Goal: Information Seeking & Learning: Compare options

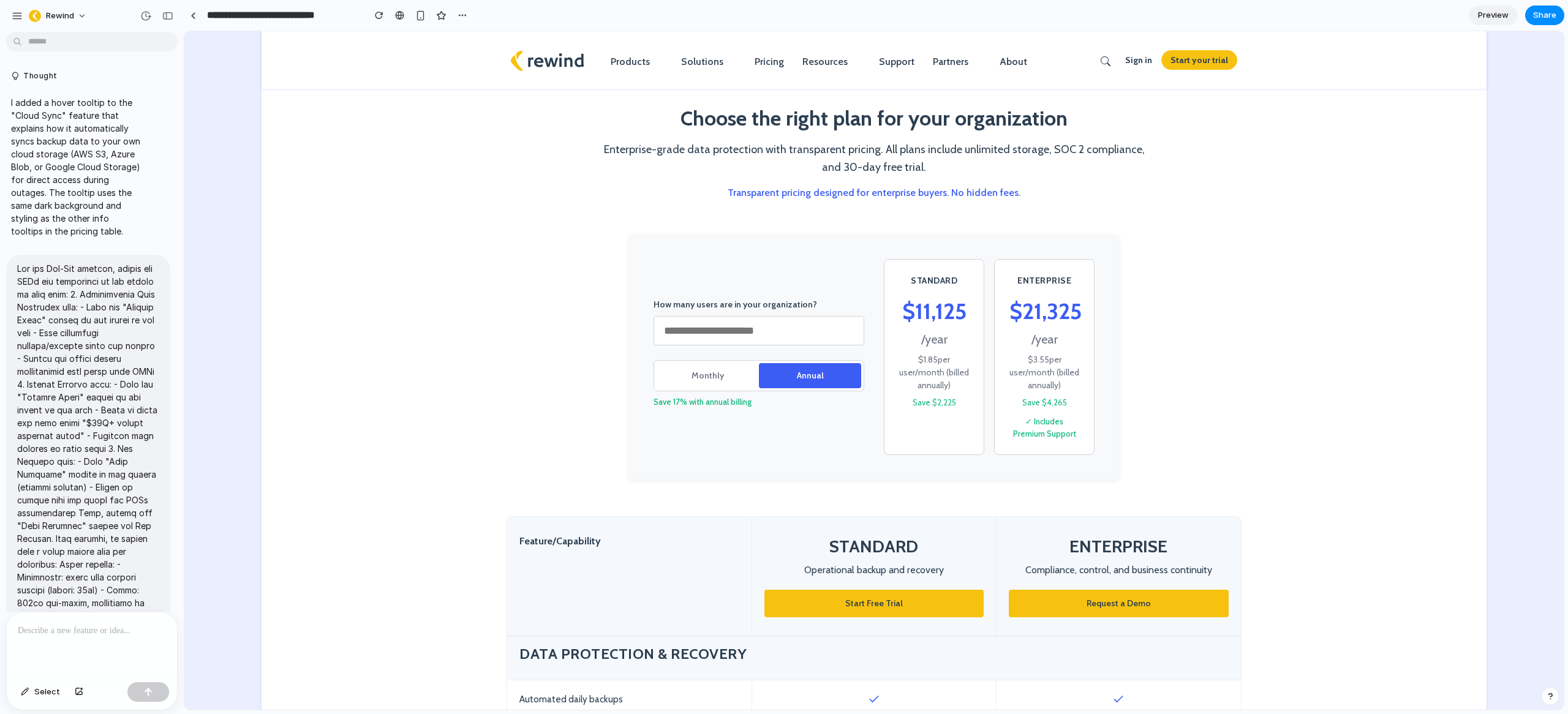
scroll to position [8702, 0]
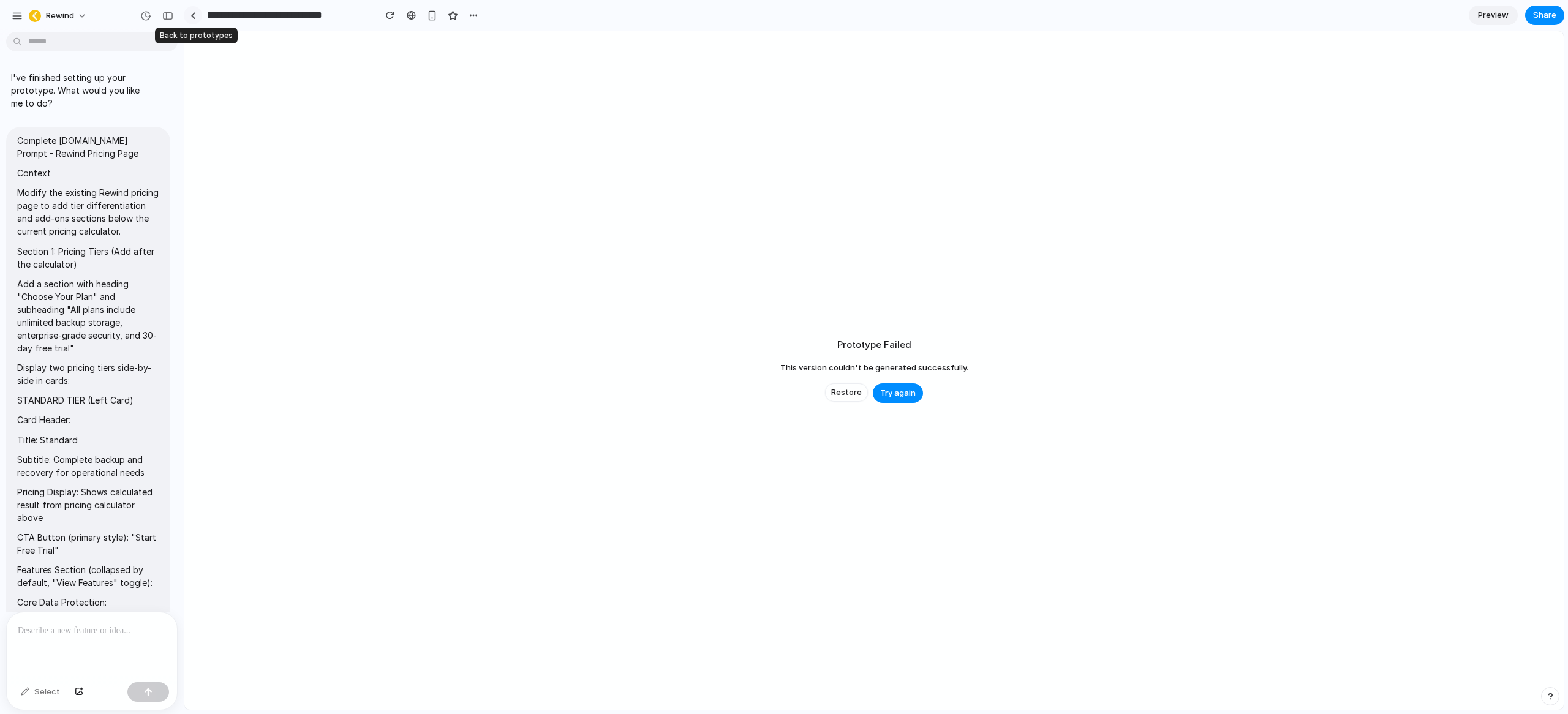
scroll to position [10742, 0]
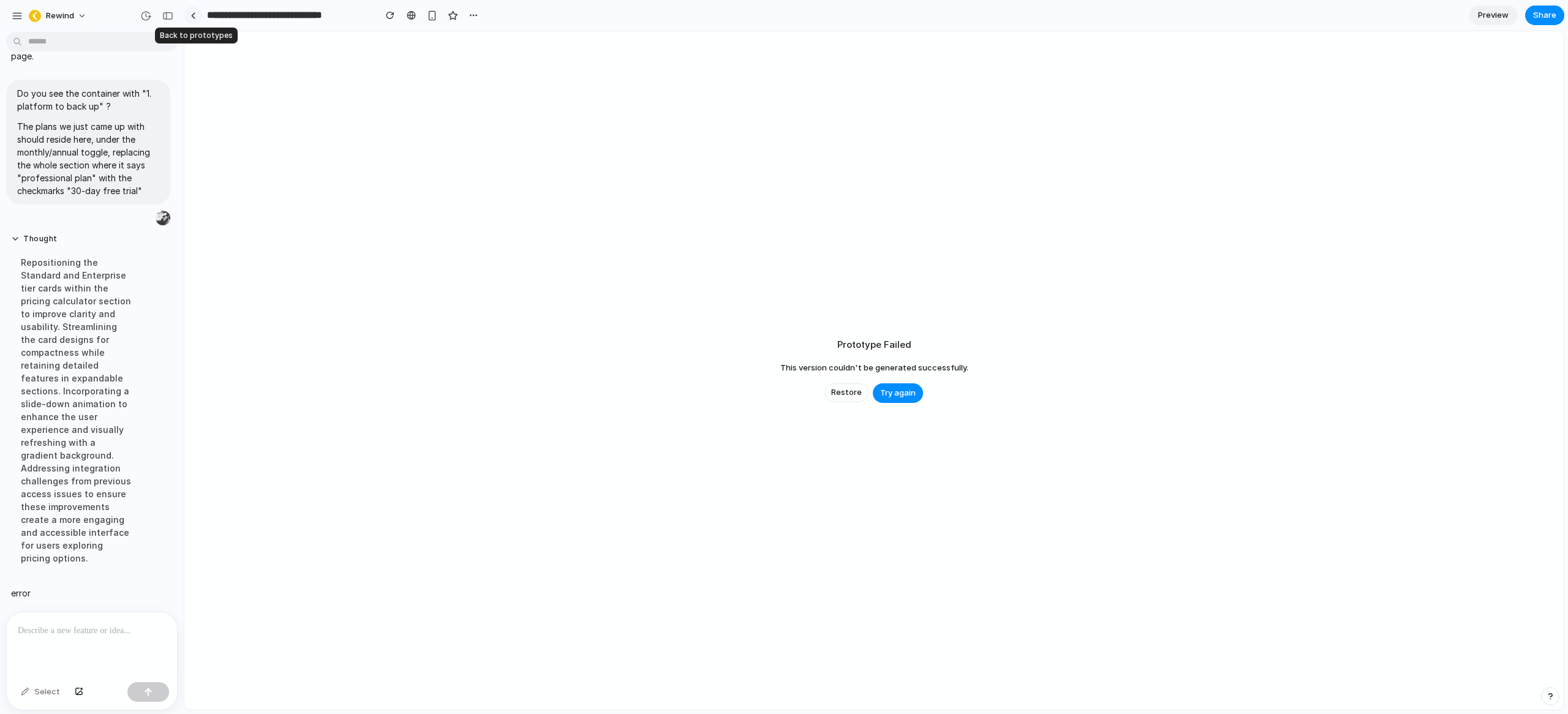
click at [193, 14] on div at bounding box center [193, 15] width 6 height 6
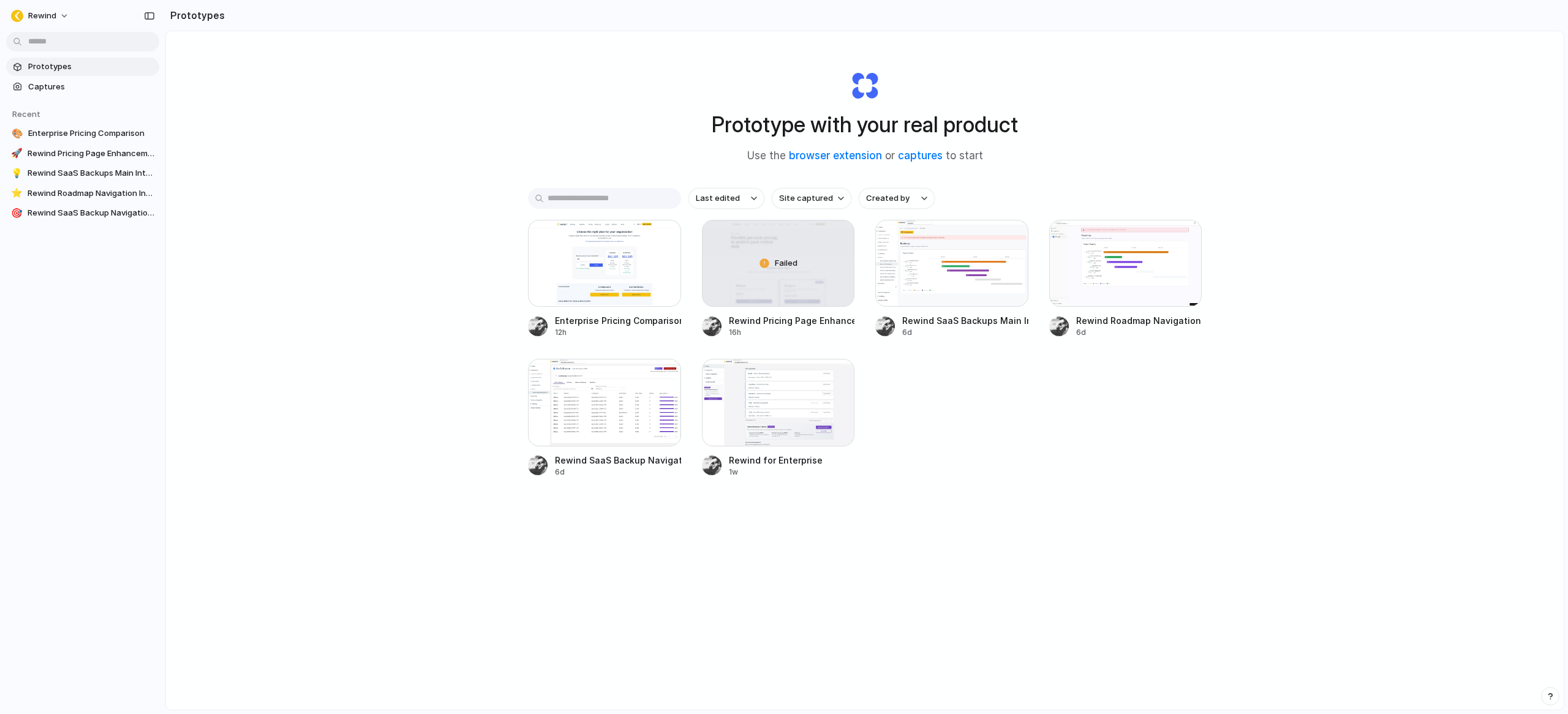
click at [301, 104] on div "Prototype with your real product Use the browser extension or captures to start…" at bounding box center [865, 403] width 1398 height 744
click at [561, 260] on div at bounding box center [605, 263] width 153 height 87
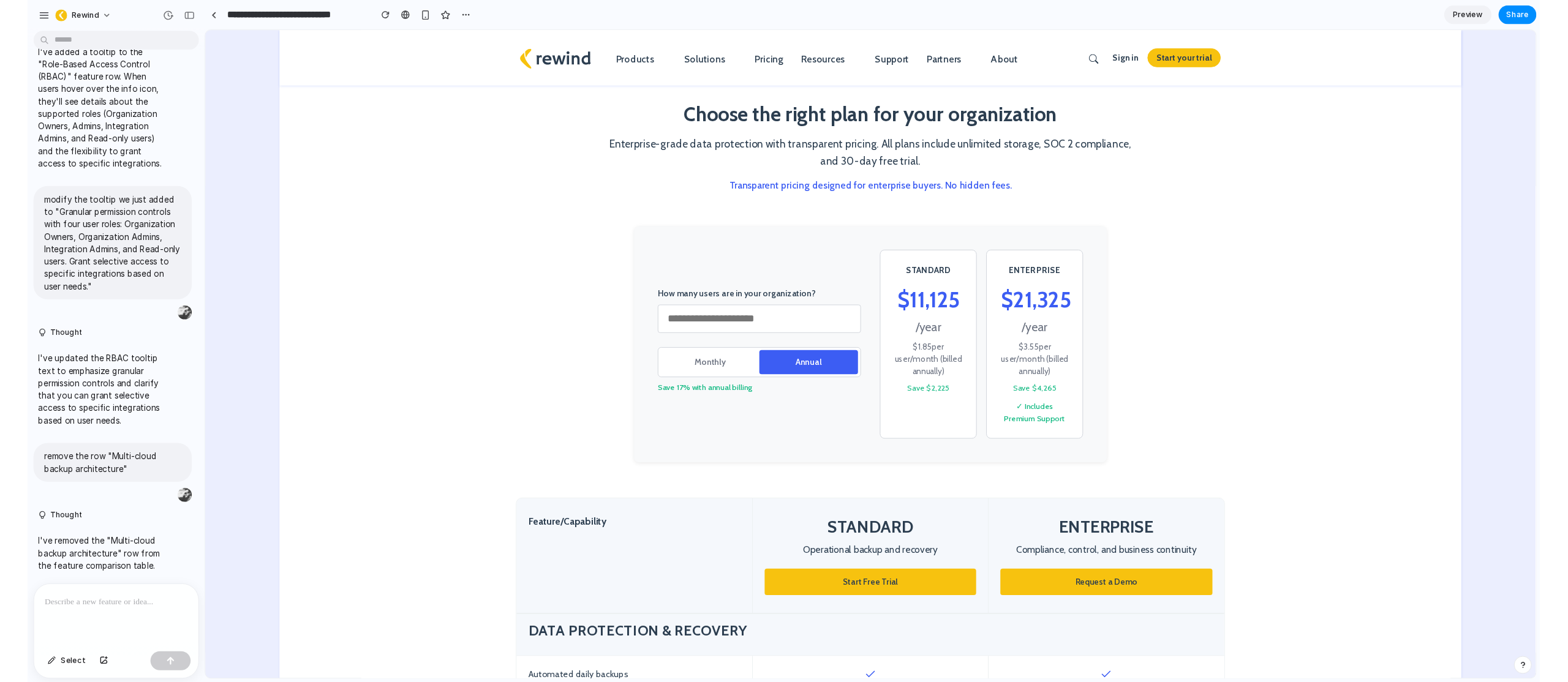
scroll to position [8431, 0]
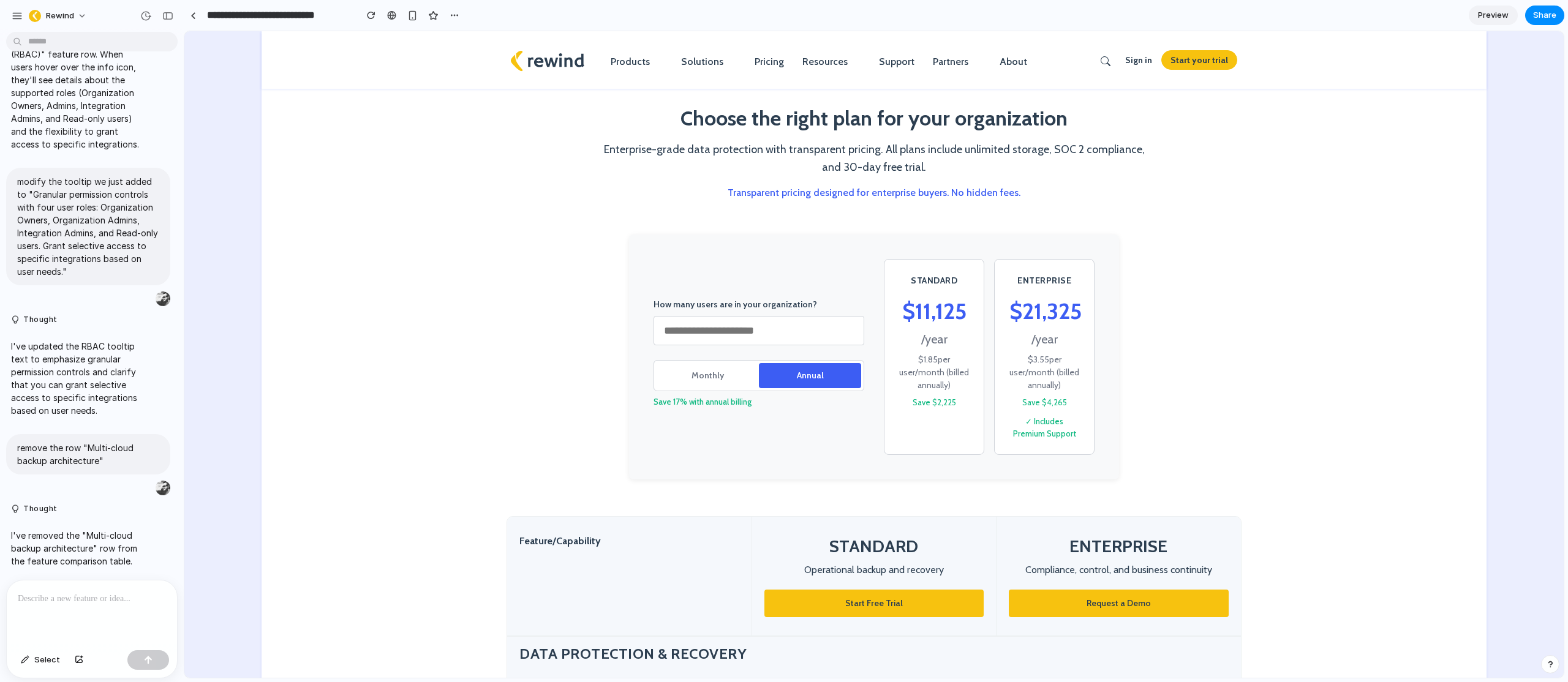
click at [690, 331] on input "***" at bounding box center [759, 331] width 211 height 30
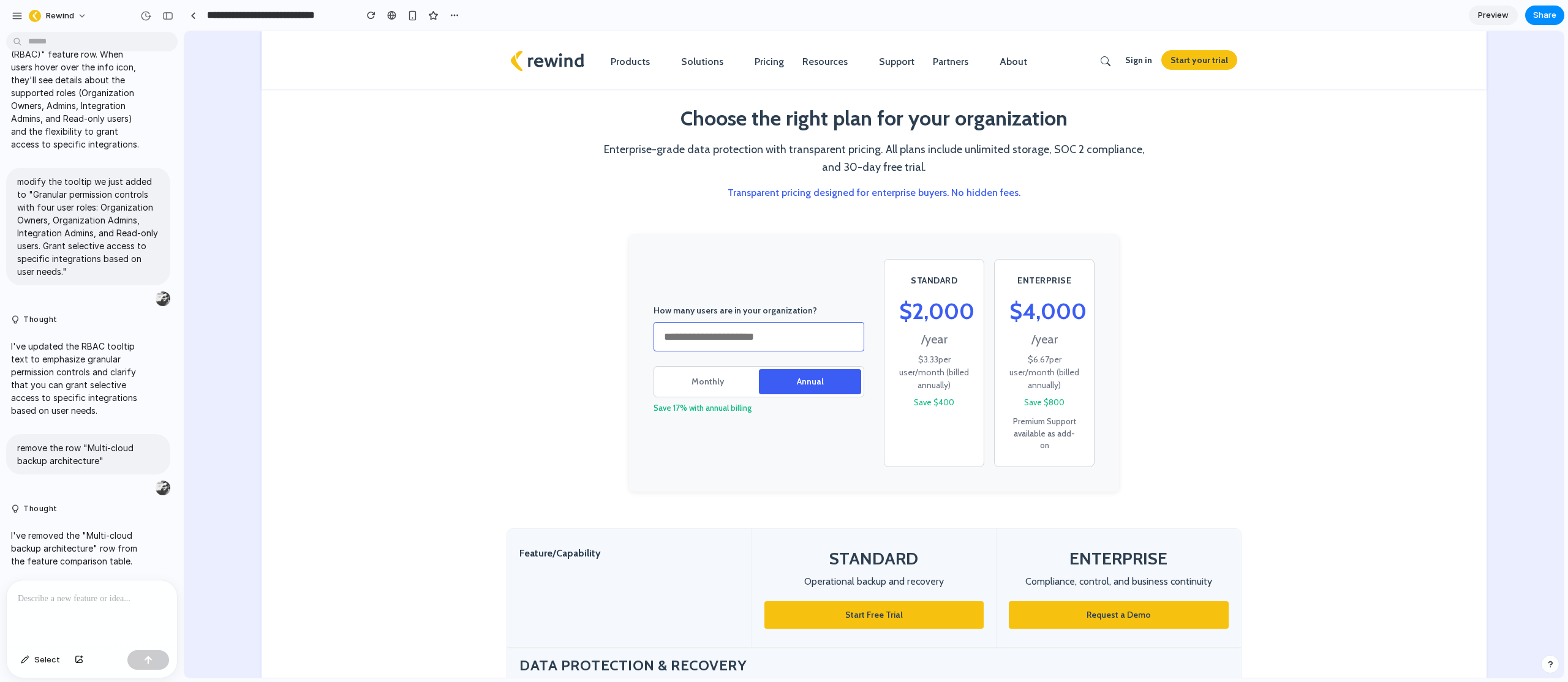
type input "**"
click at [691, 370] on button "Monthly" at bounding box center [708, 381] width 102 height 25
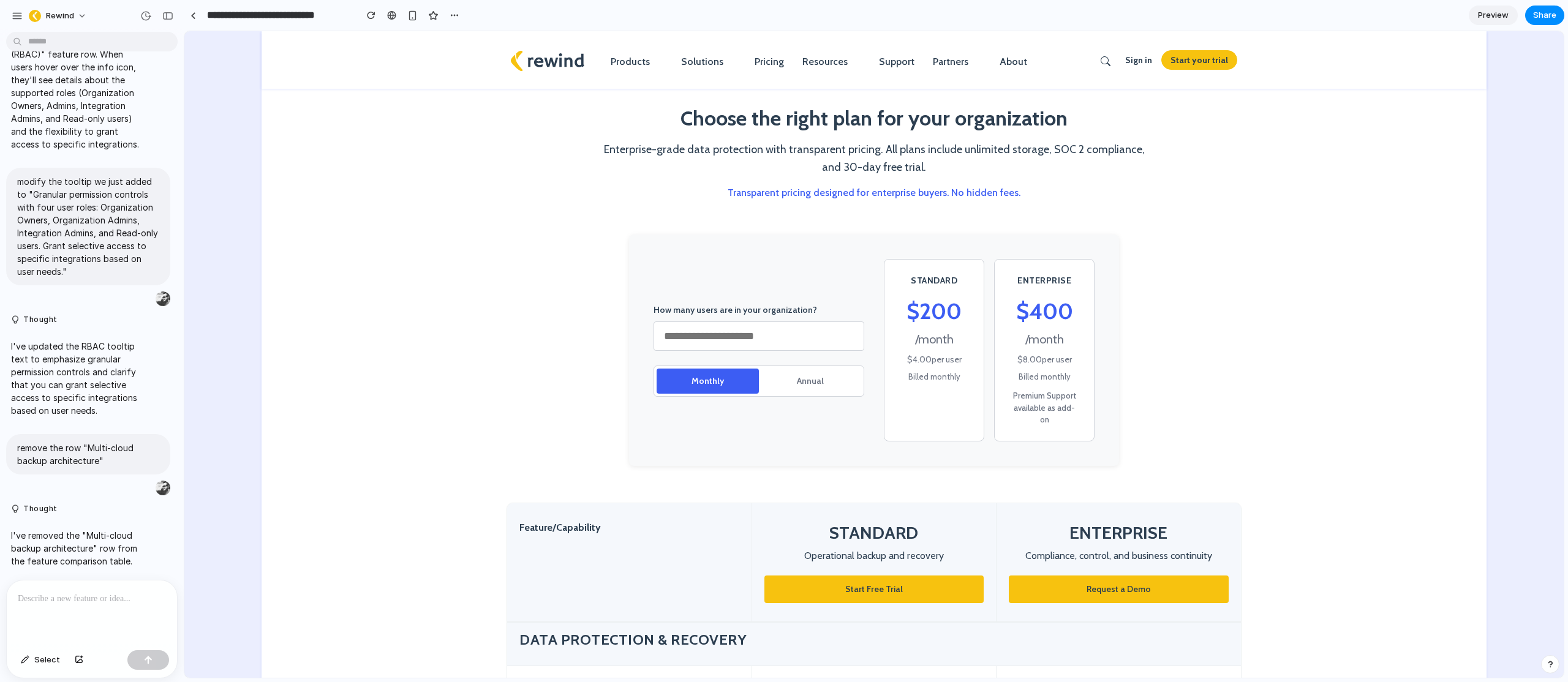
click at [817, 379] on button "Annual" at bounding box center [810, 381] width 102 height 25
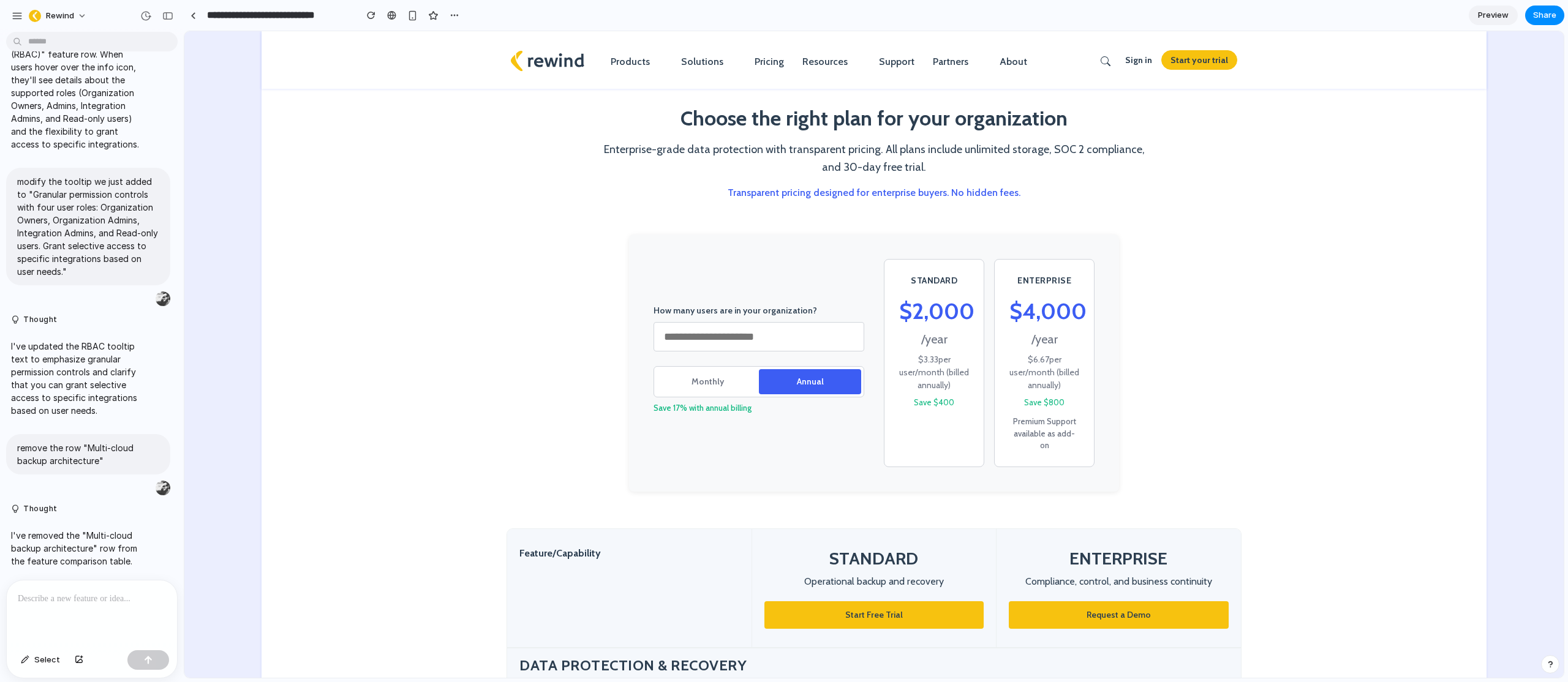
click at [705, 379] on button "Monthly" at bounding box center [708, 381] width 102 height 25
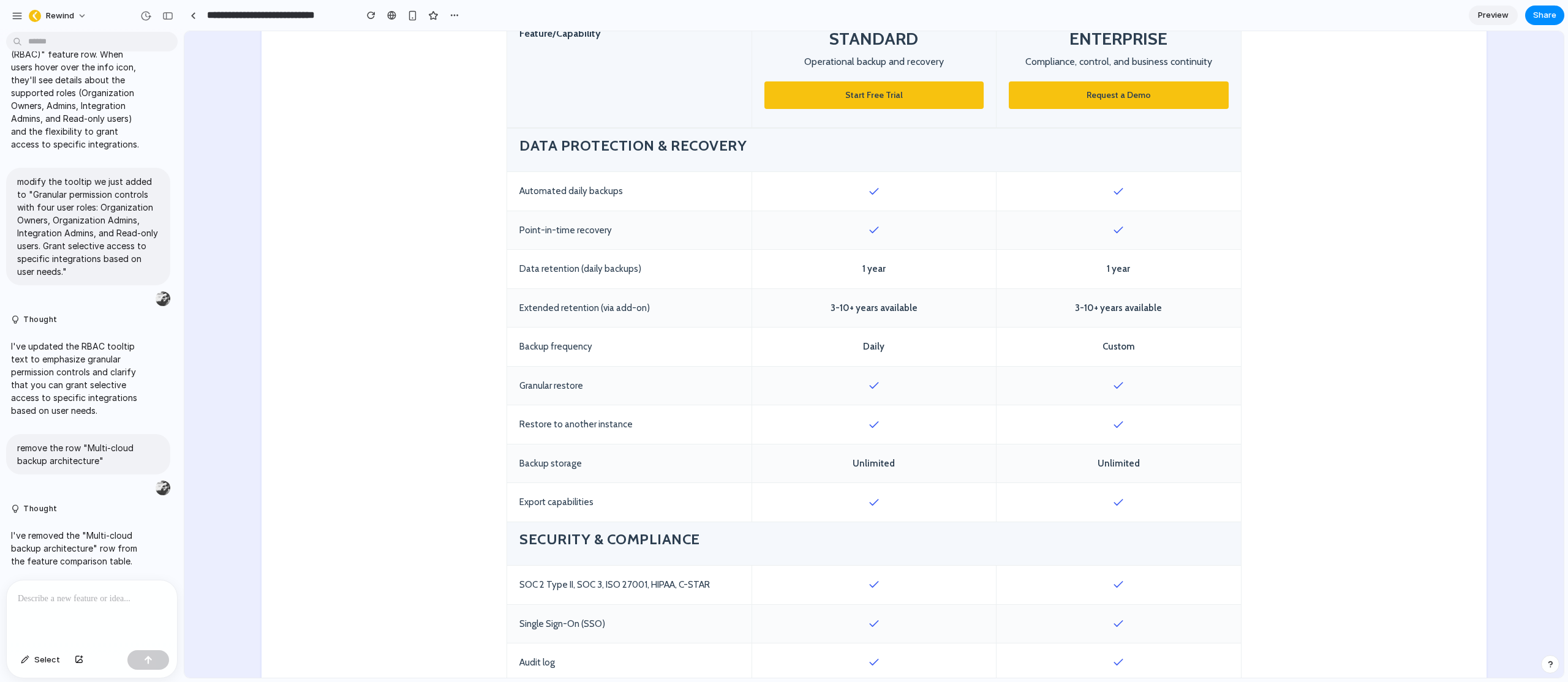
scroll to position [498, 0]
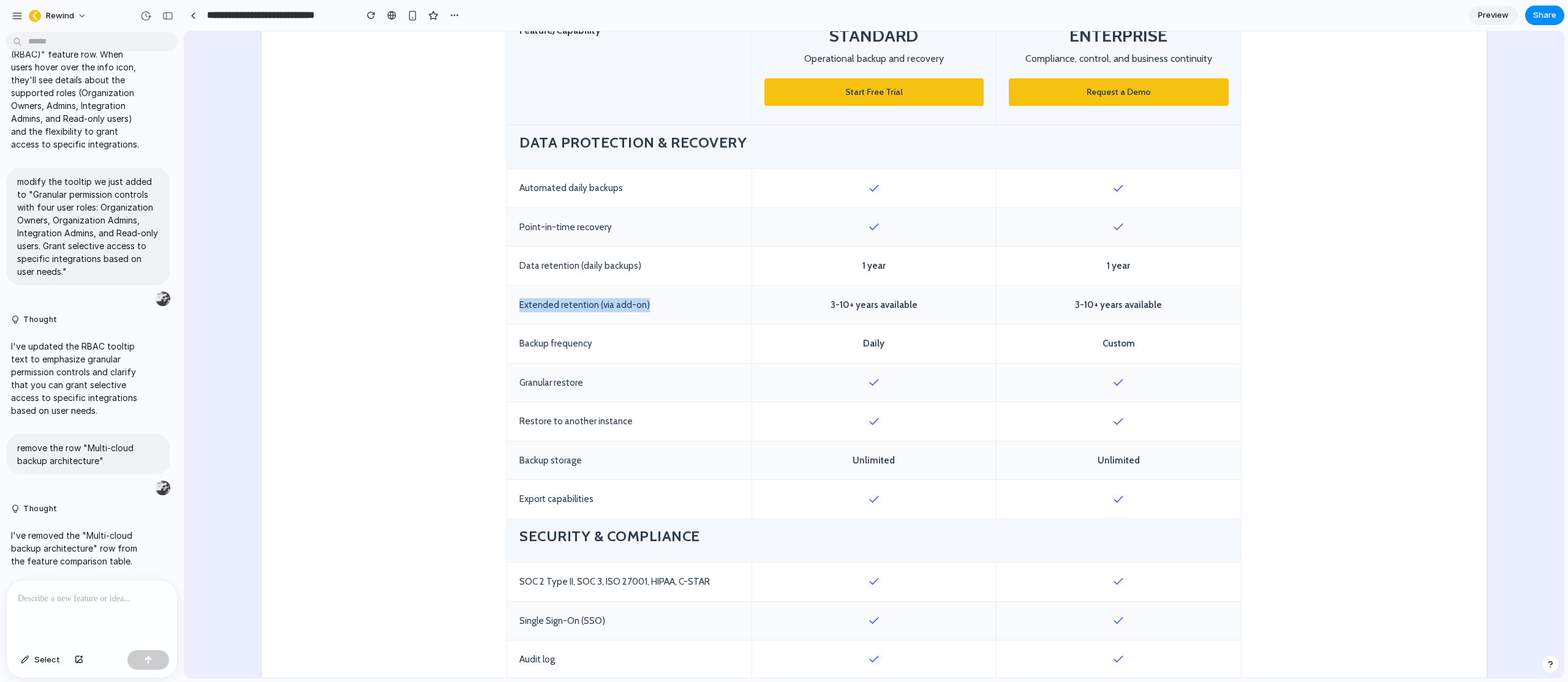
drag, startPoint x: 514, startPoint y: 292, endPoint x: 655, endPoint y: 288, distance: 141.1
click at [655, 288] on div "Extended retention (via add-on)" at bounding box center [629, 305] width 244 height 38
click at [648, 297] on div "Extended retention (via add-on)" at bounding box center [629, 305] width 244 height 38
drag, startPoint x: 920, startPoint y: 294, endPoint x: 828, endPoint y: 298, distance: 92.1
click at [829, 298] on div "3-10+ years available" at bounding box center [874, 305] width 244 height 38
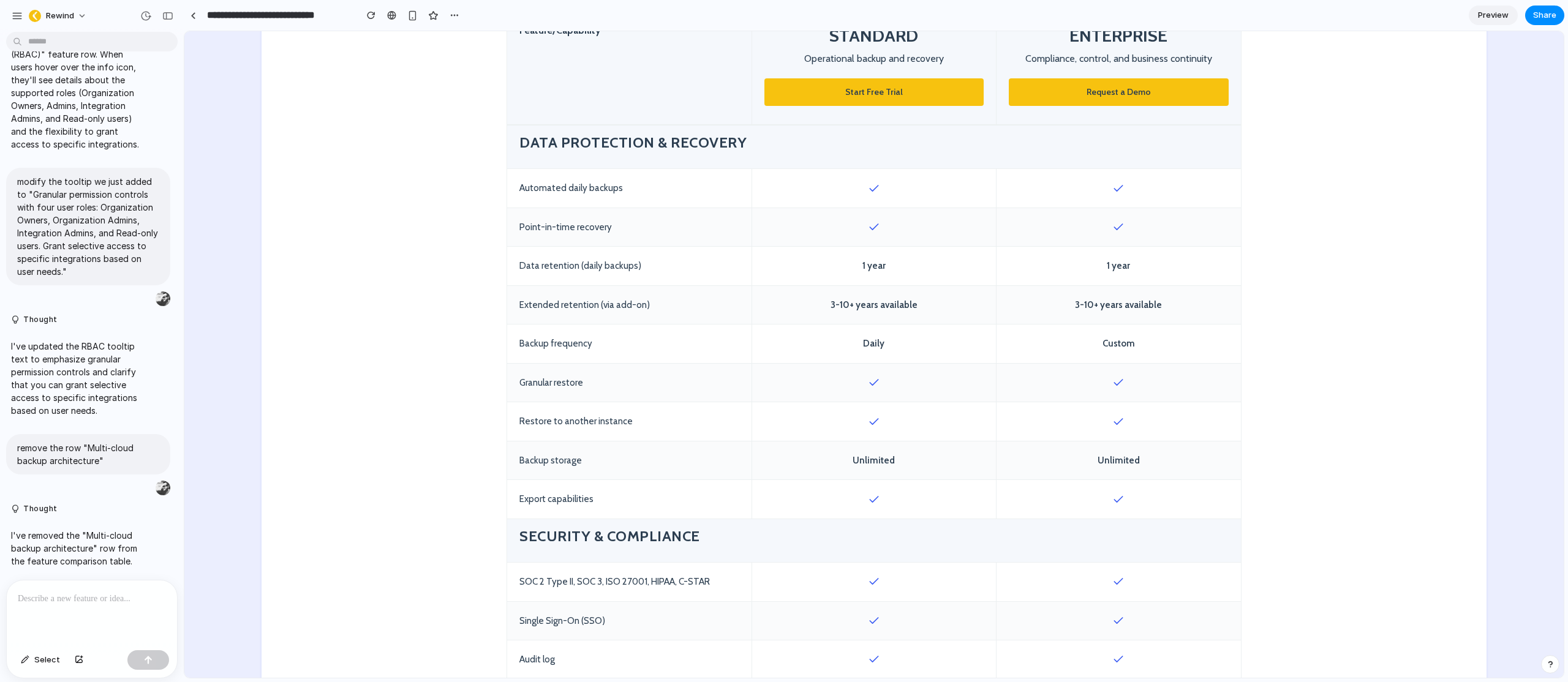
click at [1136, 292] on div "3-10+ years available" at bounding box center [1119, 305] width 244 height 38
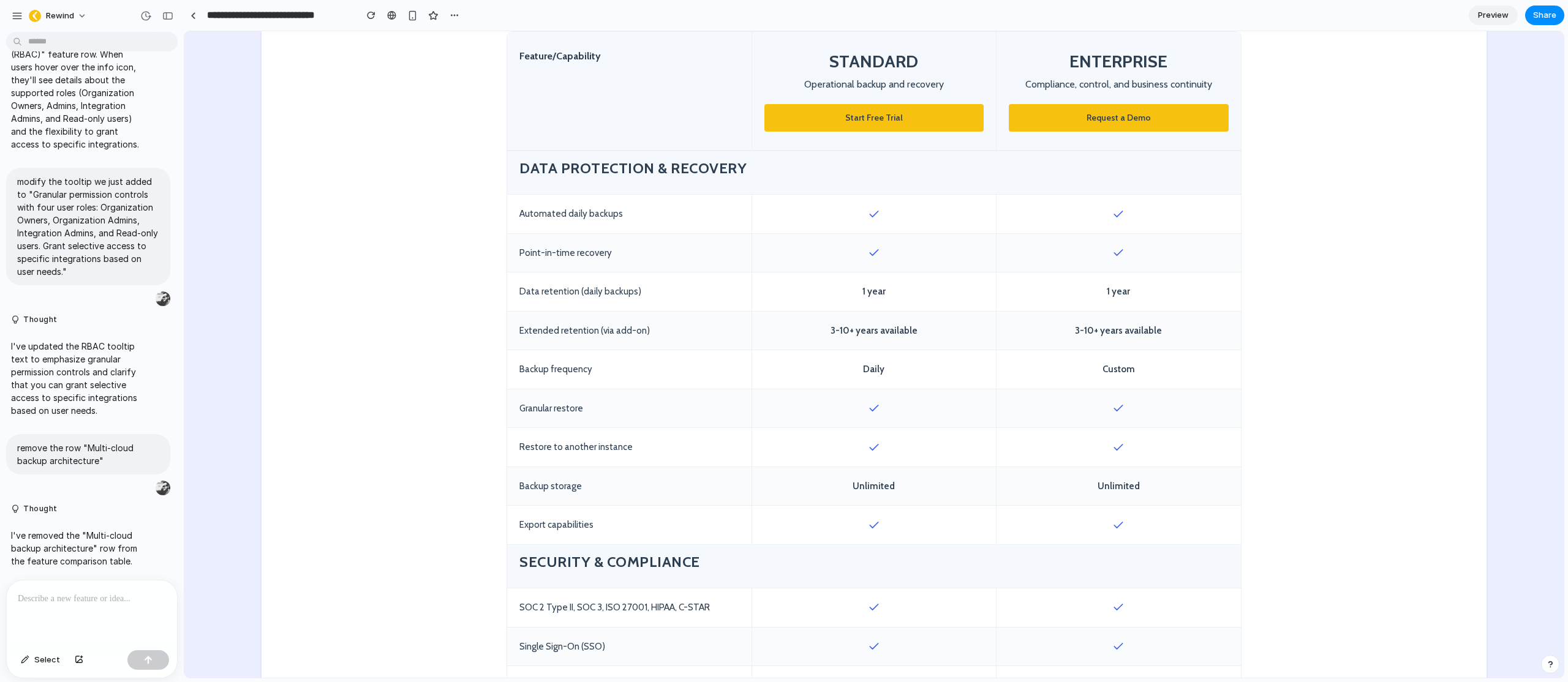
scroll to position [444, 0]
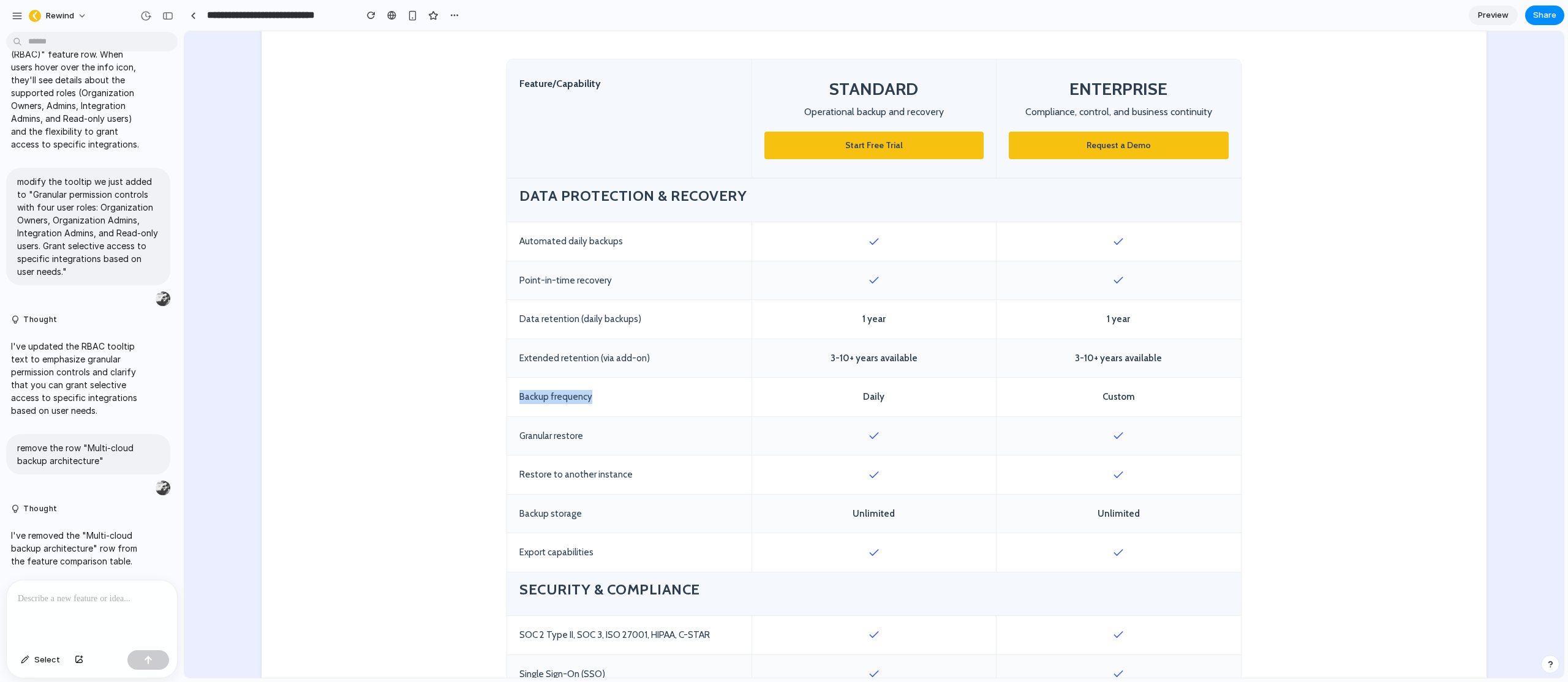
drag, startPoint x: 595, startPoint y: 386, endPoint x: 497, endPoint y: 383, distance: 98.0
click at [563, 388] on div "Backup frequency" at bounding box center [629, 397] width 244 height 38
drag, startPoint x: 1157, startPoint y: 387, endPoint x: 1091, endPoint y: 385, distance: 66.0
click at [1091, 385] on div "Custom" at bounding box center [1119, 397] width 244 height 38
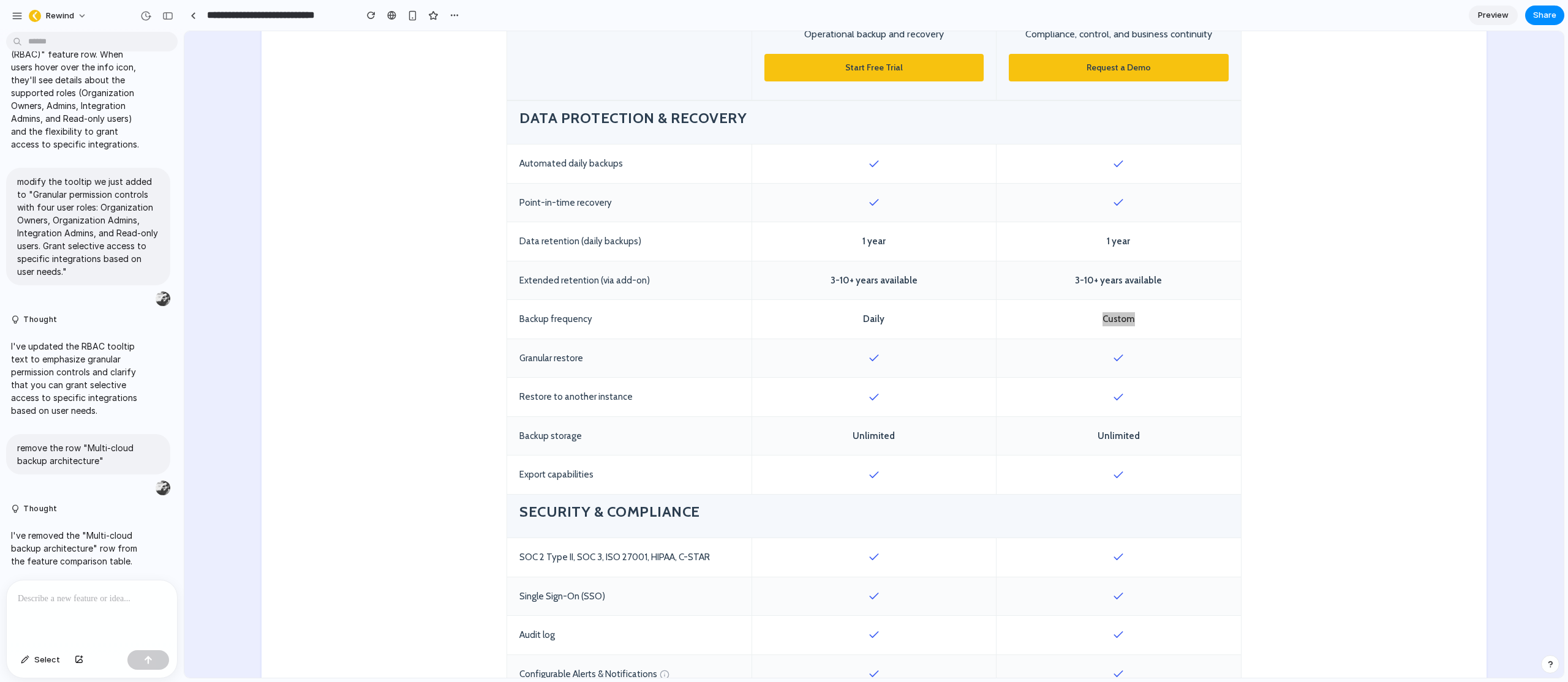
scroll to position [523, 0]
drag, startPoint x: 873, startPoint y: 385, endPoint x: 848, endPoint y: 382, distance: 25.2
click at [848, 382] on div at bounding box center [874, 396] width 244 height 38
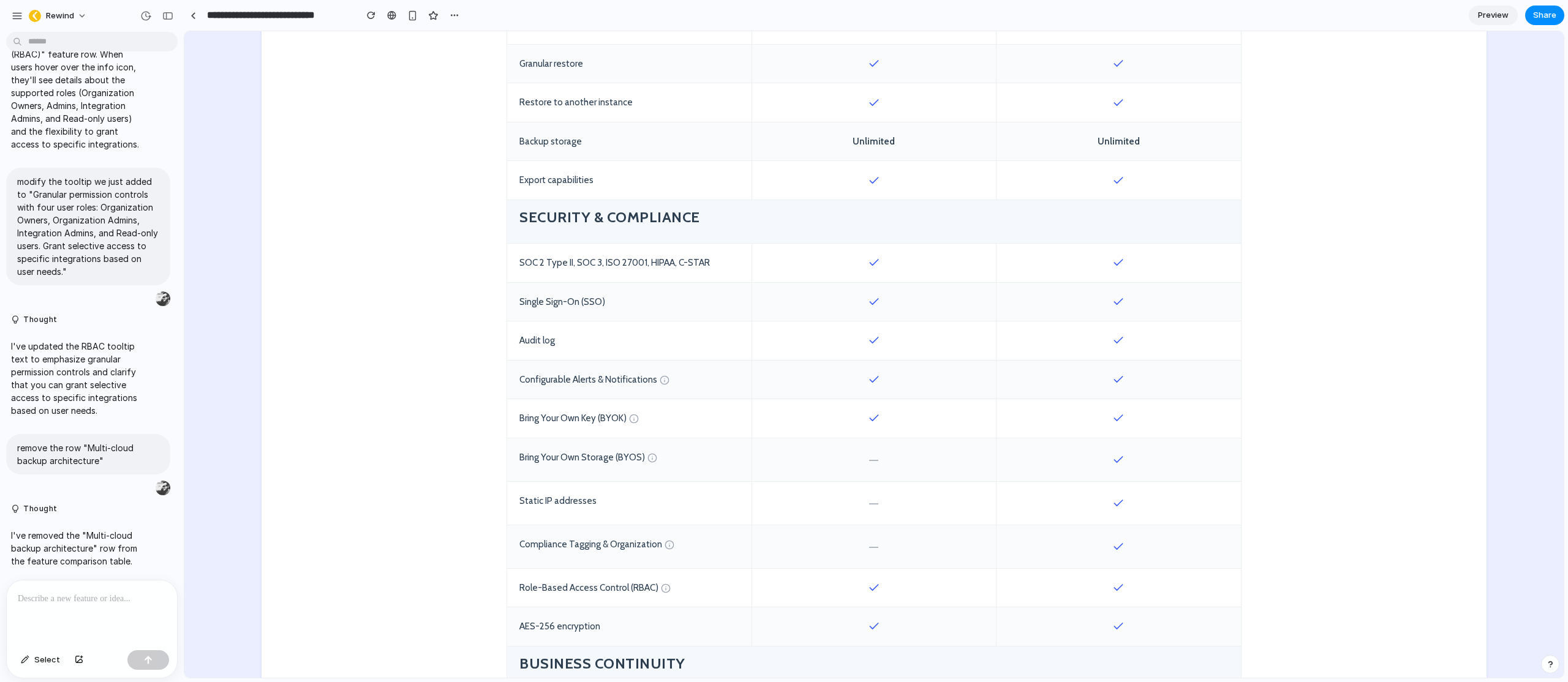
scroll to position [831, 0]
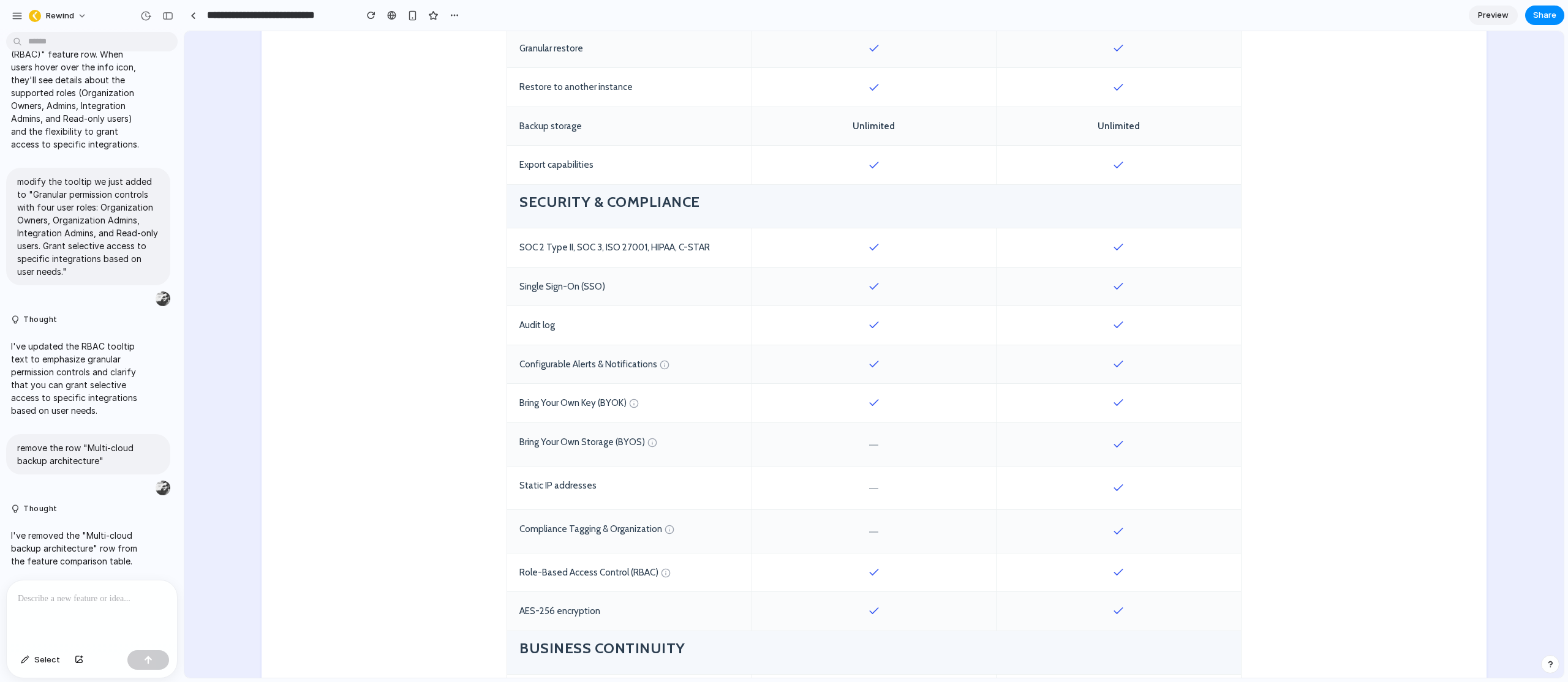
drag, startPoint x: 1136, startPoint y: 393, endPoint x: 836, endPoint y: 388, distance: 300.0
click at [836, 388] on div "Bring Your Own Key (BYOK)" at bounding box center [874, 403] width 734 height 39
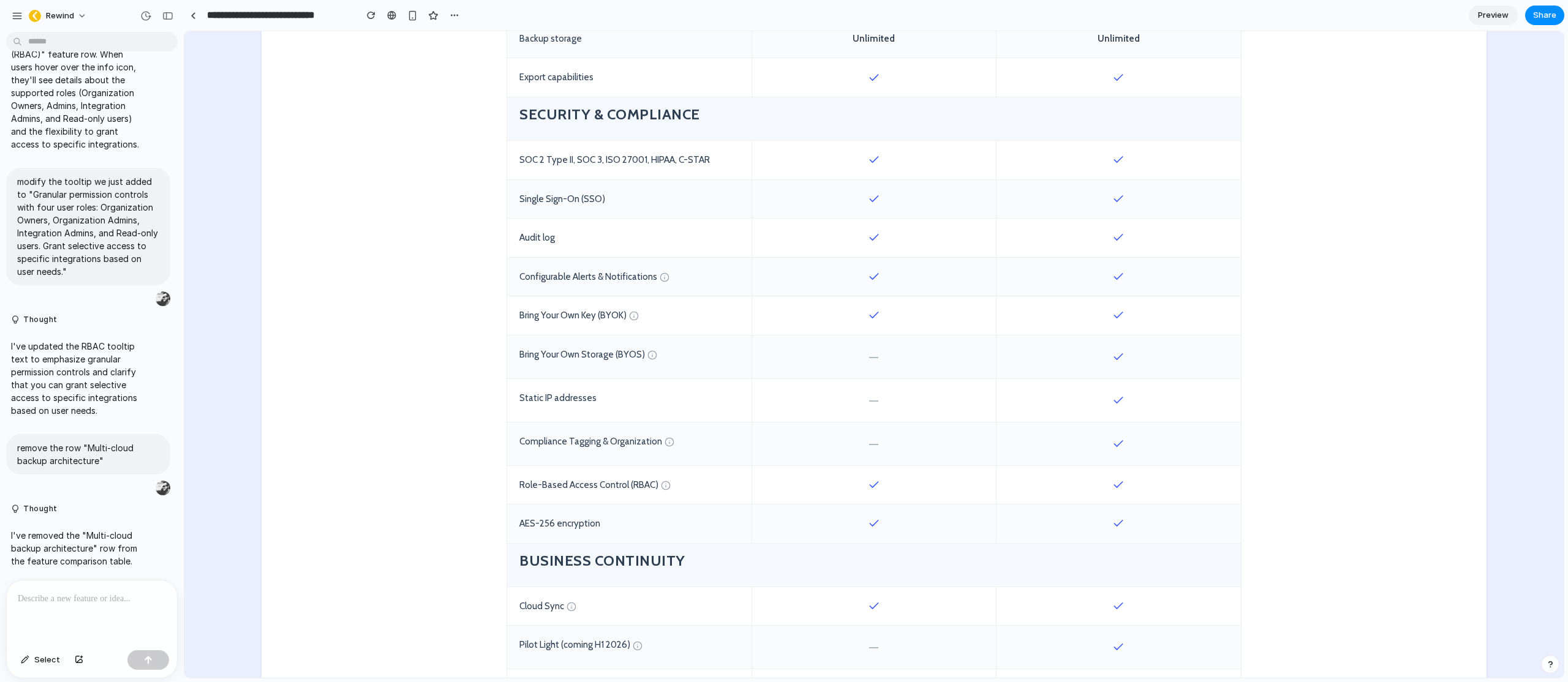
scroll to position [922, 0]
drag, startPoint x: 518, startPoint y: 430, endPoint x: 634, endPoint y: 429, distance: 116.0
click at [634, 429] on div "Compliance Tagging & Organization" at bounding box center [629, 442] width 244 height 43
drag, startPoint x: 634, startPoint y: 429, endPoint x: 613, endPoint y: 429, distance: 21.0
click at [634, 428] on div "Compliance Tagging & Organization" at bounding box center [629, 442] width 244 height 43
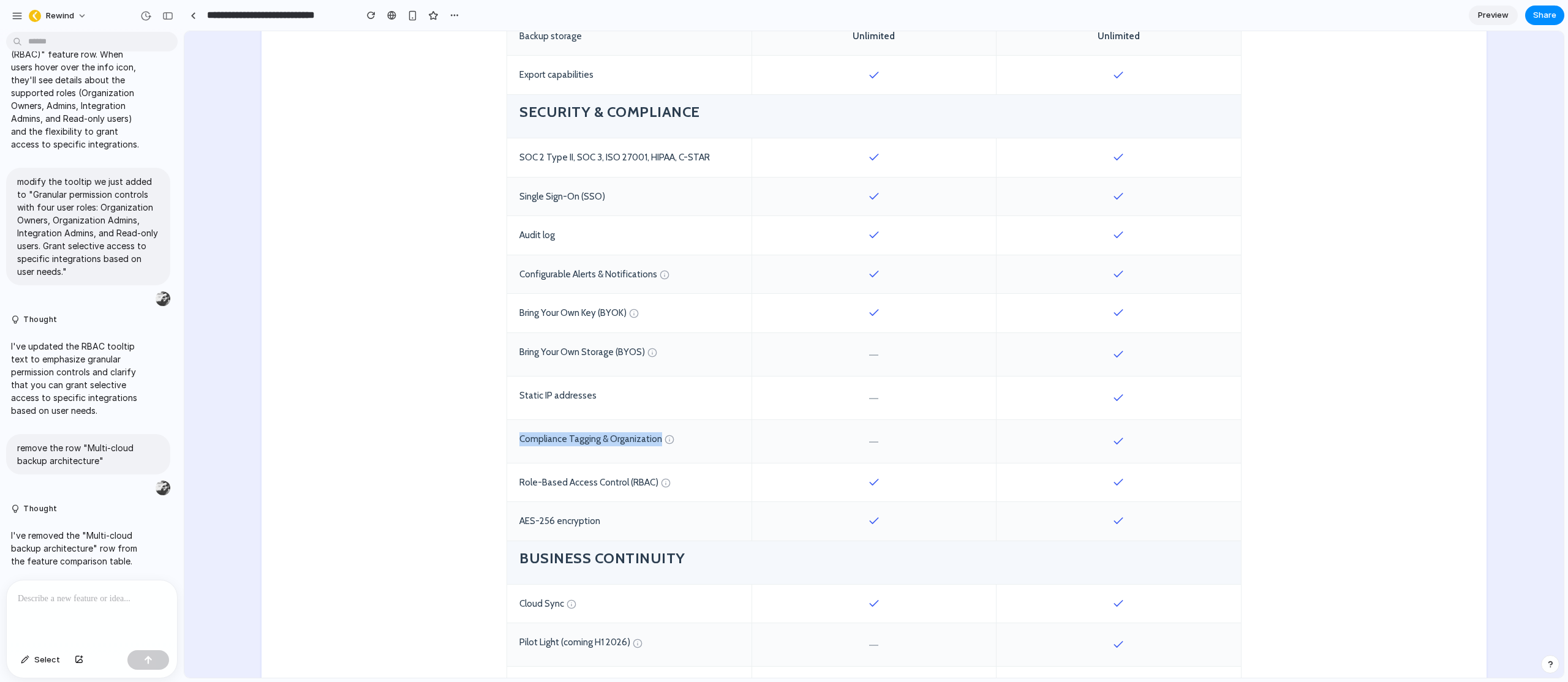
drag, startPoint x: 516, startPoint y: 428, endPoint x: 651, endPoint y: 427, distance: 135.0
click at [651, 427] on div "Compliance Tagging & Organization" at bounding box center [629, 442] width 244 height 43
click at [632, 429] on div "Compliance Tagging & Organization" at bounding box center [629, 442] width 244 height 43
drag, startPoint x: 514, startPoint y: 383, endPoint x: 718, endPoint y: 387, distance: 204.0
click at [681, 385] on div "Static IP addresses" at bounding box center [629, 398] width 244 height 43
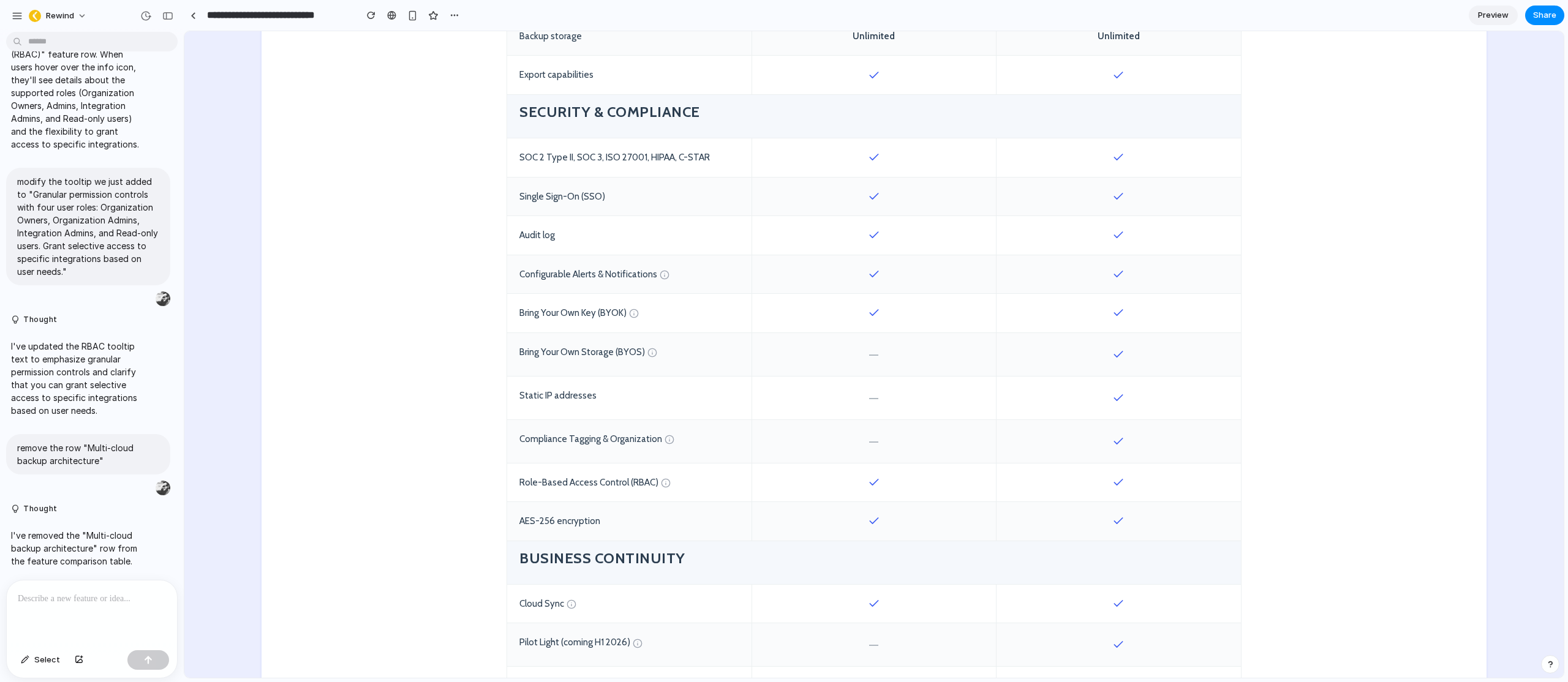
click at [880, 387] on div "—" at bounding box center [874, 398] width 244 height 43
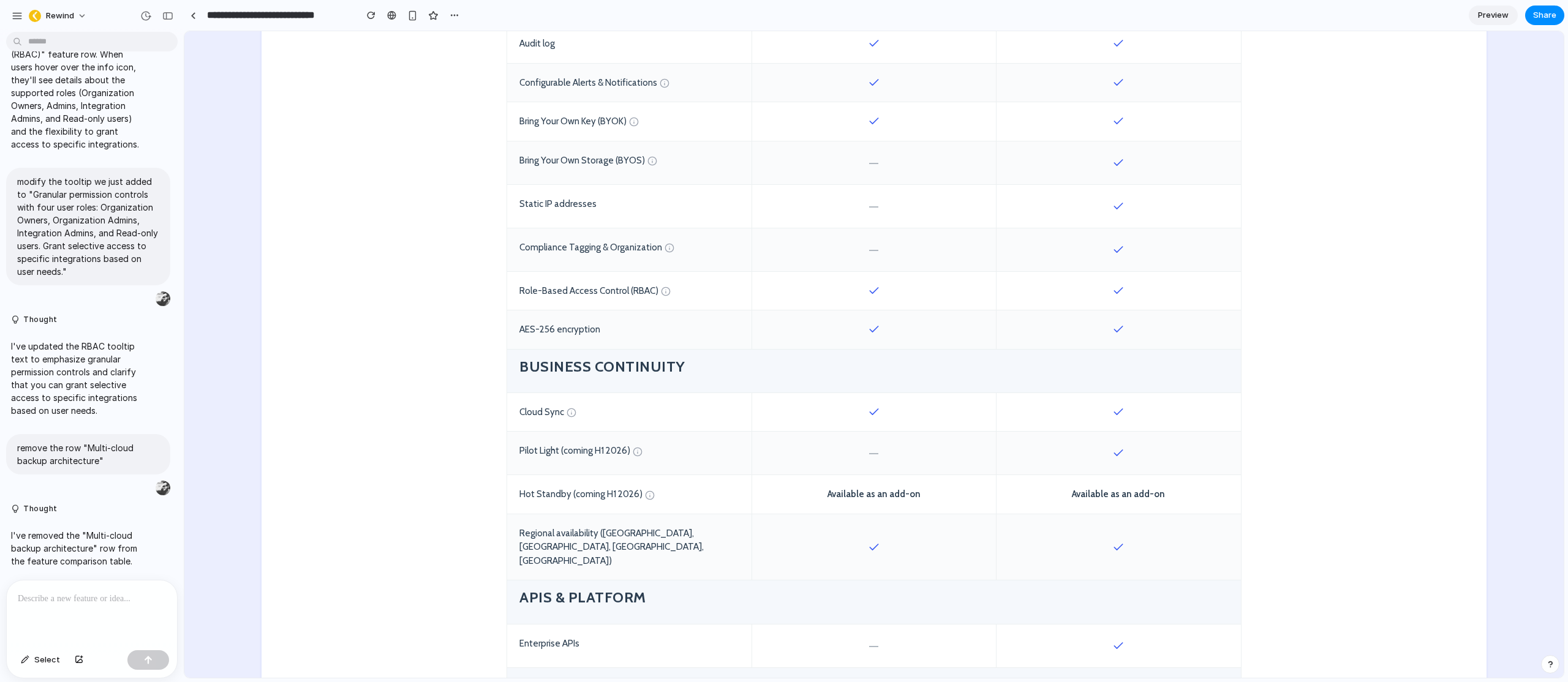
scroll to position [1117, 0]
drag, startPoint x: 890, startPoint y: 397, endPoint x: 851, endPoint y: 400, distance: 39.1
click at [851, 400] on div at bounding box center [874, 409] width 244 height 38
drag, startPoint x: 883, startPoint y: 398, endPoint x: 842, endPoint y: 398, distance: 41.0
click at [842, 398] on div at bounding box center [874, 409] width 244 height 38
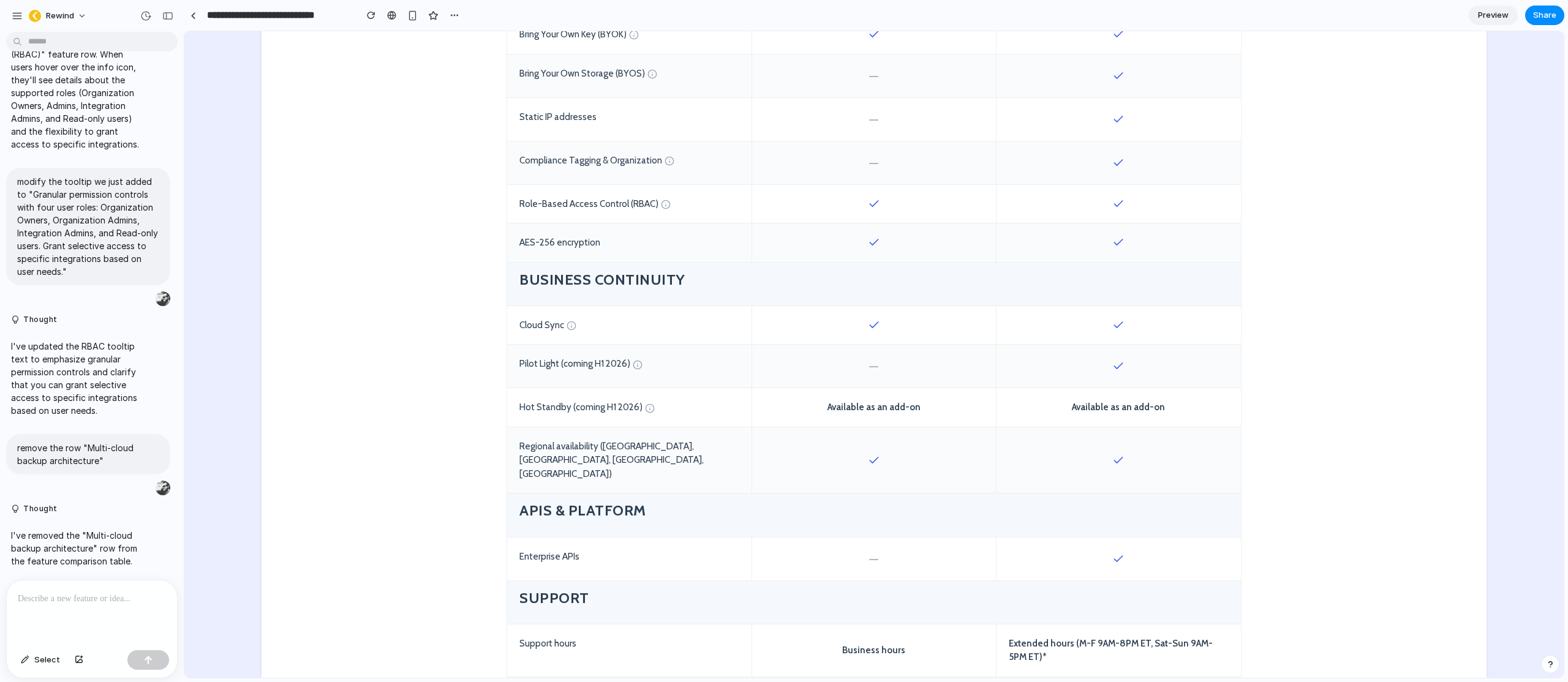
scroll to position [1201, 0]
drag, startPoint x: 1187, startPoint y: 395, endPoint x: 514, endPoint y: 351, distance: 674.4
click at [514, 351] on div "Feature/Capability STANDARD Operational backup and recovery Start Free Trial EN…" at bounding box center [874, 71] width 735 height 1539
click at [1117, 398] on div "Available as an add-on" at bounding box center [1119, 406] width 244 height 38
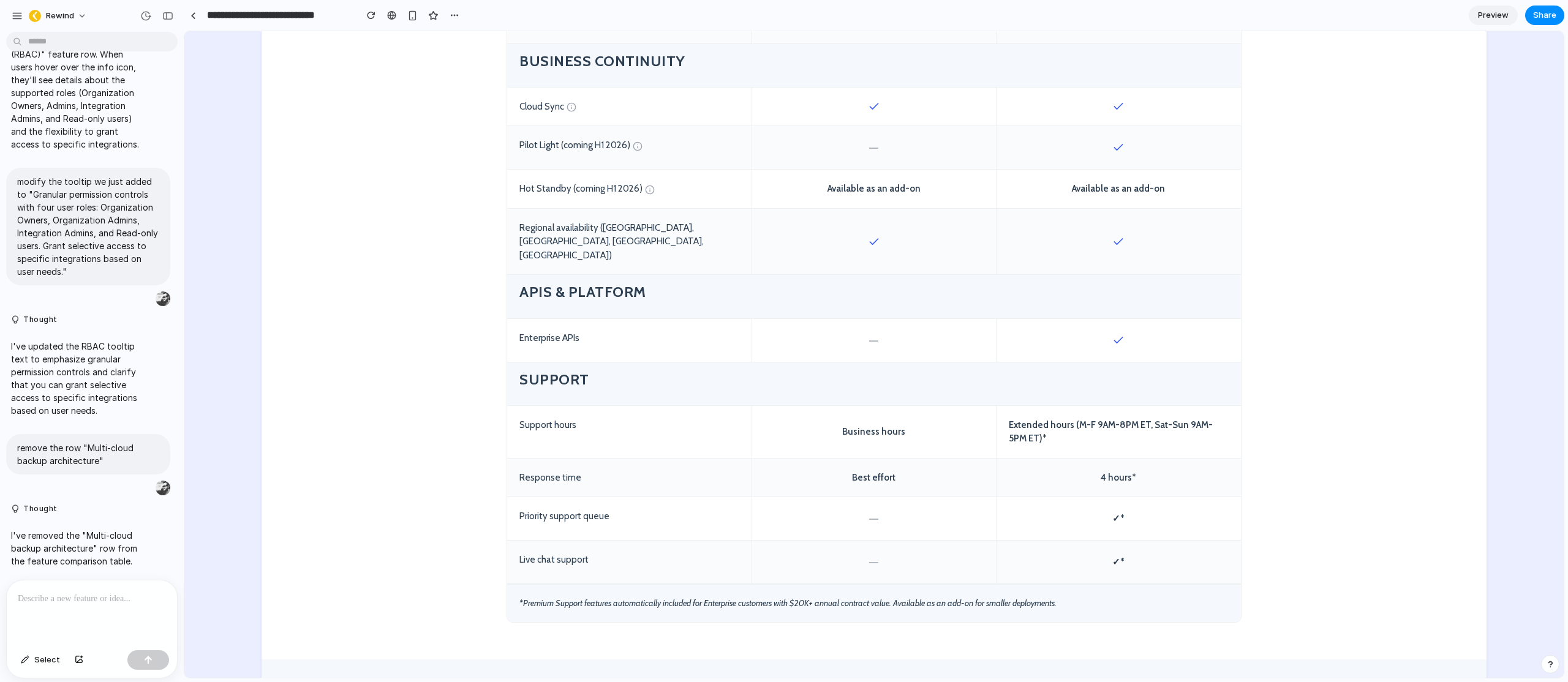
scroll to position [1424, 0]
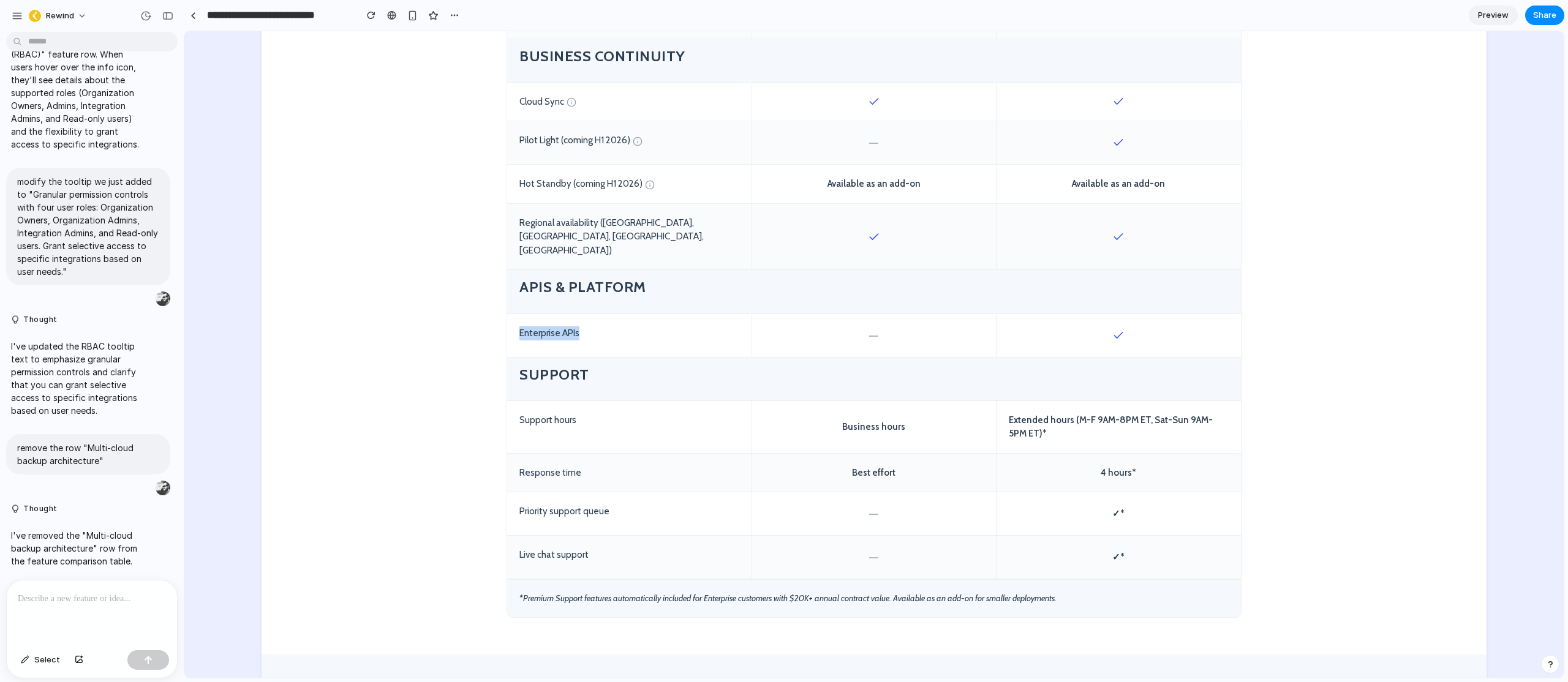
drag, startPoint x: 596, startPoint y: 287, endPoint x: 513, endPoint y: 287, distance: 83.0
click at [513, 314] on div "Enterprise APIs" at bounding box center [629, 335] width 244 height 43
drag, startPoint x: 539, startPoint y: 291, endPoint x: 546, endPoint y: 291, distance: 7.0
click at [539, 314] on div "Enterprise APIs" at bounding box center [629, 335] width 244 height 43
drag, startPoint x: 585, startPoint y: 295, endPoint x: 520, endPoint y: 295, distance: 65.0
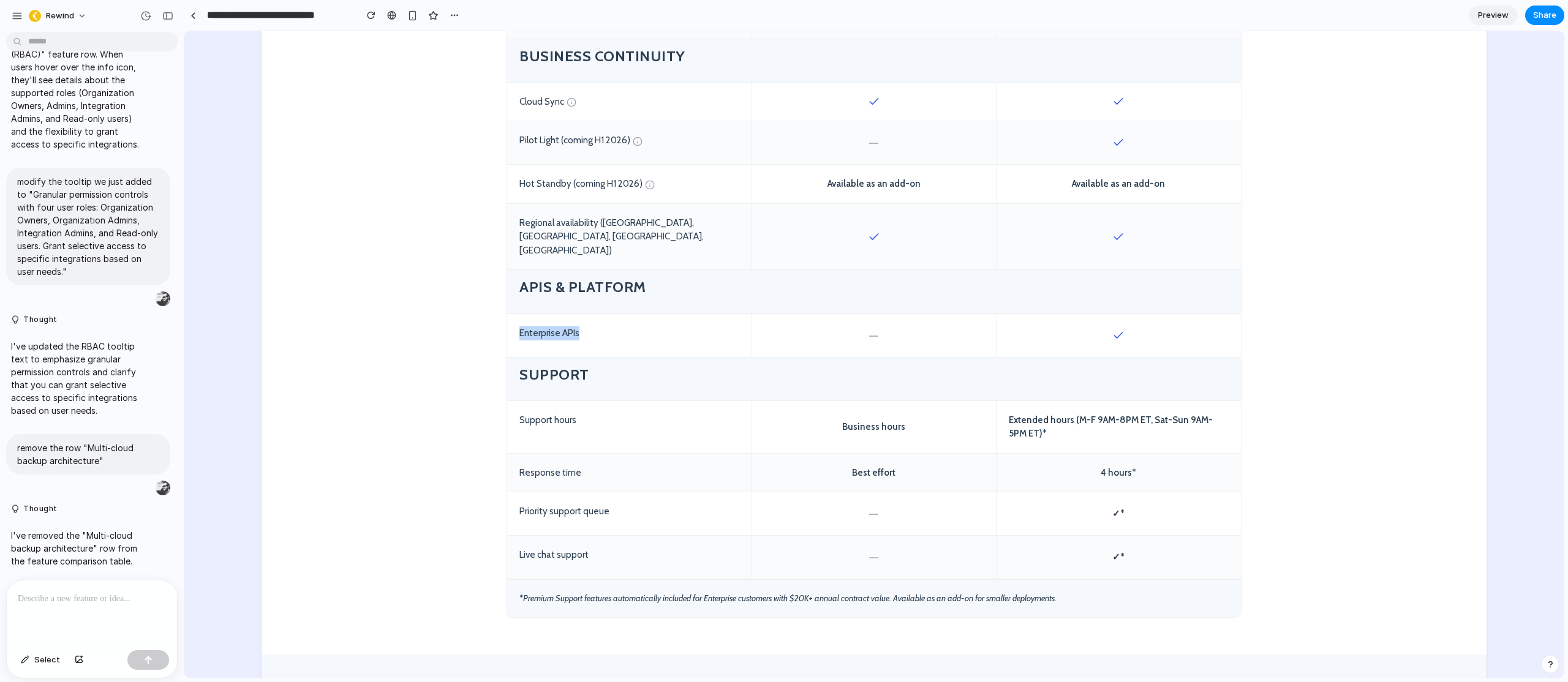
click at [515, 314] on div "Enterprise APIs" at bounding box center [629, 335] width 244 height 43
drag, startPoint x: 561, startPoint y: 295, endPoint x: 570, endPoint y: 291, distance: 9.8
click at [561, 314] on div "Enterprise APIs" at bounding box center [629, 335] width 244 height 43
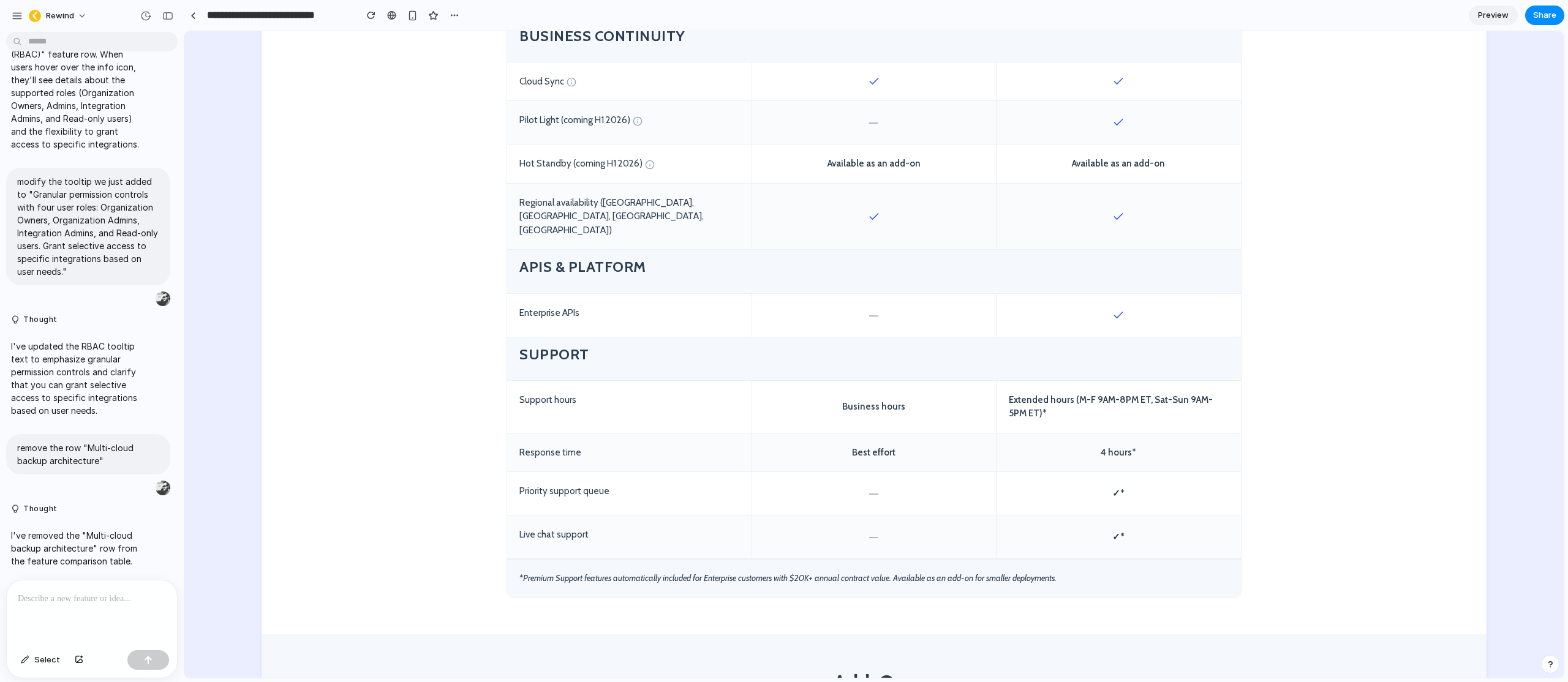
scroll to position [1445, 0]
drag, startPoint x: 515, startPoint y: 537, endPoint x: 890, endPoint y: 538, distance: 375.0
click at [890, 557] on div "*Premium Support features automatically included for Enterprise customers with …" at bounding box center [874, 577] width 734 height 38
drag, startPoint x: 891, startPoint y: 539, endPoint x: 502, endPoint y: 541, distance: 389.0
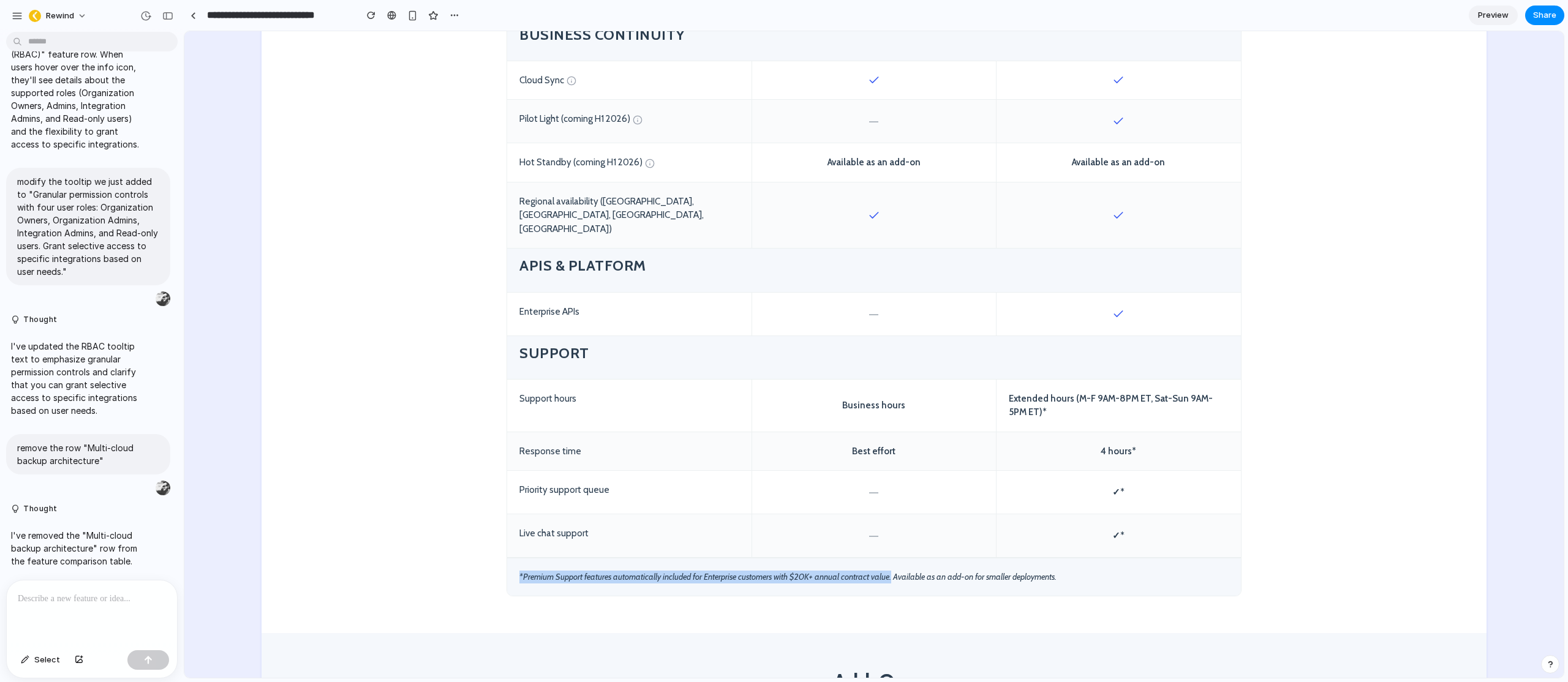
click at [507, 557] on div "*Premium Support features automatically included for Enterprise customers with …" at bounding box center [874, 577] width 734 height 38
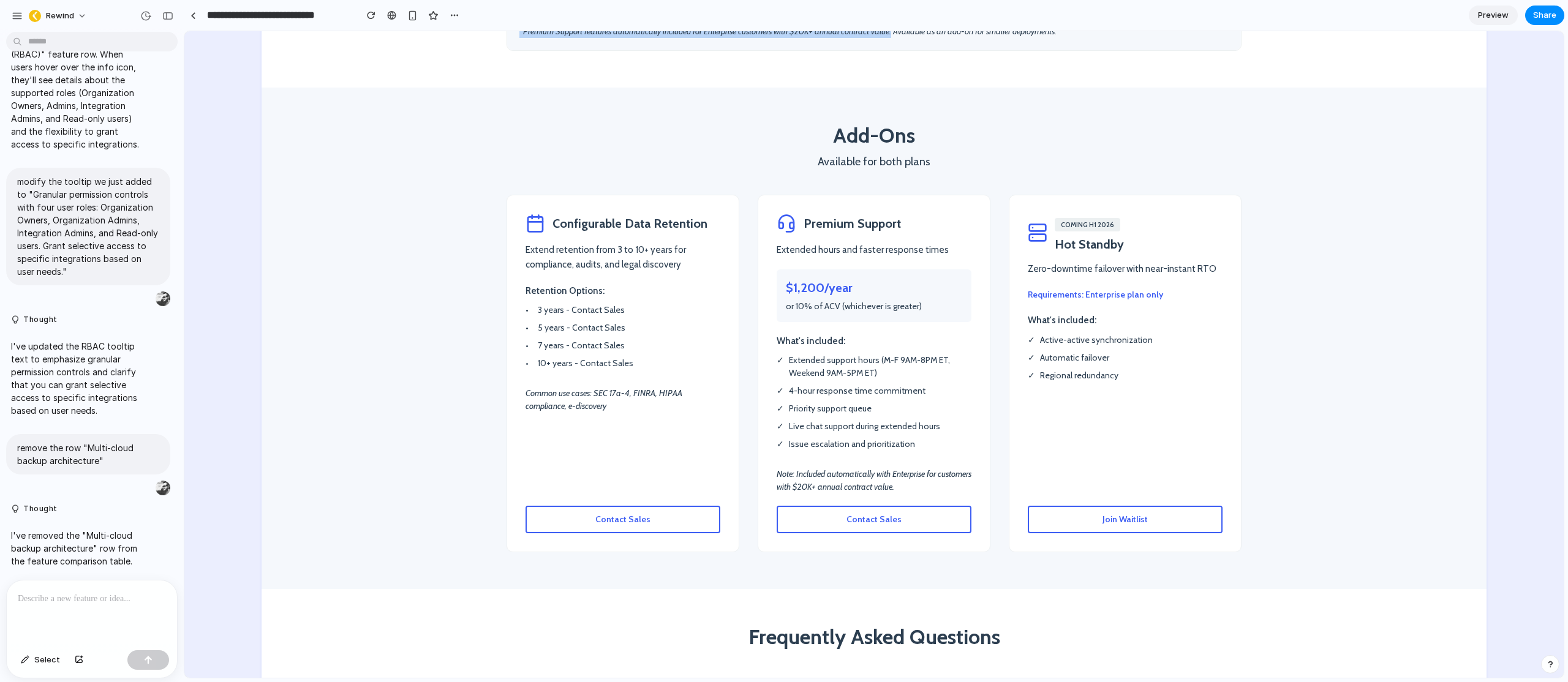
scroll to position [2005, 0]
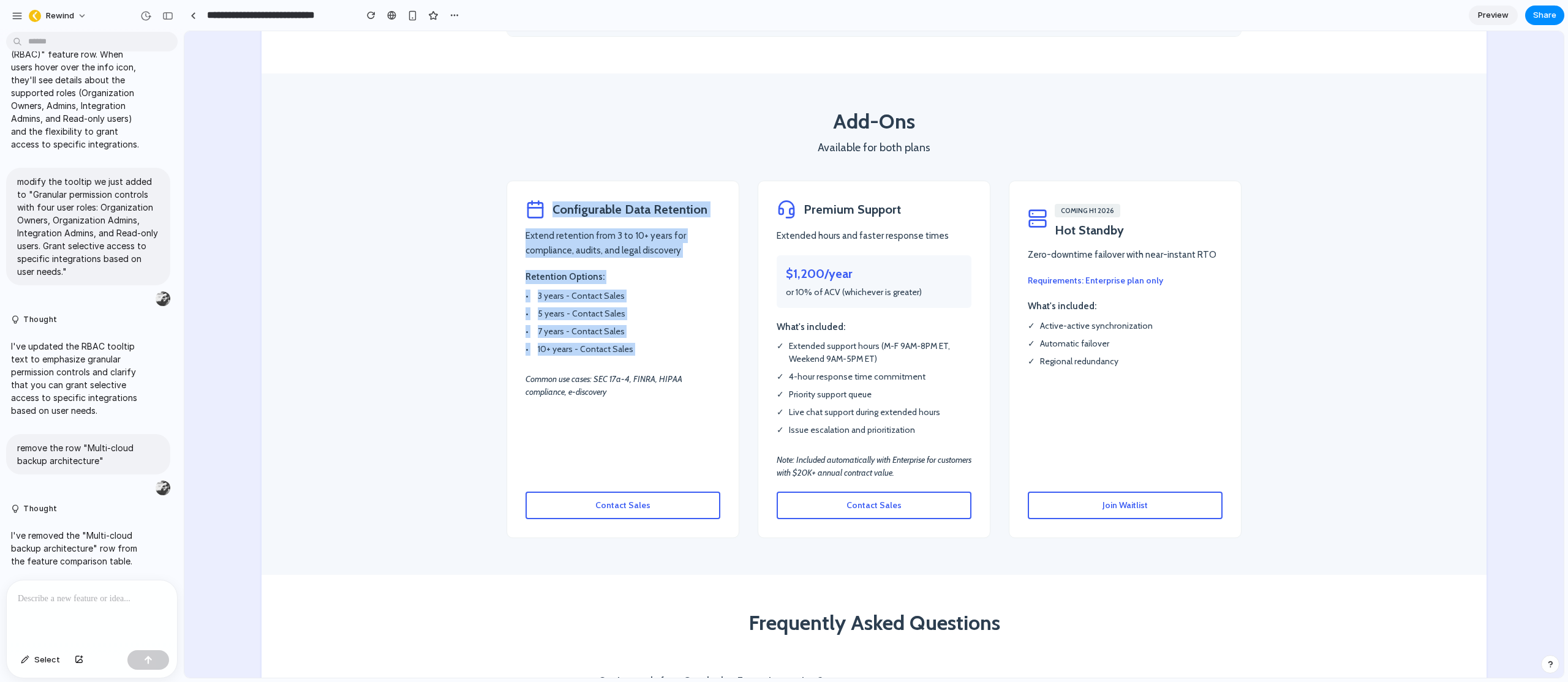
drag, startPoint x: 542, startPoint y: 168, endPoint x: 673, endPoint y: 323, distance: 202.9
click at [676, 328] on div "Configurable Data Retention Extend retention from 3 to 10+ years for compliance…" at bounding box center [622, 359] width 232 height 359
click at [670, 320] on div "Retention Options: • 3 years - Contact Sales • 5 years - Contact Sales • 7 year…" at bounding box center [623, 315] width 195 height 91
drag, startPoint x: 638, startPoint y: 316, endPoint x: 506, endPoint y: 243, distance: 150.8
click at [506, 243] on div "Configurable Data Retention Extend retention from 3 to 10+ years for compliance…" at bounding box center [622, 359] width 232 height 359
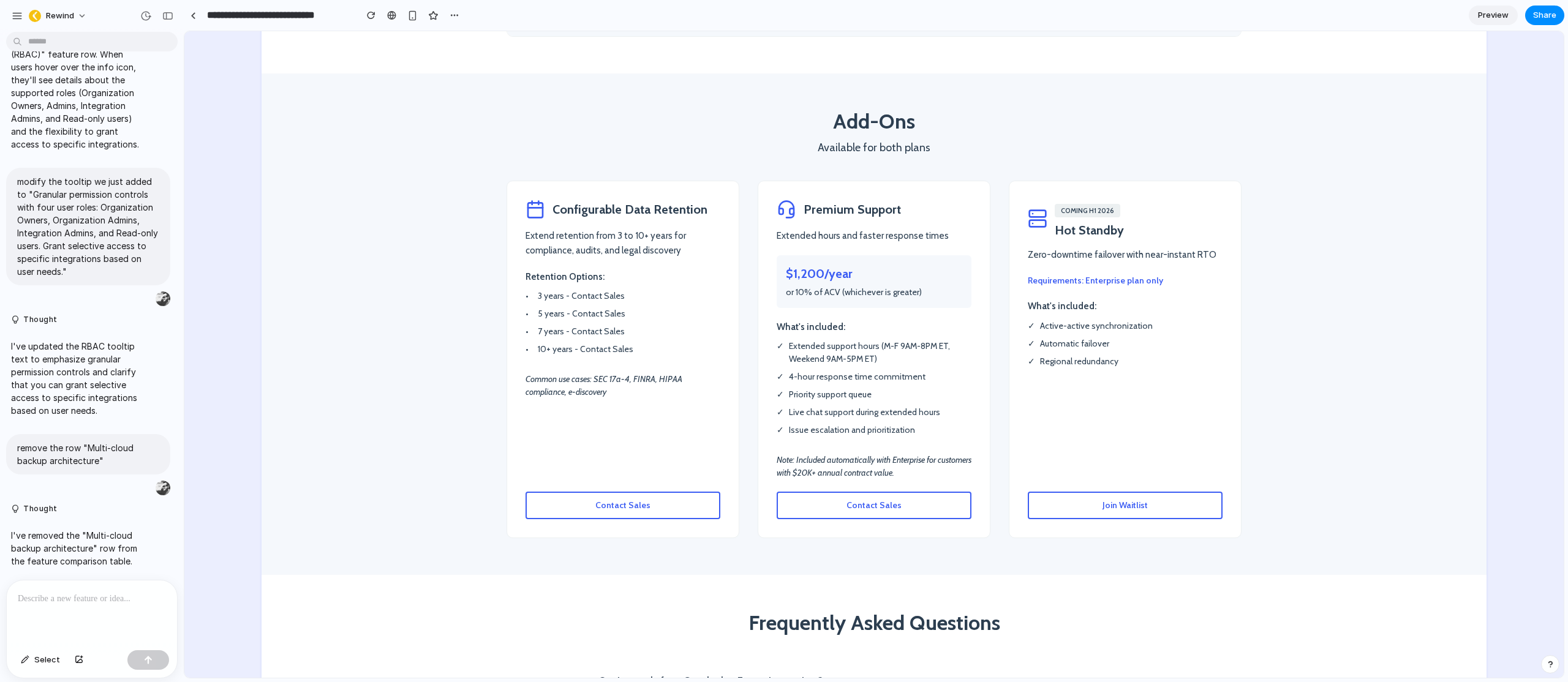
click at [574, 325] on li "• 7 years - Contact Sales" at bounding box center [623, 331] width 195 height 13
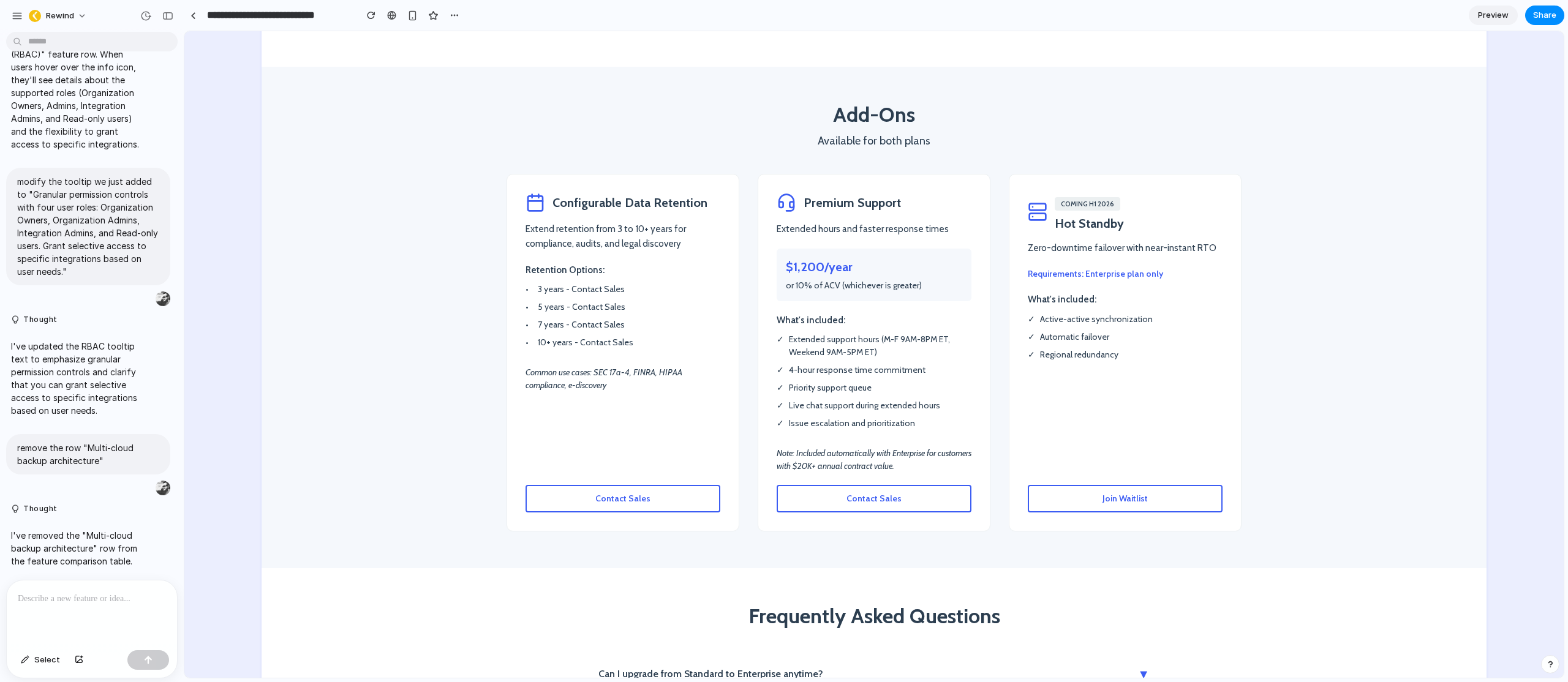
scroll to position [2026, 0]
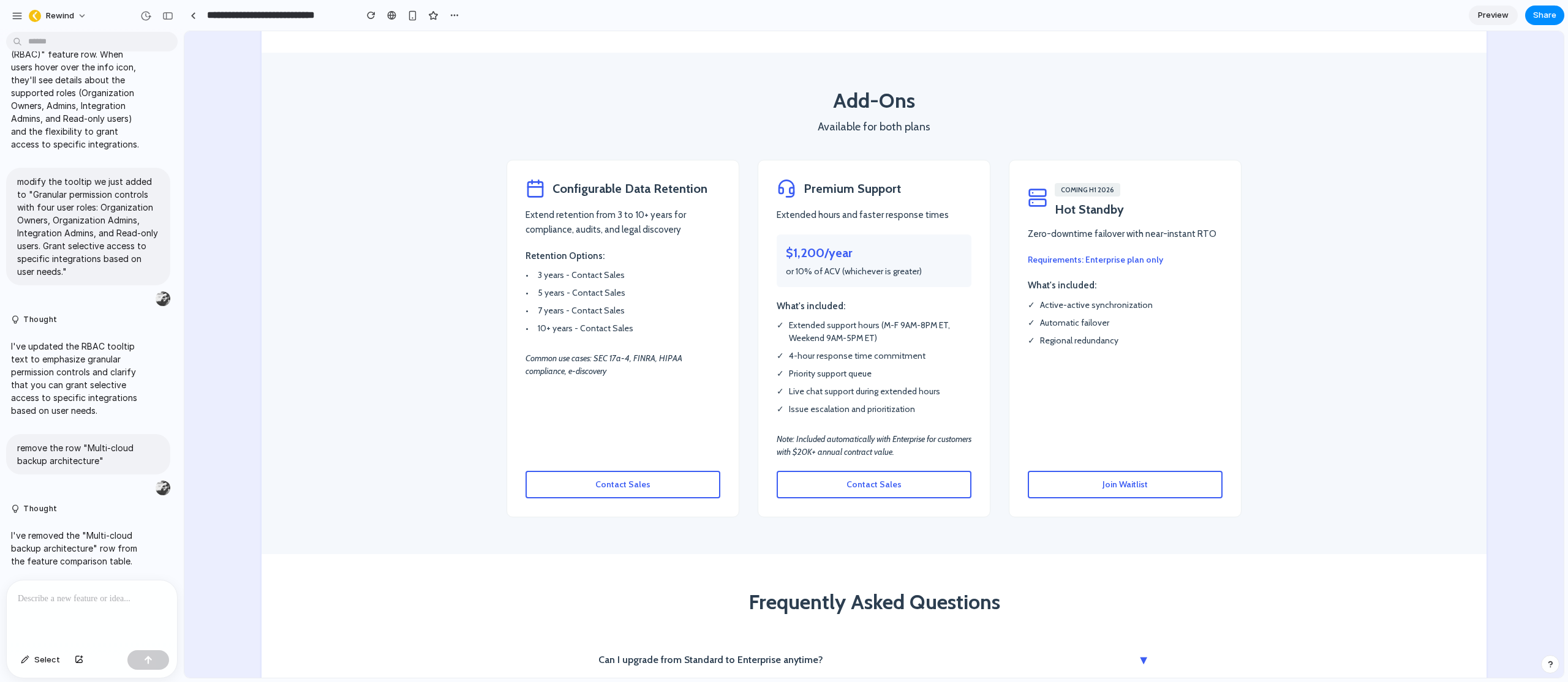
click at [1123, 479] on span "Join Waitlist" at bounding box center [1125, 485] width 46 height 11
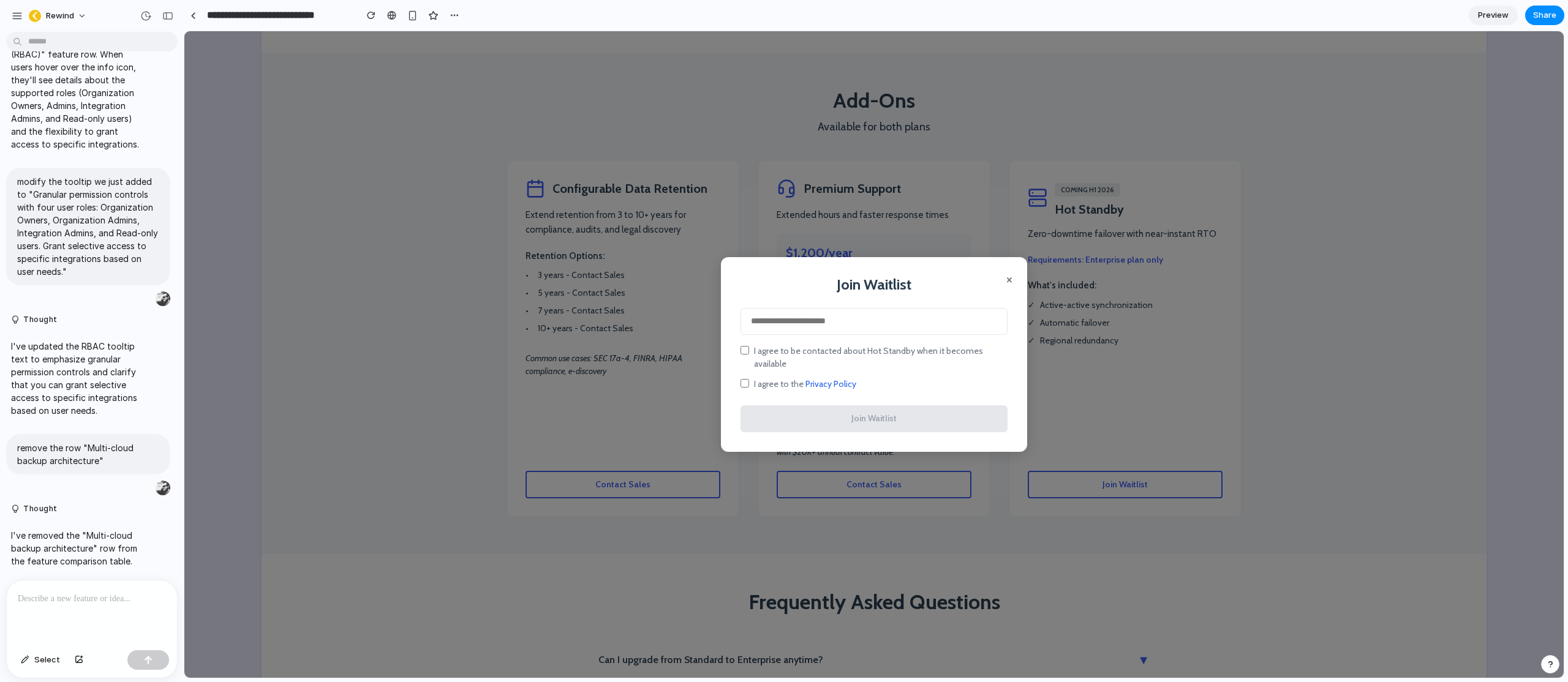
click at [1006, 284] on button "×" at bounding box center [1010, 279] width 6 height 14
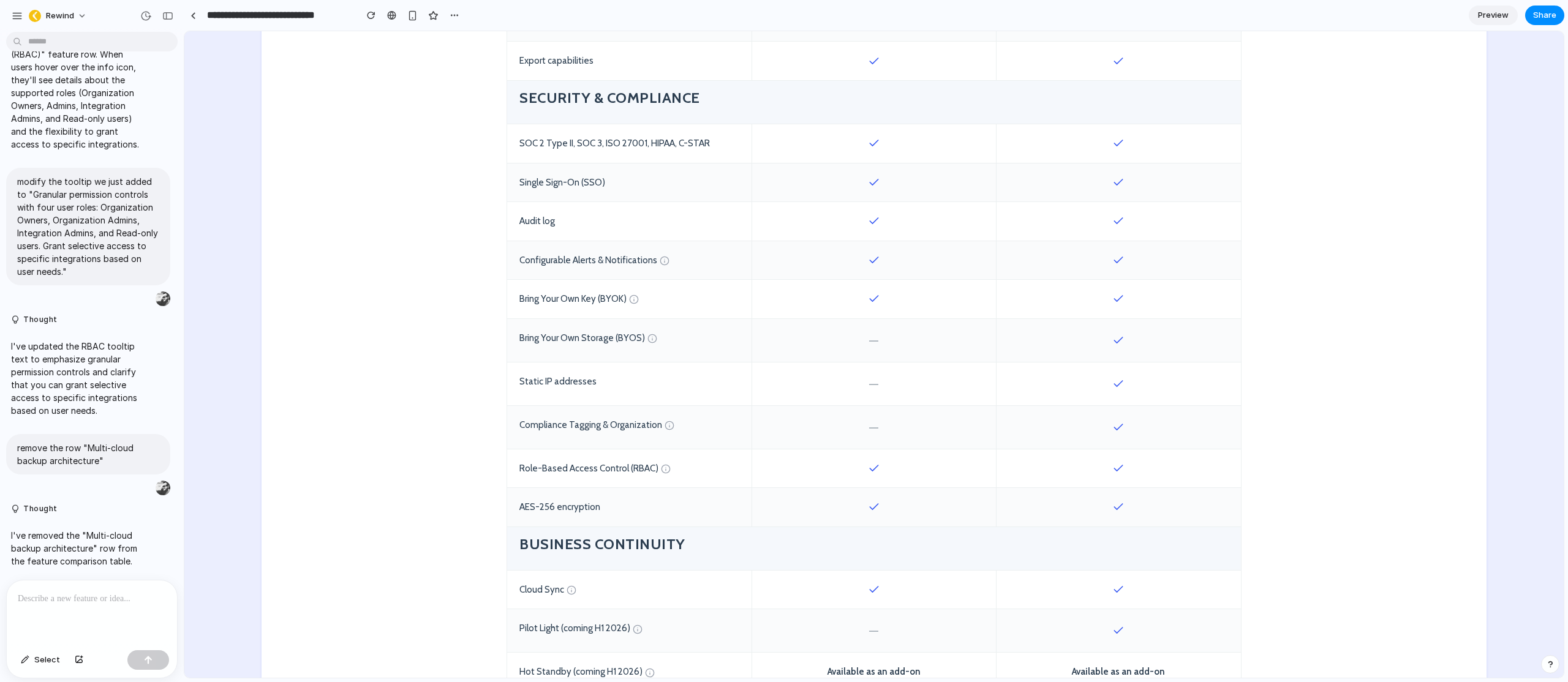
scroll to position [931, 0]
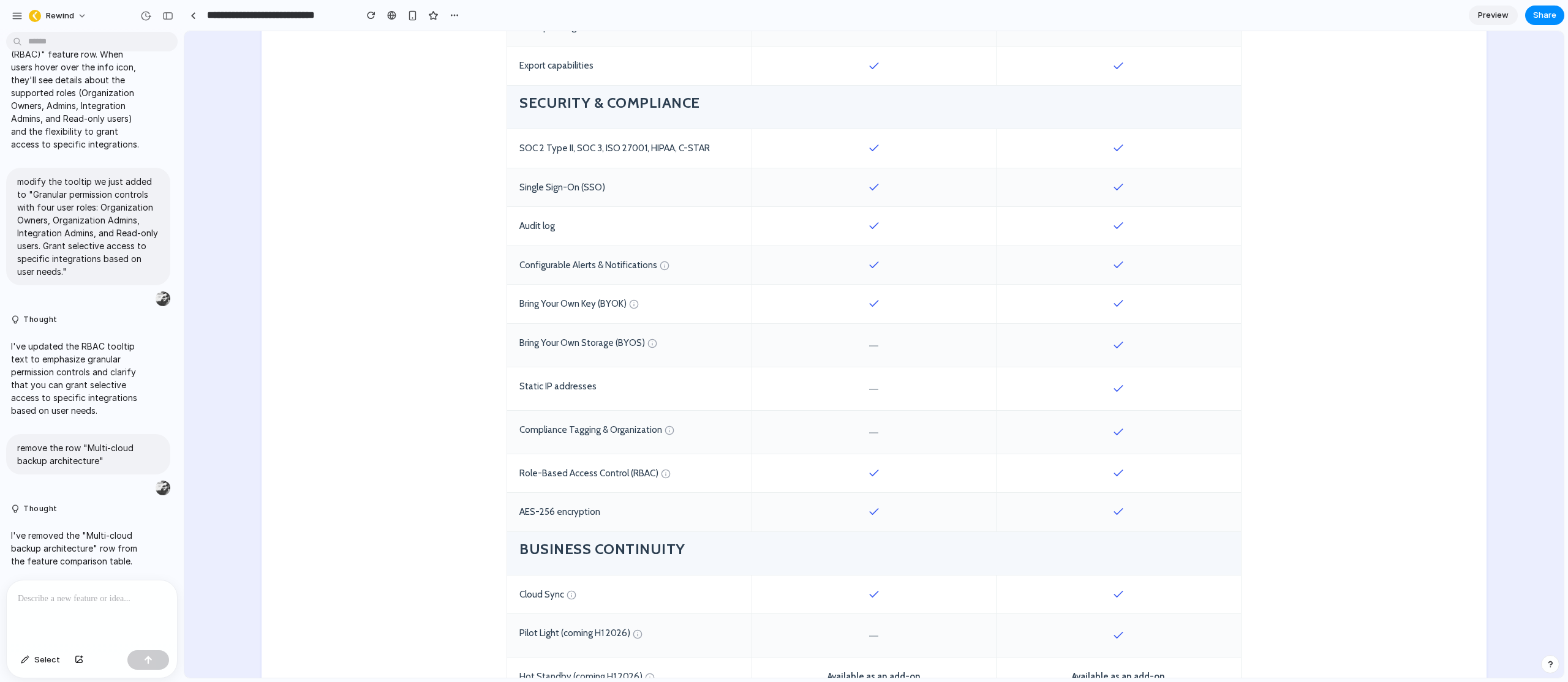
drag, startPoint x: 875, startPoint y: 292, endPoint x: 854, endPoint y: 290, distance: 21.1
click at [848, 291] on div at bounding box center [874, 304] width 244 height 38
drag, startPoint x: 662, startPoint y: 295, endPoint x: 511, endPoint y: 291, distance: 151.1
click at [511, 291] on div "Bring Your Own Key (BYOK)" at bounding box center [629, 304] width 244 height 38
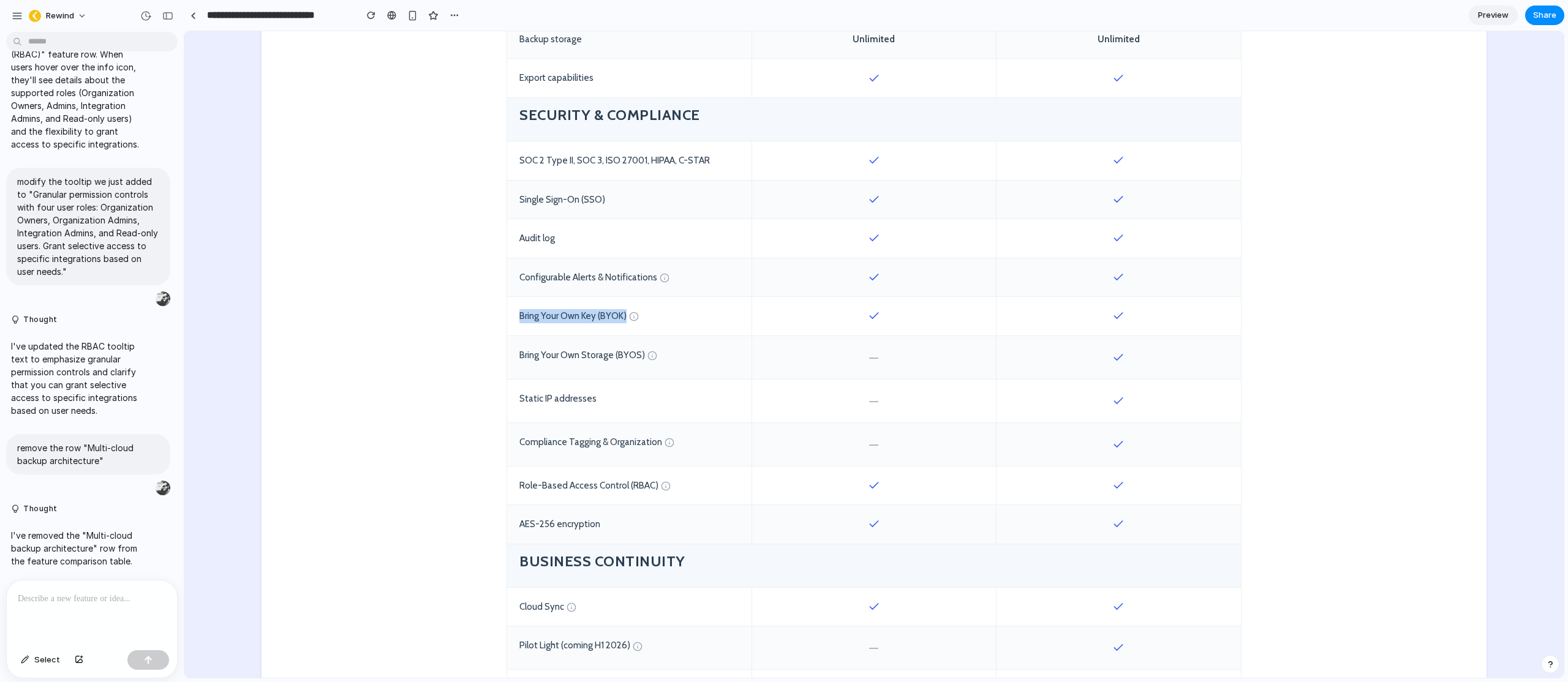
scroll to position [929, 0]
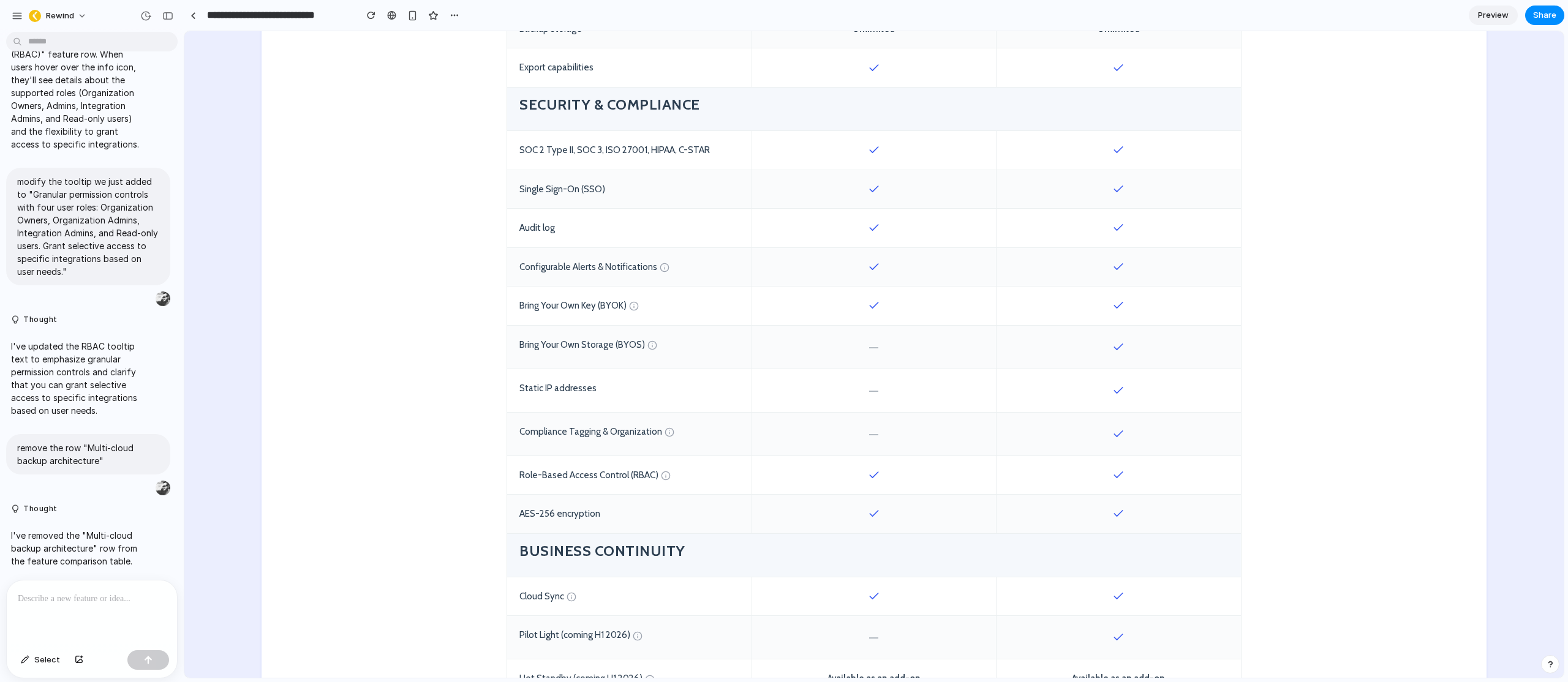
click at [641, 287] on div "Bring Your Own Key (BYOK)" at bounding box center [629, 306] width 244 height 38
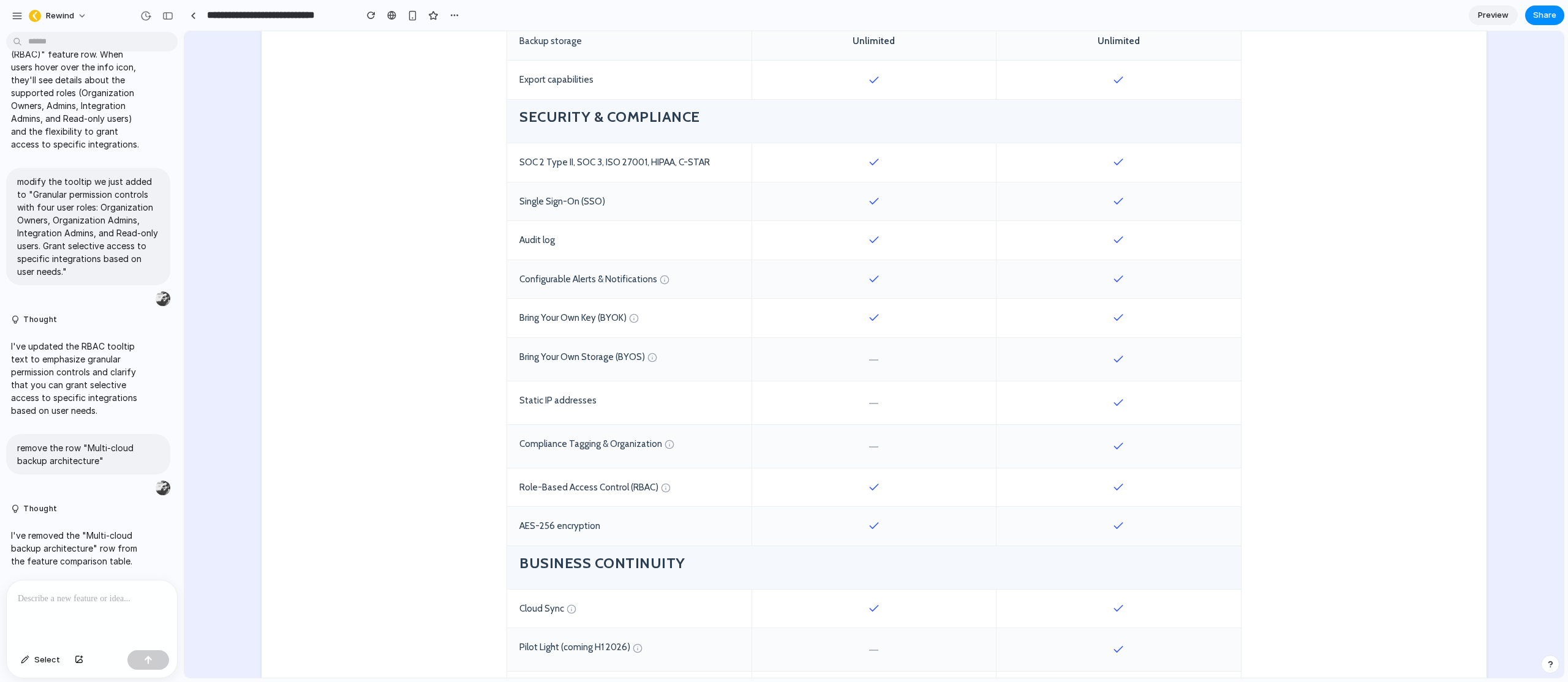
scroll to position [910, 0]
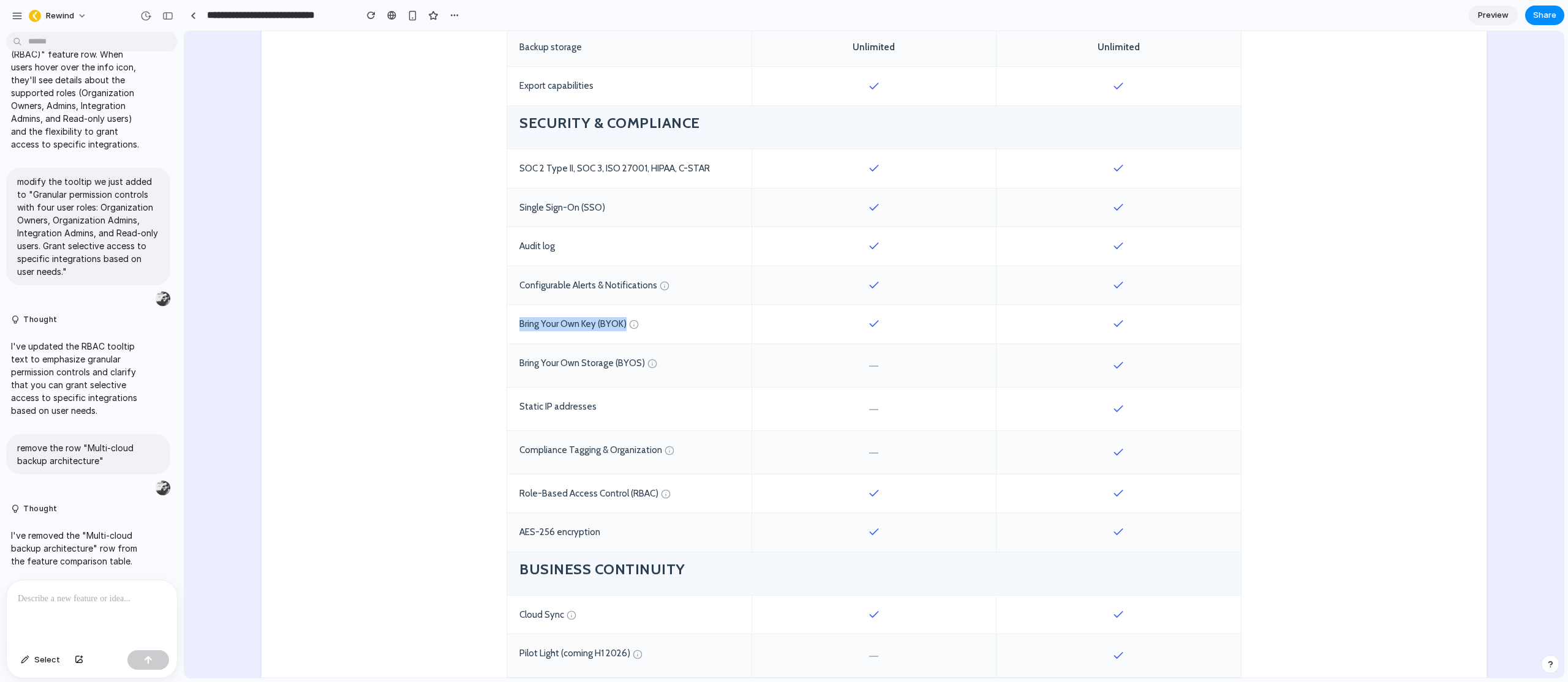
drag, startPoint x: 621, startPoint y: 311, endPoint x: 513, endPoint y: 316, distance: 108.1
click at [513, 316] on div "Bring Your Own Key (BYOK)" at bounding box center [629, 324] width 244 height 38
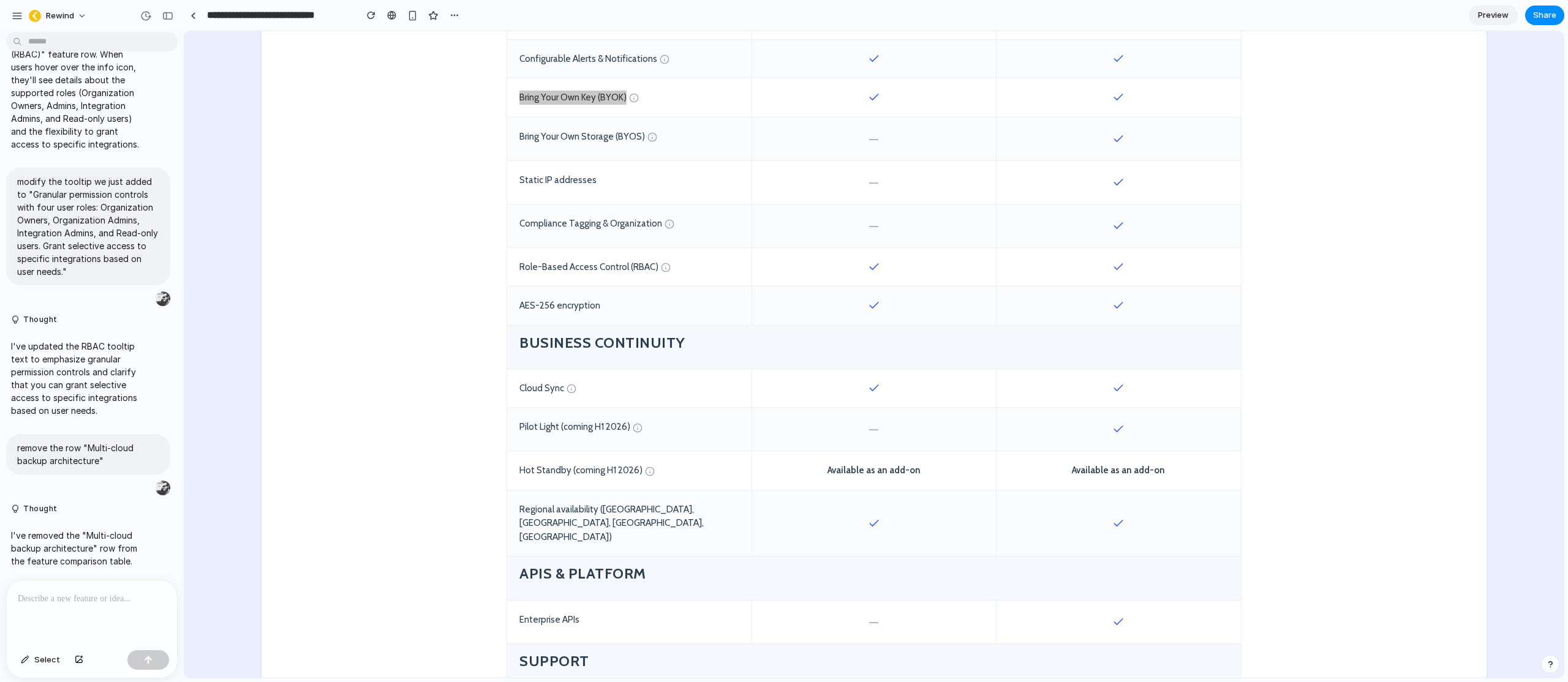
scroll to position [1132, 0]
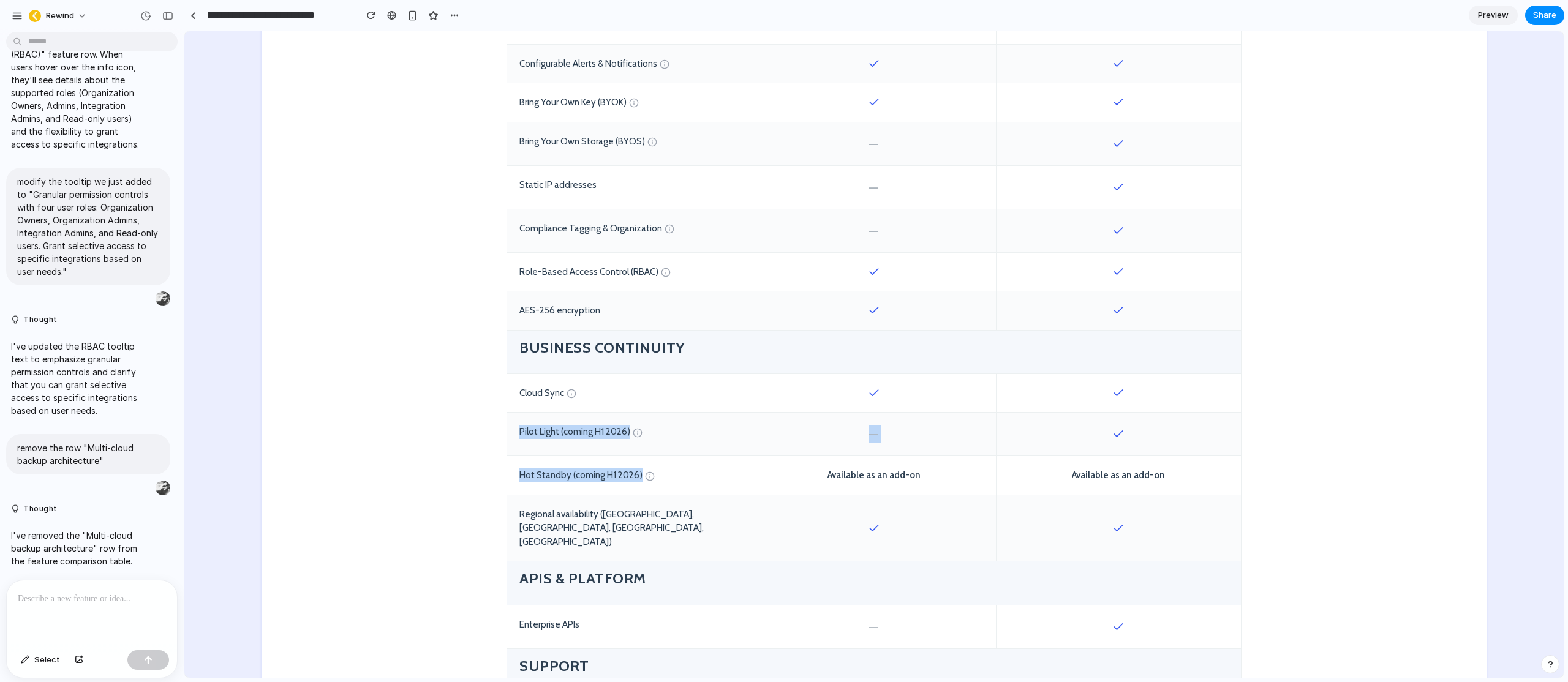
drag, startPoint x: 510, startPoint y: 411, endPoint x: 648, endPoint y: 474, distance: 151.7
click at [648, 474] on div "Feature/Capability STANDARD Operational backup and recovery Start Free Trial EN…" at bounding box center [874, 140] width 735 height 1539
click at [572, 466] on div "Hot Standby (coming H1 2026)" at bounding box center [629, 475] width 244 height 38
drag, startPoint x: 516, startPoint y: 462, endPoint x: 637, endPoint y: 462, distance: 121.0
click at [637, 462] on div "Hot Standby (coming H1 2026)" at bounding box center [629, 475] width 244 height 38
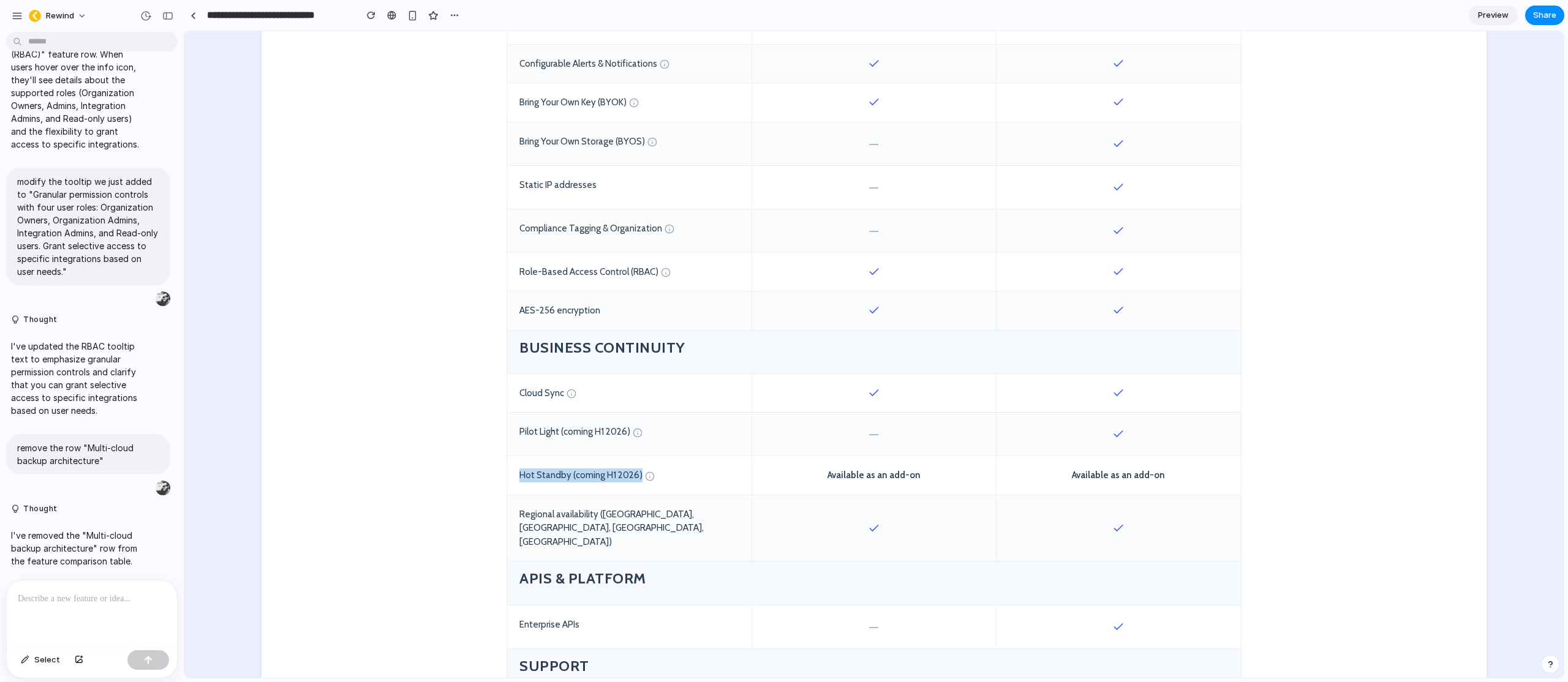
click at [592, 462] on div "Hot Standby (coming H1 2026)" at bounding box center [629, 475] width 244 height 38
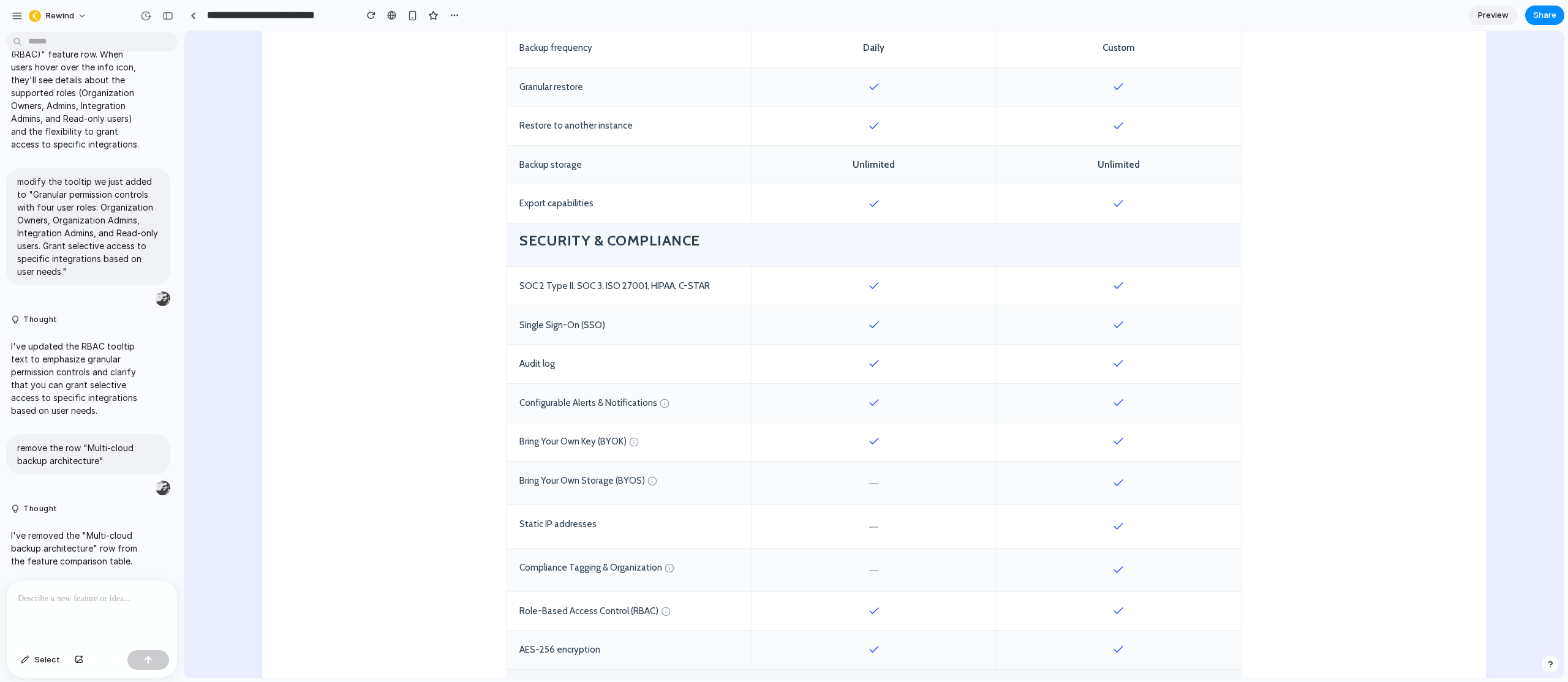
scroll to position [1119, 0]
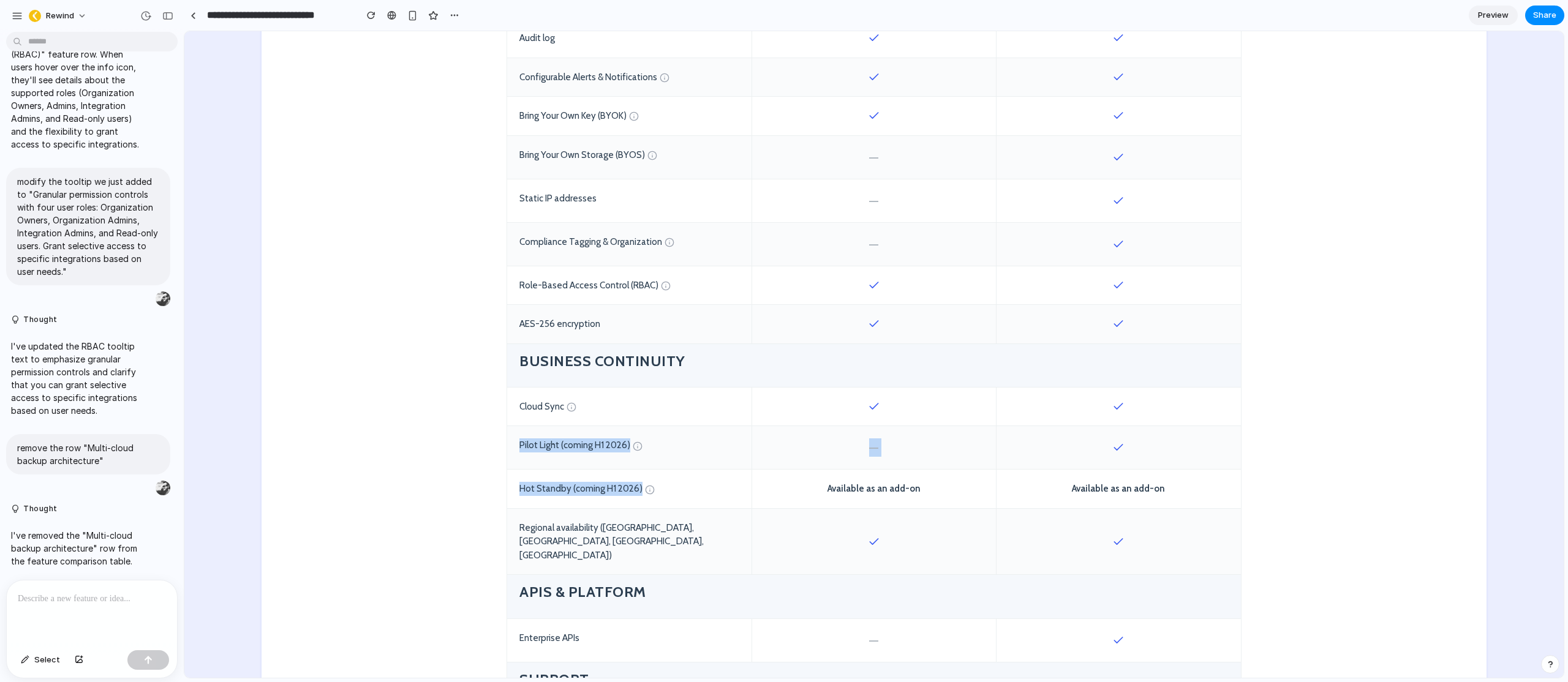
drag, startPoint x: 511, startPoint y: 431, endPoint x: 669, endPoint y: 474, distance: 163.7
click at [669, 474] on div "Feature/Capability STANDARD Operational backup and recovery Start Free Trial EN…" at bounding box center [874, 153] width 735 height 1539
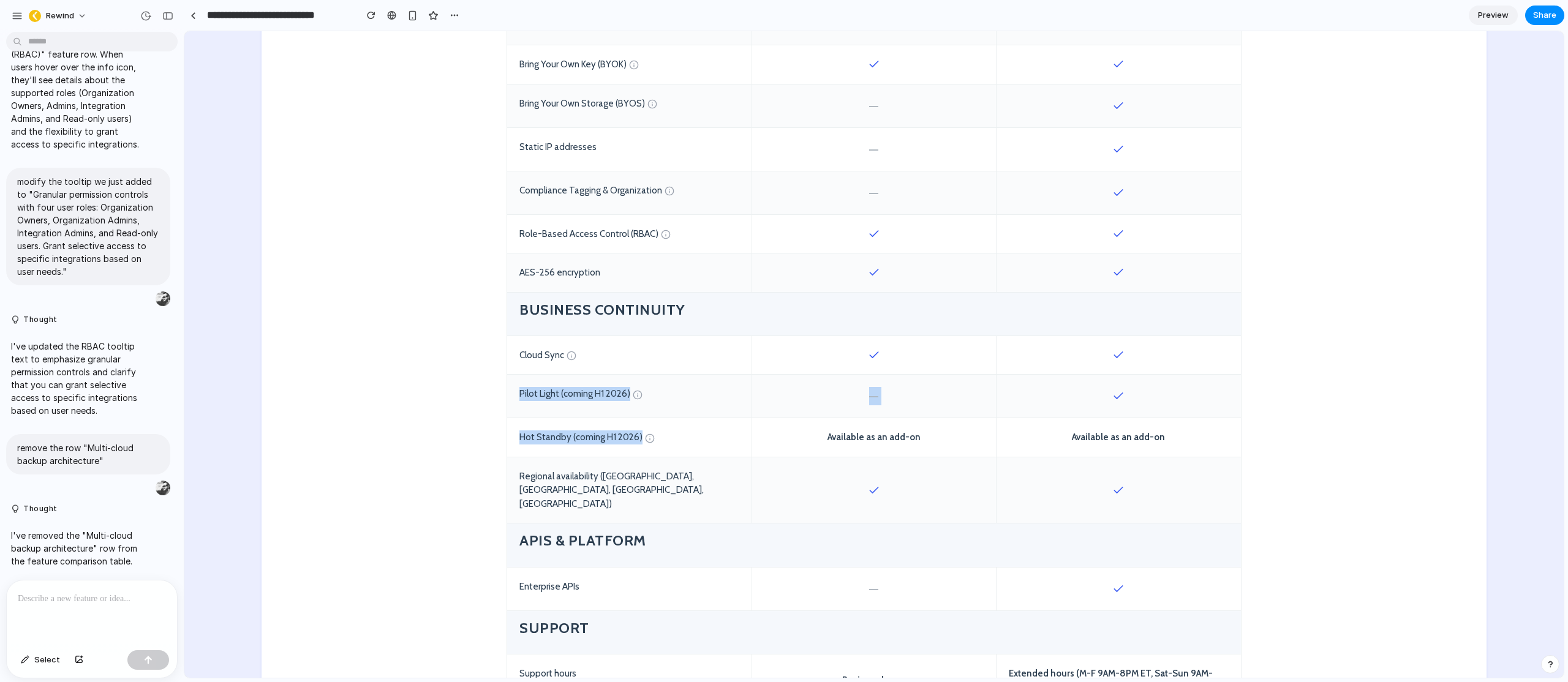
scroll to position [1189, 0]
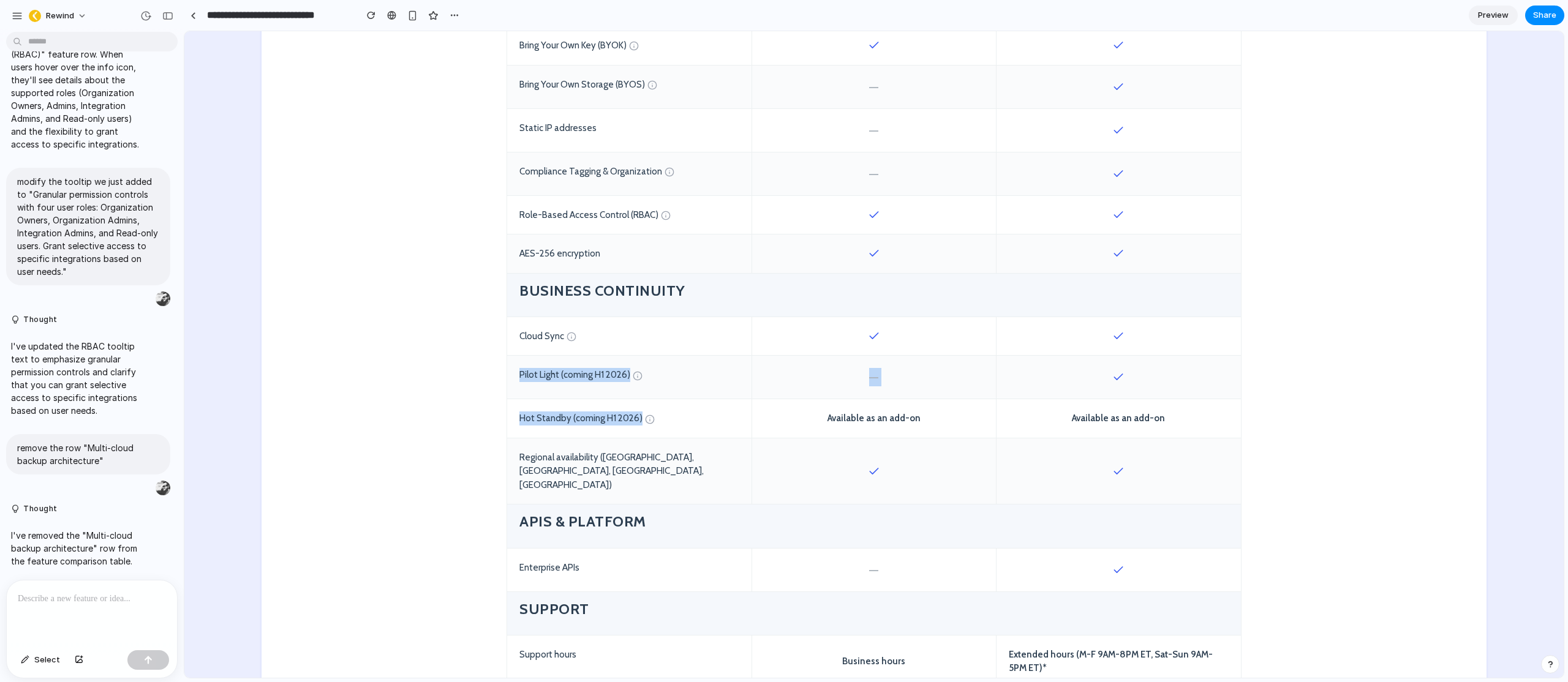
click at [546, 361] on div "Pilot Light (coming H1 2026)" at bounding box center [629, 378] width 244 height 43
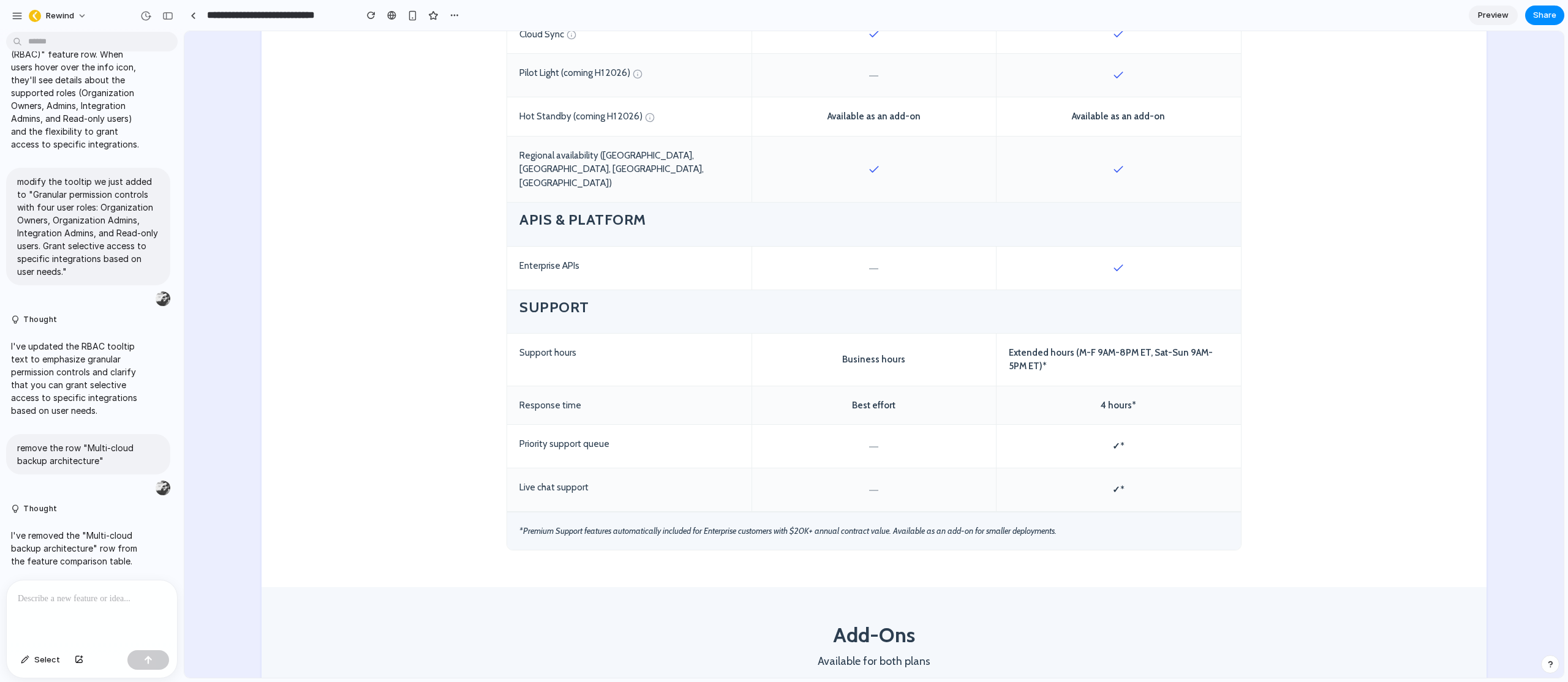
scroll to position [1457, 0]
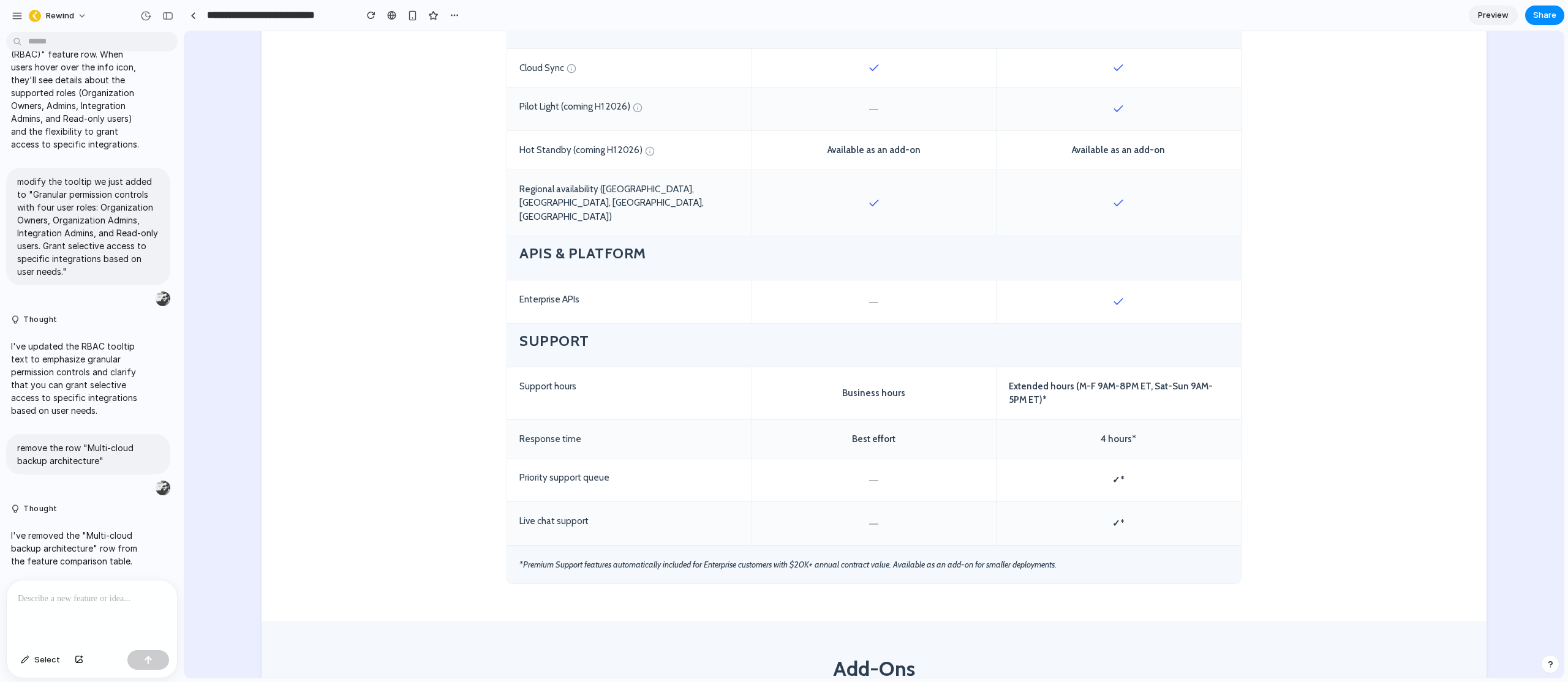
click at [574, 280] on div "Enterprise APIs" at bounding box center [629, 302] width 244 height 43
drag, startPoint x: 574, startPoint y: 260, endPoint x: 524, endPoint y: 260, distance: 50.0
click at [525, 280] on div "Enterprise APIs" at bounding box center [629, 302] width 244 height 43
click at [522, 280] on div "Enterprise APIs" at bounding box center [629, 302] width 244 height 43
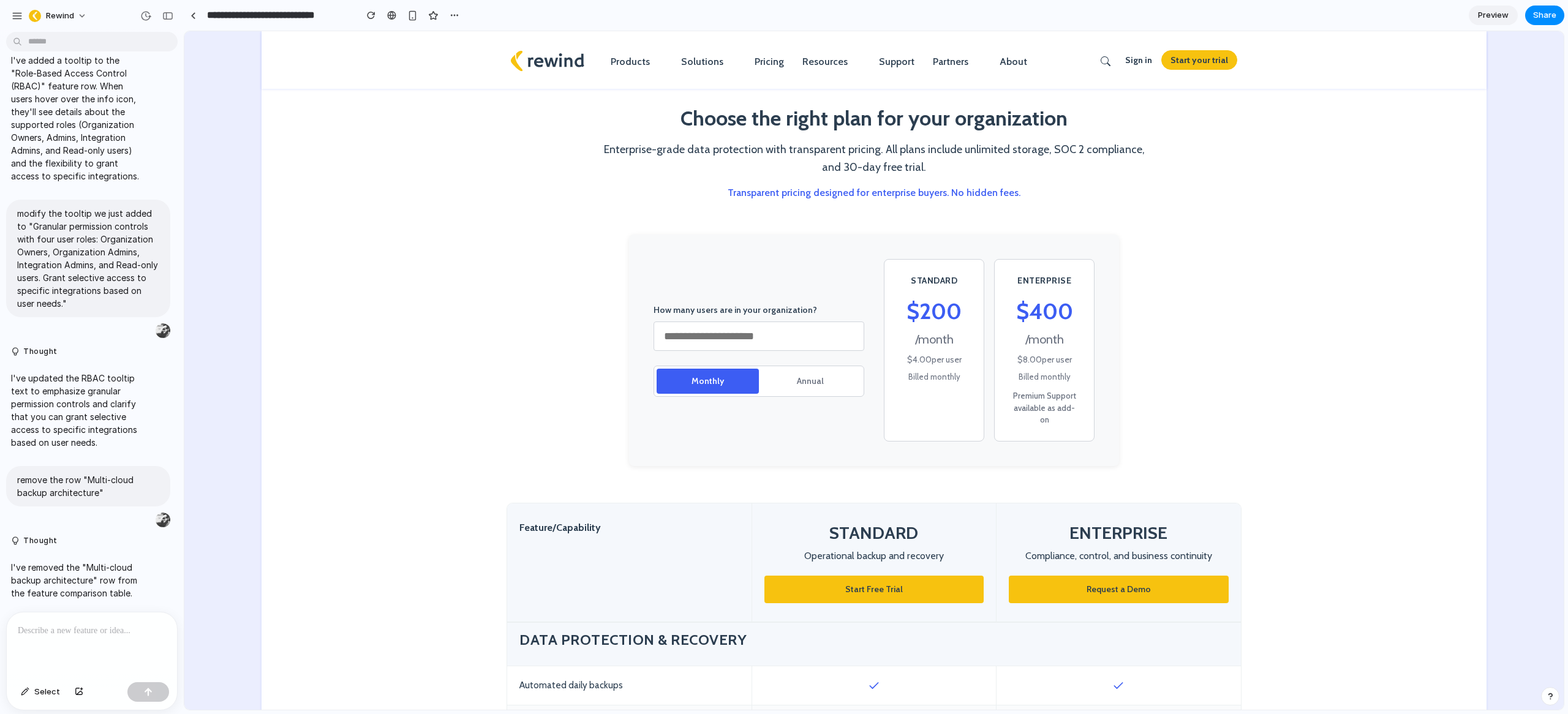
scroll to position [8399, 0]
click at [91, 629] on p at bounding box center [92, 631] width 149 height 14
click at [69, 630] on p at bounding box center [92, 631] width 149 height 14
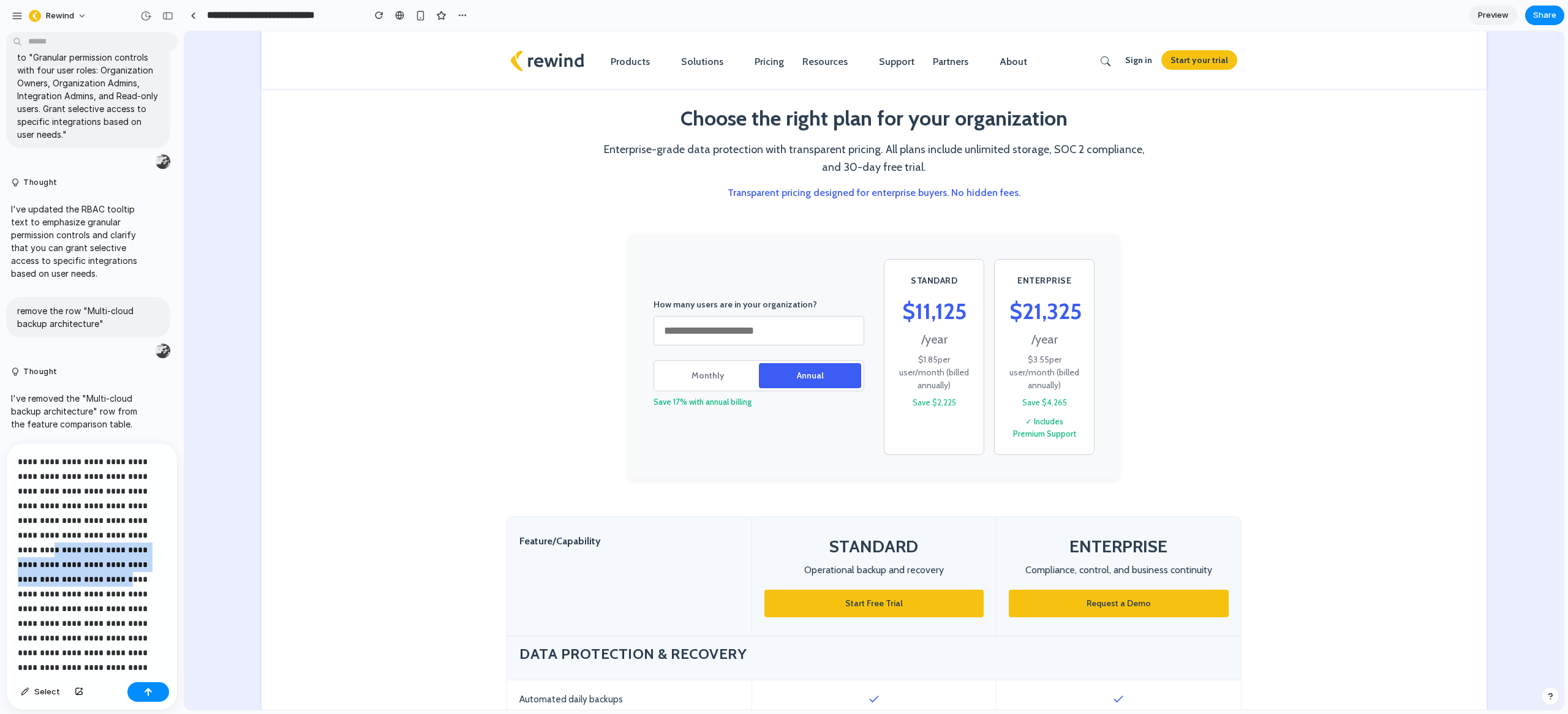
drag, startPoint x: 109, startPoint y: 534, endPoint x: 154, endPoint y: 565, distance: 54.6
click at [154, 565] on p "**********" at bounding box center [86, 623] width 138 height 338
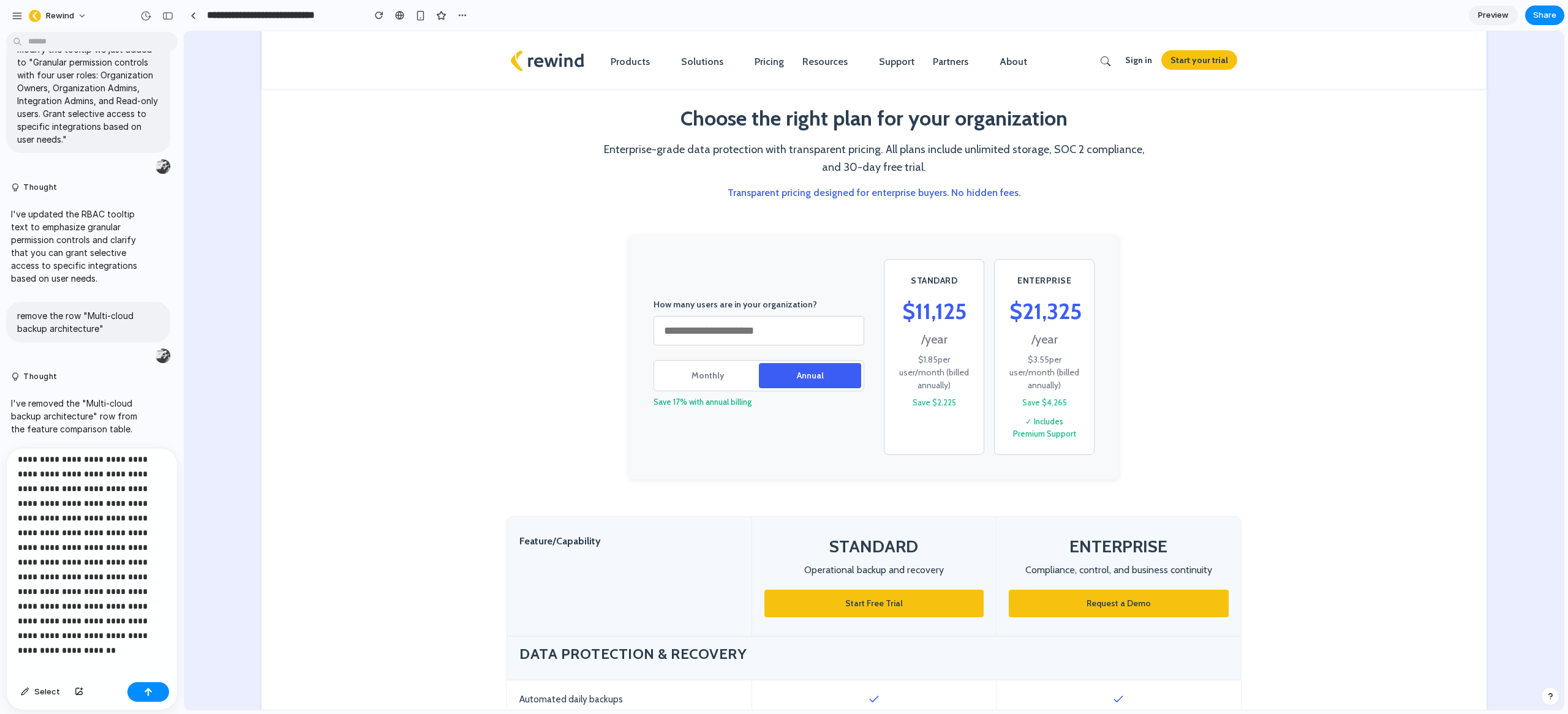
scroll to position [130, 0]
click at [149, 692] on div "button" at bounding box center [148, 692] width 9 height 9
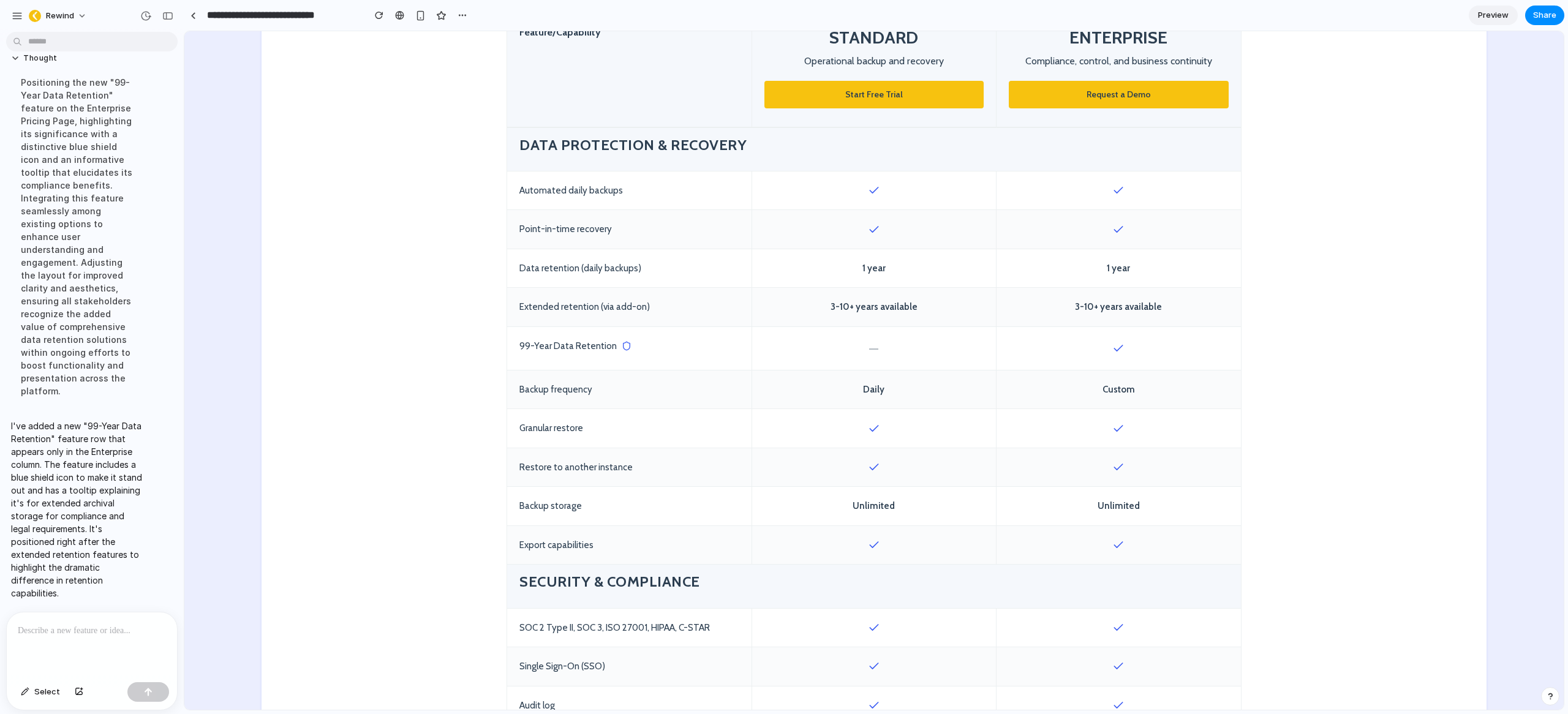
scroll to position [494, 0]
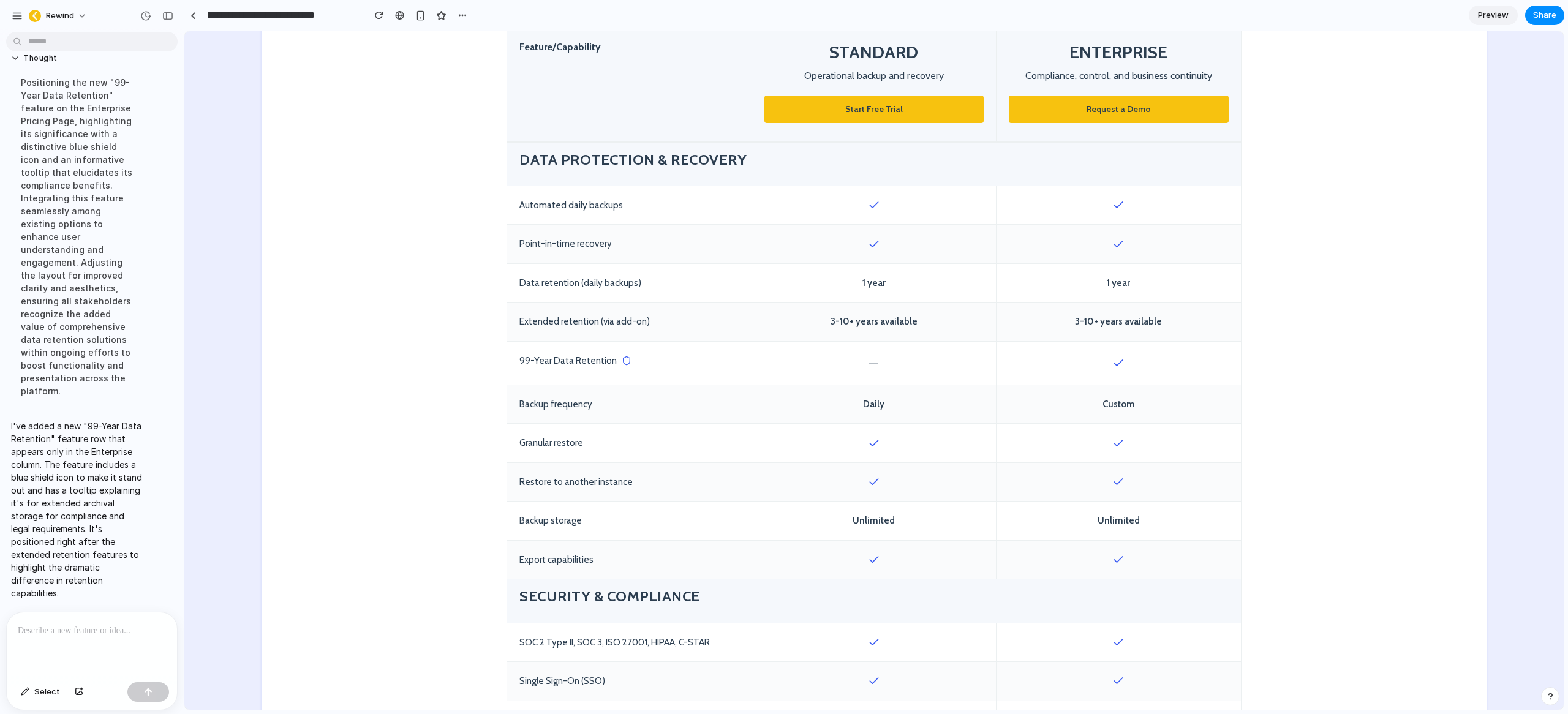
click at [621, 361] on icon at bounding box center [626, 361] width 10 height 10
drag, startPoint x: 624, startPoint y: 363, endPoint x: 584, endPoint y: 363, distance: 40.0
click at [584, 363] on span "99-Year Data Retention" at bounding box center [629, 361] width 220 height 14
click at [637, 363] on span "99-Year Data Retention" at bounding box center [629, 361] width 220 height 14
click at [60, 629] on p at bounding box center [89, 631] width 143 height 14
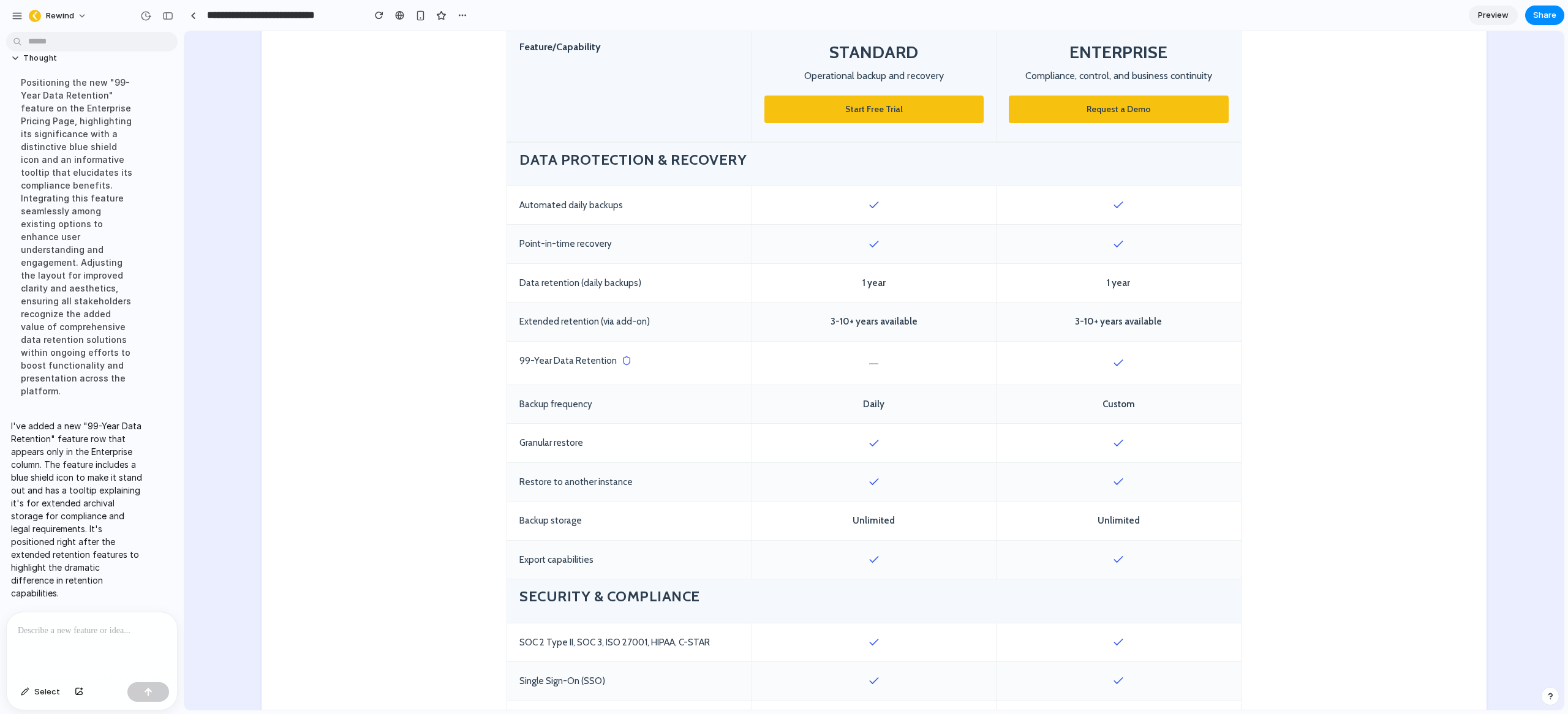
click at [42, 626] on p at bounding box center [89, 631] width 143 height 14
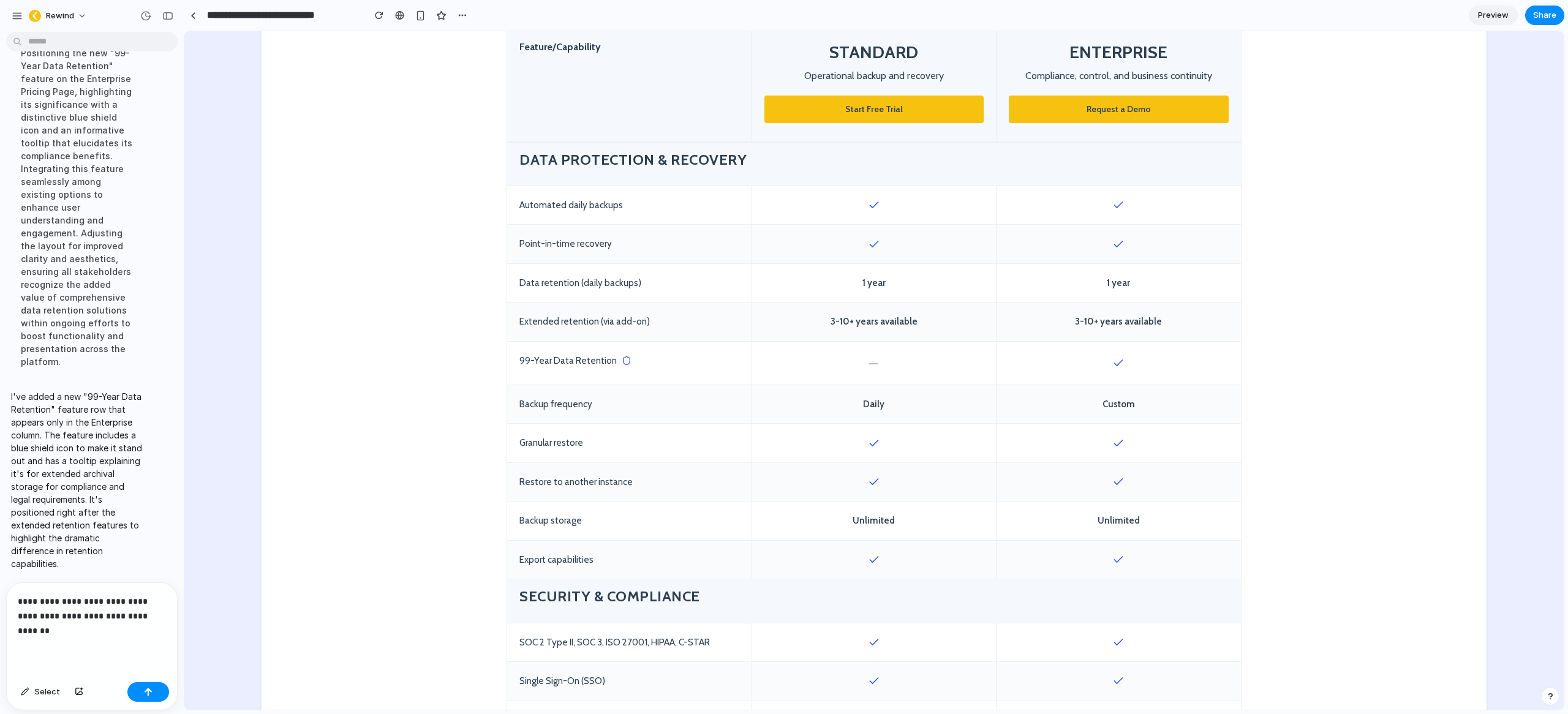
scroll to position [8447, 0]
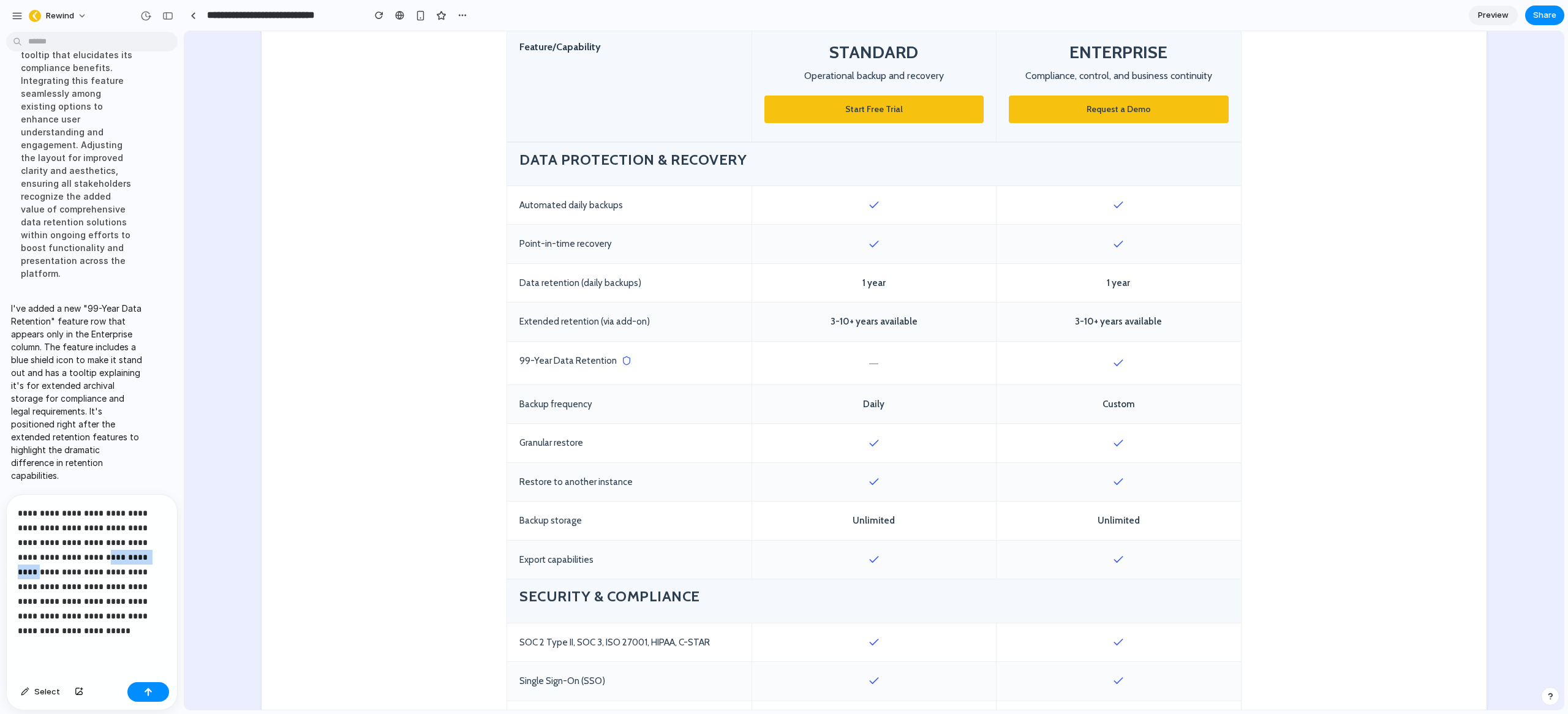
drag, startPoint x: 125, startPoint y: 550, endPoint x: 70, endPoint y: 550, distance: 55.0
click at [70, 550] on p "**********" at bounding box center [89, 572] width 143 height 133
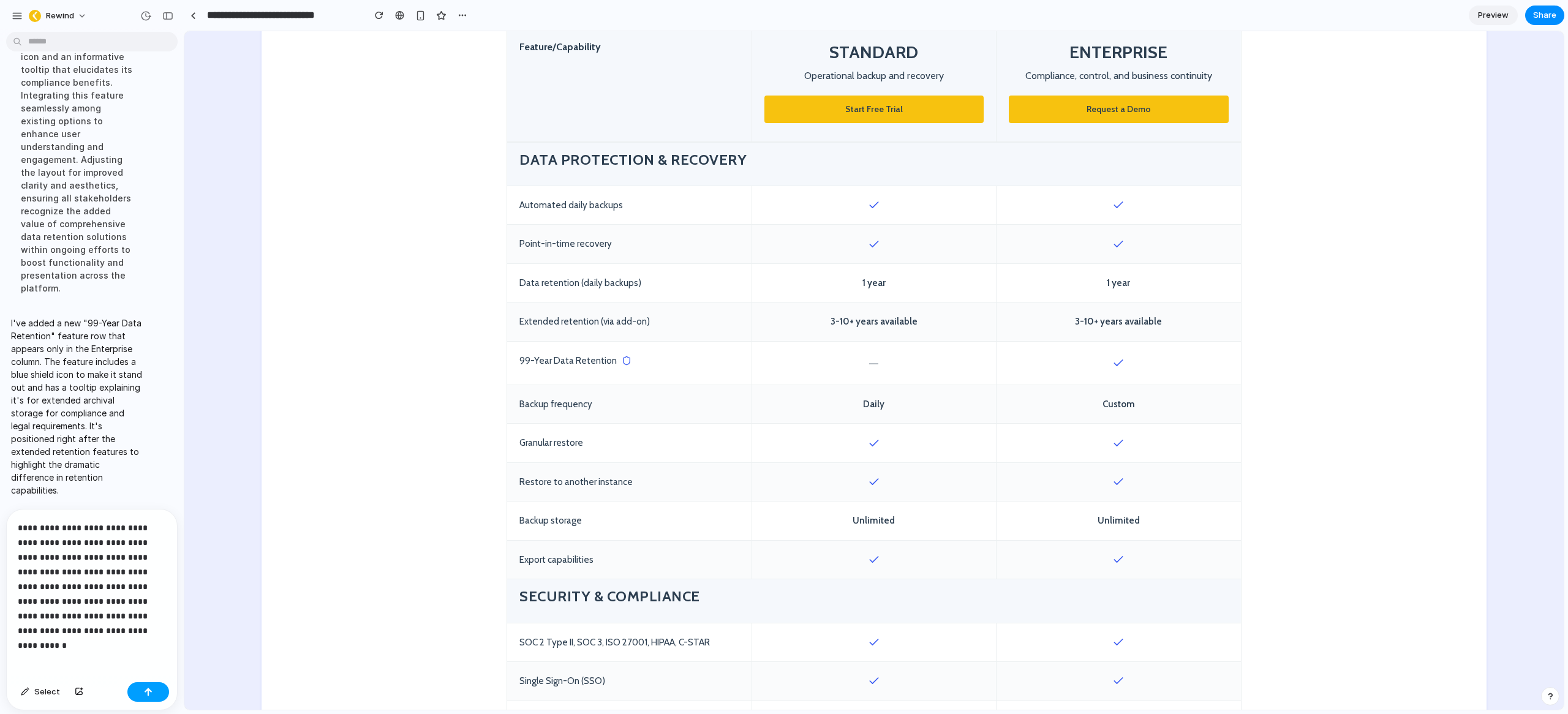
click at [150, 686] on button "button" at bounding box center [148, 692] width 42 height 20
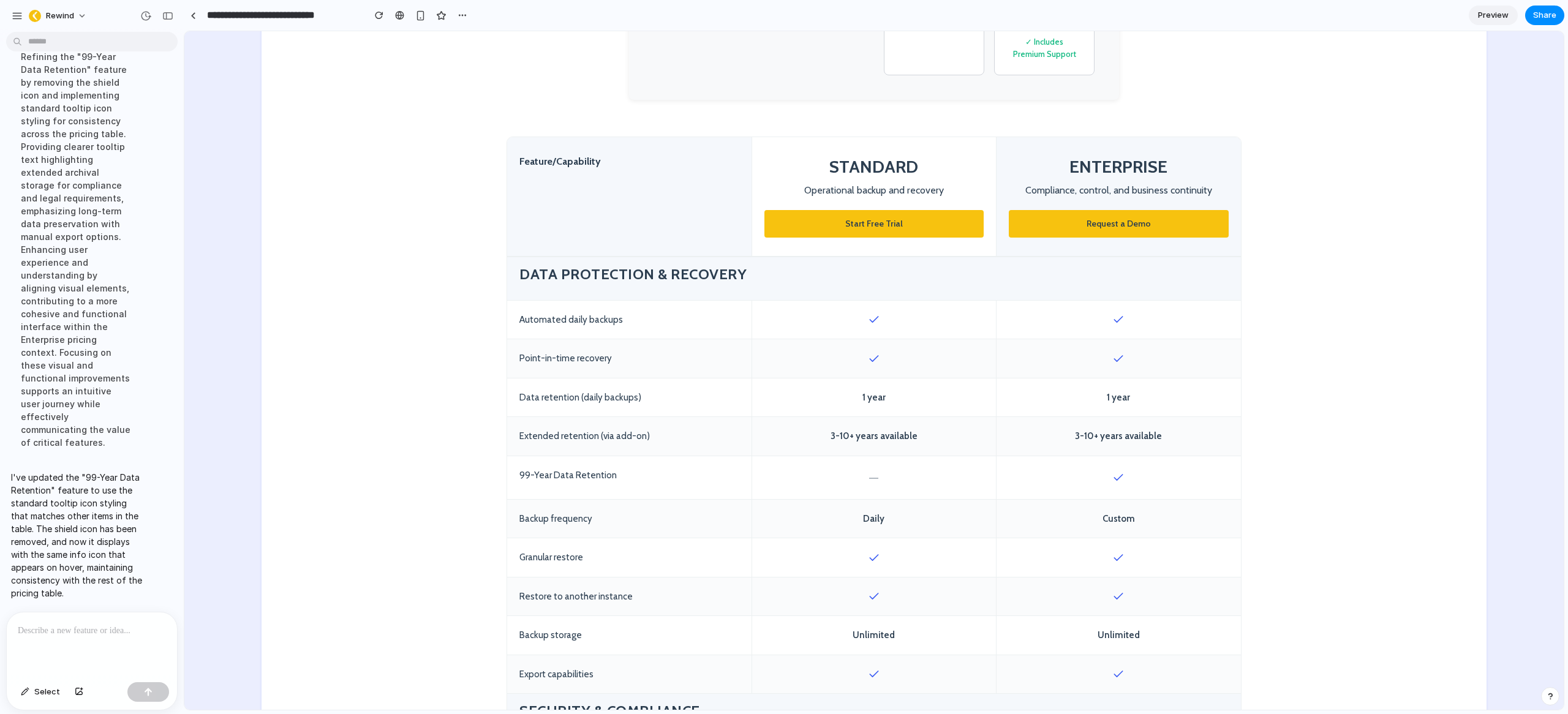
scroll to position [549, 0]
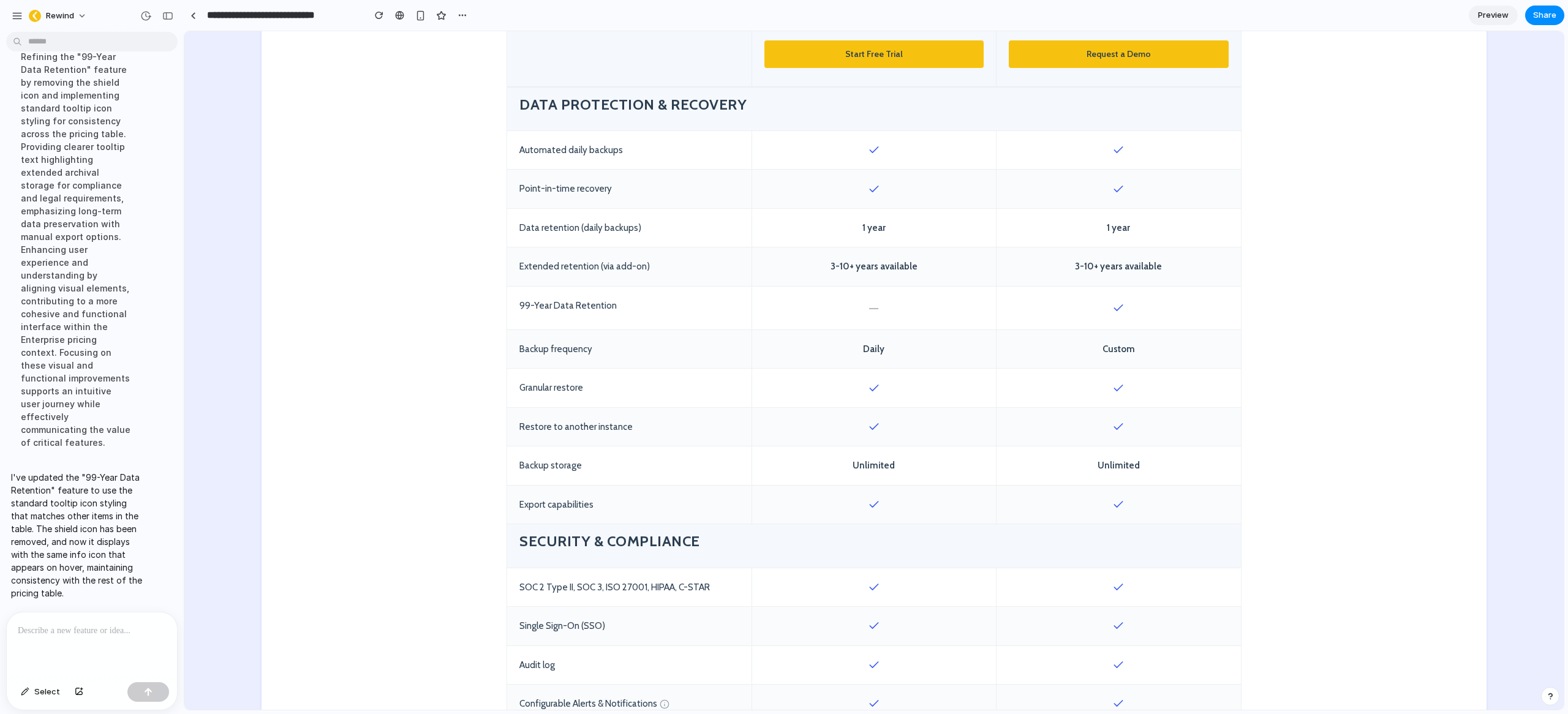
click at [654, 307] on div "99-Year Data Retention" at bounding box center [629, 308] width 244 height 43
click at [605, 307] on div "99-Year Data Retention" at bounding box center [629, 308] width 244 height 43
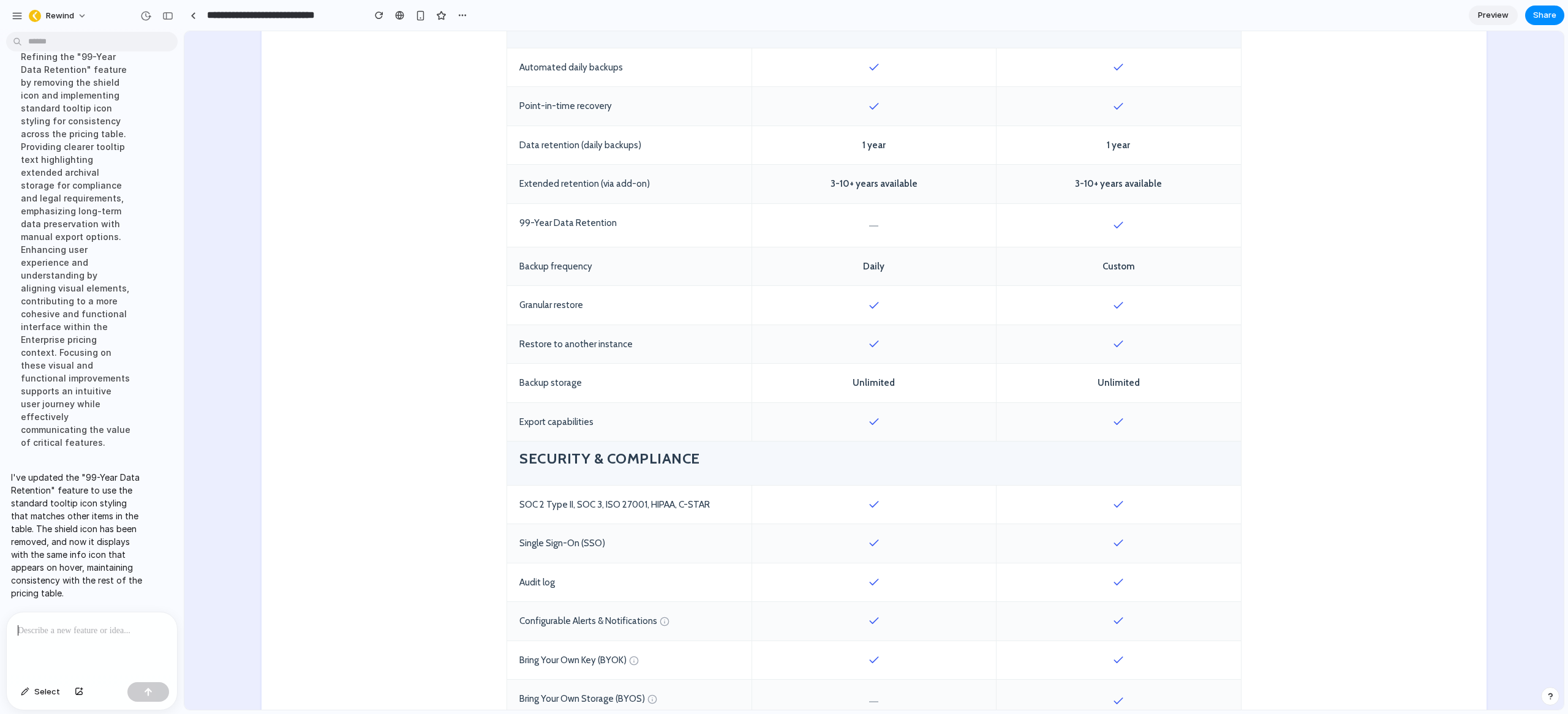
scroll to position [7919, 0]
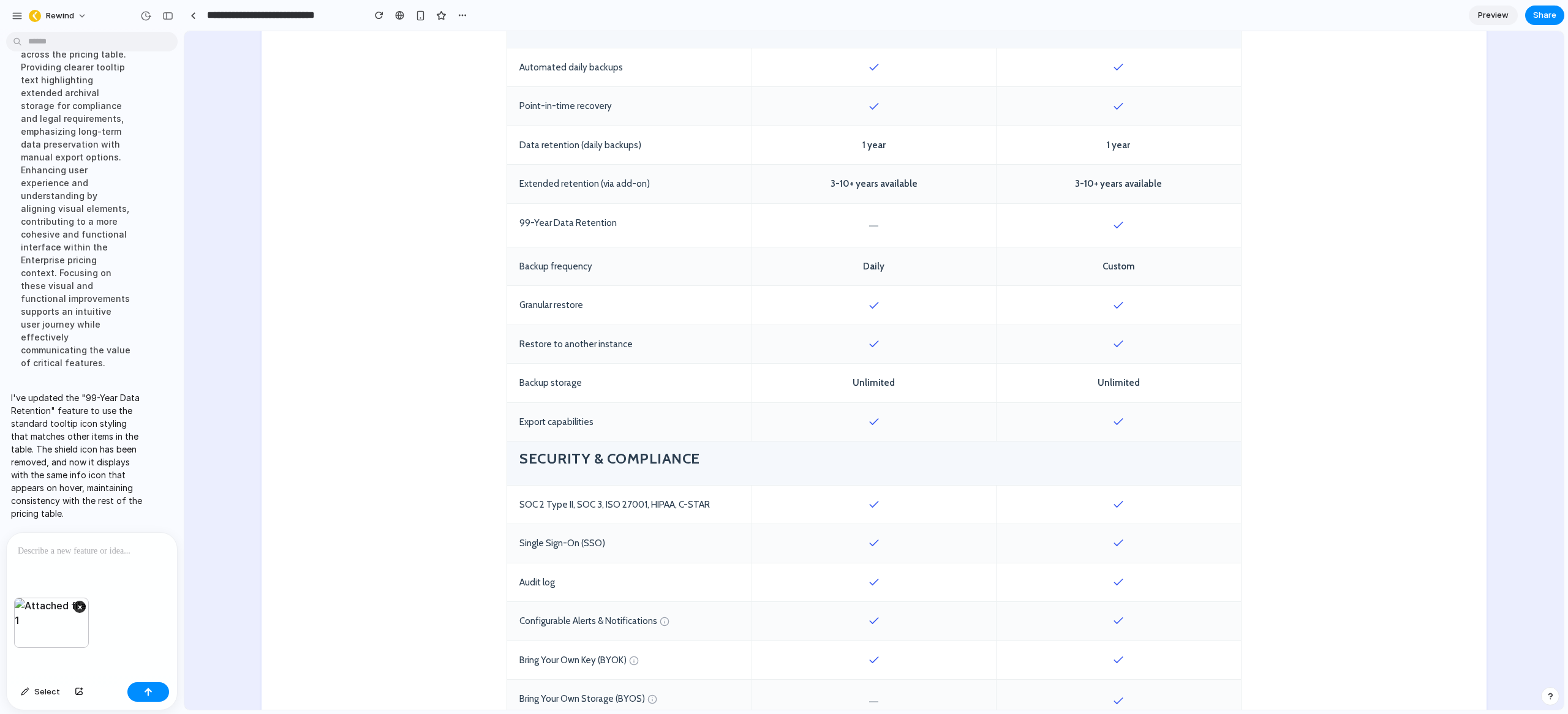
click at [85, 546] on p at bounding box center [89, 551] width 143 height 14
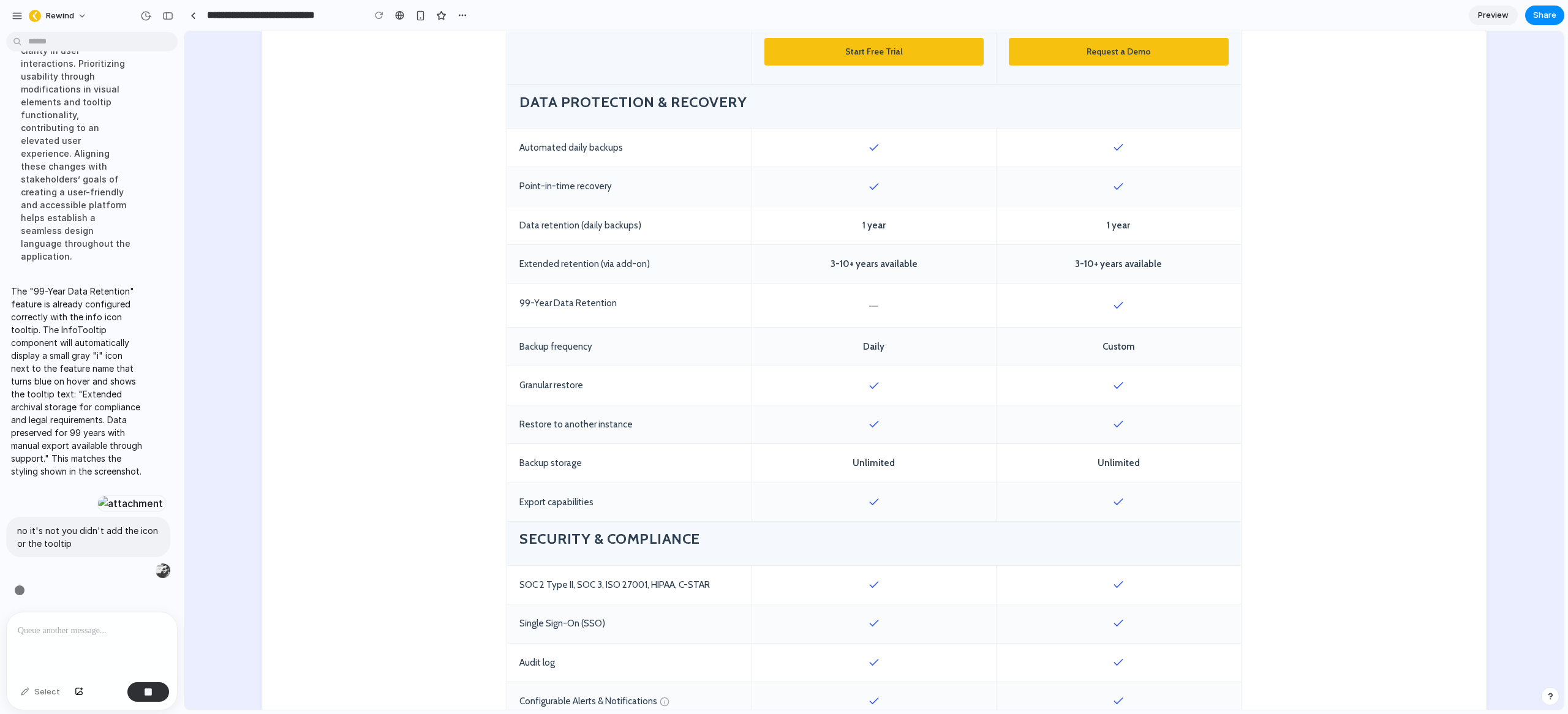
scroll to position [5912, 0]
click at [621, 303] on div "99-Year Data Retention" at bounding box center [629, 306] width 244 height 43
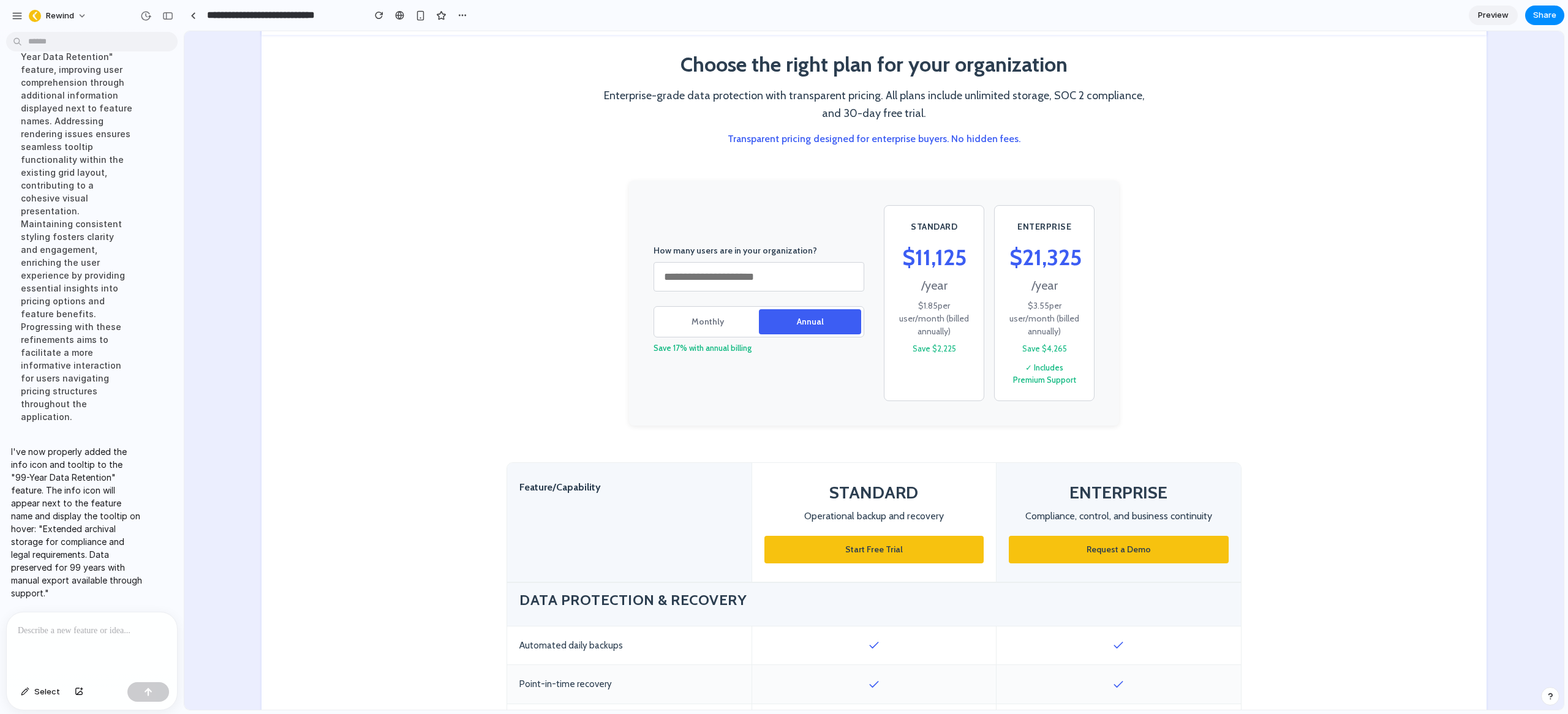
scroll to position [236, 0]
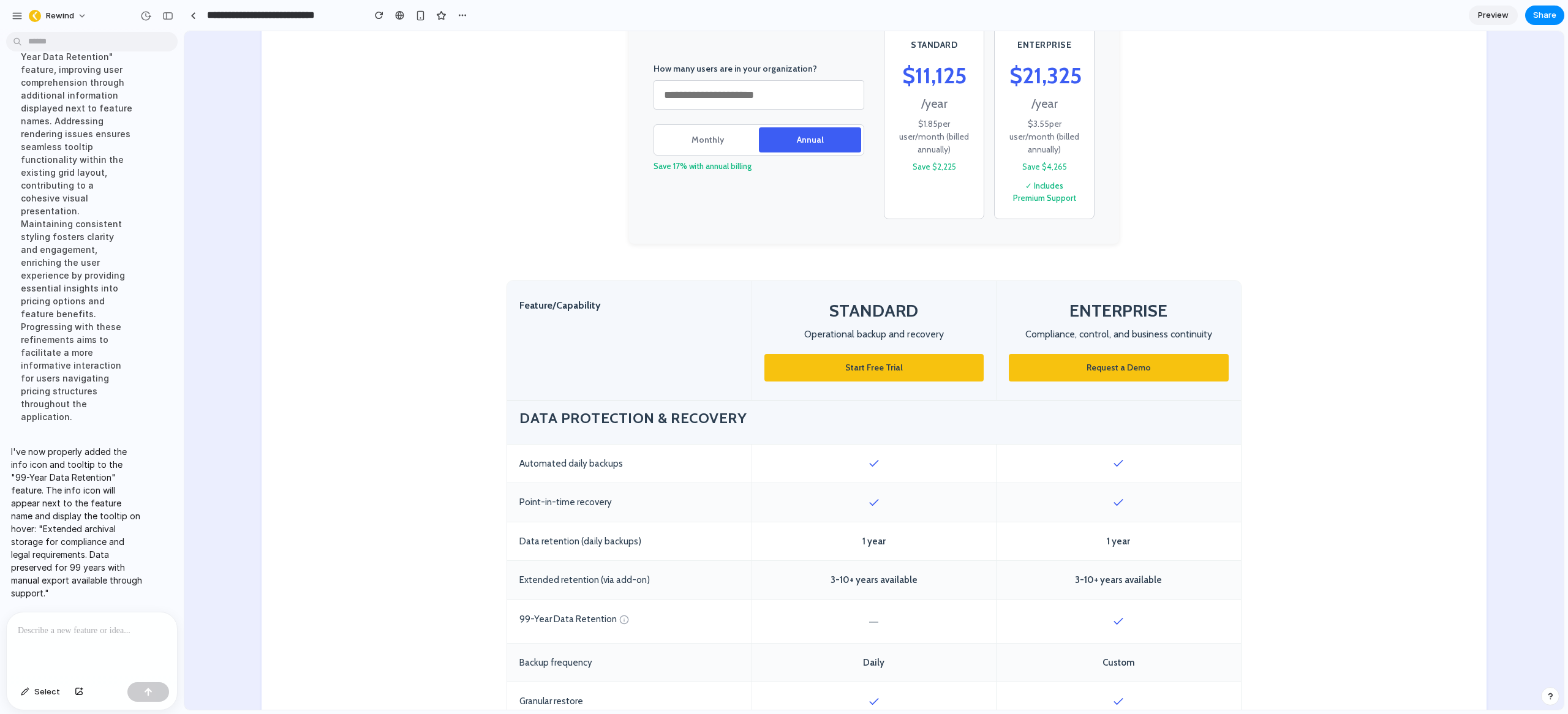
drag, startPoint x: 887, startPoint y: 466, endPoint x: 849, endPoint y: 463, distance: 38.1
click at [849, 463] on div at bounding box center [874, 464] width 244 height 38
drag, startPoint x: 858, startPoint y: 463, endPoint x: 894, endPoint y: 463, distance: 36.0
click at [894, 463] on div at bounding box center [874, 464] width 244 height 38
drag, startPoint x: 894, startPoint y: 463, endPoint x: 814, endPoint y: 464, distance: 80.0
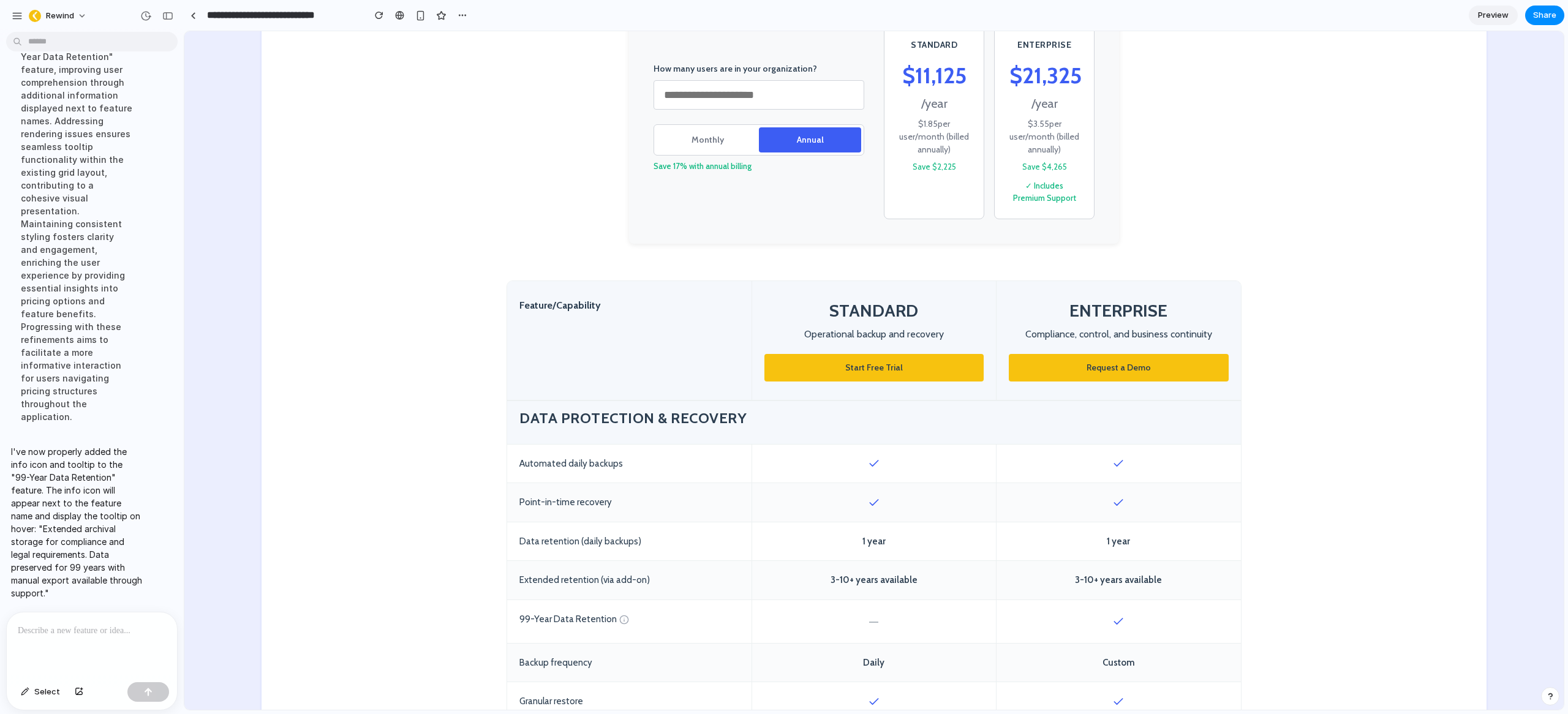
click at [815, 464] on div at bounding box center [874, 464] width 244 height 38
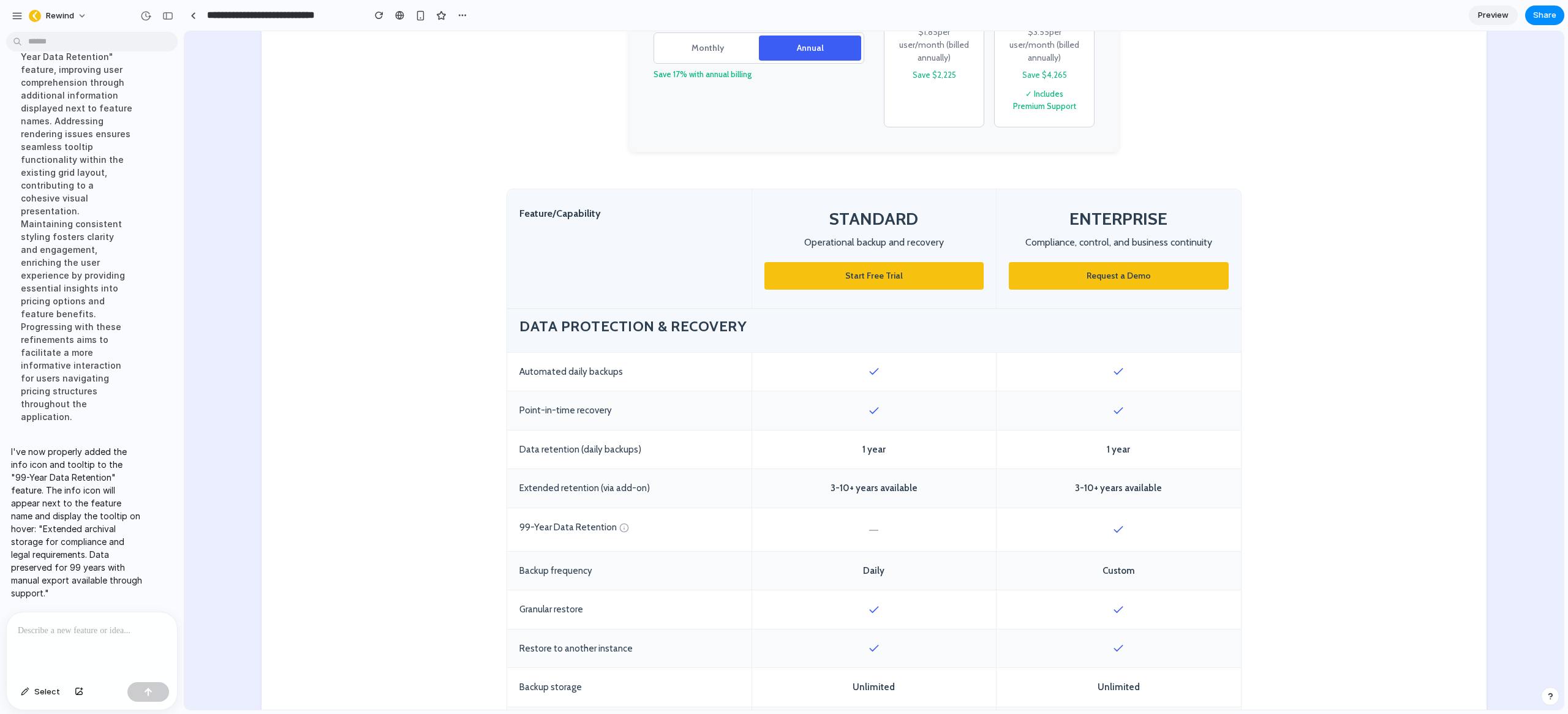
scroll to position [342, 0]
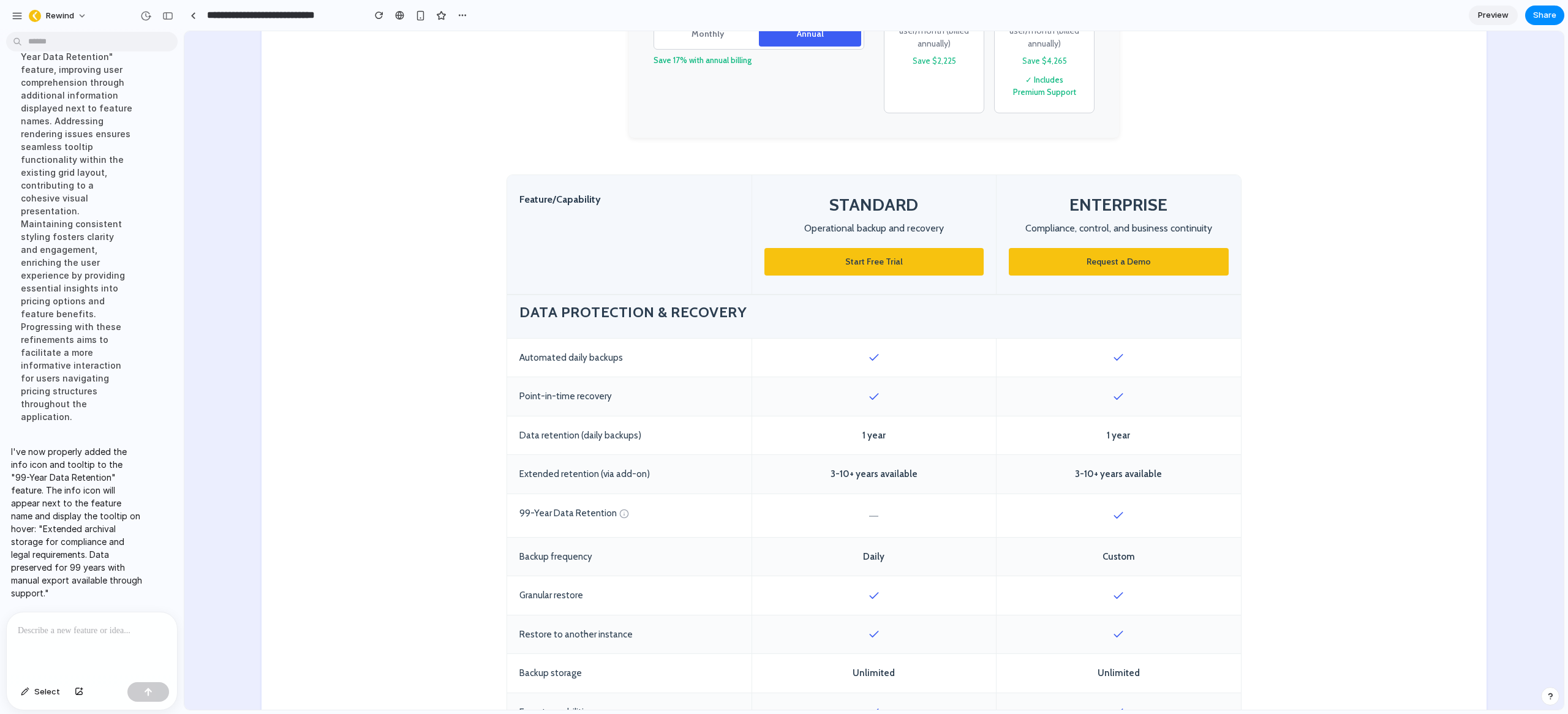
click at [551, 434] on div "Data retention (daily backups)" at bounding box center [629, 435] width 244 height 38
copy div "Data retention (daily backups)"
click at [540, 477] on div "Extended retention (via add-on)" at bounding box center [629, 474] width 244 height 38
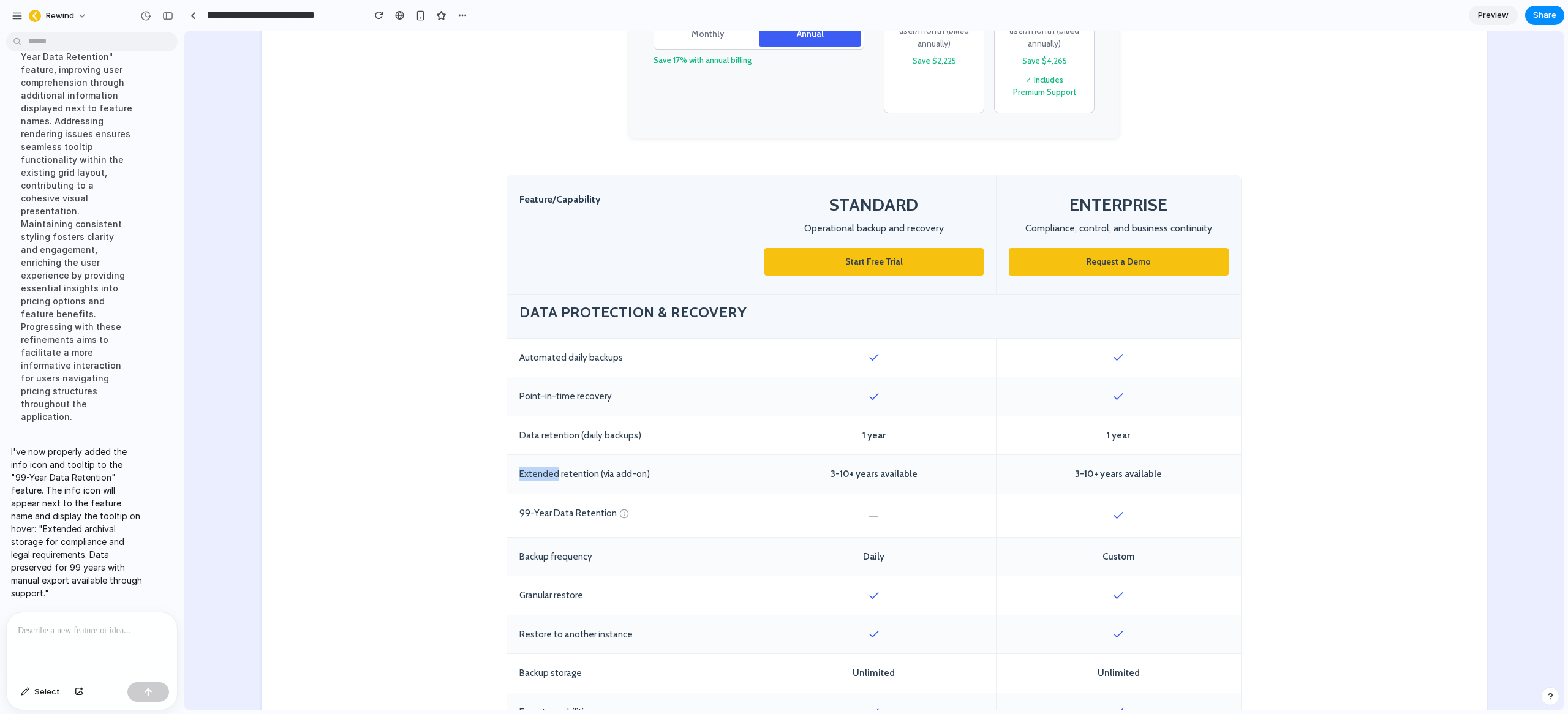
click at [540, 477] on div "Extended retention (via add-on)" at bounding box center [629, 474] width 244 height 38
click at [542, 513] on div "99-Year Data Retention" at bounding box center [629, 516] width 244 height 43
click at [543, 513] on div "99-Year Data Retention" at bounding box center [629, 516] width 244 height 43
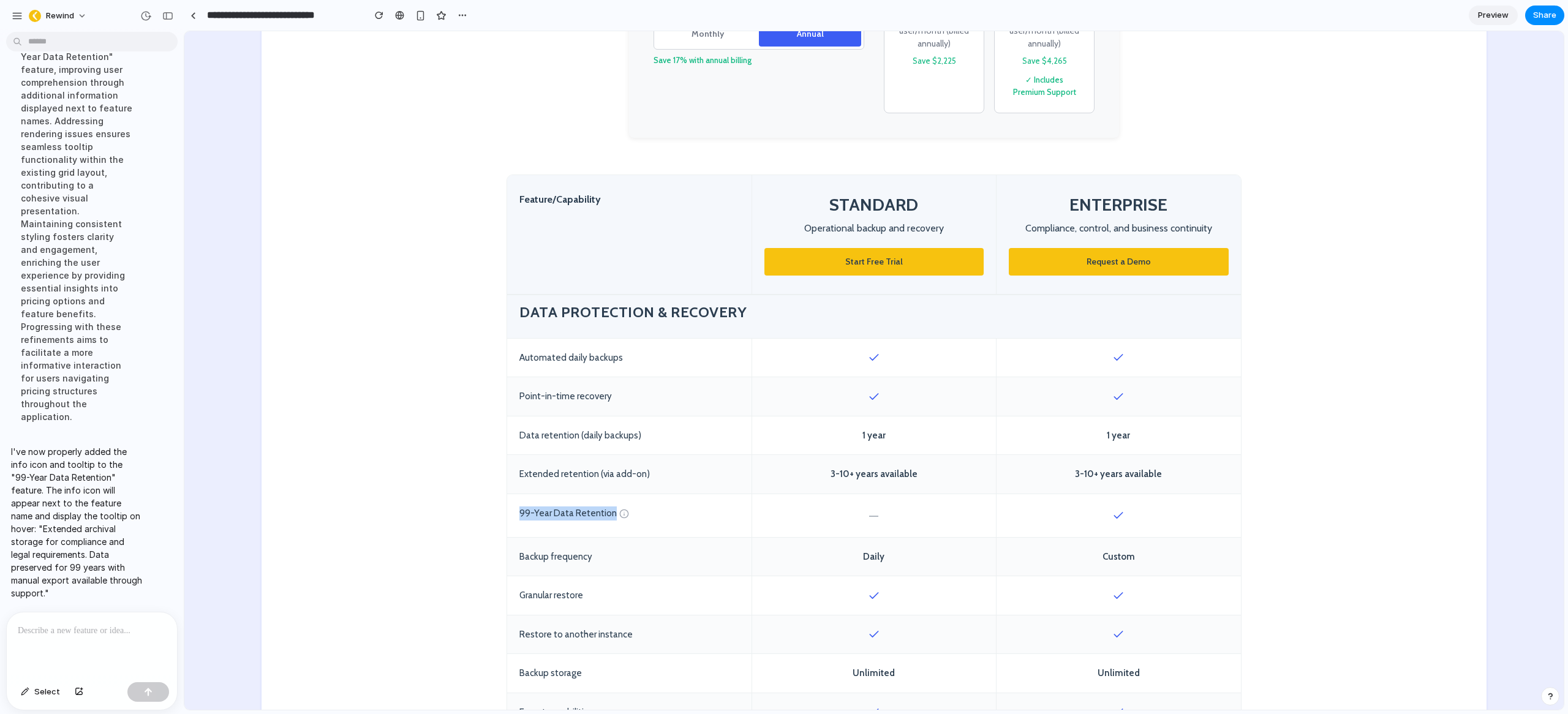
copy div "99-Year Data Retention"
click at [587, 475] on div "Extended retention (via add-on)" at bounding box center [629, 474] width 244 height 38
click at [588, 474] on div "Extended retention (via add-on)" at bounding box center [629, 474] width 244 height 38
copy div "Extended retention (via add-on)"
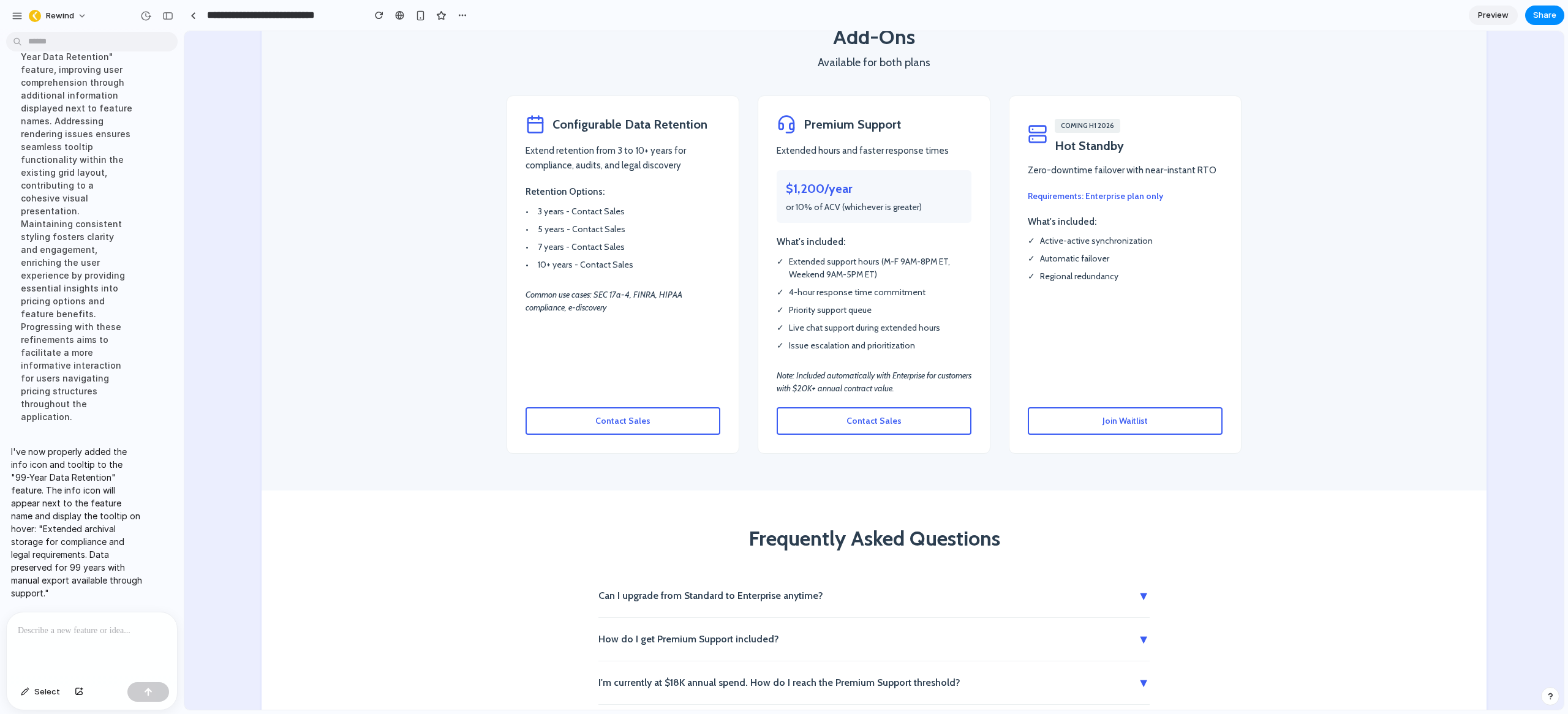
scroll to position [2144, 0]
drag, startPoint x: 634, startPoint y: 233, endPoint x: 534, endPoint y: 185, distance: 110.9
click at [534, 208] on ul "• 3 years - Contact Sales • 5 years - Contact Sales • 7 years - Contact Sales •…" at bounding box center [623, 240] width 195 height 66
click at [48, 624] on p at bounding box center [89, 631] width 143 height 14
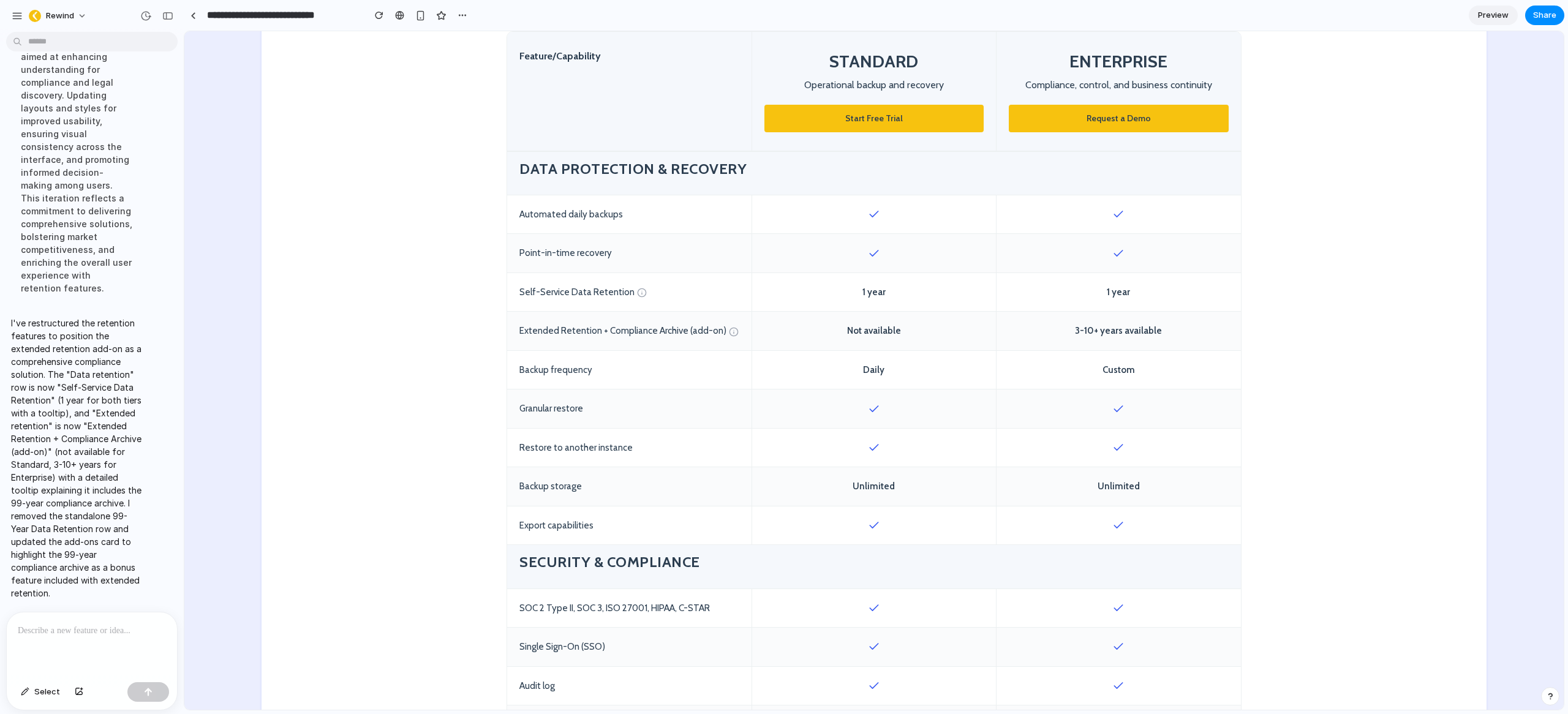
scroll to position [298, 0]
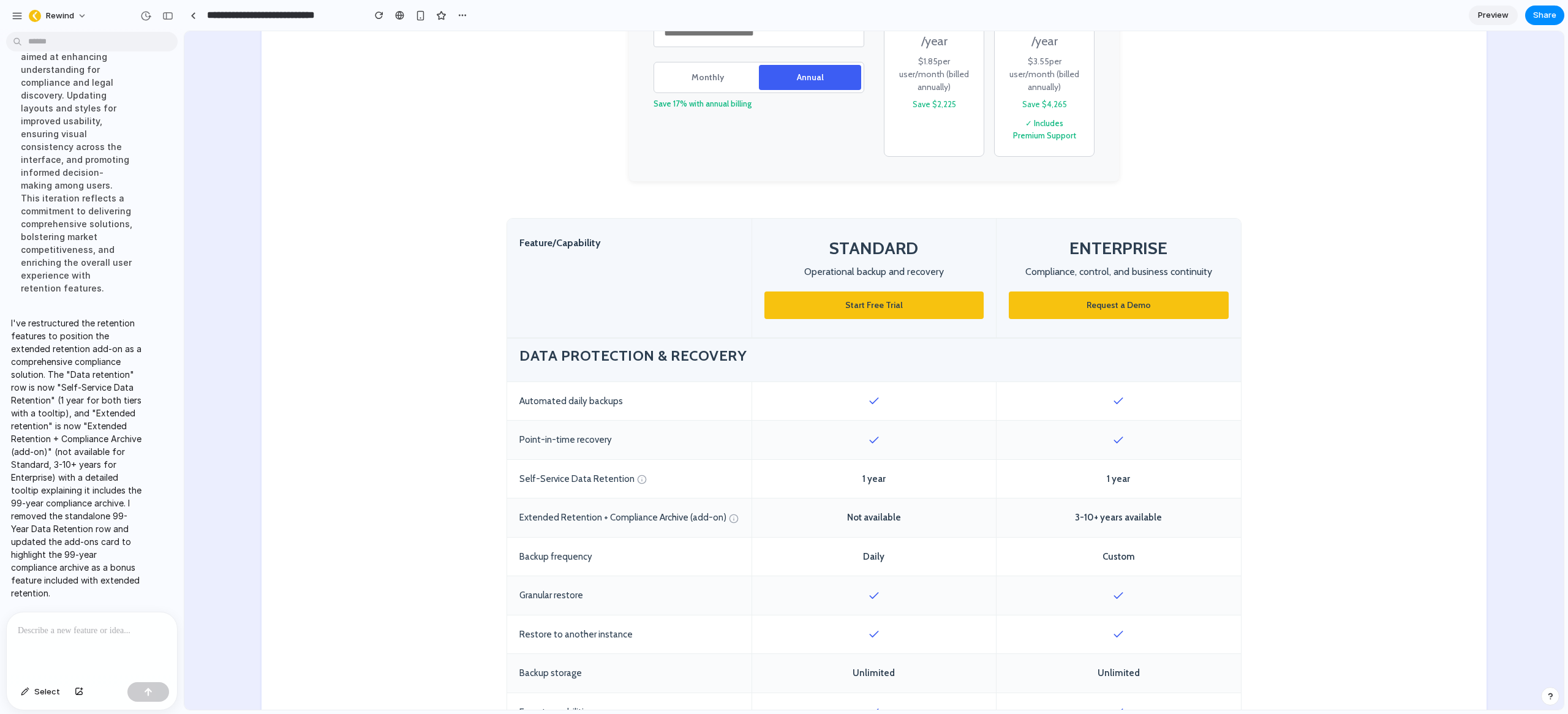
click at [89, 632] on p at bounding box center [89, 631] width 143 height 14
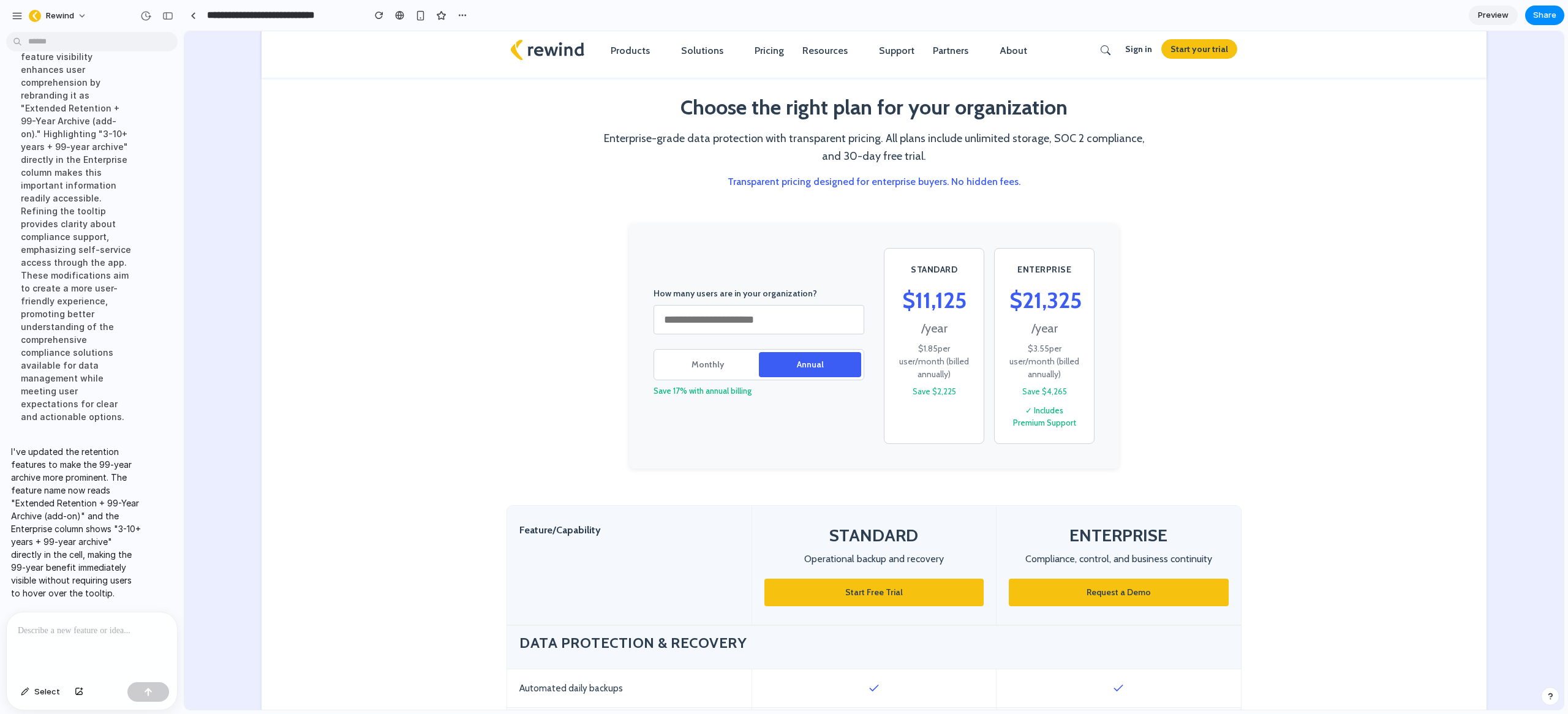
scroll to position [340, 0]
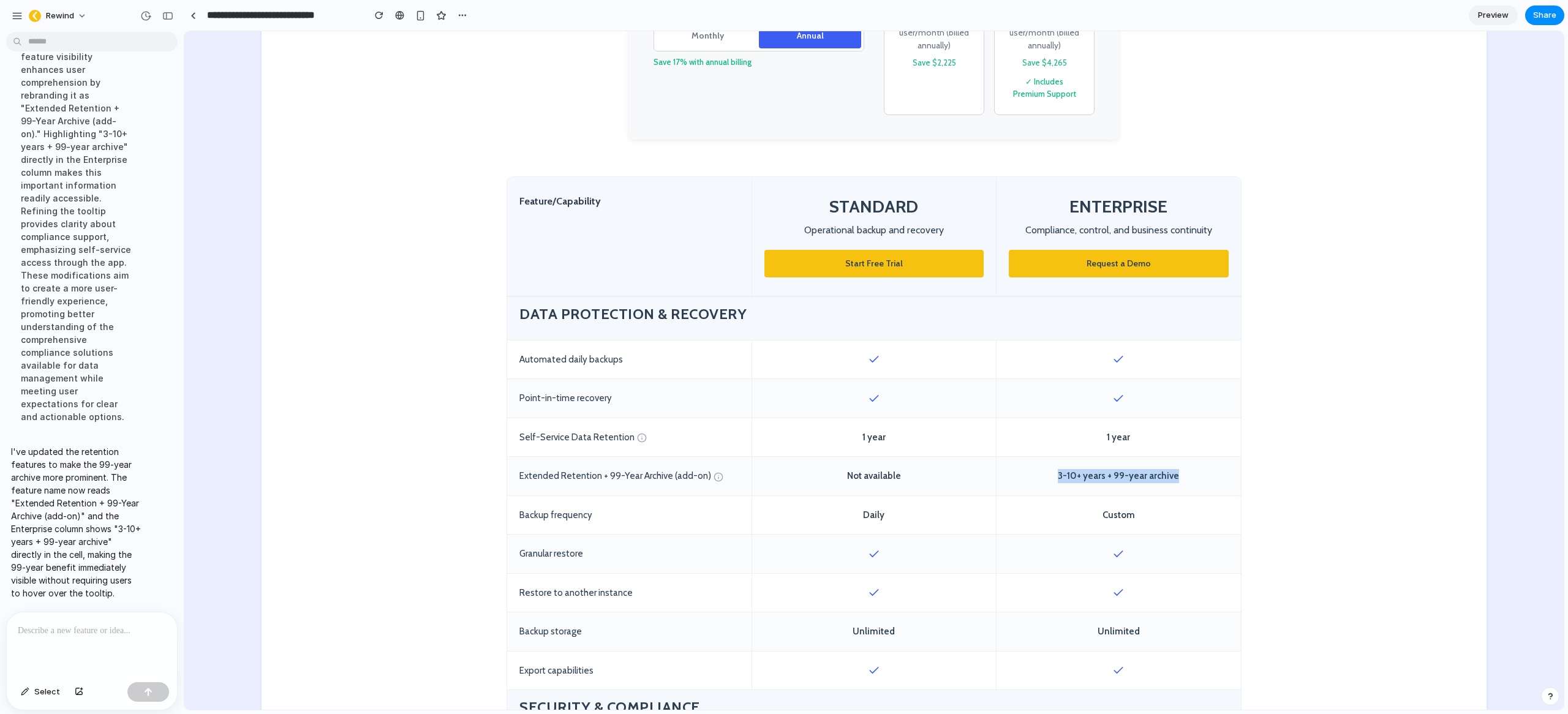
drag, startPoint x: 1183, startPoint y: 476, endPoint x: 1037, endPoint y: 477, distance: 146.0
click at [1030, 476] on div "3-10+ years + 99-year archive" at bounding box center [1119, 476] width 244 height 38
click at [1089, 477] on div "3-10+ years + 99-year archive" at bounding box center [1119, 476] width 244 height 38
drag, startPoint x: 1102, startPoint y: 478, endPoint x: 1046, endPoint y: 476, distance: 56.0
click at [1046, 476] on div "3-10+ years + 99-year archive" at bounding box center [1119, 476] width 244 height 38
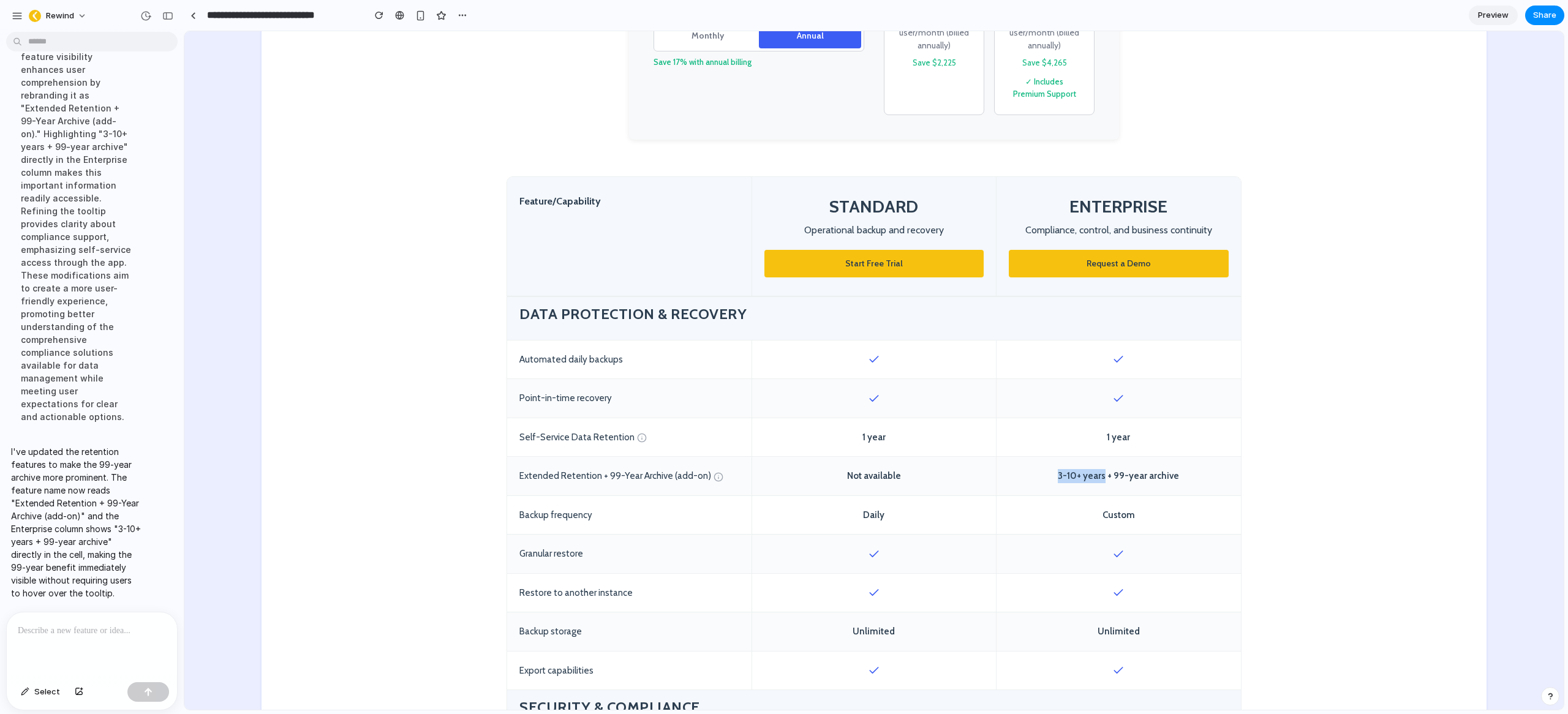
click at [1096, 477] on div "3-10+ years + 99-year archive" at bounding box center [1119, 476] width 244 height 38
drag, startPoint x: 1141, startPoint y: 518, endPoint x: 1078, endPoint y: 518, distance: 63.0
click at [1078, 518] on div "Custom" at bounding box center [1119, 515] width 244 height 38
click at [576, 515] on div "Backup frequency" at bounding box center [629, 515] width 244 height 38
click at [593, 514] on div "Backup frequency" at bounding box center [629, 515] width 244 height 38
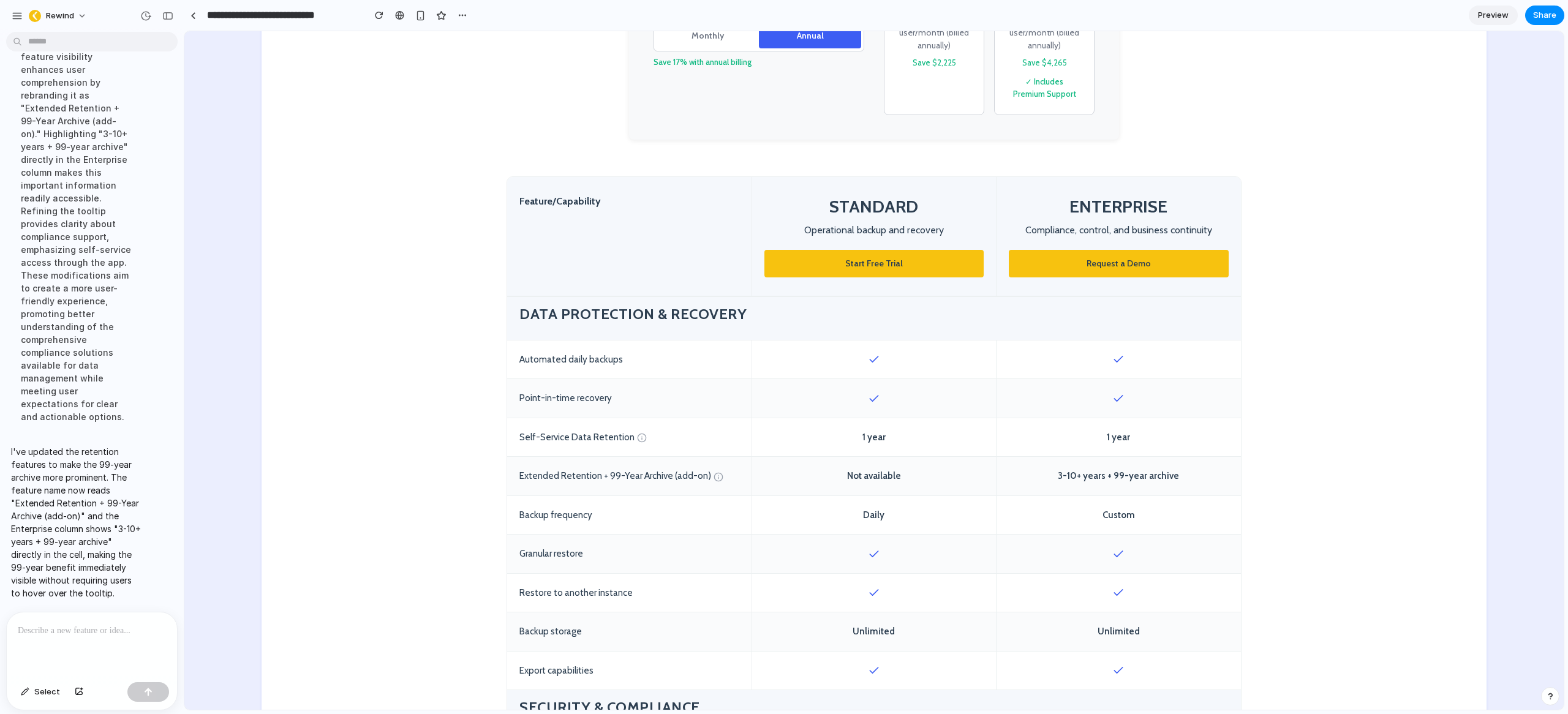
click at [593, 514] on div "Backup frequency" at bounding box center [629, 515] width 244 height 38
copy div "Backup frequency"
click at [653, 389] on div "Point-in-time recovery" at bounding box center [629, 399] width 244 height 38
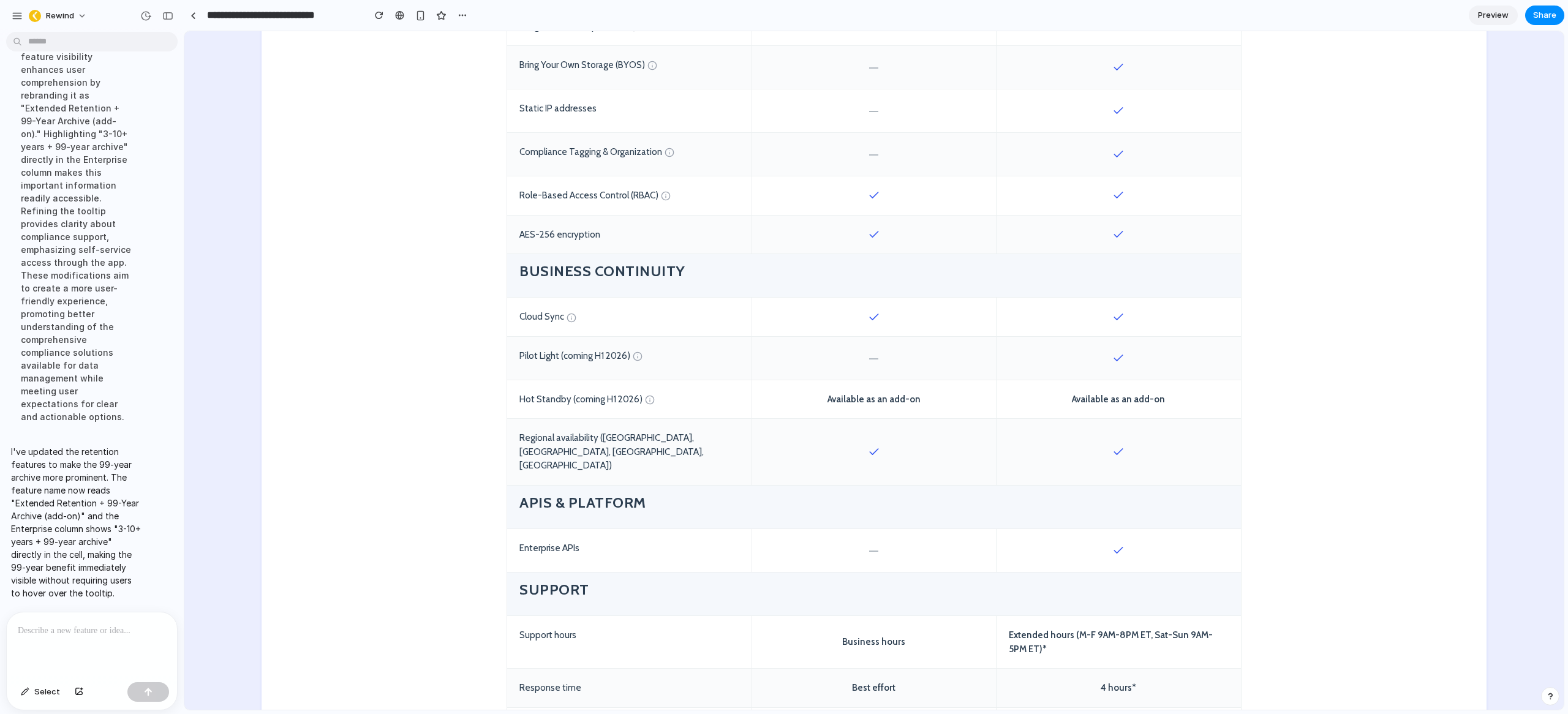
scroll to position [1224, 0]
click at [65, 631] on p at bounding box center [89, 631] width 143 height 14
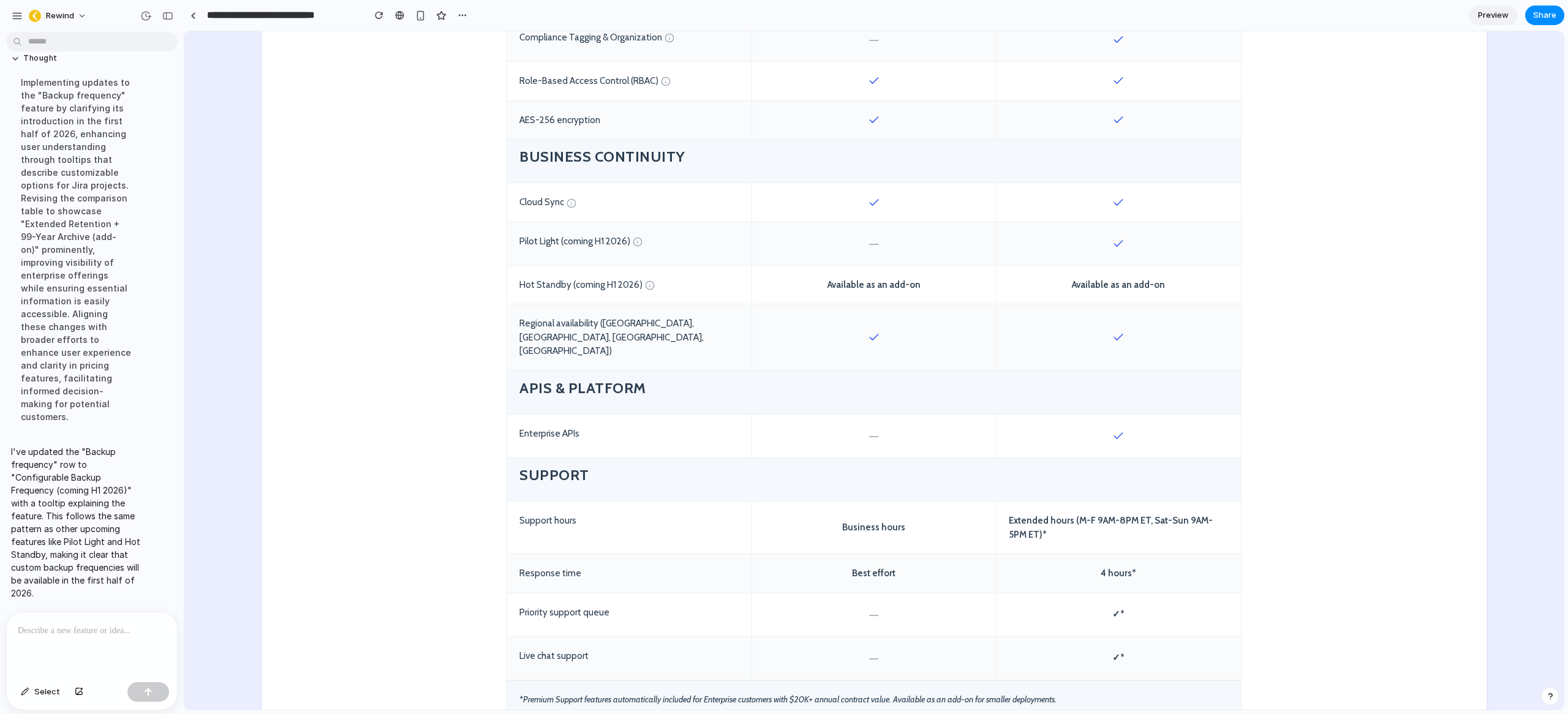
scroll to position [1335, 0]
drag, startPoint x: 532, startPoint y: 411, endPoint x: 498, endPoint y: 411, distance: 34.0
copy div "Enterprise APIs"
click at [95, 627] on p at bounding box center [89, 631] width 143 height 14
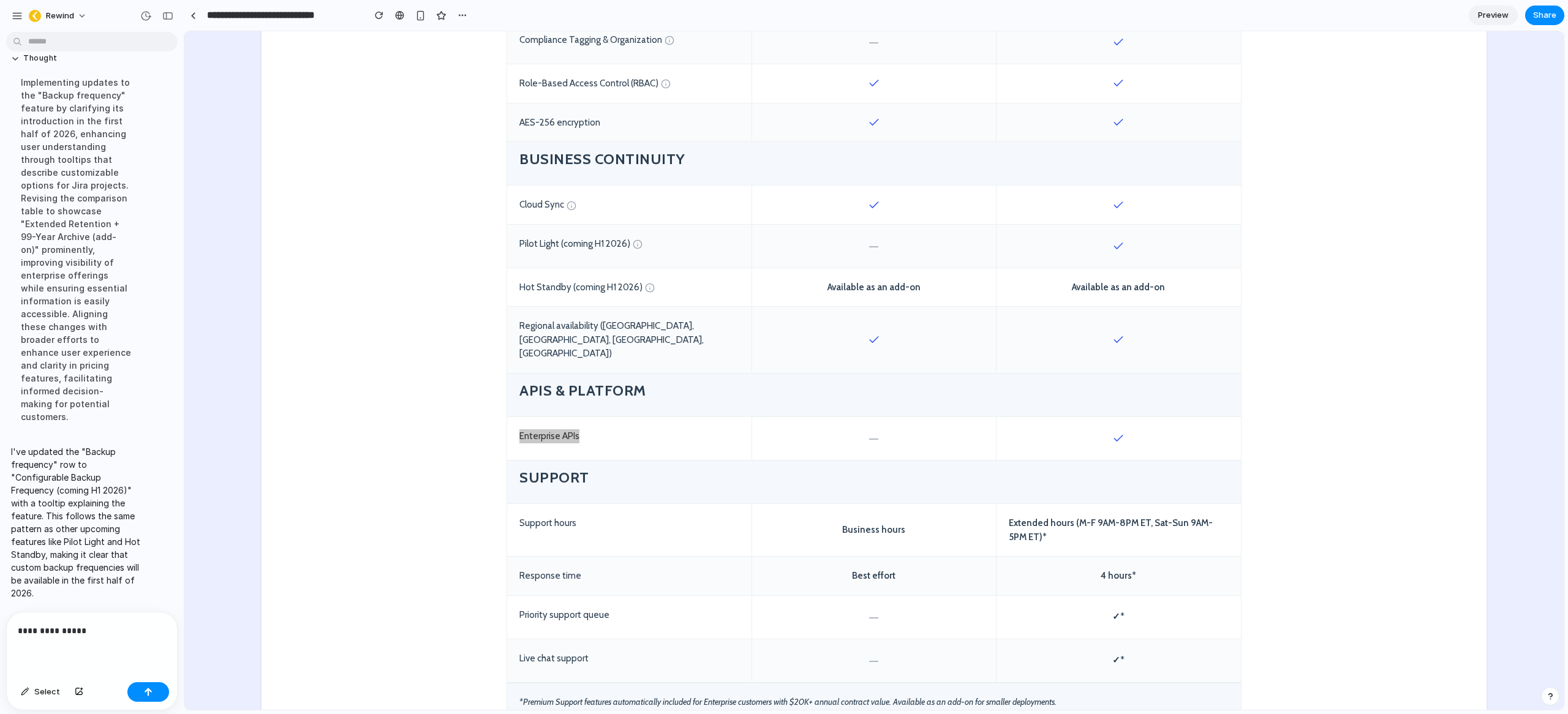
drag, startPoint x: 106, startPoint y: 629, endPoint x: 98, endPoint y: 628, distance: 8.1
click at [98, 628] on p "**********" at bounding box center [89, 631] width 143 height 14
click at [735, 377] on div "APIs & Platform" at bounding box center [874, 395] width 734 height 43
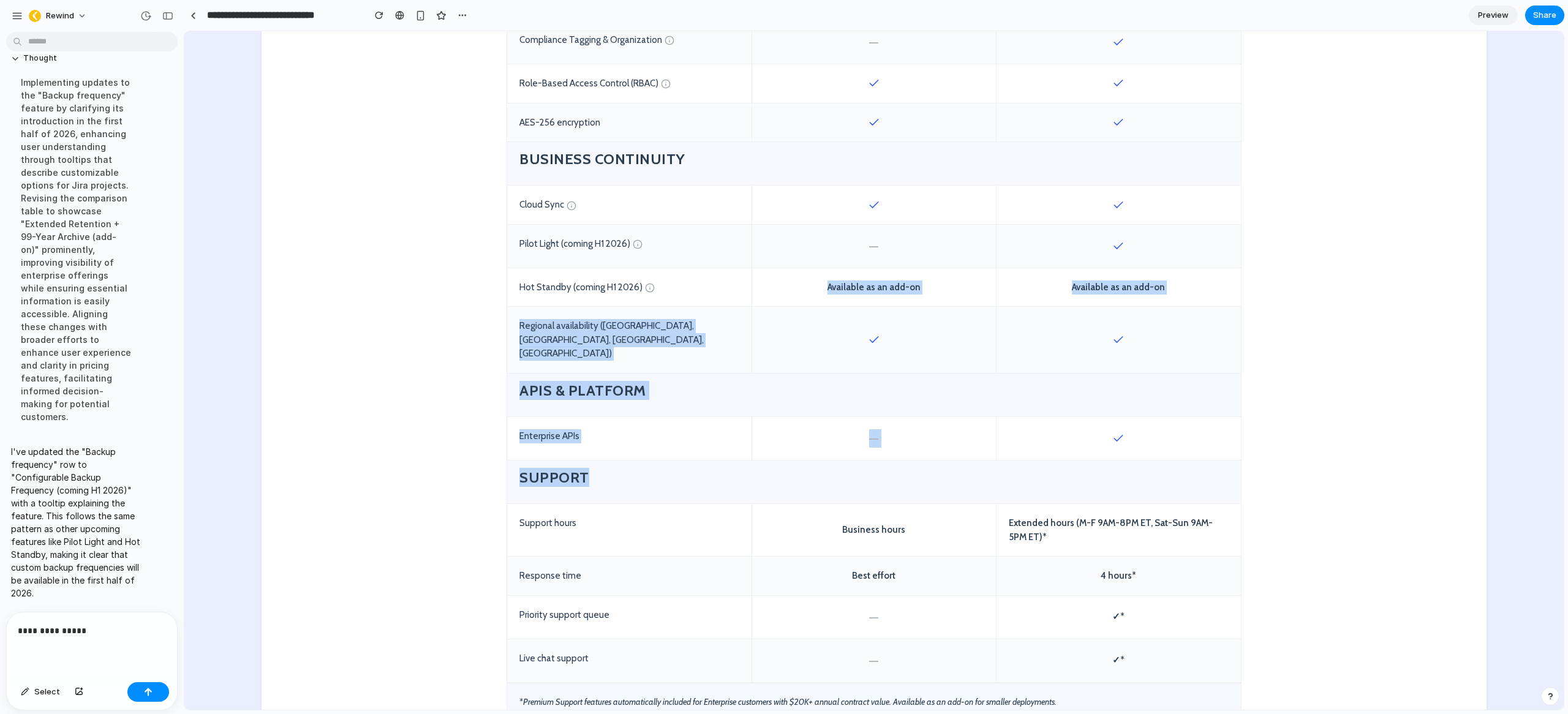
drag, startPoint x: 411, startPoint y: 302, endPoint x: 1137, endPoint y: 430, distance: 737.2
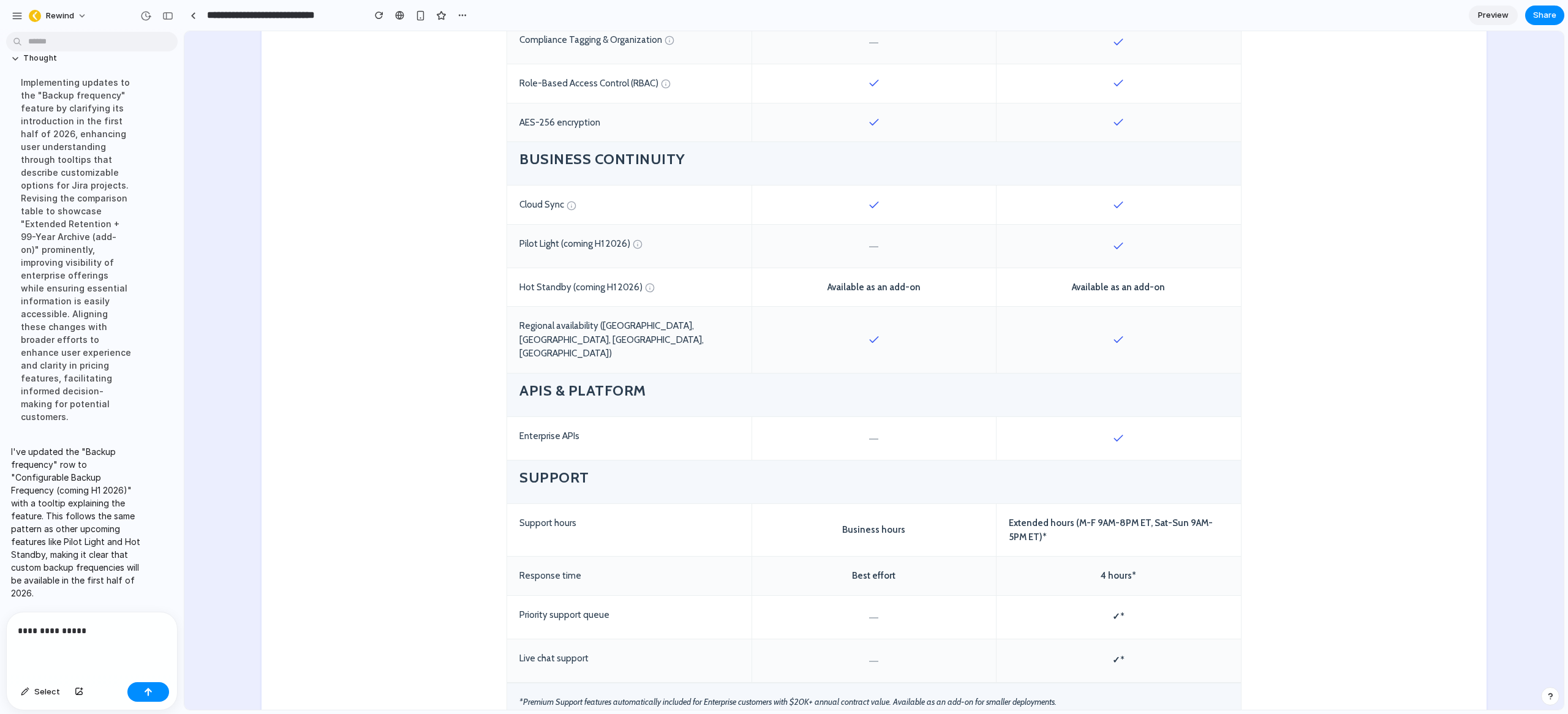
click at [609, 381] on h4 "APIs & Platform" at bounding box center [874, 391] width 709 height 19
click at [77, 625] on p "**********" at bounding box center [89, 631] width 143 height 14
click at [77, 625] on p "**********" at bounding box center [89, 631] width 143 height 14
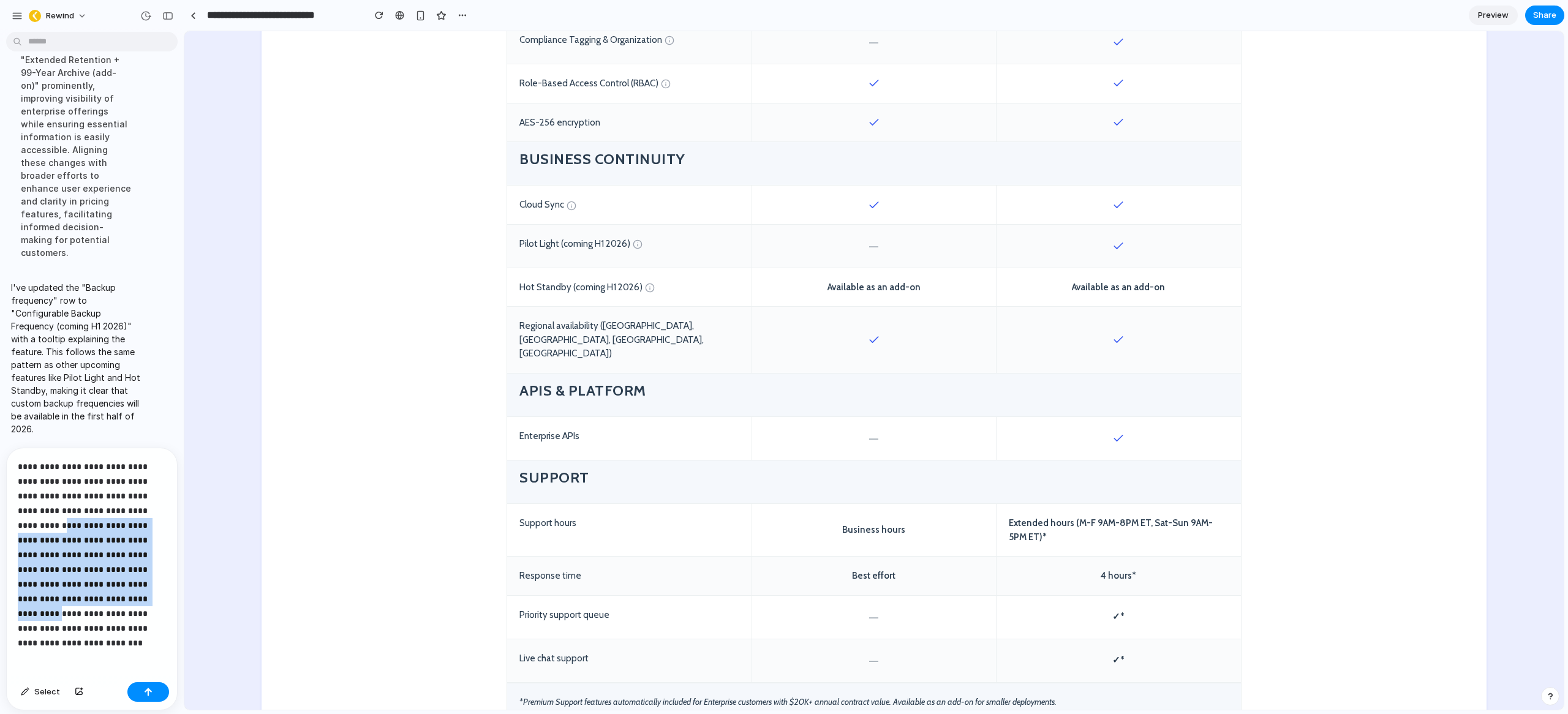
drag, startPoint x: 50, startPoint y: 519, endPoint x: 85, endPoint y: 608, distance: 95.6
click at [85, 608] on p "**********" at bounding box center [86, 554] width 138 height 191
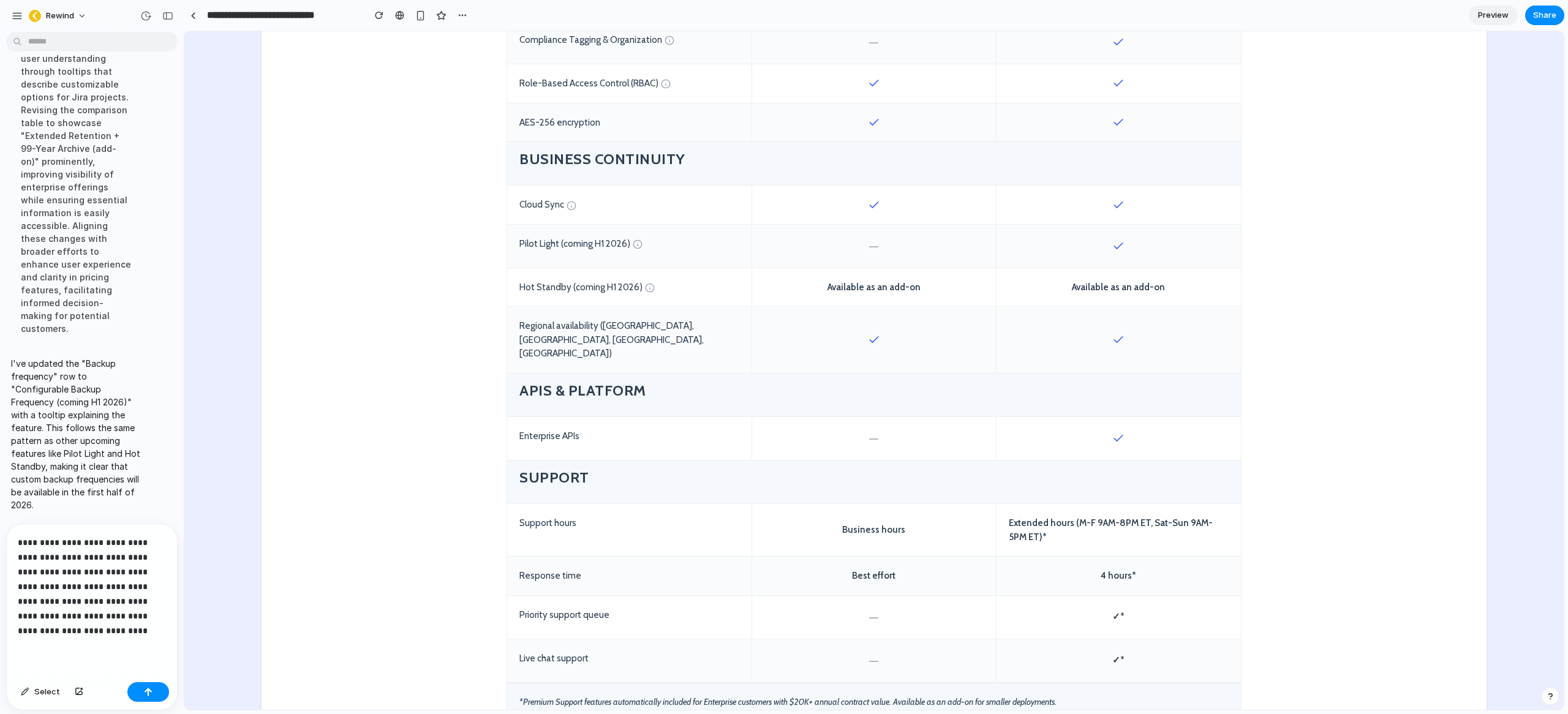
click at [57, 597] on p "**********" at bounding box center [89, 586] width 143 height 103
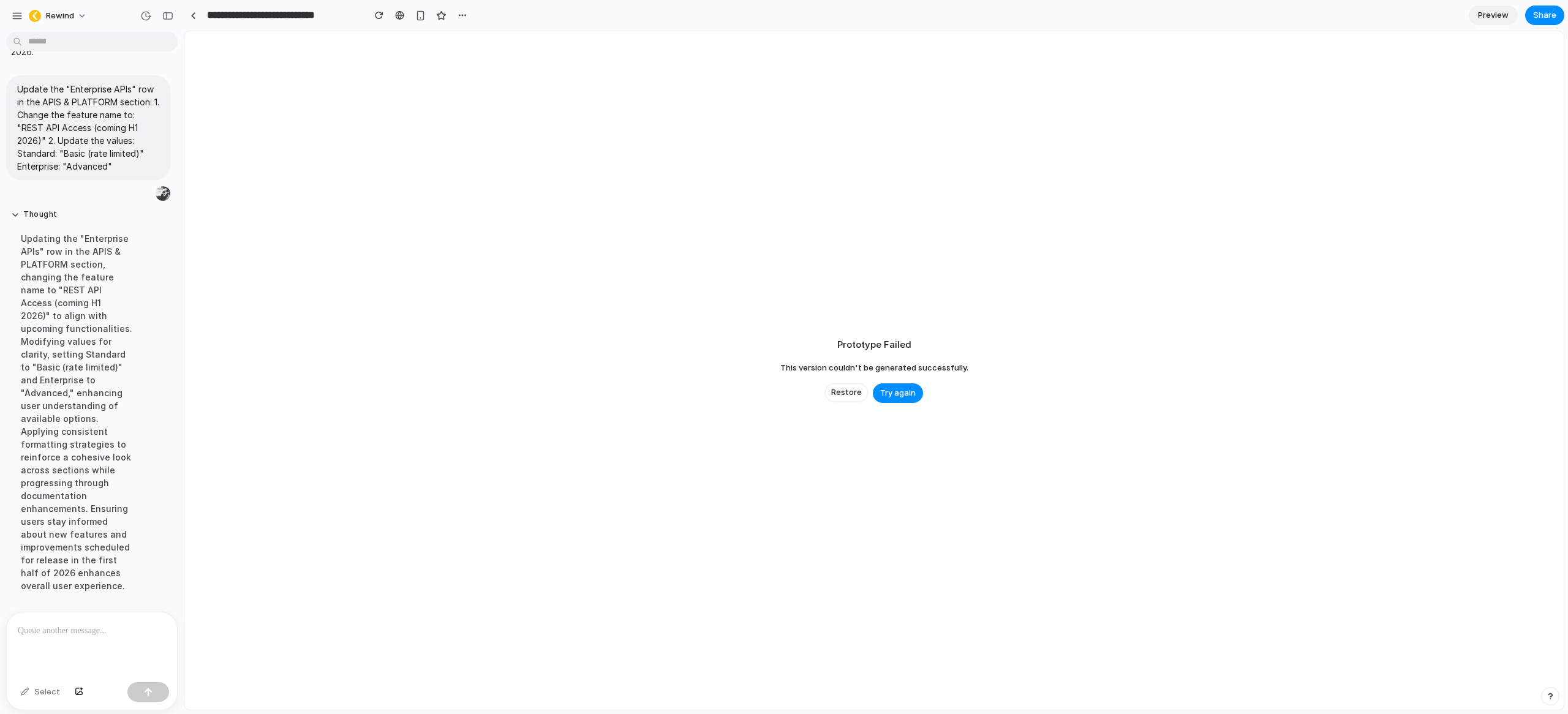
scroll to position [6242, 0]
click at [381, 14] on div "button" at bounding box center [379, 15] width 9 height 9
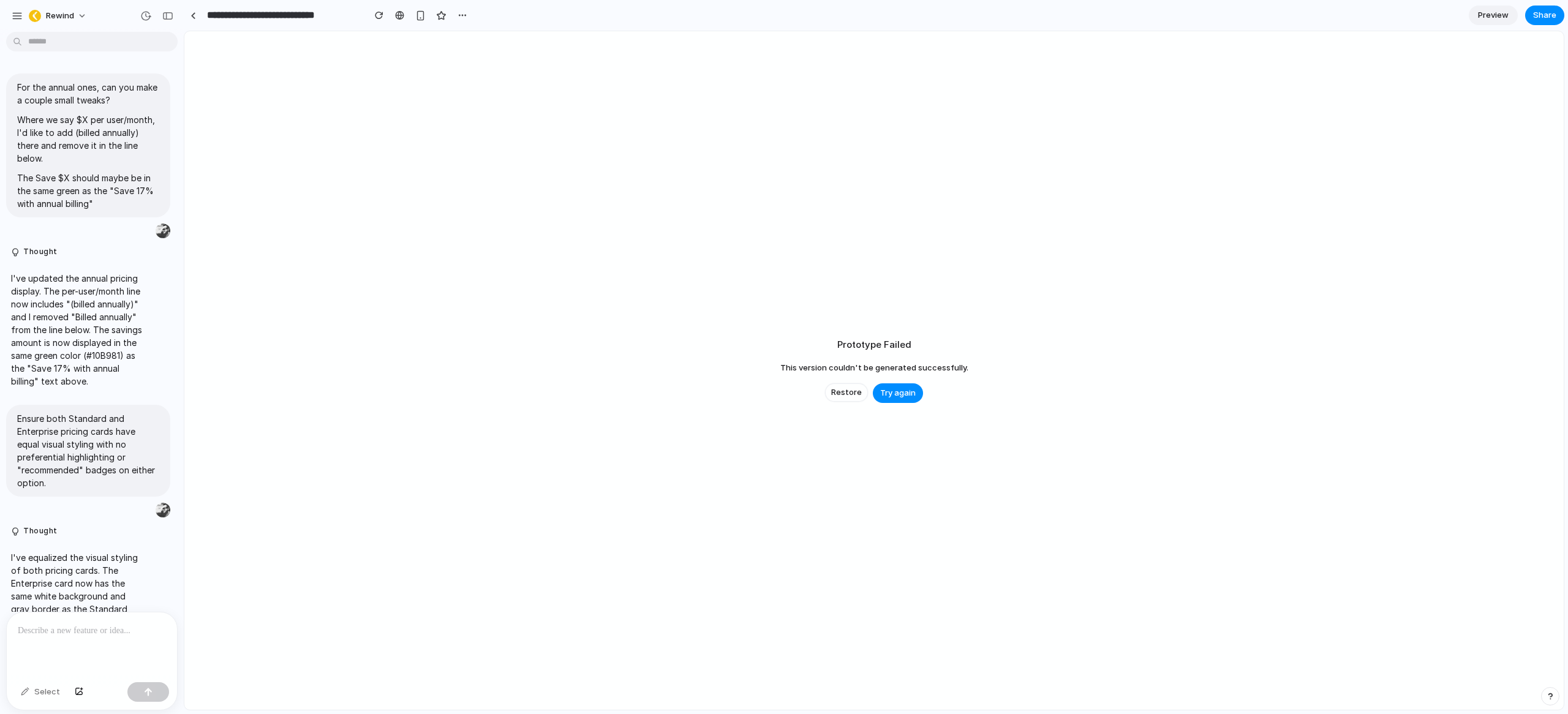
scroll to position [5862, 0]
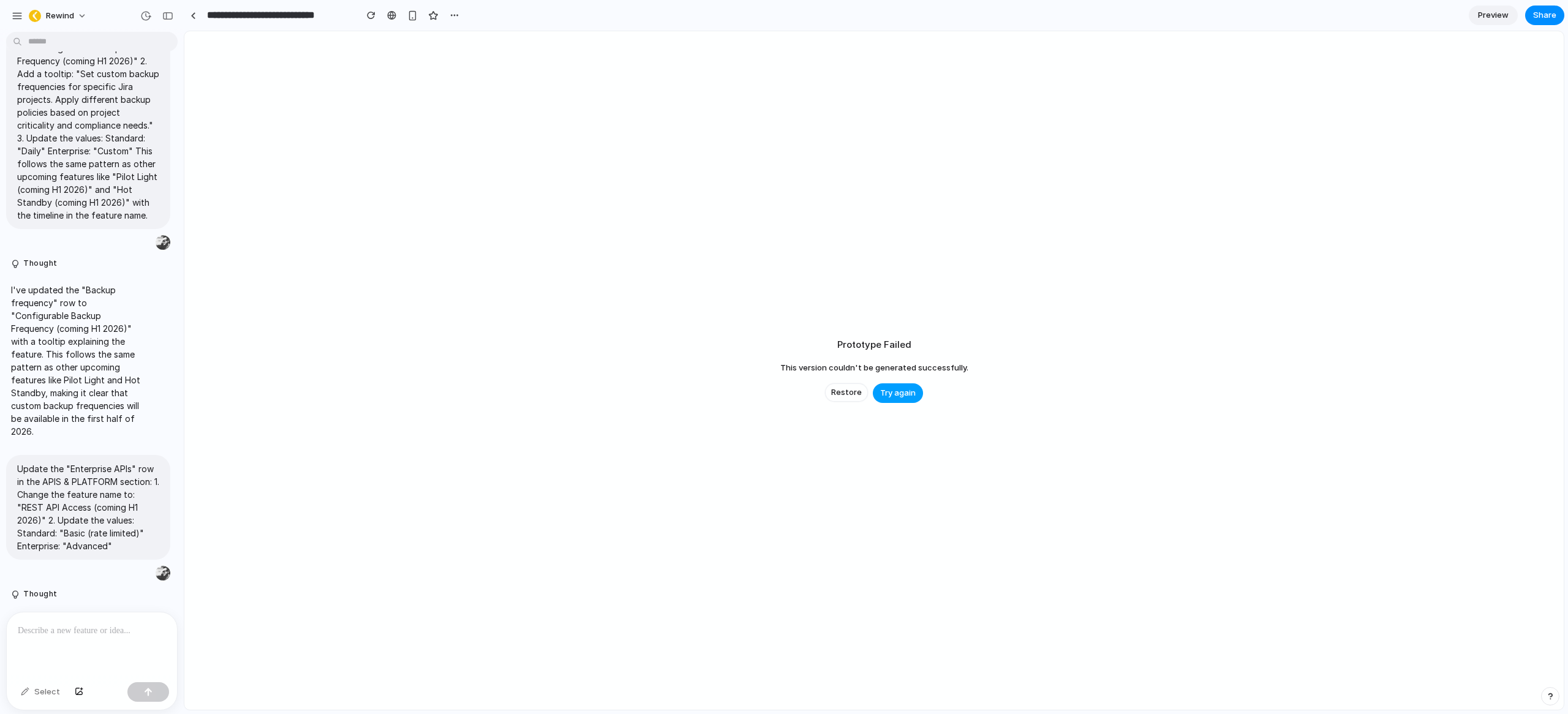
click at [899, 397] on span "Try again" at bounding box center [898, 393] width 35 height 12
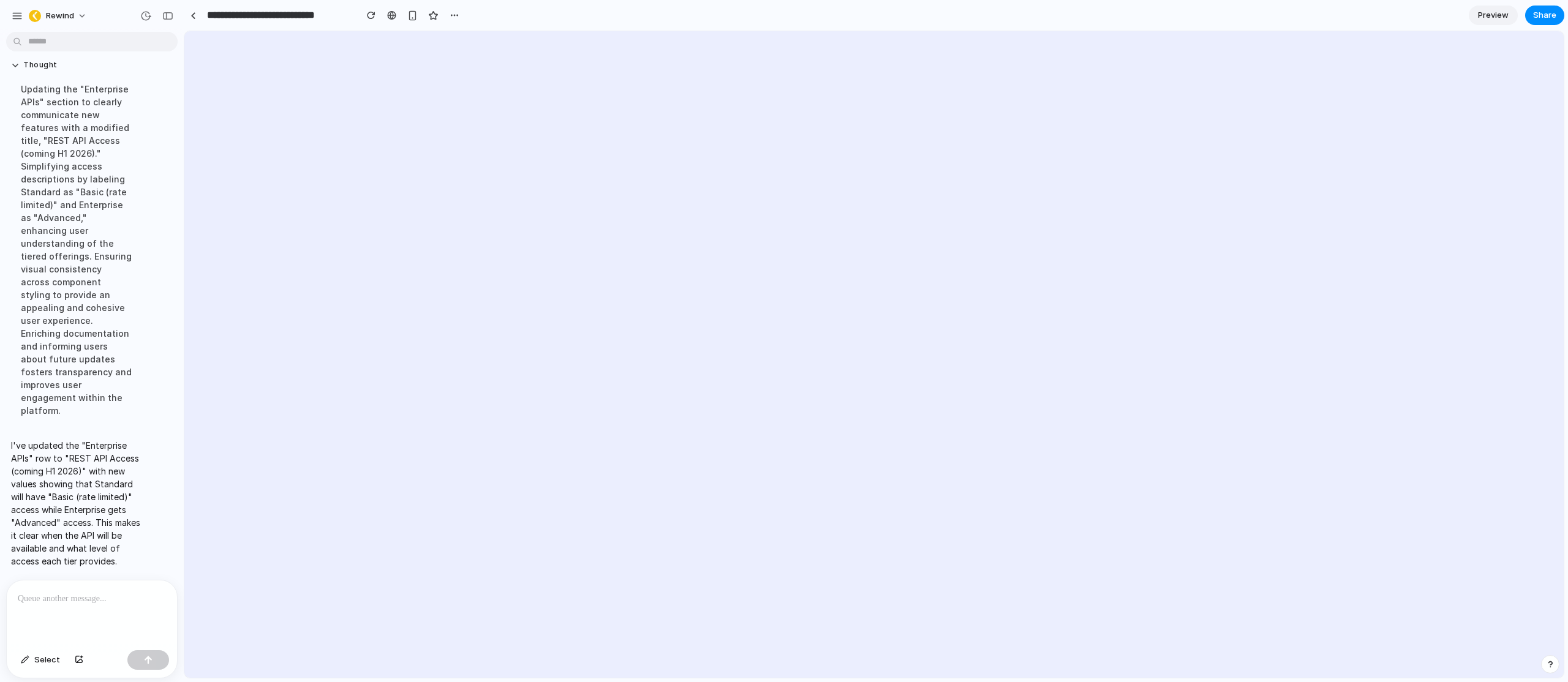
scroll to position [6215, 0]
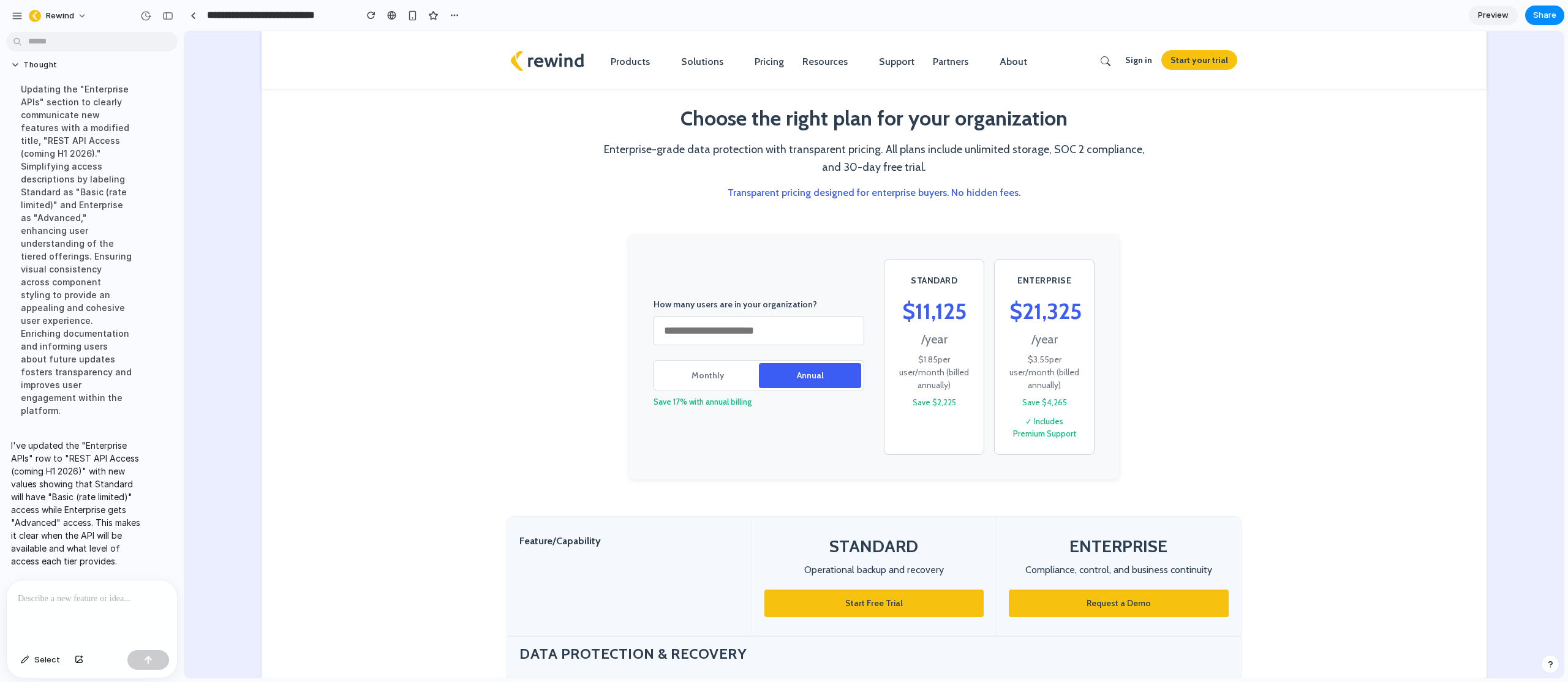
click at [836, 146] on p "Enterprise-grade data protection with transparent pricing. All plans include un…" at bounding box center [874, 158] width 551 height 35
click at [712, 318] on input "***" at bounding box center [759, 331] width 211 height 30
click at [975, 87] on nav "Products Ecommerce Backups for Shopify Protection Suite for Shopify Backups for…" at bounding box center [874, 60] width 1225 height 57
drag, startPoint x: 705, startPoint y: 373, endPoint x: 781, endPoint y: 375, distance: 76.0
click at [705, 373] on button "Monthly" at bounding box center [708, 375] width 102 height 25
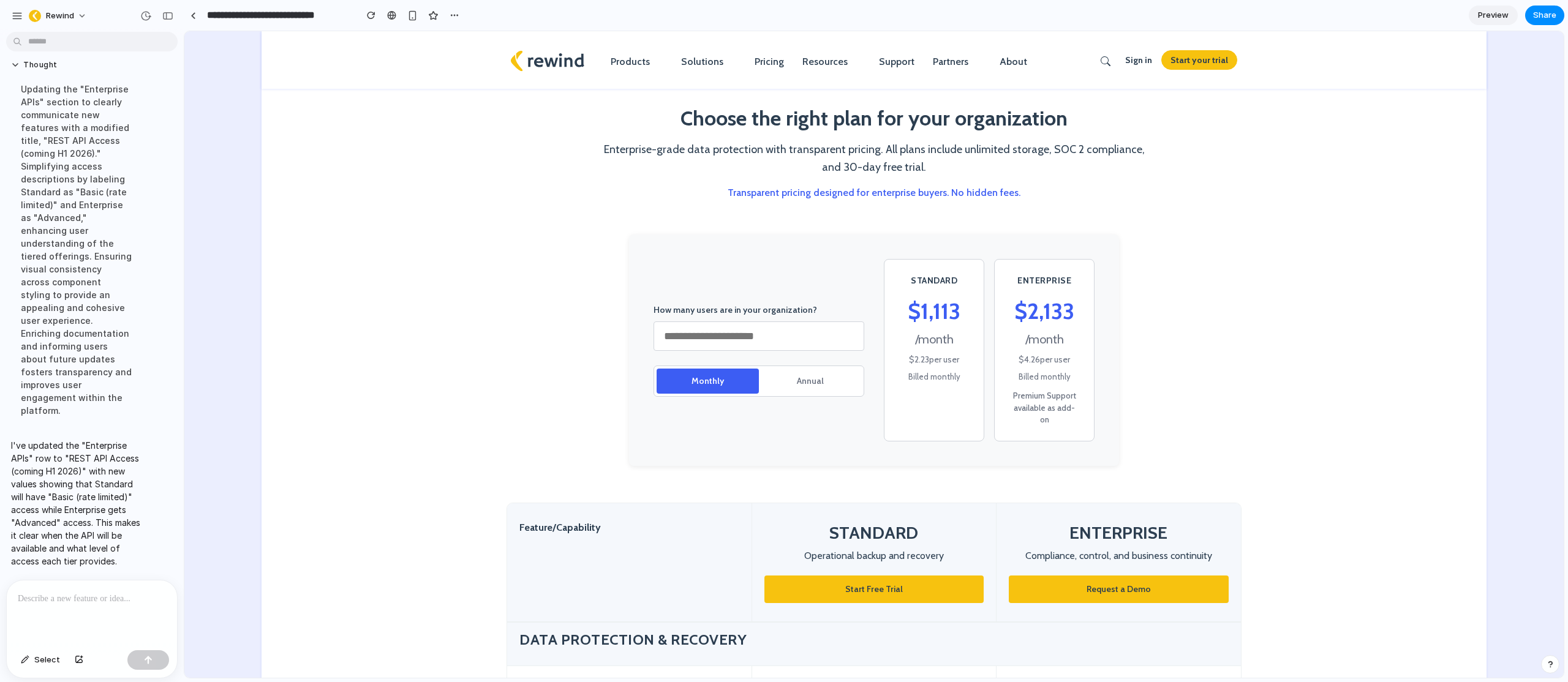
drag, startPoint x: 797, startPoint y: 375, endPoint x: 858, endPoint y: 359, distance: 63.1
click at [797, 375] on button "Annual" at bounding box center [810, 381] width 102 height 25
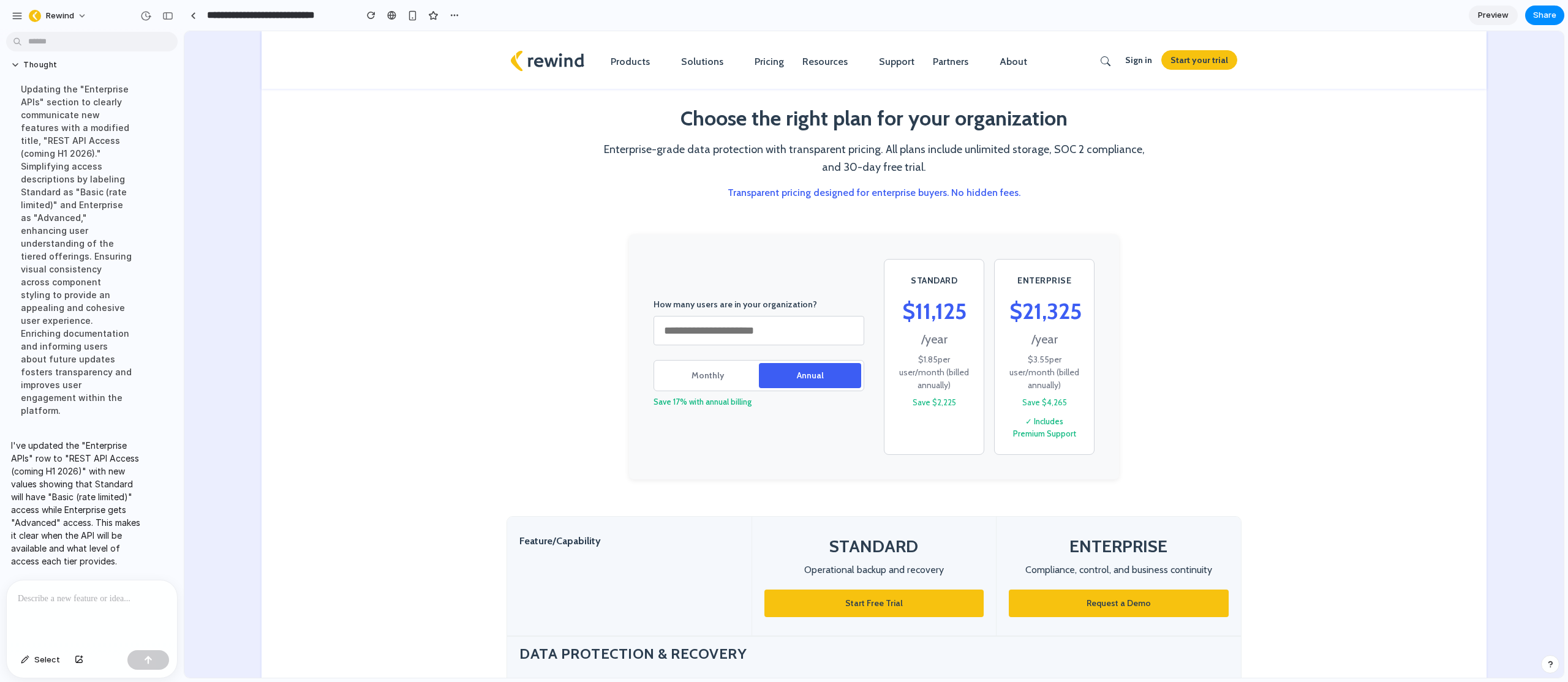
click at [903, 330] on div "/ year" at bounding box center [934, 339] width 69 height 18
click at [718, 368] on button "Monthly" at bounding box center [708, 375] width 102 height 25
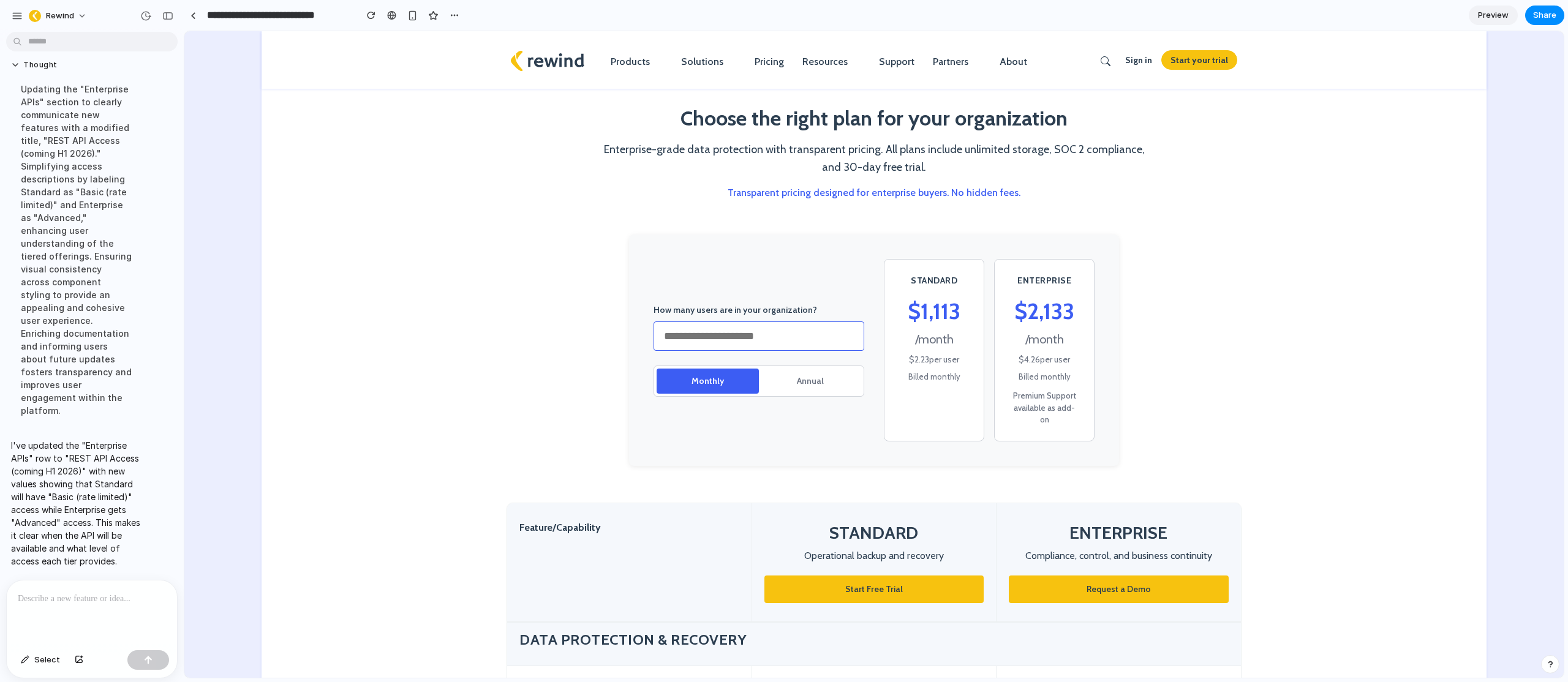
click at [734, 338] on input "***" at bounding box center [759, 336] width 211 height 30
type input "**"
click at [1328, 395] on section "How many users are in your organization? ** Monthly Annual STANDARD $ 200 / mon…" at bounding box center [874, 369] width 1225 height 268
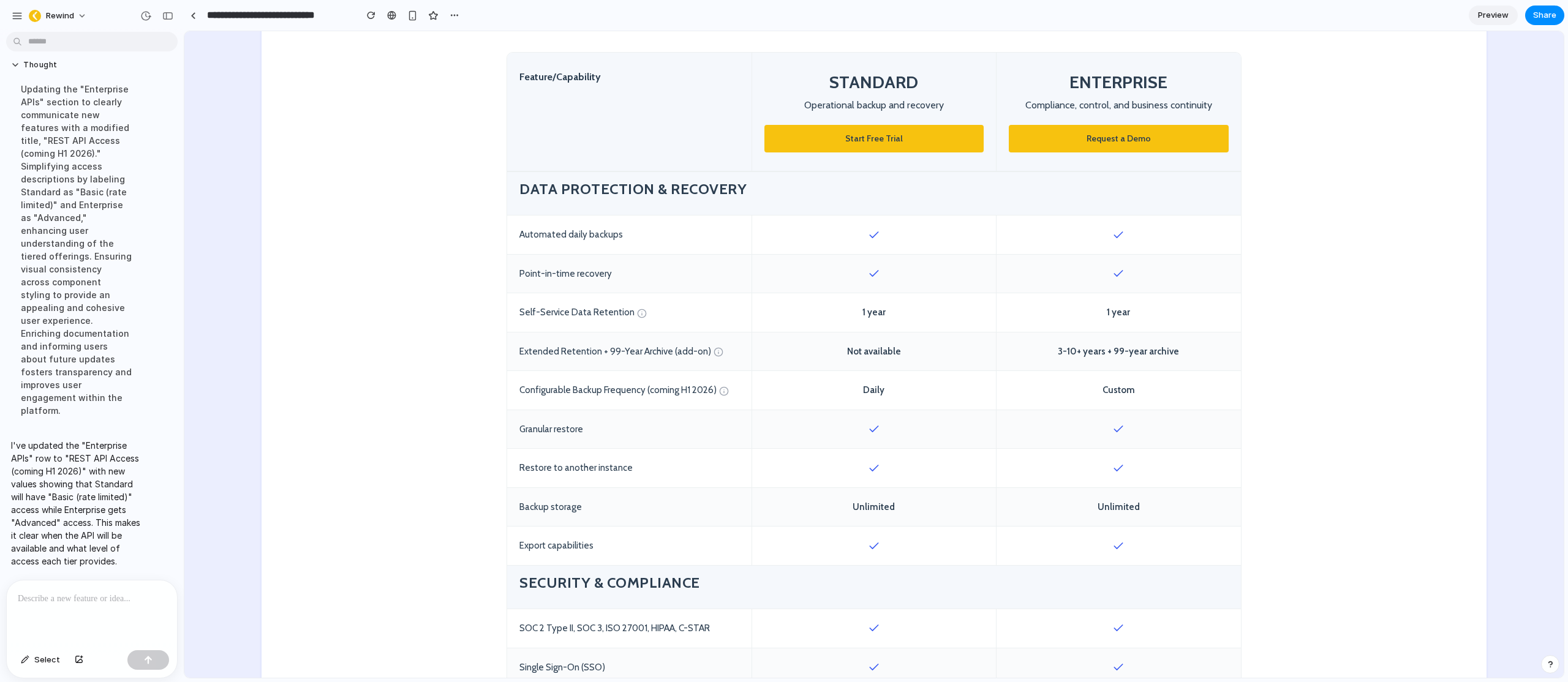
scroll to position [454, 0]
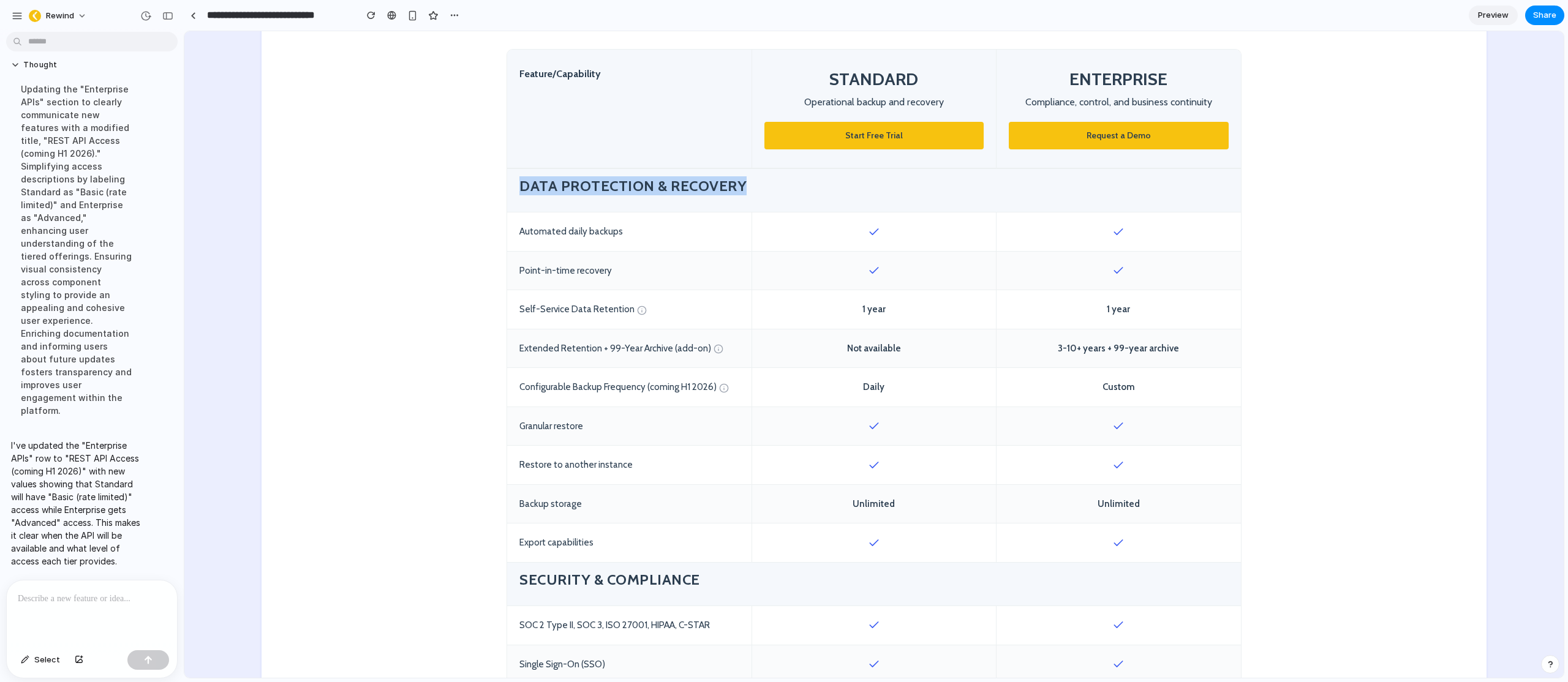
drag, startPoint x: 518, startPoint y: 171, endPoint x: 756, endPoint y: 169, distance: 238.0
click at [756, 176] on h4 "Data Protection & Recovery" at bounding box center [874, 186] width 709 height 19
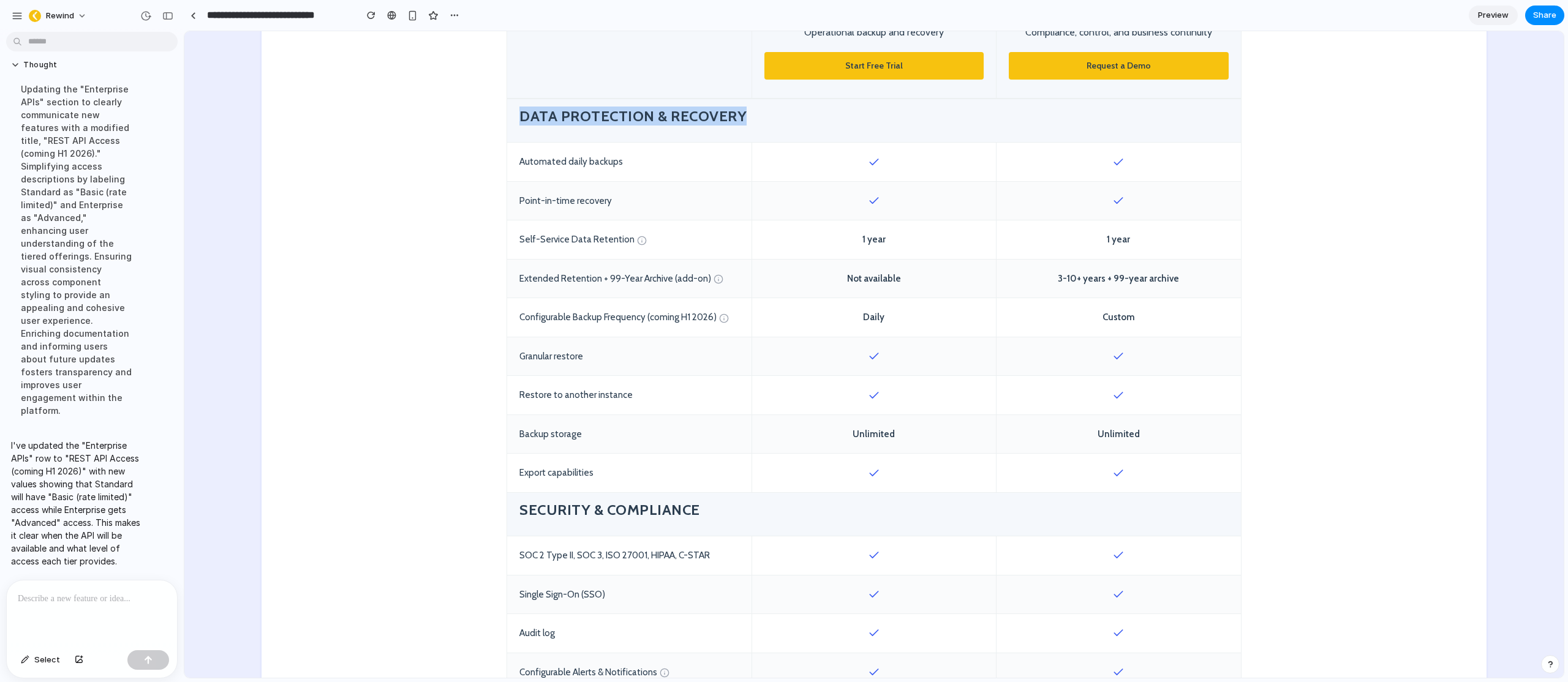
scroll to position [524, 0]
click at [555, 106] on h4 "Data Protection & Recovery" at bounding box center [874, 116] width 709 height 19
drag, startPoint x: 514, startPoint y: 264, endPoint x: 593, endPoint y: 265, distance: 79.0
click at [593, 265] on div "Extended Retention + 99-Year Archive (add-on)" at bounding box center [629, 278] width 244 height 38
drag, startPoint x: 613, startPoint y: 266, endPoint x: 638, endPoint y: 264, distance: 25.1
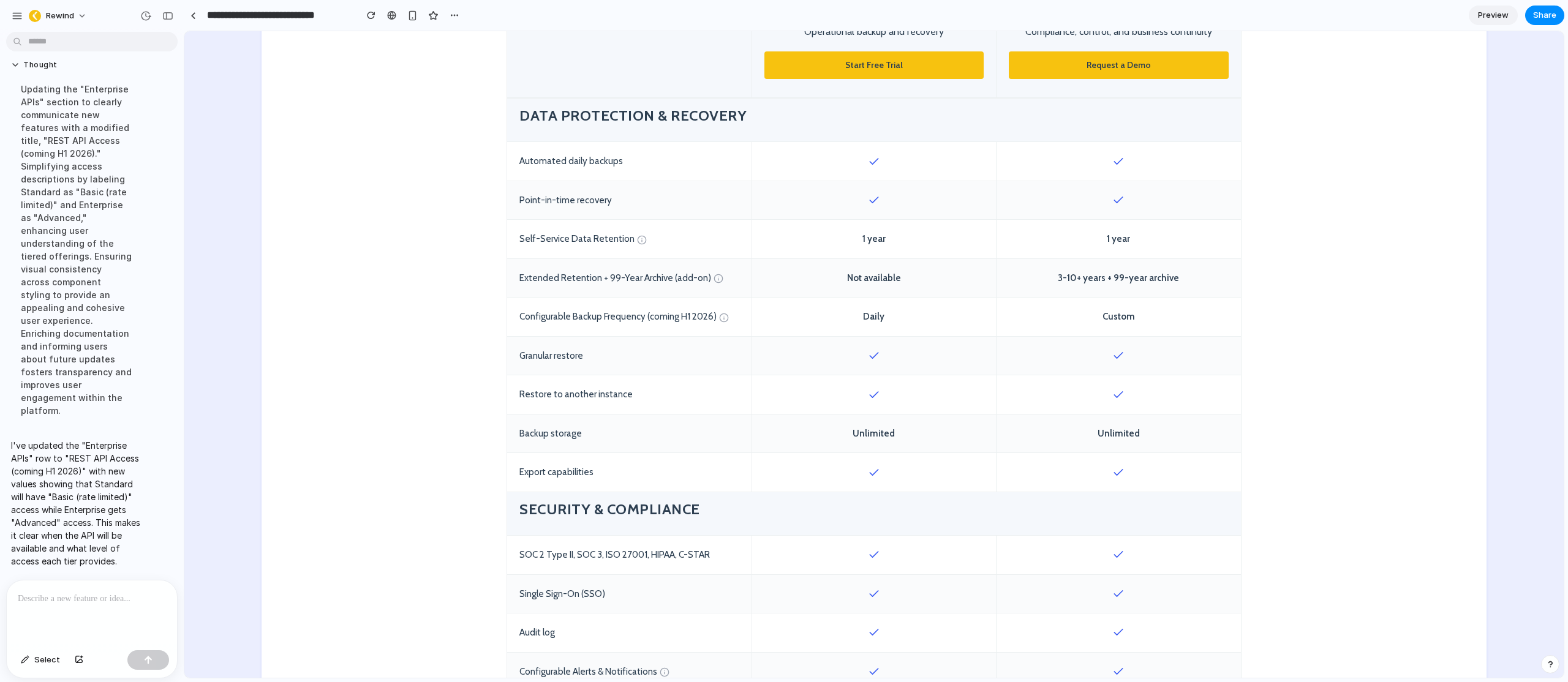
click at [613, 266] on div "Extended Retention + 99-Year Archive (add-on)" at bounding box center [629, 278] width 244 height 38
drag, startPoint x: 886, startPoint y: 227, endPoint x: 854, endPoint y: 228, distance: 32.0
click at [832, 226] on div "1 year" at bounding box center [874, 239] width 244 height 38
click at [857, 227] on div "1 year" at bounding box center [874, 239] width 244 height 38
drag, startPoint x: 1145, startPoint y: 227, endPoint x: 1095, endPoint y: 224, distance: 50.1
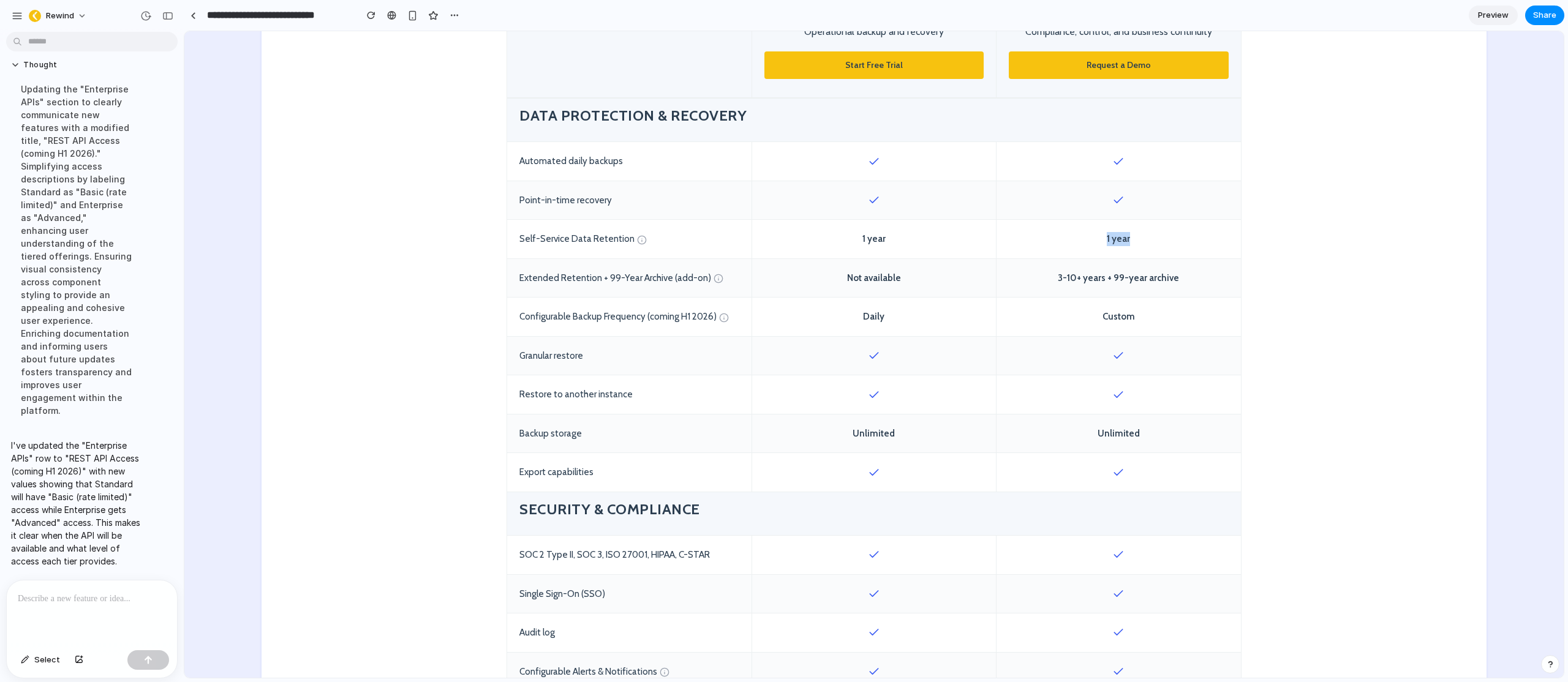
click at [1095, 224] on div "1 year" at bounding box center [1119, 239] width 244 height 38
click at [1117, 232] on div "1 year" at bounding box center [1119, 239] width 244 height 38
drag, startPoint x: 1194, startPoint y: 266, endPoint x: 1066, endPoint y: 261, distance: 128.1
click at [1067, 261] on div "3-10+ years + 99-year archive" at bounding box center [1119, 278] width 244 height 38
click at [1058, 264] on div "3-10+ years + 99-year archive" at bounding box center [1119, 278] width 244 height 38
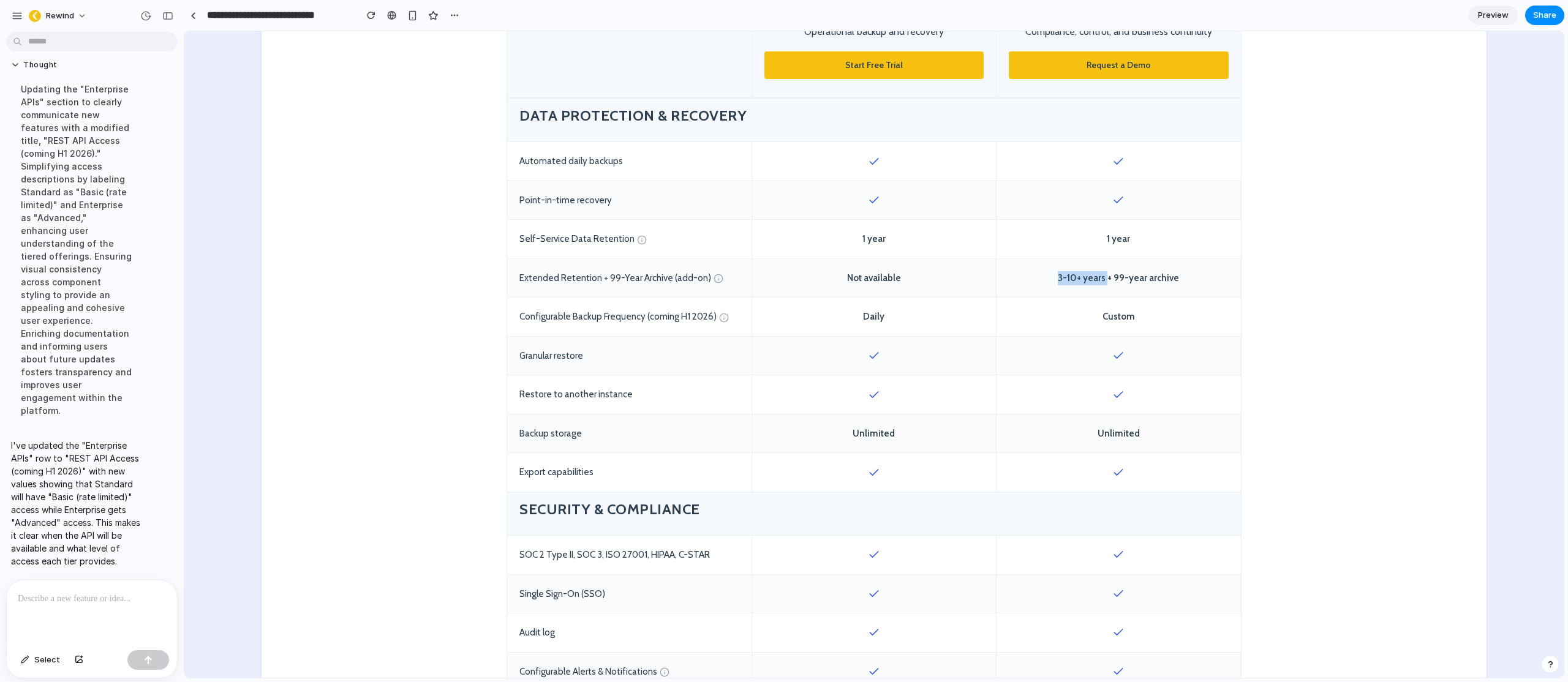
drag, startPoint x: 1058, startPoint y: 266, endPoint x: 1104, endPoint y: 266, distance: 46.0
click at [1104, 266] on div "3-10+ years + 99-year archive" at bounding box center [1119, 278] width 244 height 38
click at [1085, 268] on div "3-10+ years + 99-year archive" at bounding box center [1119, 278] width 244 height 38
drag, startPoint x: 1058, startPoint y: 264, endPoint x: 1102, endPoint y: 265, distance: 44.0
click at [1086, 264] on div "3-10+ years + 99-year archive" at bounding box center [1119, 278] width 244 height 38
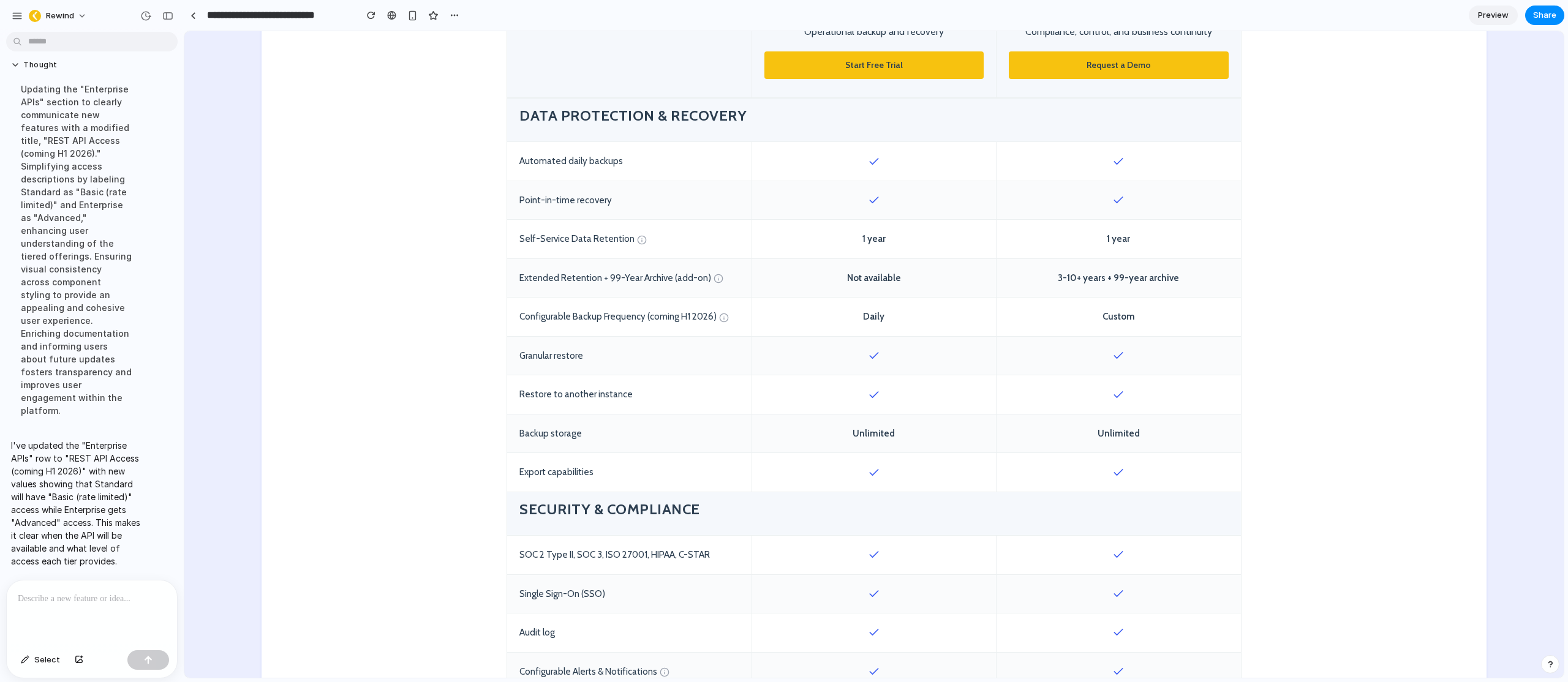
click at [1137, 265] on div "3-10+ years + 99-year archive" at bounding box center [1119, 278] width 244 height 38
drag, startPoint x: 1178, startPoint y: 268, endPoint x: 1061, endPoint y: 264, distance: 117.1
click at [1061, 264] on div "3-10+ years + 99-year archive" at bounding box center [1119, 278] width 244 height 38
click at [1107, 264] on div "3-10+ years + 99-year archive" at bounding box center [1119, 278] width 244 height 38
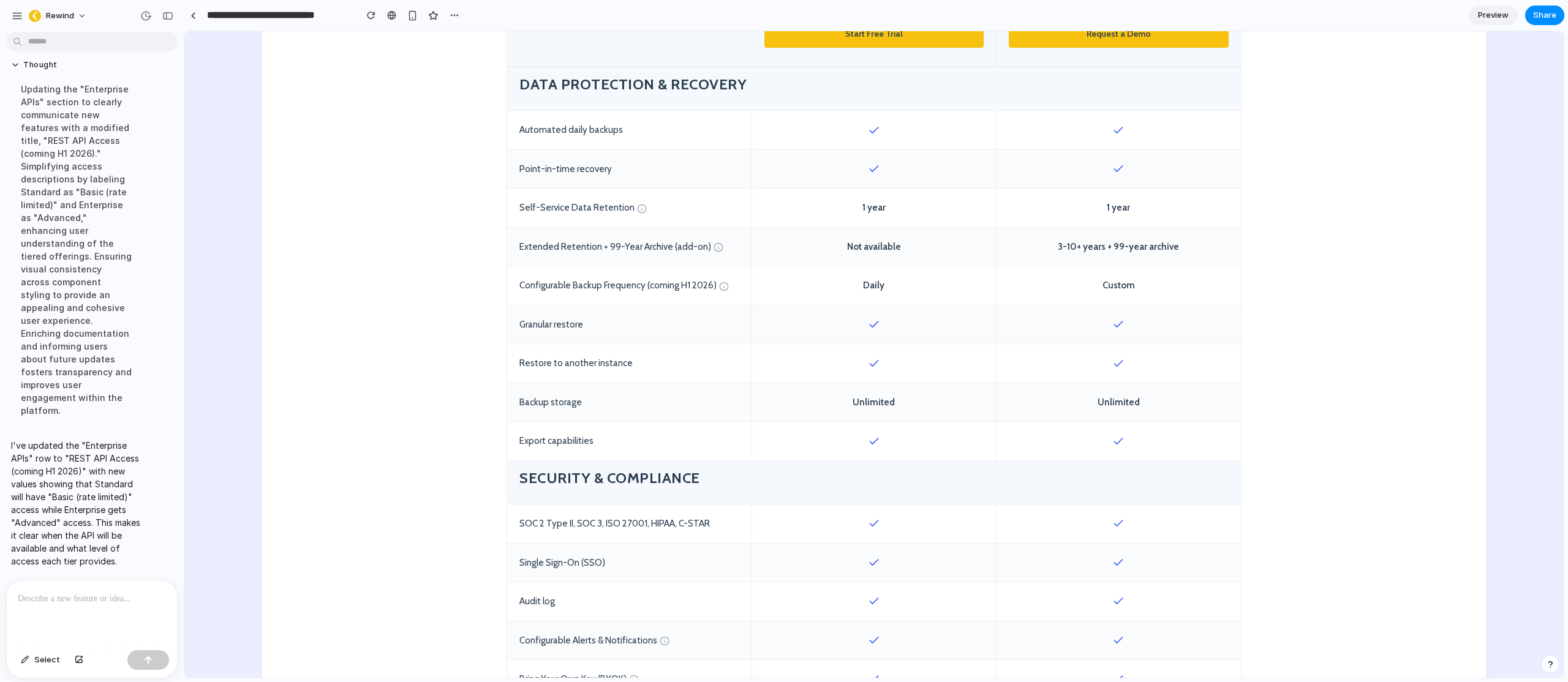
scroll to position [556, 0]
drag, startPoint x: 708, startPoint y: 274, endPoint x: 562, endPoint y: 272, distance: 146.0
click at [562, 272] on div "Configurable Backup Frequency (coming H1 2026)" at bounding box center [629, 285] width 244 height 38
click at [563, 272] on div "Configurable Backup Frequency (coming H1 2026)" at bounding box center [629, 285] width 244 height 38
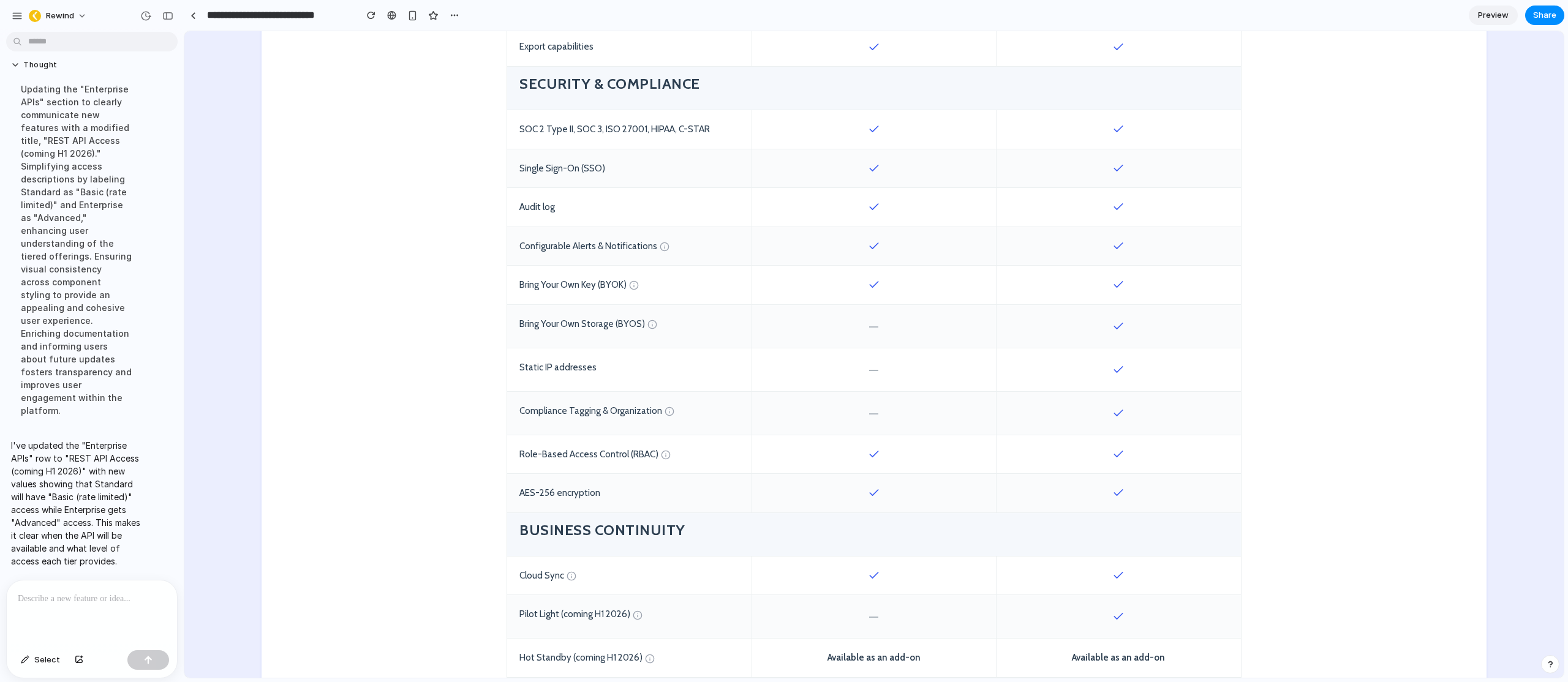
scroll to position [982, 0]
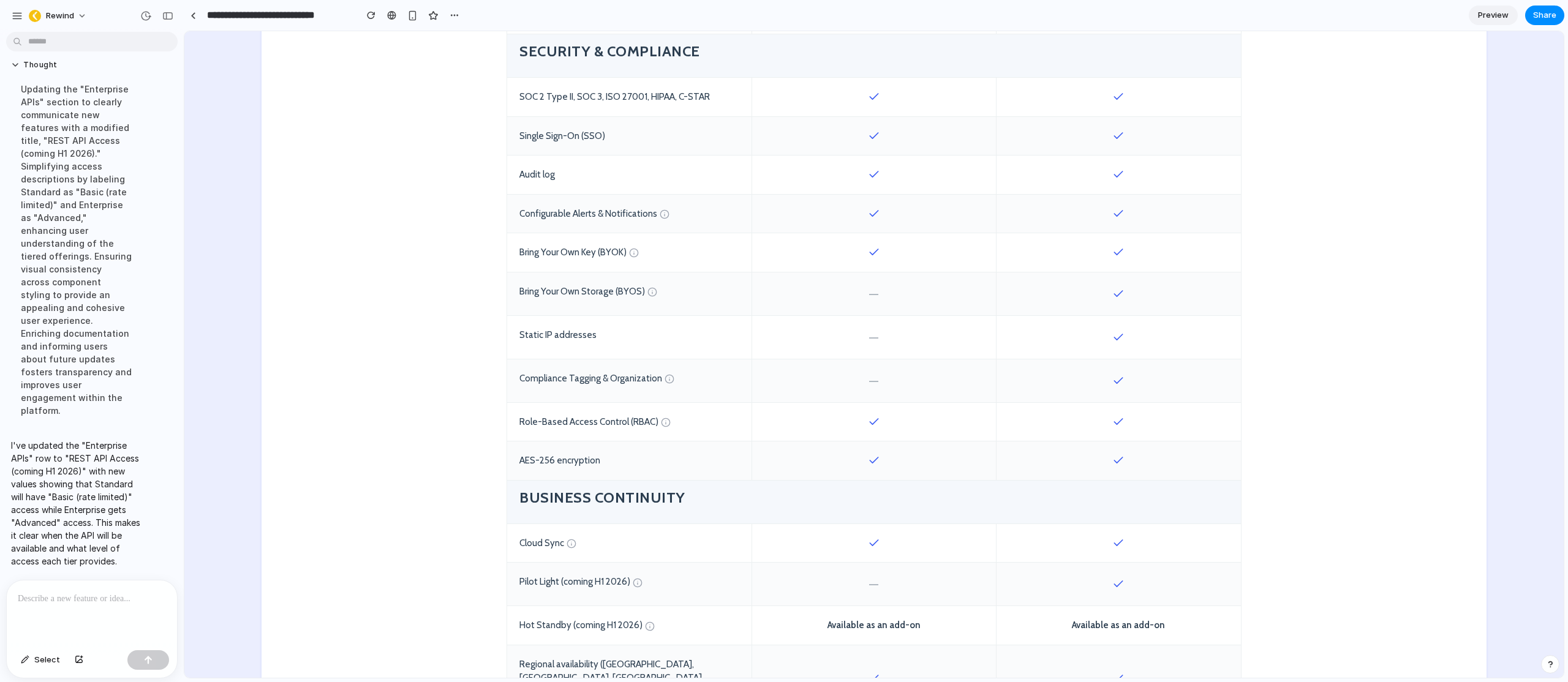
drag, startPoint x: 1126, startPoint y: 283, endPoint x: 1091, endPoint y: 281, distance: 35.1
click at [1091, 281] on div at bounding box center [1119, 294] width 244 height 43
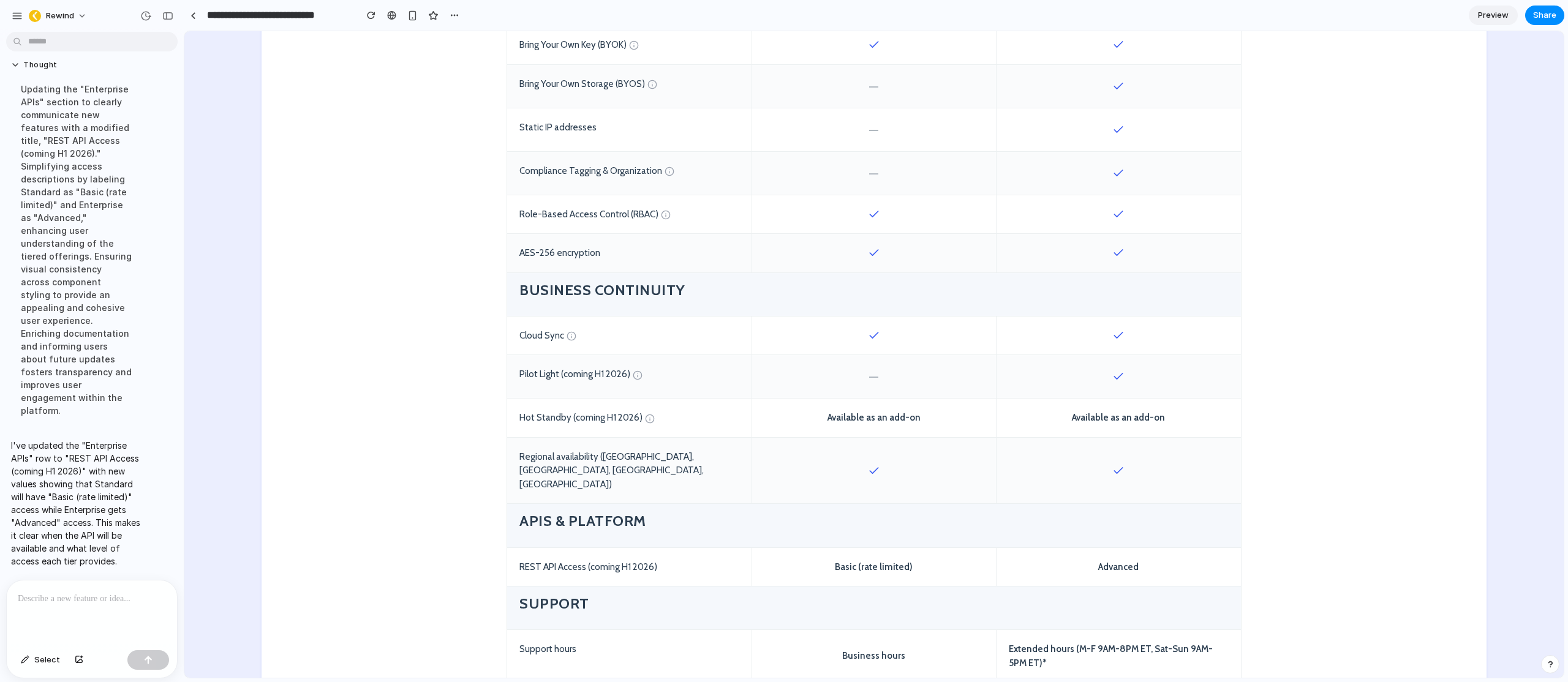
scroll to position [1212, 0]
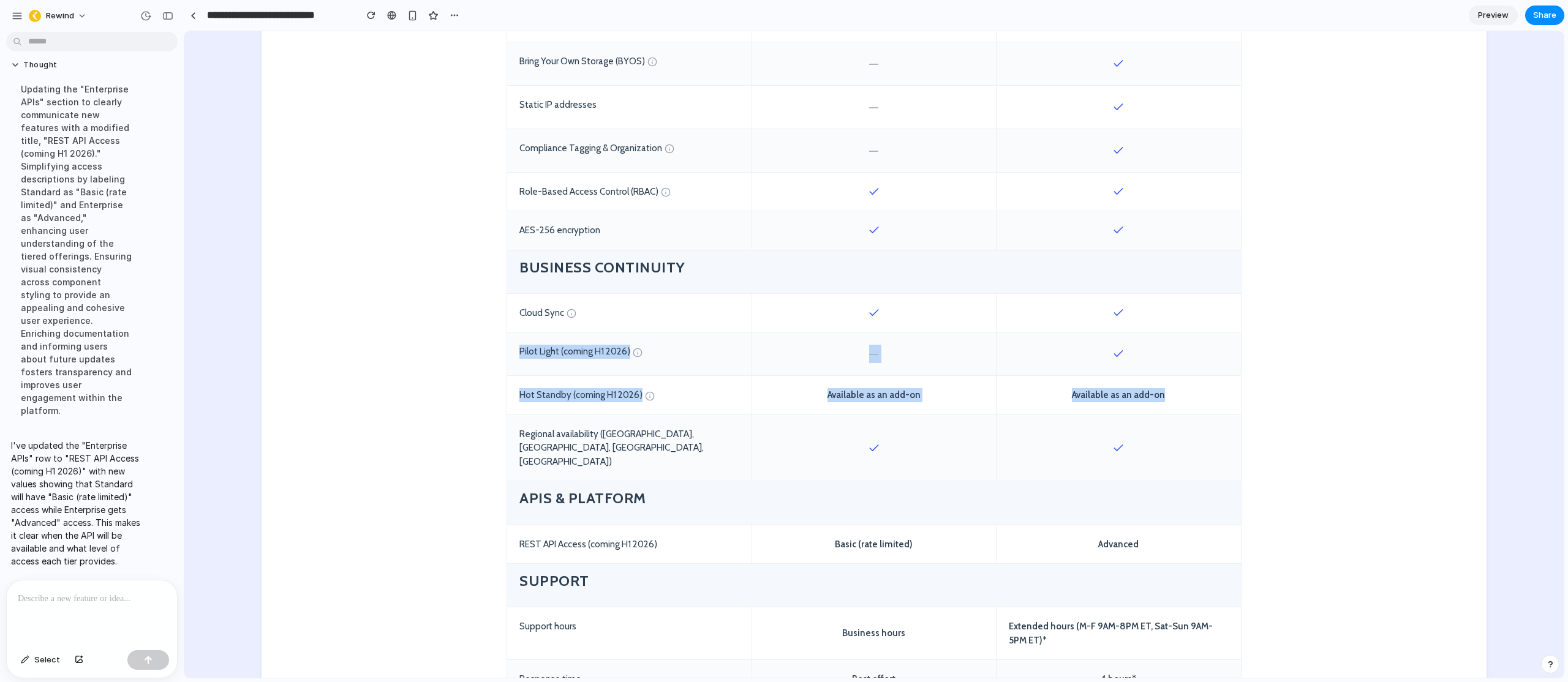
drag, startPoint x: 511, startPoint y: 338, endPoint x: 1168, endPoint y: 387, distance: 658.8
click at [1168, 387] on div "Feature/Capability STANDARD Operational backup and recovery Start Free Trial EN…" at bounding box center [874, 57] width 735 height 1535
click at [1169, 386] on div "Available as an add-on" at bounding box center [1119, 395] width 244 height 38
drag, startPoint x: 1195, startPoint y: 385, endPoint x: 514, endPoint y: 383, distance: 681.0
click at [514, 383] on div "Hot Standby (coming H1 2026) Available as an add-on Available as an add-on" at bounding box center [874, 395] width 734 height 39
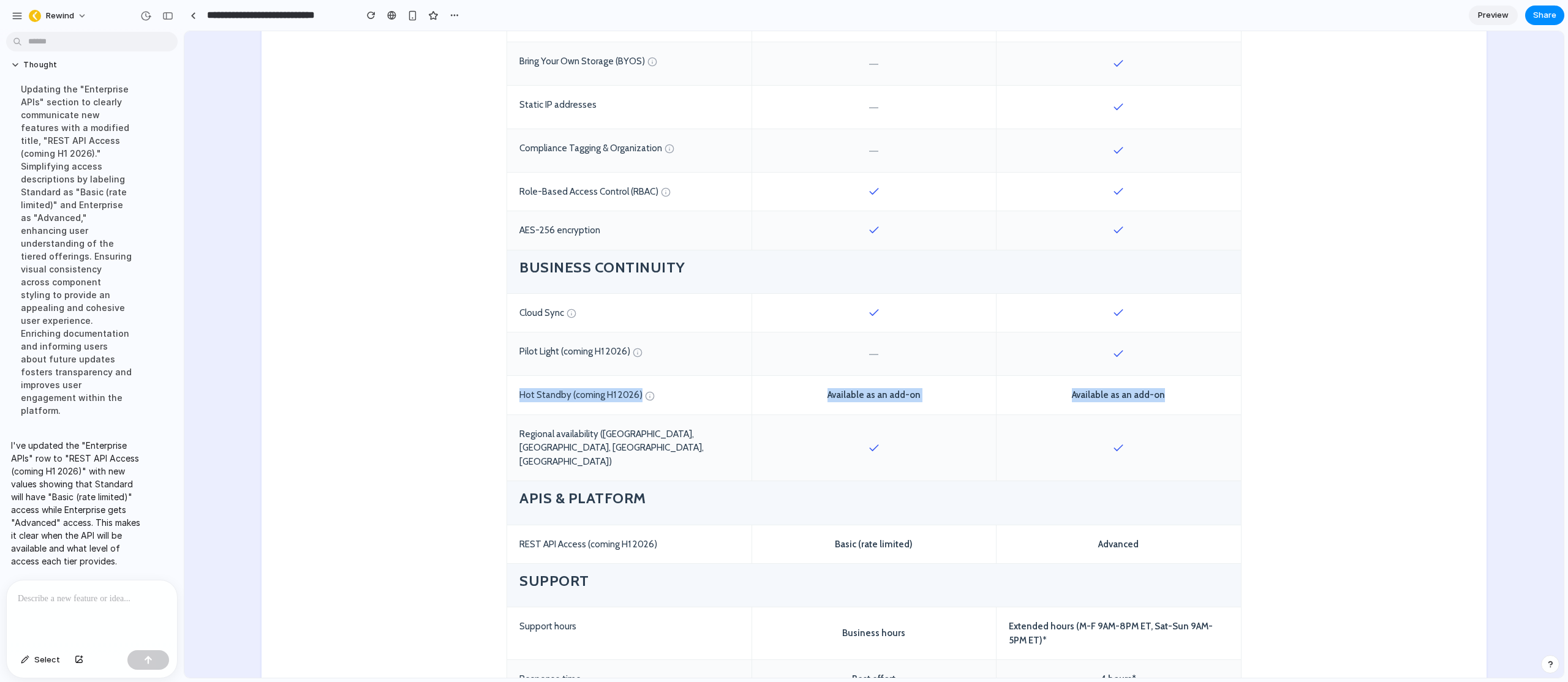
click at [514, 384] on div "Hot Standby (coming H1 2026)" at bounding box center [629, 395] width 244 height 38
drag, startPoint x: 515, startPoint y: 385, endPoint x: 551, endPoint y: 387, distance: 36.1
click at [551, 387] on div "Hot Standby (coming H1 2026)" at bounding box center [629, 395] width 244 height 38
click at [552, 387] on div "Hot Standby (coming H1 2026)" at bounding box center [629, 395] width 244 height 38
drag, startPoint x: 516, startPoint y: 338, endPoint x: 1163, endPoint y: 335, distance: 647.0
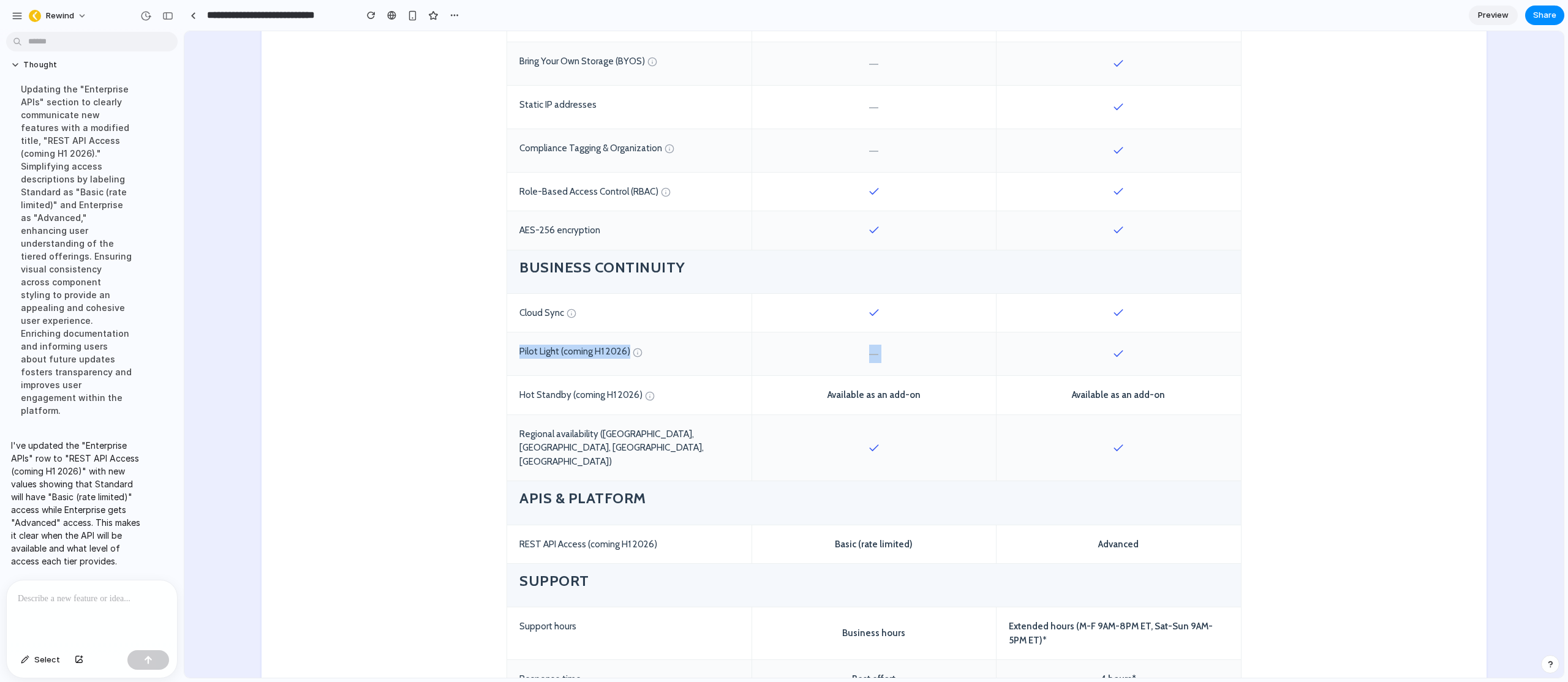
click at [1163, 335] on div "Pilot Light (coming H1 2026) —" at bounding box center [874, 354] width 734 height 43
click at [1148, 343] on div at bounding box center [1119, 354] width 244 height 43
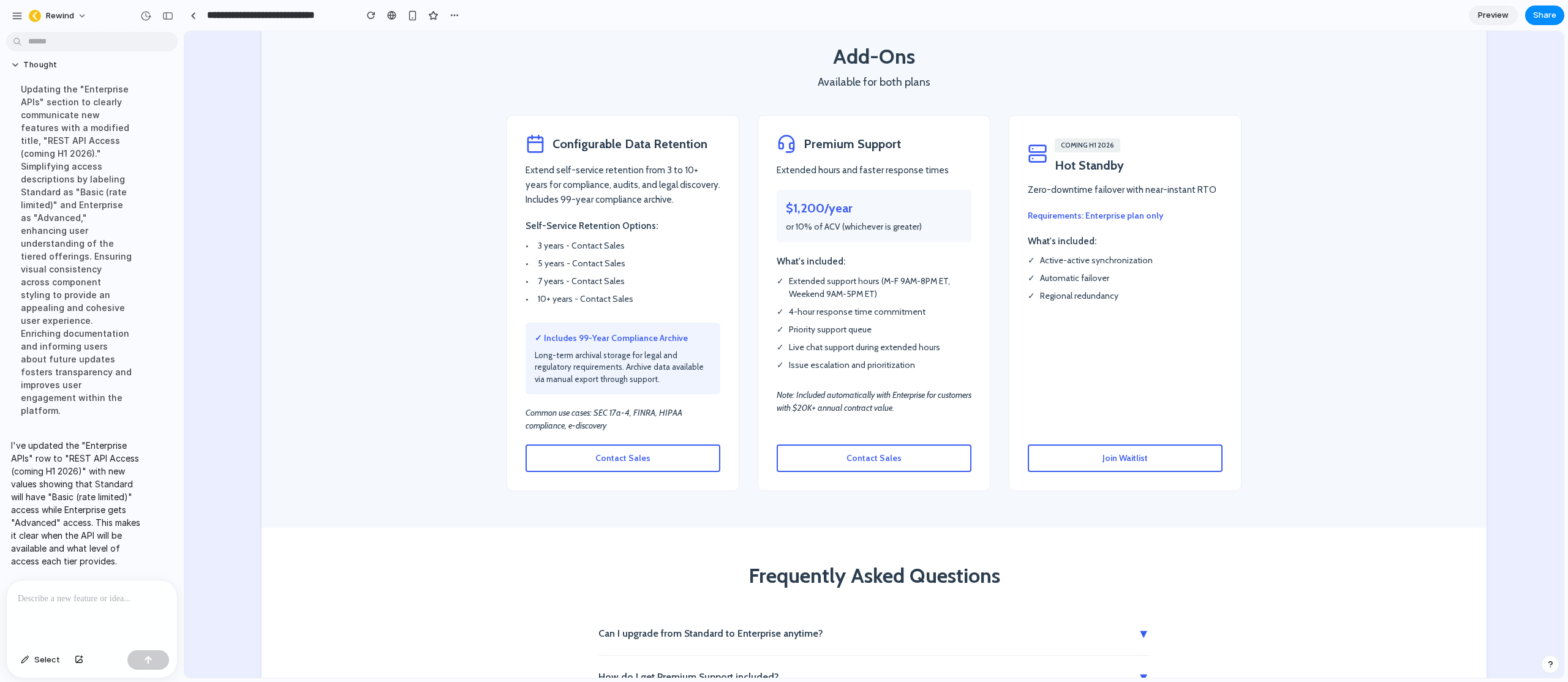
scroll to position [2064, 0]
click at [1118, 446] on button "Join Waitlist" at bounding box center [1125, 460] width 195 height 28
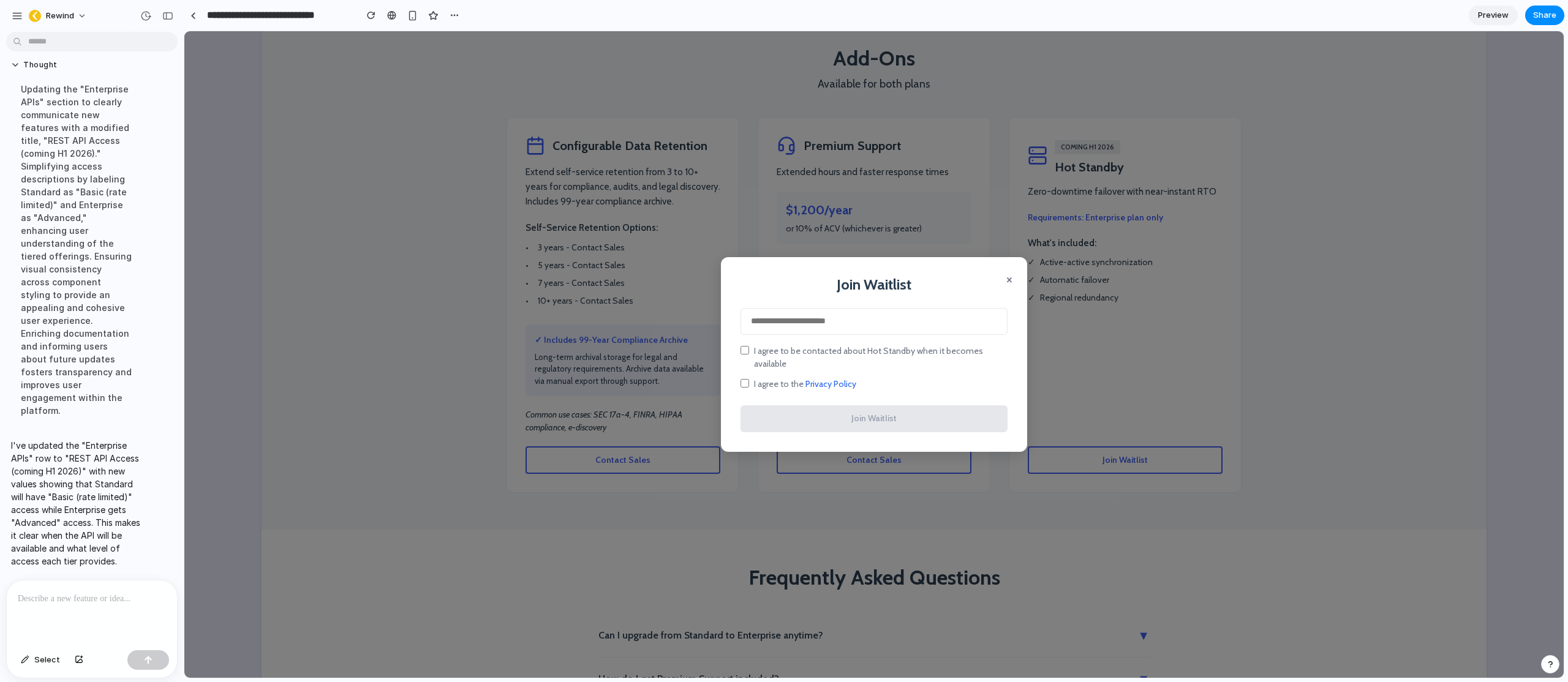
click at [1007, 285] on button "×" at bounding box center [1010, 279] width 6 height 14
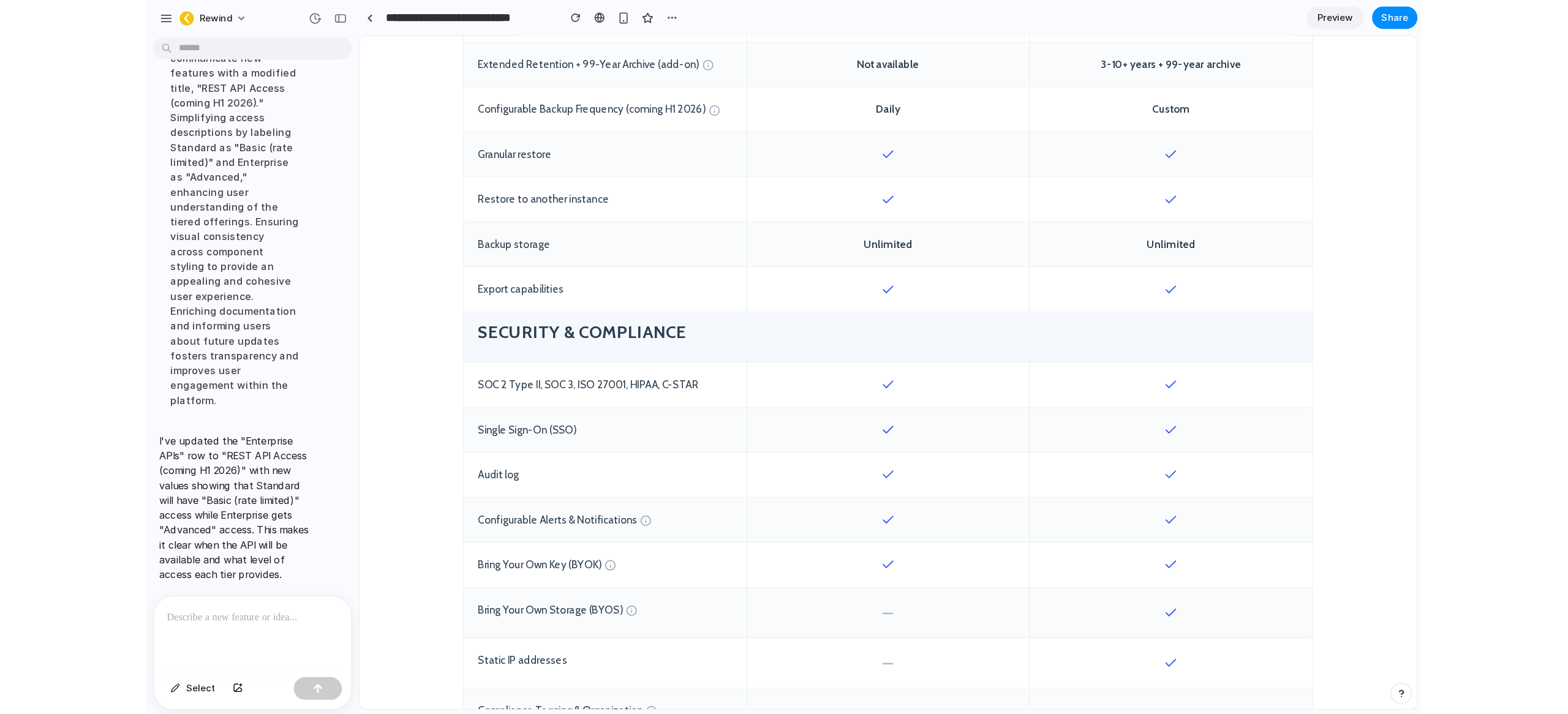
scroll to position [0, 0]
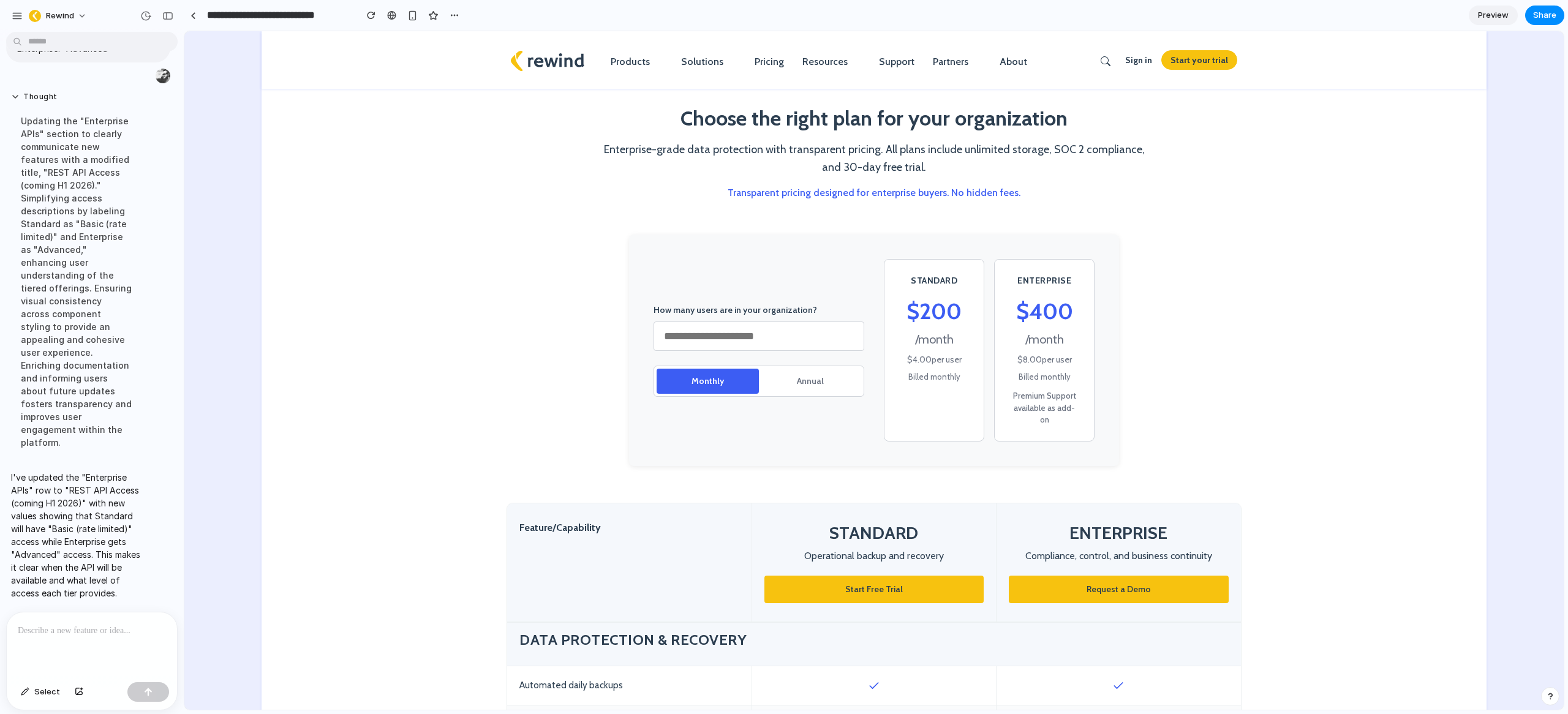
click at [432, 301] on section "How many users are in your organization? ** Monthly Annual STANDARD $ 200 / mon…" at bounding box center [874, 369] width 1225 height 268
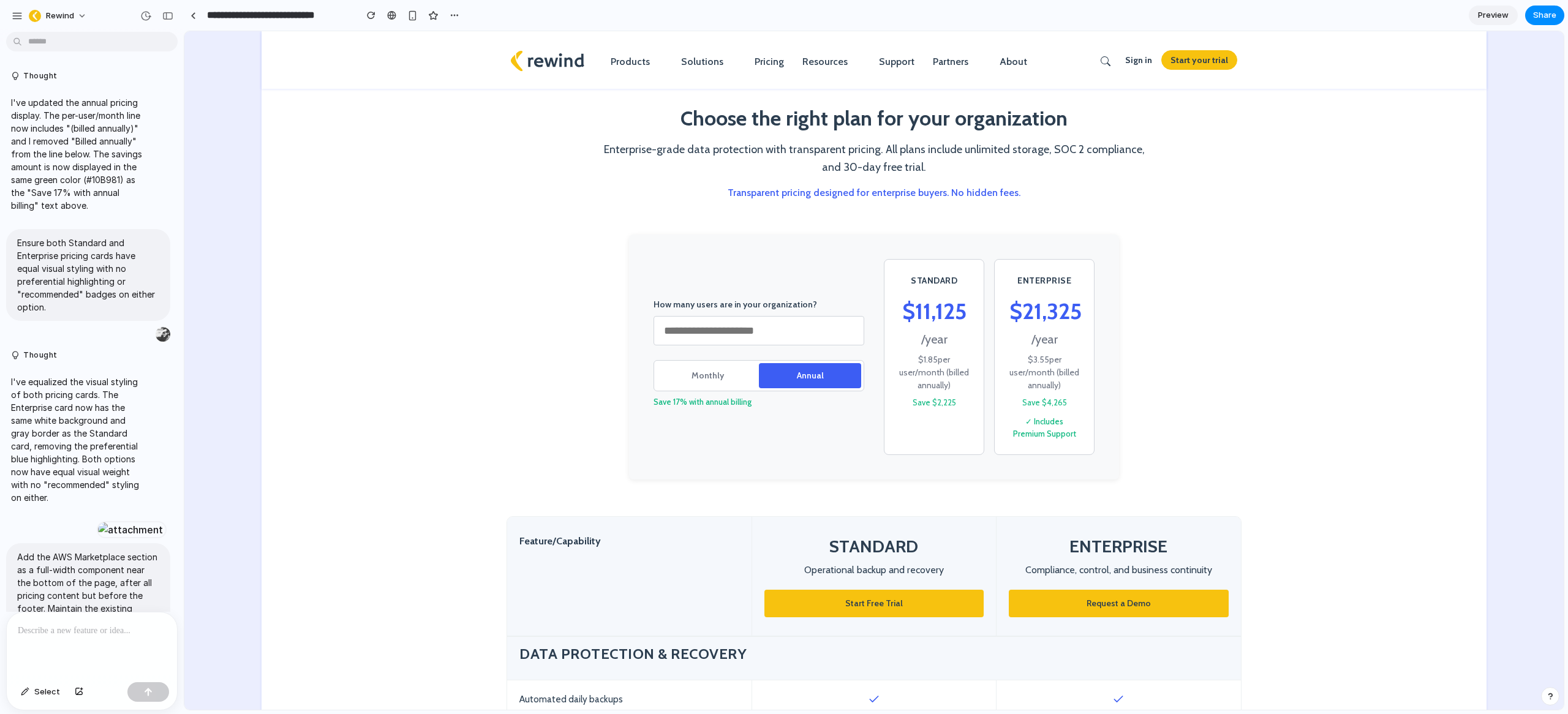
scroll to position [5829, 0]
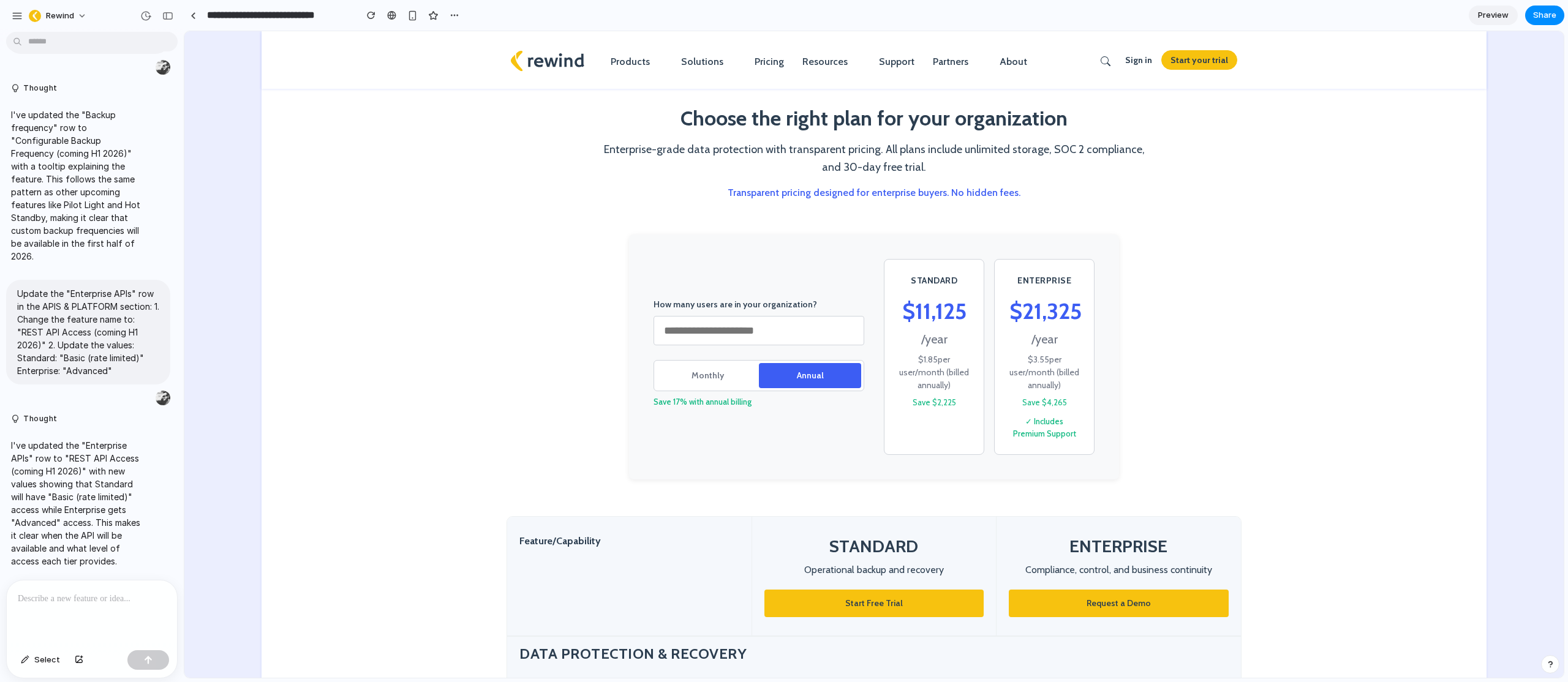
click at [840, 161] on p "Enterprise-grade data protection with transparent pricing. All plans include un…" at bounding box center [874, 158] width 551 height 35
click at [685, 119] on h2 "Choose the right plan for your organization" at bounding box center [874, 118] width 551 height 27
click at [697, 331] on input "***" at bounding box center [759, 331] width 211 height 30
click at [713, 329] on input "***" at bounding box center [759, 331] width 211 height 30
drag, startPoint x: 685, startPoint y: 379, endPoint x: 694, endPoint y: 377, distance: 9.2
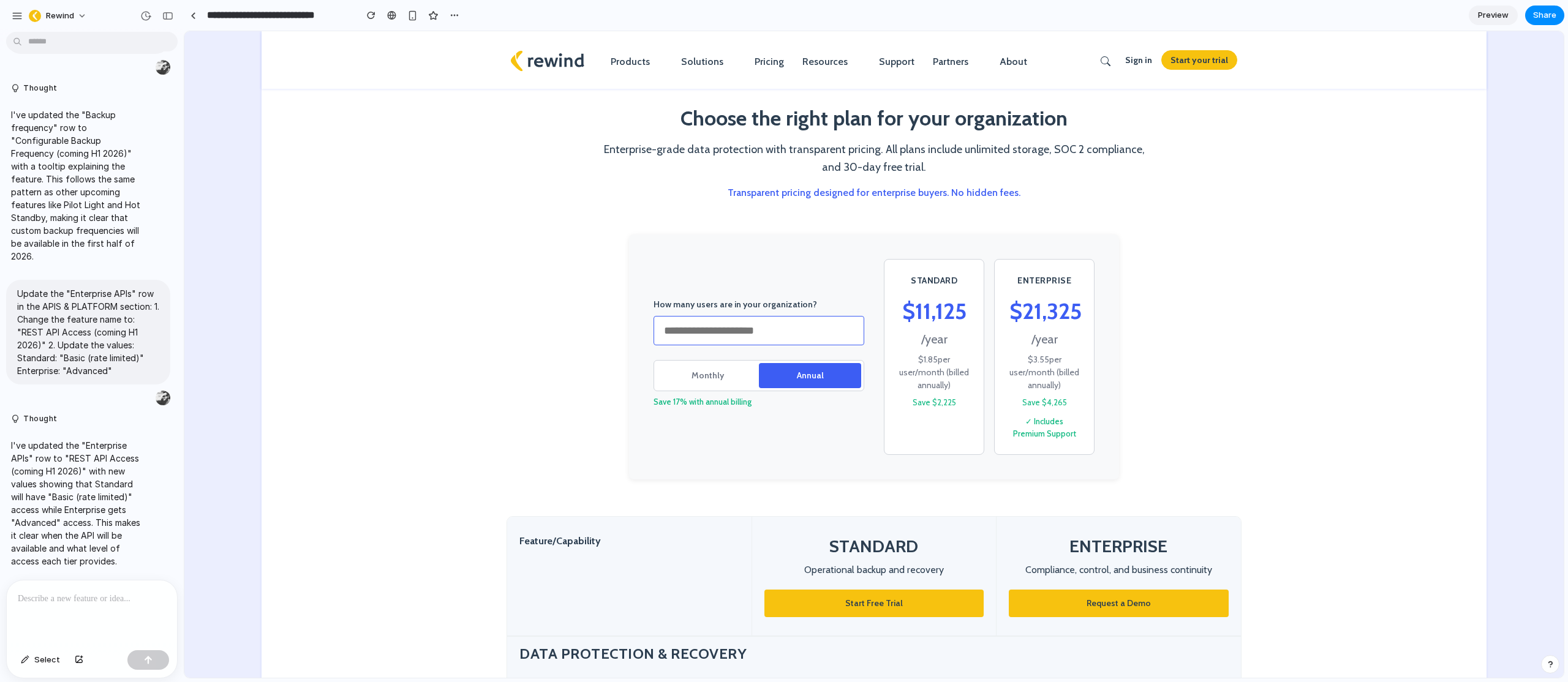
click at [685, 379] on button "Monthly" at bounding box center [708, 375] width 102 height 25
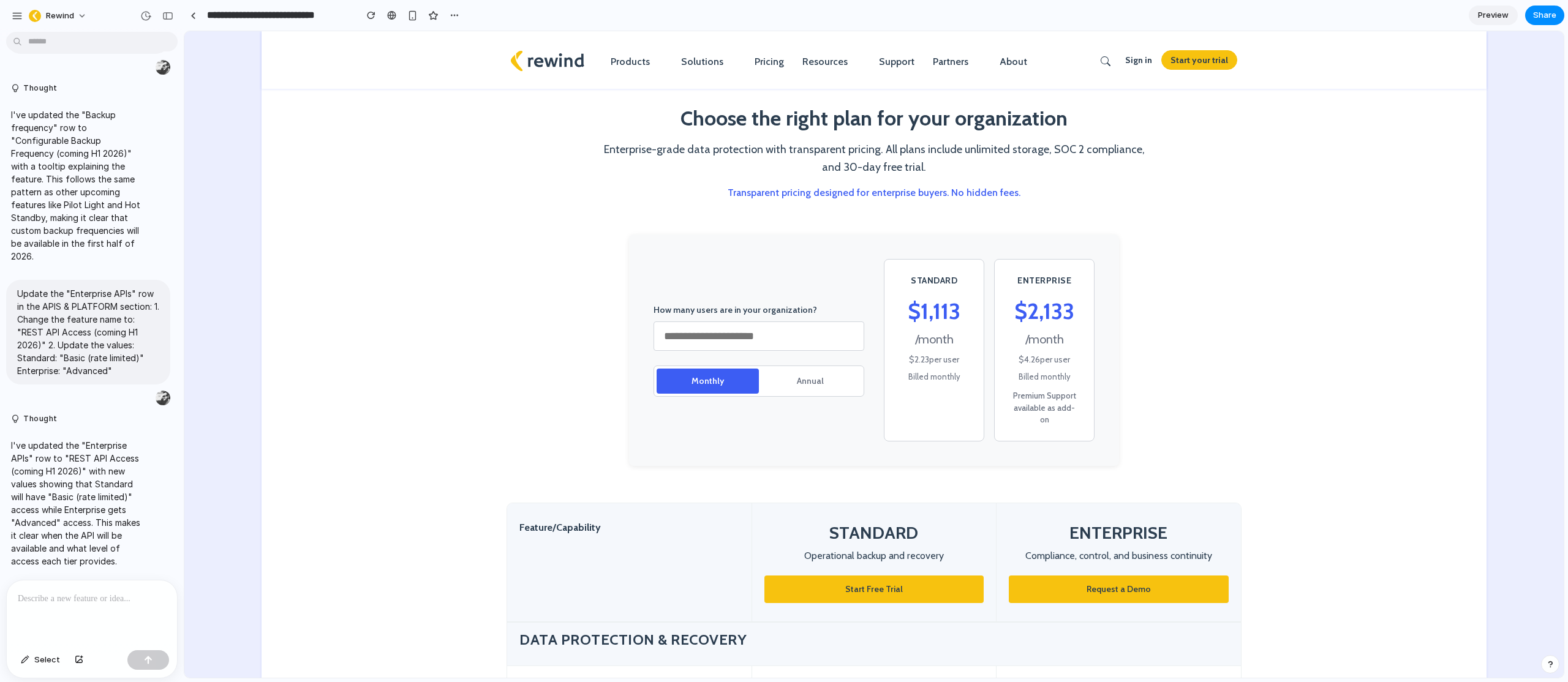
drag, startPoint x: 815, startPoint y: 369, endPoint x: 748, endPoint y: 370, distance: 67.0
click at [815, 369] on button "Annual" at bounding box center [810, 381] width 102 height 25
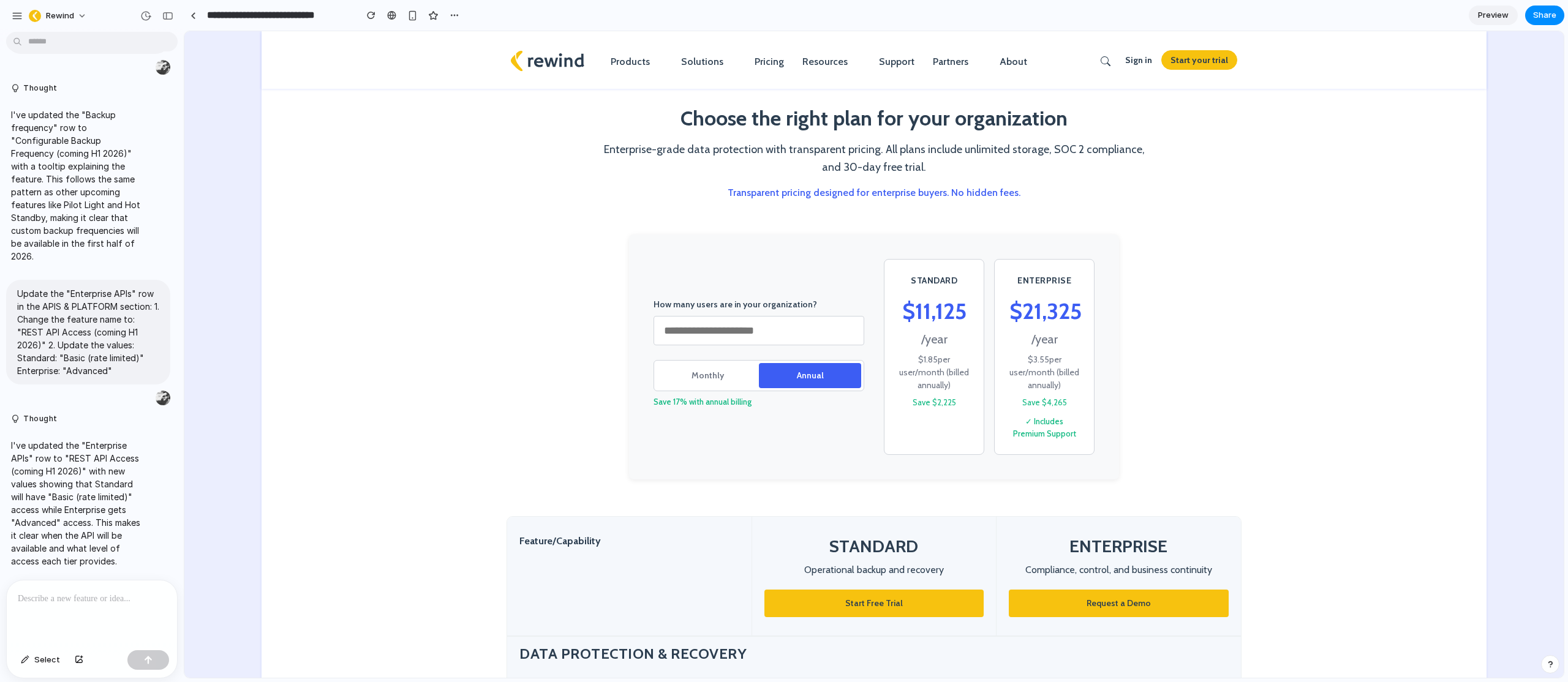
click at [730, 369] on button "Monthly" at bounding box center [708, 375] width 102 height 25
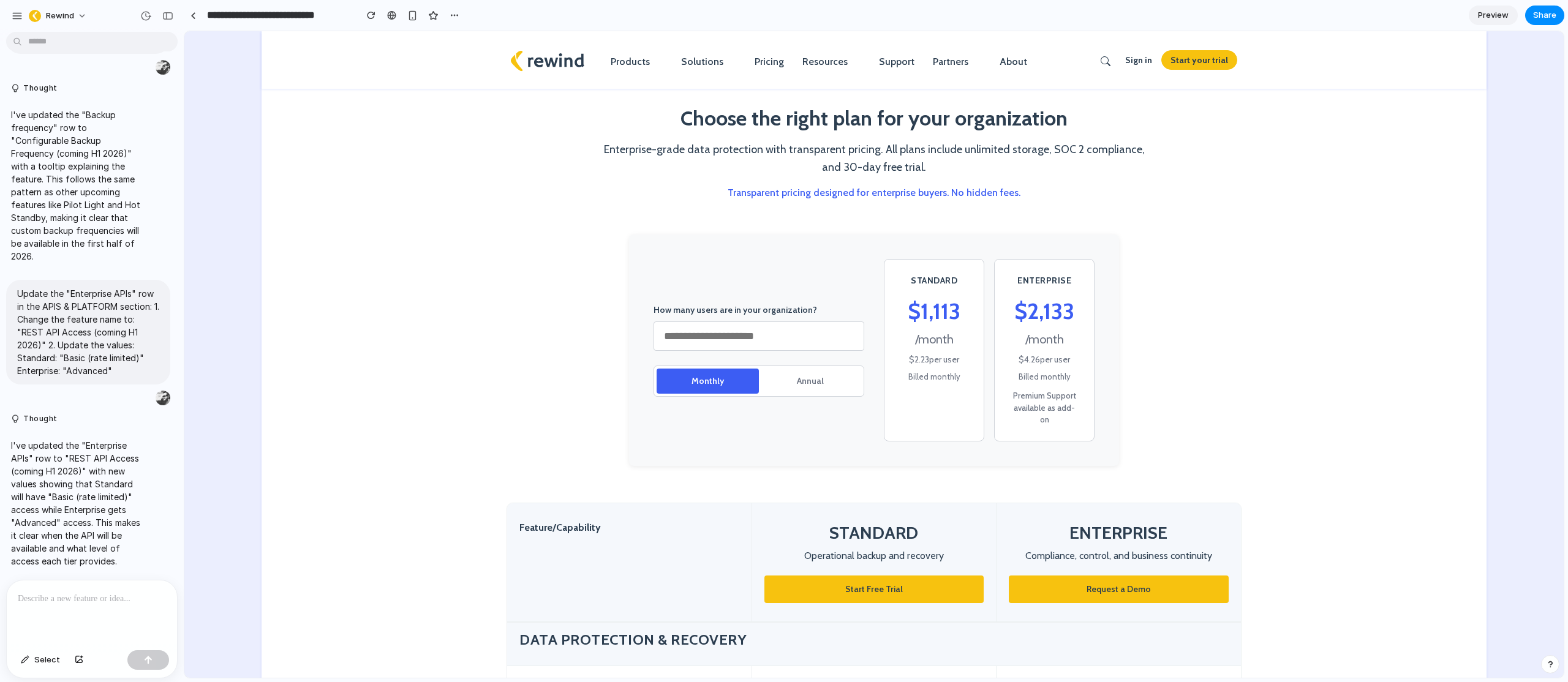
click at [811, 369] on button "Annual" at bounding box center [810, 381] width 102 height 25
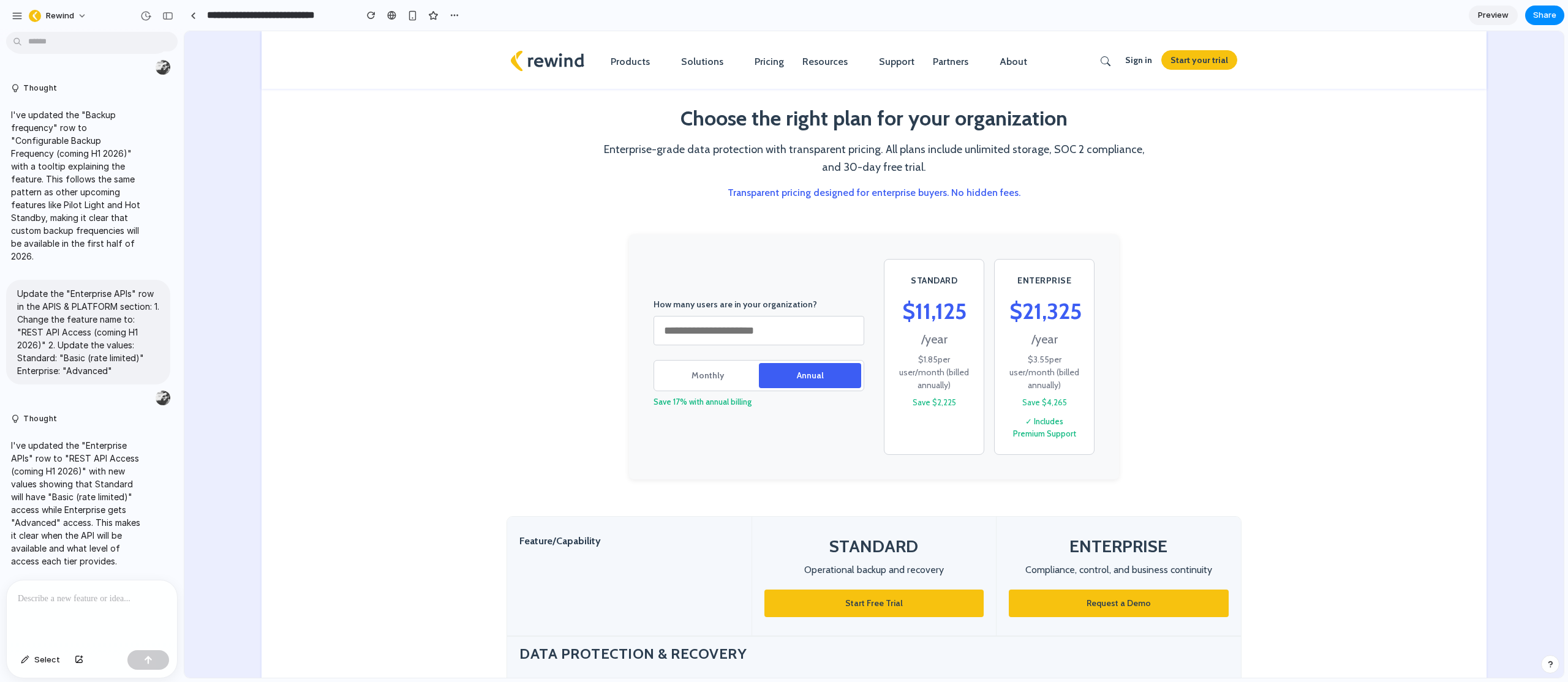
click at [695, 371] on button "Monthly" at bounding box center [708, 375] width 102 height 25
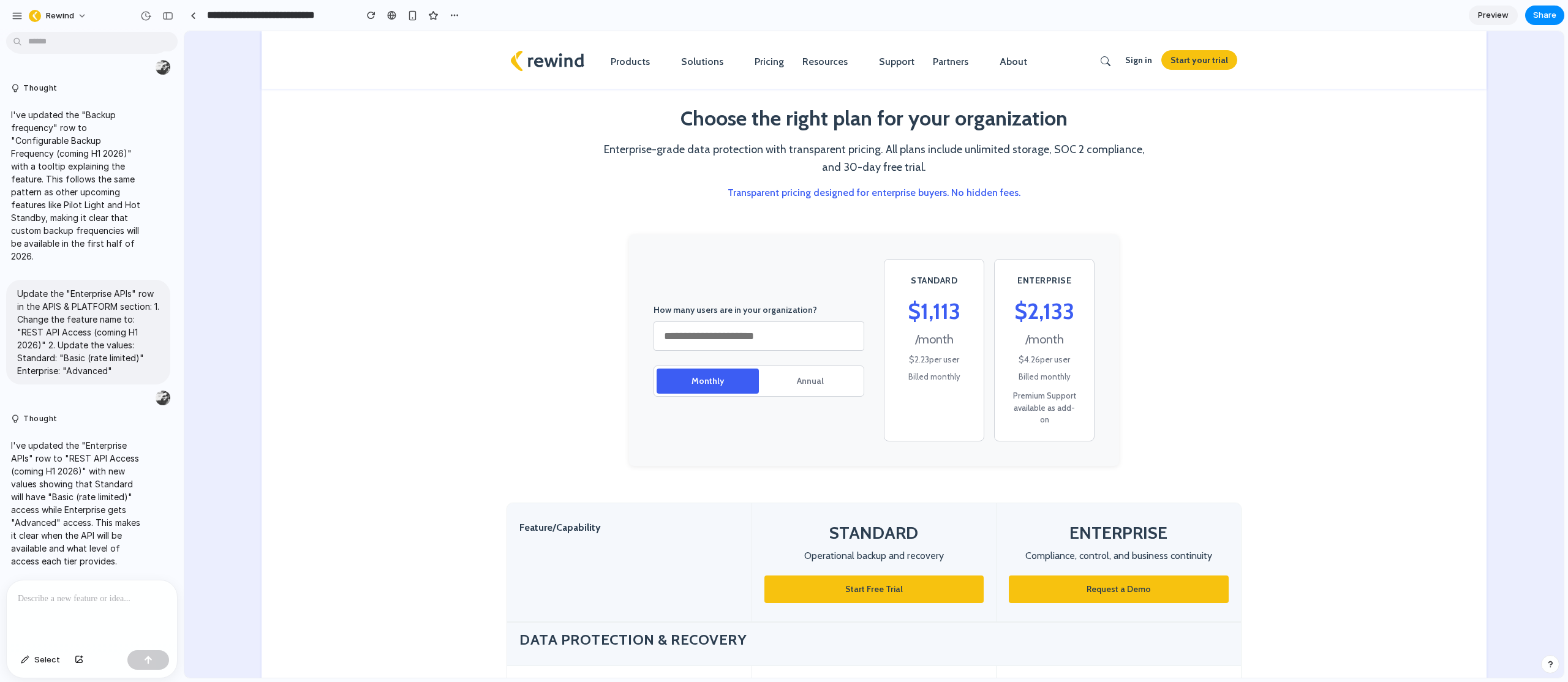
click at [788, 375] on button "Annual" at bounding box center [810, 381] width 102 height 25
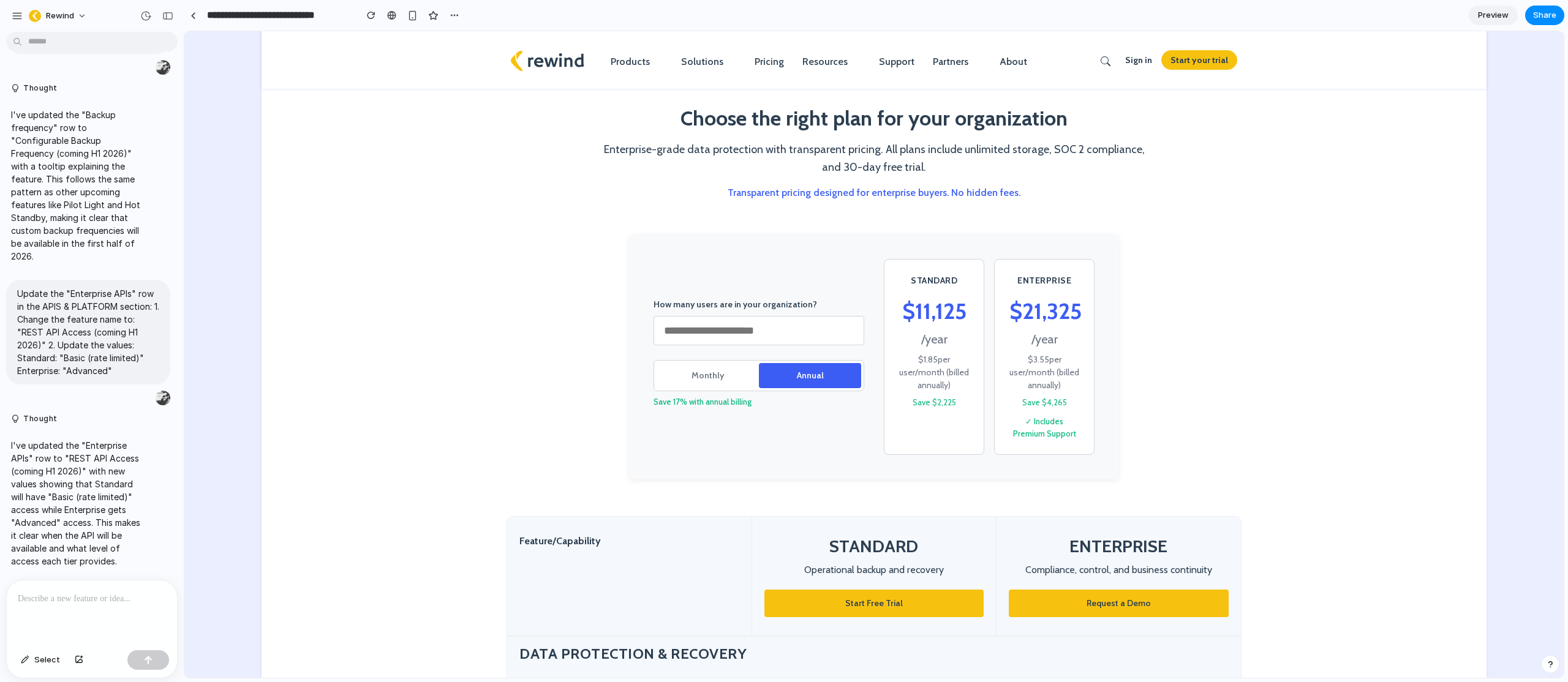
click at [691, 379] on button "Monthly" at bounding box center [708, 375] width 102 height 25
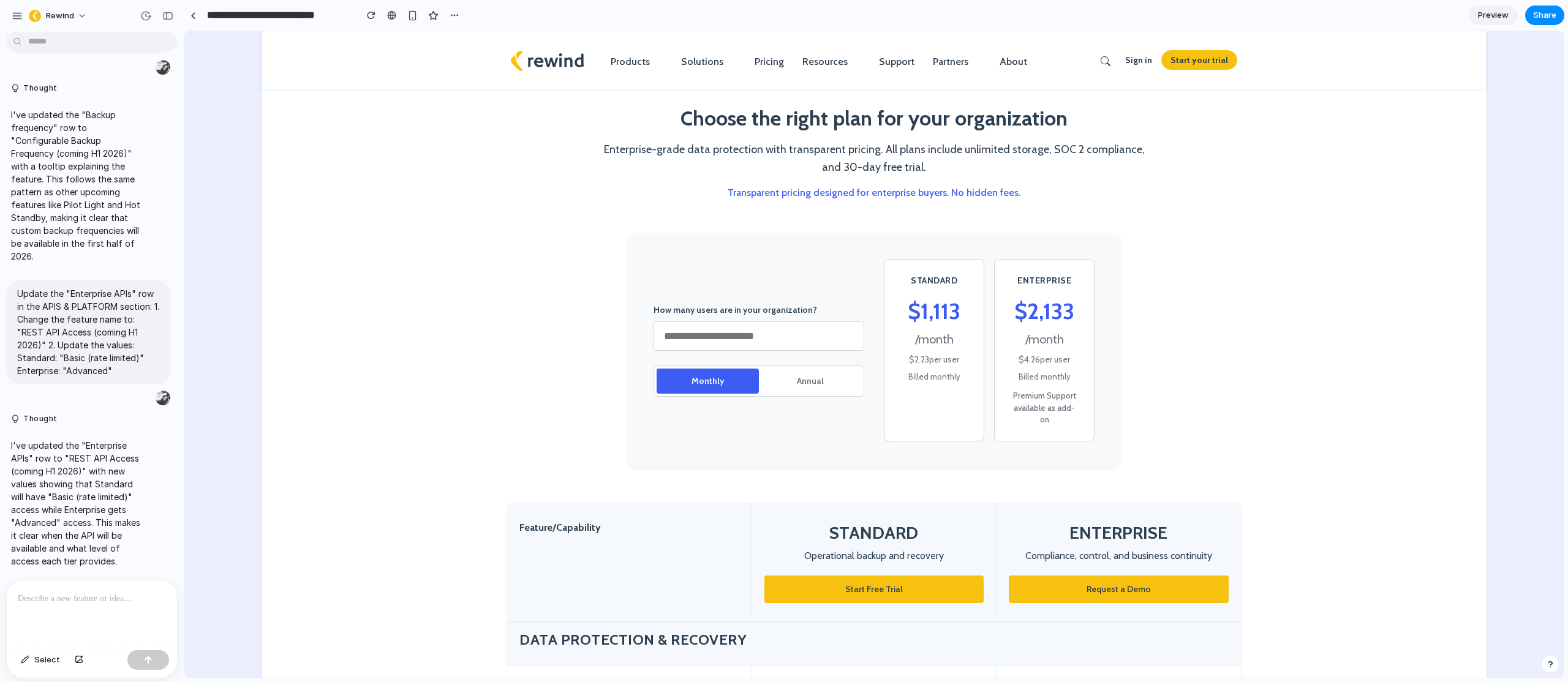
drag, startPoint x: 906, startPoint y: 360, endPoint x: 974, endPoint y: 361, distance: 68.0
click at [973, 361] on div "STANDARD $ 1,113 / month $ 2.23 per user Billed monthly" at bounding box center [935, 350] width 101 height 183
click at [809, 374] on button "Annual" at bounding box center [810, 381] width 102 height 25
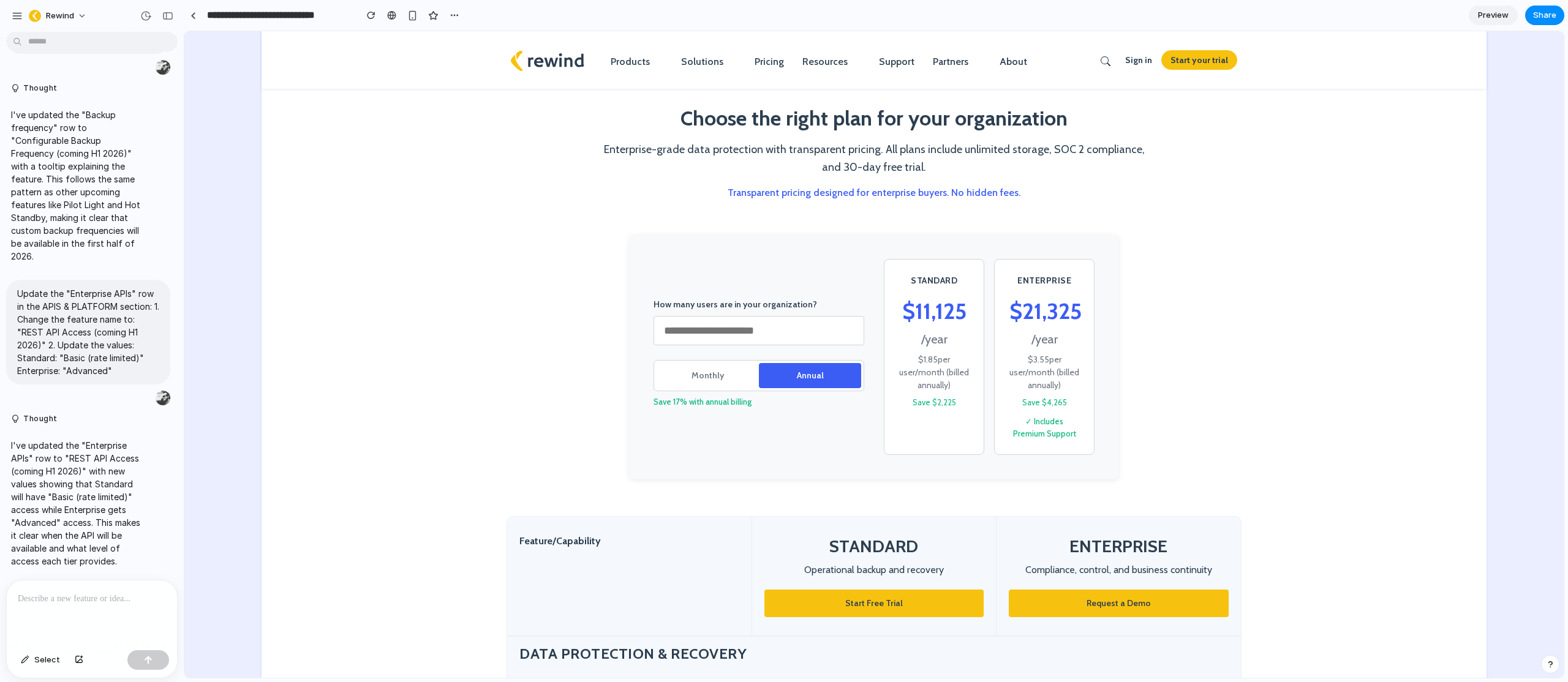
click at [1054, 306] on div "$ 21,325" at bounding box center [1044, 311] width 69 height 33
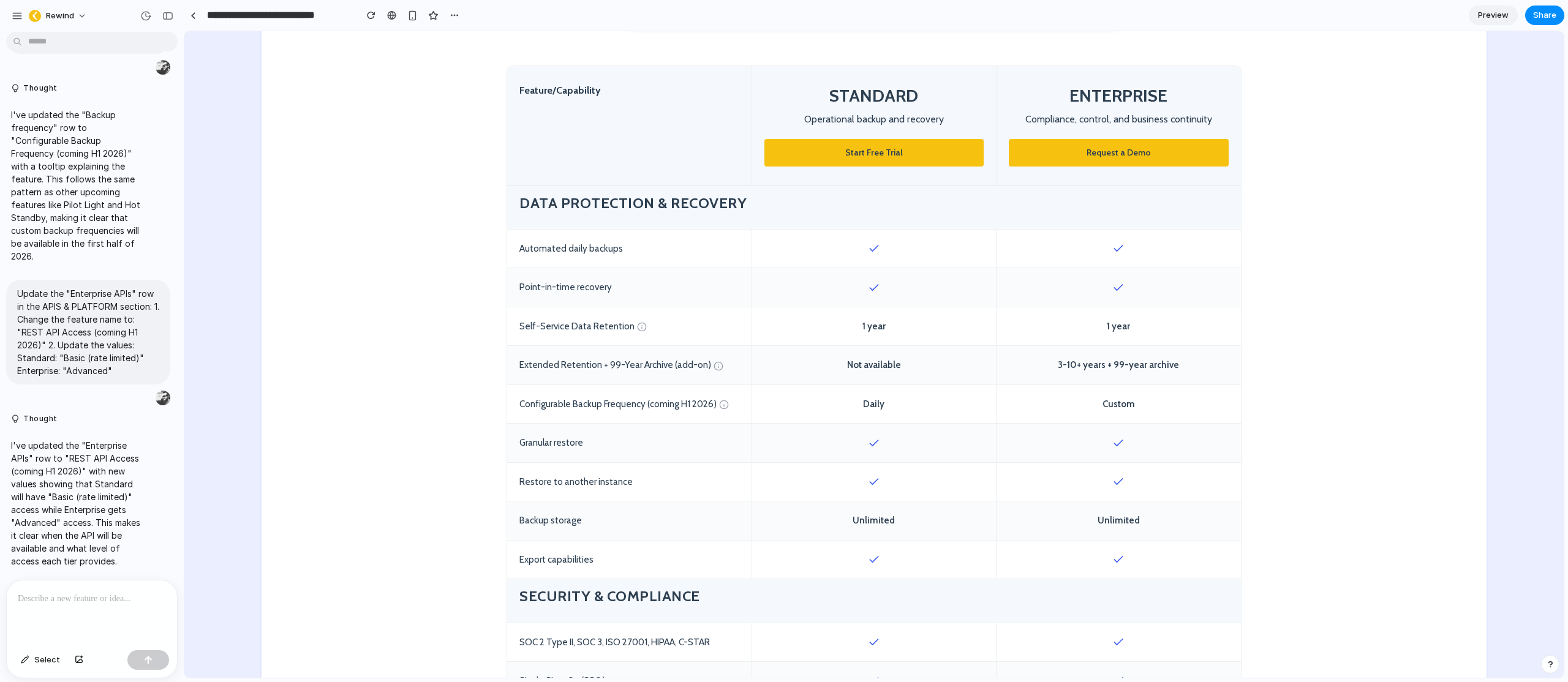
scroll to position [470, 0]
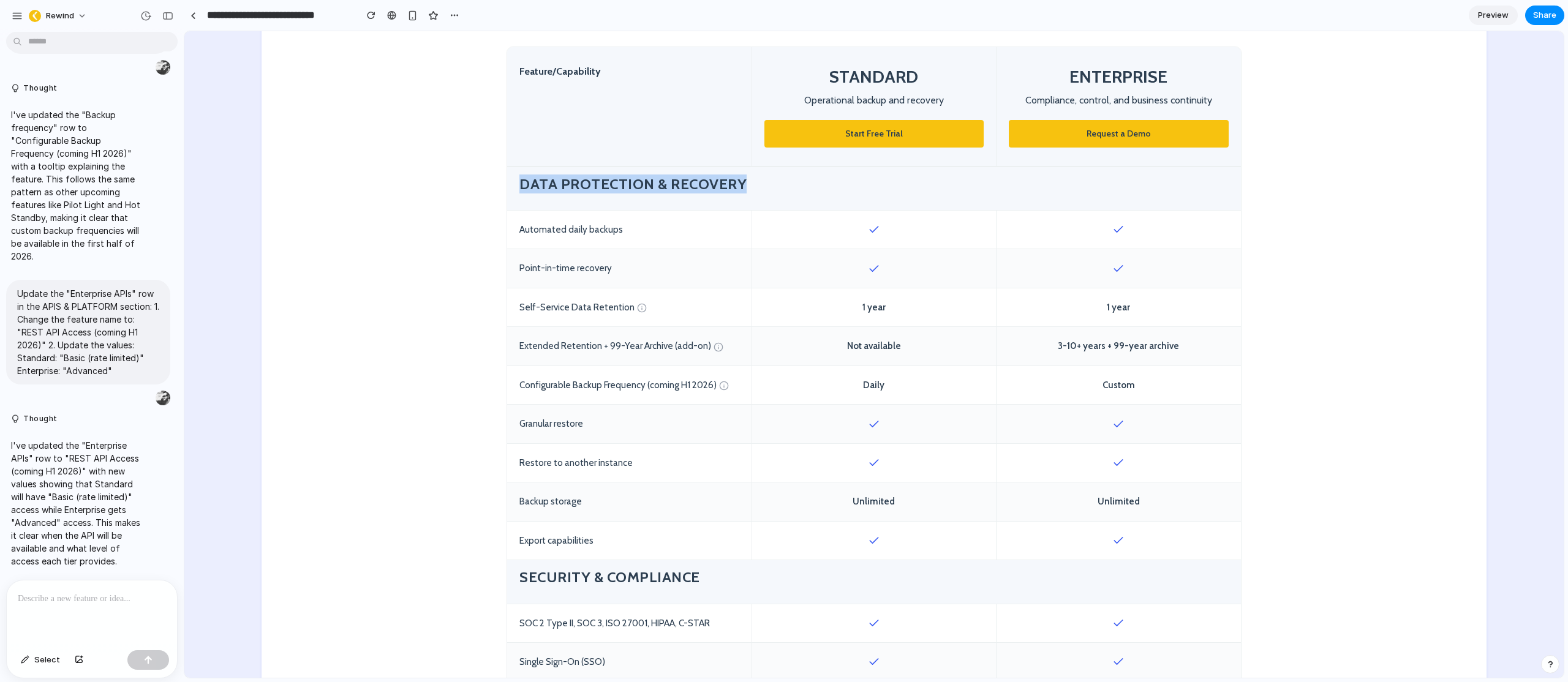
drag, startPoint x: 517, startPoint y: 185, endPoint x: 760, endPoint y: 189, distance: 243.0
click at [760, 189] on h4 "Data Protection & Recovery" at bounding box center [874, 184] width 709 height 19
click at [718, 188] on h4 "Data Protection & Recovery" at bounding box center [874, 184] width 709 height 19
drag, startPoint x: 1143, startPoint y: 308, endPoint x: 1034, endPoint y: 306, distance: 109.0
click at [1034, 307] on div "1 year" at bounding box center [1119, 307] width 244 height 38
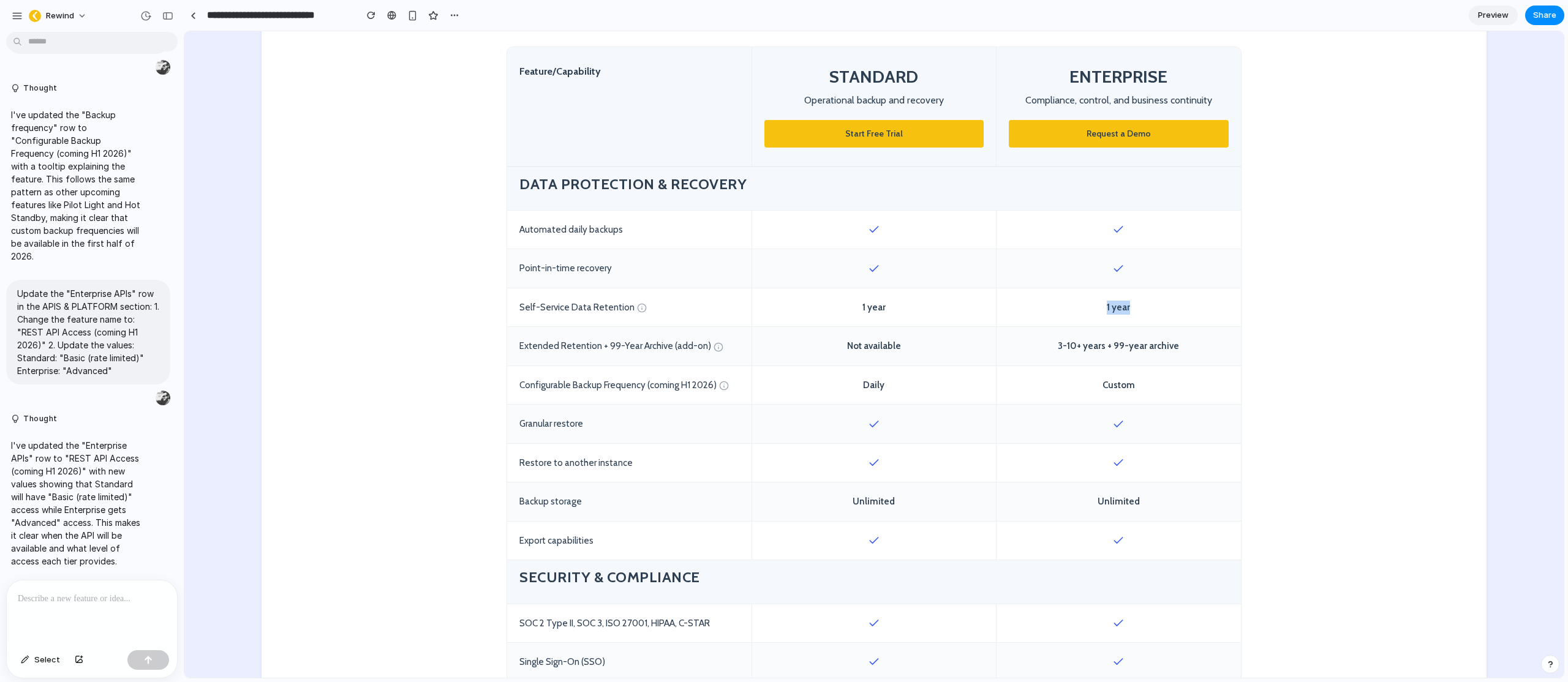
click at [1118, 311] on div "1 year" at bounding box center [1119, 307] width 244 height 38
drag, startPoint x: 592, startPoint y: 348, endPoint x: 516, endPoint y: 347, distance: 76.0
click at [516, 347] on div "Extended Retention + 99-Year Archive (add-on)" at bounding box center [629, 346] width 244 height 38
click at [534, 348] on div "Extended Retention + 99-Year Archive (add-on)" at bounding box center [629, 346] width 244 height 38
drag, startPoint x: 1102, startPoint y: 347, endPoint x: 1054, endPoint y: 347, distance: 48.0
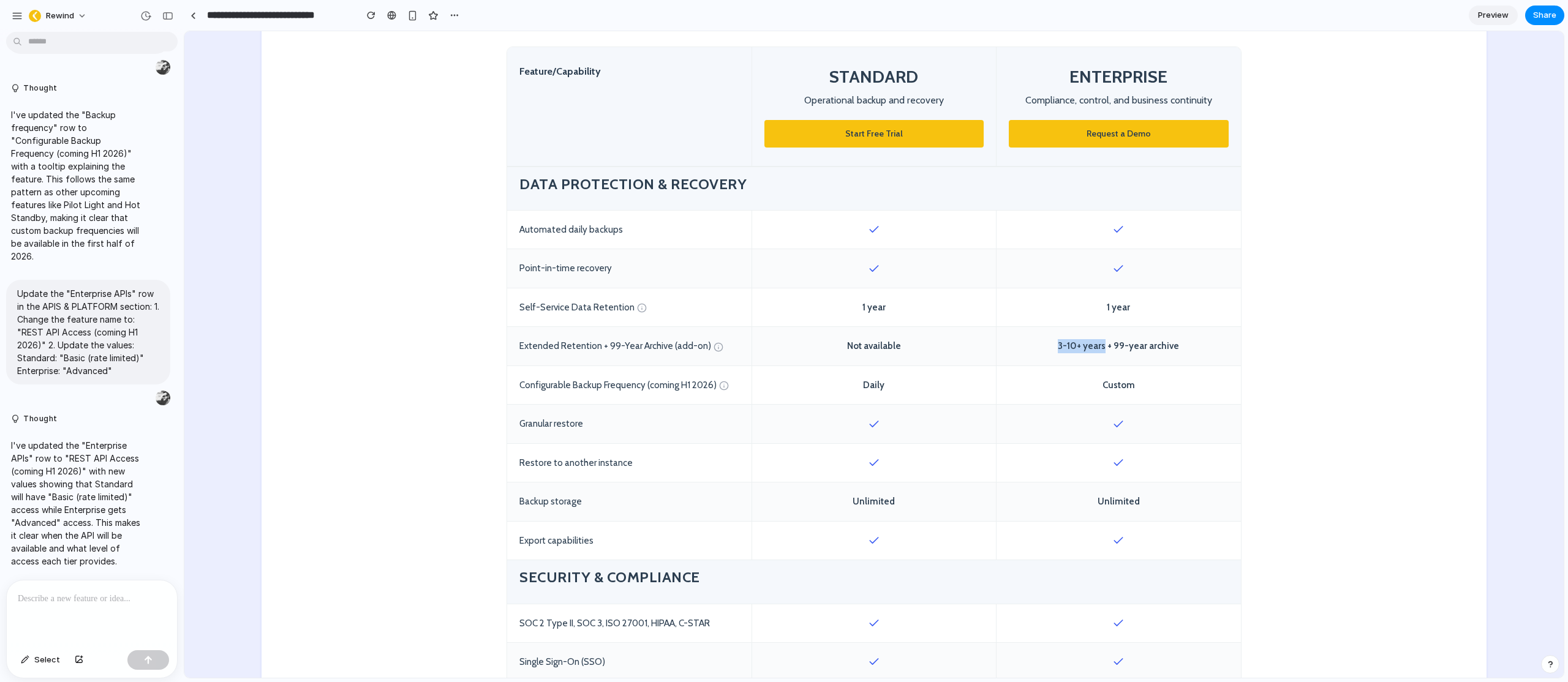
click at [1054, 347] on div "3-10+ years + 99-year archive" at bounding box center [1119, 346] width 244 height 38
click at [1181, 344] on div "3-10+ years + 99-year archive" at bounding box center [1119, 346] width 244 height 38
drag, startPoint x: 1173, startPoint y: 345, endPoint x: 1110, endPoint y: 347, distance: 63.0
click at [1110, 347] on div "3-10+ years + 99-year archive" at bounding box center [1119, 346] width 244 height 38
click at [1111, 347] on div "3-10+ years + 99-year archive" at bounding box center [1119, 346] width 244 height 38
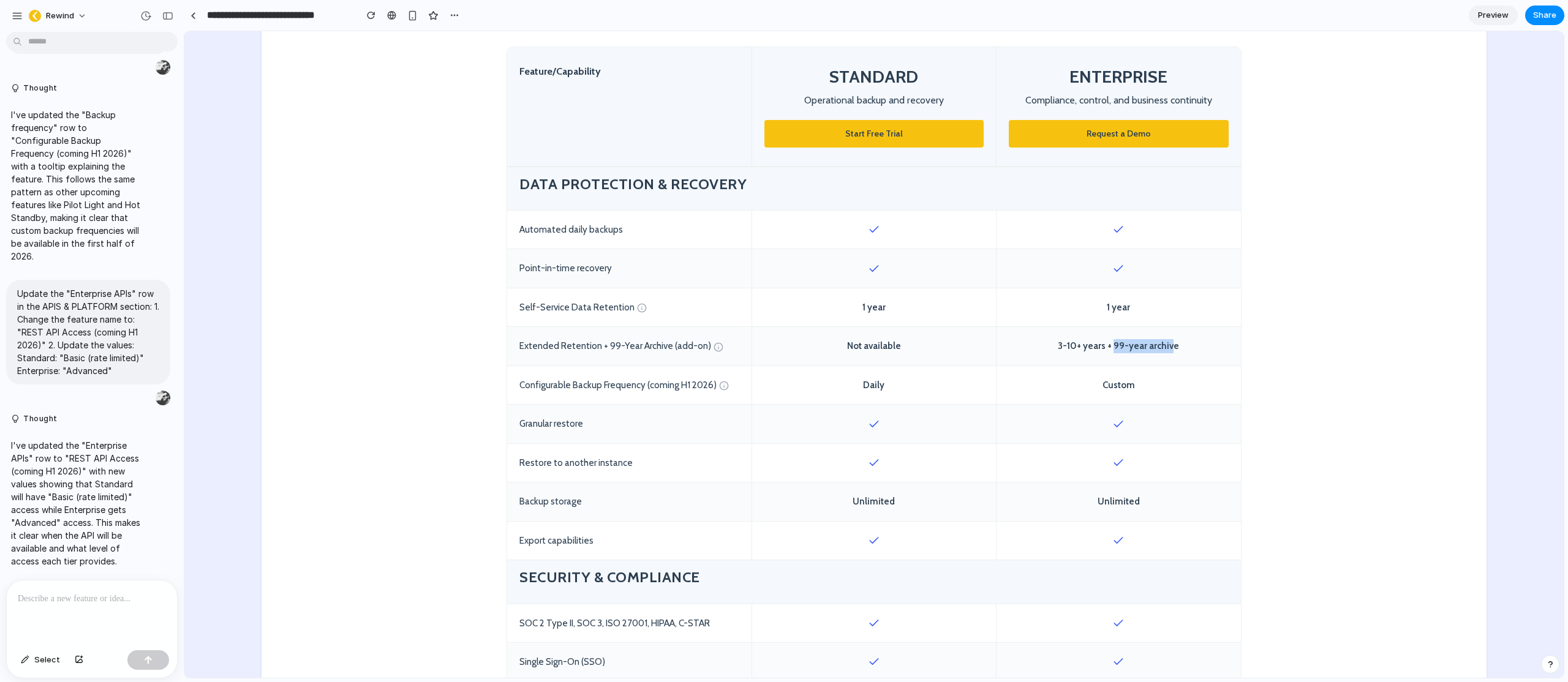
drag, startPoint x: 1112, startPoint y: 347, endPoint x: 1169, endPoint y: 346, distance: 57.0
click at [1169, 346] on div "3-10+ years + 99-year archive" at bounding box center [1119, 346] width 244 height 38
drag, startPoint x: 1177, startPoint y: 347, endPoint x: 1110, endPoint y: 345, distance: 67.0
click at [1110, 345] on div "3-10+ years + 99-year archive" at bounding box center [1119, 346] width 244 height 38
click at [1128, 345] on div "3-10+ years + 99-year archive" at bounding box center [1119, 346] width 244 height 38
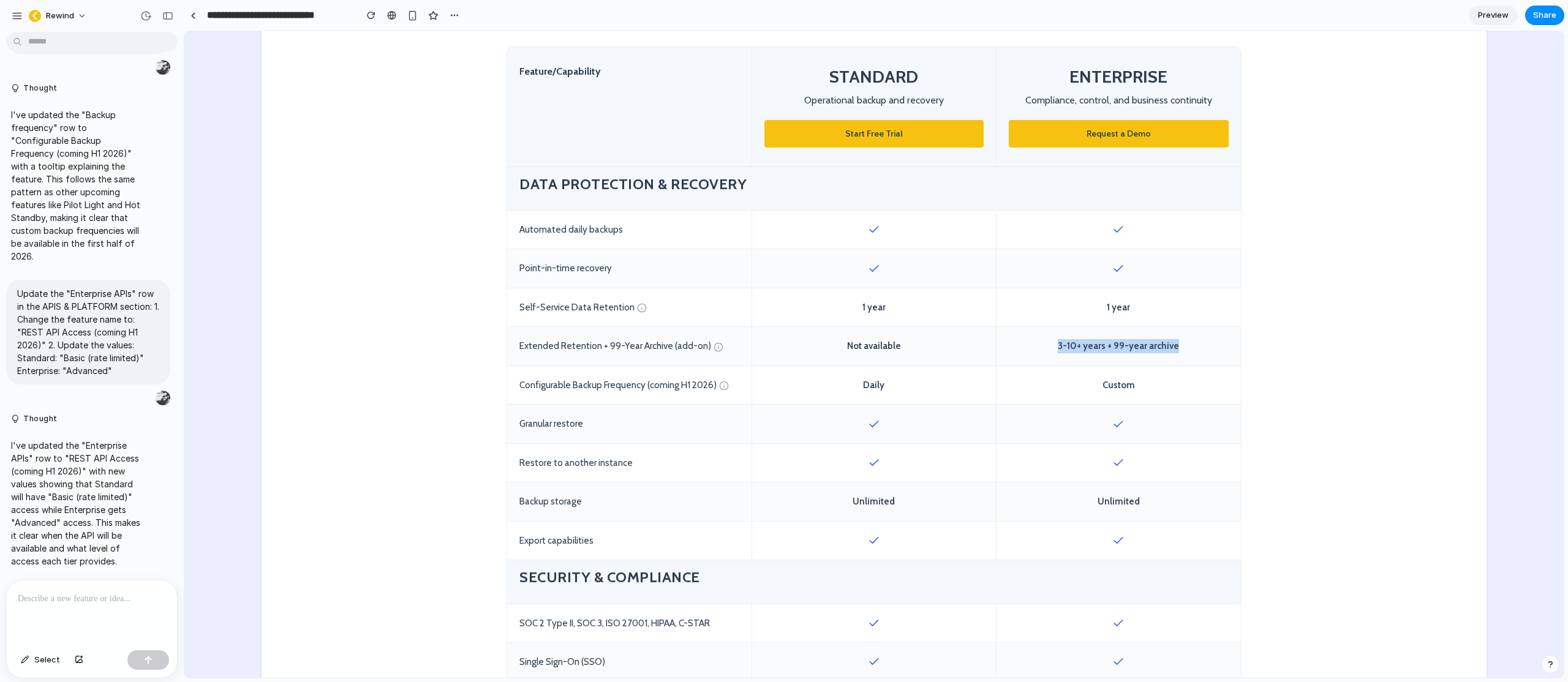
drag, startPoint x: 1192, startPoint y: 343, endPoint x: 1053, endPoint y: 343, distance: 139.0
click at [1053, 343] on div "3-10+ years + 99-year archive" at bounding box center [1119, 346] width 244 height 38
click at [1179, 348] on div "3-10+ years + 99-year archive" at bounding box center [1119, 346] width 244 height 38
drag, startPoint x: 1181, startPoint y: 346, endPoint x: 1111, endPoint y: 345, distance: 70.0
click at [1111, 345] on div "3-10+ years + 99-year archive" at bounding box center [1119, 346] width 244 height 38
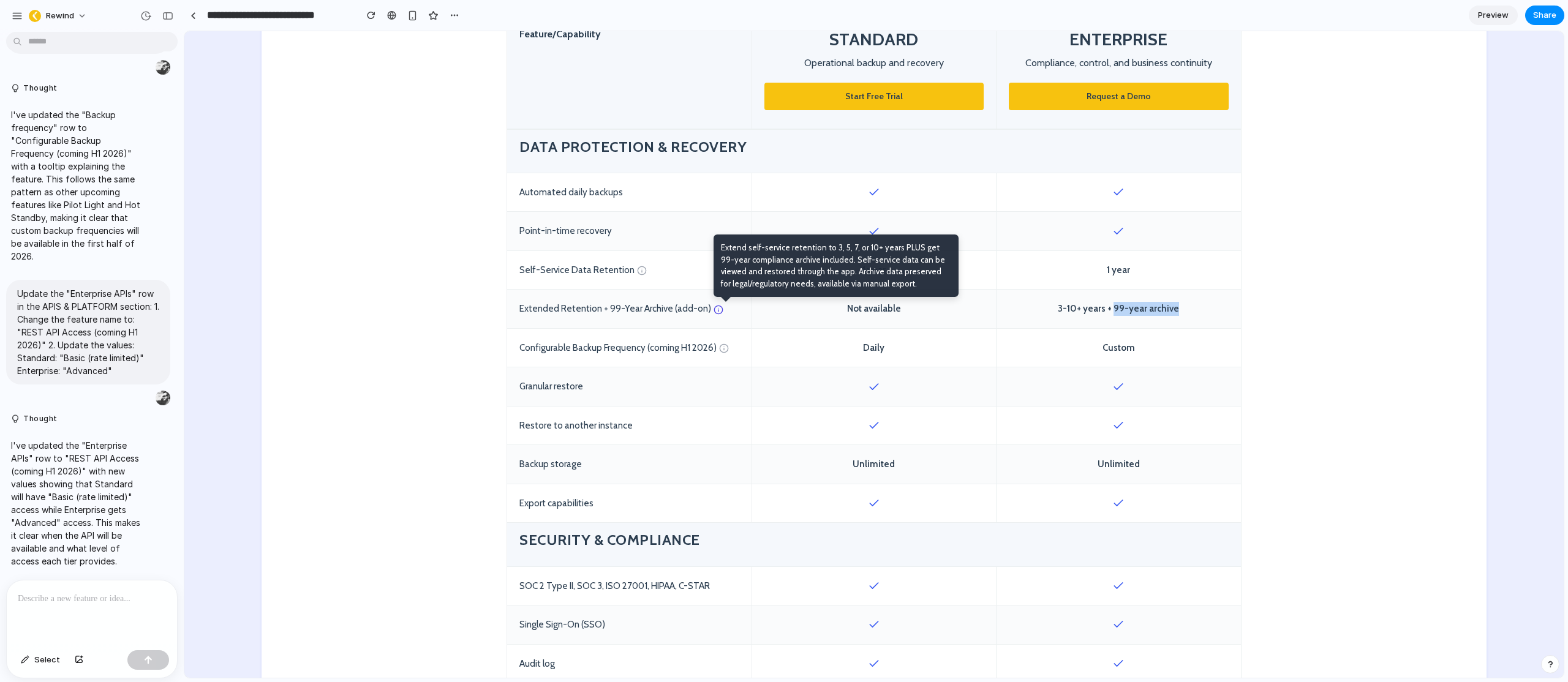
scroll to position [508, 0]
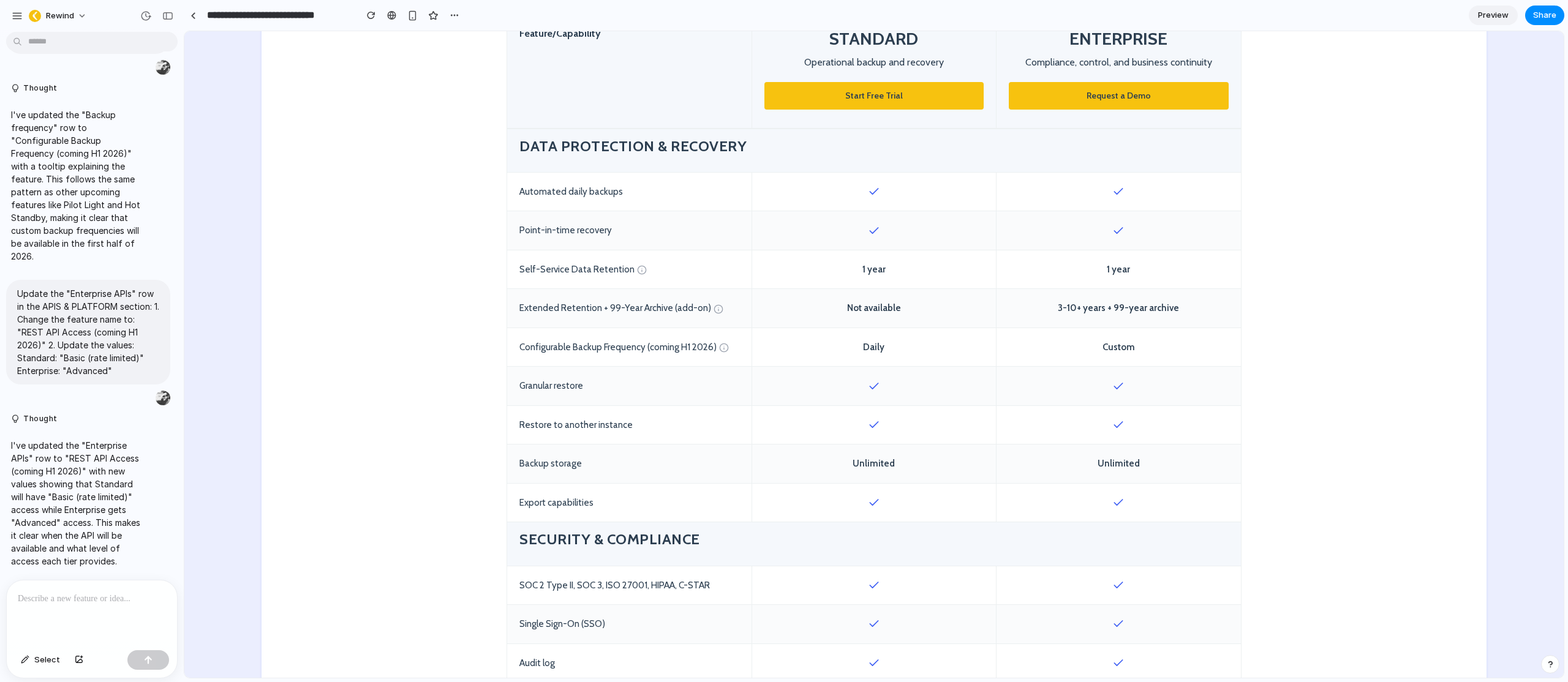
click at [669, 345] on div "Configurable Backup Frequency (coming H1 2026)" at bounding box center [629, 347] width 244 height 38
drag, startPoint x: 648, startPoint y: 348, endPoint x: 513, endPoint y: 347, distance: 135.0
click at [513, 347] on div "Configurable Backup Frequency (coming H1 2026)" at bounding box center [629, 347] width 244 height 38
click at [595, 347] on div "Configurable Backup Frequency (coming H1 2026)" at bounding box center [629, 347] width 244 height 38
drag, startPoint x: 709, startPoint y: 347, endPoint x: 638, endPoint y: 345, distance: 71.0
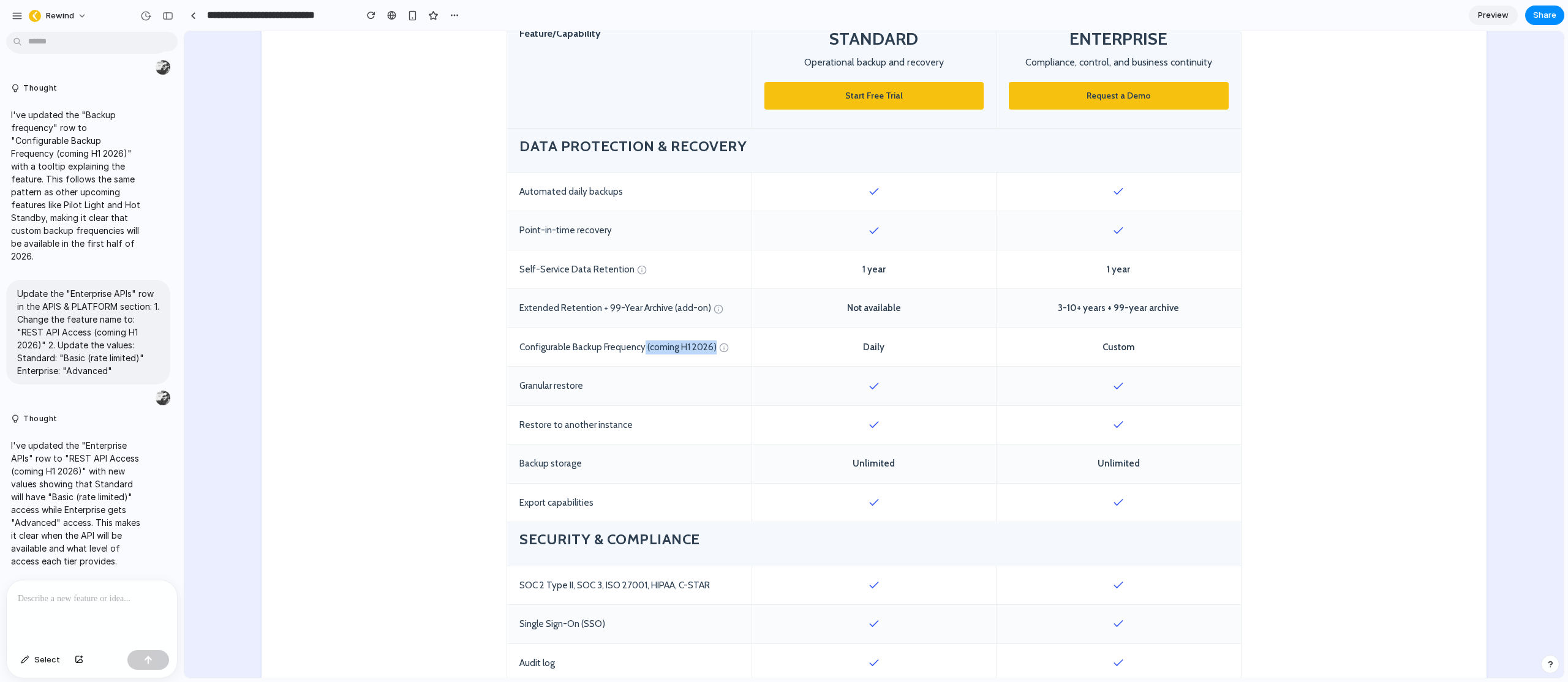
click at [638, 345] on div "Configurable Backup Frequency (coming H1 2026)" at bounding box center [629, 347] width 244 height 38
click at [641, 346] on div "Configurable Backup Frequency (coming H1 2026)" at bounding box center [629, 347] width 244 height 38
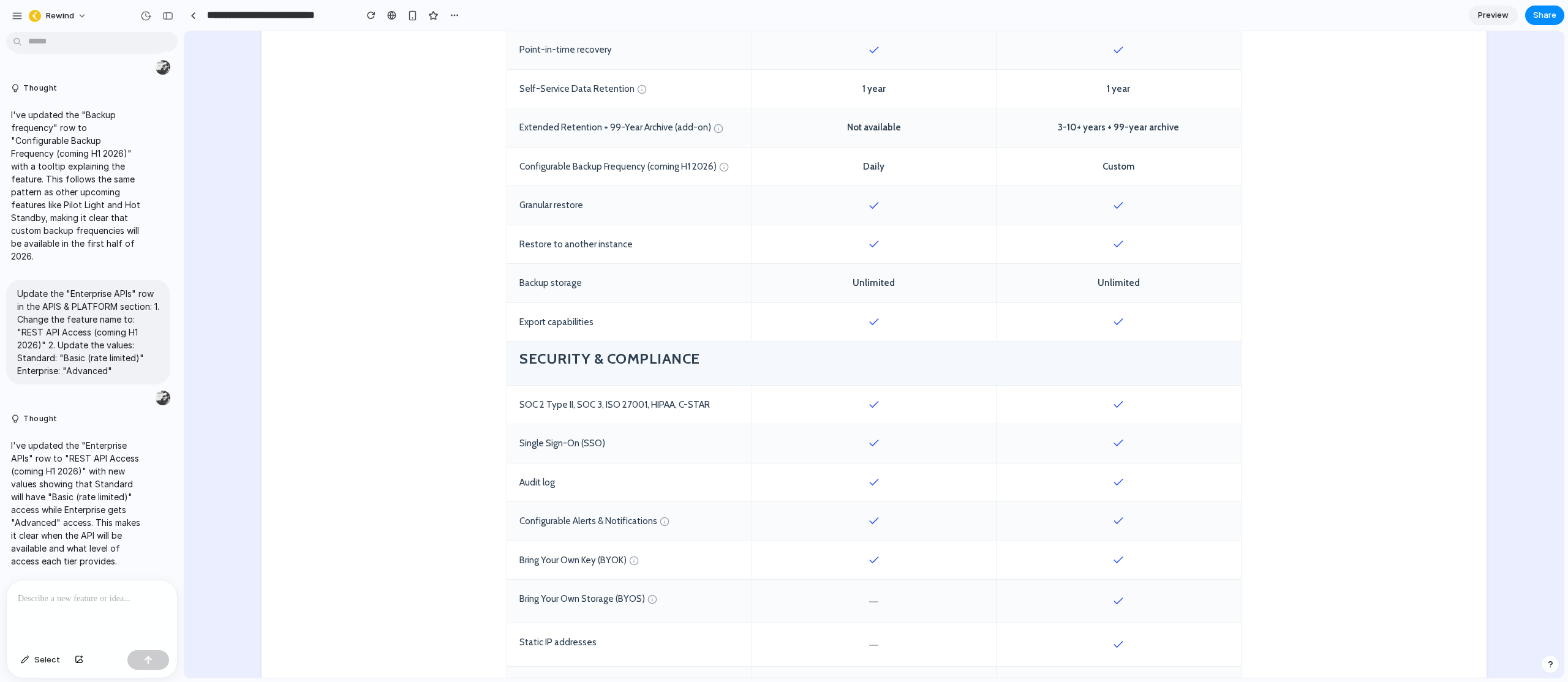
scroll to position [484, 0]
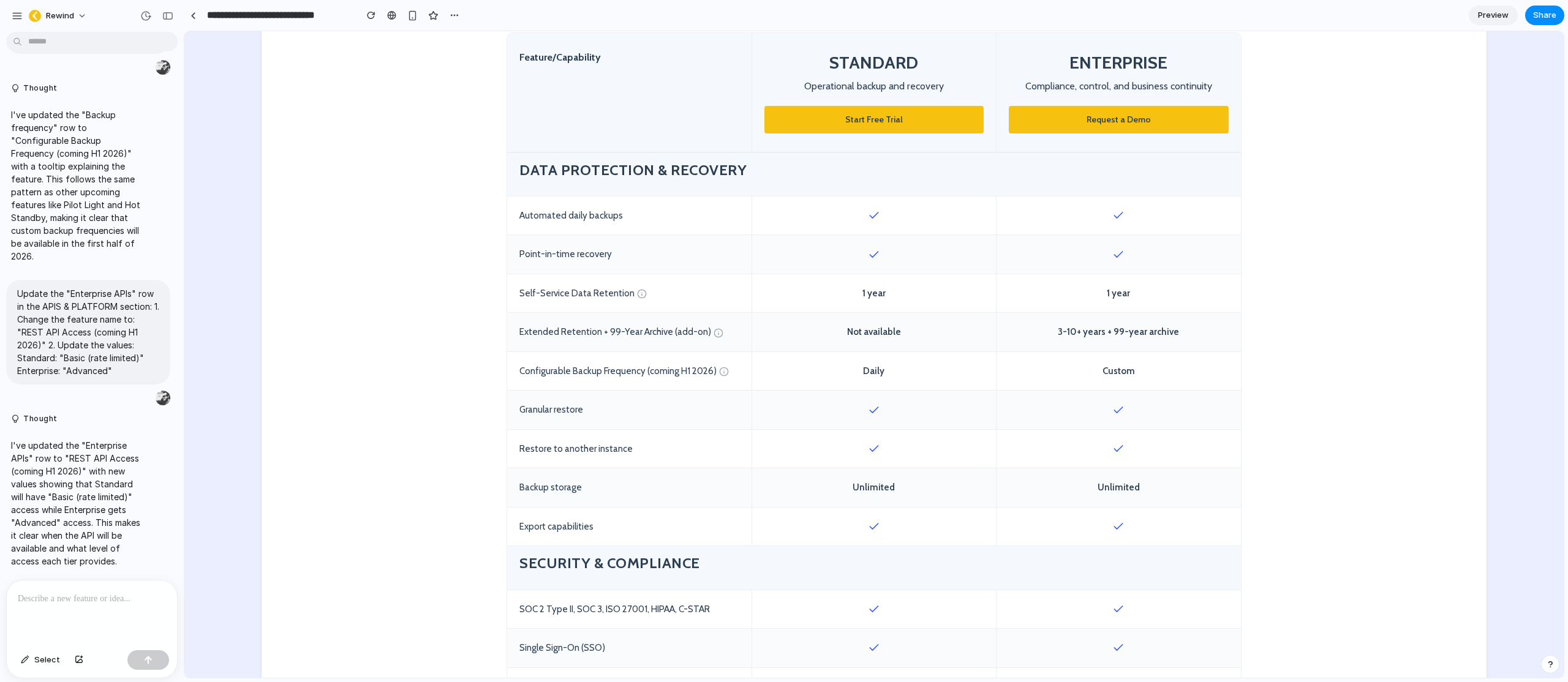
click at [1136, 371] on div "Custom" at bounding box center [1119, 371] width 244 height 38
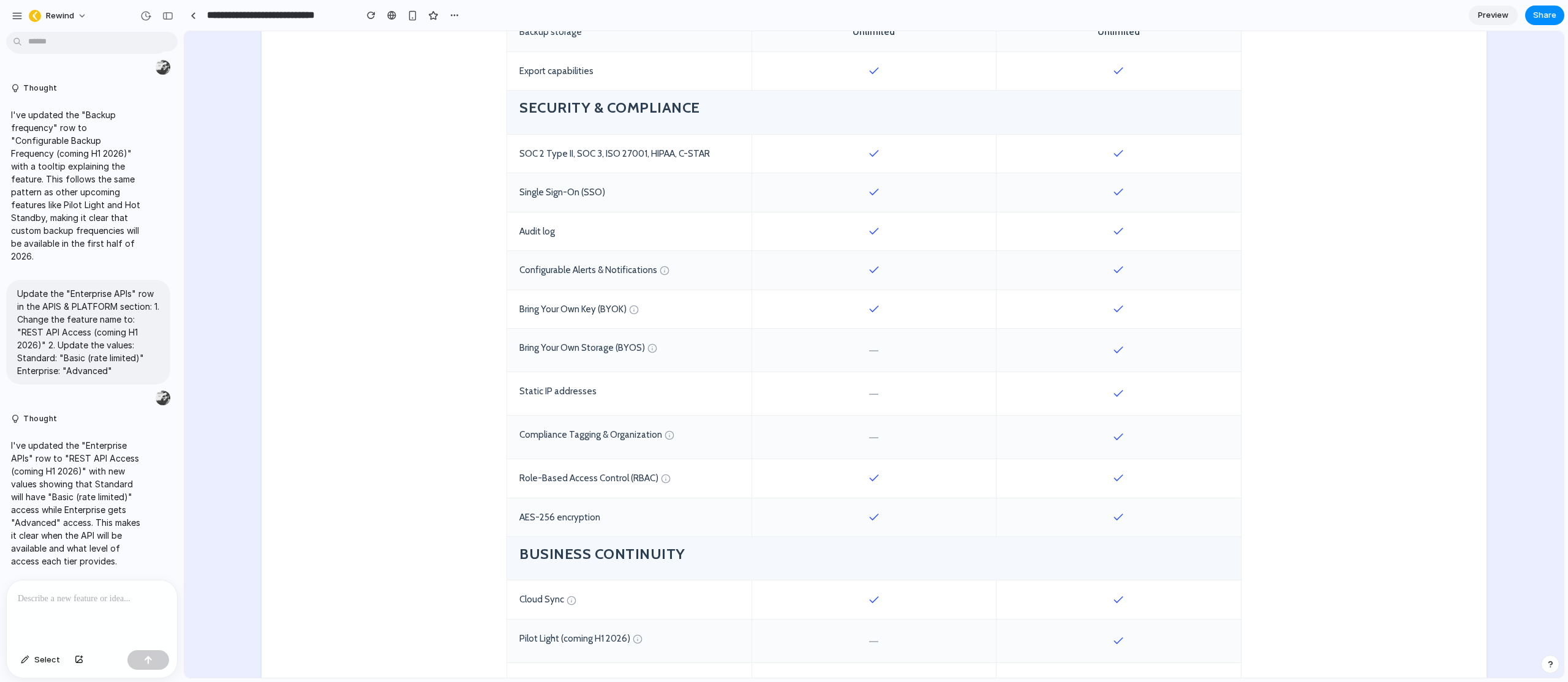
scroll to position [929, 0]
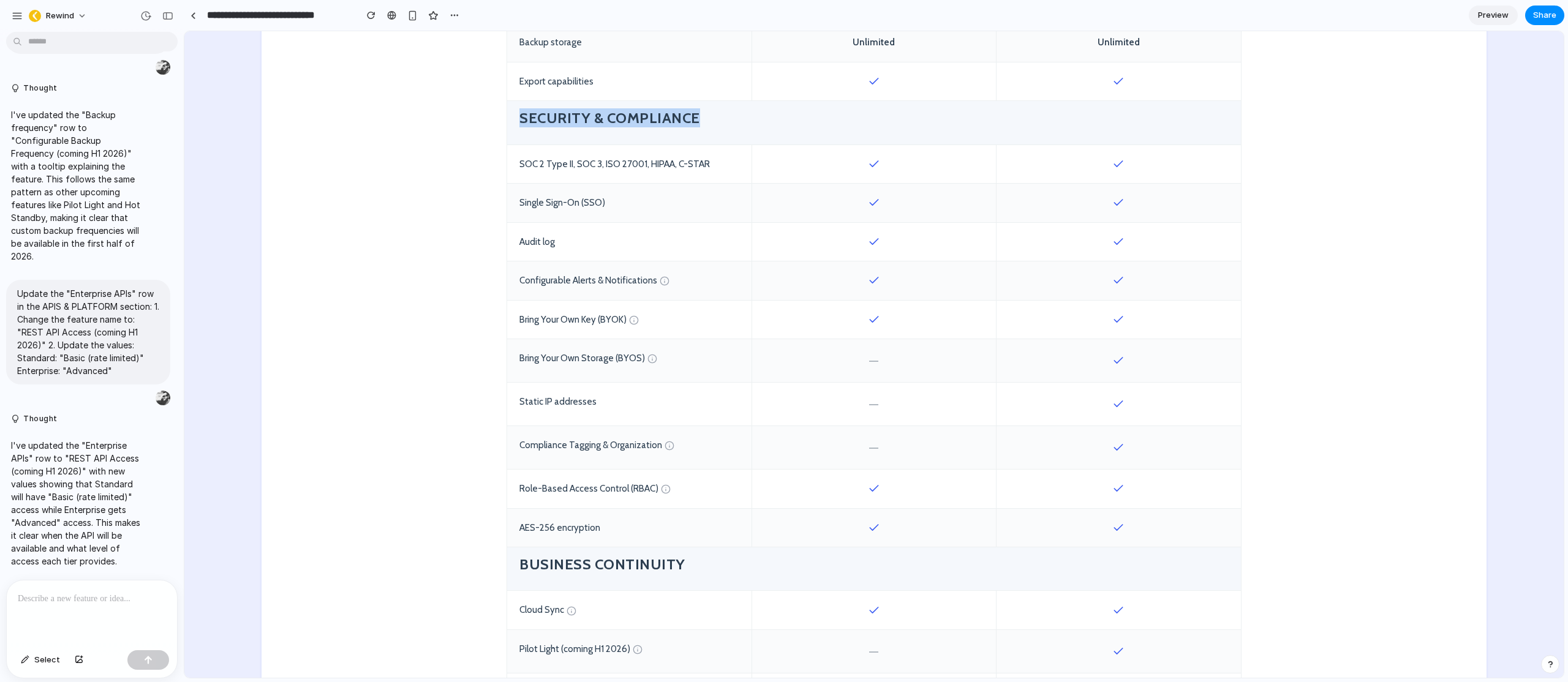
drag, startPoint x: 518, startPoint y: 117, endPoint x: 733, endPoint y: 125, distance: 215.1
click at [734, 125] on h4 "Security & Compliance" at bounding box center [874, 118] width 709 height 19
drag, startPoint x: 512, startPoint y: 161, endPoint x: 689, endPoint y: 165, distance: 177.0
click at [645, 163] on div "SOC 2 Type II, SOC 3, ISO 27001, HIPAA, C-STAR" at bounding box center [629, 165] width 244 height 38
drag, startPoint x: 710, startPoint y: 162, endPoint x: 677, endPoint y: 163, distance: 33.0
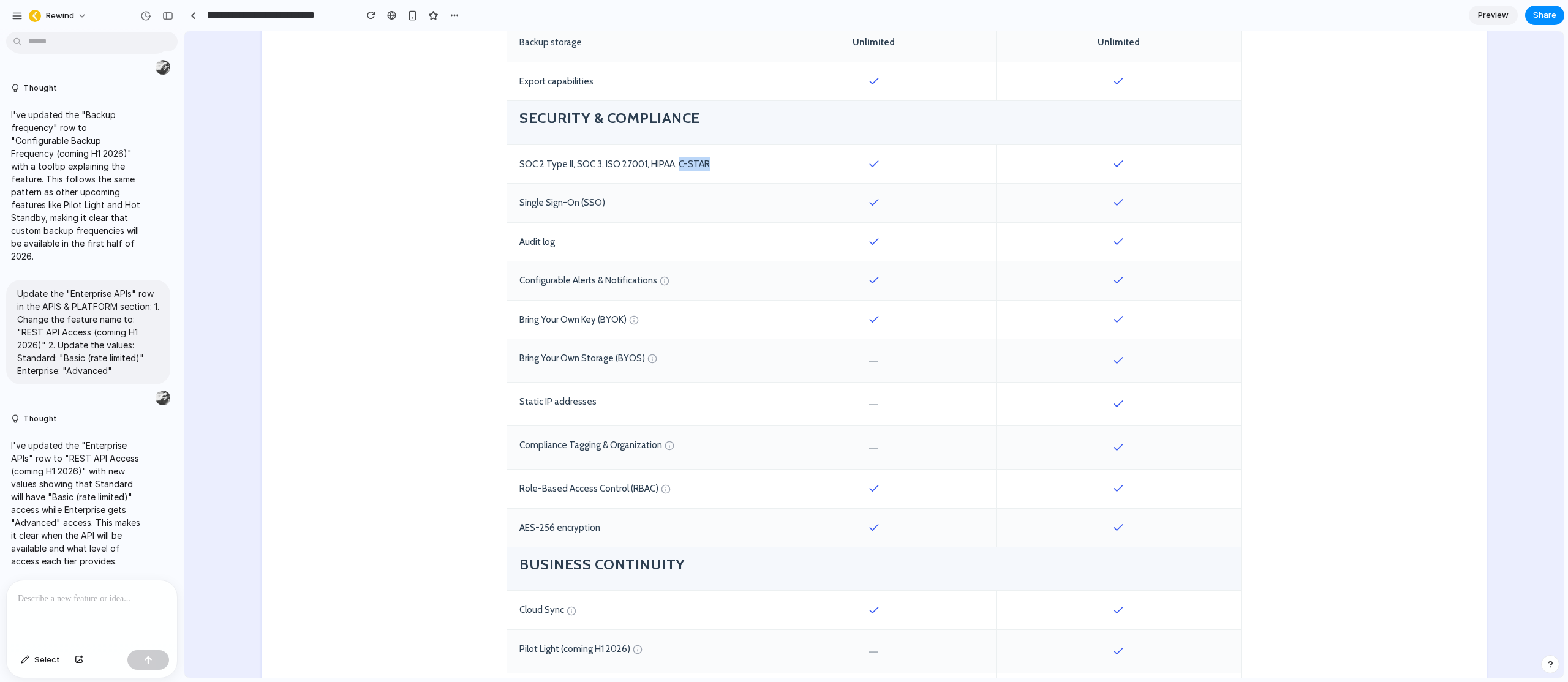
click at [677, 164] on div "SOC 2 Type II, SOC 3, ISO 27001, HIPAA, C-STAR" at bounding box center [629, 165] width 244 height 38
click at [701, 161] on div "SOC 2 Type II, SOC 3, ISO 27001, HIPAA, C-STAR" at bounding box center [629, 165] width 244 height 38
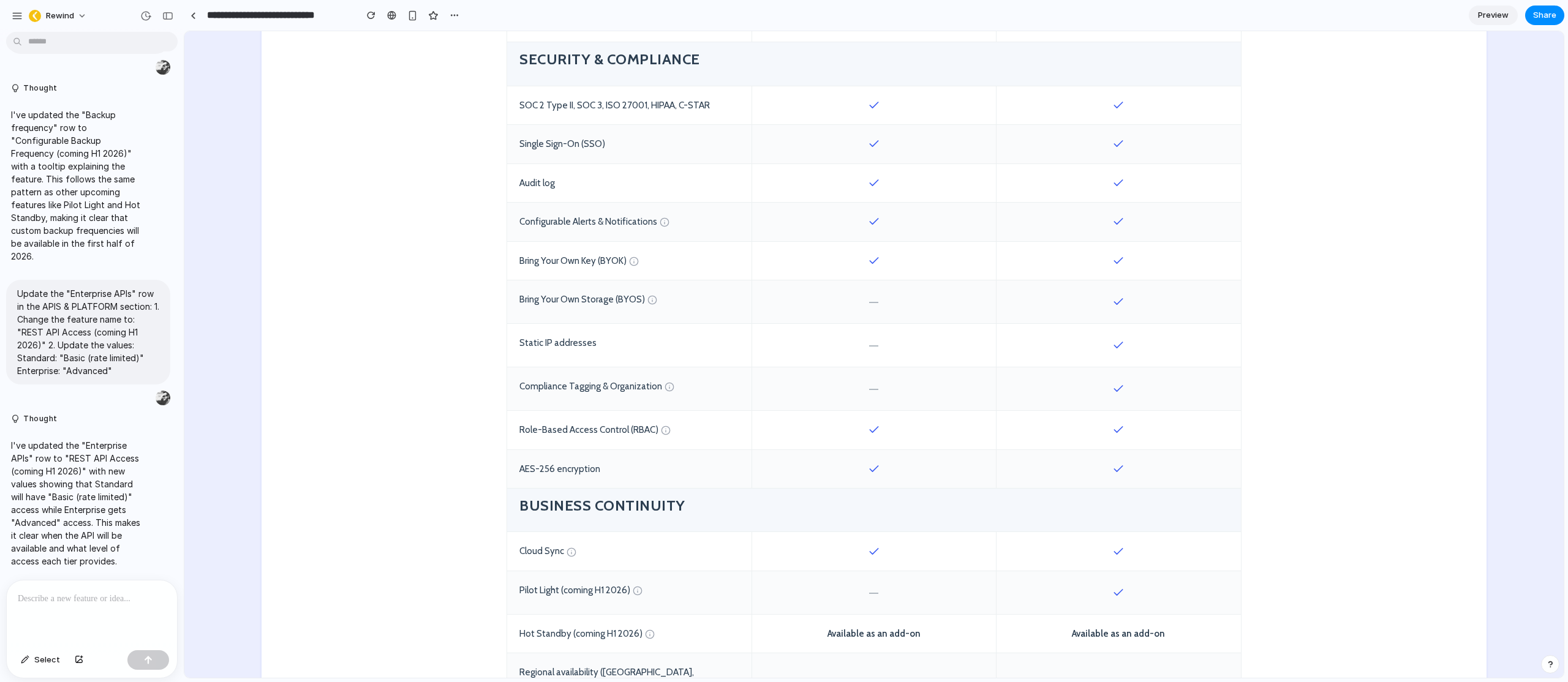
scroll to position [999, 0]
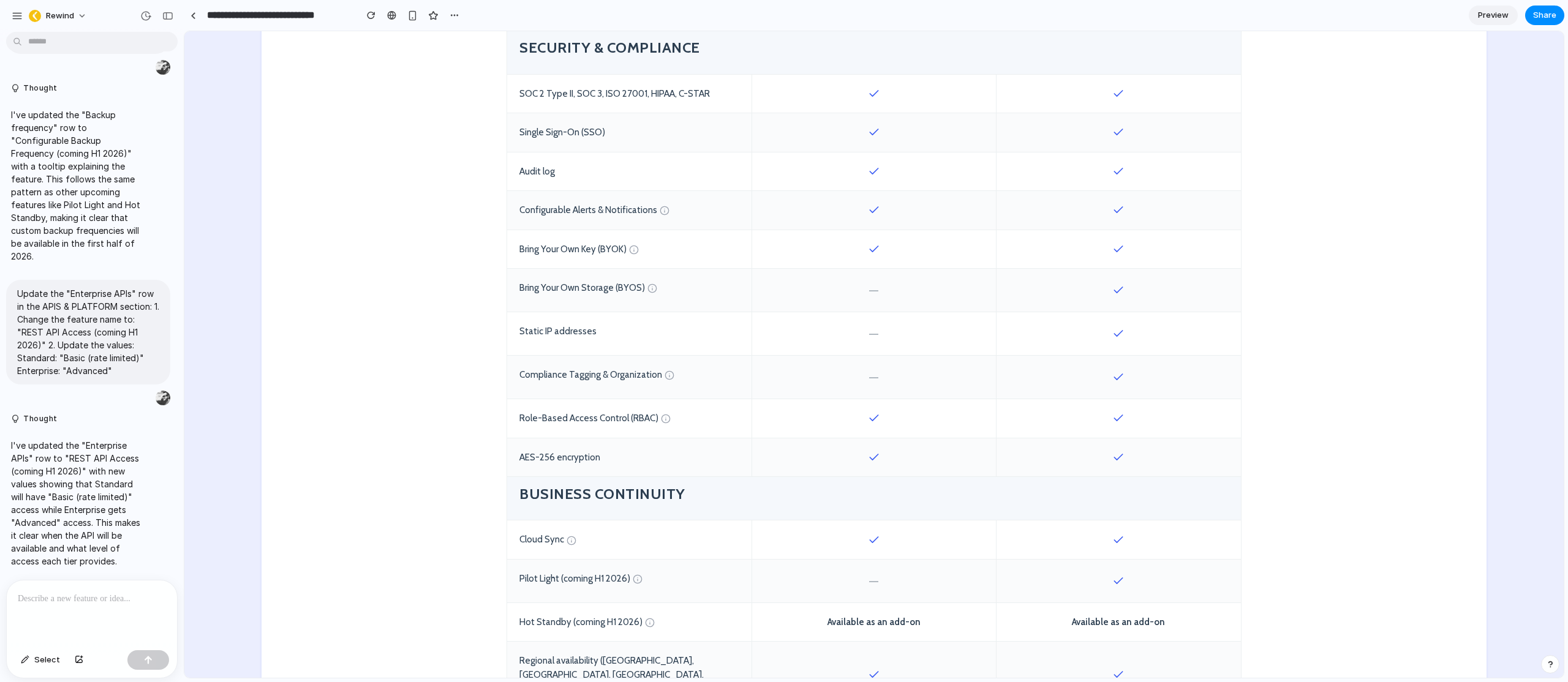
drag, startPoint x: 889, startPoint y: 251, endPoint x: 877, endPoint y: 251, distance: 12.0
click at [871, 251] on div at bounding box center [874, 249] width 244 height 38
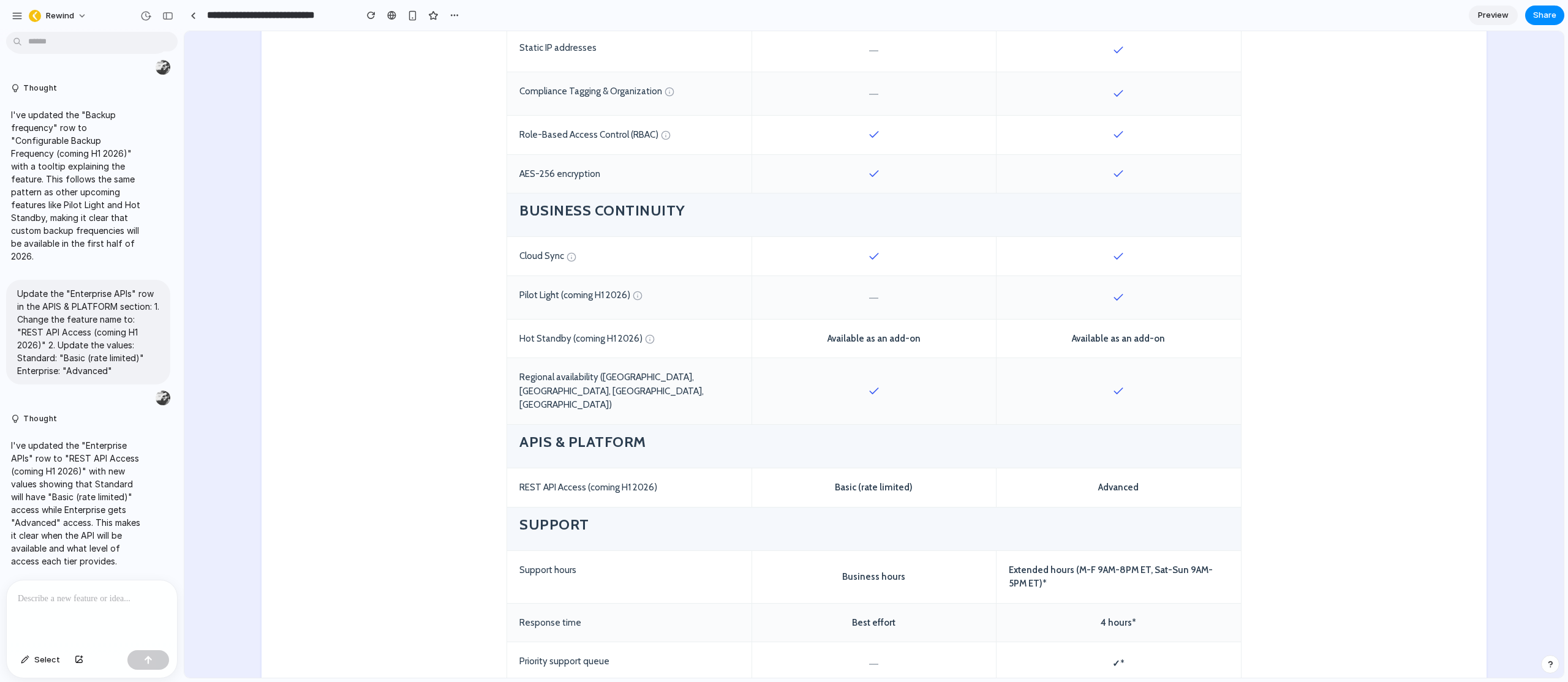
scroll to position [1302, 0]
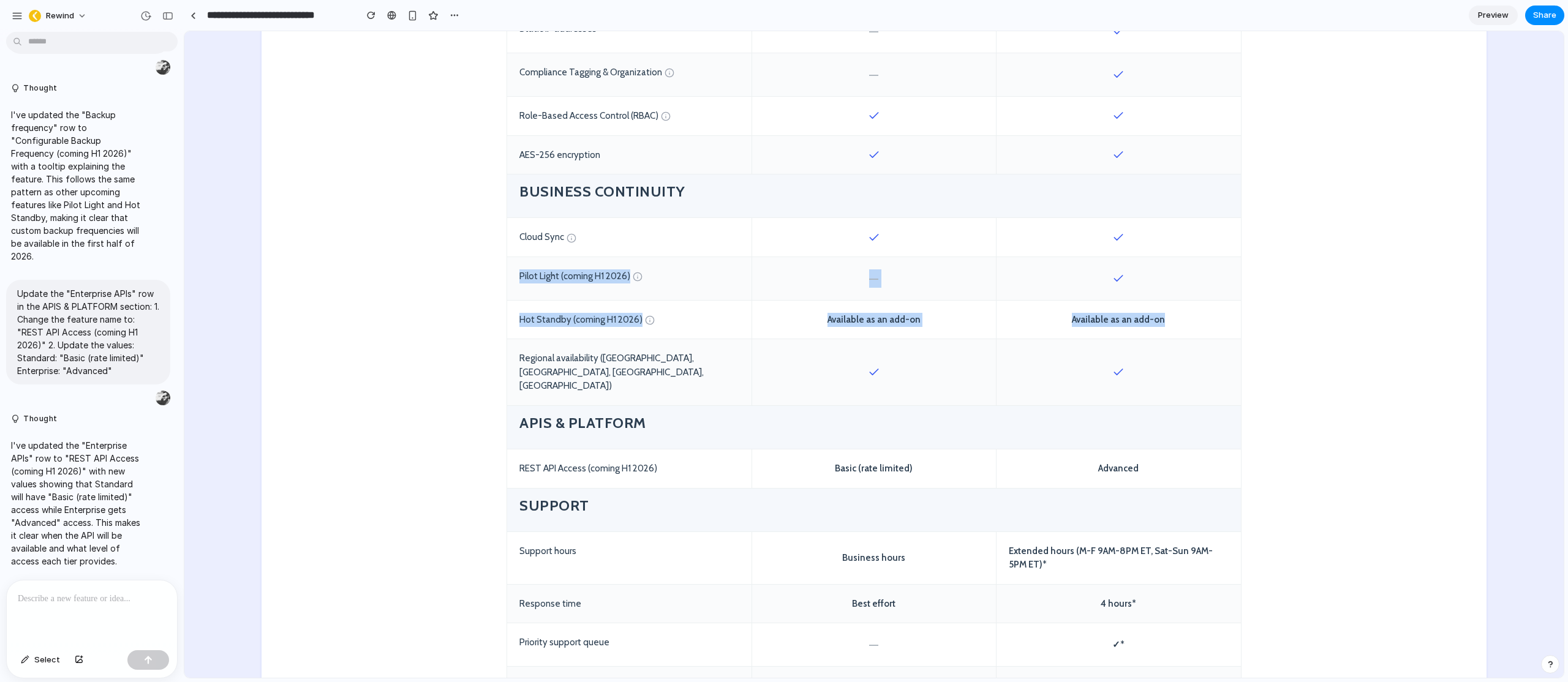
drag, startPoint x: 1220, startPoint y: 323, endPoint x: 524, endPoint y: 265, distance: 698.4
click at [514, 277] on div "Pilot Light (coming H1 2026)" at bounding box center [629, 279] width 244 height 43
drag, startPoint x: 1169, startPoint y: 322, endPoint x: 1070, endPoint y: 322, distance: 99.0
click at [1070, 322] on div "Available as an add-on" at bounding box center [1119, 320] width 244 height 38
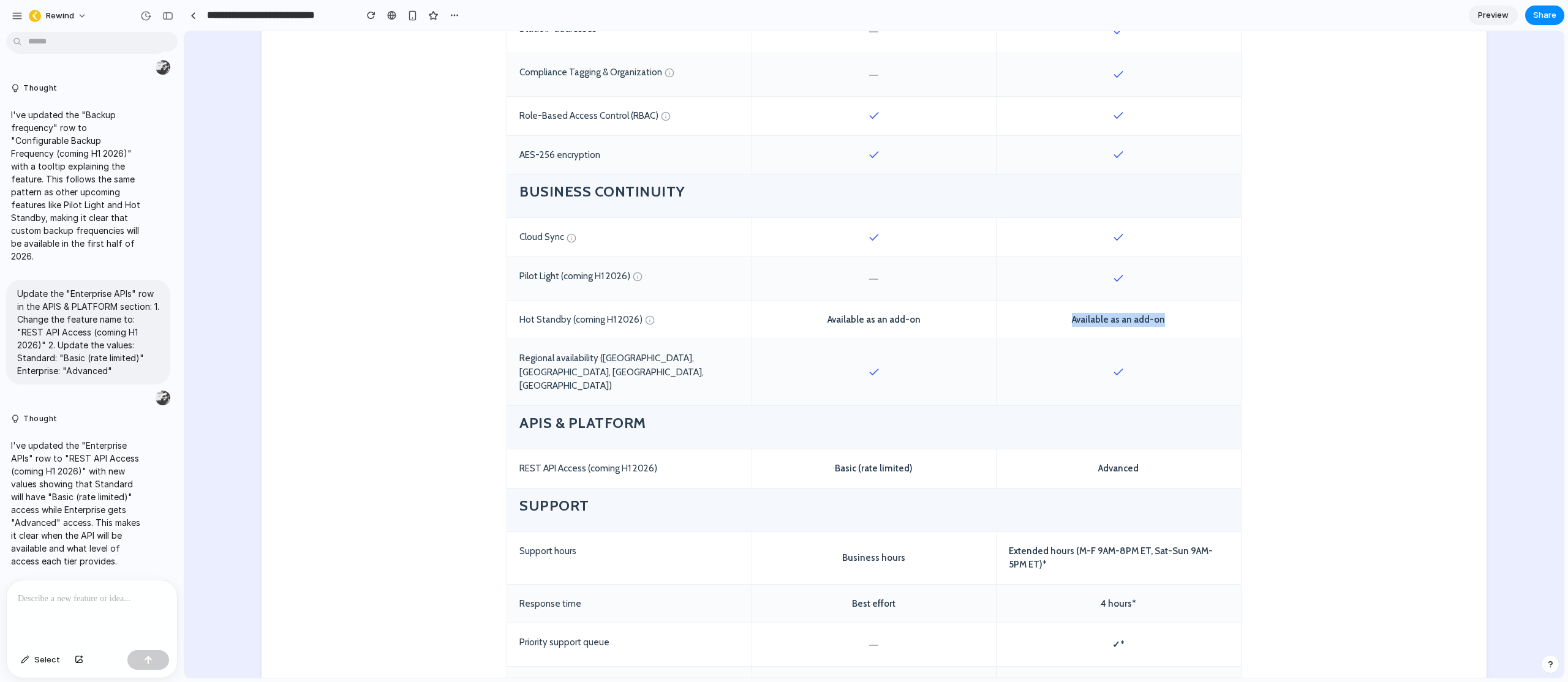
click at [1070, 321] on div "Available as an add-on" at bounding box center [1119, 320] width 244 height 38
drag, startPoint x: 1174, startPoint y: 318, endPoint x: 514, endPoint y: 274, distance: 661.5
click at [1156, 331] on div "Available as an add-on" at bounding box center [1119, 320] width 244 height 38
drag, startPoint x: 1165, startPoint y: 323, endPoint x: 515, endPoint y: 273, distance: 651.9
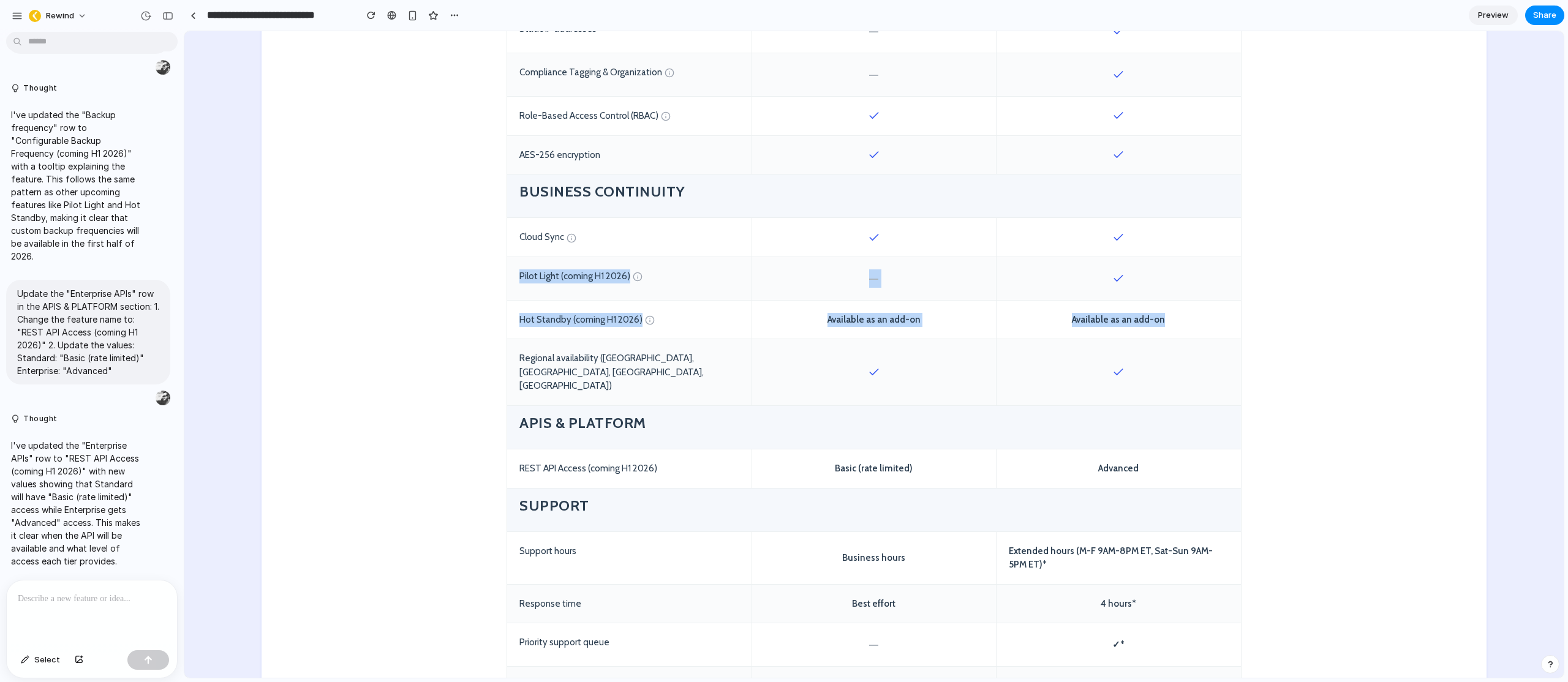
click at [529, 277] on div "Pilot Light (coming H1 2026)" at bounding box center [629, 279] width 244 height 43
drag, startPoint x: 1169, startPoint y: 325, endPoint x: 1070, endPoint y: 323, distance: 99.0
click at [1070, 323] on div "Available as an add-on" at bounding box center [1119, 320] width 244 height 38
click at [1100, 323] on div "Available as an add-on" at bounding box center [1119, 320] width 244 height 38
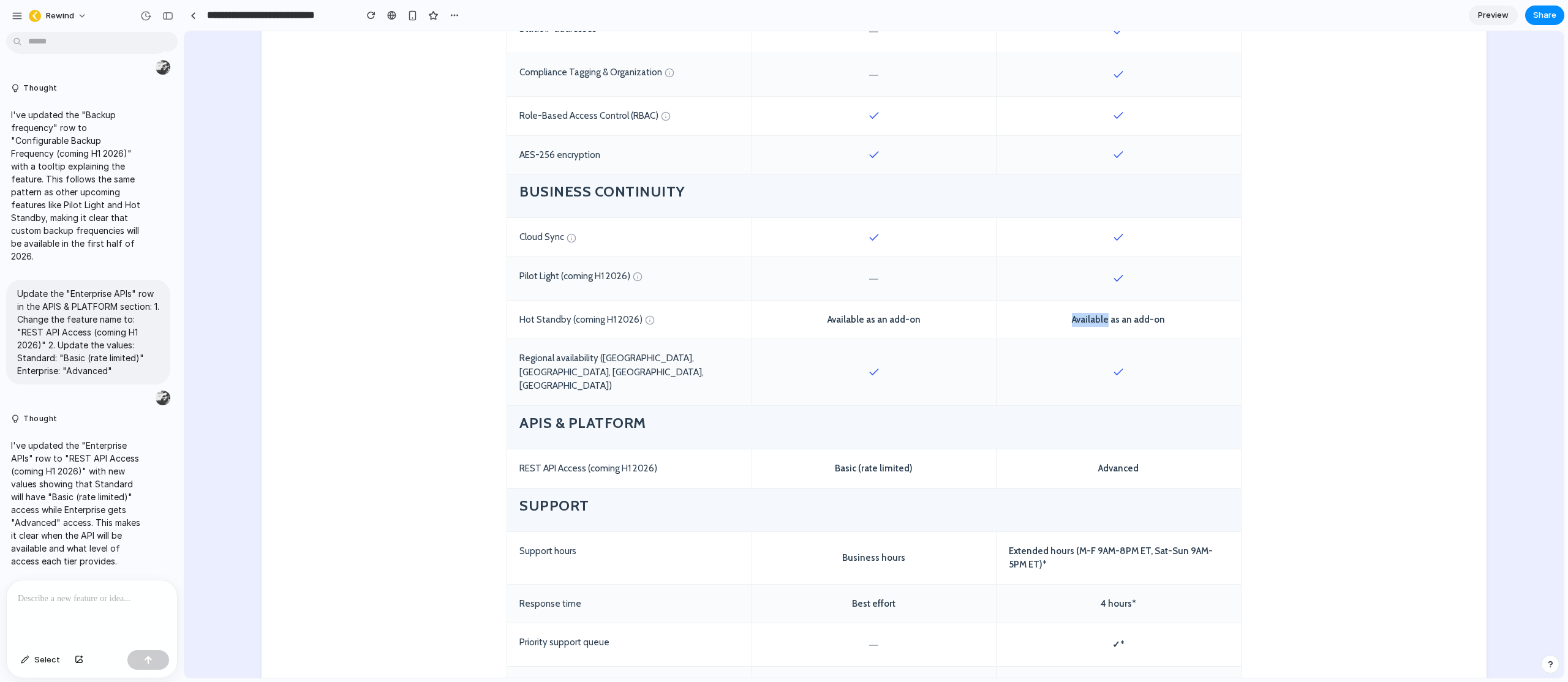
click at [1099, 323] on div "Available as an add-on" at bounding box center [1119, 320] width 244 height 38
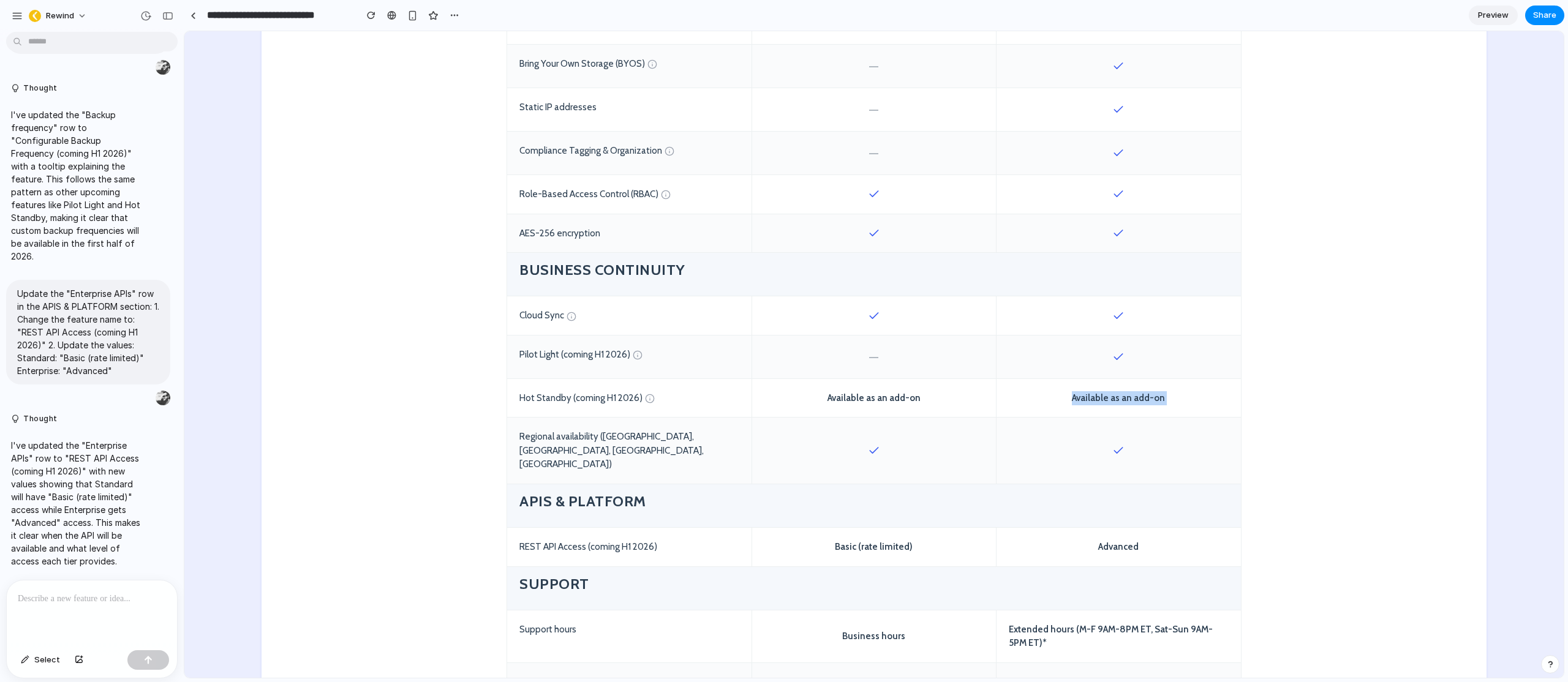
scroll to position [1224, 0]
click at [1168, 397] on div "Available as an add-on" at bounding box center [1119, 398] width 244 height 38
click at [1165, 398] on div "Available as an add-on" at bounding box center [1119, 398] width 244 height 38
drag, startPoint x: 1164, startPoint y: 398, endPoint x: 1069, endPoint y: 395, distance: 95.0
click at [1069, 395] on div "Available as an add-on" at bounding box center [1119, 398] width 244 height 38
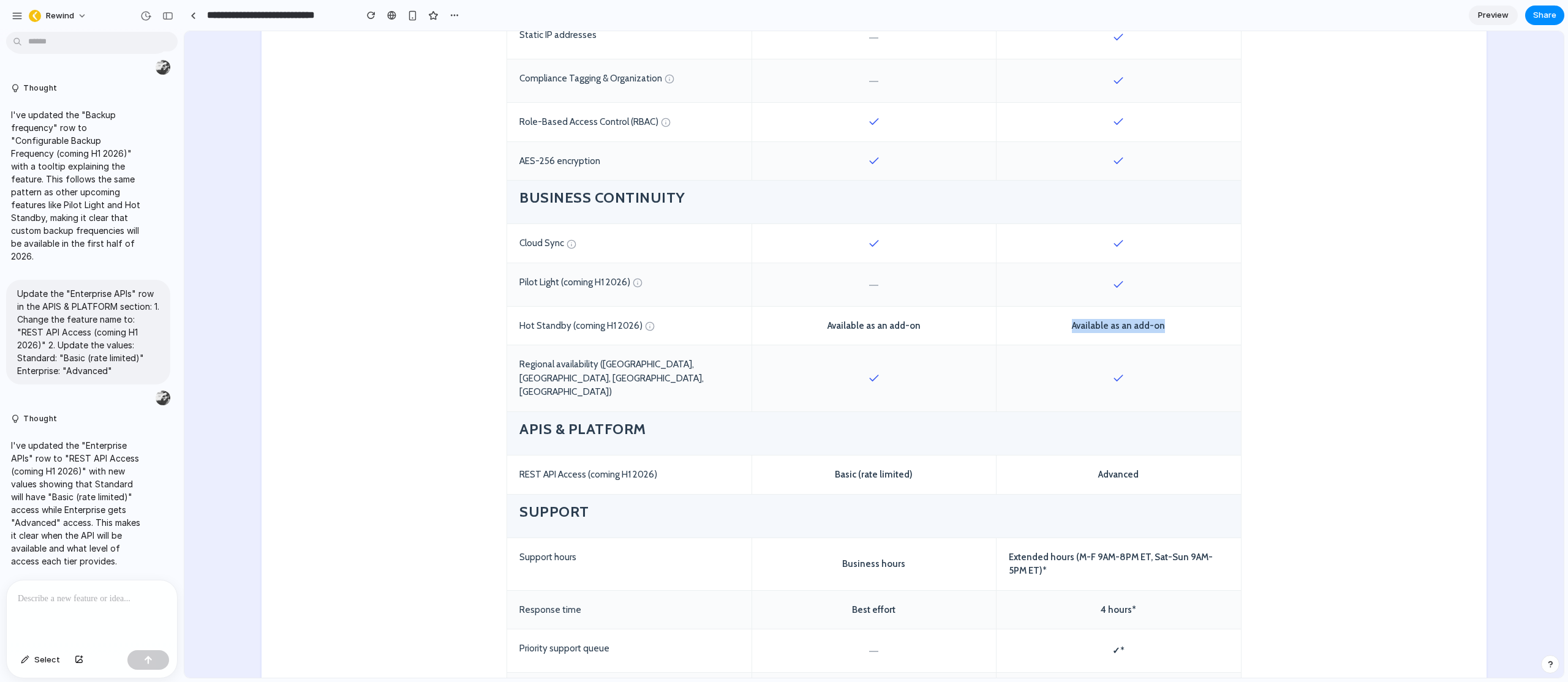
scroll to position [1296, 0]
drag, startPoint x: 518, startPoint y: 448, endPoint x: 696, endPoint y: 445, distance: 178.0
click at [696, 455] on div "REST API Access (coming H1 2026)" at bounding box center [629, 474] width 244 height 38
click at [688, 455] on div "REST API Access (coming H1 2026)" at bounding box center [629, 474] width 244 height 38
drag, startPoint x: 689, startPoint y: 448, endPoint x: 589, endPoint y: 445, distance: 100.0
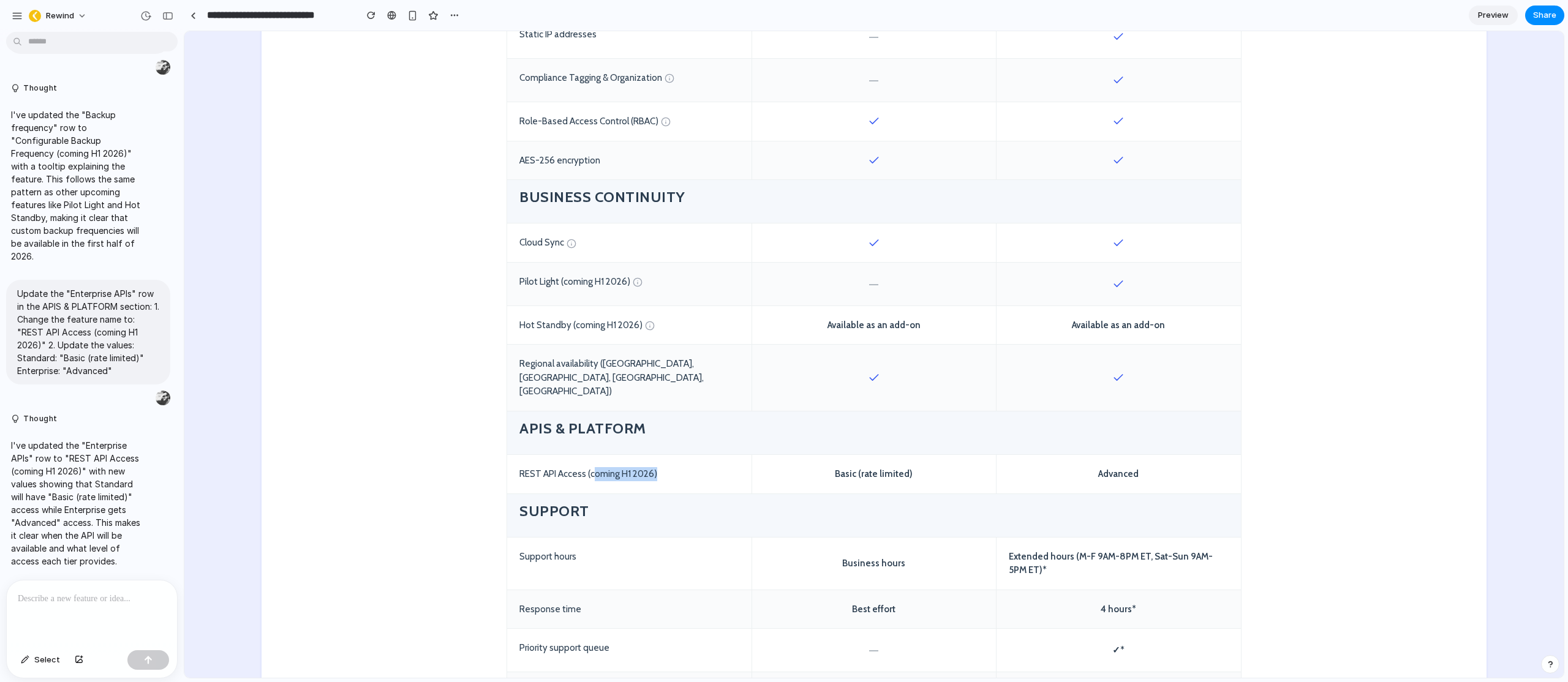
click at [589, 455] on div "REST API Access (coming H1 2026)" at bounding box center [629, 474] width 244 height 38
click at [615, 455] on div "REST API Access (coming H1 2026)" at bounding box center [629, 474] width 244 height 38
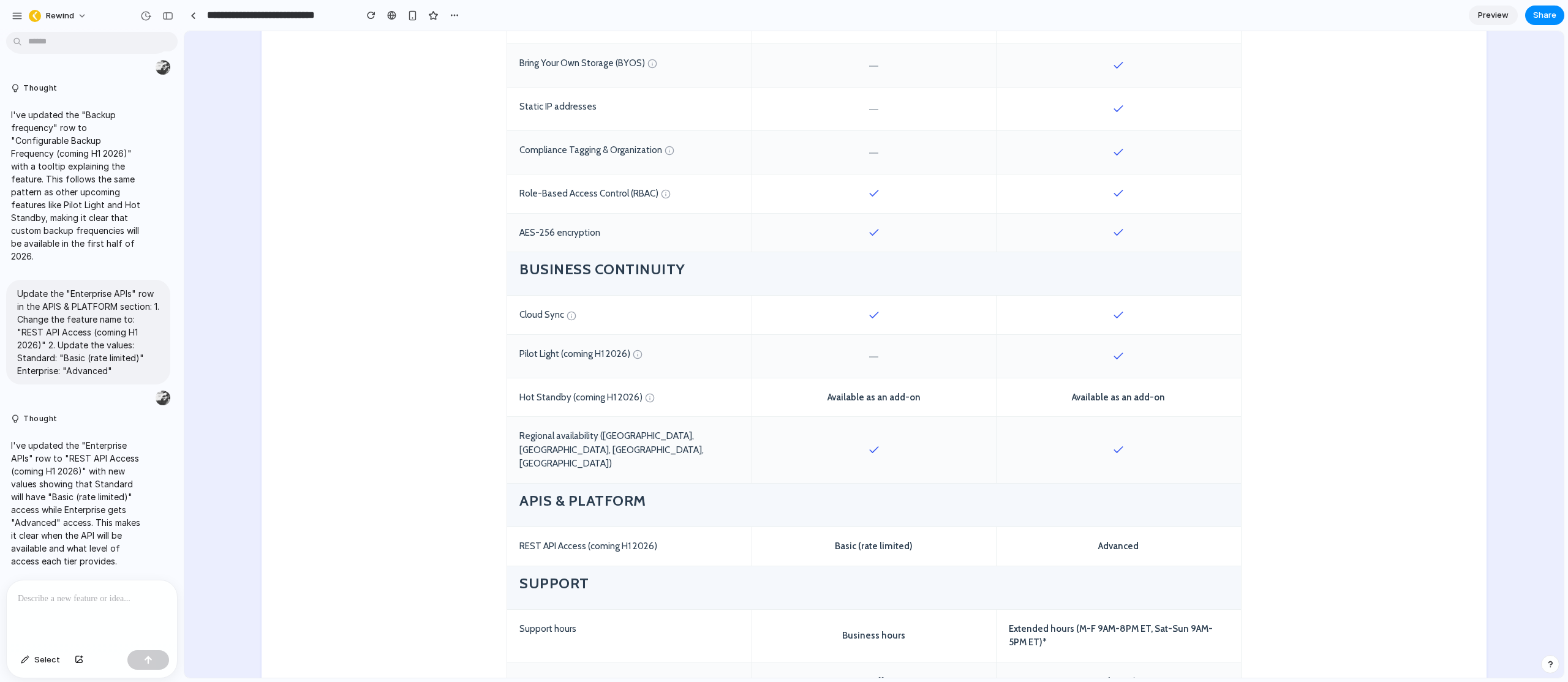
scroll to position [1225, 0]
drag, startPoint x: 918, startPoint y: 521, endPoint x: 804, endPoint y: 521, distance: 114.0
click at [804, 526] on div "Basic (rate limited)" at bounding box center [874, 545] width 244 height 38
drag, startPoint x: 902, startPoint y: 524, endPoint x: 885, endPoint y: 524, distance: 17.0
click at [901, 526] on div "Basic (rate limited)" at bounding box center [874, 545] width 244 height 38
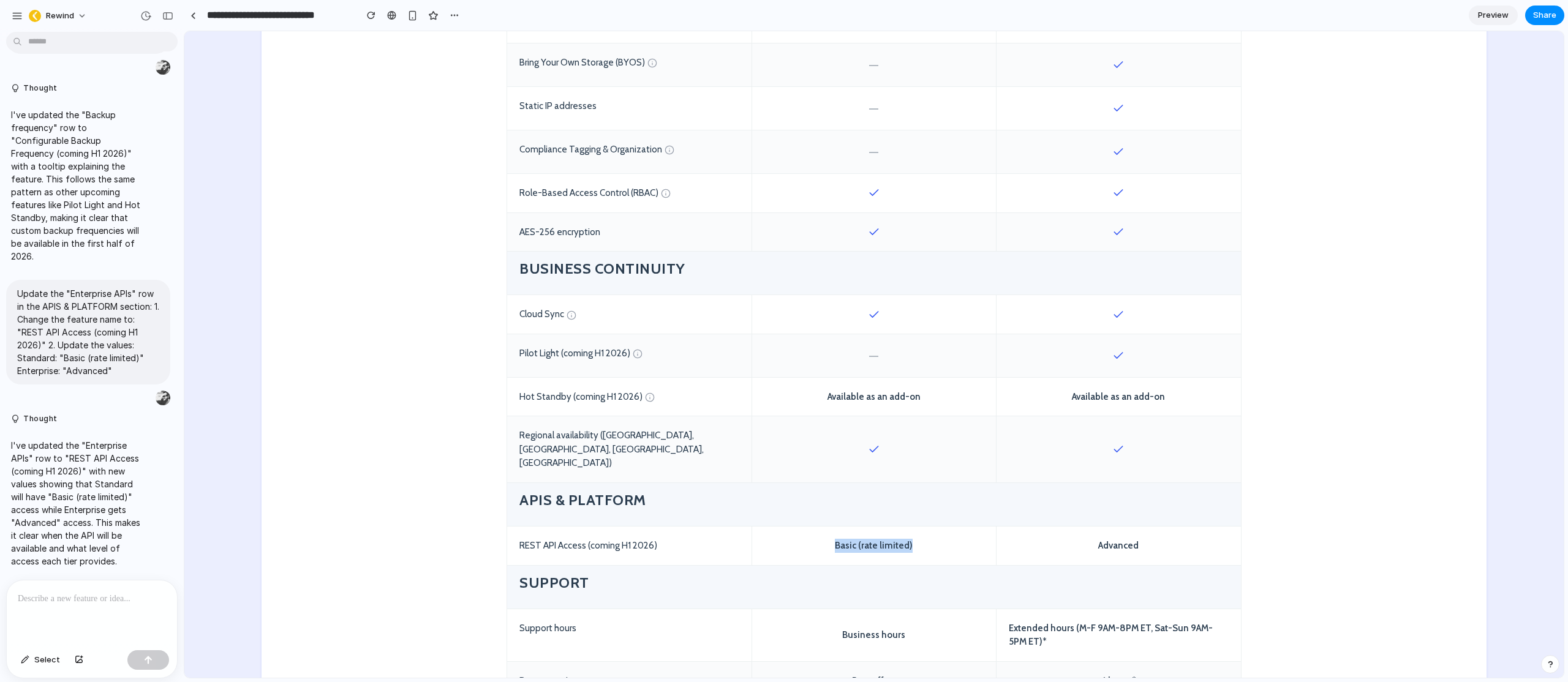
drag, startPoint x: 915, startPoint y: 518, endPoint x: 801, endPoint y: 517, distance: 114.0
click at [801, 526] on div "Basic (rate limited)" at bounding box center [874, 545] width 244 height 38
drag, startPoint x: 1138, startPoint y: 518, endPoint x: 1119, endPoint y: 519, distance: 19.0
click at [1119, 526] on div "Advanced" at bounding box center [1119, 545] width 244 height 38
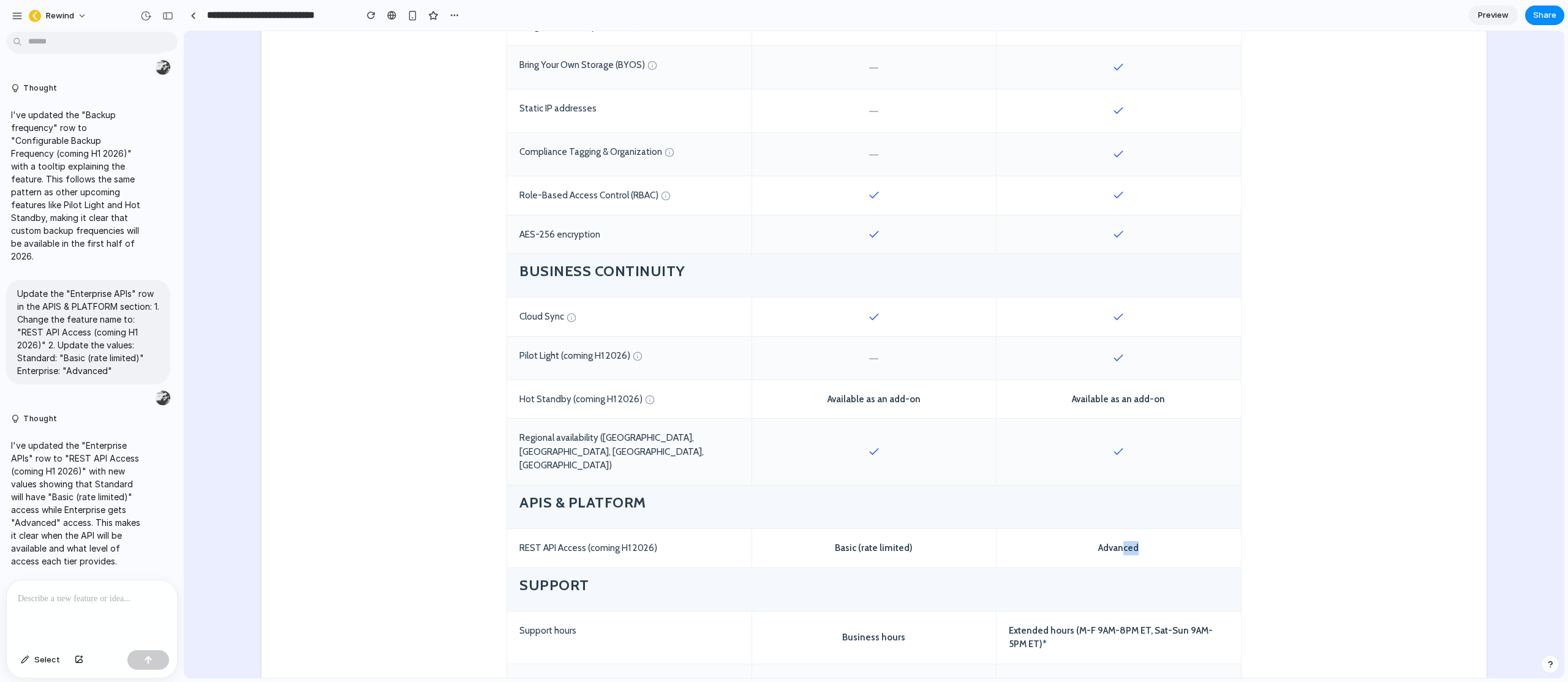
click at [1145, 529] on div "Advanced" at bounding box center [1119, 549] width 244 height 38
drag, startPoint x: 1138, startPoint y: 519, endPoint x: 1094, endPoint y: 521, distance: 44.0
click at [1094, 529] on div "Advanced" at bounding box center [1119, 549] width 244 height 38
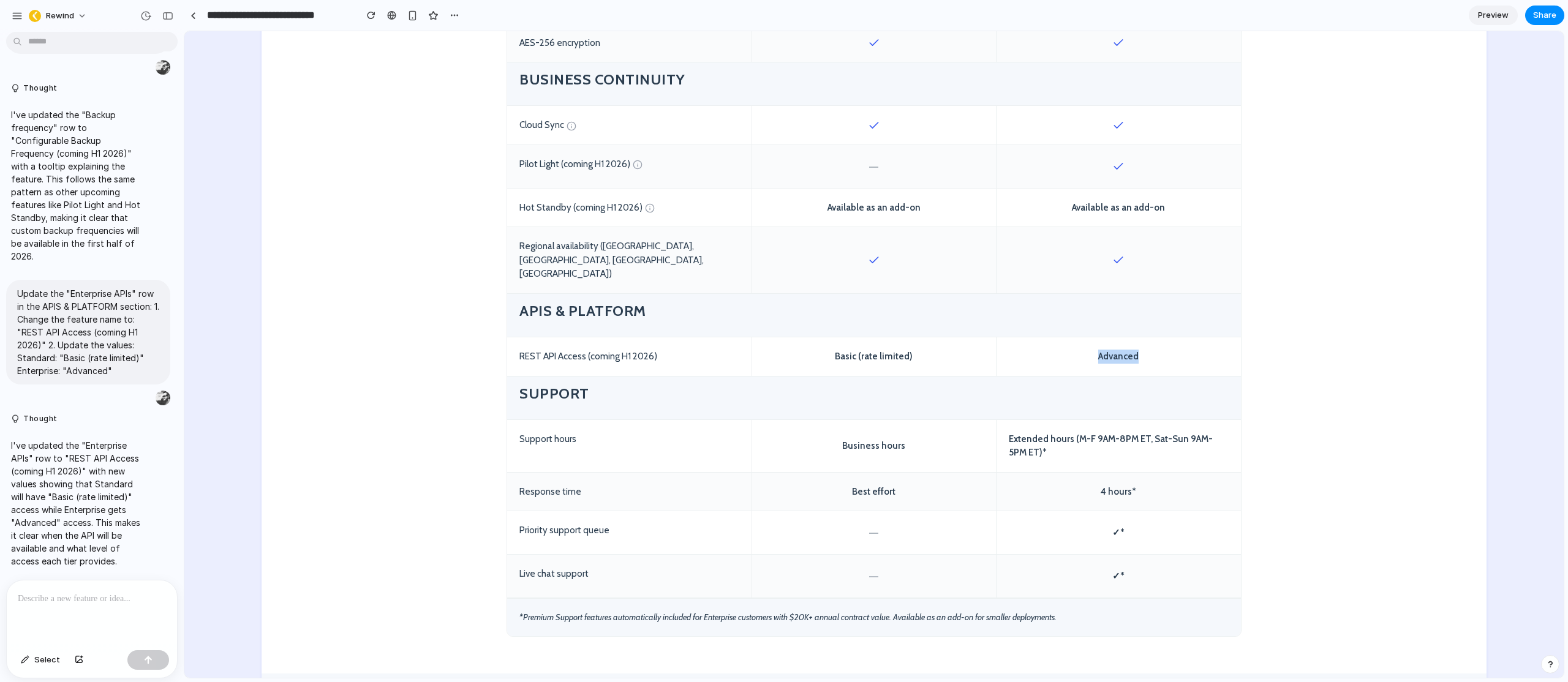
scroll to position [1414, 0]
drag, startPoint x: 1174, startPoint y: 423, endPoint x: 1148, endPoint y: 418, distance: 26.5
click at [1173, 422] on div "Extended hours (M-F 9AM-8PM ET, Sat-Sun 9AM-5PM ET)*" at bounding box center [1119, 445] width 244 height 52
drag, startPoint x: 1060, startPoint y: 426, endPoint x: 1000, endPoint y: 406, distance: 63.2
click at [1000, 419] on div "Extended hours (M-F 9AM-8PM ET, Sat-Sun 9AM-5PM ET)*" at bounding box center [1119, 445] width 244 height 52
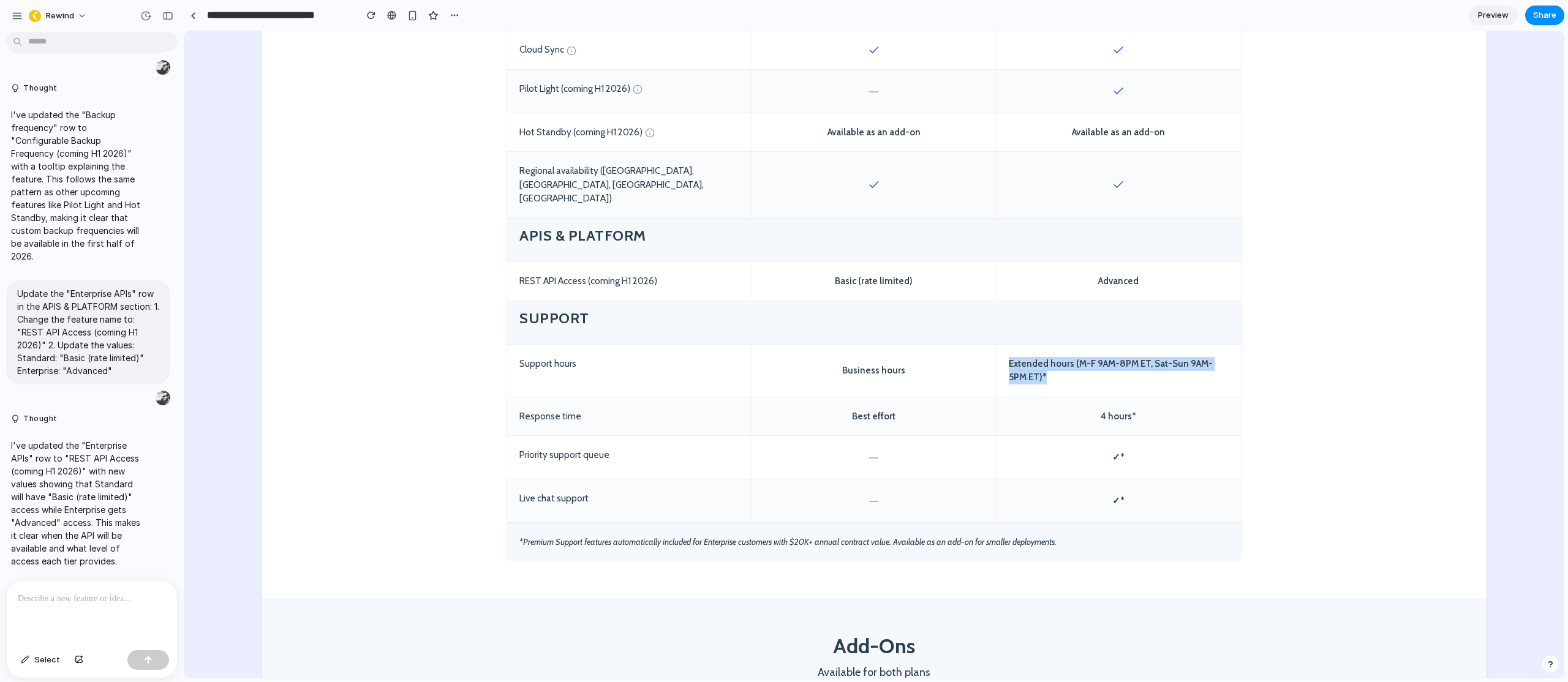
scroll to position [1574, 0]
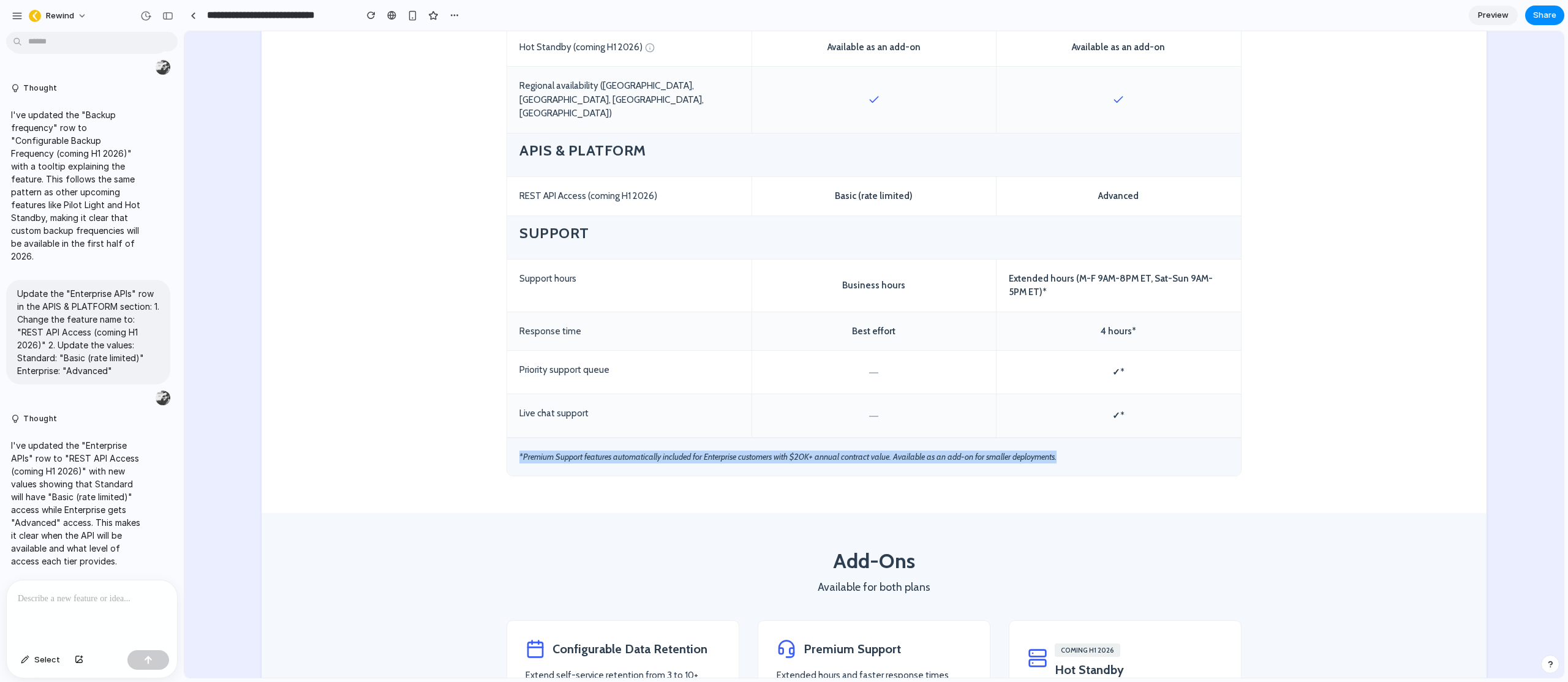
drag, startPoint x: 1060, startPoint y: 426, endPoint x: 504, endPoint y: 430, distance: 556.0
click at [507, 438] on div "*Premium Support features automatically included for Enterprise customers with …" at bounding box center [874, 457] width 734 height 38
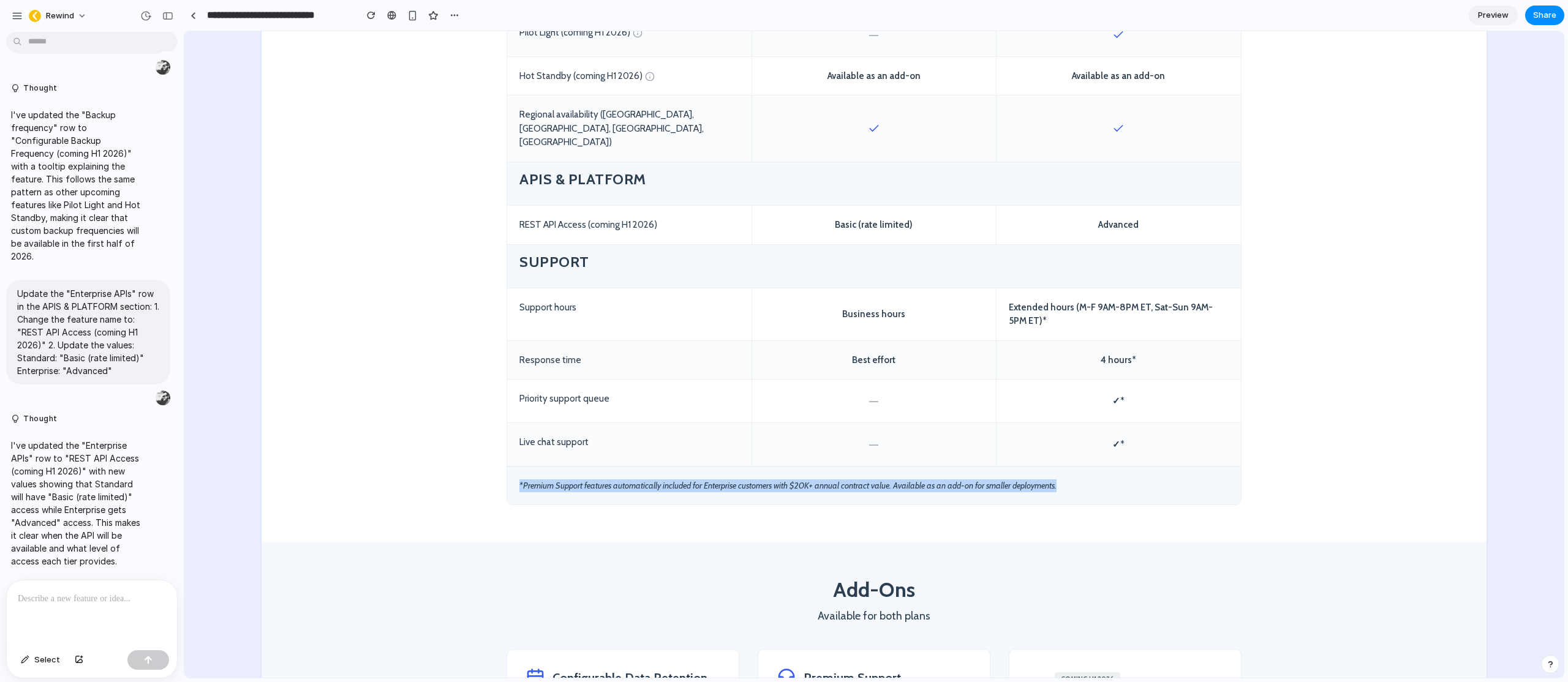
scroll to position [1545, 0]
click at [798, 466] on div "*Premium Support features automatically included for Enterprise customers with …" at bounding box center [874, 486] width 734 height 38
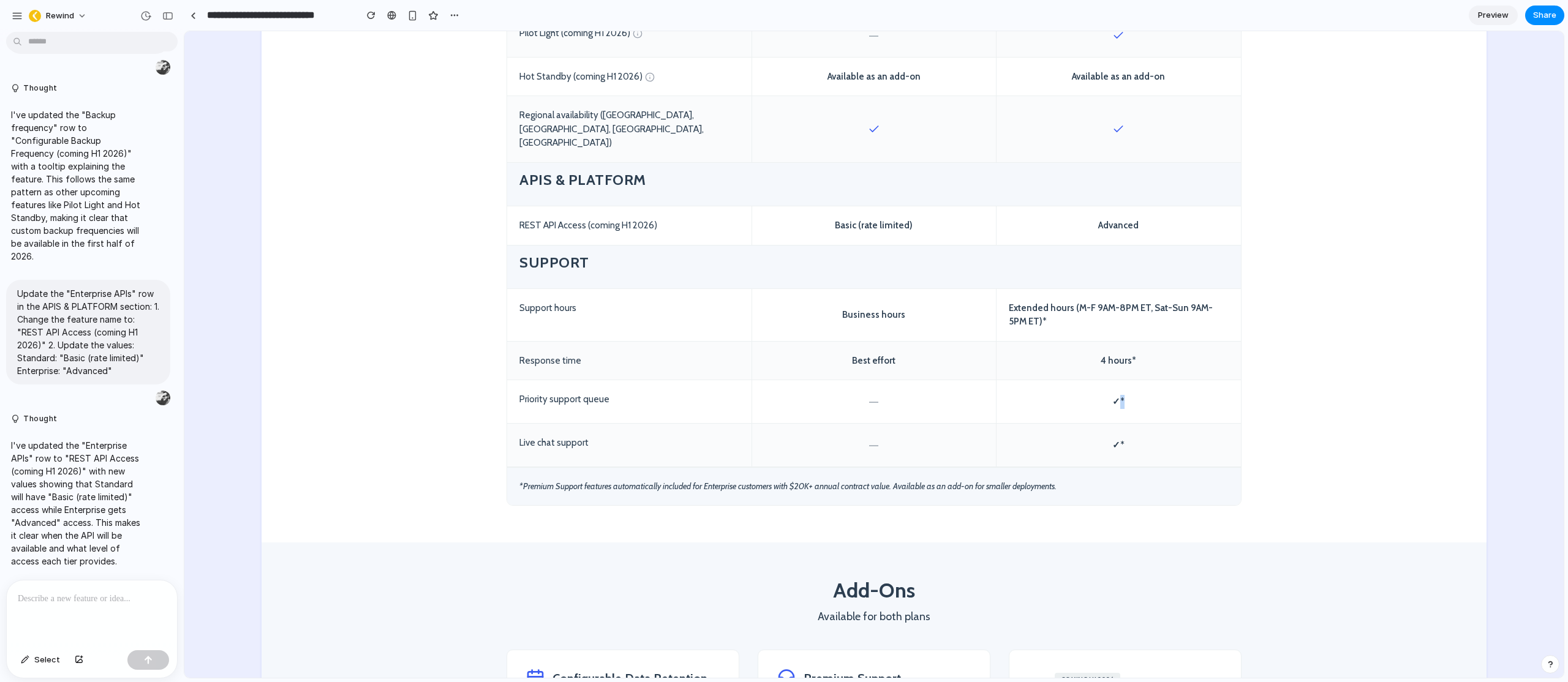
click at [1121, 380] on div "✓*" at bounding box center [1119, 402] width 244 height 43
drag, startPoint x: 795, startPoint y: 457, endPoint x: 809, endPoint y: 456, distance: 14.0
click at [809, 466] on div "*Premium Support features automatically included for Enterprise customers with …" at bounding box center [874, 486] width 734 height 38
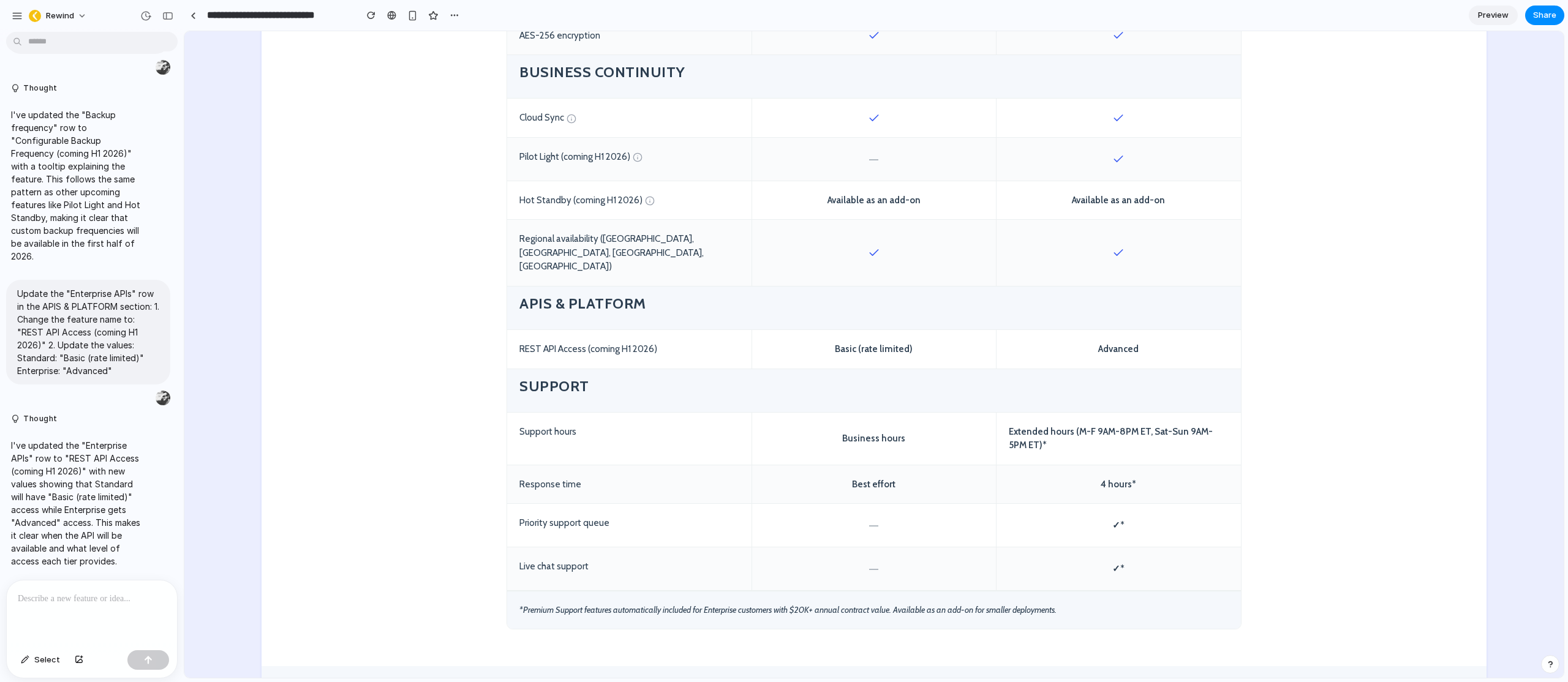
scroll to position [1408, 0]
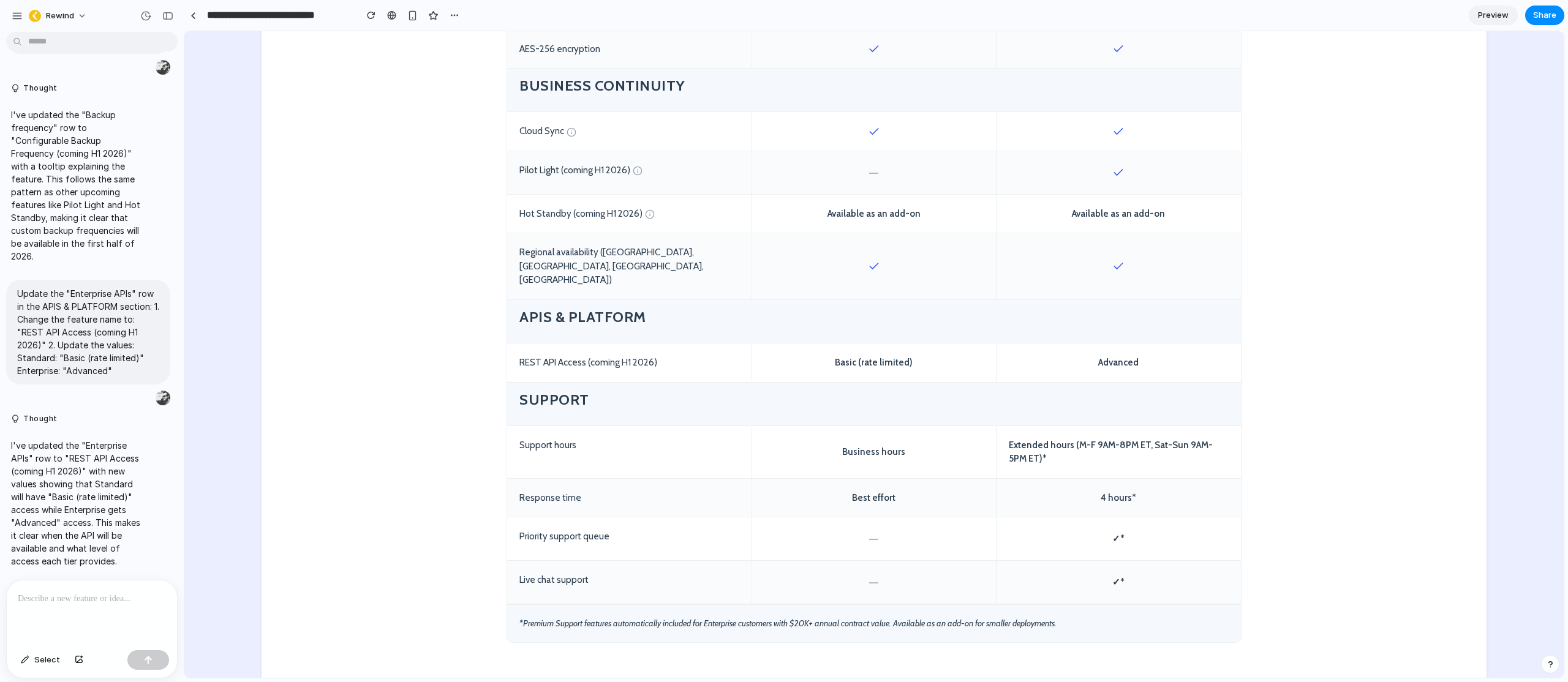
click at [787, 604] on div "*Premium Support features automatically included for Enterprise customers with …" at bounding box center [874, 623] width 734 height 38
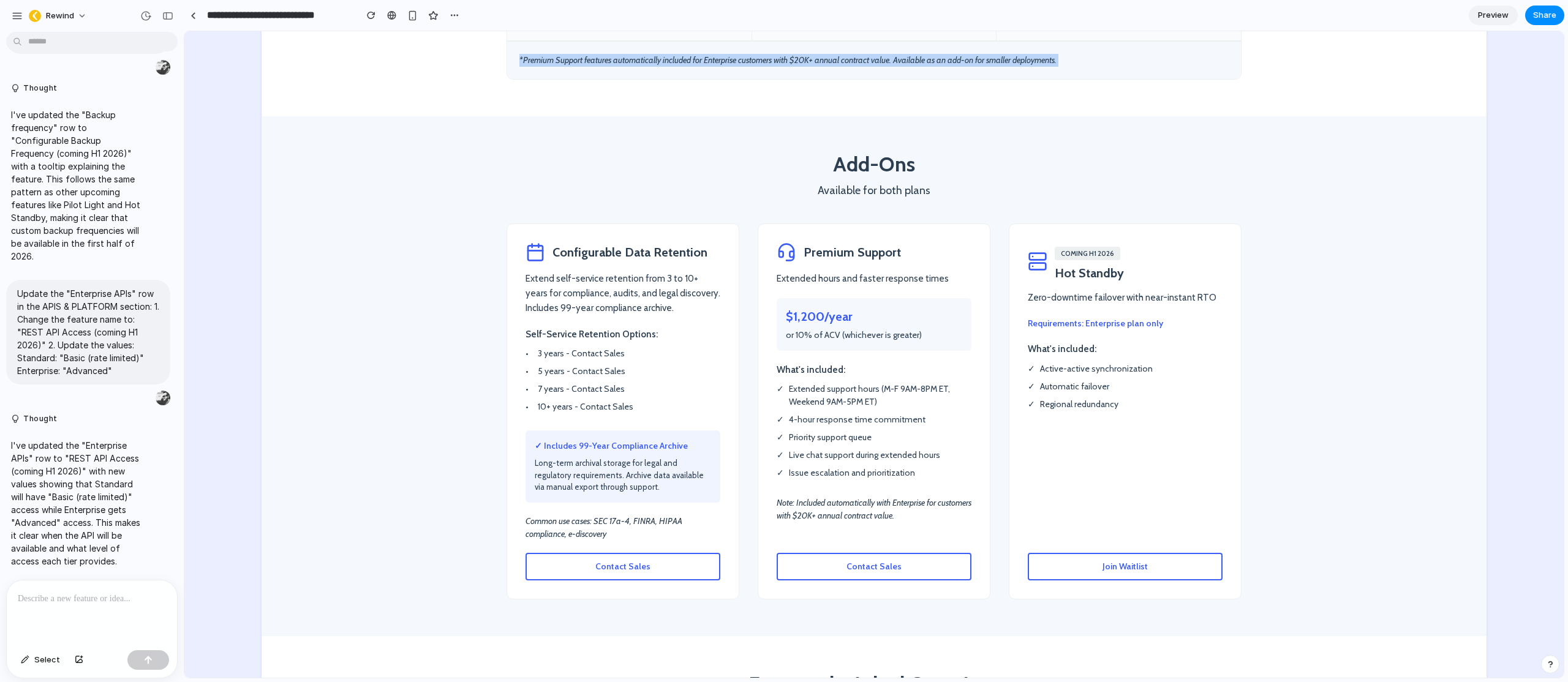
scroll to position [1973, 0]
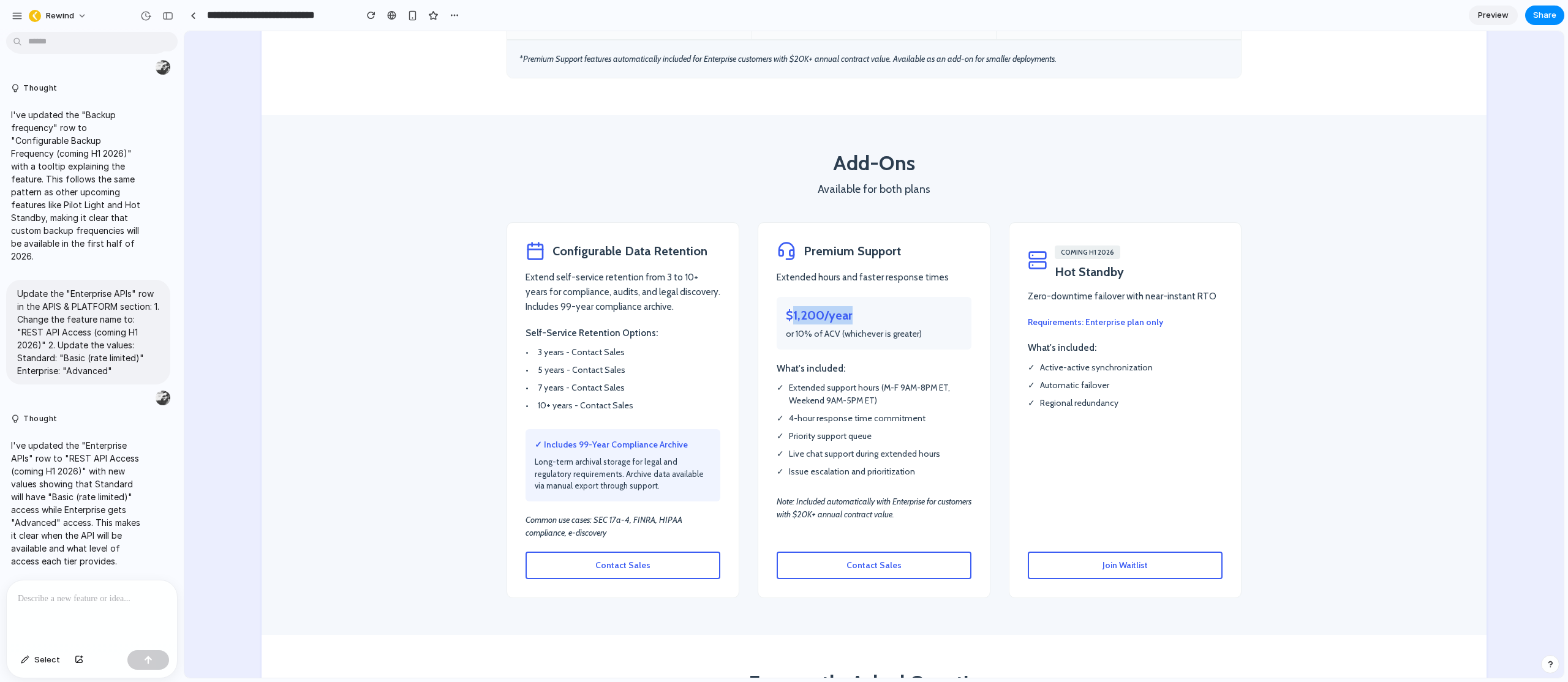
drag, startPoint x: 787, startPoint y: 288, endPoint x: 856, endPoint y: 285, distance: 69.1
click at [856, 306] on p "$1,200/year" at bounding box center [874, 315] width 177 height 18
click at [835, 306] on p "$1,200/year" at bounding box center [874, 315] width 177 height 18
drag, startPoint x: 781, startPoint y: 304, endPoint x: 915, endPoint y: 307, distance: 134.0
click at [915, 327] on p "or 10% of ACV (whichever is greater)" at bounding box center [874, 334] width 177 height 13
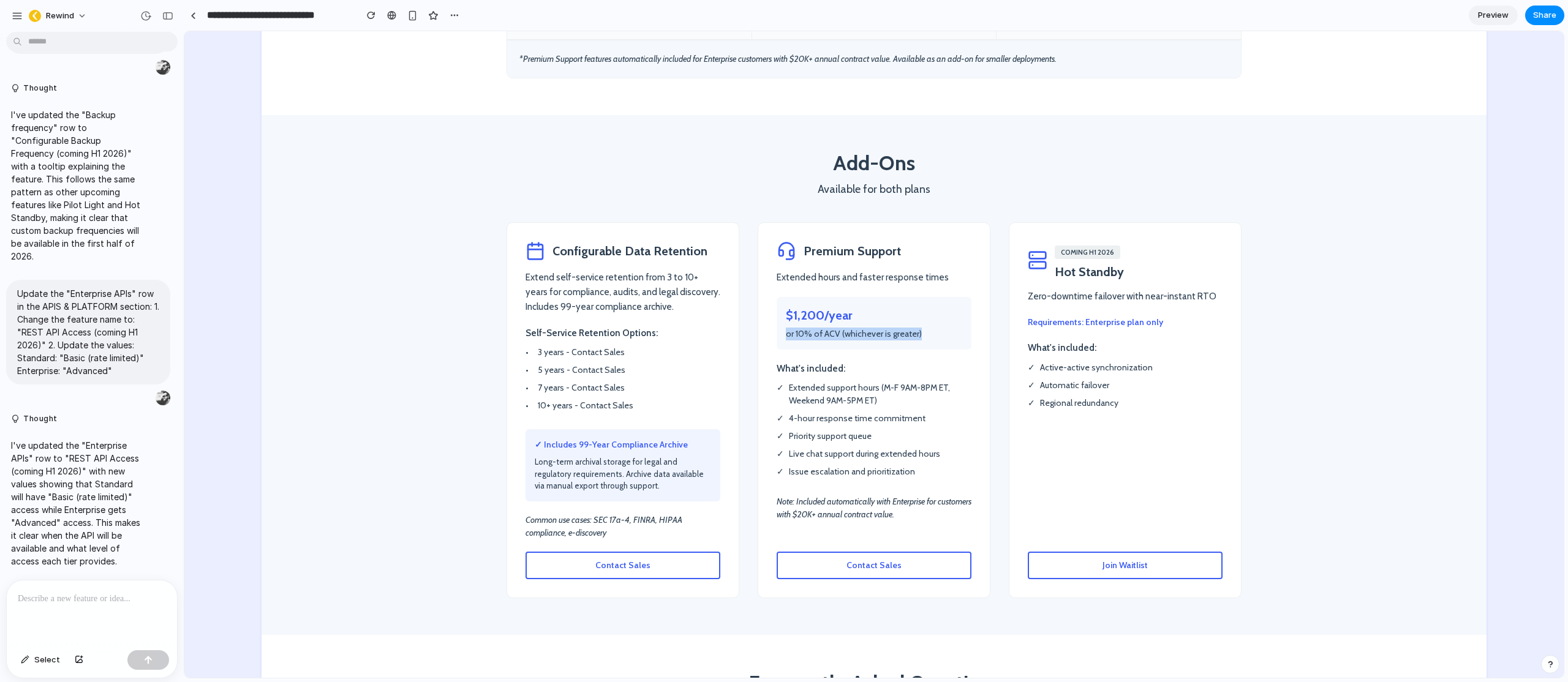
click at [915, 327] on p "or 10% of ACV (whichever is greater)" at bounding box center [874, 334] width 177 height 13
drag, startPoint x: 919, startPoint y: 307, endPoint x: 783, endPoint y: 285, distance: 137.8
click at [783, 297] on div "$1,200/year or 10% of ACV (whichever is greater)" at bounding box center [874, 323] width 195 height 53
click at [815, 363] on p "What's included:" at bounding box center [874, 371] width 195 height 14
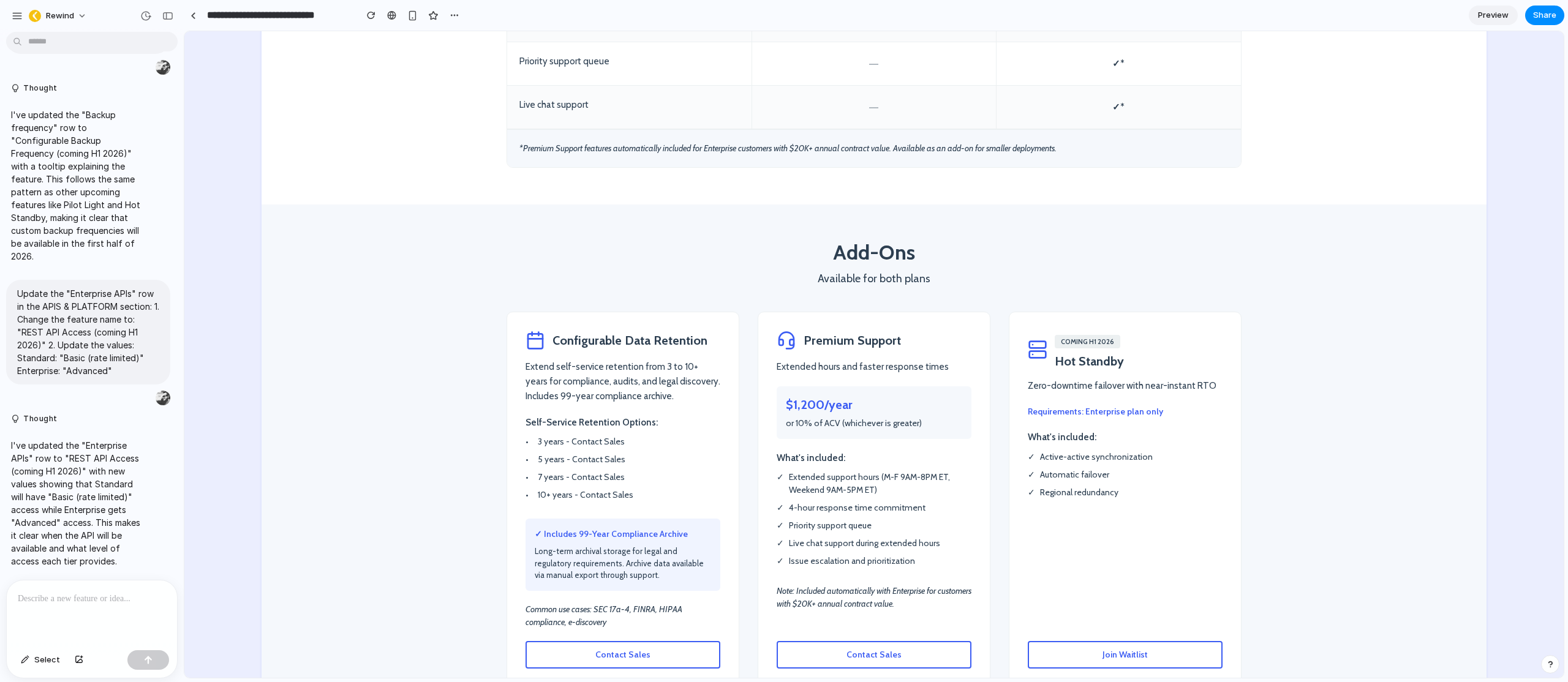
scroll to position [1950, 0]
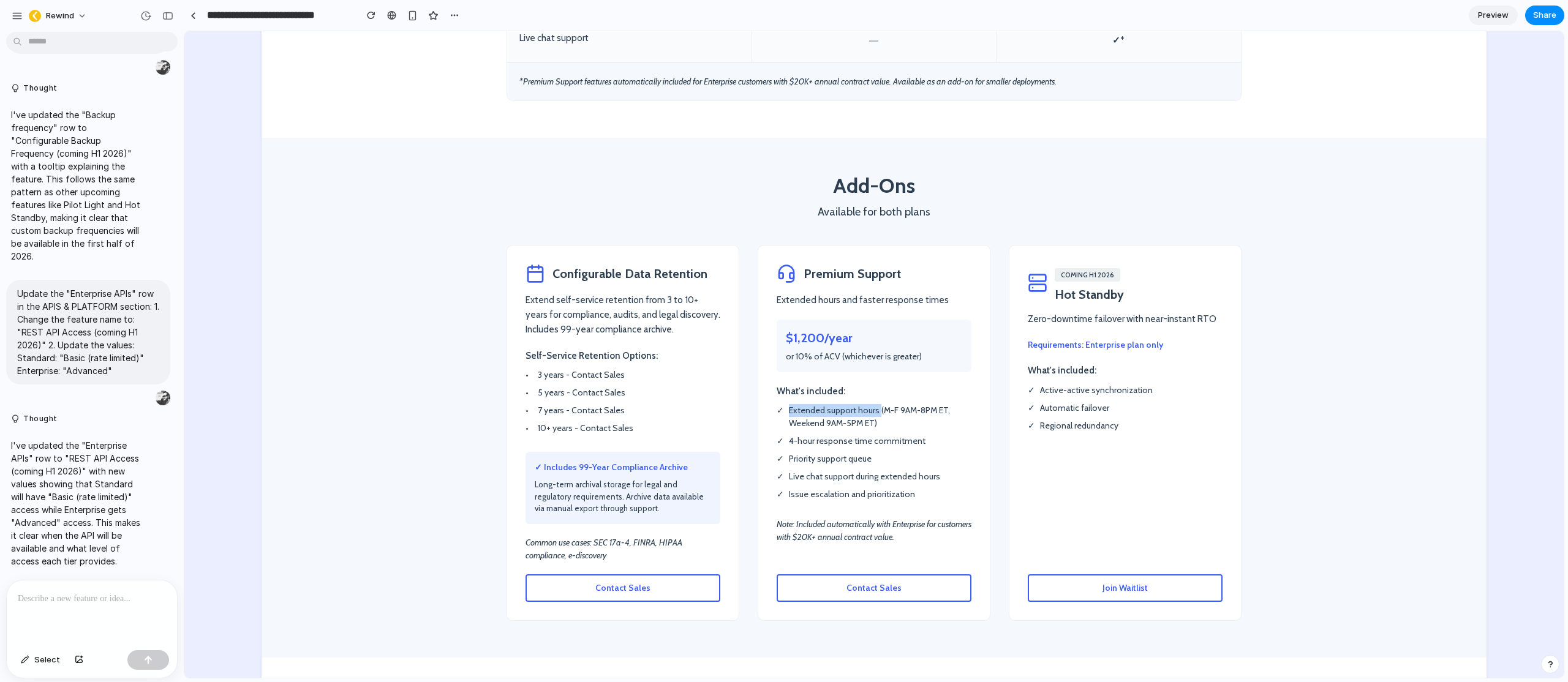
drag, startPoint x: 784, startPoint y: 383, endPoint x: 873, endPoint y: 382, distance: 89.0
click at [873, 404] on li "✓ Extended support hours (M-F 9AM-8PM ET, Weekend 9AM-5PM ET)" at bounding box center [874, 417] width 195 height 26
drag, startPoint x: 895, startPoint y: 383, endPoint x: 903, endPoint y: 382, distance: 8.1
click at [895, 404] on li "✓ Extended support hours (M-F 9AM-8PM ET, Weekend 9AM-5PM ET)" at bounding box center [874, 417] width 195 height 26
drag, startPoint x: 902, startPoint y: 383, endPoint x: 935, endPoint y: 382, distance: 33.0
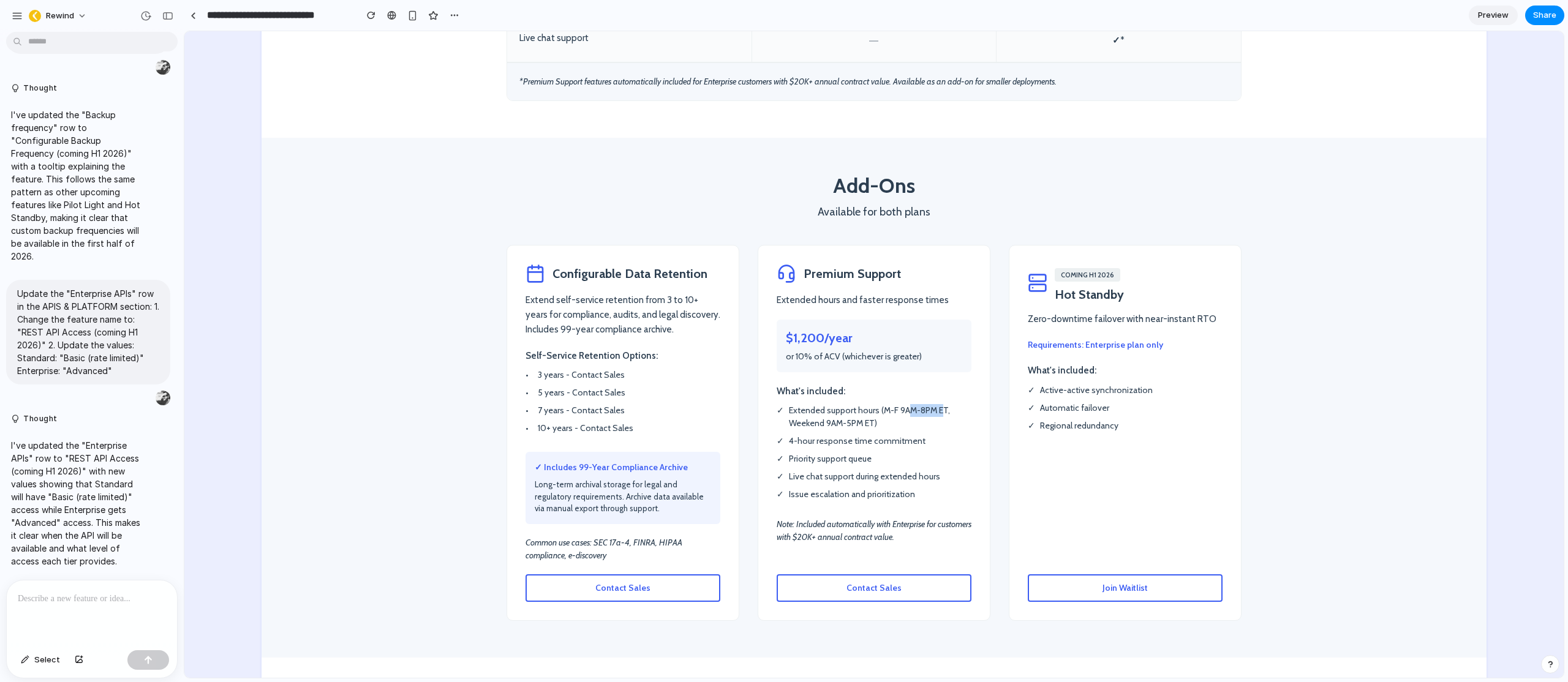
click at [935, 404] on li "✓ Extended support hours (M-F 9AM-8PM ET, Weekend 9AM-5PM ET)" at bounding box center [874, 417] width 195 height 26
drag, startPoint x: 817, startPoint y: 393, endPoint x: 881, endPoint y: 395, distance: 64.0
click at [881, 404] on li "✓ Extended support hours (M-F 9AM-8PM ET, Weekend 9AM-5PM ET)" at bounding box center [874, 417] width 195 height 26
click at [885, 404] on li "✓ Extended support hours (M-F 9AM-8PM ET, Weekend 9AM-5PM ET)" at bounding box center [874, 417] width 195 height 26
click at [871, 404] on li "✓ Extended support hours (M-F 9AM-8PM ET, Weekend 9AM-5PM ET)" at bounding box center [874, 417] width 195 height 26
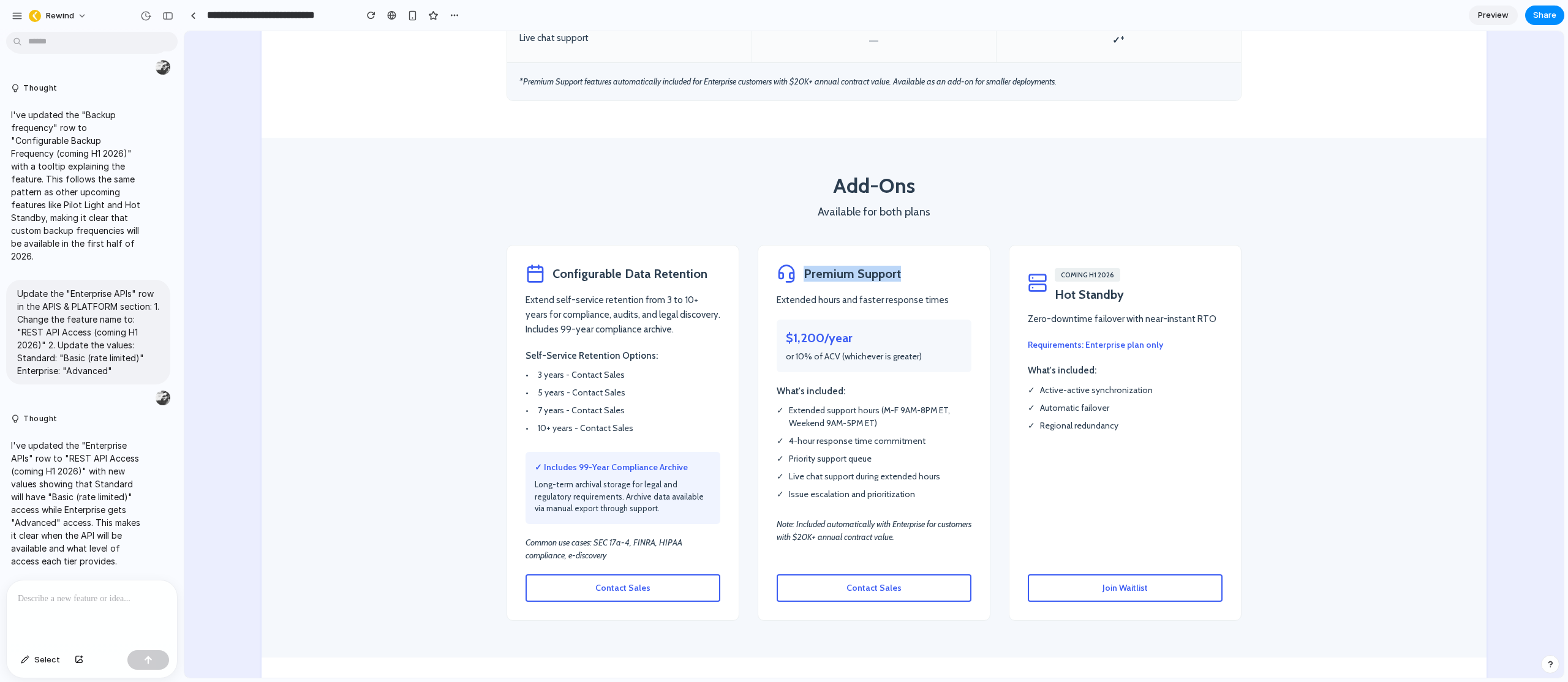
drag, startPoint x: 899, startPoint y: 249, endPoint x: 792, endPoint y: 247, distance: 107.0
click at [792, 264] on div "Premium Support" at bounding box center [874, 273] width 195 height 20
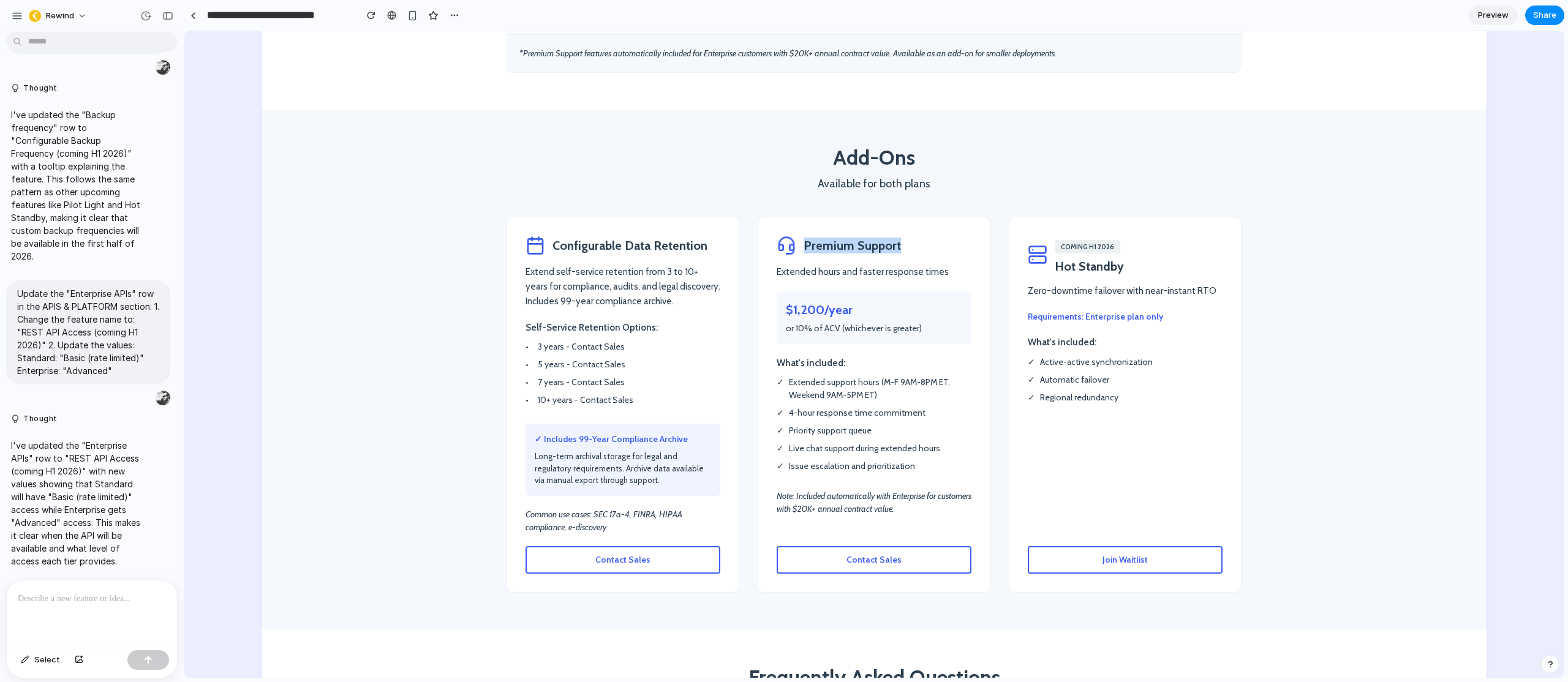
scroll to position [1965, 0]
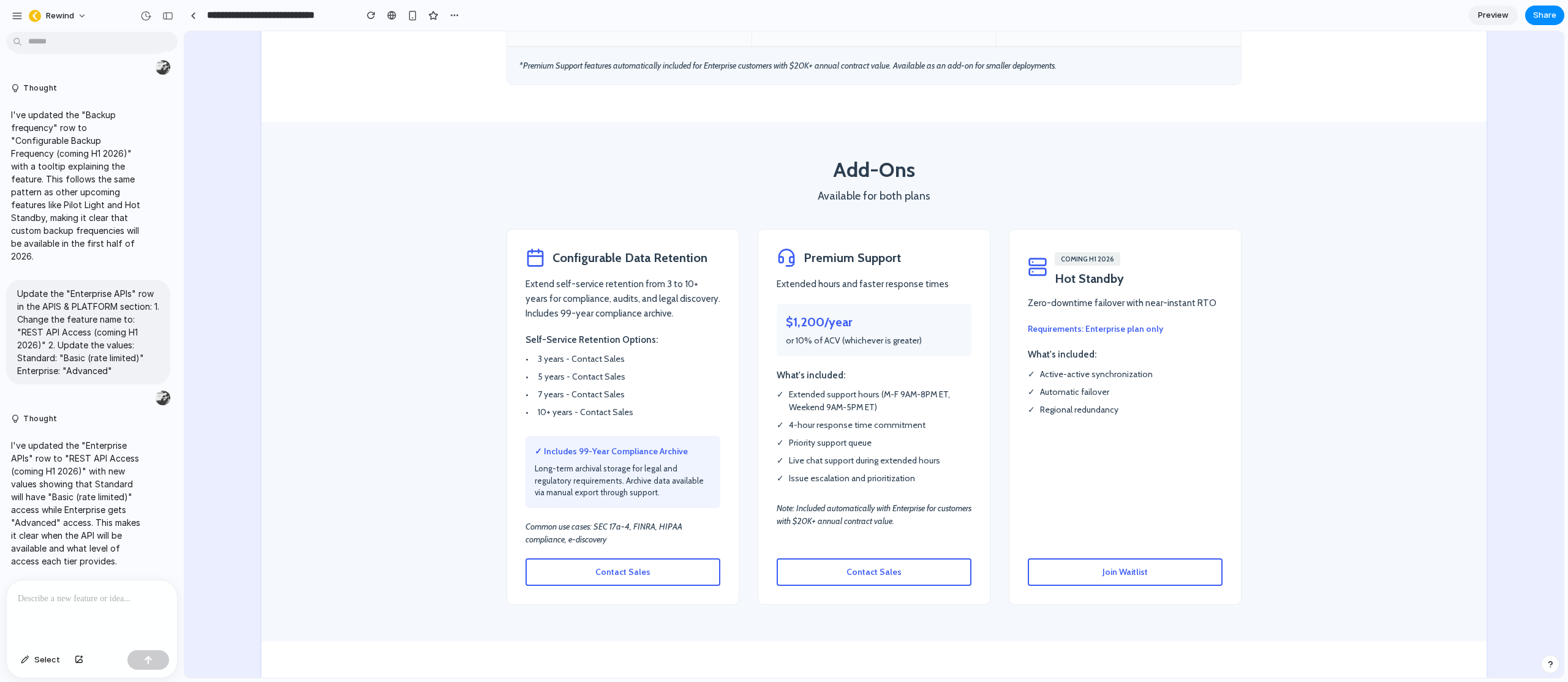
click at [871, 388] on li "✓ Extended support hours (M-F 9AM-8PM ET, Weekend 9AM-5PM ET)" at bounding box center [874, 401] width 195 height 26
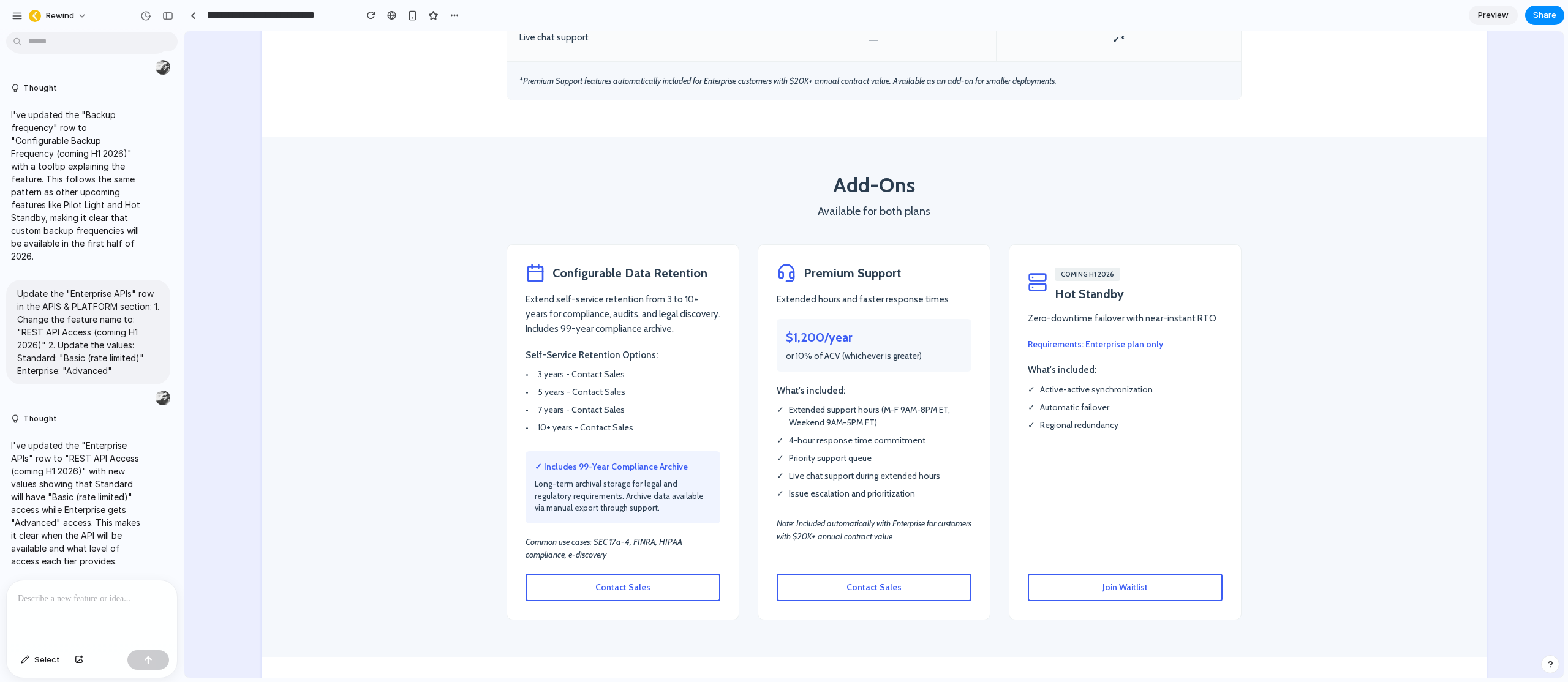
scroll to position [1945, 0]
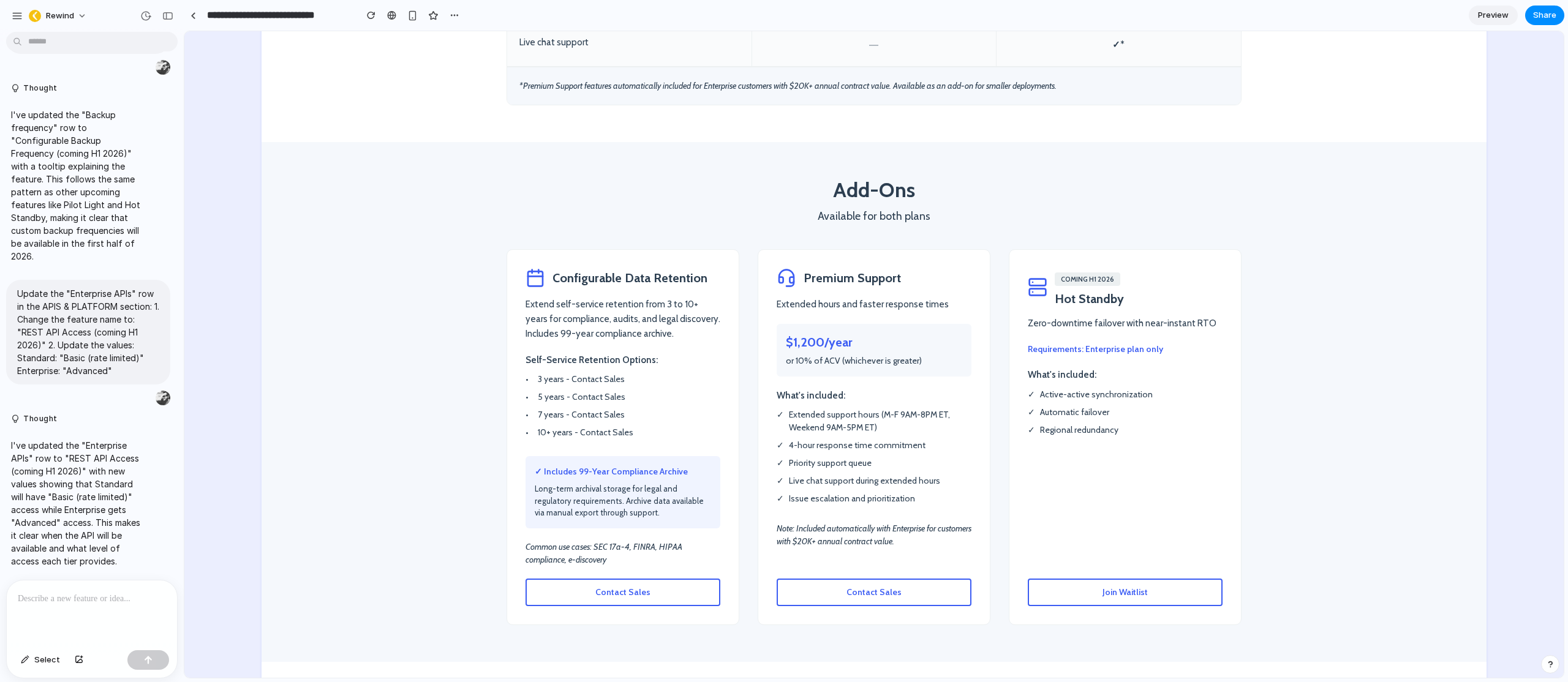
click at [1128, 587] on span "Join Waitlist" at bounding box center [1125, 593] width 46 height 11
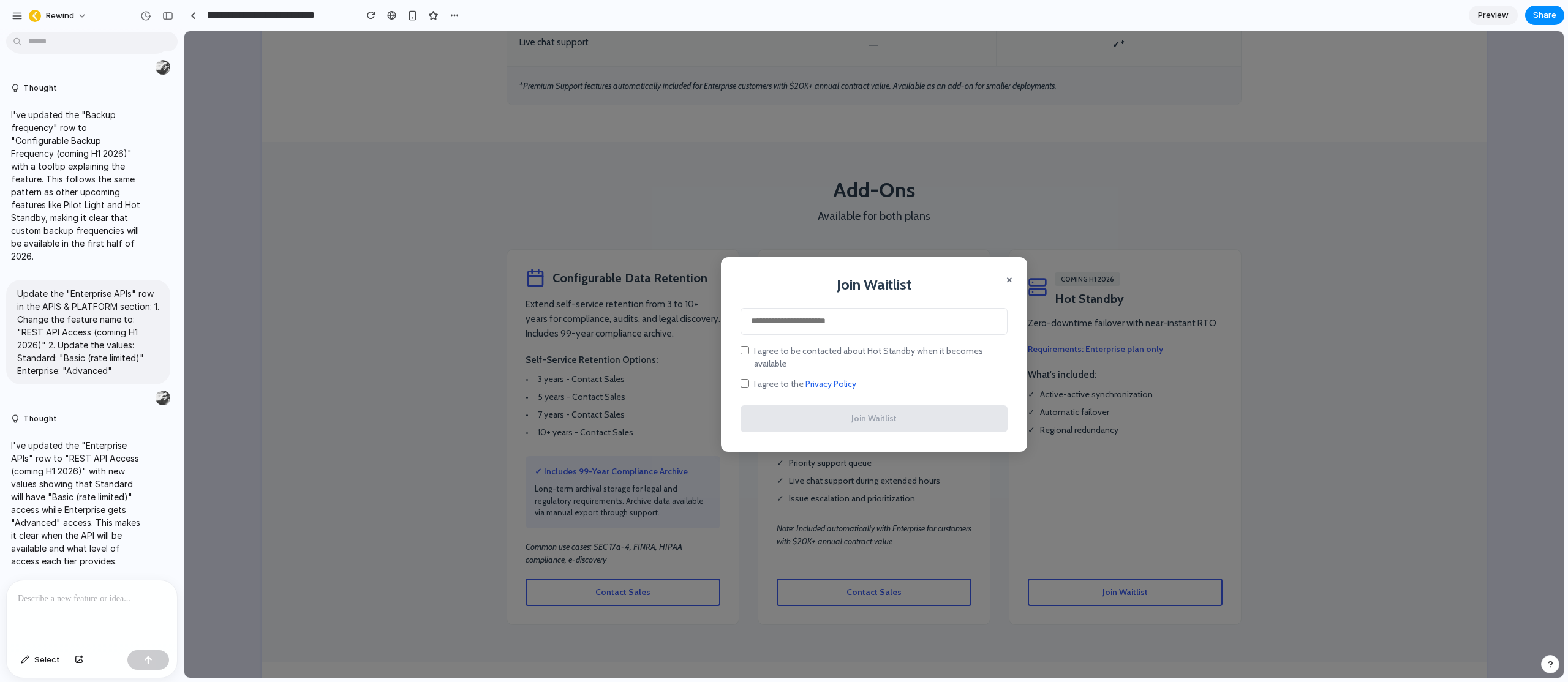
click at [1006, 286] on button "×" at bounding box center [1010, 279] width 6 height 14
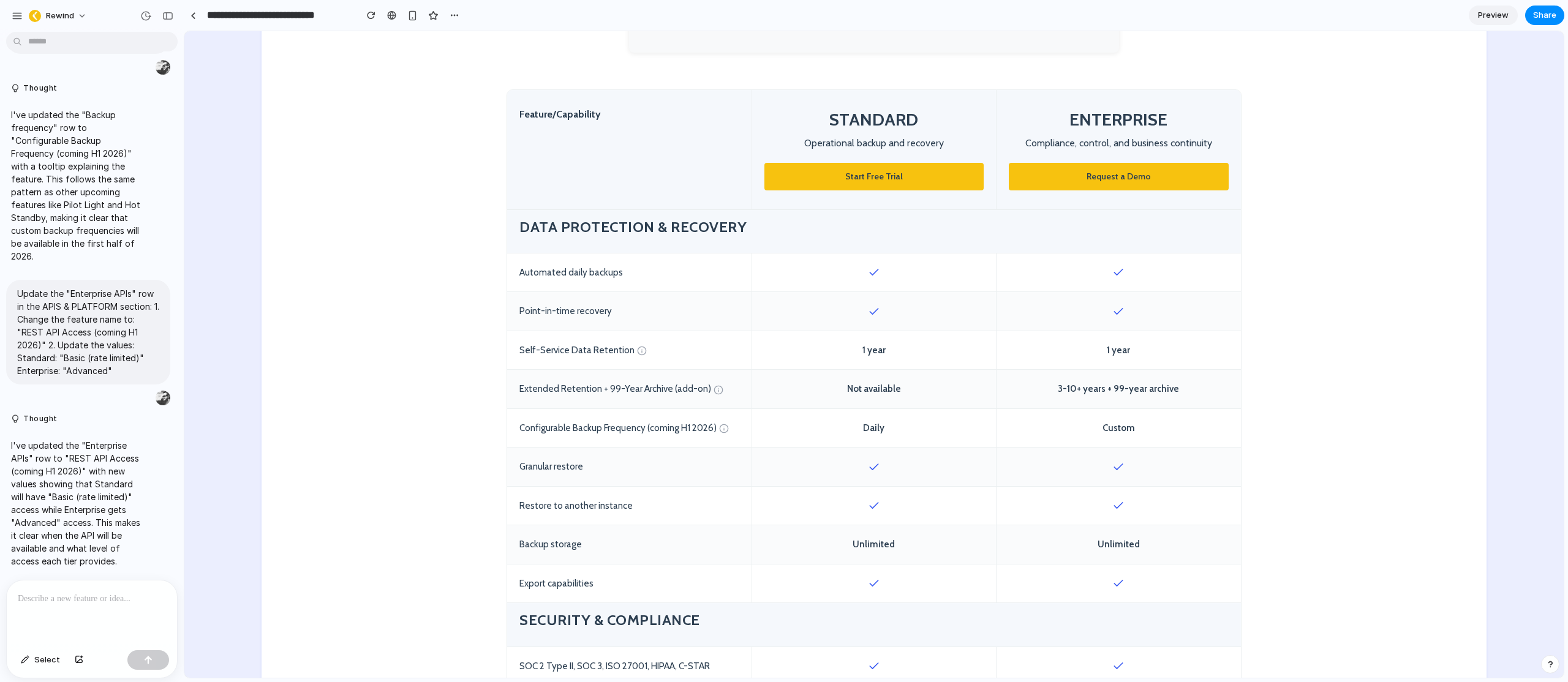
scroll to position [438, 0]
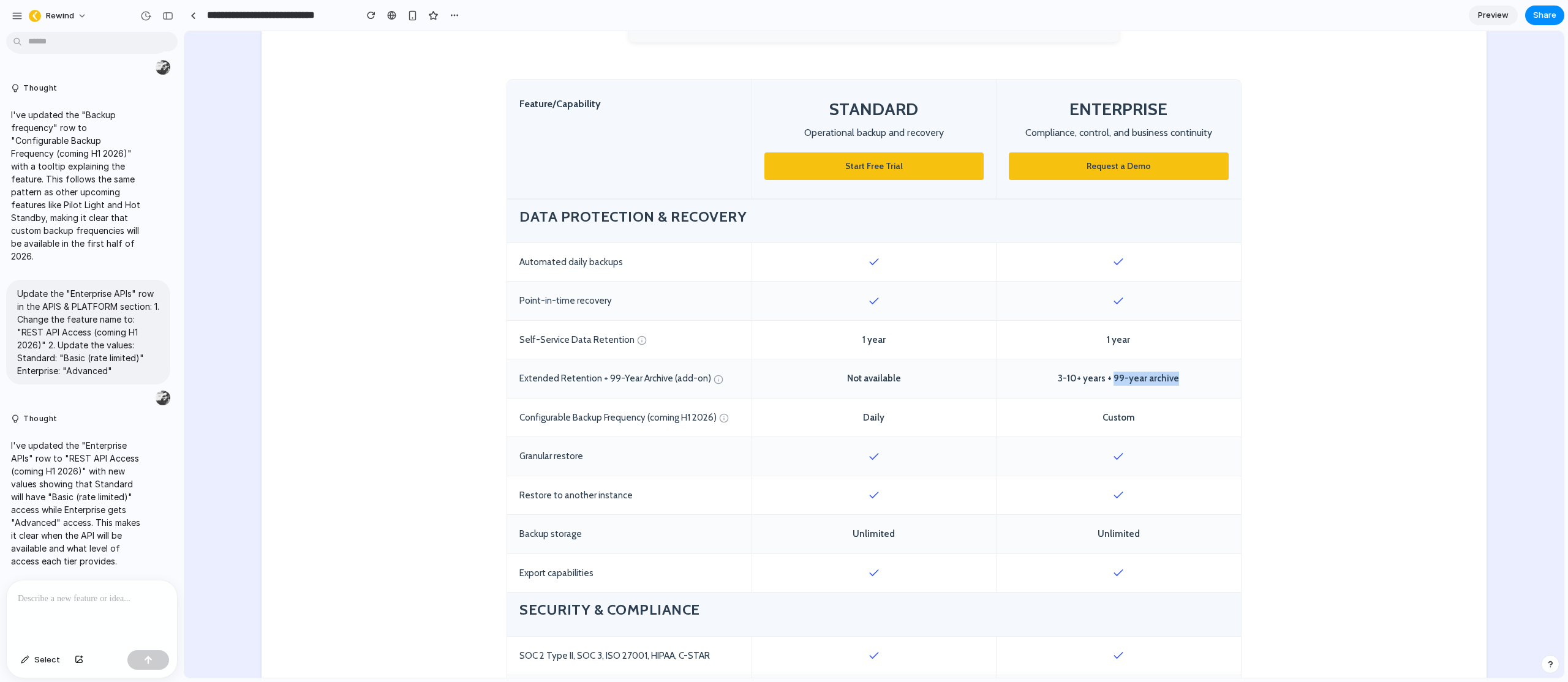
drag, startPoint x: 1171, startPoint y: 380, endPoint x: 1111, endPoint y: 379, distance: 60.0
click at [1111, 379] on div "3-10+ years + 99-year archive" at bounding box center [1119, 379] width 244 height 38
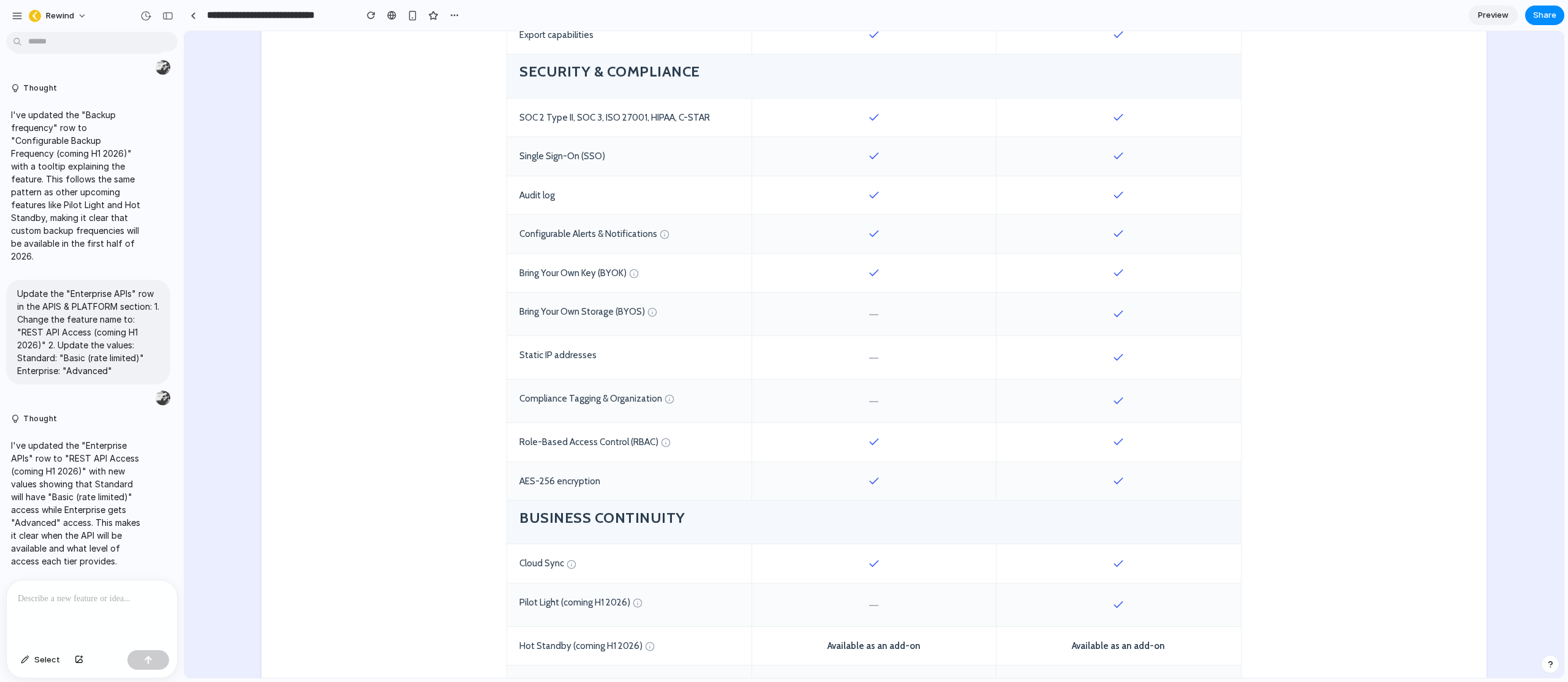
scroll to position [1239, 0]
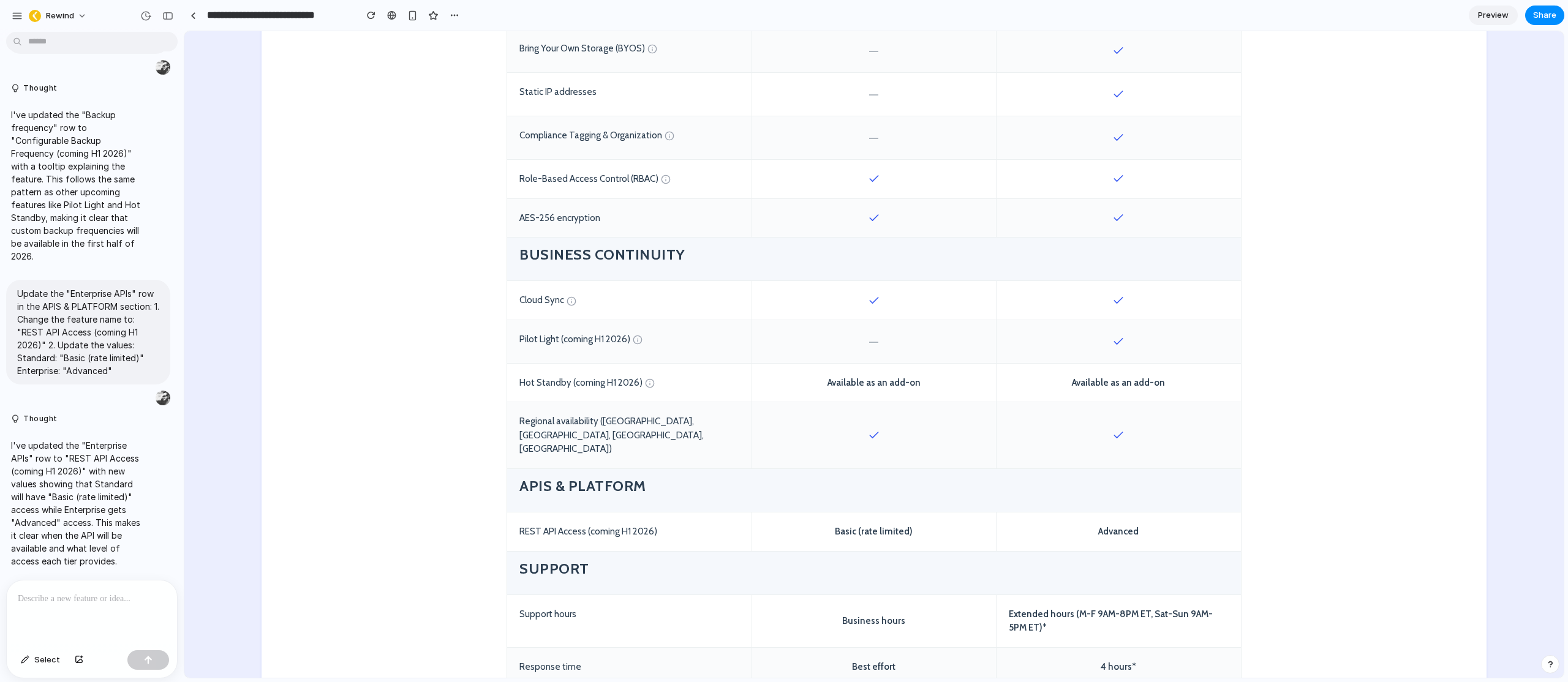
drag, startPoint x: 1144, startPoint y: 343, endPoint x: 1023, endPoint y: 335, distance: 121.3
click at [1035, 338] on div at bounding box center [1119, 342] width 244 height 43
click at [596, 343] on div "Pilot Light (coming H1 2026)" at bounding box center [629, 342] width 244 height 43
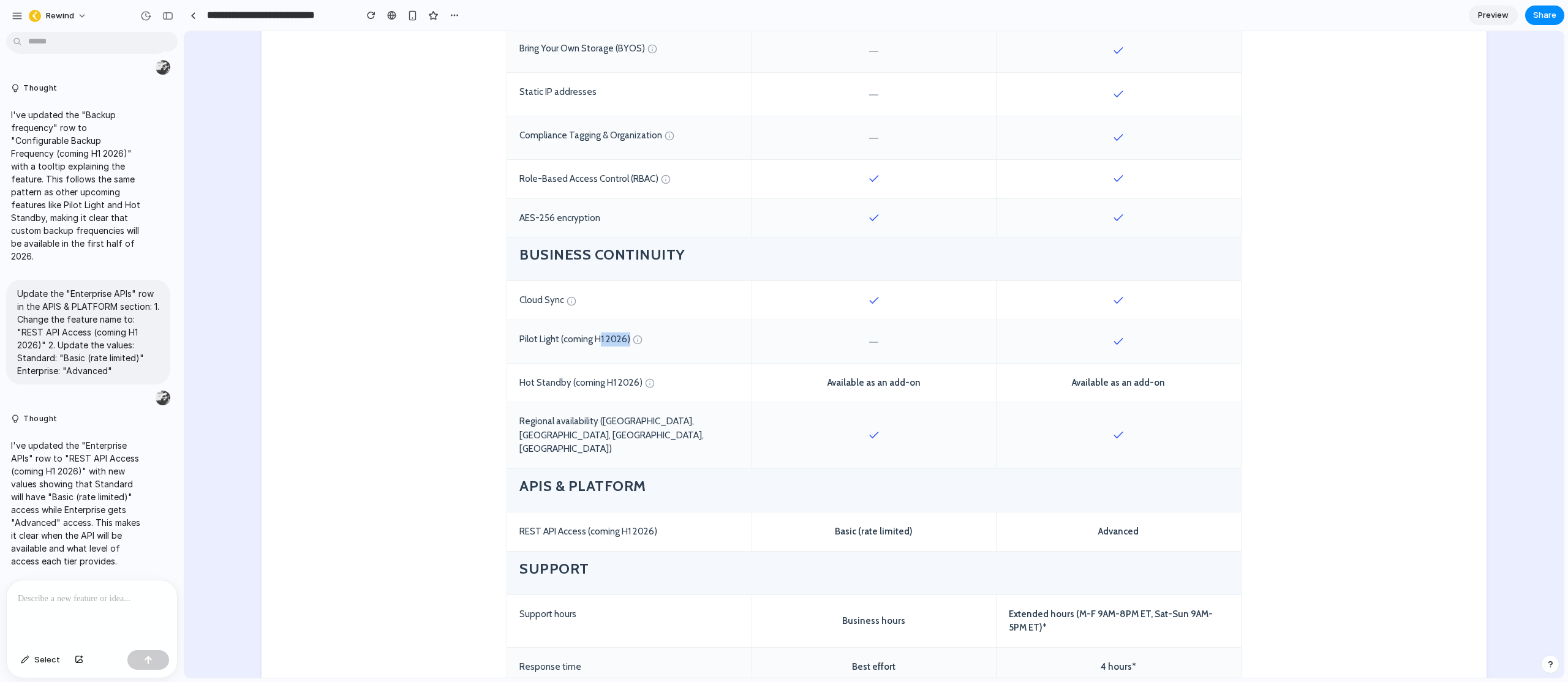
click at [593, 339] on div "Pilot Light (coming H1 2026)" at bounding box center [629, 342] width 244 height 43
click at [597, 342] on div "Pilot Light (coming H1 2026)" at bounding box center [629, 342] width 244 height 43
click at [596, 341] on div "Pilot Light (coming H1 2026)" at bounding box center [629, 342] width 244 height 43
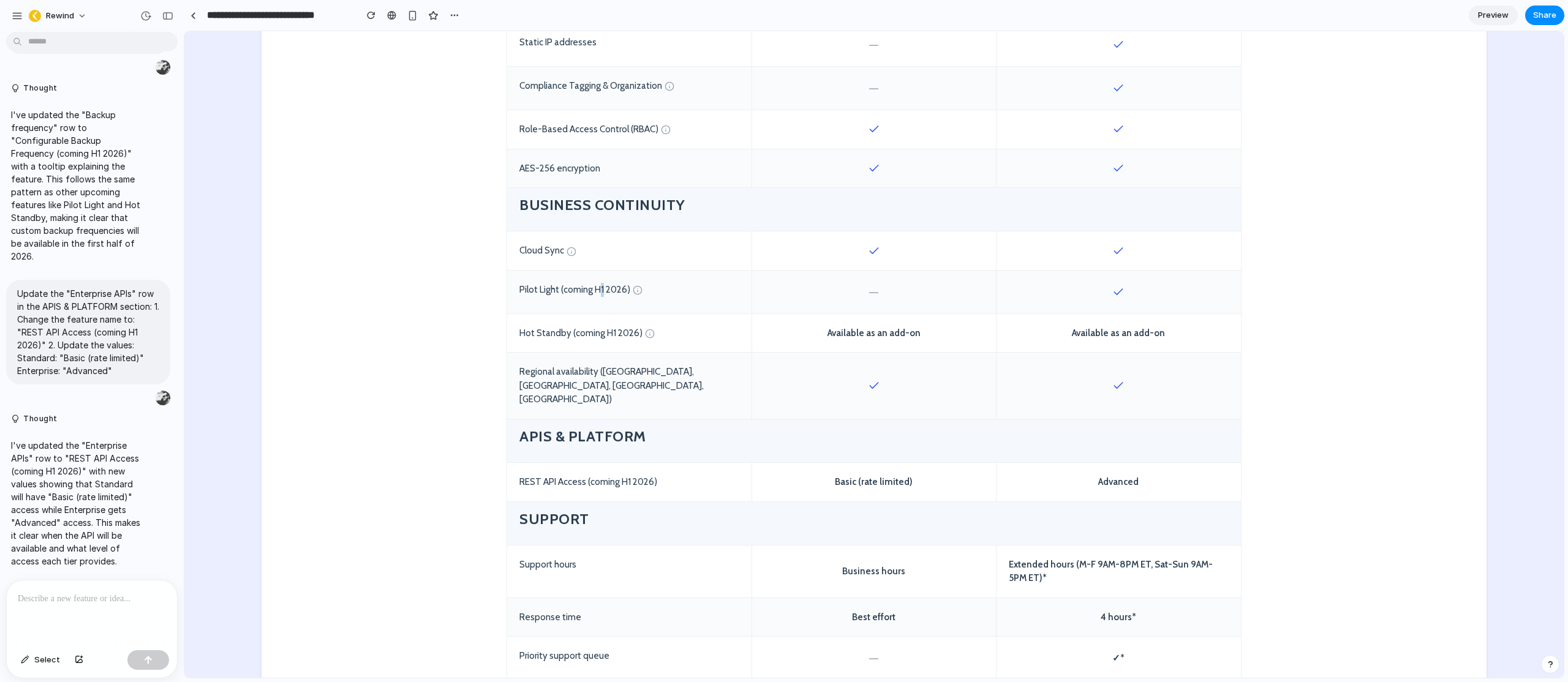
scroll to position [1341, 0]
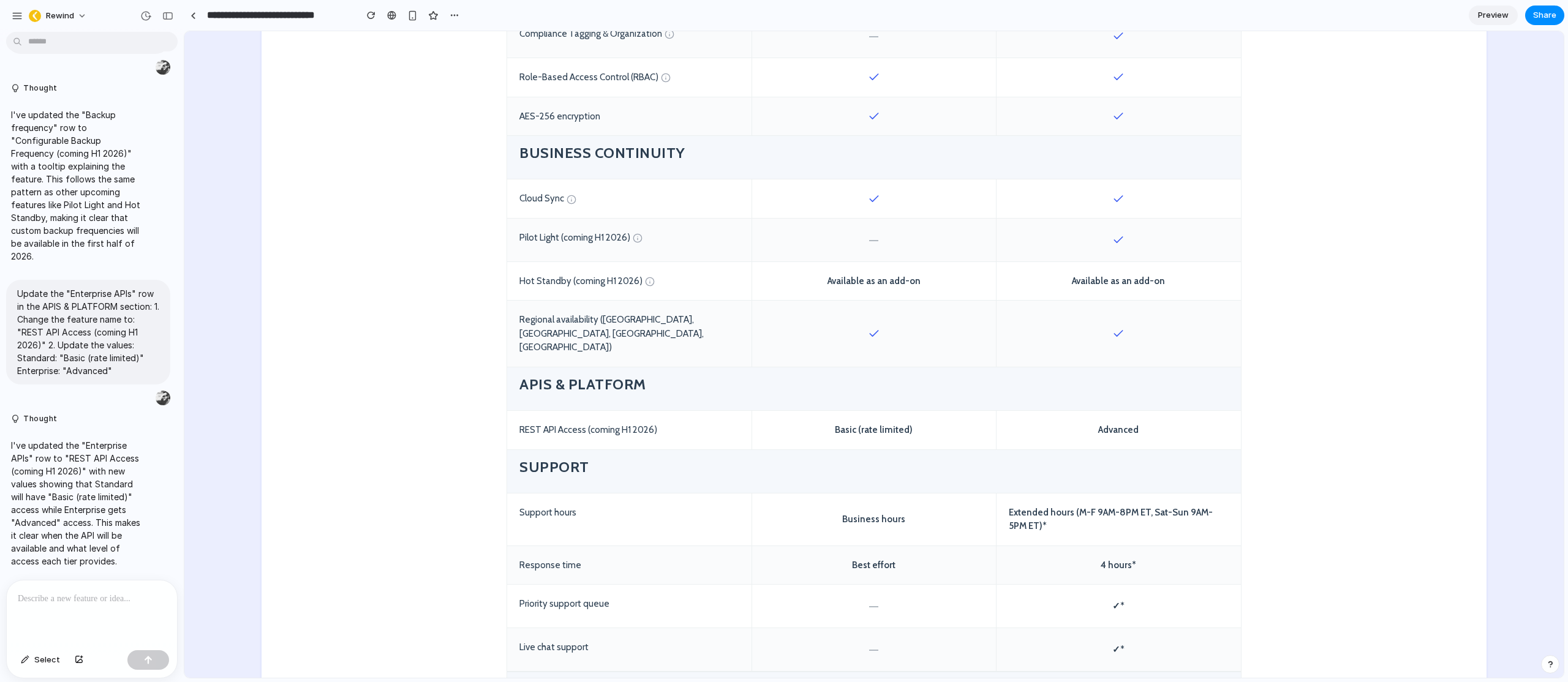
click at [655, 285] on div "Hot Standby (coming H1 2026)" at bounding box center [629, 281] width 244 height 38
drag, startPoint x: 688, startPoint y: 285, endPoint x: 474, endPoint y: 240, distance: 218.7
click at [696, 295] on div "Hot Standby (coming H1 2026)" at bounding box center [629, 281] width 244 height 38
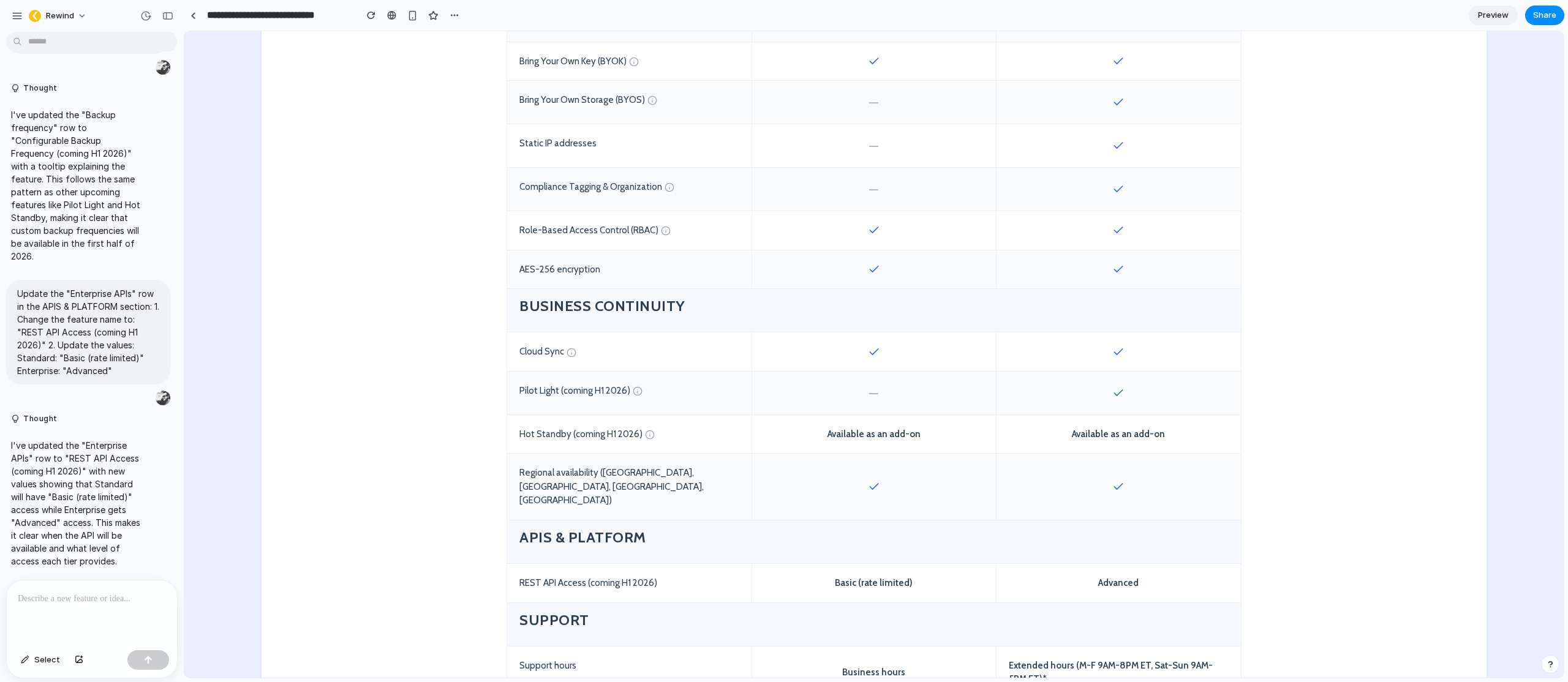
scroll to position [1223, 0]
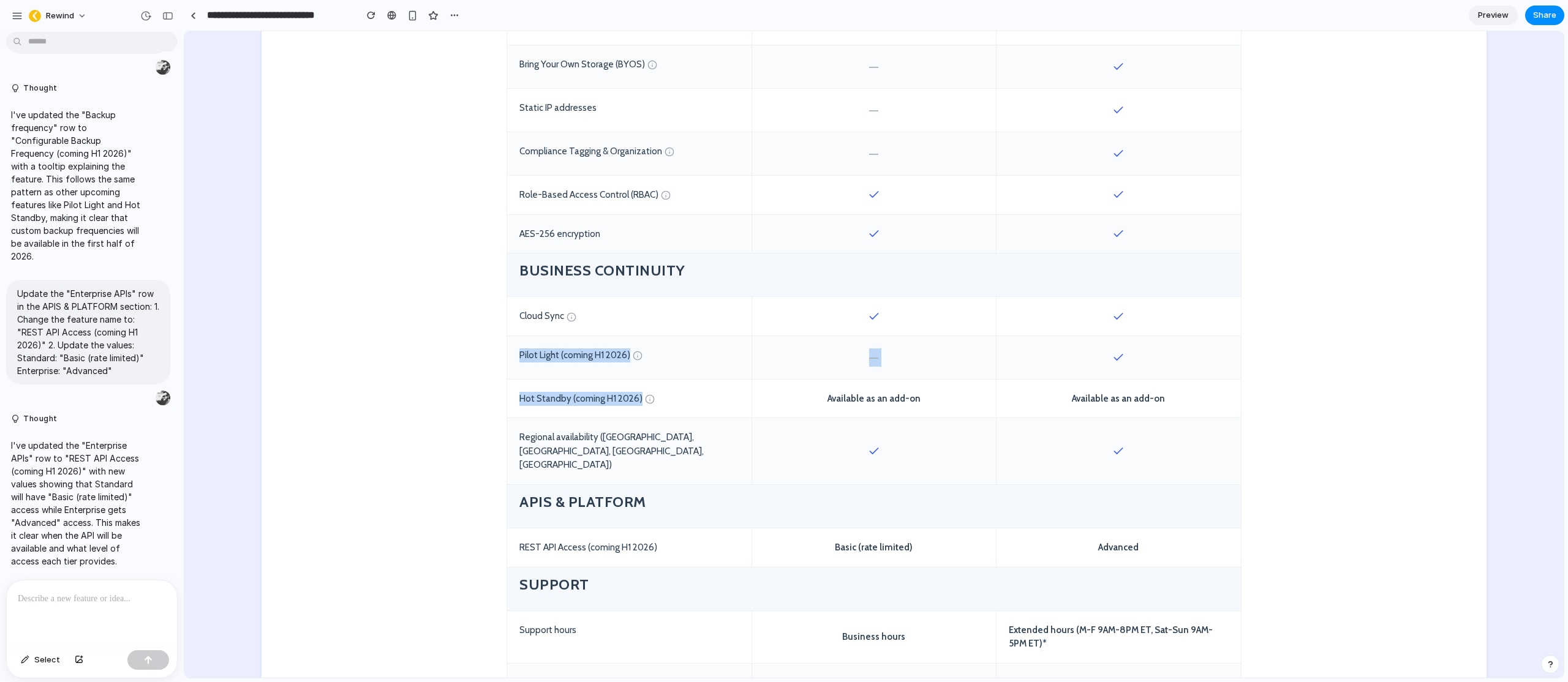
drag, startPoint x: 675, startPoint y: 400, endPoint x: 512, endPoint y: 349, distance: 170.8
click at [512, 349] on div "Feature/Capability STANDARD Operational backup and recovery Start Free Trial EN…" at bounding box center [874, 61] width 735 height 1535
click at [561, 401] on div "Hot Standby (coming H1 2026)" at bounding box center [629, 398] width 244 height 38
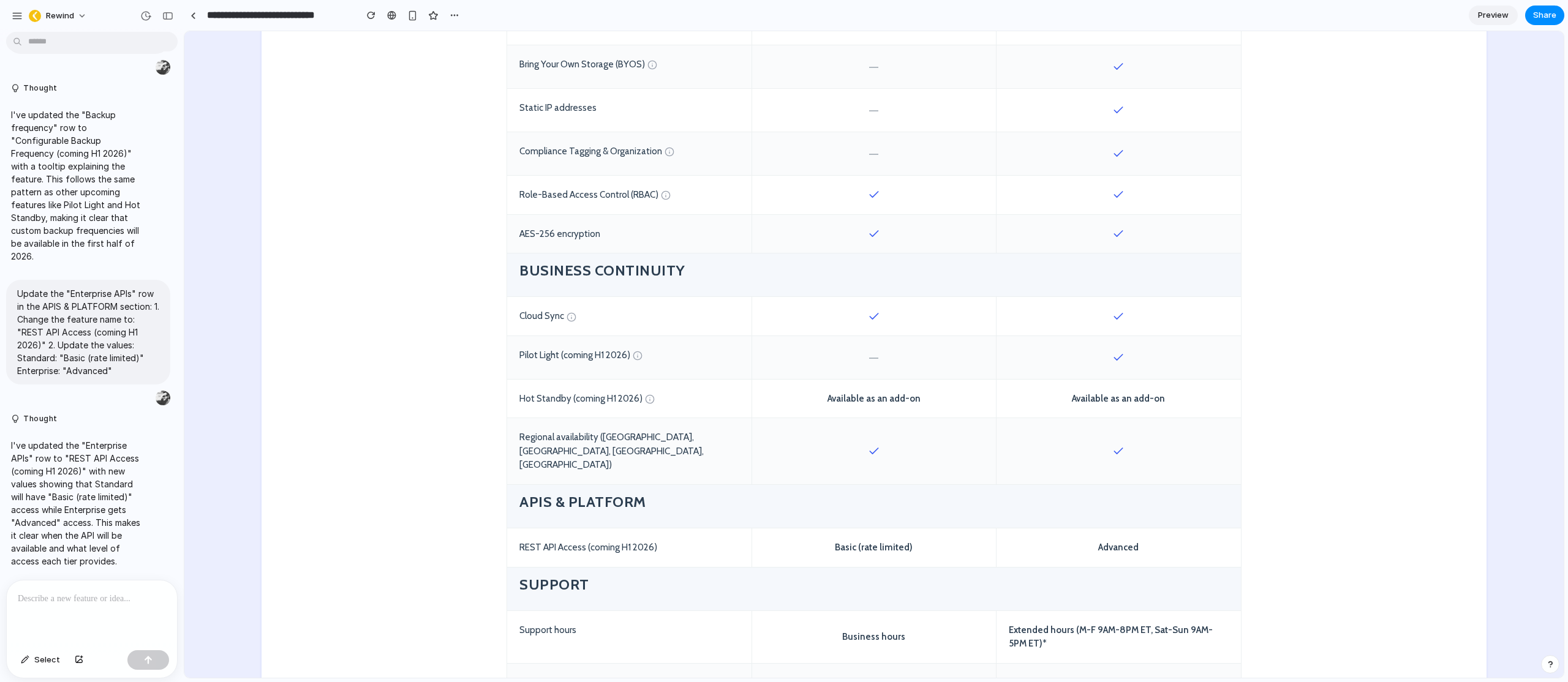
click at [585, 352] on div "Pilot Light (coming H1 2026)" at bounding box center [629, 358] width 244 height 43
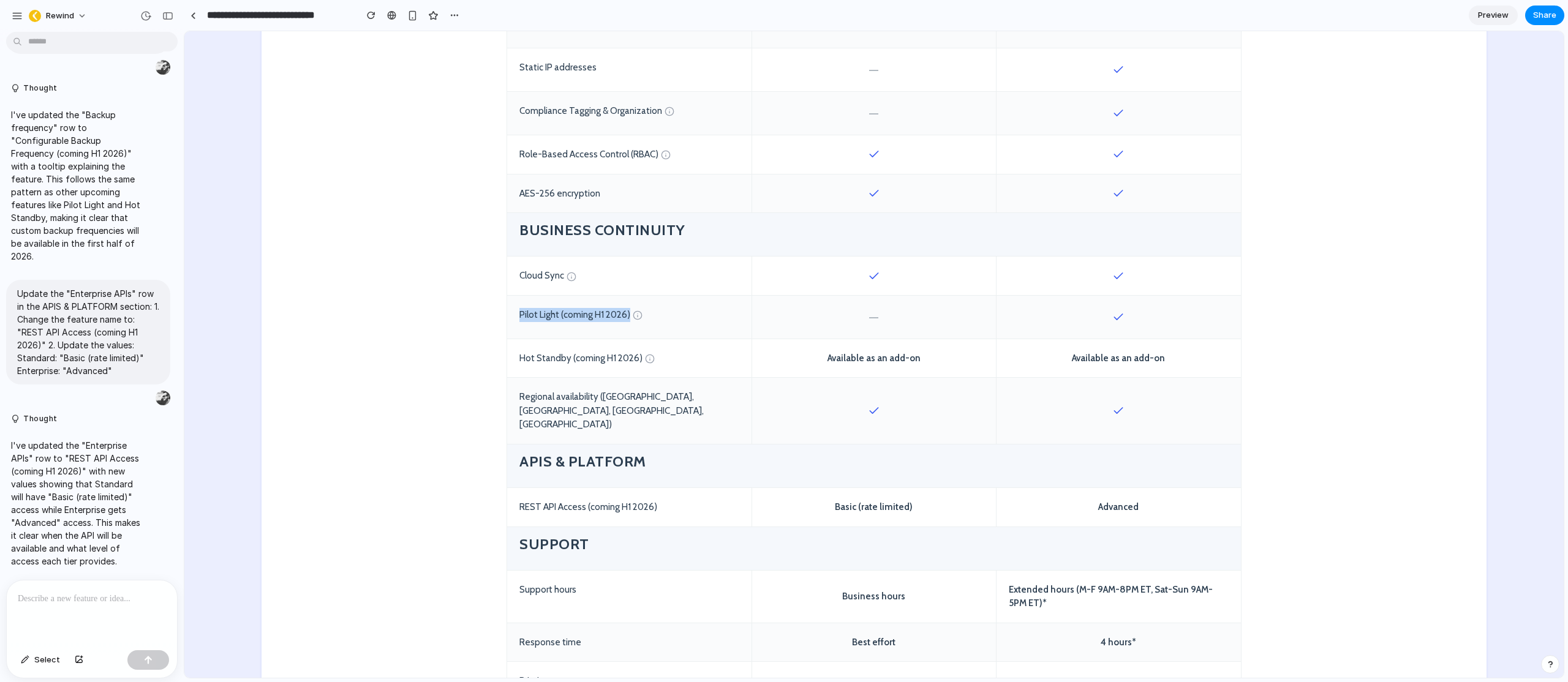
scroll to position [1307, 0]
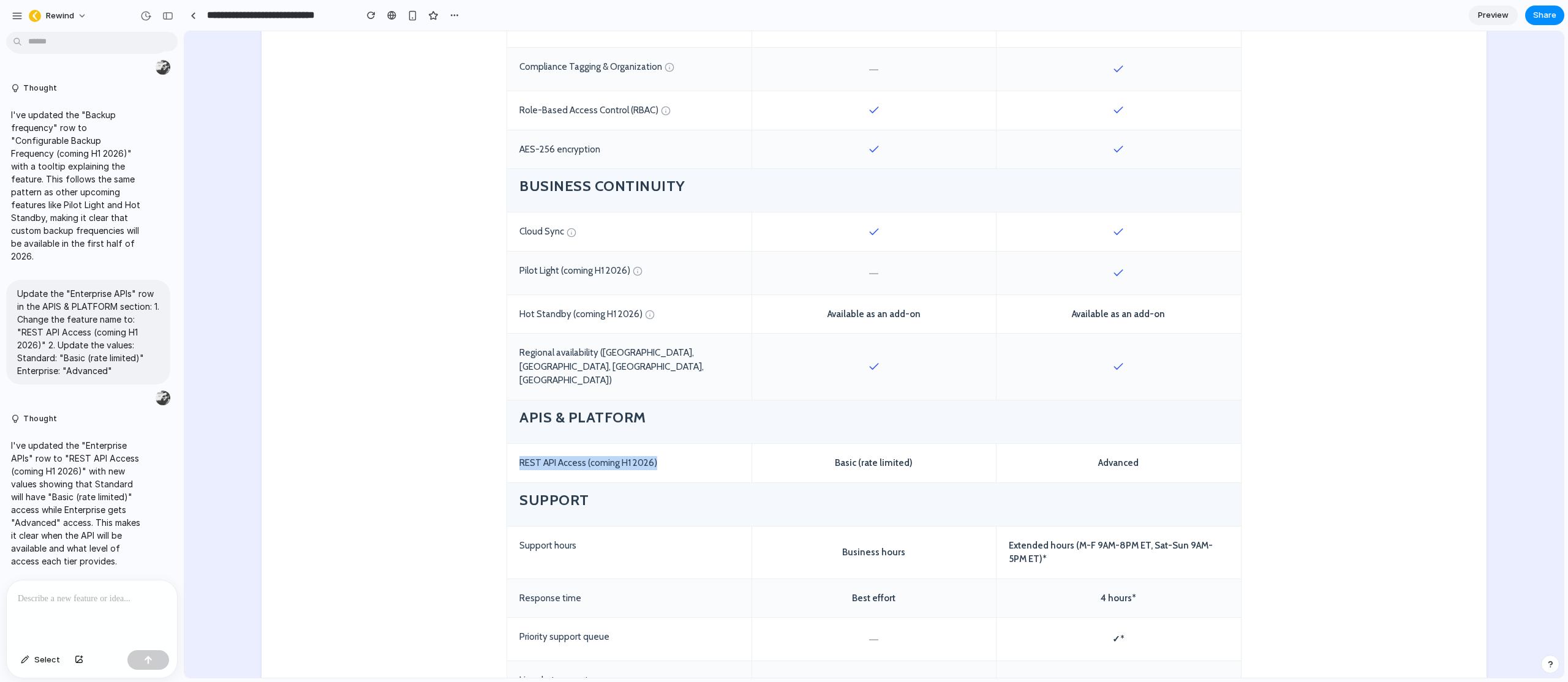
drag, startPoint x: 661, startPoint y: 440, endPoint x: 474, endPoint y: 430, distance: 187.3
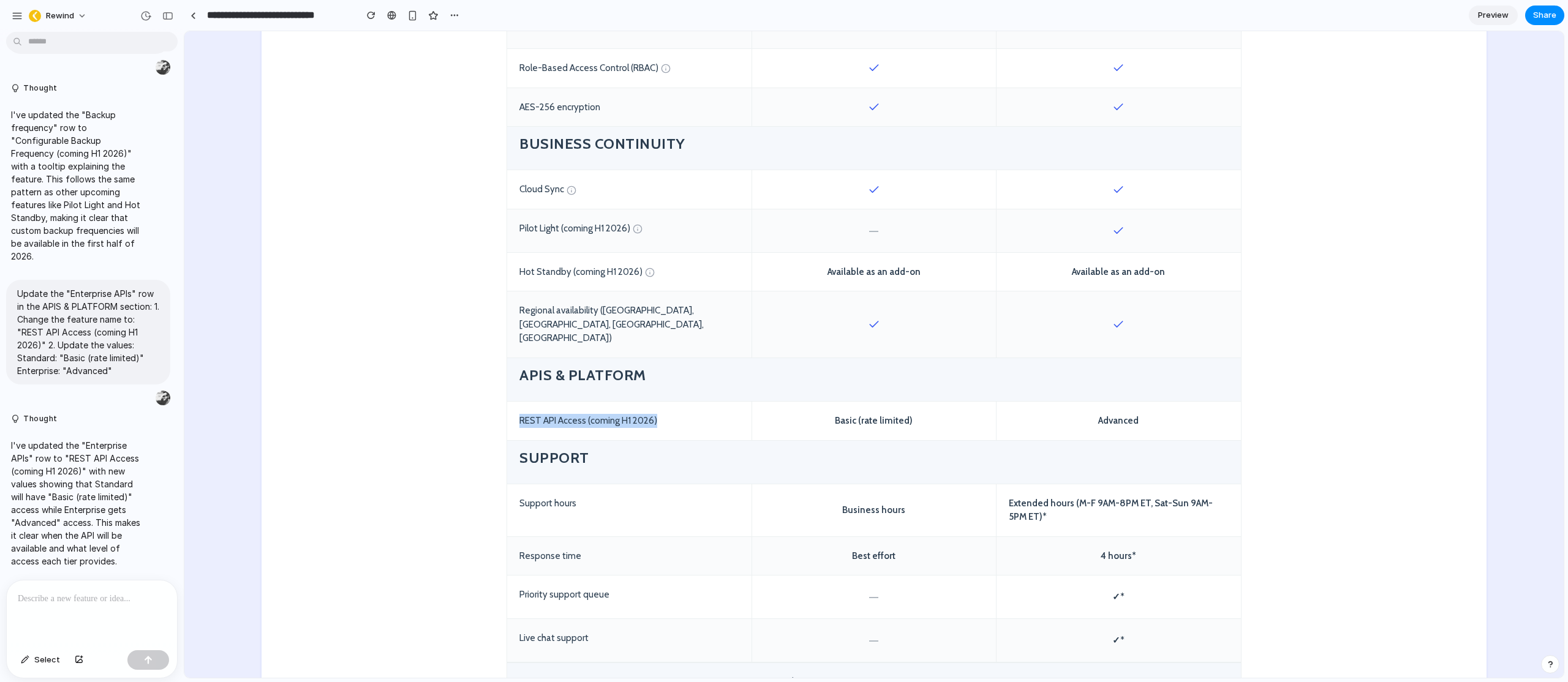
scroll to position [1392, 0]
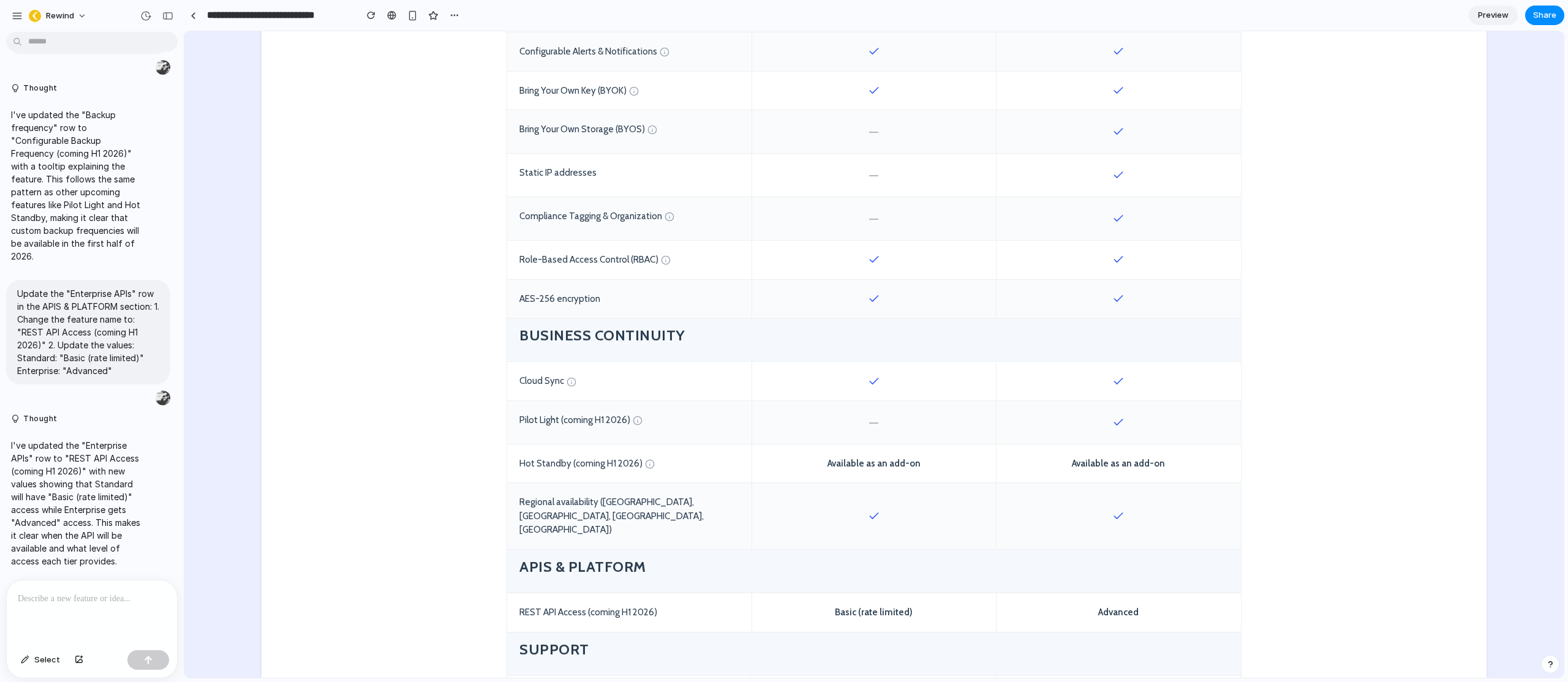
click at [443, 240] on section "Feature/Capability STANDARD Operational backup and recovery Start Free Trial EN…" at bounding box center [874, 144] width 1225 height 1572
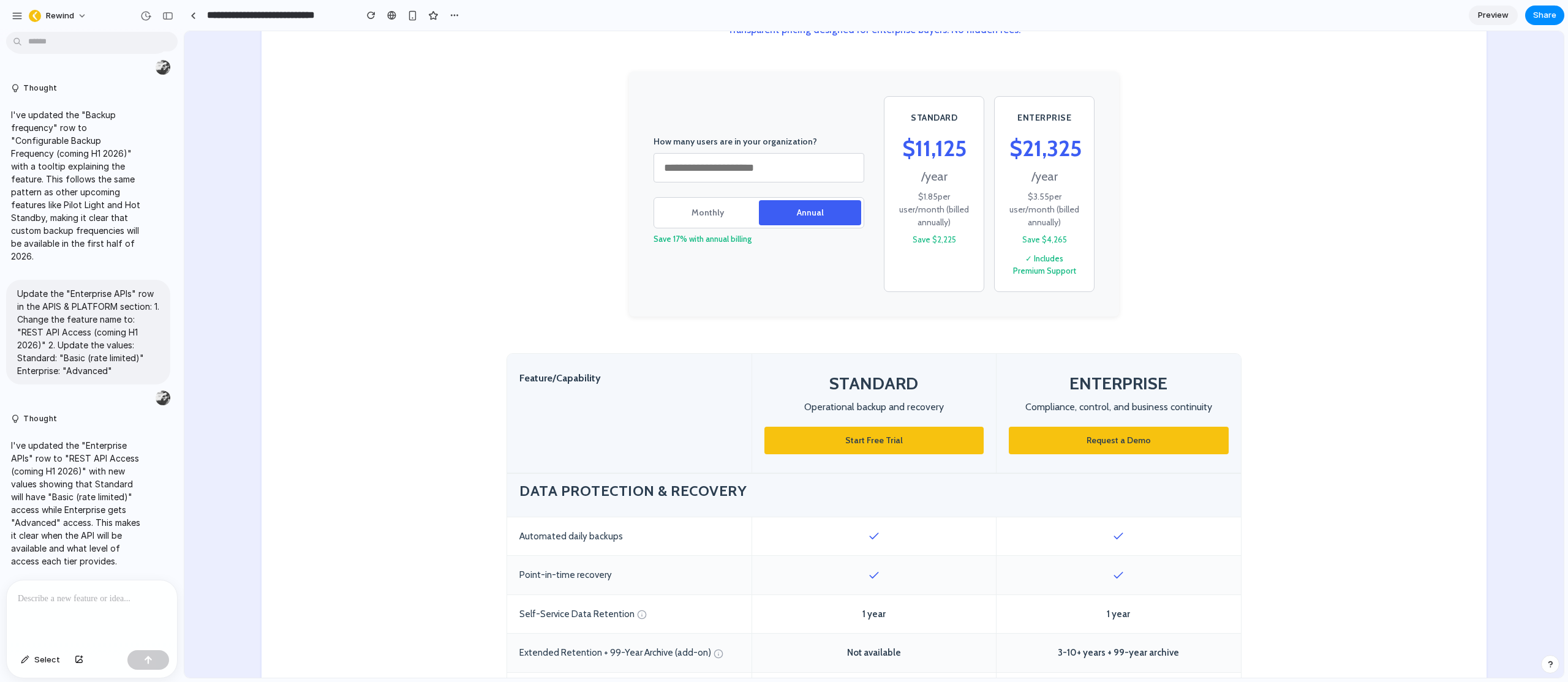
scroll to position [330, 0]
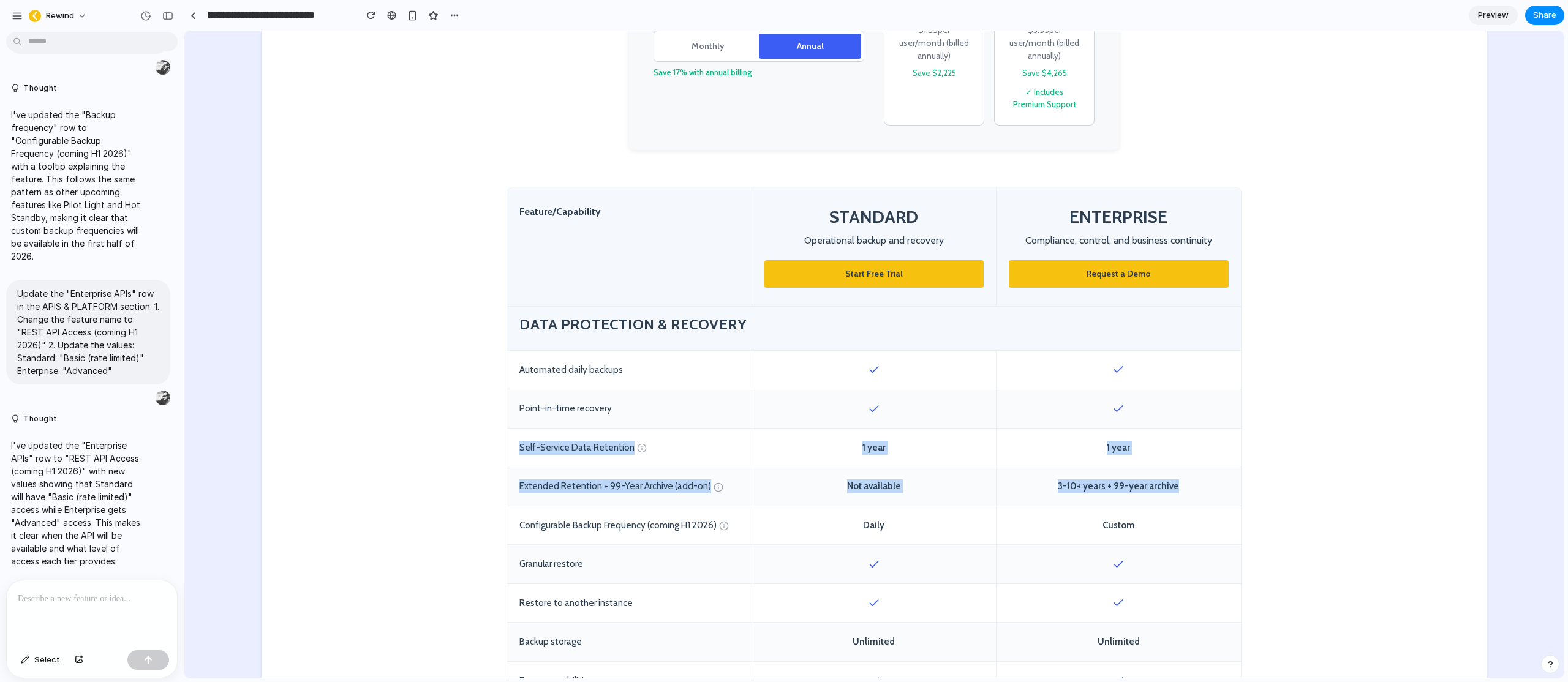
drag, startPoint x: 515, startPoint y: 442, endPoint x: 1208, endPoint y: 490, distance: 694.7
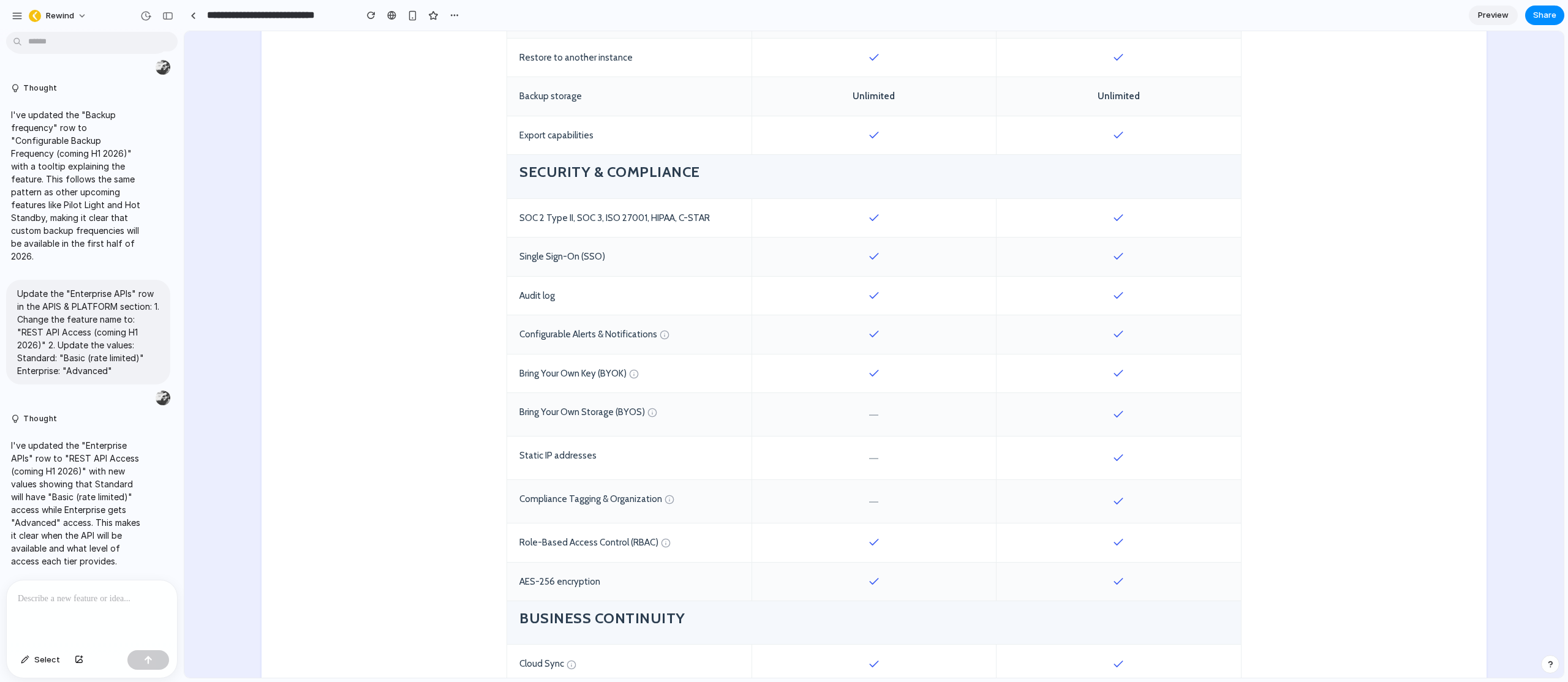
scroll to position [1079, 0]
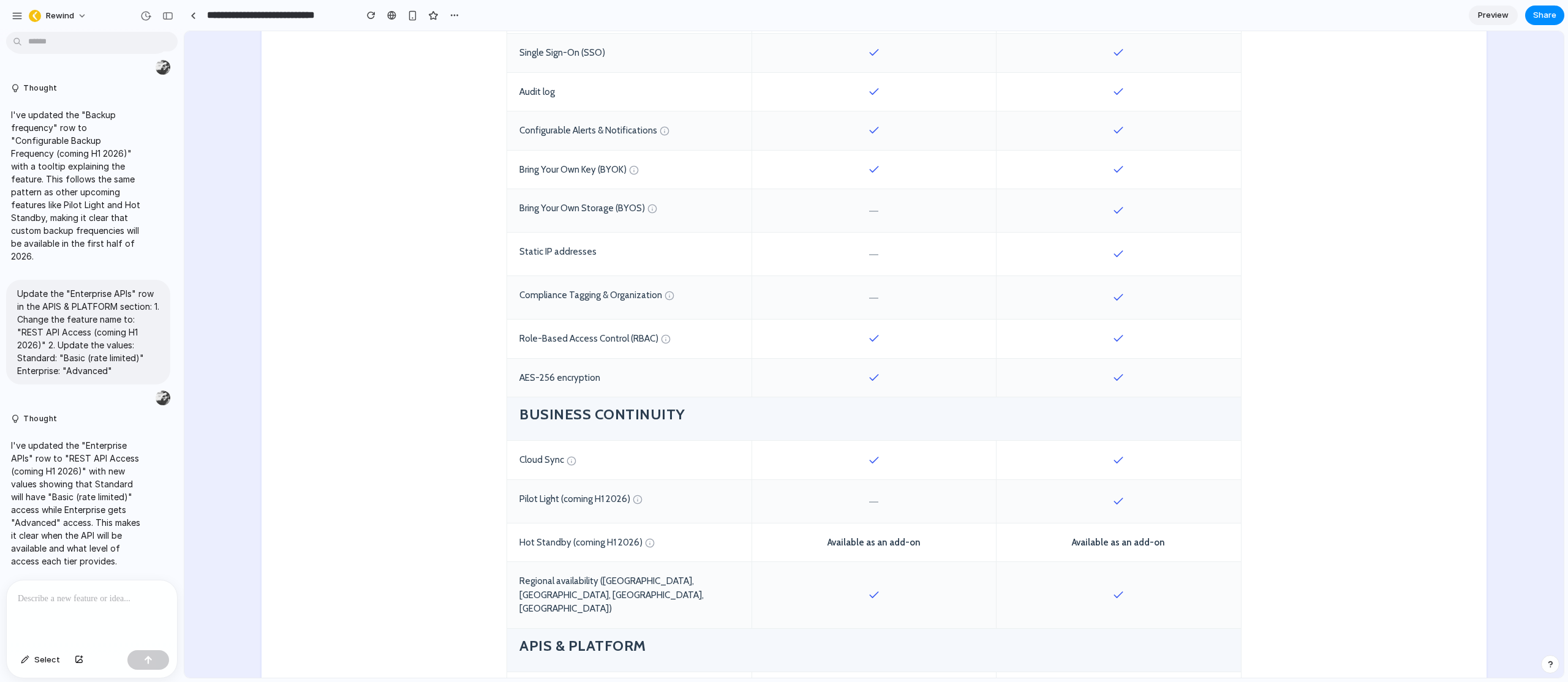
drag, startPoint x: 1133, startPoint y: 502, endPoint x: 679, endPoint y: 527, distance: 454.7
click at [878, 507] on div "Pilot Light (coming H1 2026) —" at bounding box center [874, 502] width 734 height 43
click at [605, 500] on div "Pilot Light (coming H1 2026)" at bounding box center [629, 502] width 244 height 43
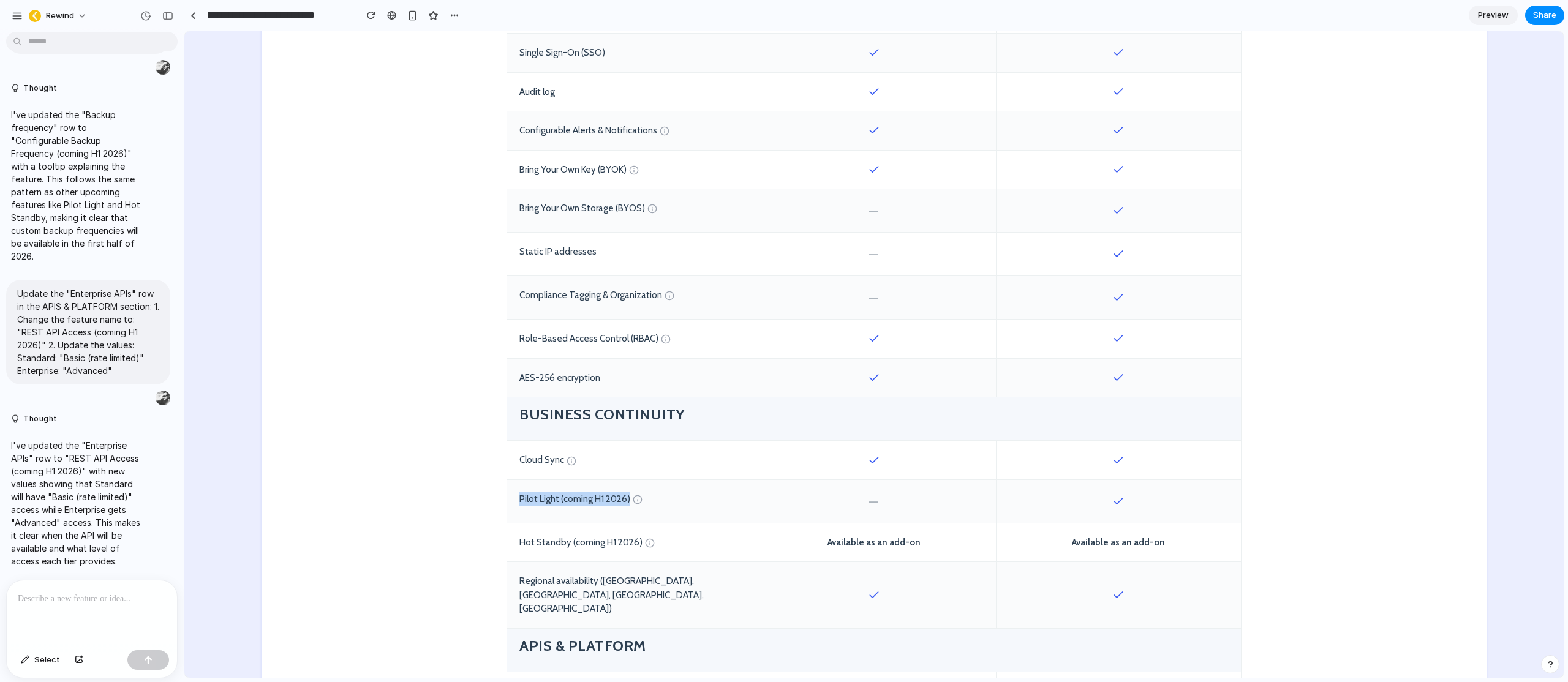
click at [519, 498] on div "Pilot Light (coming H1 2026)" at bounding box center [629, 502] width 244 height 43
drag, startPoint x: 516, startPoint y: 498, endPoint x: 1156, endPoint y: 498, distance: 640.0
click at [1156, 498] on div "Pilot Light (coming H1 2026) —" at bounding box center [874, 502] width 734 height 43
click at [1156, 498] on div at bounding box center [1119, 502] width 244 height 43
drag, startPoint x: 1118, startPoint y: 501, endPoint x: 1104, endPoint y: 501, distance: 14.0
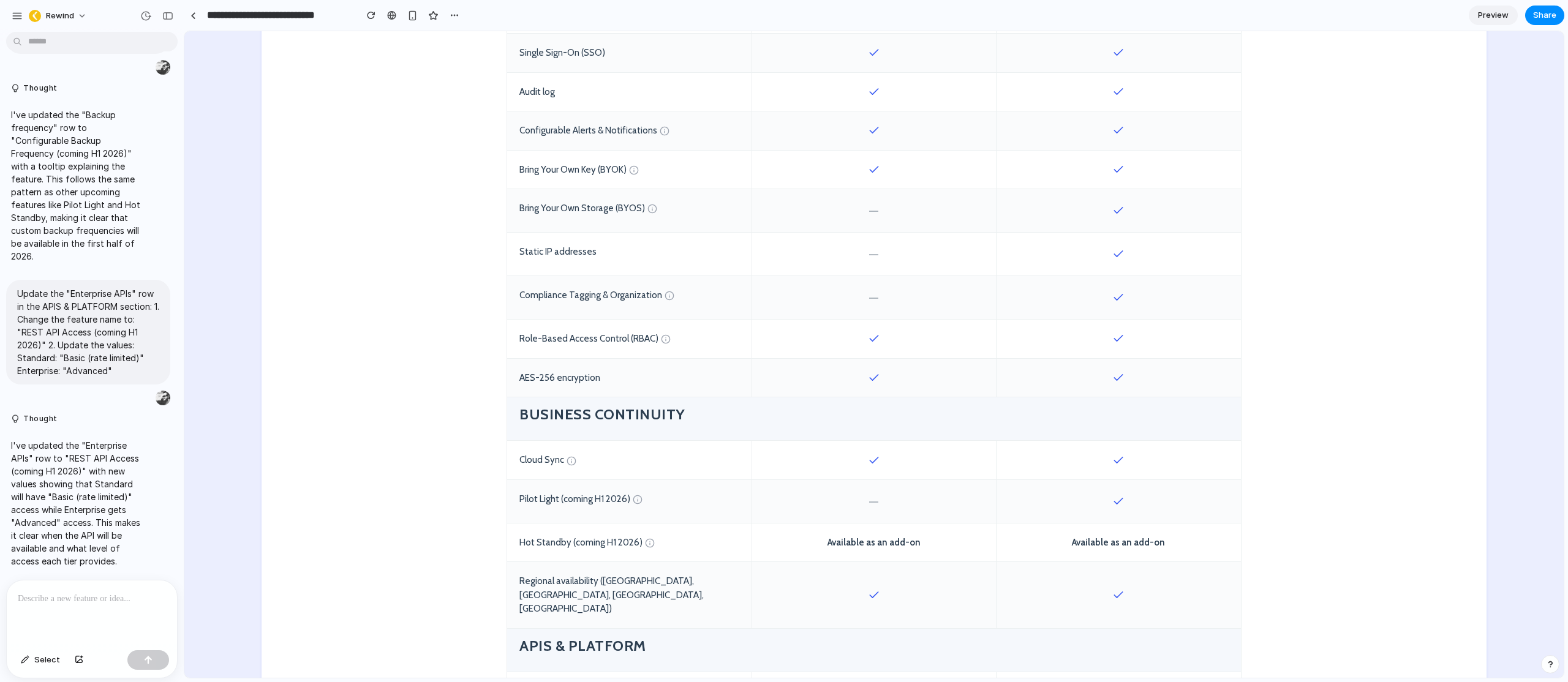
click at [1104, 501] on div at bounding box center [1119, 502] width 244 height 43
drag, startPoint x: 1134, startPoint y: 502, endPoint x: 1107, endPoint y: 502, distance: 27.0
click at [1107, 502] on div at bounding box center [1119, 502] width 244 height 43
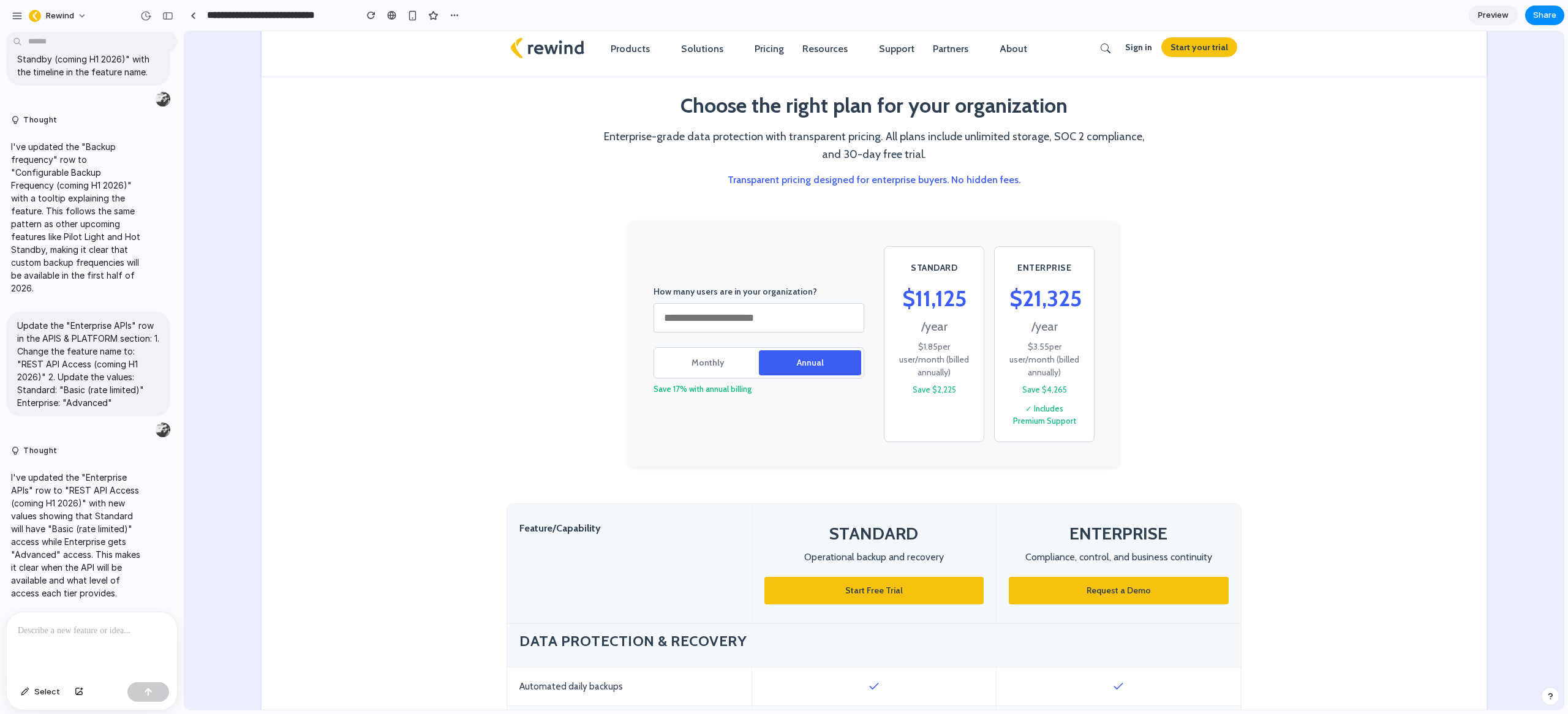
scroll to position [0, 0]
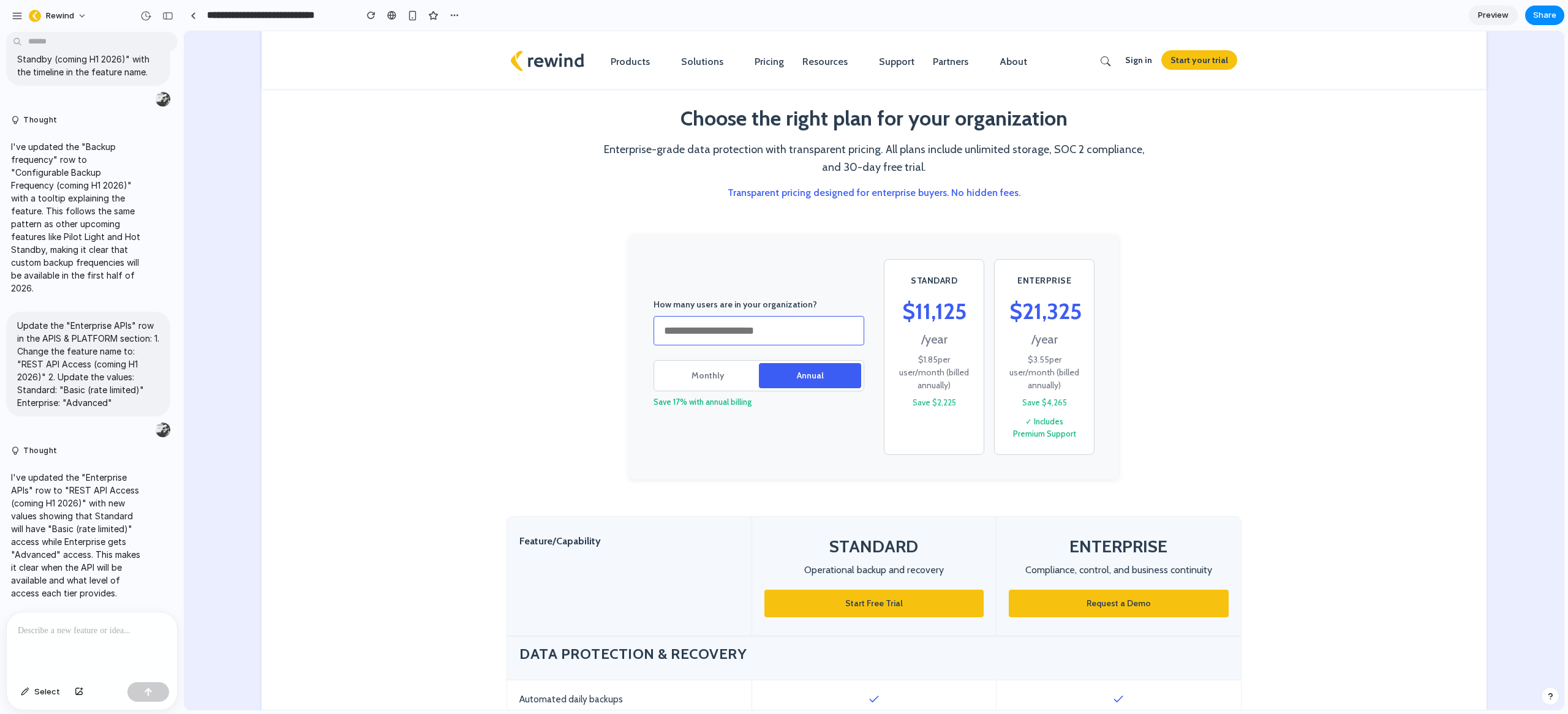
click at [715, 335] on input "***" at bounding box center [759, 331] width 211 height 30
click at [1223, 390] on section "How many users are in your organization? **** Monthly Annual Save 17% with annu…" at bounding box center [874, 375] width 1225 height 282
click at [713, 379] on button "Monthly" at bounding box center [708, 375] width 102 height 25
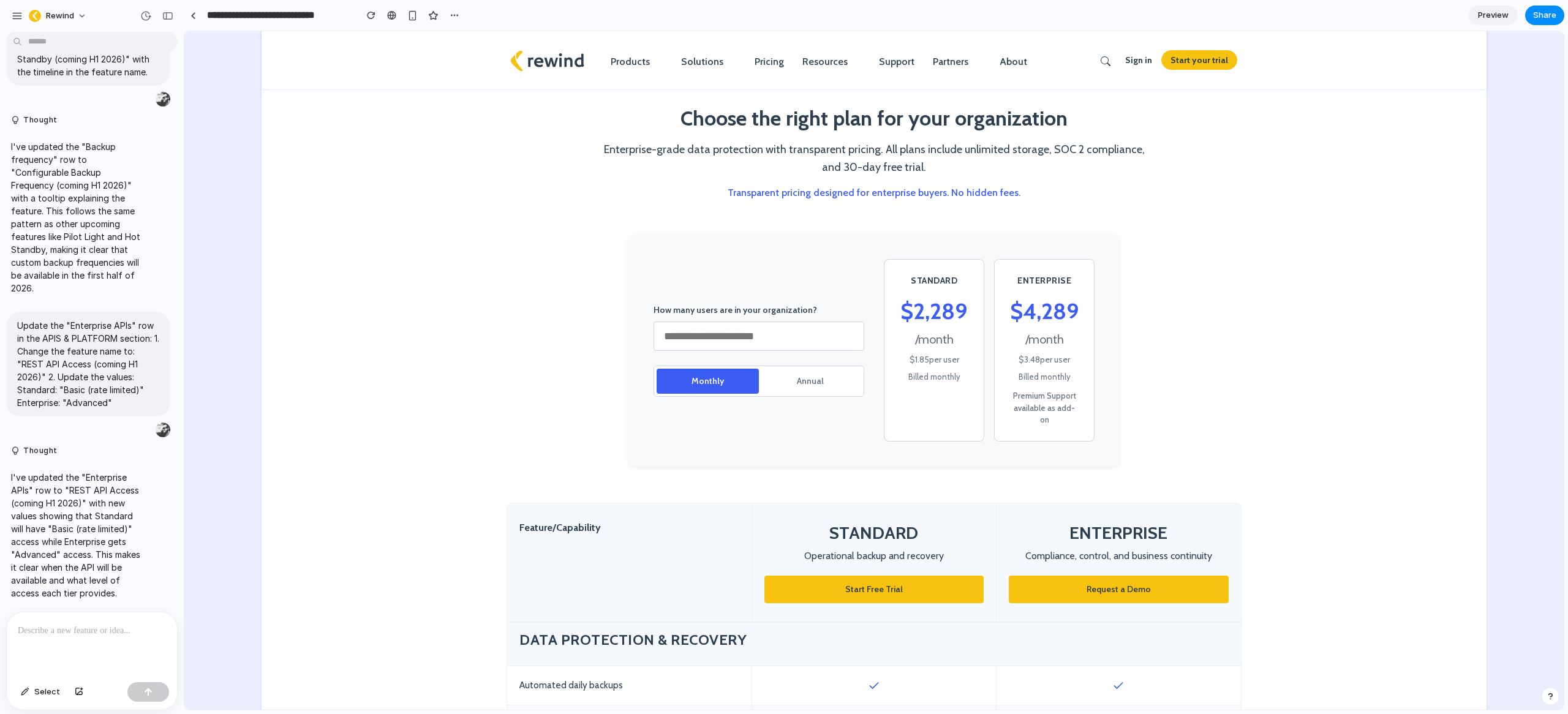
click at [778, 377] on button "Annual" at bounding box center [810, 381] width 102 height 25
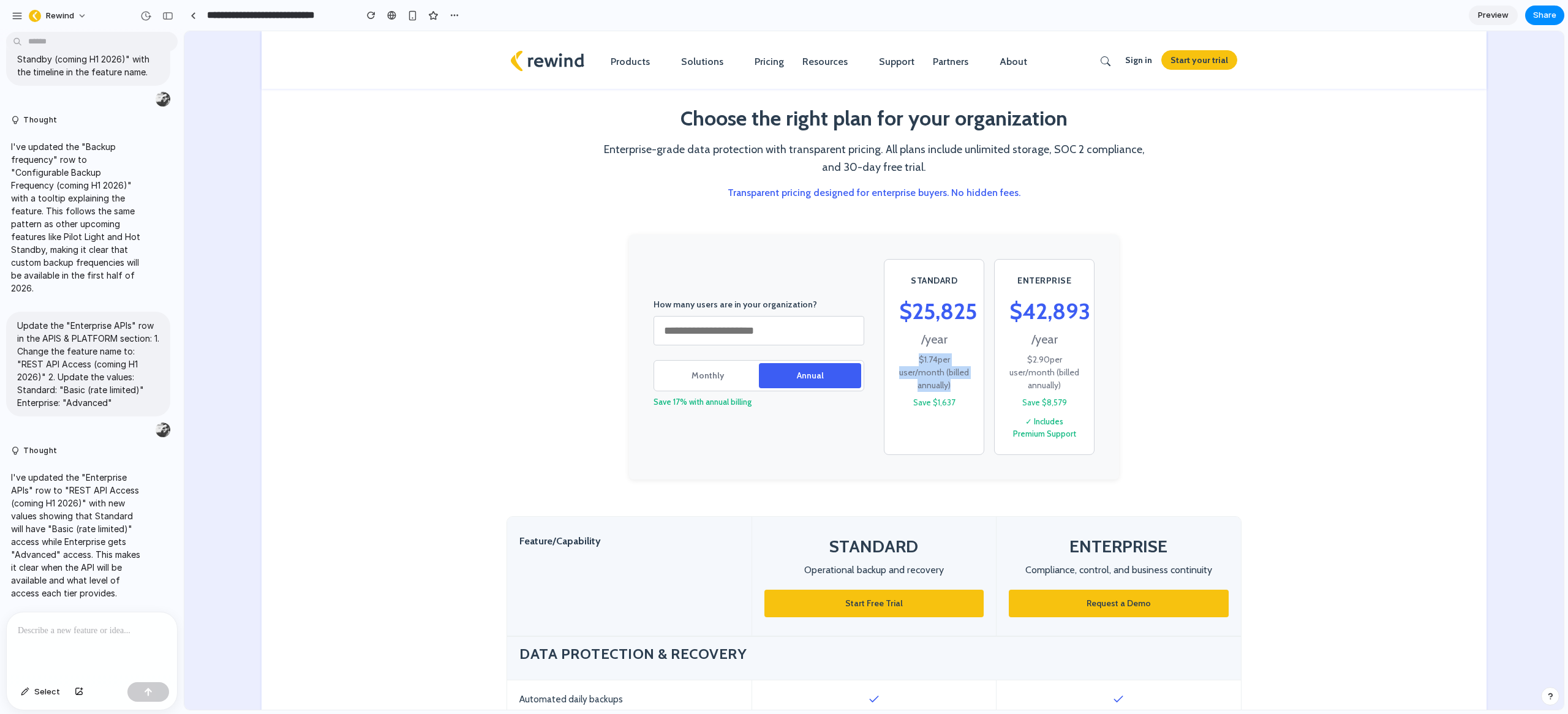
drag, startPoint x: 911, startPoint y: 356, endPoint x: 963, endPoint y: 383, distance: 58.6
click at [963, 383] on div "$ 1.74 per user /month (billed annually)" at bounding box center [934, 372] width 69 height 38
drag, startPoint x: 1016, startPoint y: 358, endPoint x: 1056, endPoint y: 397, distance: 55.9
click at [1054, 397] on div "ENTERPRISE $ 42,893 / year $ 2.90 per user /month (billed annually) Save $8,579…" at bounding box center [1045, 357] width 101 height 196
click at [1065, 398] on div "Save $8,579" at bounding box center [1044, 403] width 69 height 12
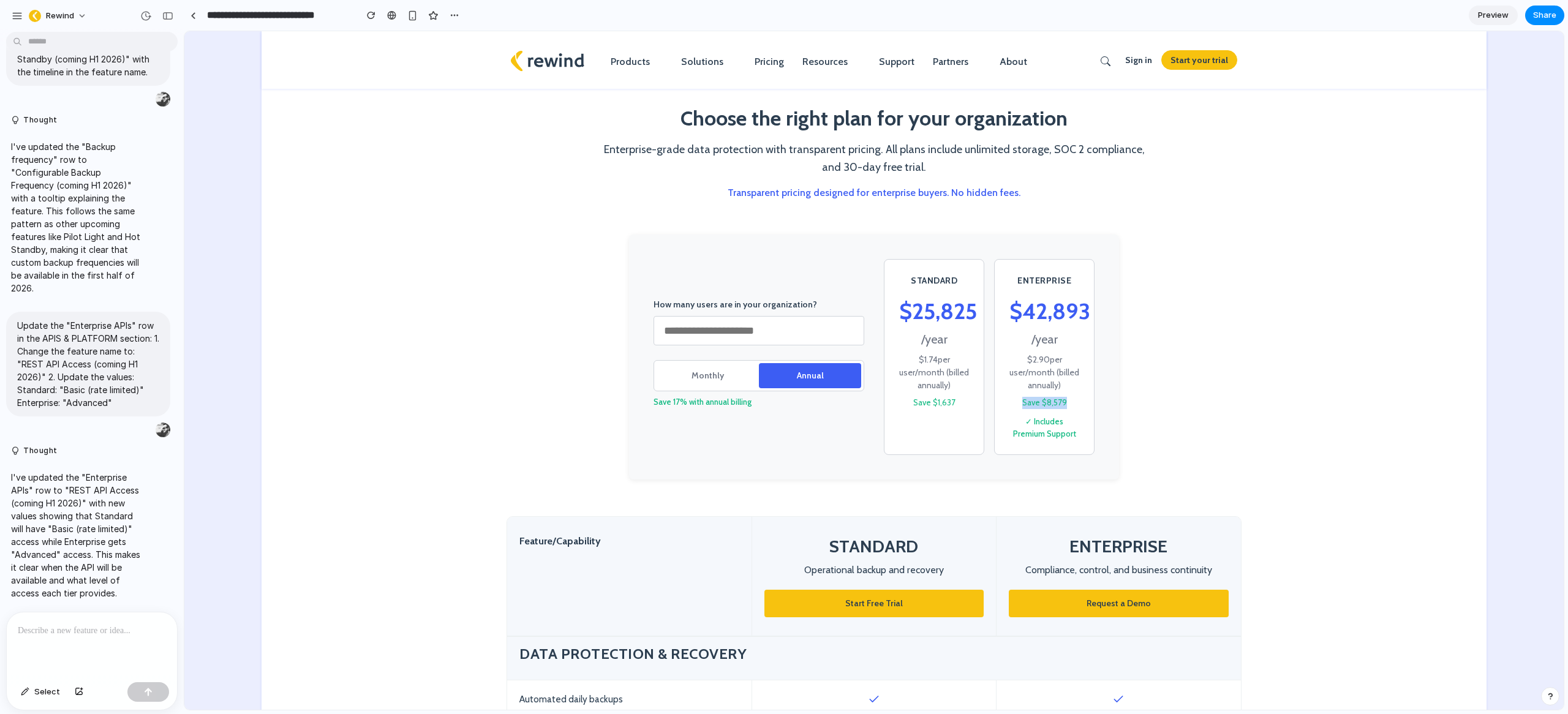
drag, startPoint x: 1065, startPoint y: 403, endPoint x: 998, endPoint y: 401, distance: 67.0
click at [999, 401] on div "ENTERPRISE $ 42,893 / year $ 2.90 per user /month (billed annually) Save $8,579…" at bounding box center [1045, 357] width 101 height 196
click at [1046, 403] on div "Save $8,579" at bounding box center [1044, 403] width 69 height 12
drag, startPoint x: 1064, startPoint y: 403, endPoint x: 1032, endPoint y: 402, distance: 32.0
click at [1034, 402] on div "Save $8,579" at bounding box center [1044, 403] width 69 height 12
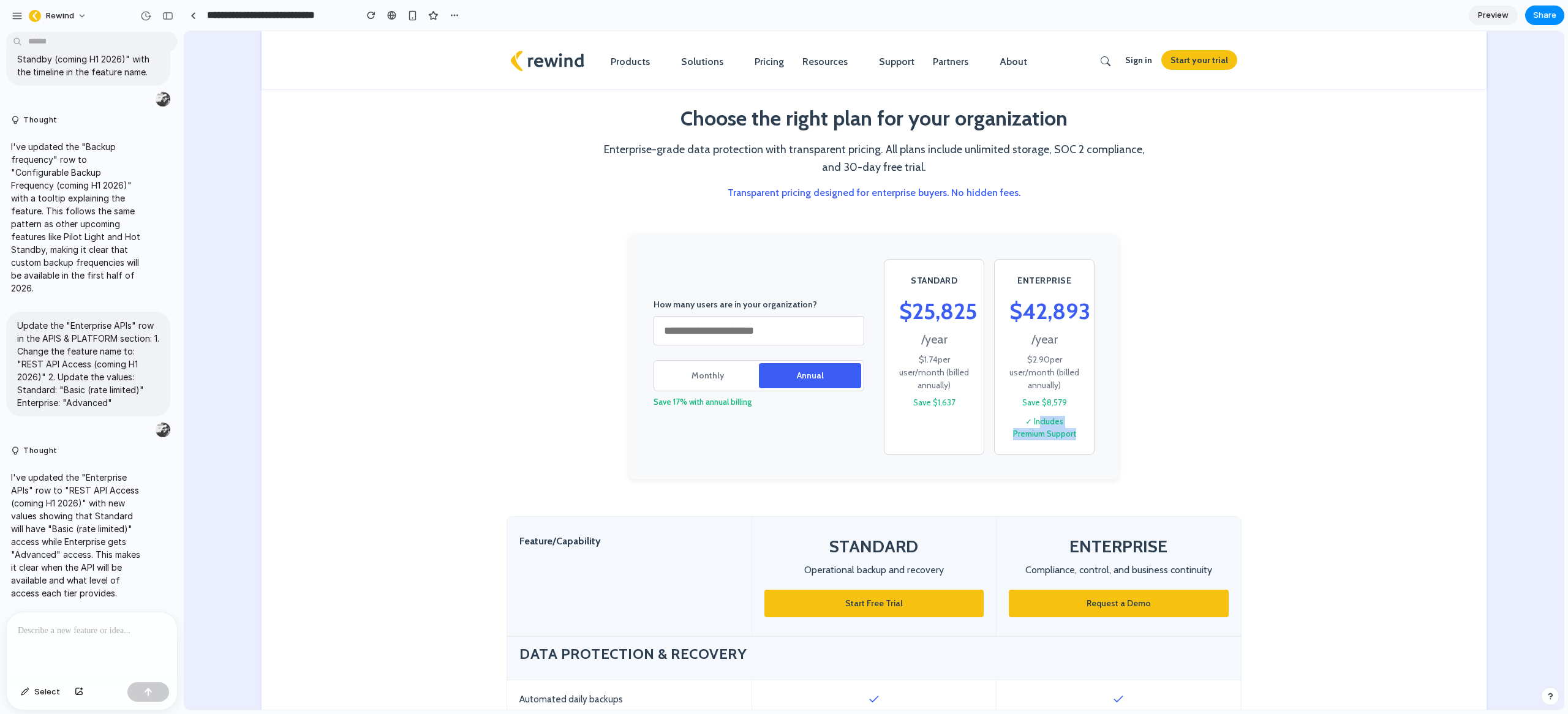
drag, startPoint x: 1047, startPoint y: 433, endPoint x: 1021, endPoint y: 418, distance: 30.0
click at [1020, 423] on div "✓ Includes Premium Support" at bounding box center [1044, 428] width 69 height 24
click at [1060, 432] on div "✓ Includes Premium Support" at bounding box center [1044, 428] width 69 height 24
click at [706, 333] on input "****" at bounding box center [759, 331] width 211 height 30
drag, startPoint x: 689, startPoint y: 327, endPoint x: 669, endPoint y: 328, distance: 20.0
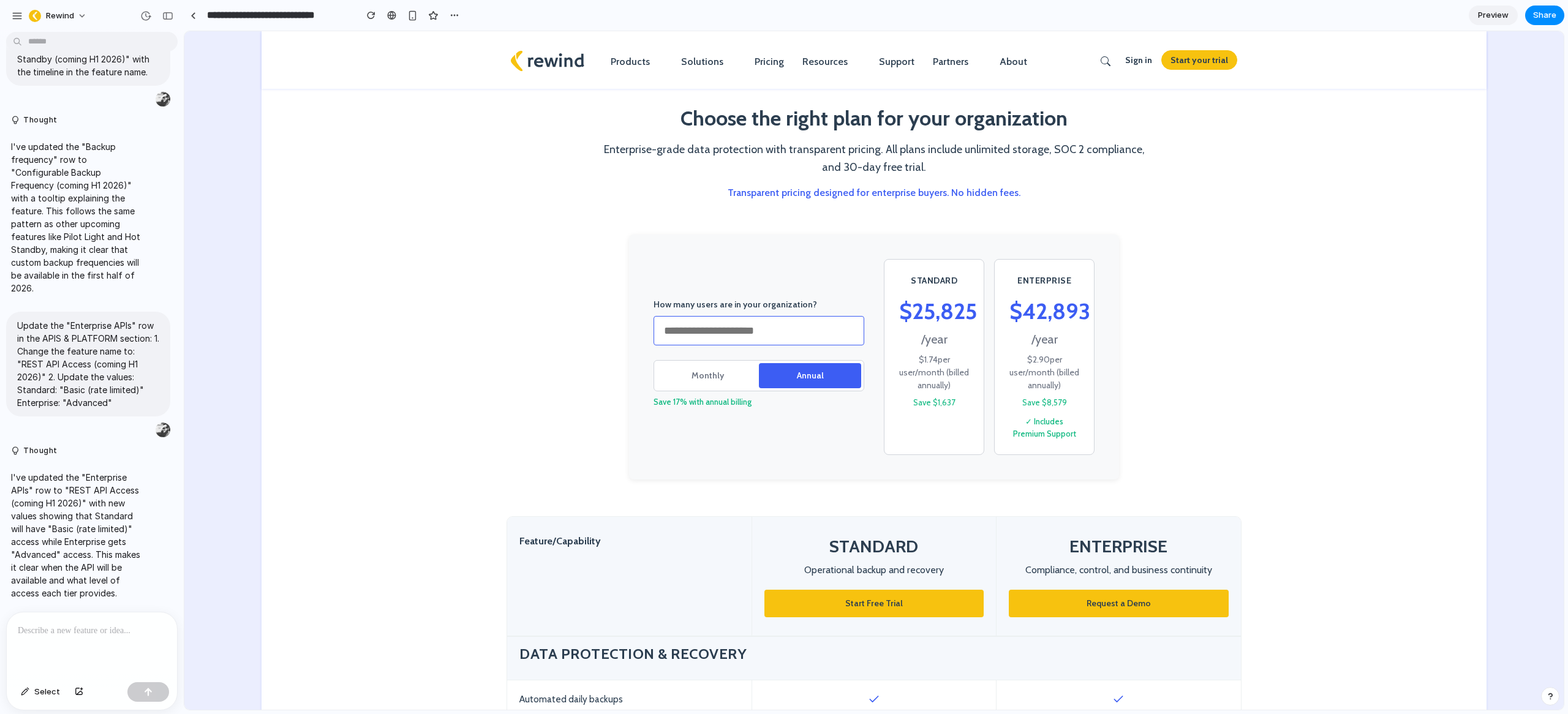
click at [669, 328] on input "****" at bounding box center [759, 331] width 211 height 30
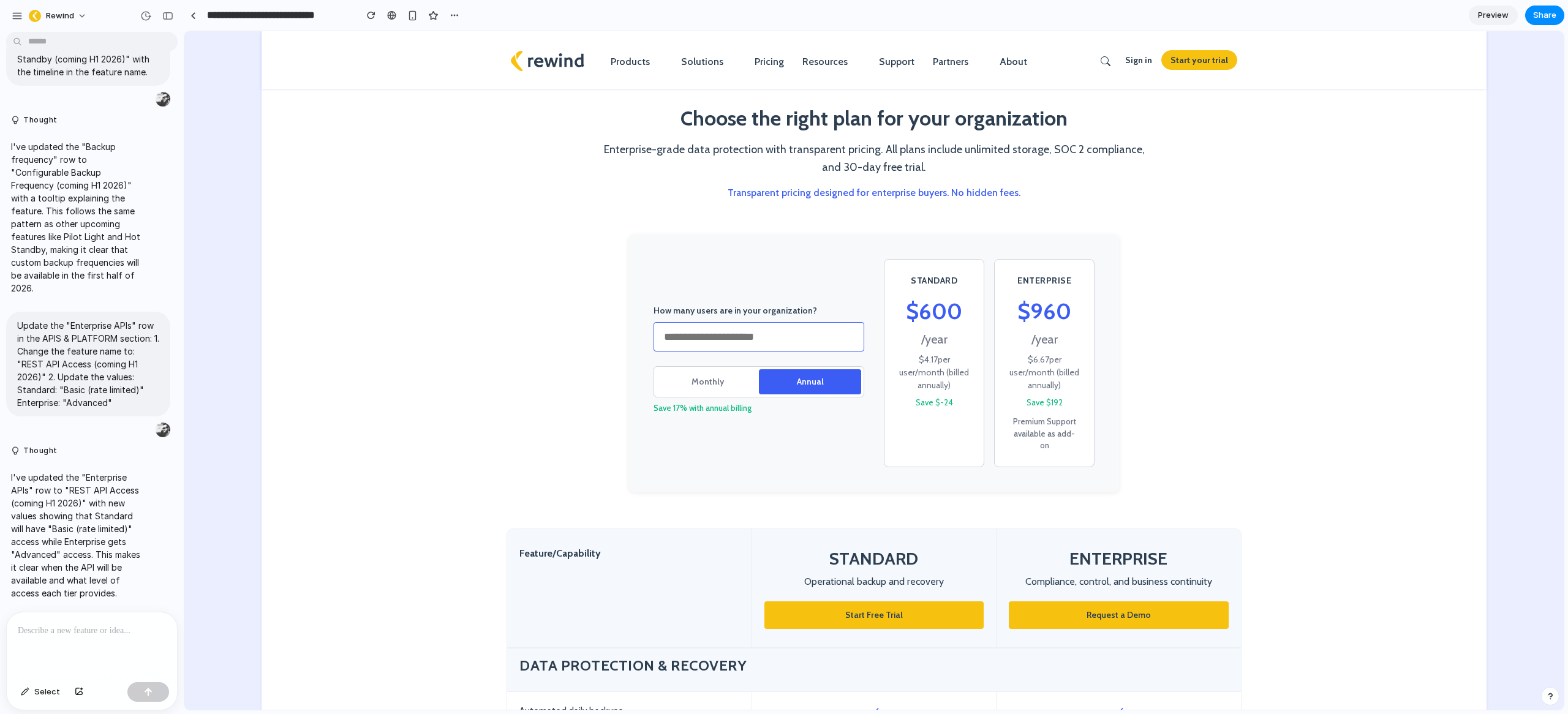
click at [682, 335] on input "**" at bounding box center [759, 336] width 211 height 30
drag, startPoint x: 1062, startPoint y: 432, endPoint x: 1006, endPoint y: 418, distance: 57.7
click at [1006, 418] on div "ENTERPRISE $ 960 / year $ 6.67 per user /month (billed annually) Save $192 Prem…" at bounding box center [1045, 363] width 101 height 208
click at [713, 327] on input "**" at bounding box center [759, 336] width 211 height 30
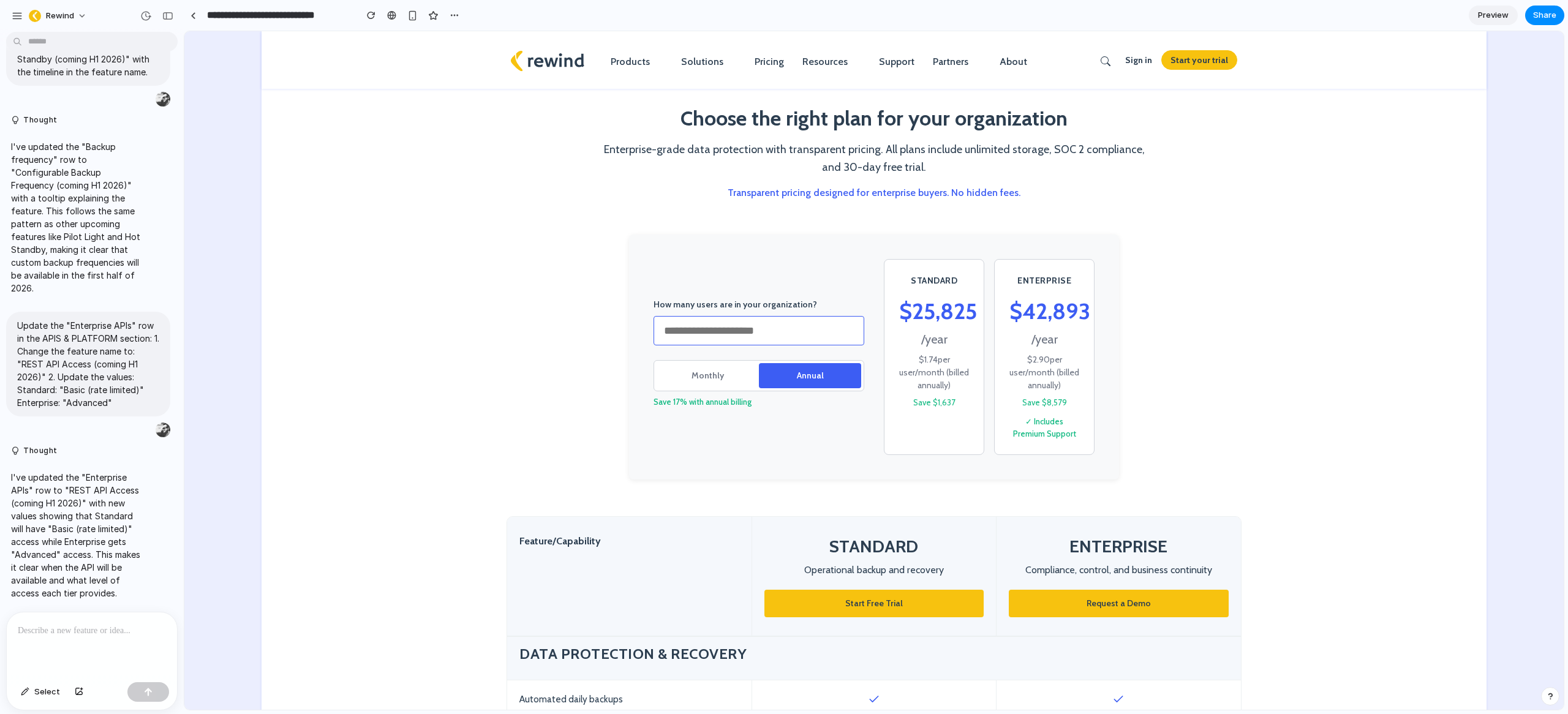
type input "****"
click at [683, 367] on button "Monthly" at bounding box center [708, 375] width 102 height 25
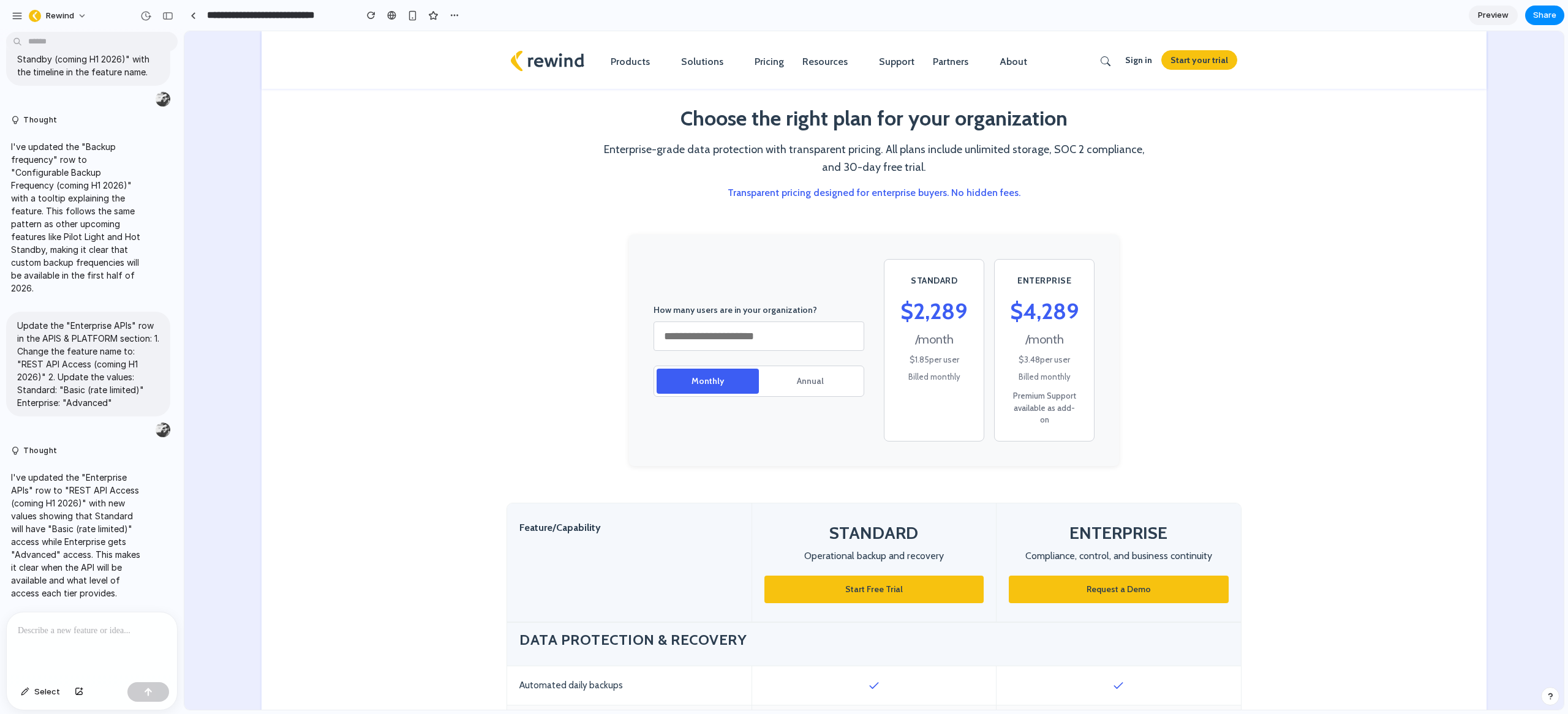
click at [826, 373] on button "Annual" at bounding box center [810, 381] width 102 height 25
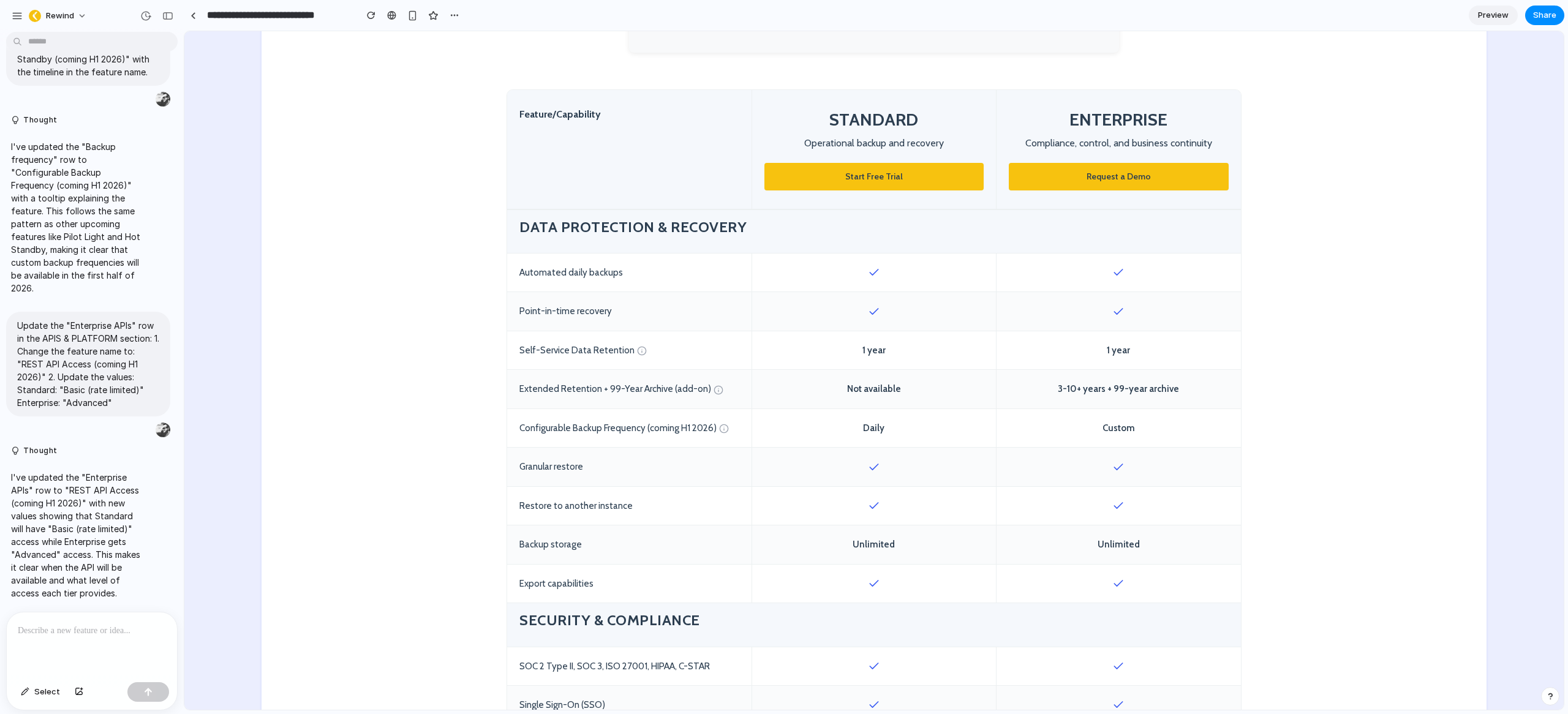
scroll to position [430, 0]
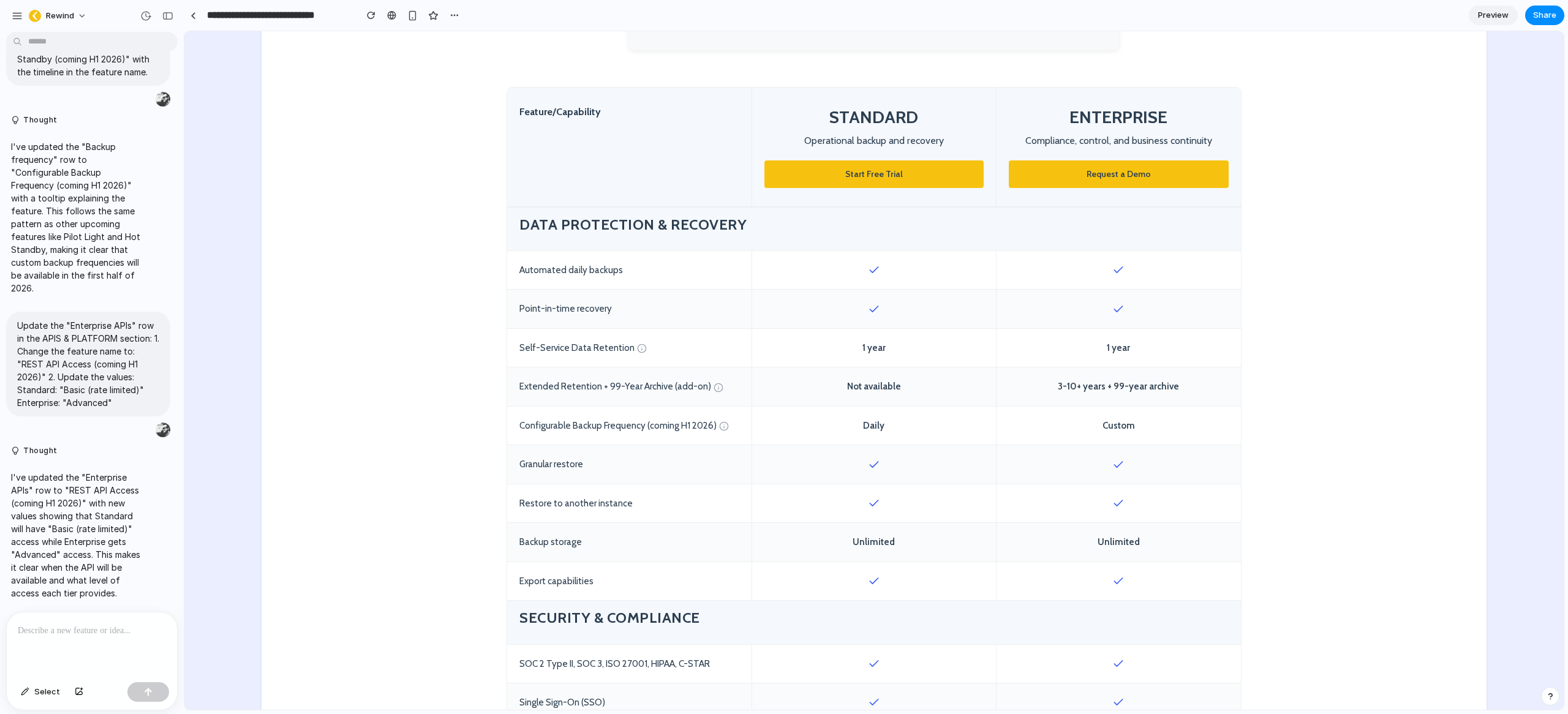
click at [550, 350] on div "Self-Service Data Retention" at bounding box center [629, 348] width 244 height 38
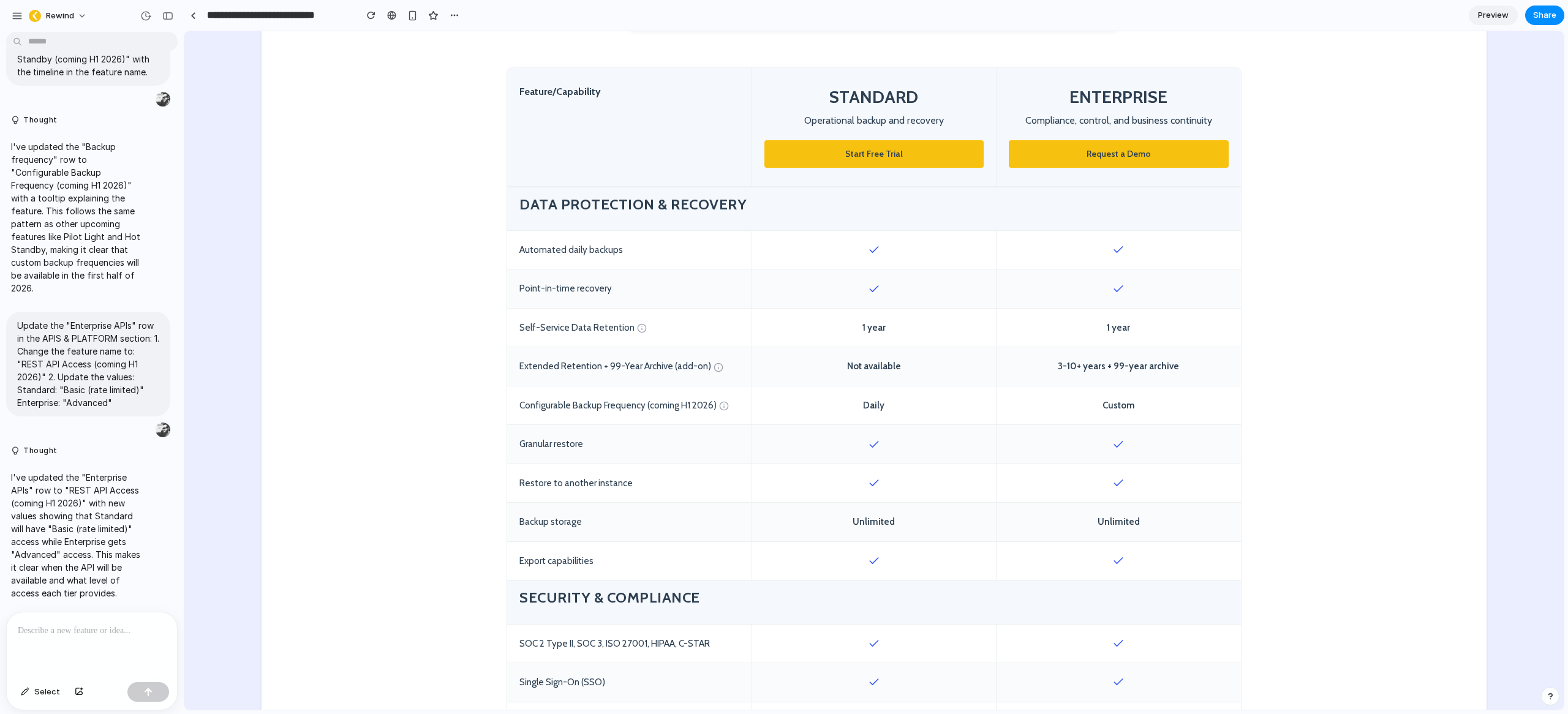
scroll to position [450, 0]
drag, startPoint x: 1103, startPoint y: 367, endPoint x: 1050, endPoint y: 363, distance: 53.2
click at [1050, 363] on div "3-10+ years + 99-year archive" at bounding box center [1119, 366] width 244 height 38
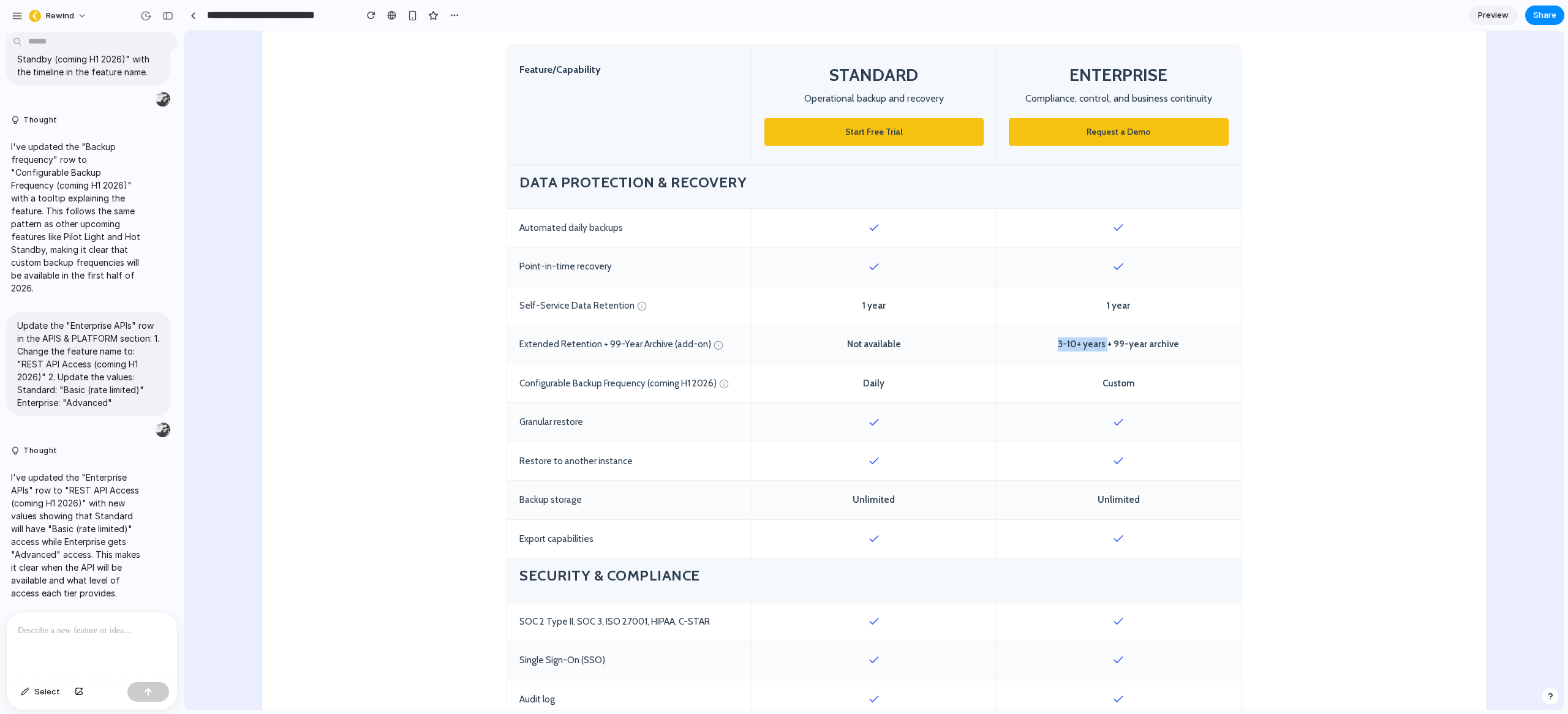
scroll to position [474, 0]
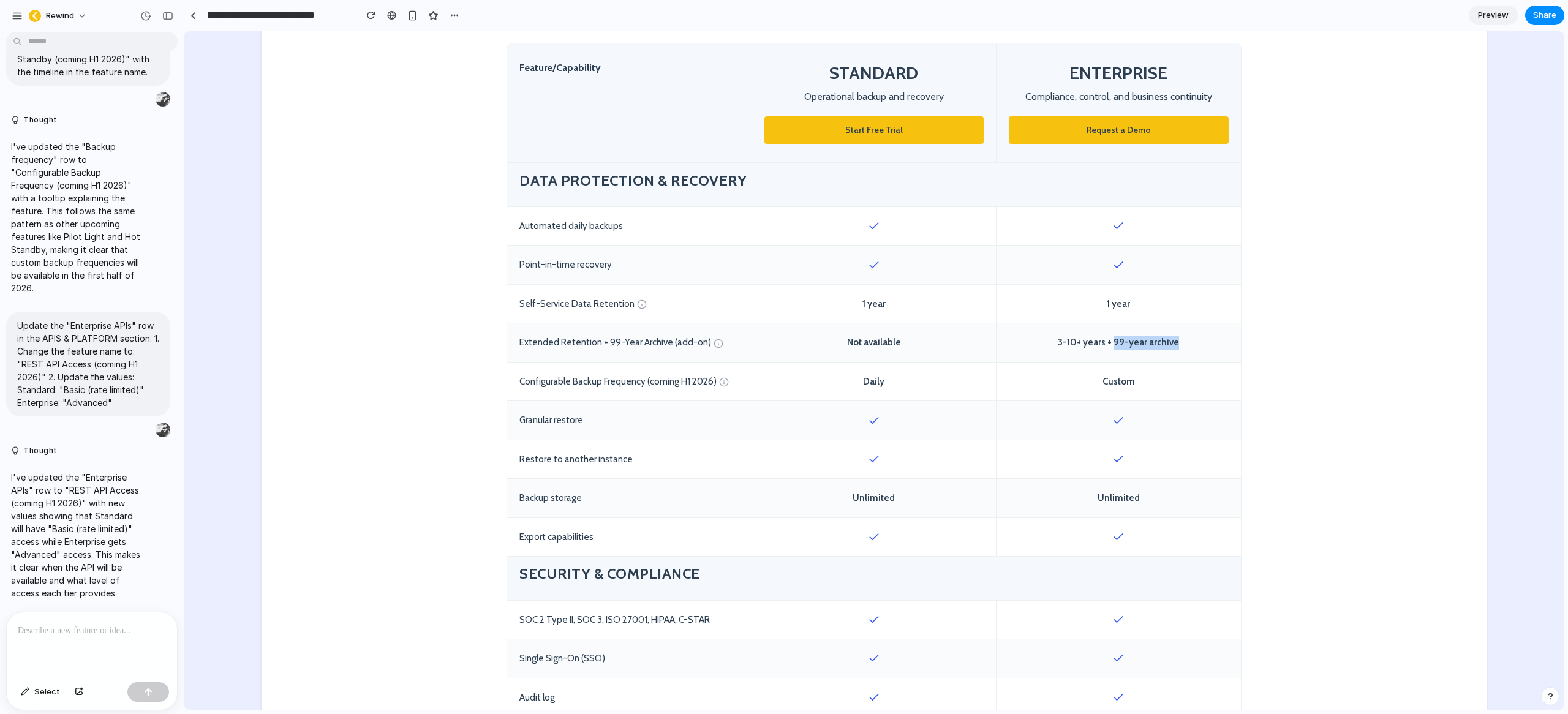
drag, startPoint x: 1175, startPoint y: 340, endPoint x: 1111, endPoint y: 339, distance: 64.0
click at [1111, 339] on div "3-10+ years + 99-year archive" at bounding box center [1119, 343] width 244 height 38
click at [1030, 346] on div "3-10+ years + 99-year archive" at bounding box center [1119, 343] width 244 height 38
drag, startPoint x: 1123, startPoint y: 306, endPoint x: 1086, endPoint y: 303, distance: 37.1
click at [1086, 303] on div "1 year" at bounding box center [1119, 304] width 244 height 38
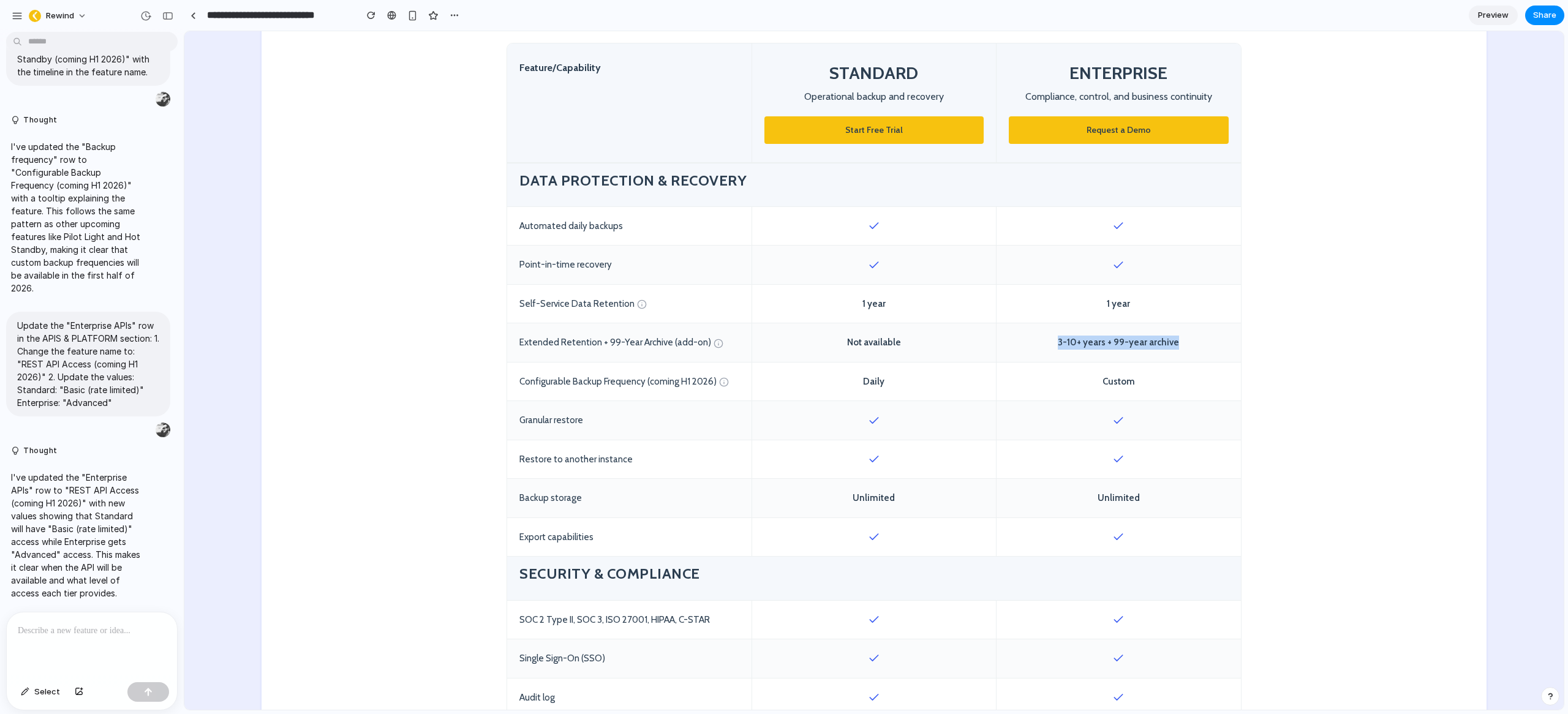
drag, startPoint x: 1174, startPoint y: 343, endPoint x: 1055, endPoint y: 343, distance: 119.0
click at [1055, 343] on div "3-10+ years + 99-year archive" at bounding box center [1119, 343] width 244 height 38
drag, startPoint x: 1151, startPoint y: 345, endPoint x: 1173, endPoint y: 347, distance: 22.1
click at [1152, 345] on div "3-10+ years + 99-year archive" at bounding box center [1119, 343] width 244 height 38
drag, startPoint x: 1145, startPoint y: 343, endPoint x: 1110, endPoint y: 344, distance: 35.0
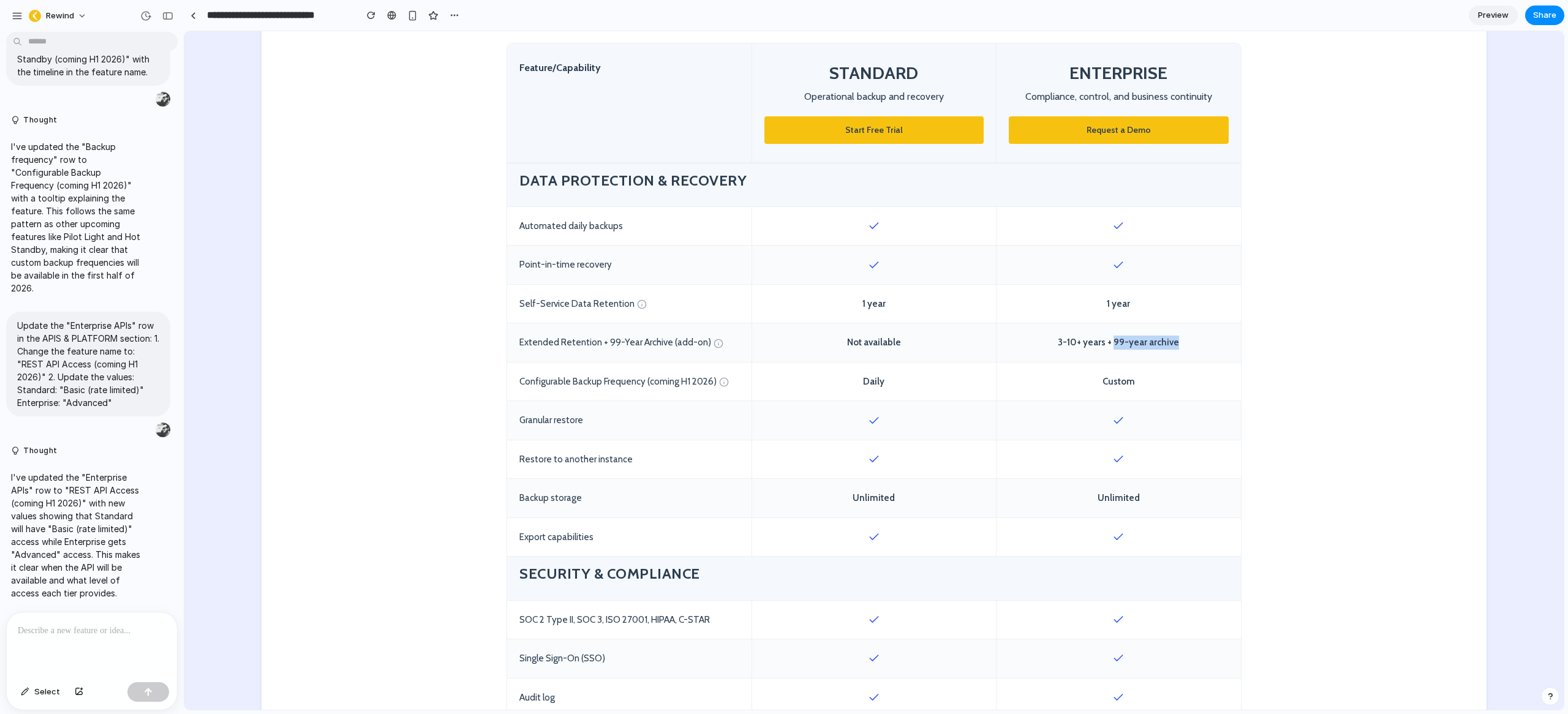
click at [1110, 344] on div "3-10+ years + 99-year archive" at bounding box center [1119, 343] width 244 height 38
click at [1176, 342] on div "3-10+ years + 99-year archive" at bounding box center [1119, 343] width 244 height 38
drag, startPoint x: 1178, startPoint y: 342, endPoint x: 1111, endPoint y: 343, distance: 67.0
click at [1111, 343] on div "3-10+ years + 99-year archive" at bounding box center [1119, 343] width 244 height 38
drag, startPoint x: 1106, startPoint y: 342, endPoint x: 1054, endPoint y: 343, distance: 52.0
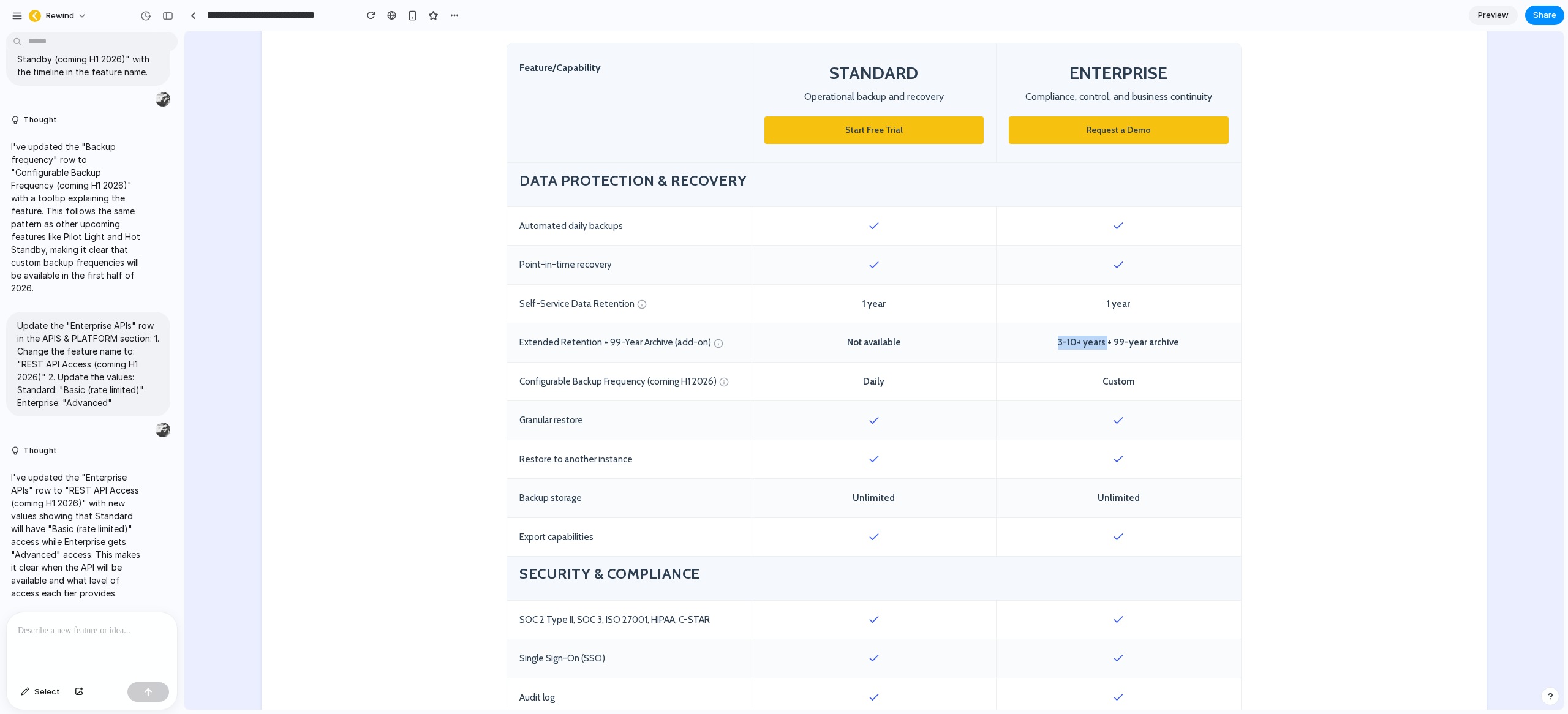
click at [1054, 343] on div "3-10+ years + 99-year archive" at bounding box center [1119, 343] width 244 height 38
drag, startPoint x: 1149, startPoint y: 342, endPoint x: 1150, endPoint y: 333, distance: 9.1
click at [1149, 341] on div "3-10+ years + 99-year archive" at bounding box center [1119, 343] width 244 height 38
drag, startPoint x: 1099, startPoint y: 303, endPoint x: 1131, endPoint y: 302, distance: 32.0
click at [1131, 302] on div "1 year" at bounding box center [1119, 304] width 244 height 38
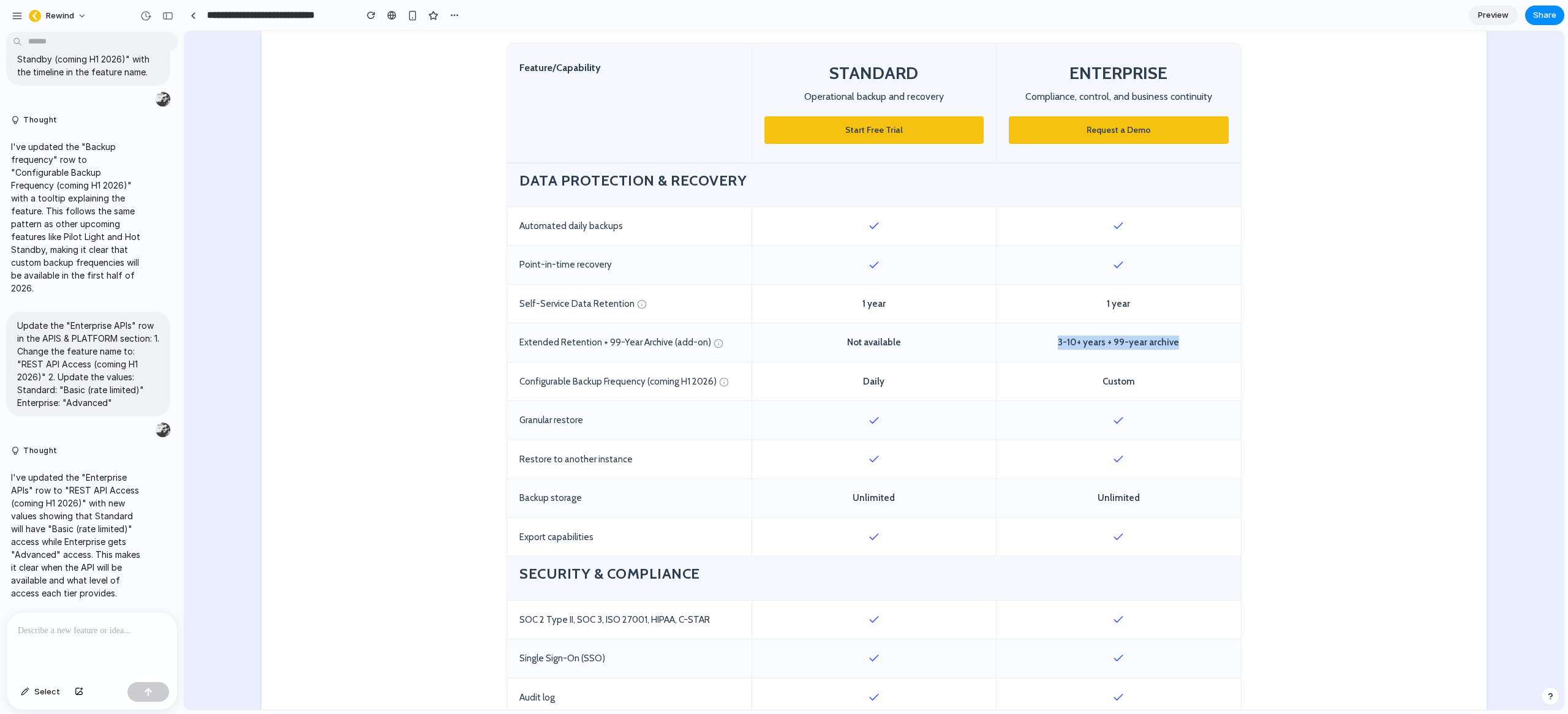
drag, startPoint x: 1054, startPoint y: 343, endPoint x: 1174, endPoint y: 339, distance: 120.1
click at [1174, 339] on div "3-10+ years + 99-year archive" at bounding box center [1119, 343] width 244 height 38
click at [1113, 342] on div "3-10+ years + 99-year archive" at bounding box center [1119, 343] width 244 height 38
drag, startPoint x: 1111, startPoint y: 342, endPoint x: 1173, endPoint y: 340, distance: 62.0
click at [1173, 340] on div "3-10+ years + 99-year archive" at bounding box center [1119, 343] width 244 height 38
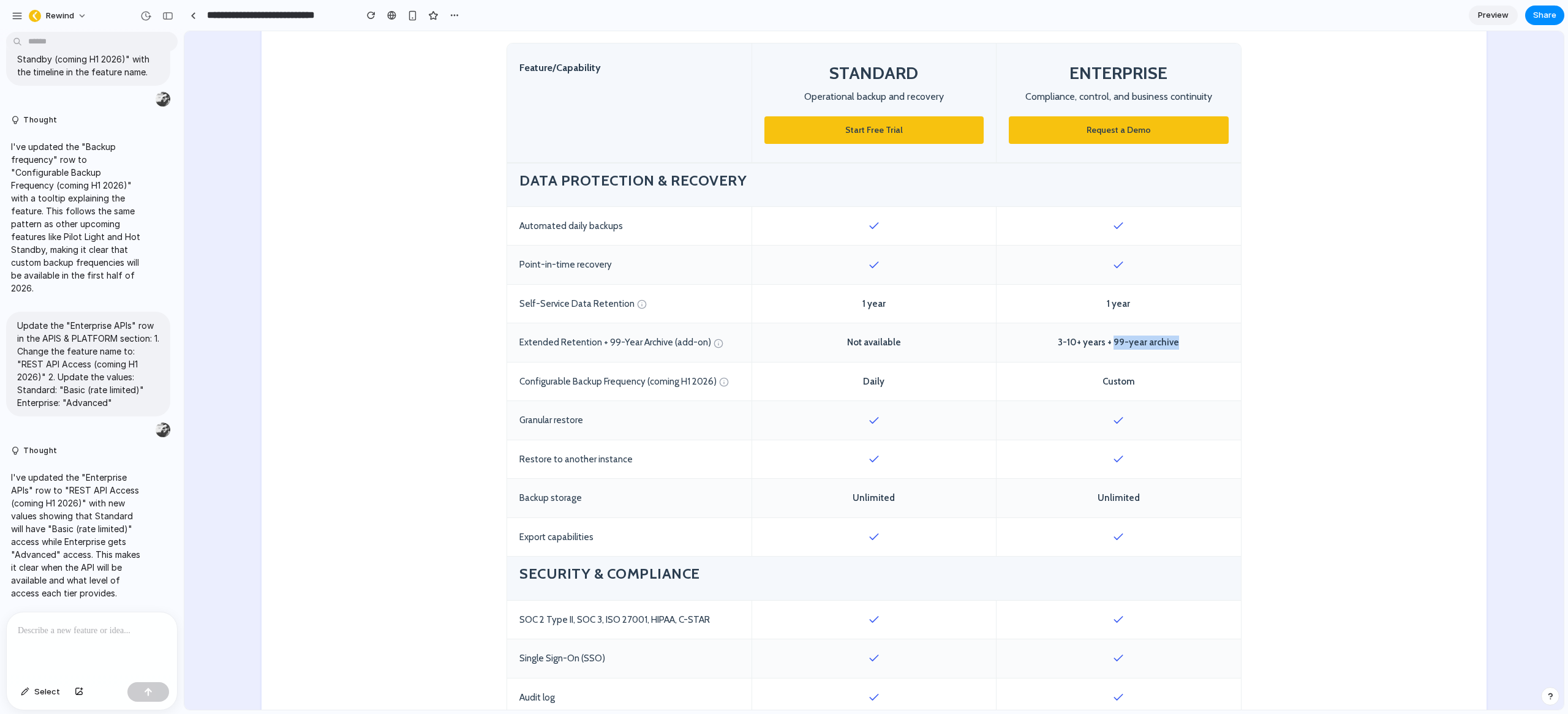
click at [1170, 343] on div "3-10+ years + 99-year archive" at bounding box center [1119, 343] width 244 height 38
drag, startPoint x: 510, startPoint y: 382, endPoint x: 708, endPoint y: 382, distance: 198.0
click at [708, 382] on div "Configurable Backup Frequency (coming H1 2026)" at bounding box center [629, 382] width 244 height 38
click at [669, 385] on div "Configurable Backup Frequency (coming H1 2026)" at bounding box center [629, 382] width 244 height 38
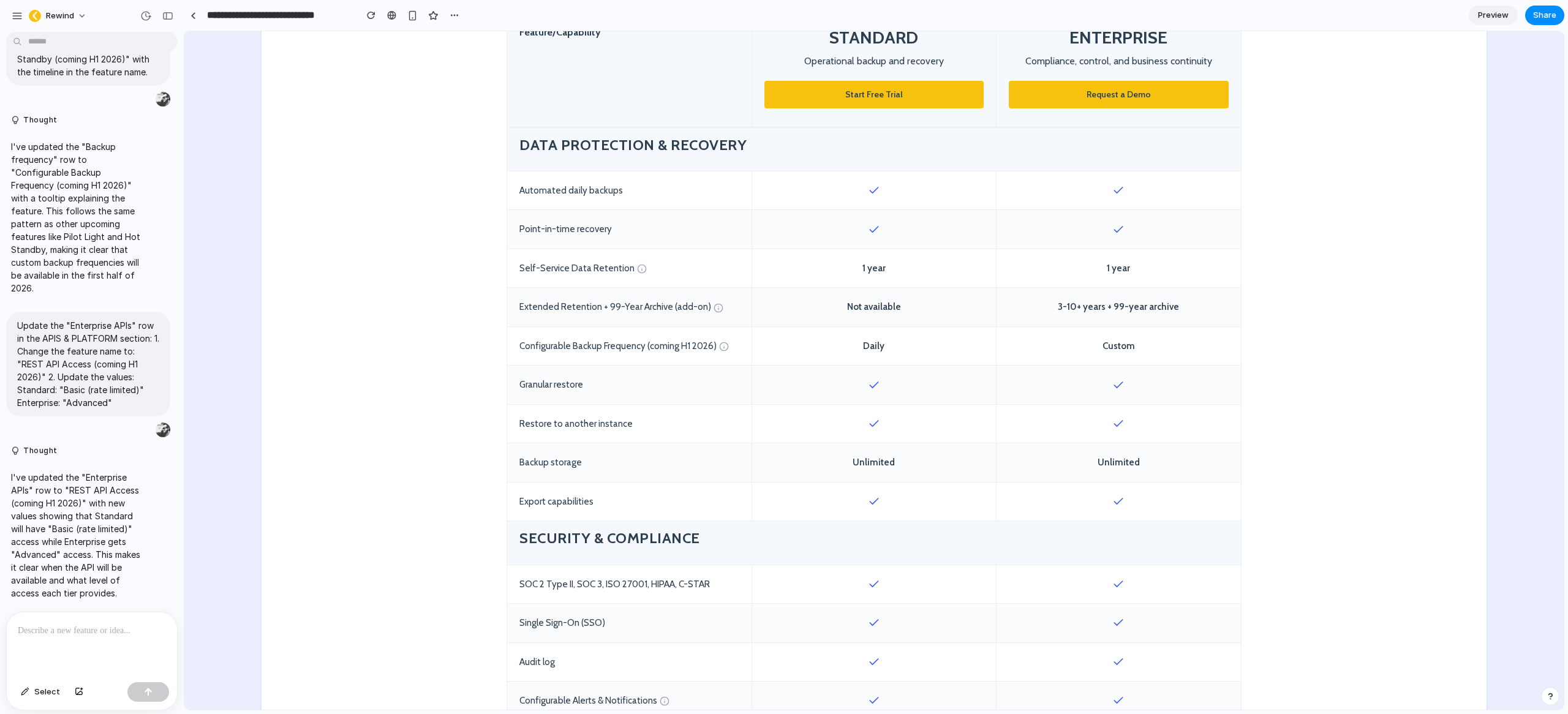
scroll to position [507, 0]
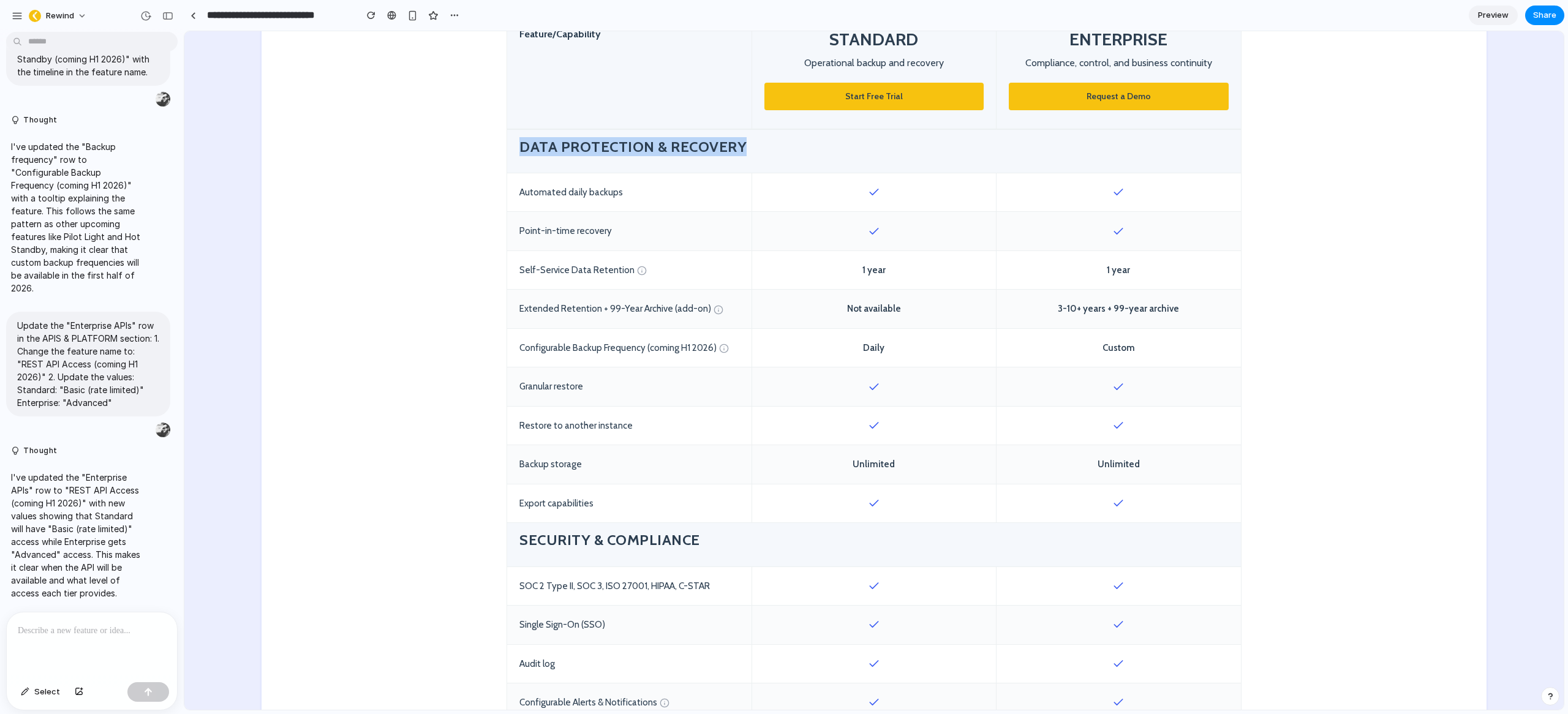
drag, startPoint x: 766, startPoint y: 146, endPoint x: 461, endPoint y: 135, distance: 305.2
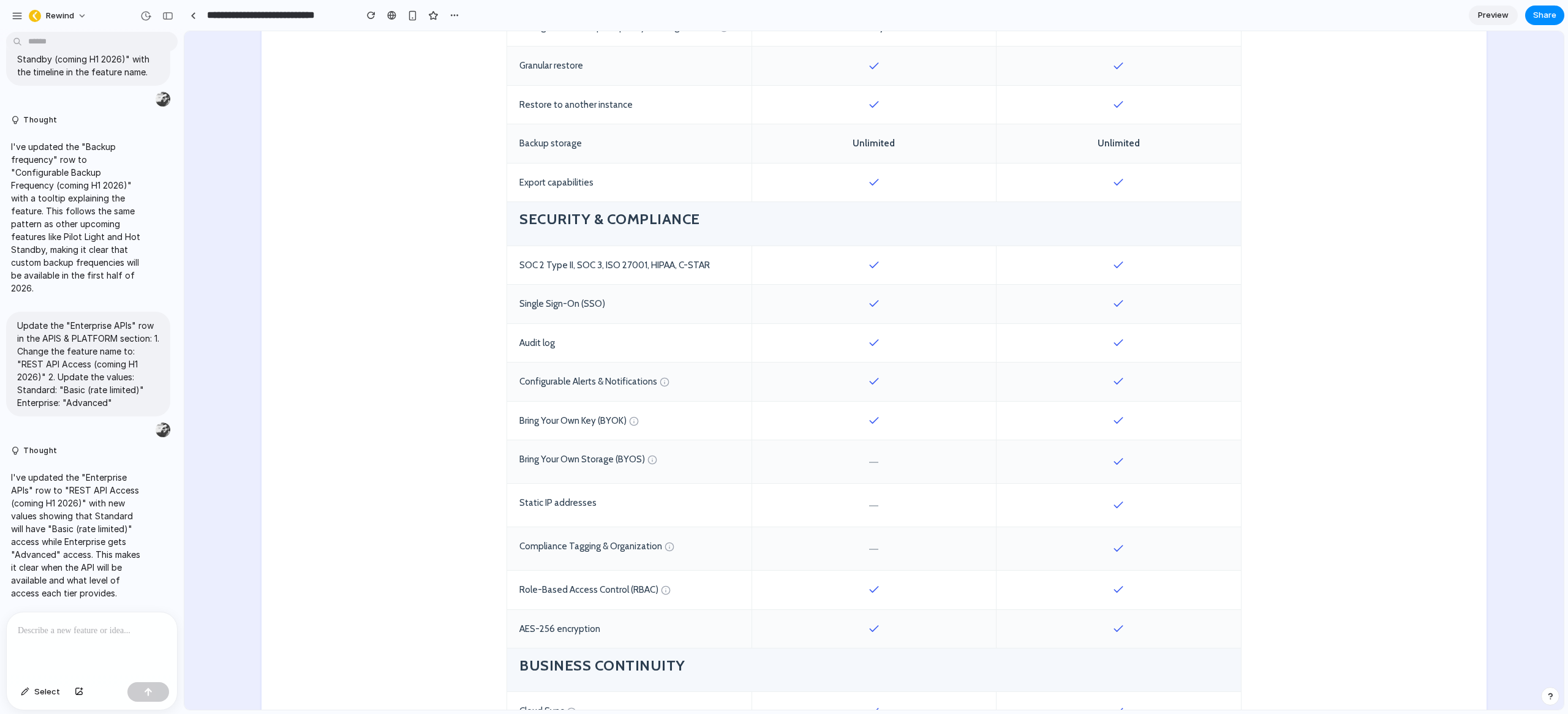
scroll to position [851, 0]
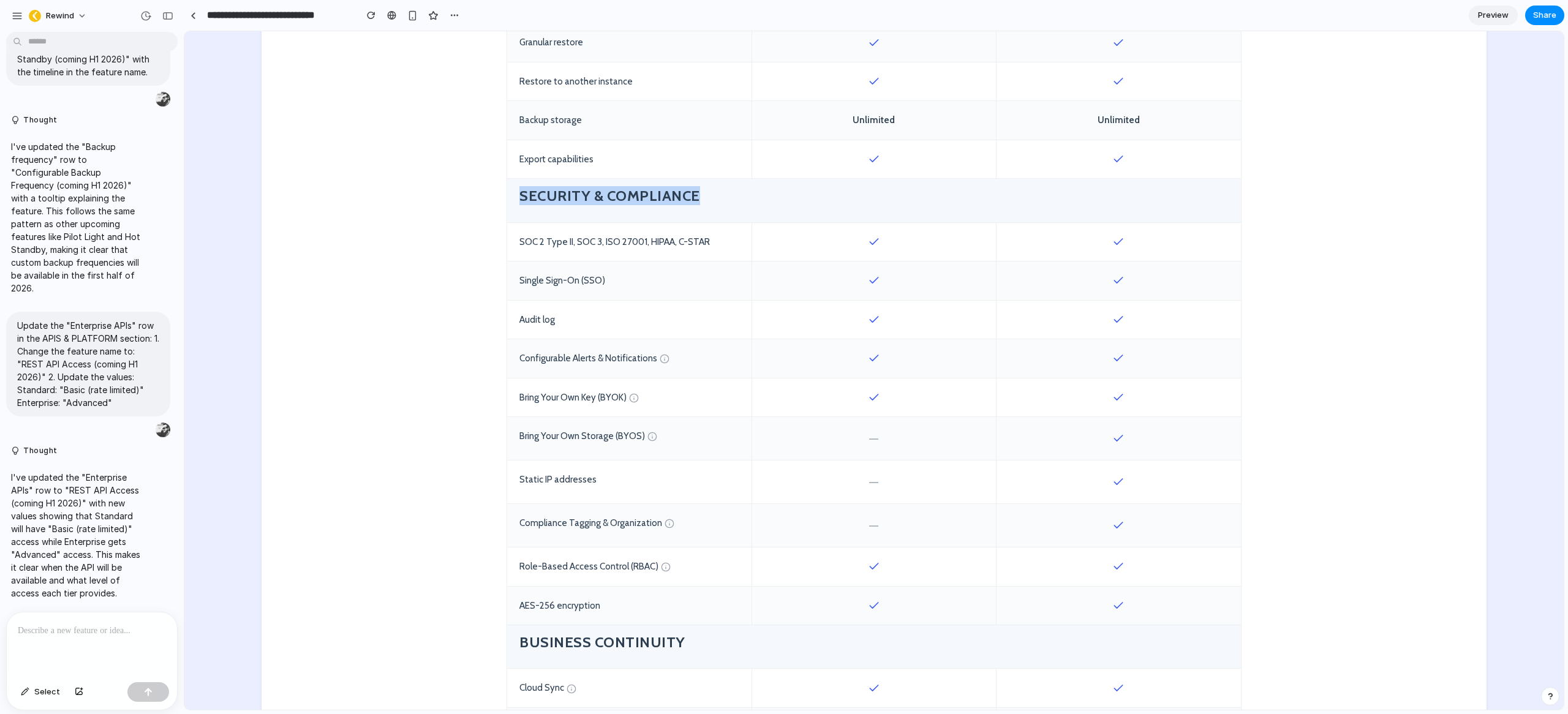
drag, startPoint x: 708, startPoint y: 198, endPoint x: 448, endPoint y: 186, distance: 260.3
click at [444, 188] on section "Feature/Capability STANDARD Operational backup and recovery Start Free Trial EN…" at bounding box center [874, 451] width 1225 height 1572
click at [555, 243] on div "SOC 2 Type II, SOC 3, ISO 27001, HIPAA, C-STAR" at bounding box center [629, 242] width 244 height 38
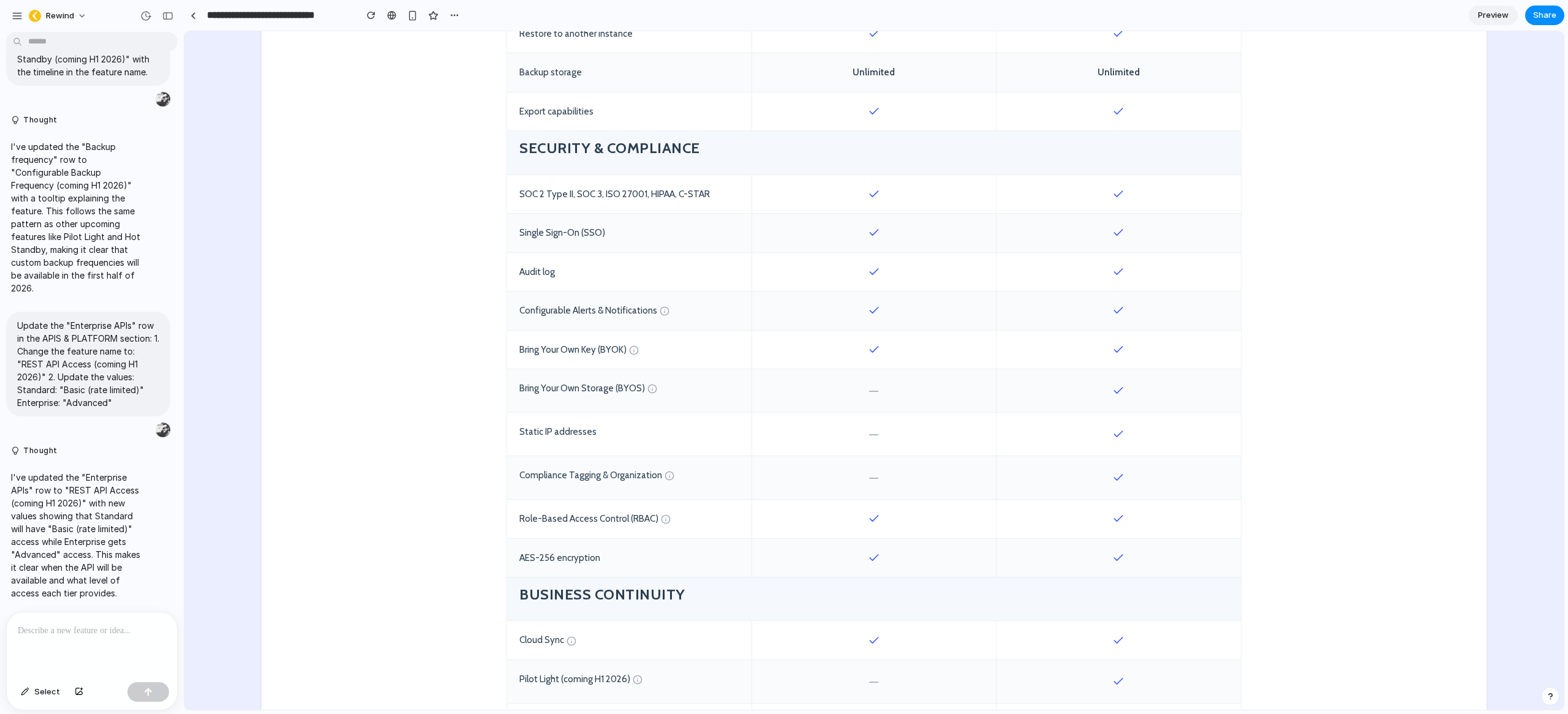
scroll to position [900, 0]
click at [687, 180] on div "SOC 2 Type II, SOC 3, ISO 27001, HIPAA, C-STAR" at bounding box center [629, 193] width 244 height 38
drag, startPoint x: 516, startPoint y: 143, endPoint x: 591, endPoint y: 146, distance: 75.1
click at [591, 146] on h4 "Security & Compliance" at bounding box center [874, 147] width 709 height 19
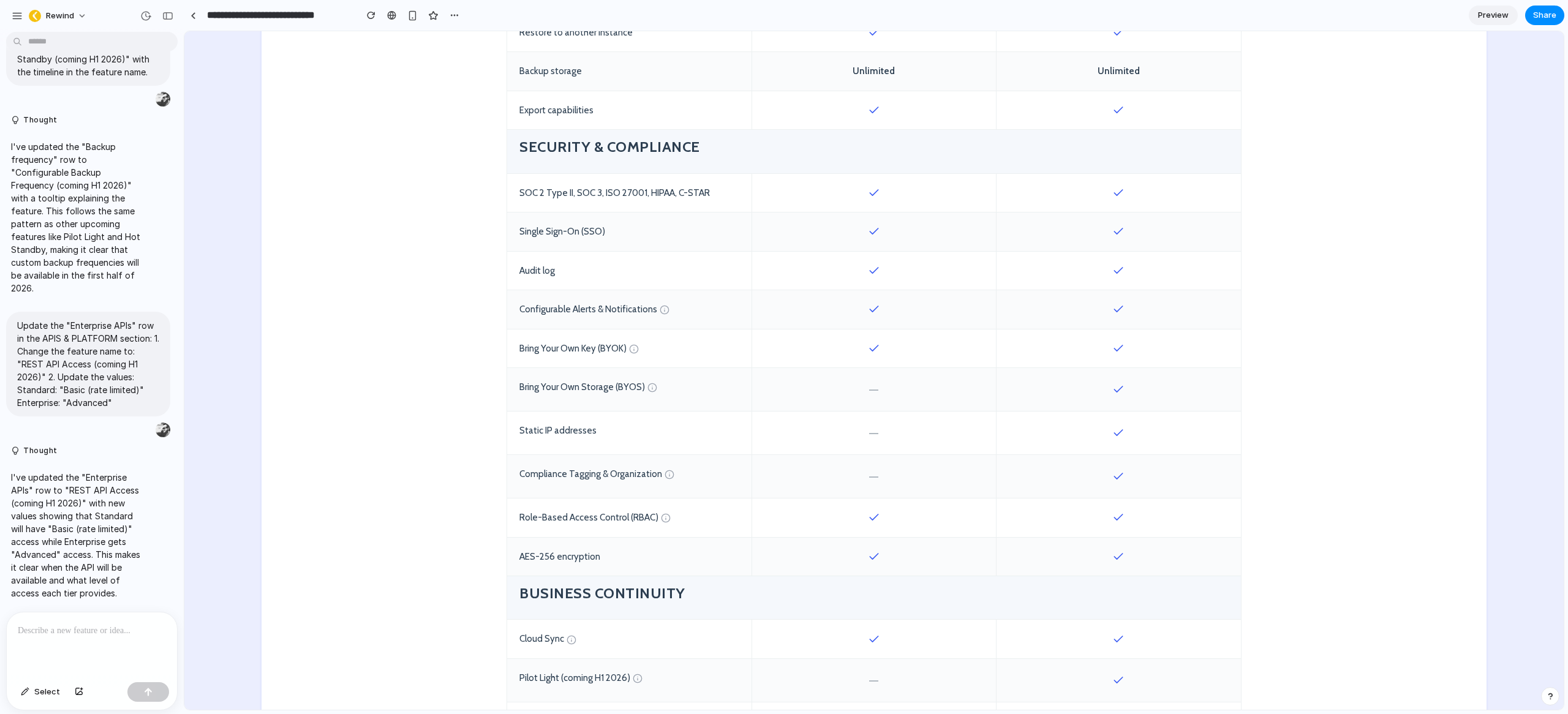
drag, startPoint x: 911, startPoint y: 348, endPoint x: 841, endPoint y: 343, distance: 70.2
click at [841, 343] on div at bounding box center [874, 349] width 244 height 38
drag, startPoint x: 516, startPoint y: 350, endPoint x: 673, endPoint y: 350, distance: 157.0
click at [673, 350] on div "Bring Your Own Key (BYOK)" at bounding box center [629, 349] width 244 height 38
drag, startPoint x: 894, startPoint y: 351, endPoint x: 850, endPoint y: 349, distance: 44.0
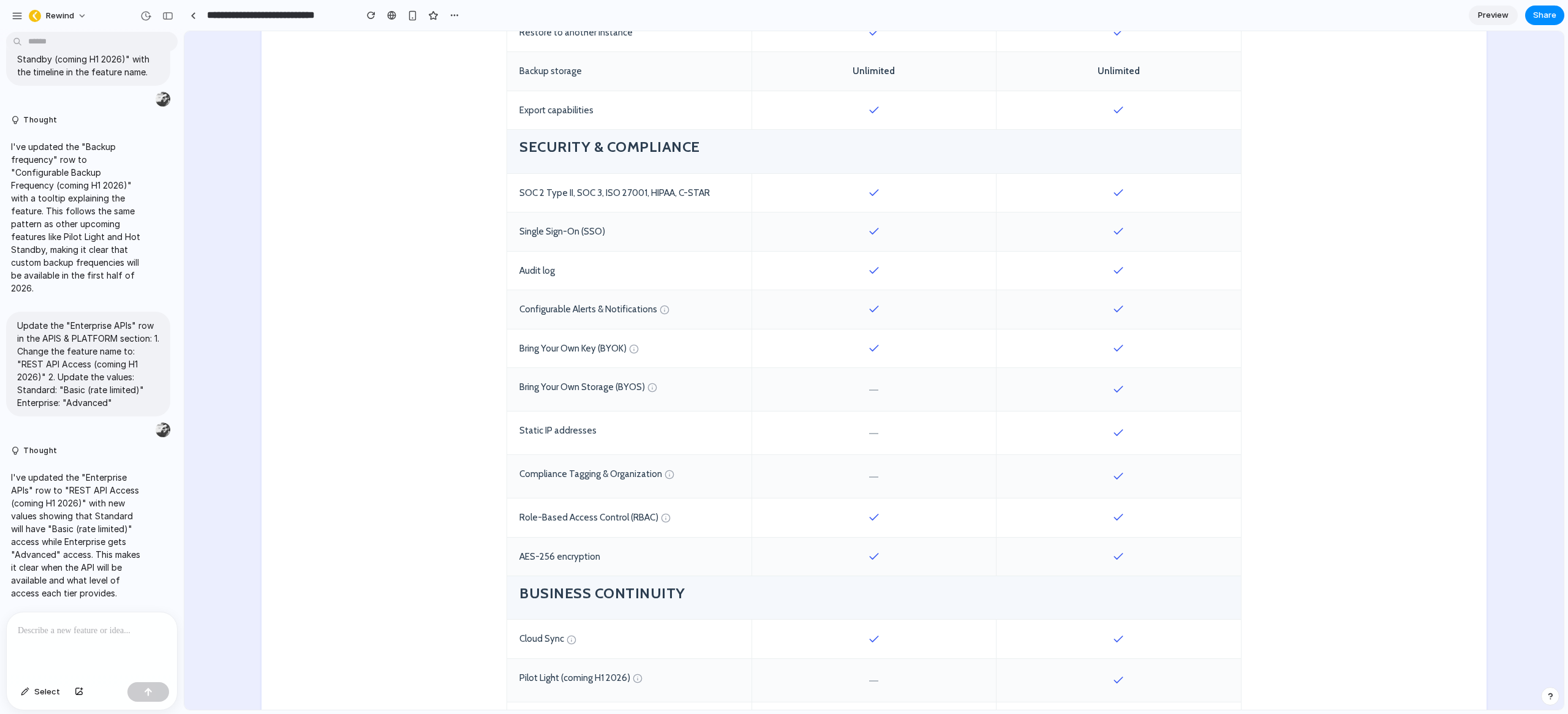
click at [850, 349] on div at bounding box center [874, 349] width 244 height 38
drag, startPoint x: 886, startPoint y: 354, endPoint x: 857, endPoint y: 345, distance: 30.4
click at [857, 345] on div at bounding box center [874, 349] width 244 height 38
drag, startPoint x: 883, startPoint y: 391, endPoint x: 837, endPoint y: 391, distance: 46.0
click at [837, 391] on div "—" at bounding box center [874, 390] width 244 height 43
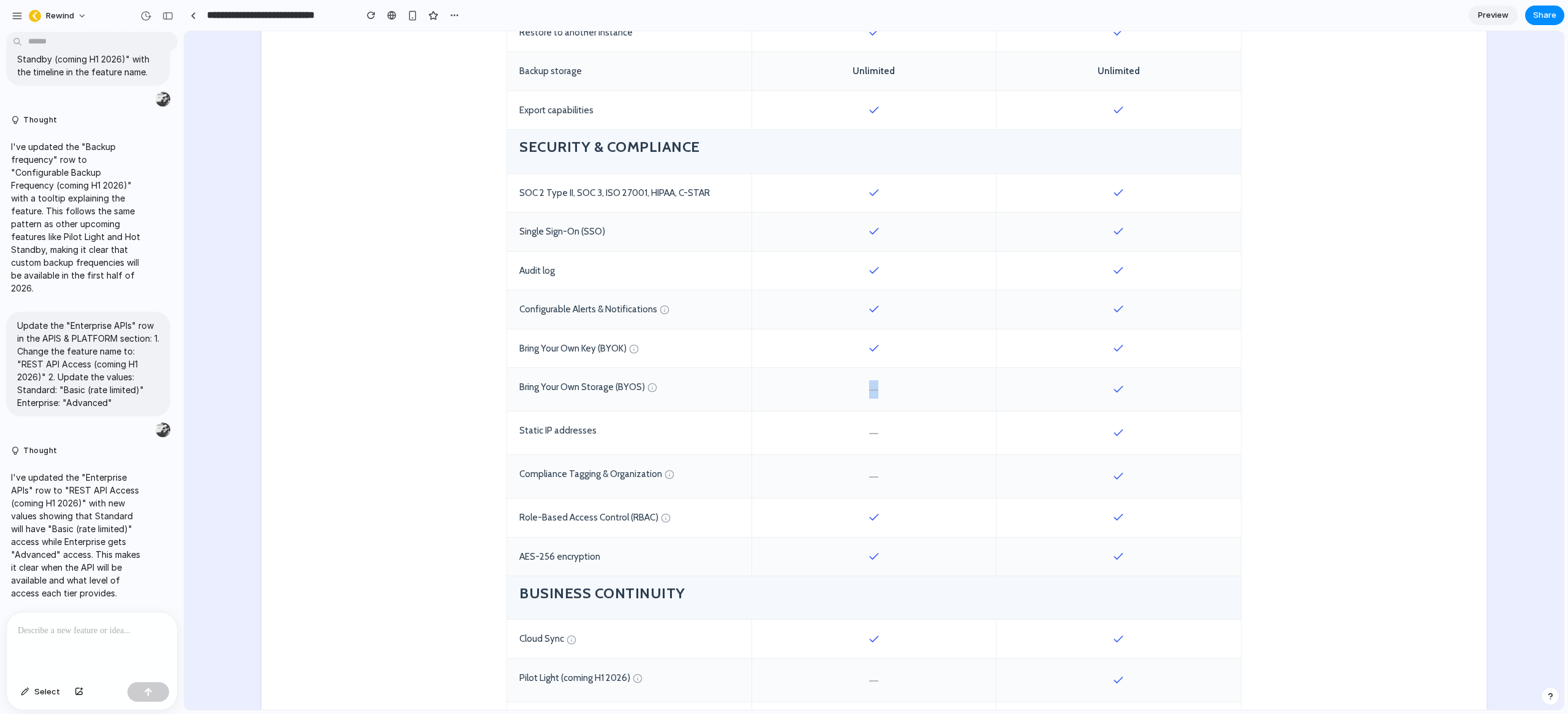
click at [818, 393] on div "—" at bounding box center [874, 390] width 244 height 43
drag, startPoint x: 1131, startPoint y: 389, endPoint x: 1095, endPoint y: 388, distance: 36.0
click at [1095, 388] on div at bounding box center [1119, 390] width 244 height 43
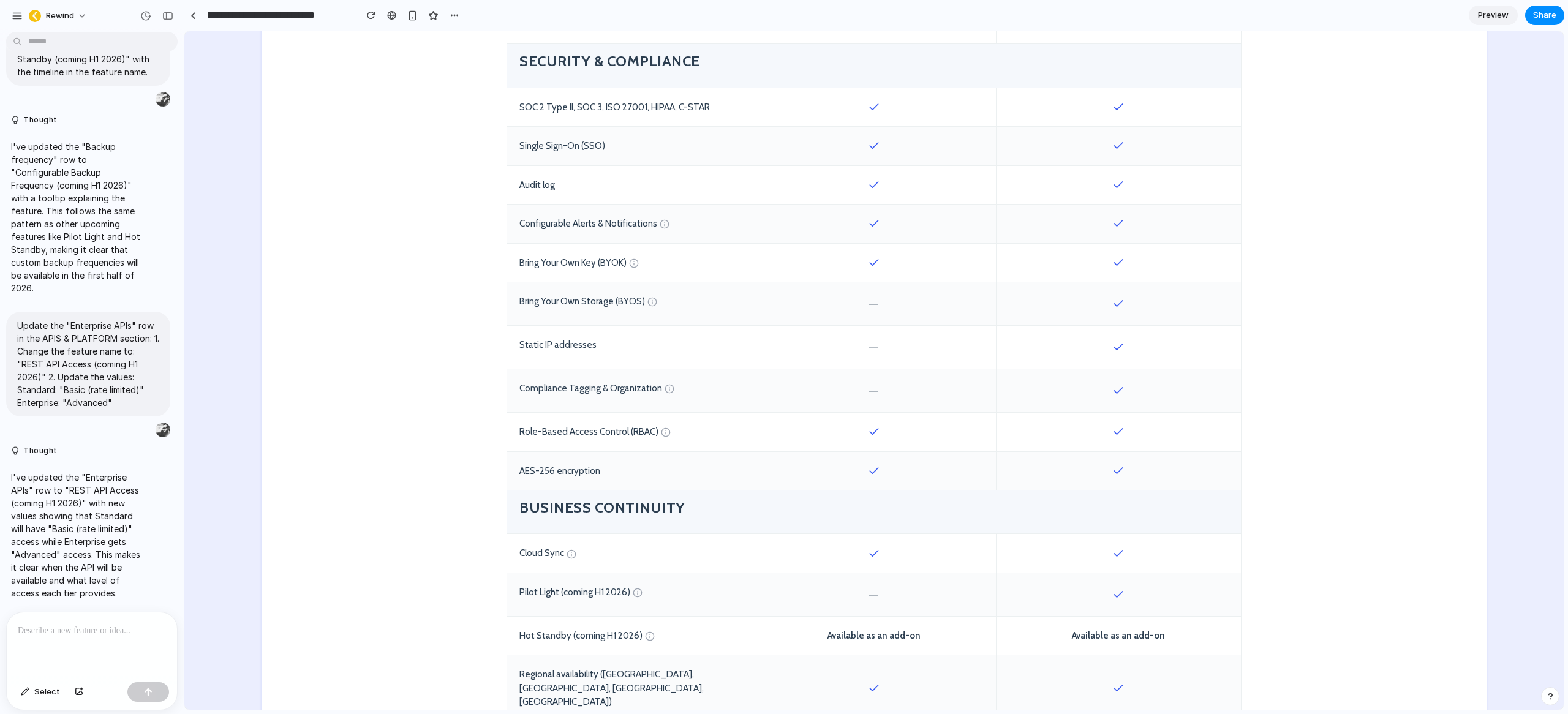
scroll to position [1010, 0]
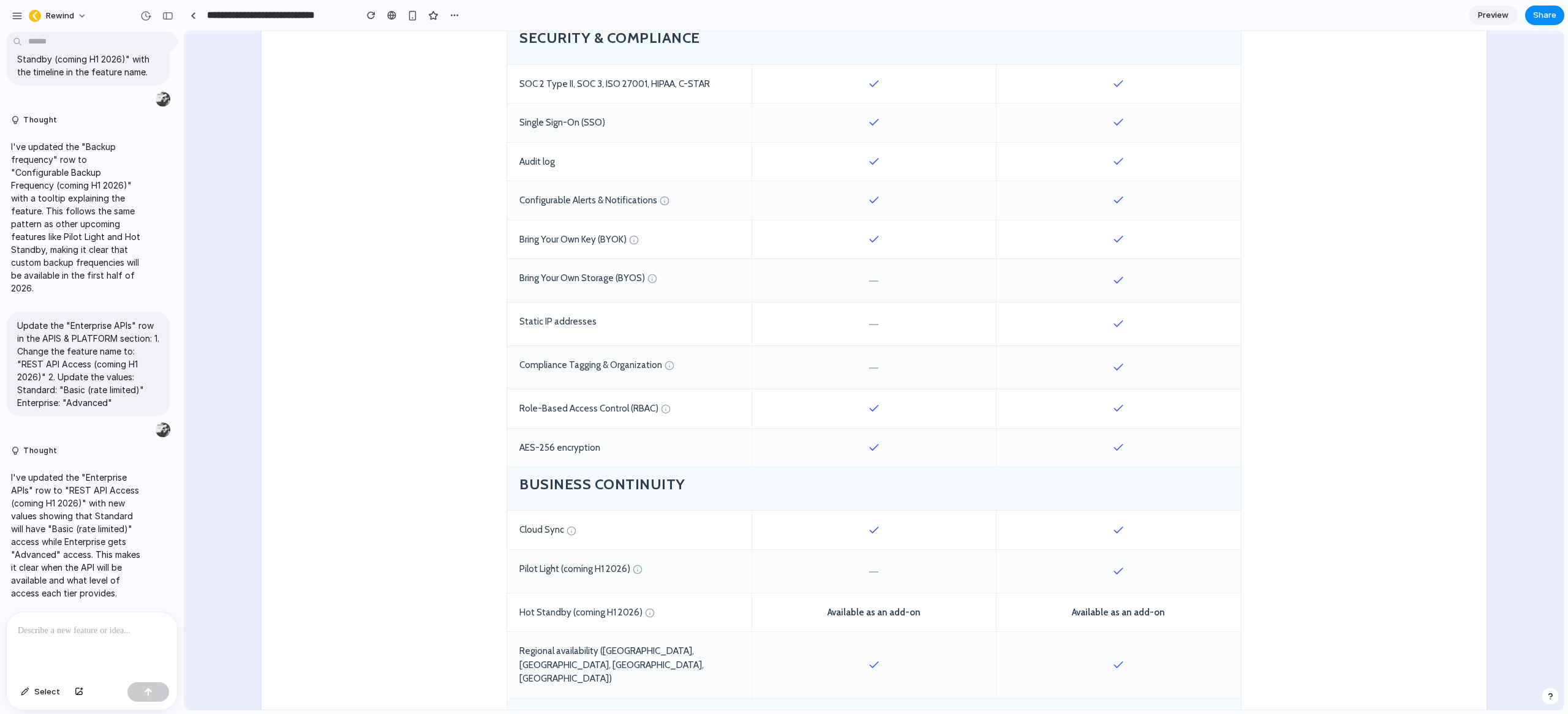
drag, startPoint x: 1129, startPoint y: 324, endPoint x: 1084, endPoint y: 325, distance: 45.0
click at [1097, 324] on div at bounding box center [1119, 324] width 244 height 43
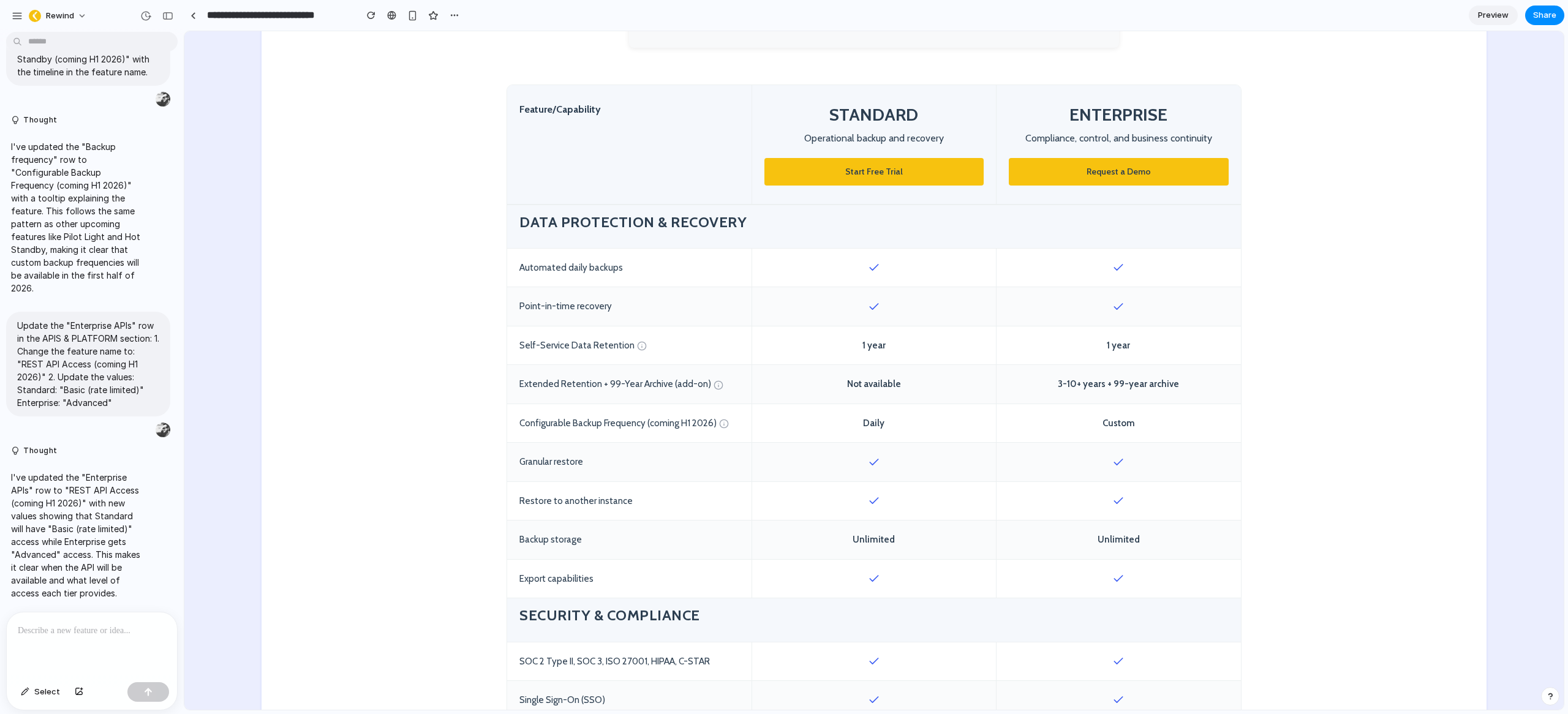
scroll to position [445, 0]
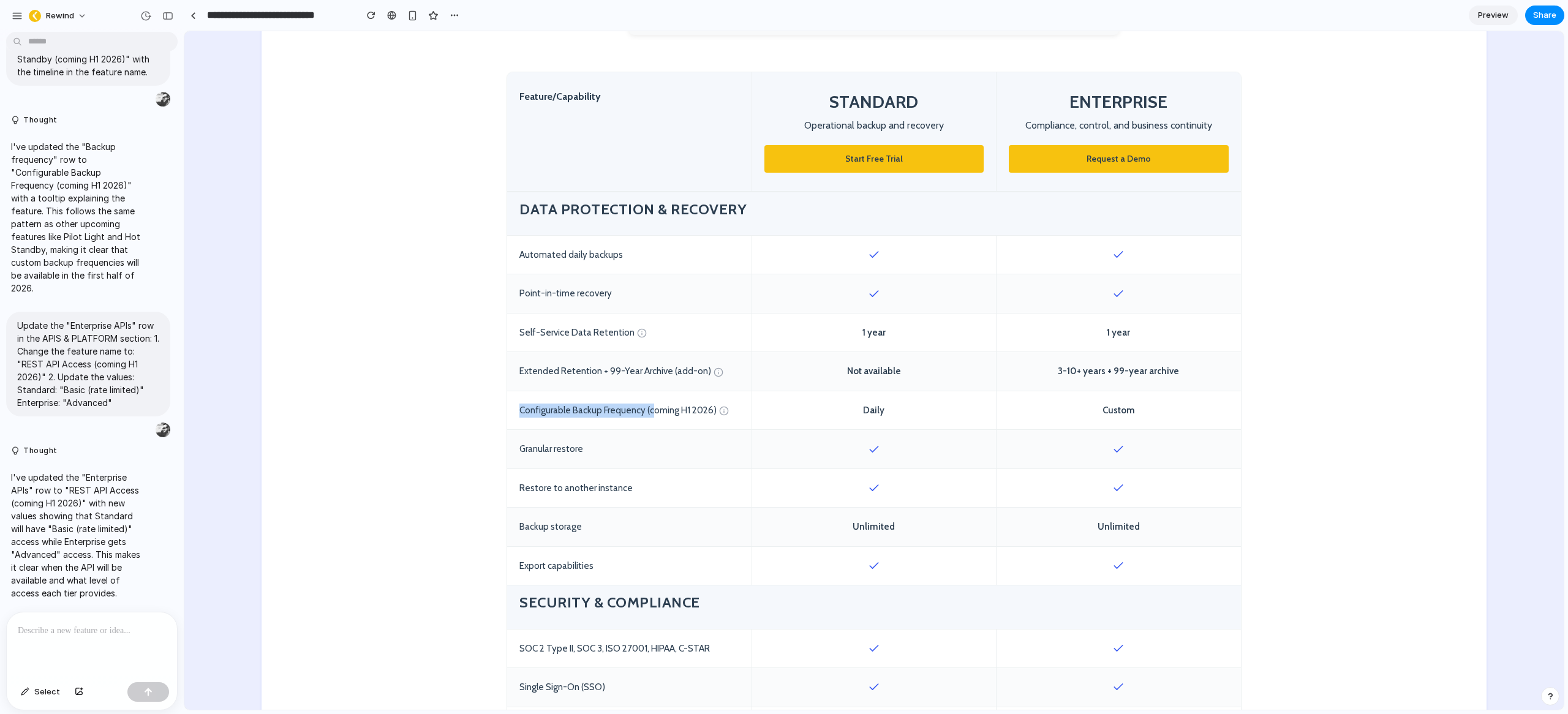
drag, startPoint x: 610, startPoint y: 407, endPoint x: 529, endPoint y: 403, distance: 81.1
click at [533, 403] on div "Configurable Backup Frequency (coming H1 2026)" at bounding box center [629, 411] width 244 height 38
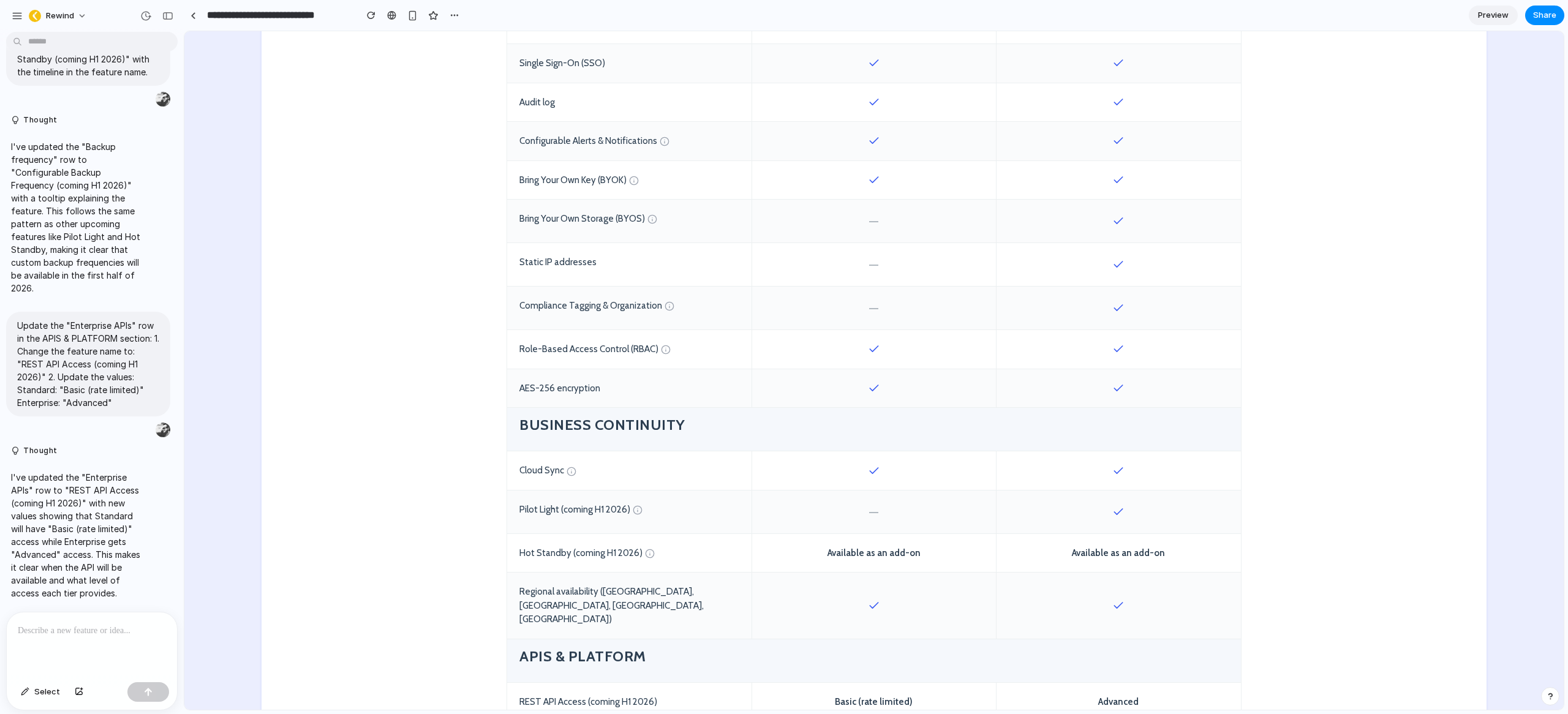
scroll to position [1071, 0]
click at [616, 303] on div "Compliance Tagging & Organization" at bounding box center [629, 306] width 244 height 43
click at [617, 303] on div "Compliance Tagging & Organization" at bounding box center [629, 306] width 244 height 43
click at [622, 339] on div "Role-Based Access Control (RBAC)" at bounding box center [629, 347] width 244 height 38
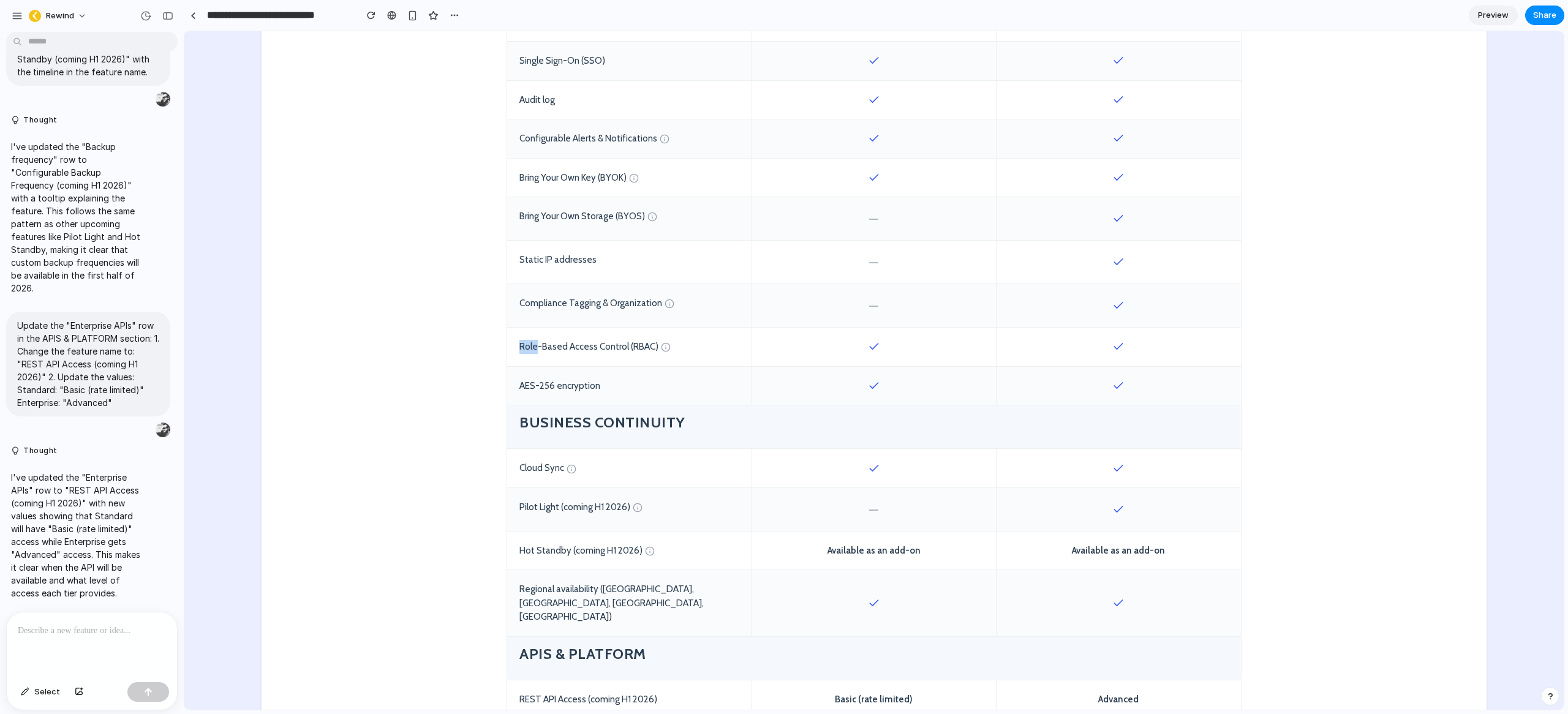
click at [622, 339] on div "Role-Based Access Control (RBAC)" at bounding box center [629, 347] width 244 height 38
click at [623, 339] on div "Role-Based Access Control (RBAC)" at bounding box center [629, 347] width 244 height 38
click at [616, 347] on div "Role-Based Access Control (RBAC)" at bounding box center [629, 347] width 244 height 38
click at [618, 355] on div "Role-Based Access Control (RBAC)" at bounding box center [629, 347] width 244 height 38
click at [674, 305] on div "Compliance Tagging & Organization" at bounding box center [629, 306] width 244 height 43
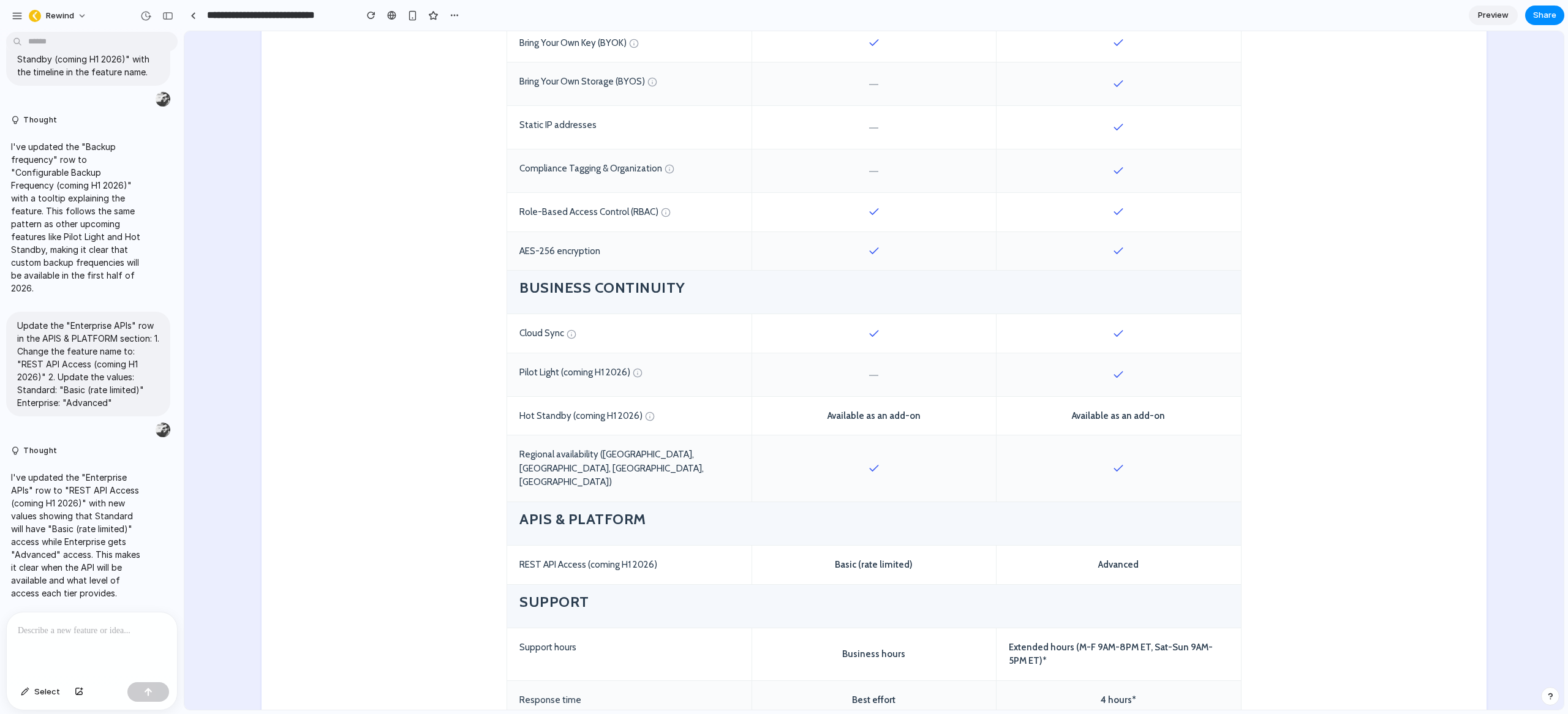
scroll to position [1207, 0]
drag, startPoint x: 878, startPoint y: 331, endPoint x: 850, endPoint y: 331, distance: 28.0
click at [850, 331] on div at bounding box center [874, 333] width 244 height 38
click at [896, 332] on div at bounding box center [874, 333] width 244 height 38
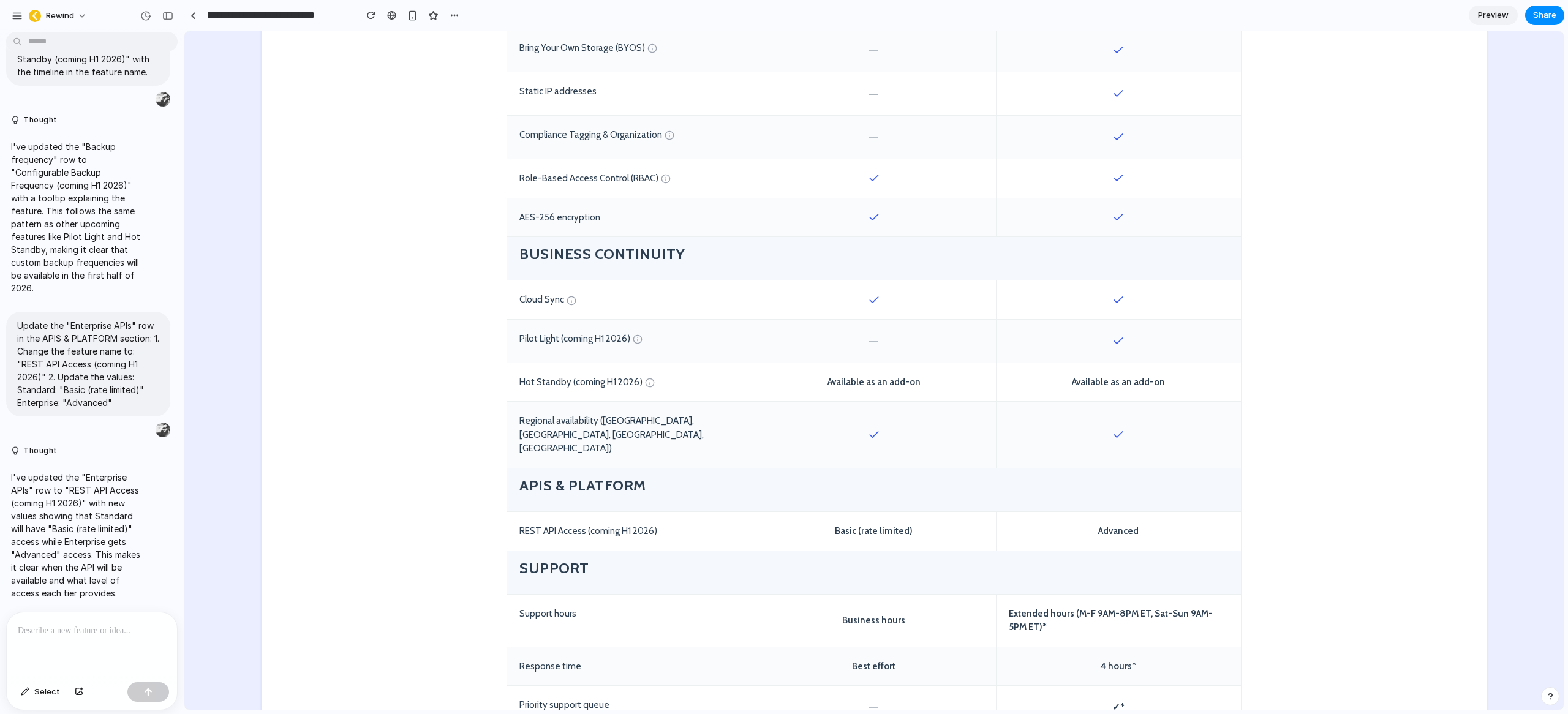
scroll to position [1268, 0]
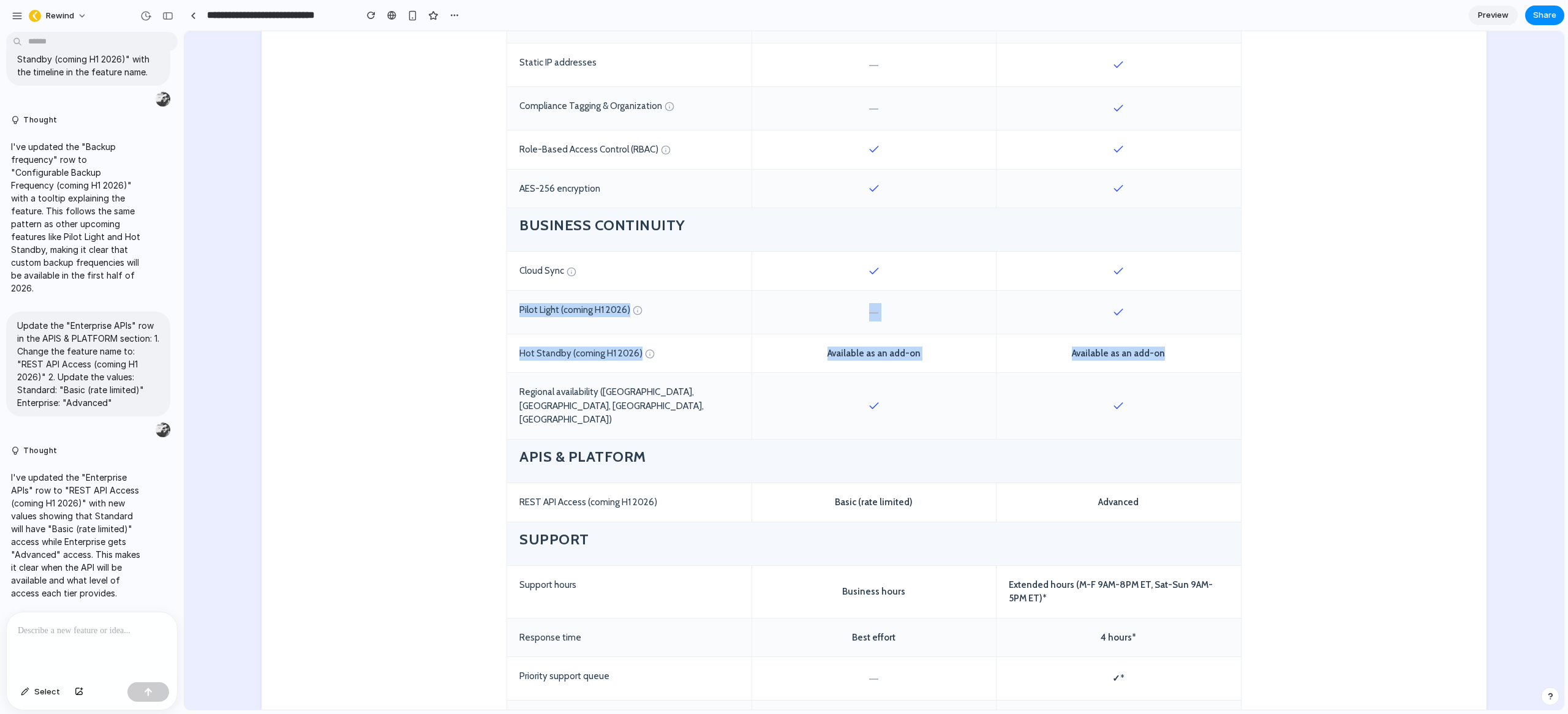
drag, startPoint x: 510, startPoint y: 310, endPoint x: 1169, endPoint y: 347, distance: 660.0
click at [1169, 347] on div "Feature/Capability STANDARD Operational backup and recovery Start Free Trial EN…" at bounding box center [874, 15] width 735 height 1535
drag, startPoint x: 1169, startPoint y: 353, endPoint x: 1137, endPoint y: 356, distance: 32.1
click at [1169, 353] on div "Available as an add-on" at bounding box center [1119, 354] width 244 height 38
drag, startPoint x: 518, startPoint y: 311, endPoint x: 615, endPoint y: 310, distance: 97.0
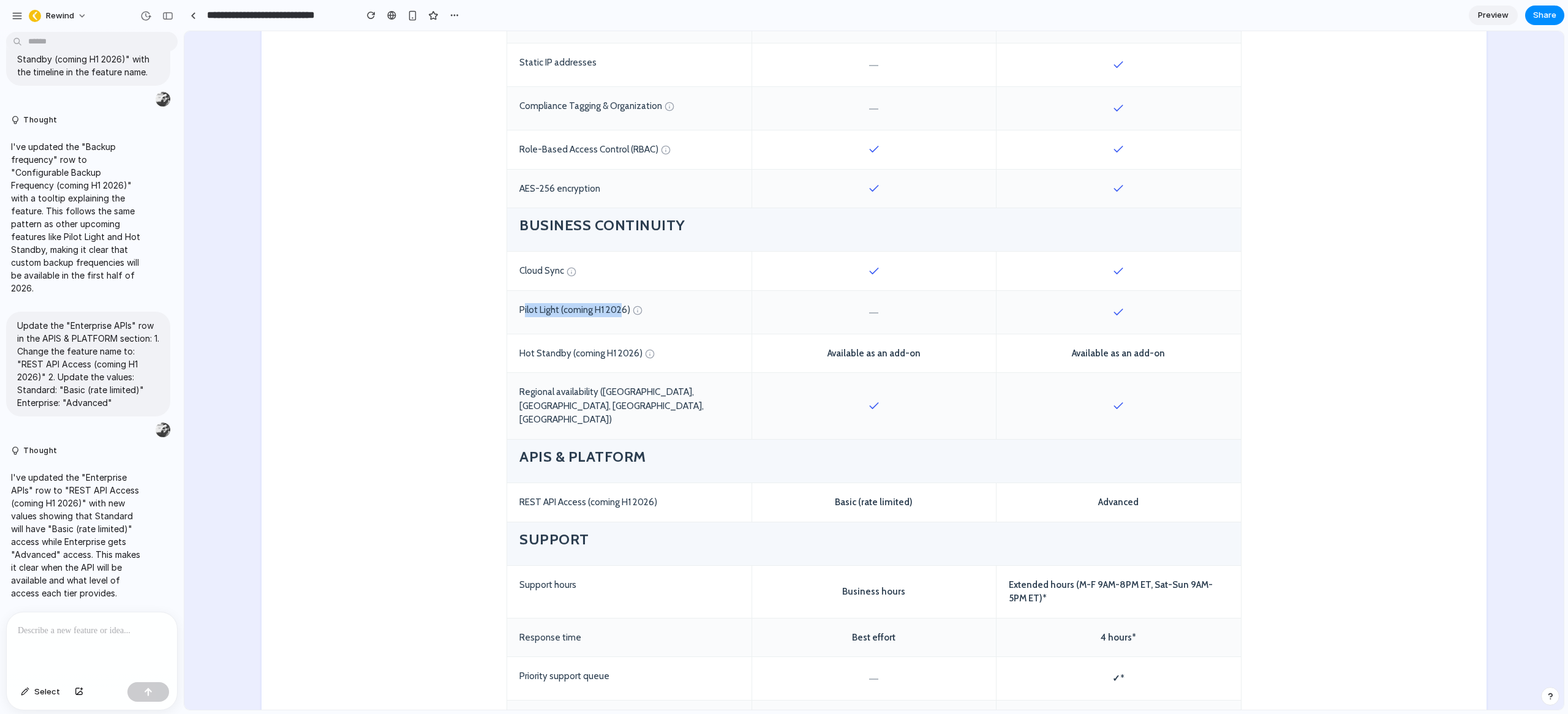
click at [616, 311] on div "Pilot Light (coming H1 2026)" at bounding box center [629, 312] width 244 height 43
click at [607, 310] on div "Pilot Light (coming H1 2026)" at bounding box center [629, 312] width 244 height 43
click at [586, 311] on div "Pilot Light (coming H1 2026)" at bounding box center [629, 312] width 244 height 43
drag, startPoint x: 514, startPoint y: 311, endPoint x: 625, endPoint y: 306, distance: 111.1
click at [625, 306] on div "Pilot Light (coming H1 2026)" at bounding box center [629, 312] width 244 height 43
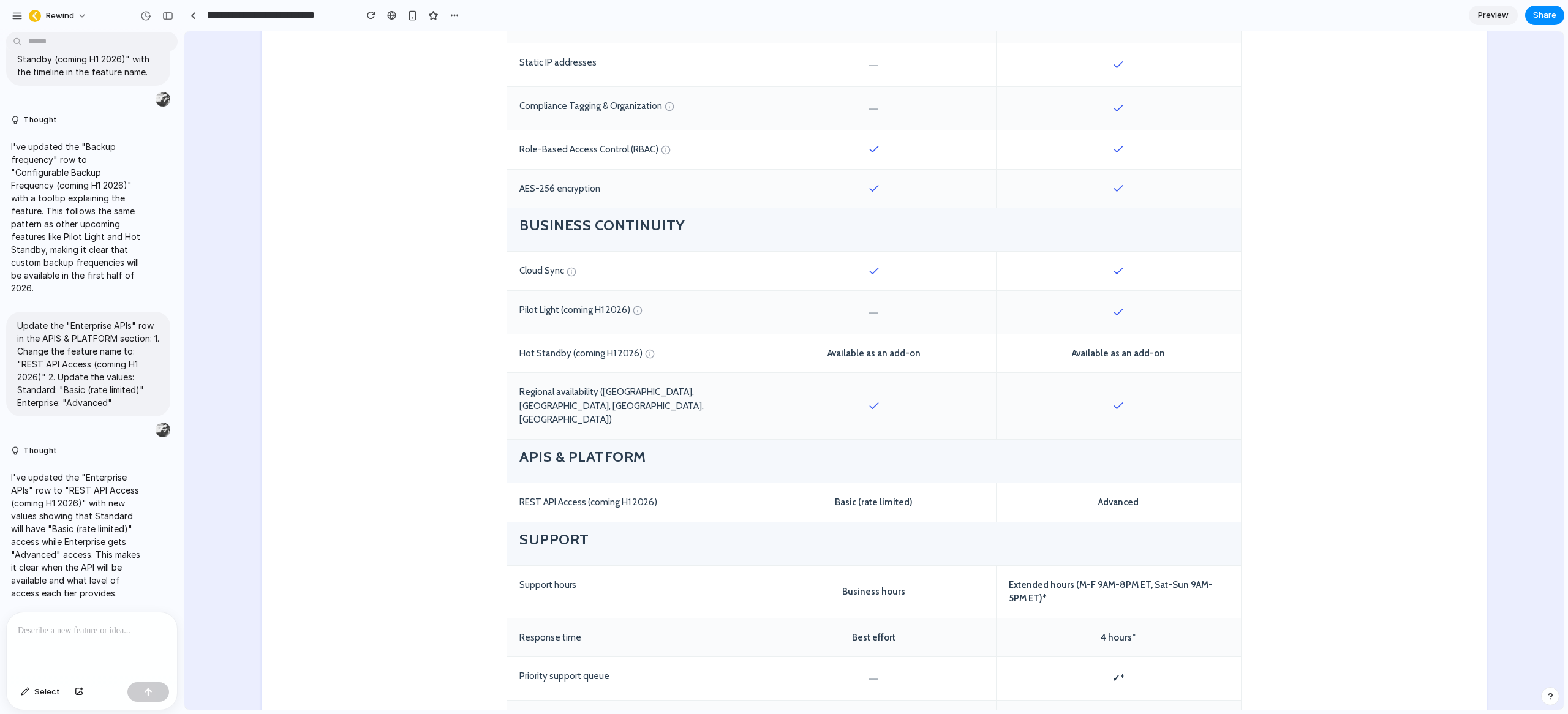
click at [681, 318] on div "Pilot Light (coming H1 2026)" at bounding box center [629, 312] width 244 height 43
click at [551, 355] on div "Hot Standby (coming H1 2026)" at bounding box center [629, 354] width 244 height 38
click at [550, 354] on div "Hot Standby (coming H1 2026)" at bounding box center [629, 354] width 244 height 38
click at [1158, 351] on div "Available as an add-on" at bounding box center [1119, 354] width 244 height 38
drag, startPoint x: 1163, startPoint y: 351, endPoint x: 818, endPoint y: 350, distance: 345.0
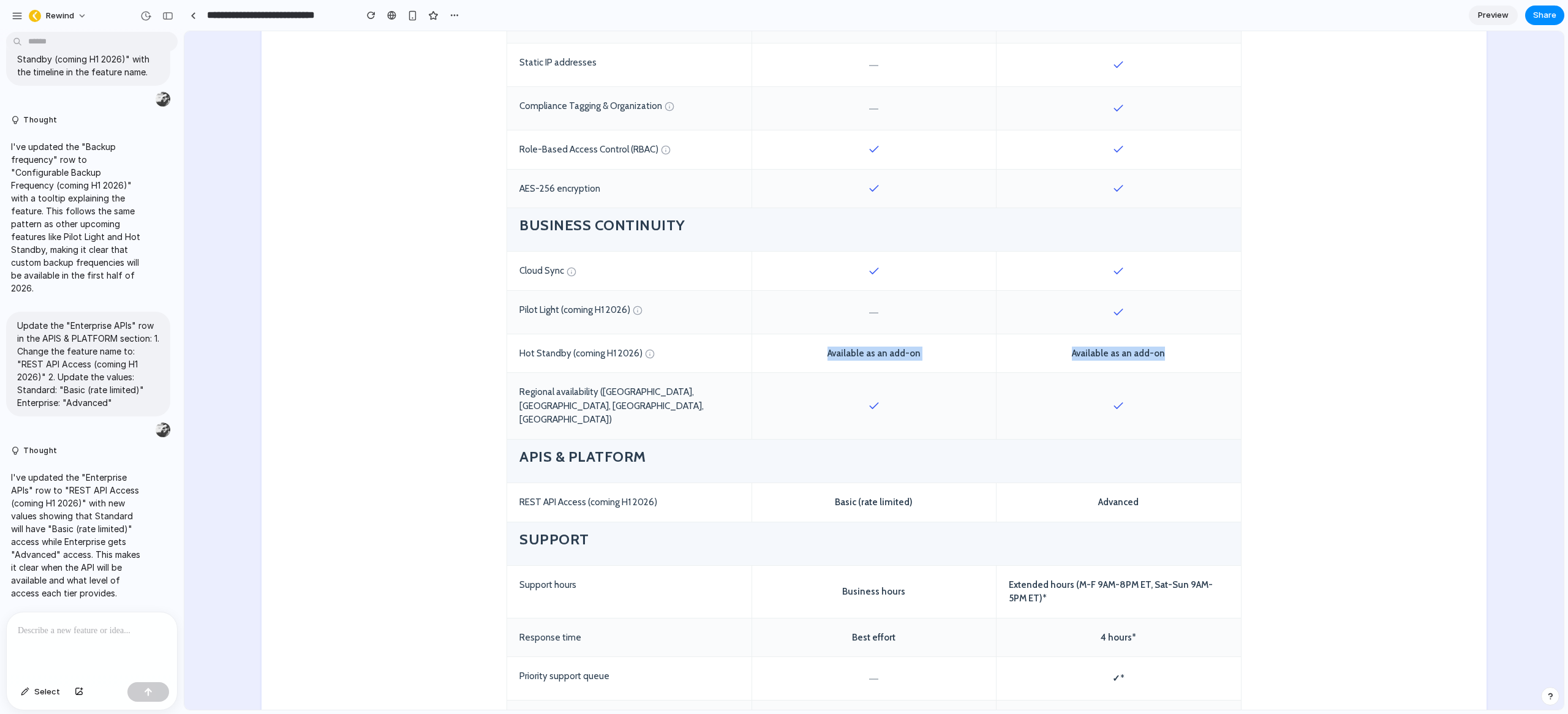
click at [818, 350] on div "Hot Standby (coming H1 2026) Available as an add-on Available as an add-on" at bounding box center [874, 354] width 734 height 39
click at [1131, 353] on div "Available as an add-on" at bounding box center [1119, 354] width 244 height 38
click at [887, 351] on div "Available as an add-on" at bounding box center [874, 354] width 244 height 38
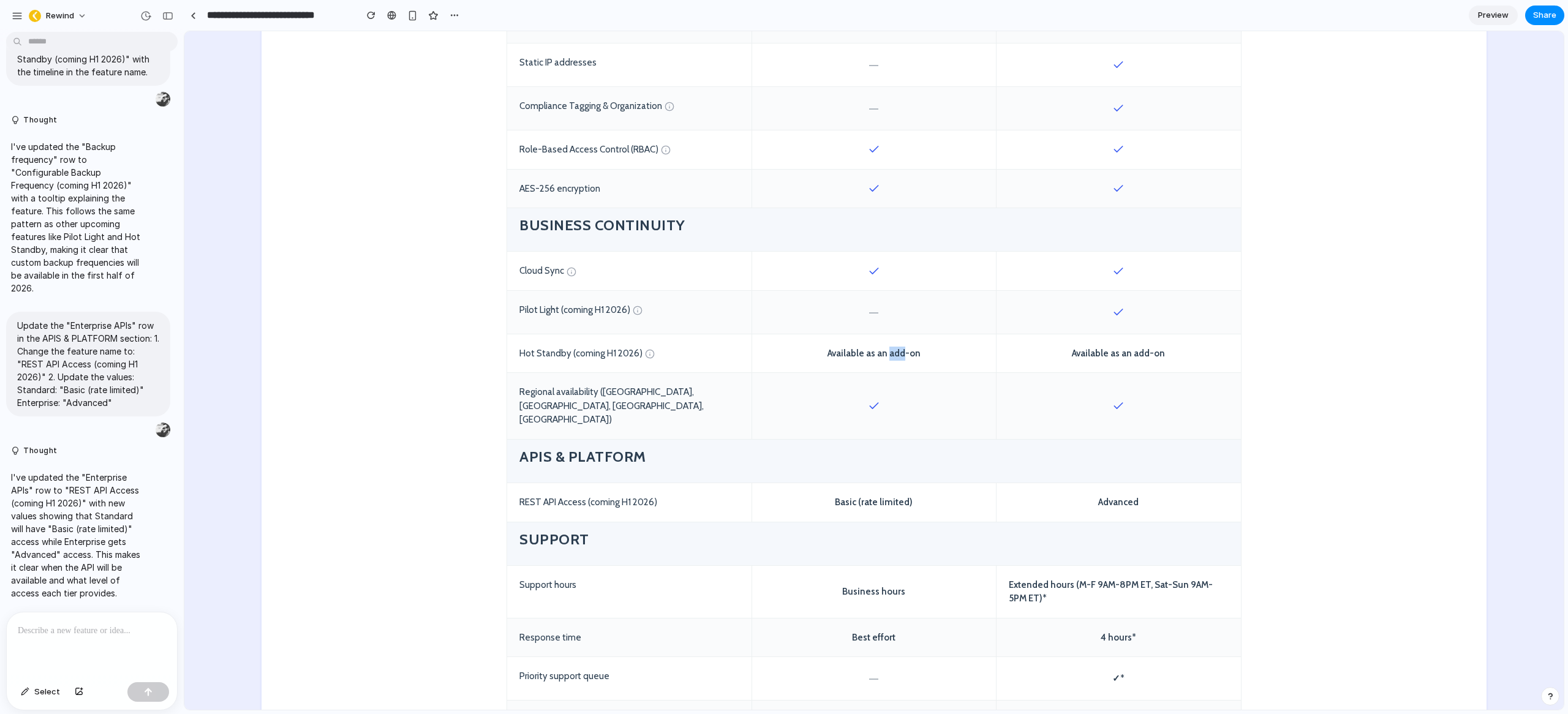
click at [887, 351] on div "Available as an add-on" at bounding box center [874, 354] width 244 height 38
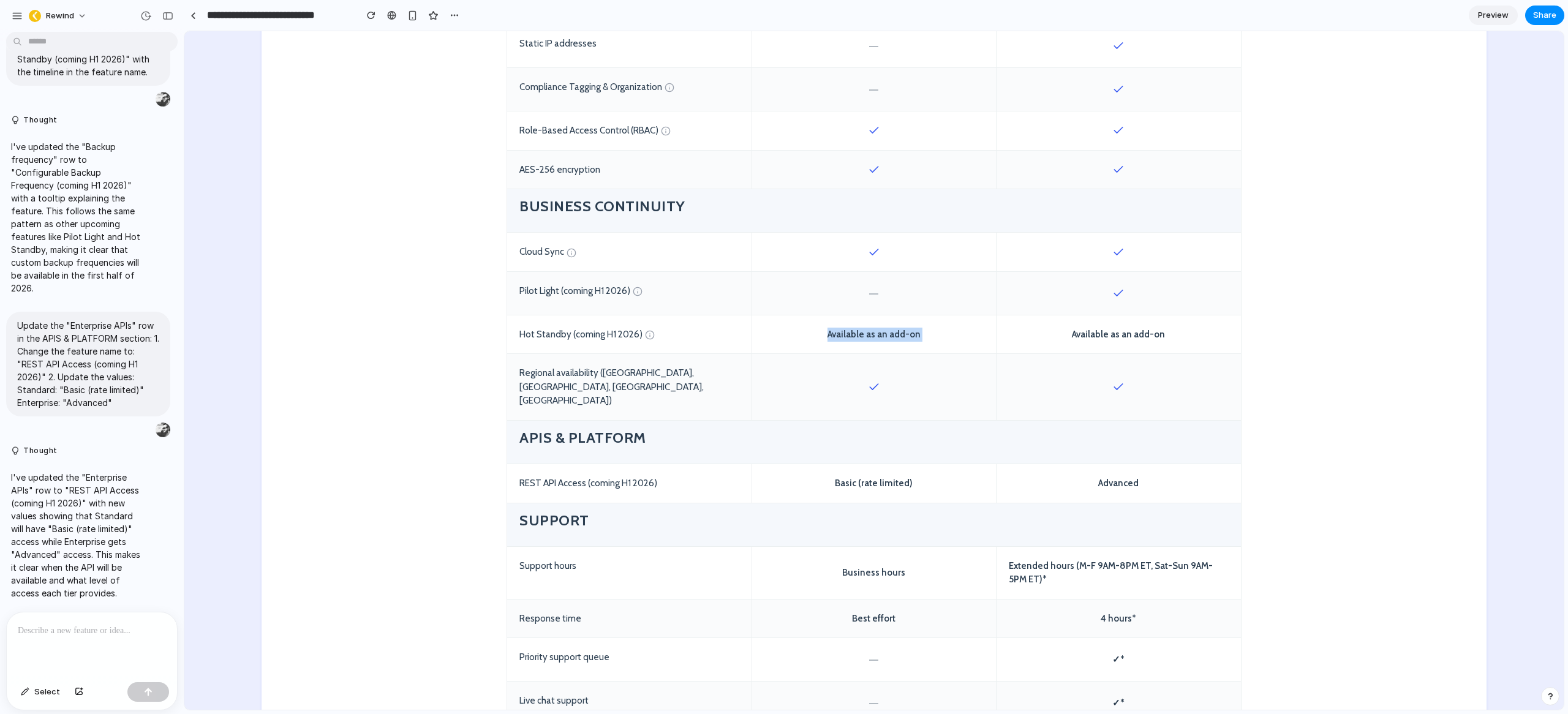
scroll to position [1288, 0]
click at [1186, 327] on div "Available as an add-on" at bounding box center [1119, 334] width 244 height 38
drag, startPoint x: 1167, startPoint y: 335, endPoint x: 537, endPoint y: 301, distance: 630.9
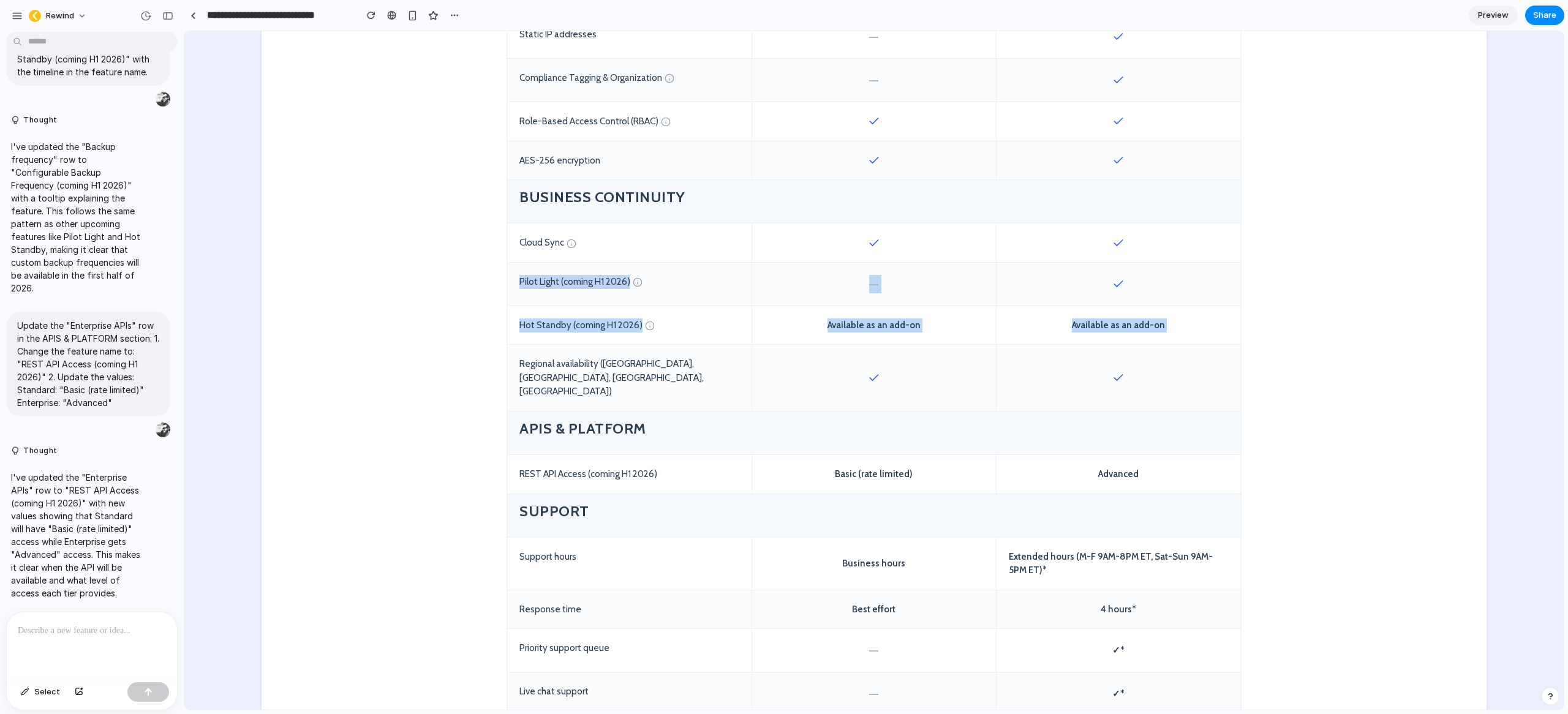
scroll to position [1309, 0]
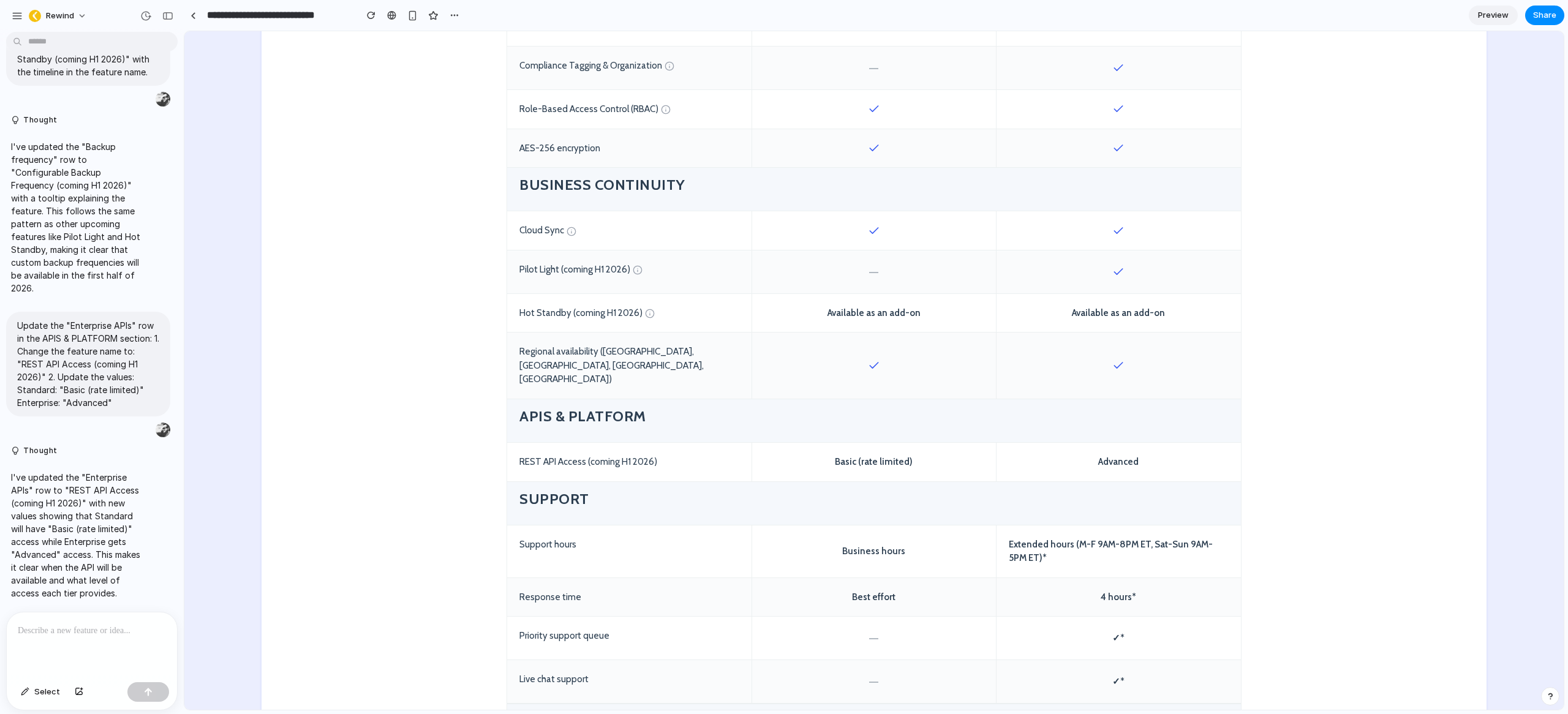
click at [1175, 308] on div "Available as an add-on" at bounding box center [1119, 313] width 244 height 38
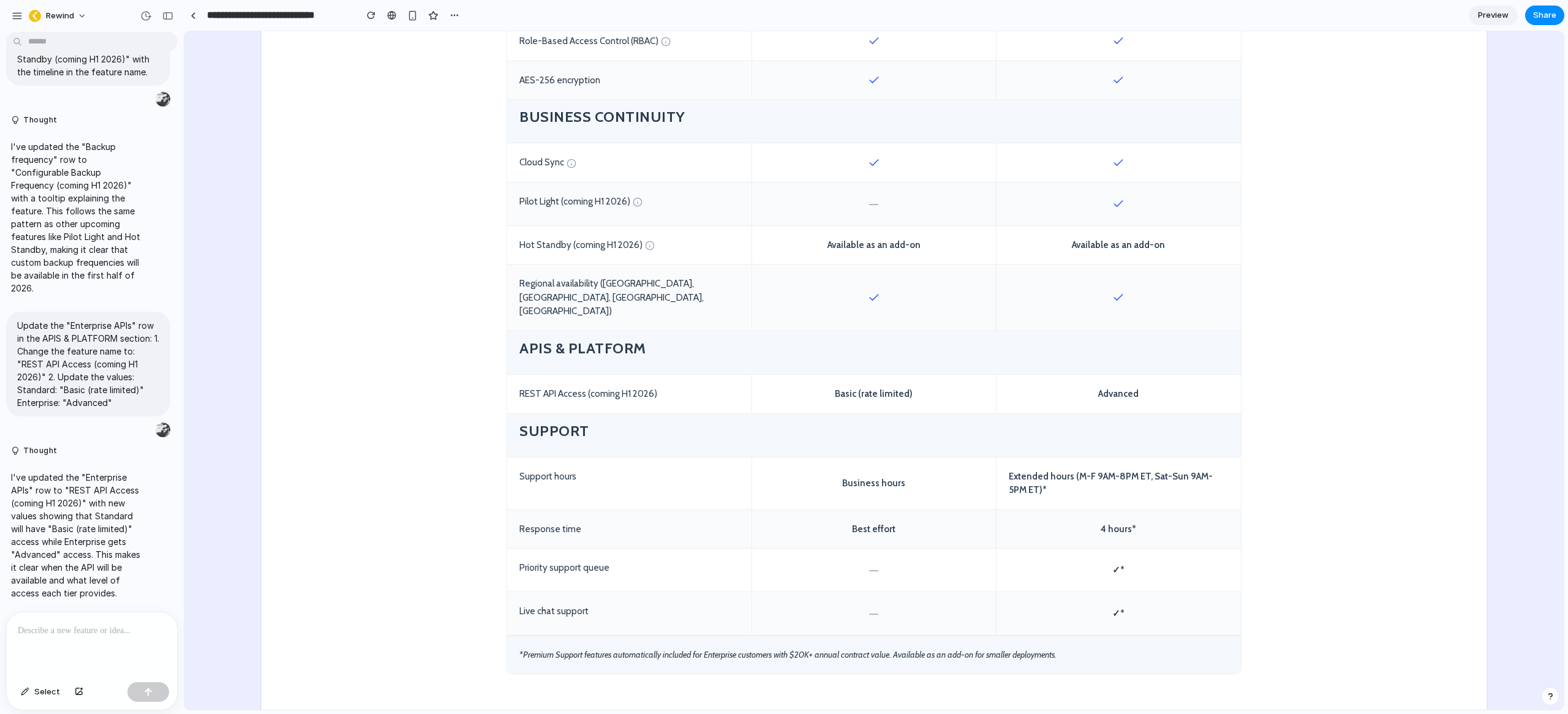
scroll to position [1378, 0]
drag, startPoint x: 1173, startPoint y: 244, endPoint x: 534, endPoint y: 198, distance: 640.7
click at [959, 244] on div "Available as an add-on" at bounding box center [874, 244] width 244 height 38
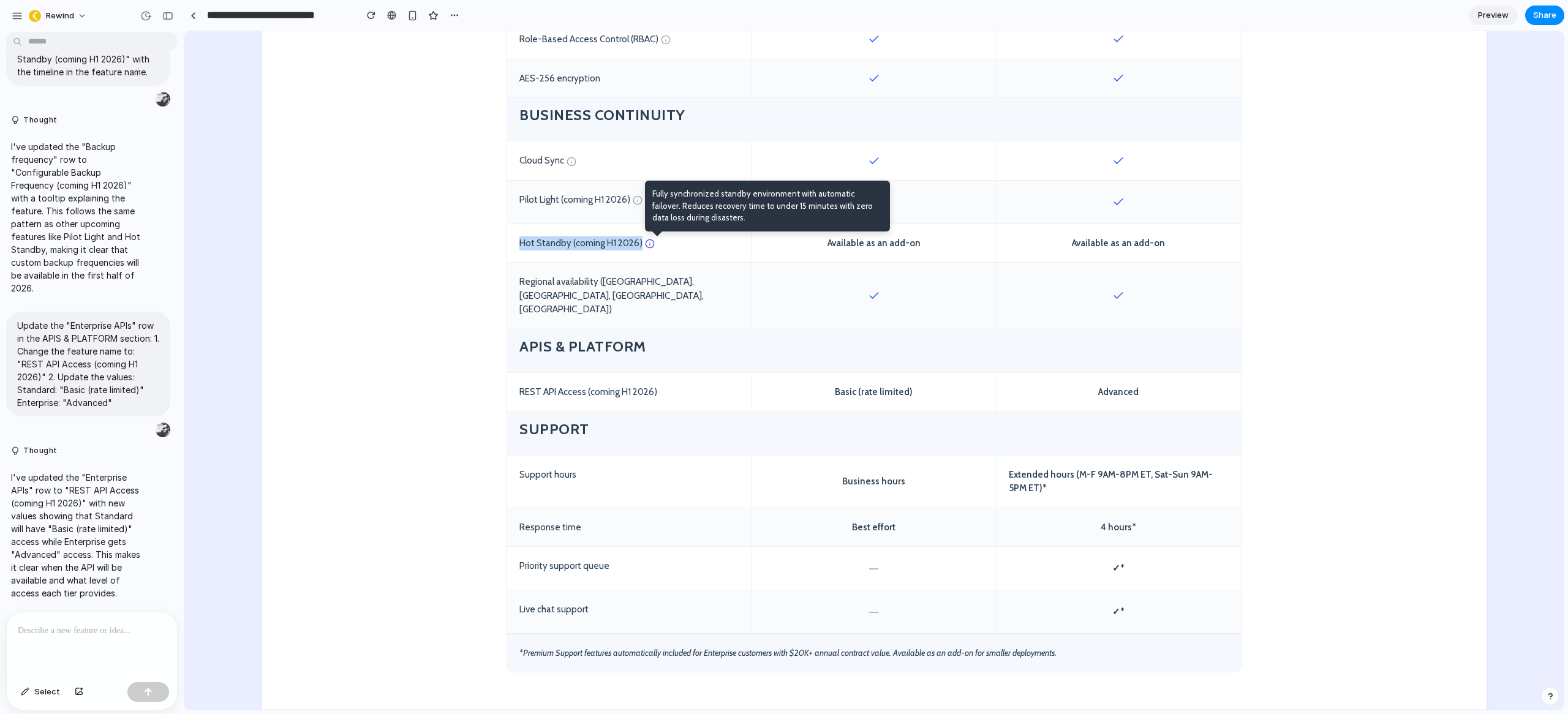
drag, startPoint x: 514, startPoint y: 243, endPoint x: 637, endPoint y: 239, distance: 123.1
click at [637, 239] on div "Hot Standby (coming H1 2026) Fully synchronized standby environment with automa…" at bounding box center [629, 244] width 244 height 38
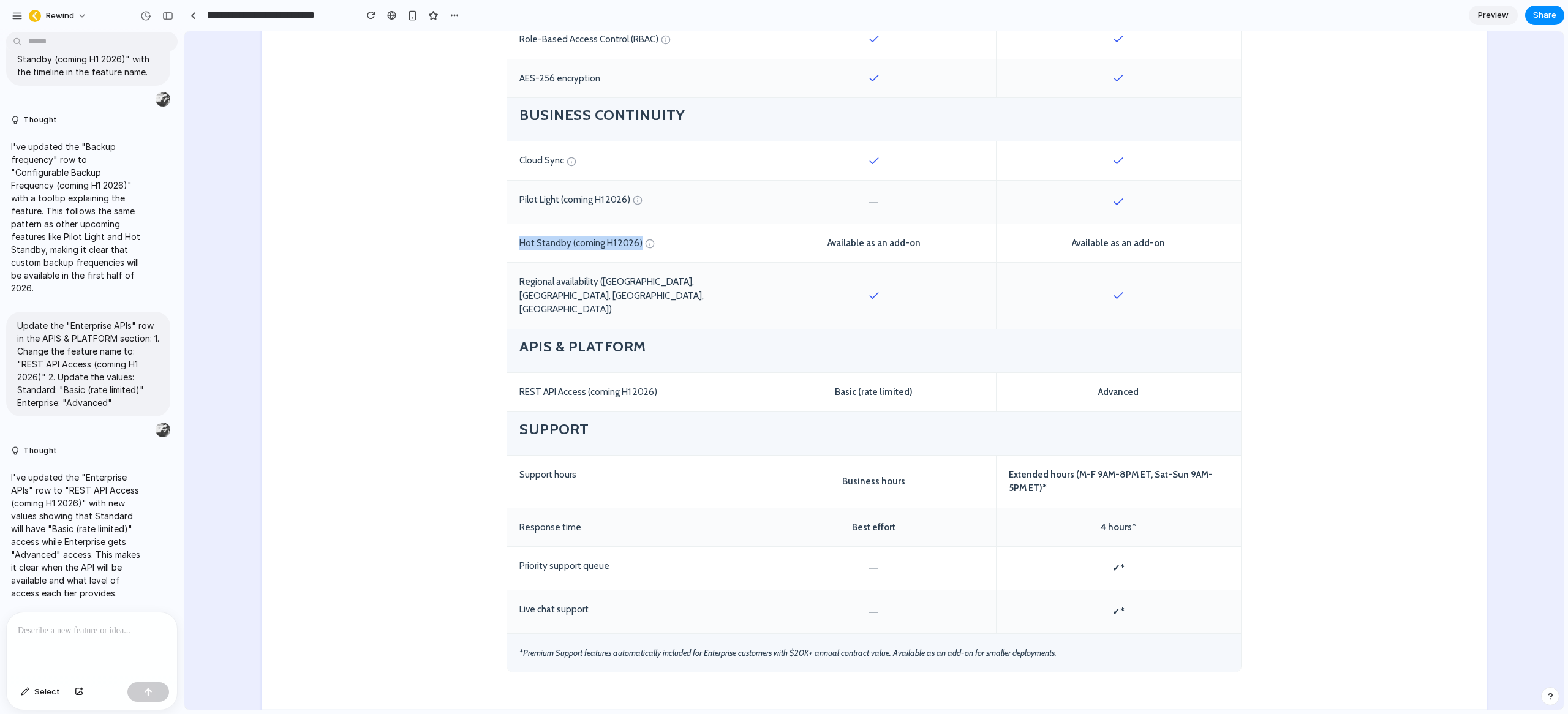
click at [608, 240] on div "Hot Standby (coming H1 2026)" at bounding box center [629, 244] width 244 height 38
drag, startPoint x: 1175, startPoint y: 244, endPoint x: 1044, endPoint y: 243, distance: 131.0
click at [1044, 243] on div "Available as an add-on" at bounding box center [1119, 244] width 244 height 38
click at [921, 245] on div "Available as an add-on" at bounding box center [874, 244] width 244 height 38
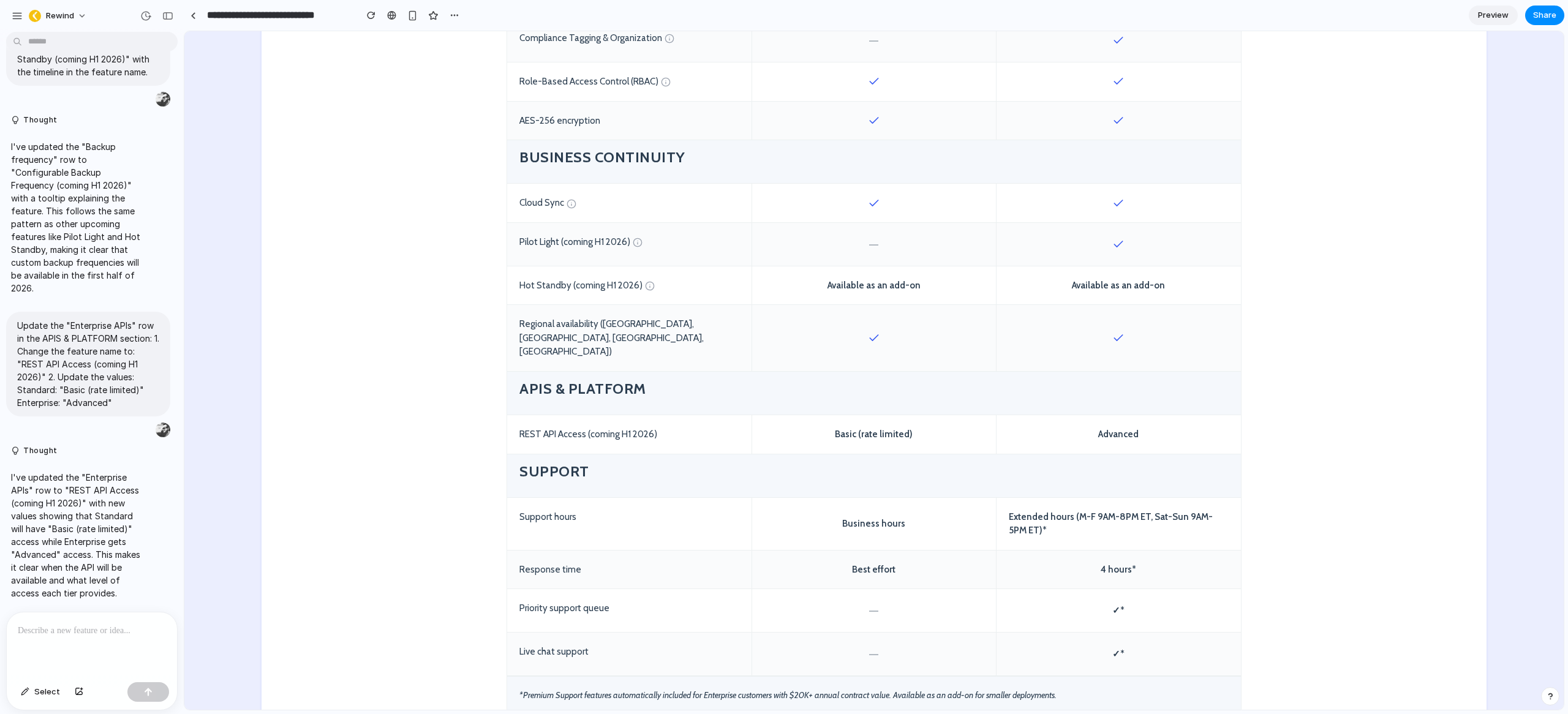
scroll to position [1337, 0]
drag, startPoint x: 1143, startPoint y: 406, endPoint x: 1040, endPoint y: 411, distance: 103.1
click at [1086, 415] on div "Advanced" at bounding box center [1119, 434] width 244 height 38
drag, startPoint x: 951, startPoint y: 413, endPoint x: 826, endPoint y: 404, distance: 125.3
click at [826, 415] on div "Basic (rate limited)" at bounding box center [874, 434] width 244 height 38
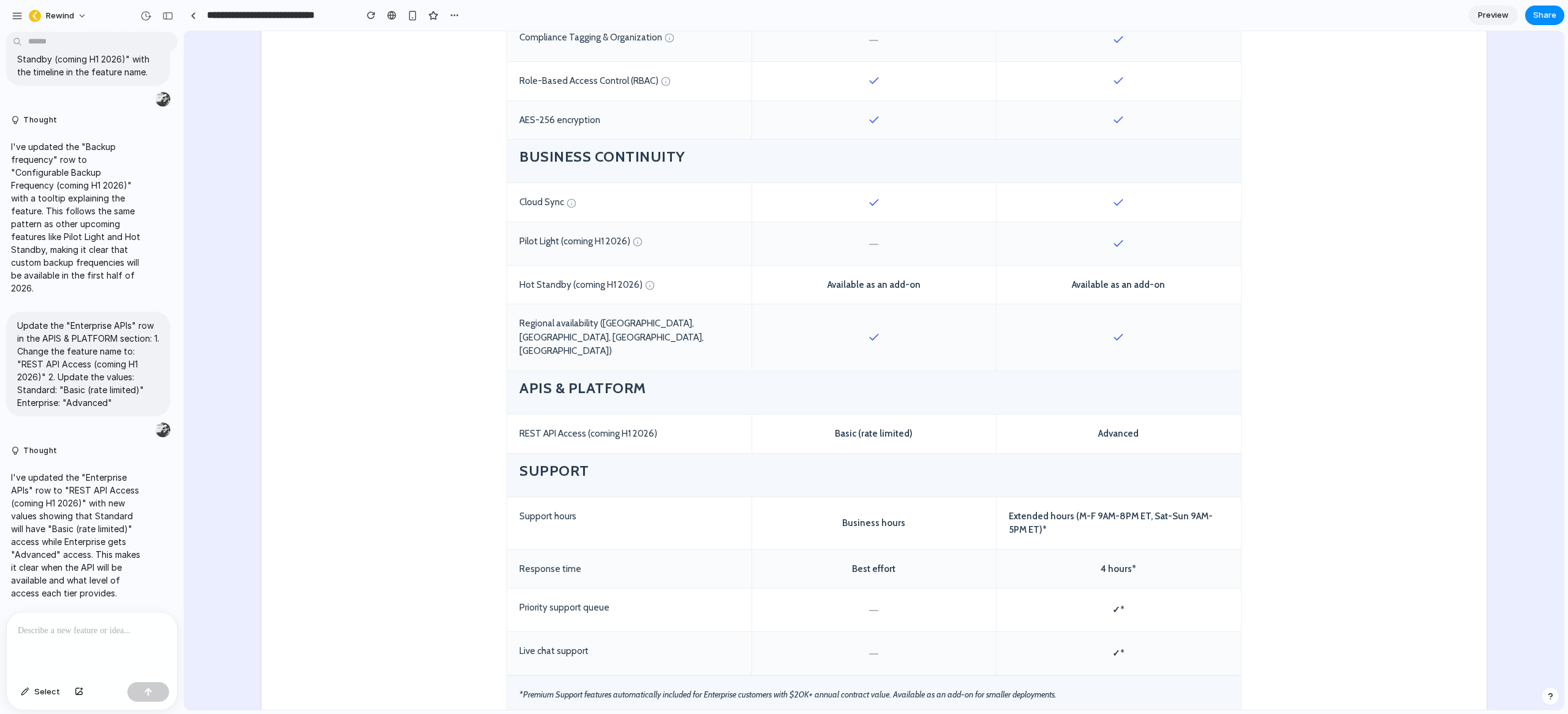
click at [871, 415] on div "Basic (rate limited)" at bounding box center [874, 434] width 244 height 38
click at [871, 415] on div "Basic (rate limited)" at bounding box center [874, 434] width 244 height 38
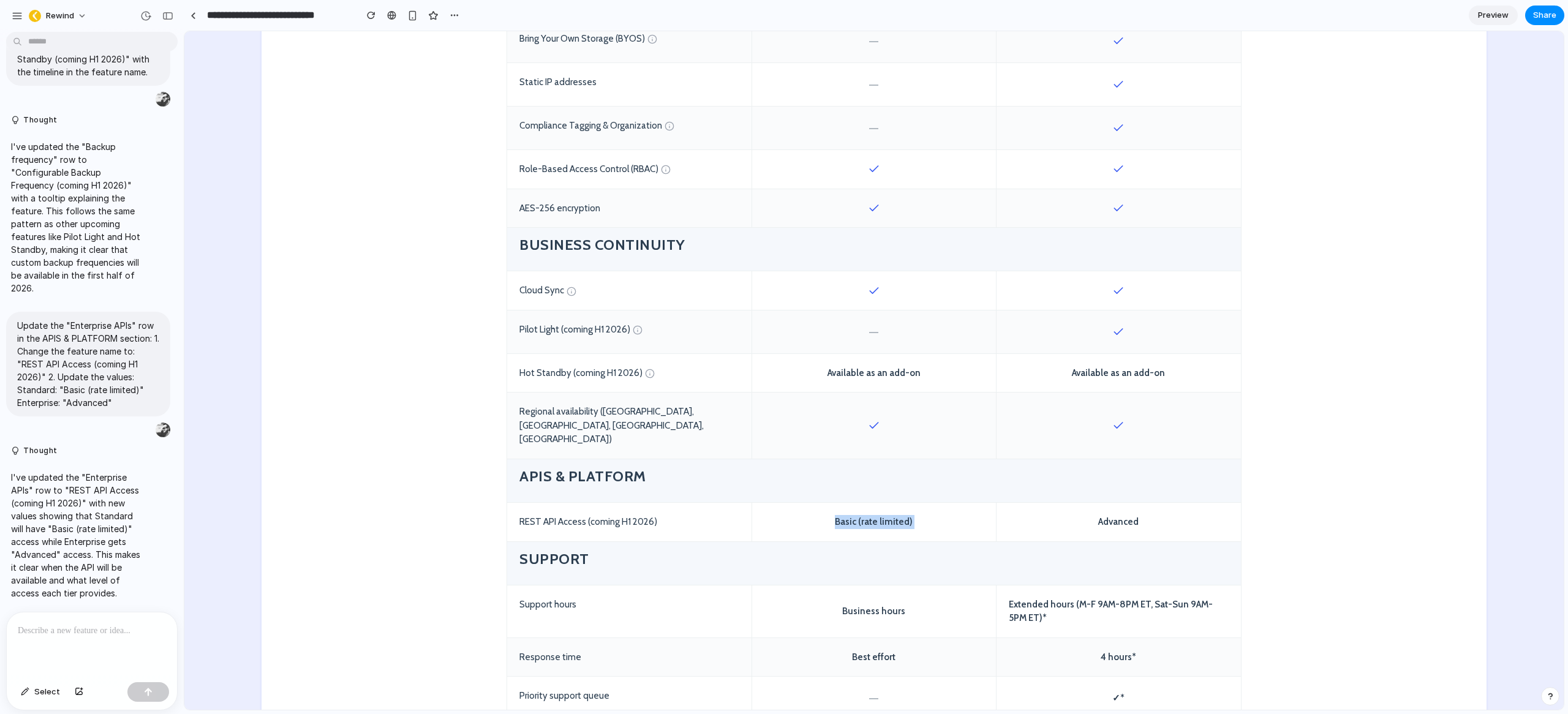
scroll to position [1223, 0]
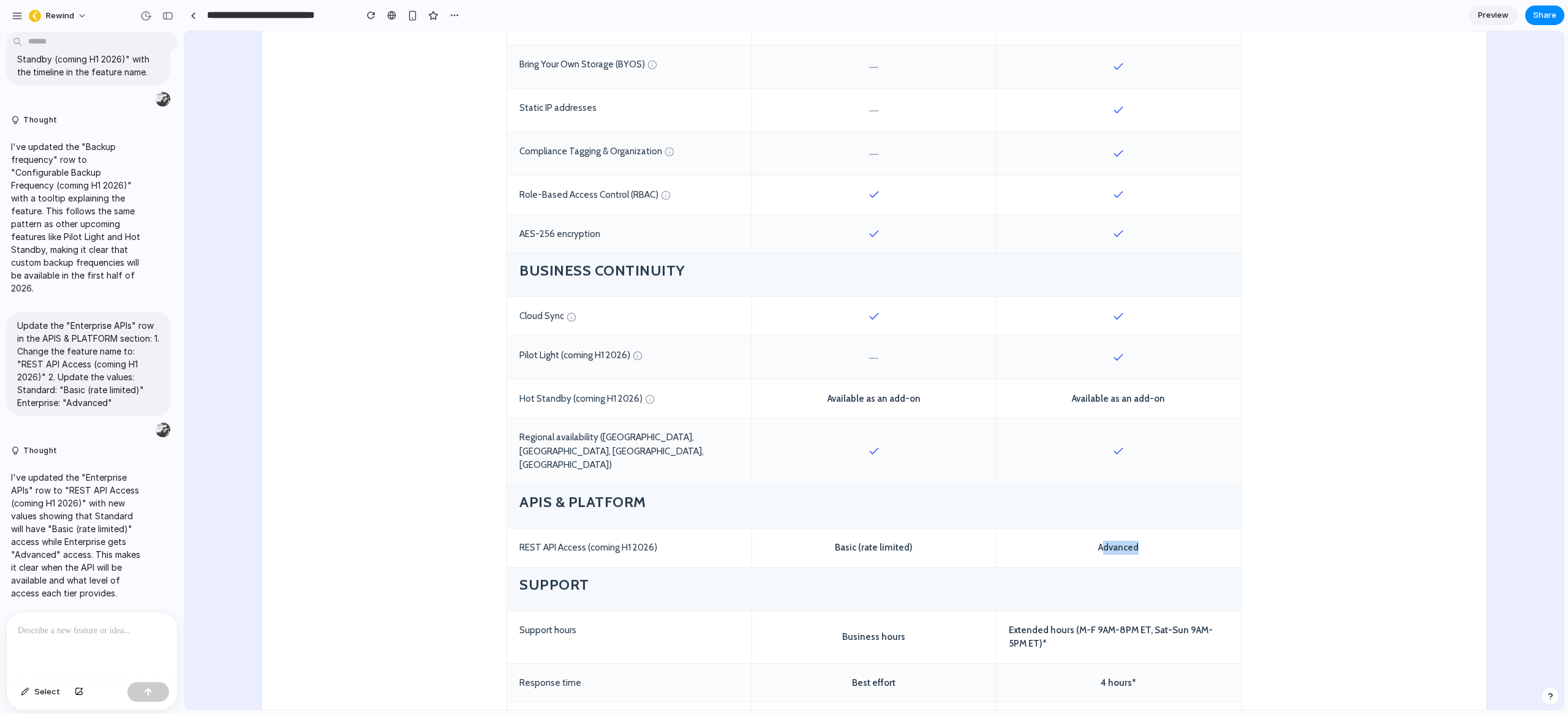
drag, startPoint x: 1133, startPoint y: 520, endPoint x: 1100, endPoint y: 520, distance: 33.0
click at [1100, 529] on div "Advanced" at bounding box center [1119, 548] width 244 height 38
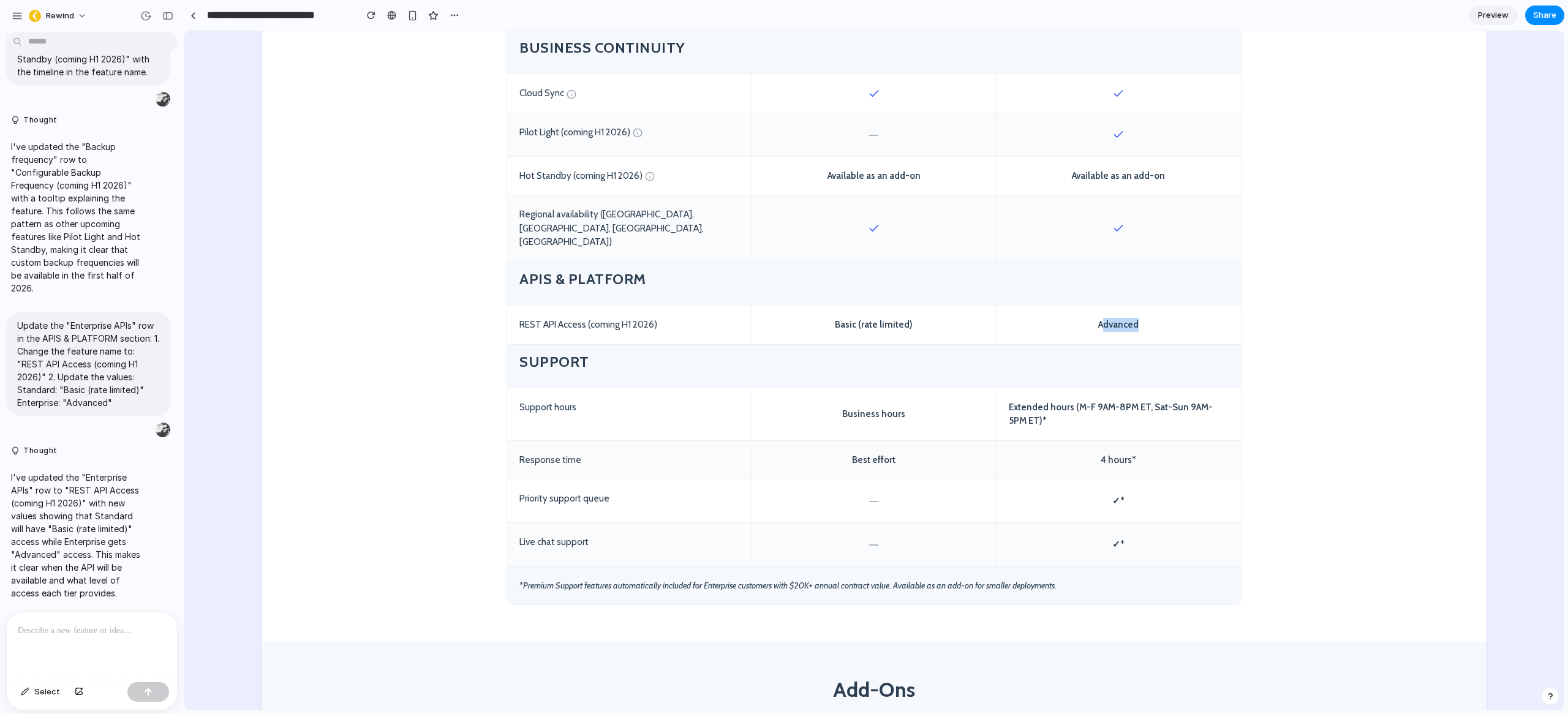
scroll to position [1506, 0]
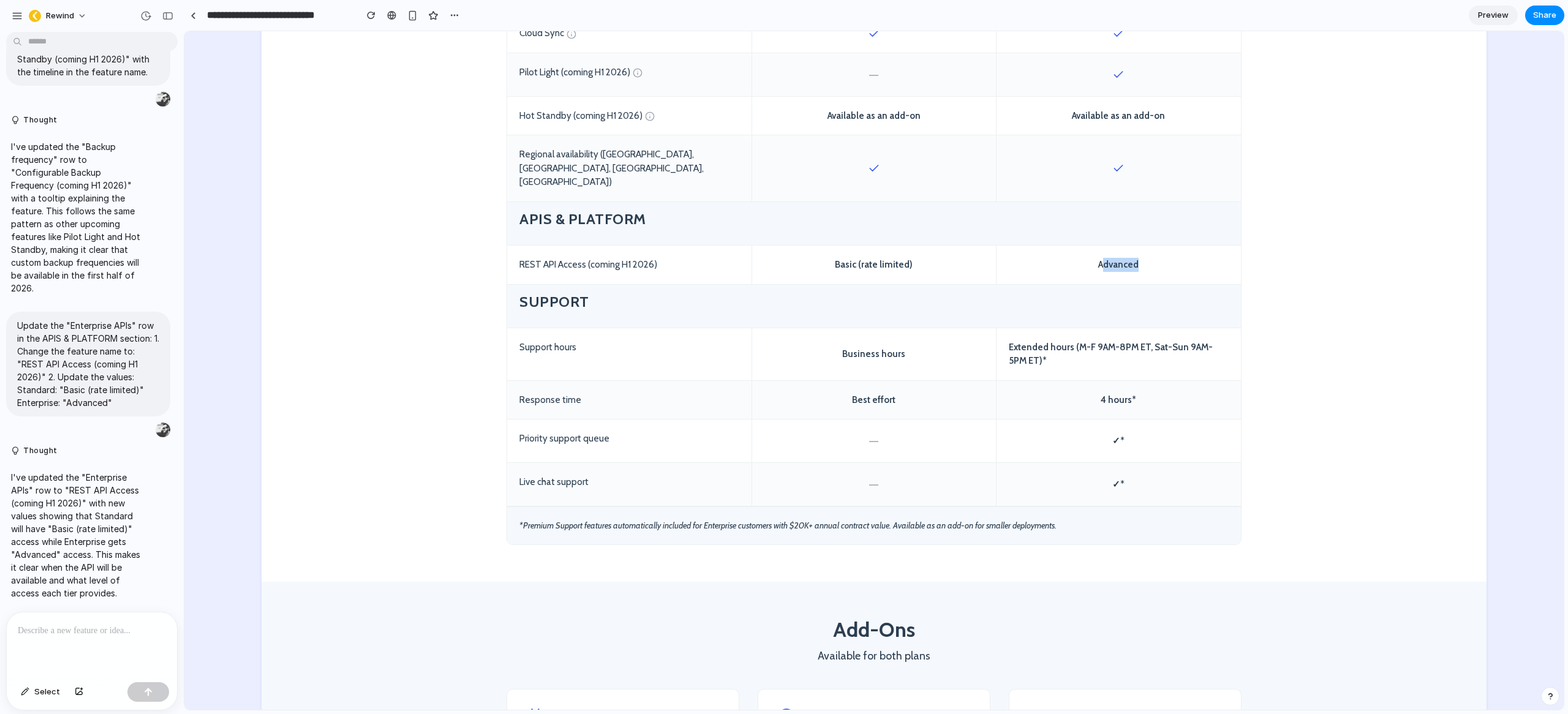
click at [1109, 245] on div "Advanced" at bounding box center [1119, 264] width 244 height 38
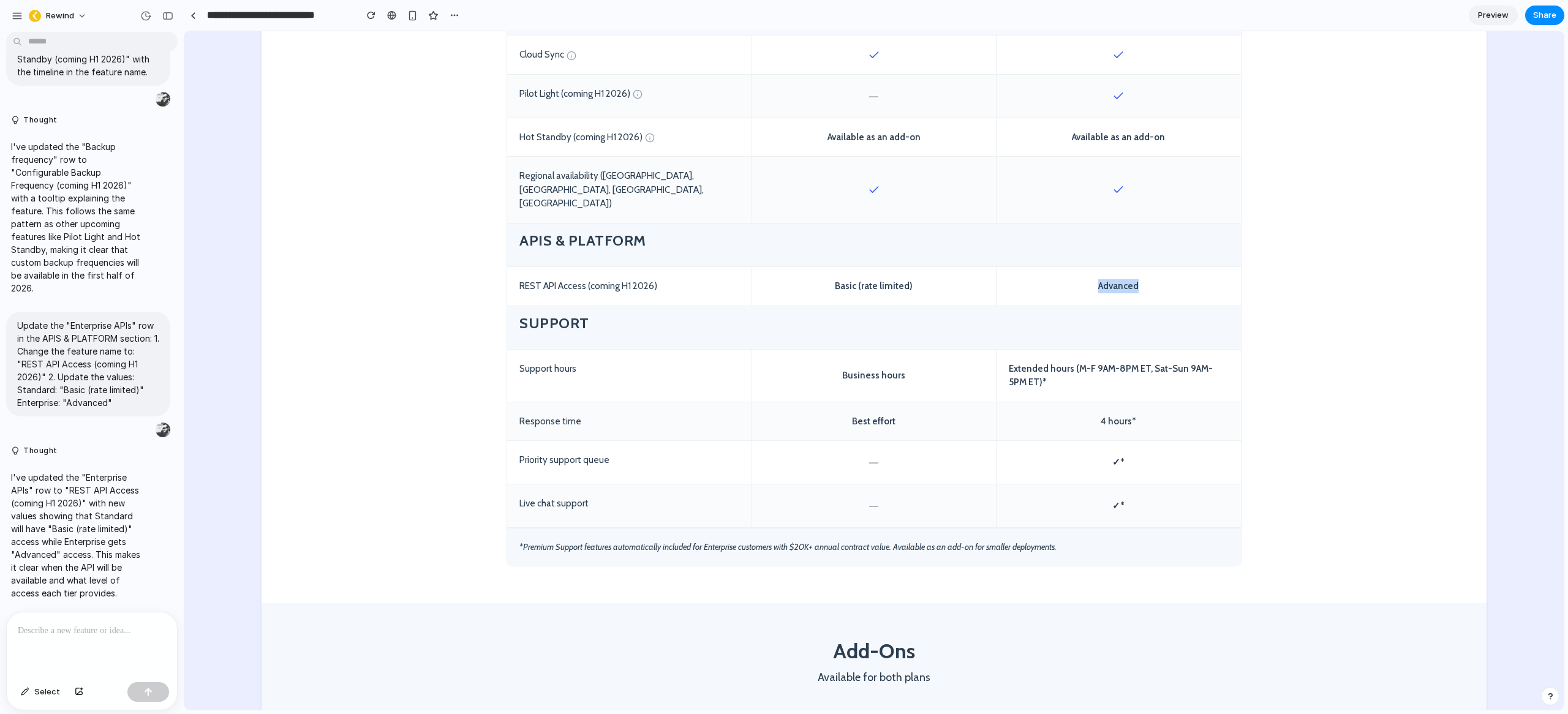
scroll to position [1480, 0]
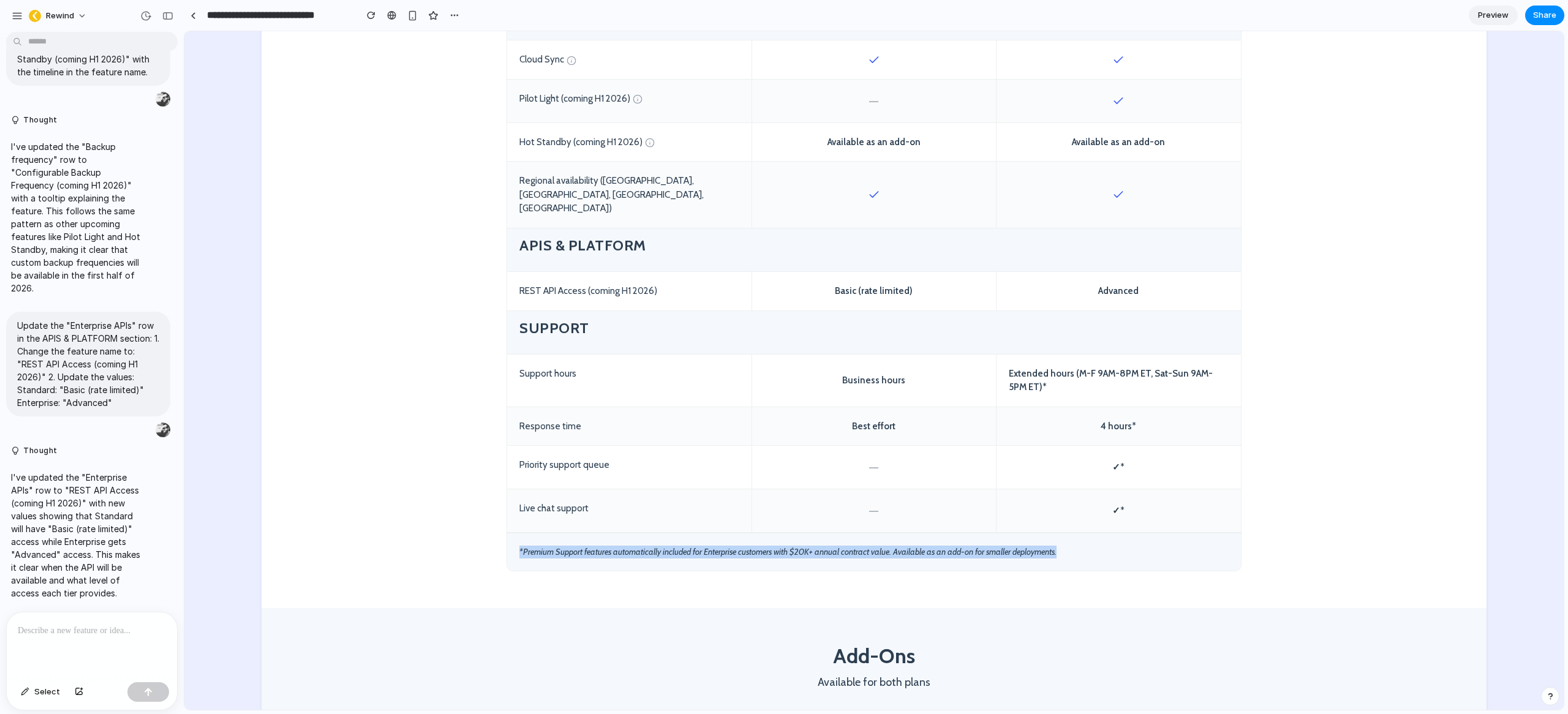
drag, startPoint x: 514, startPoint y: 523, endPoint x: 973, endPoint y: 530, distance: 459.1
click at [1056, 532] on div "*Premium Support features automatically included for Enterprise customers with …" at bounding box center [874, 551] width 734 height 38
click at [782, 532] on div "*Premium Support features automatically included for Enterprise customers with …" at bounding box center [874, 551] width 734 height 38
drag, startPoint x: 890, startPoint y: 524, endPoint x: 763, endPoint y: 526, distance: 127.0
click at [763, 532] on div "*Premium Support features automatically included for Enterprise customers with …" at bounding box center [874, 551] width 734 height 38
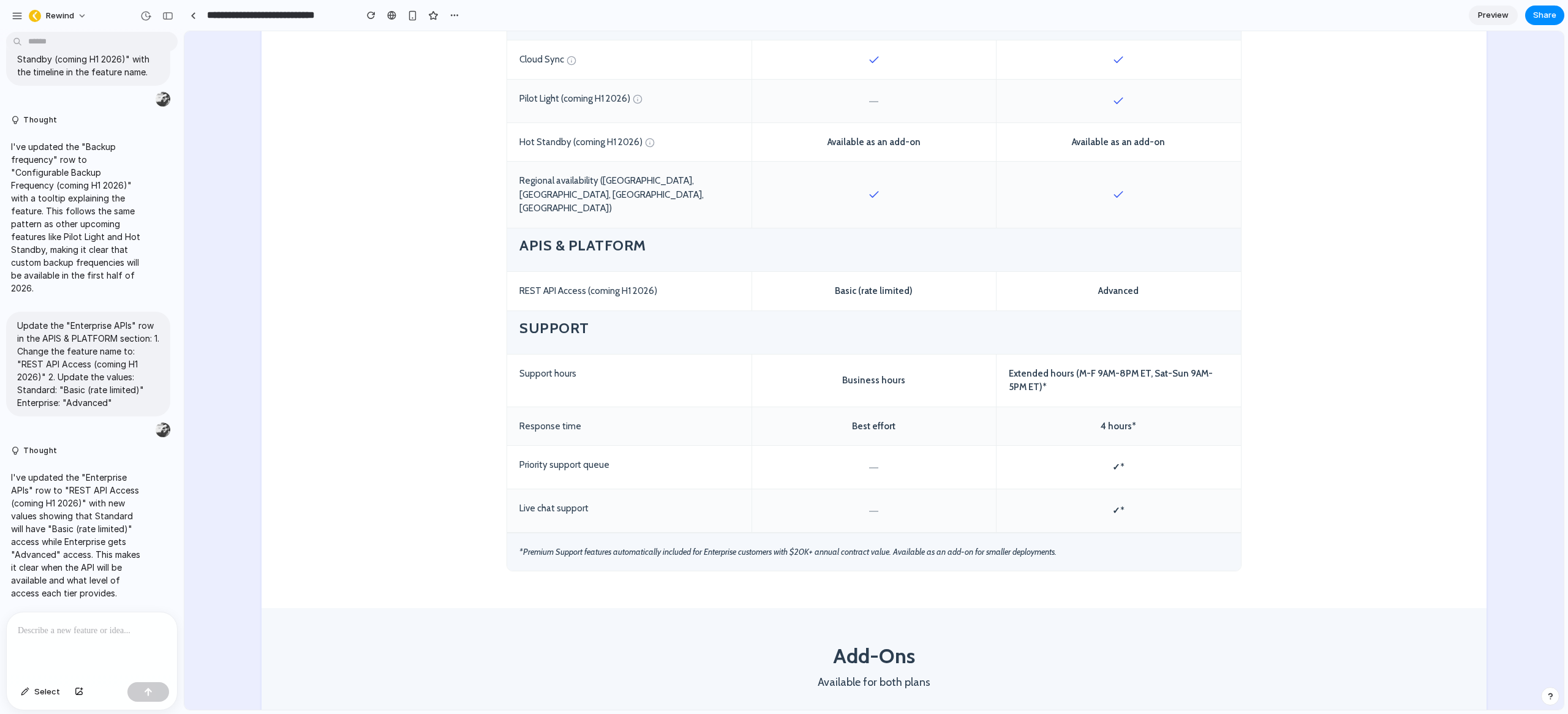
click at [768, 532] on div "*Premium Support features automatically included for Enterprise customers with …" at bounding box center [874, 551] width 734 height 38
drag, startPoint x: 880, startPoint y: 525, endPoint x: 748, endPoint y: 530, distance: 132.1
click at [748, 532] on div "*Premium Support features automatically included for Enterprise customers with …" at bounding box center [874, 551] width 734 height 38
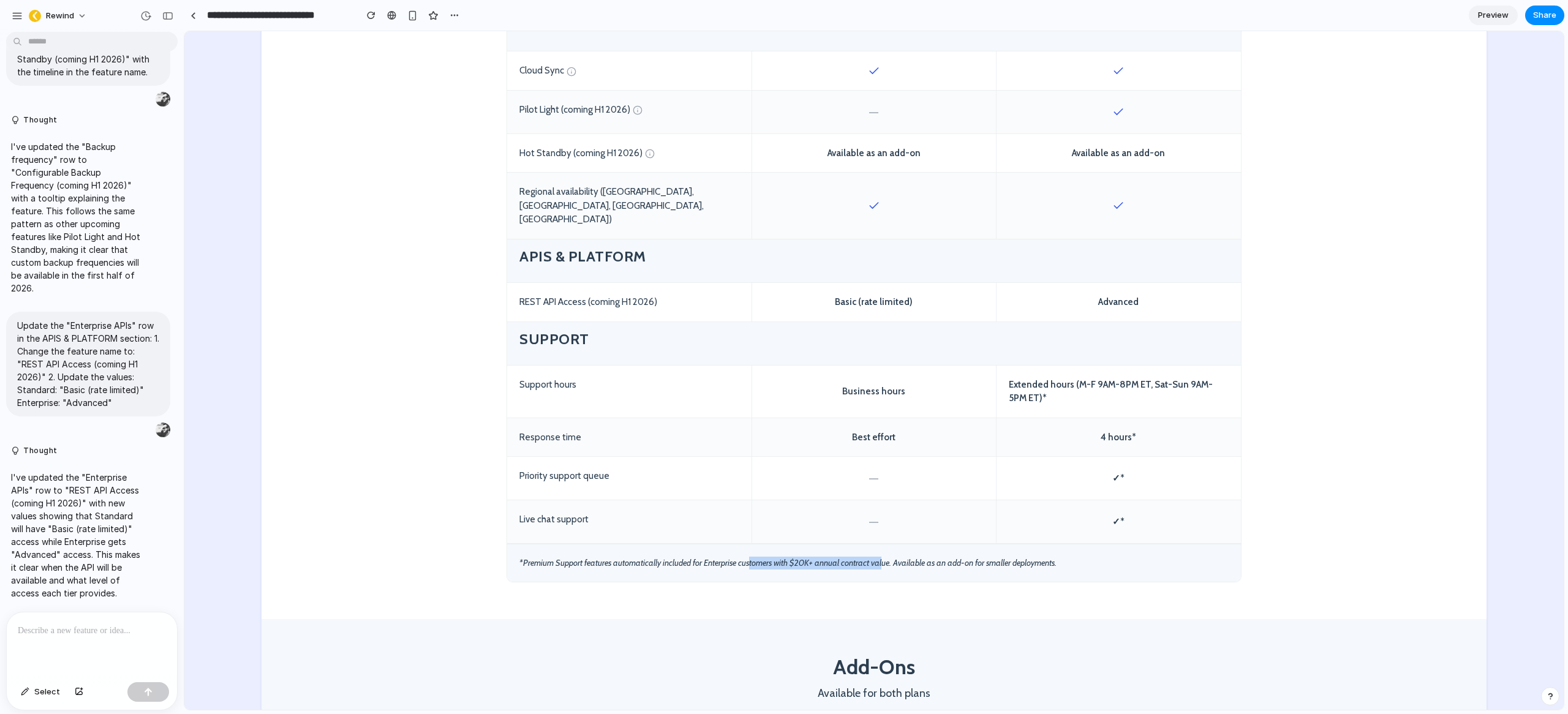
scroll to position [1464, 0]
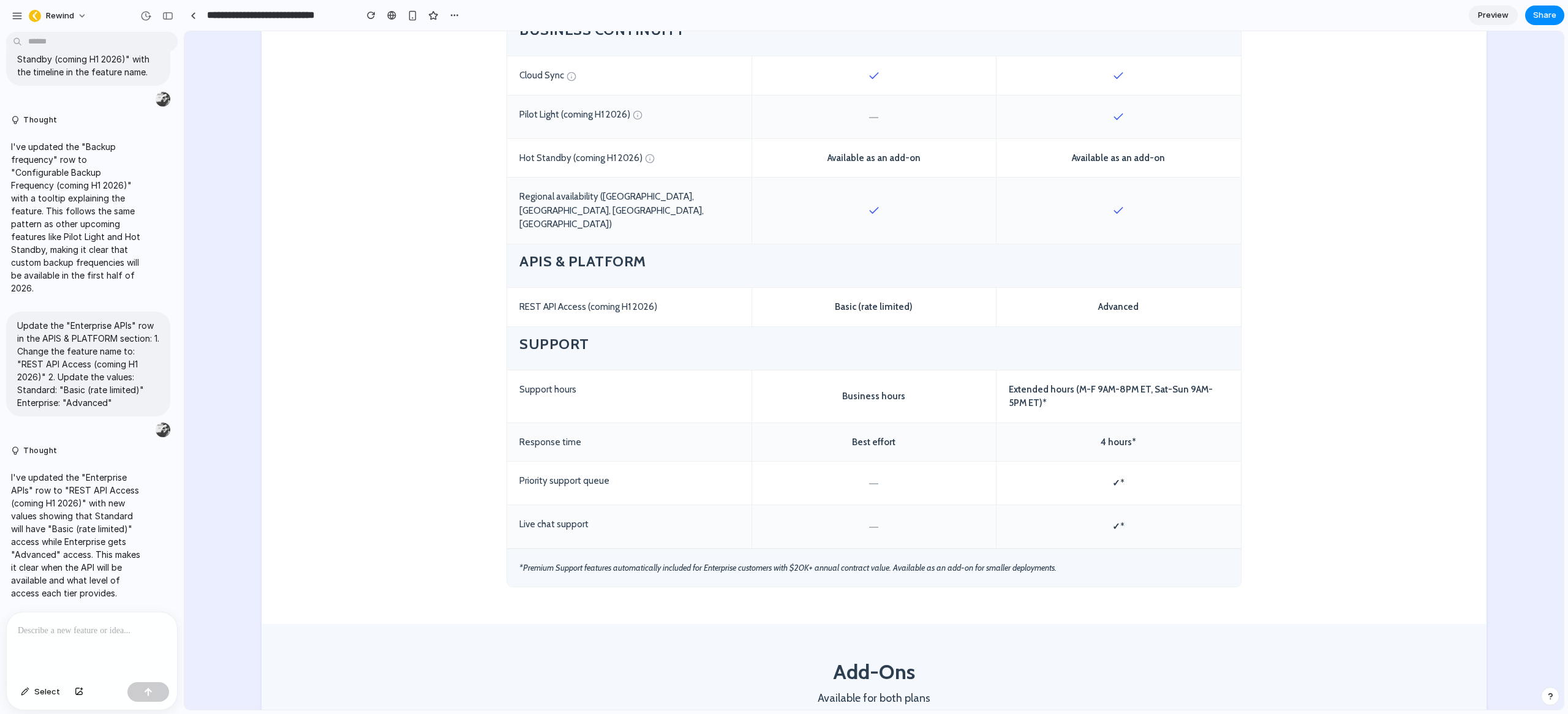
click at [963, 660] on h2 "Add-Ons" at bounding box center [874, 672] width 735 height 22
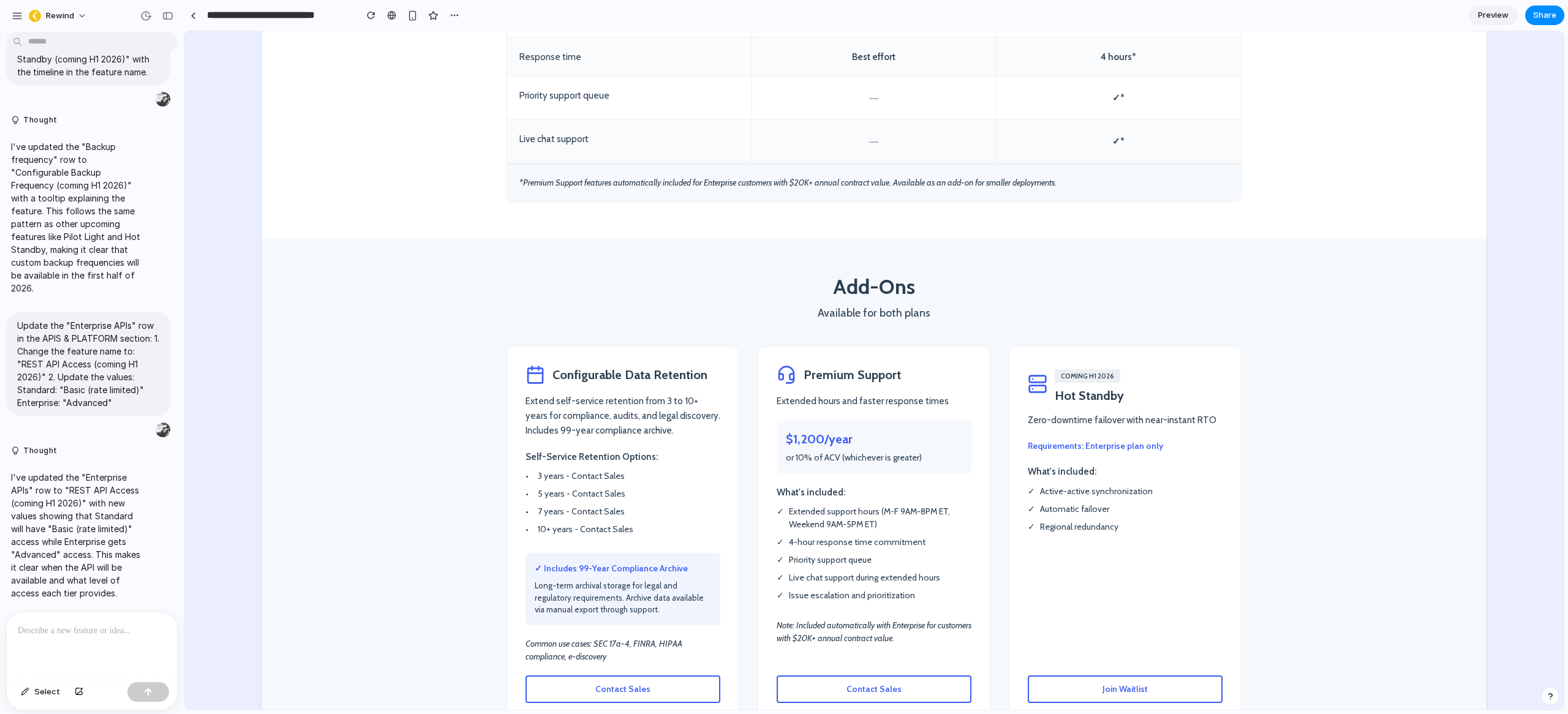
scroll to position [1850, 0]
drag, startPoint x: 827, startPoint y: 252, endPoint x: 929, endPoint y: 290, distance: 108.8
click at [929, 290] on div "Add-Ons Available for both plans" at bounding box center [874, 297] width 735 height 46
click at [929, 303] on p "Available for both plans" at bounding box center [874, 311] width 735 height 17
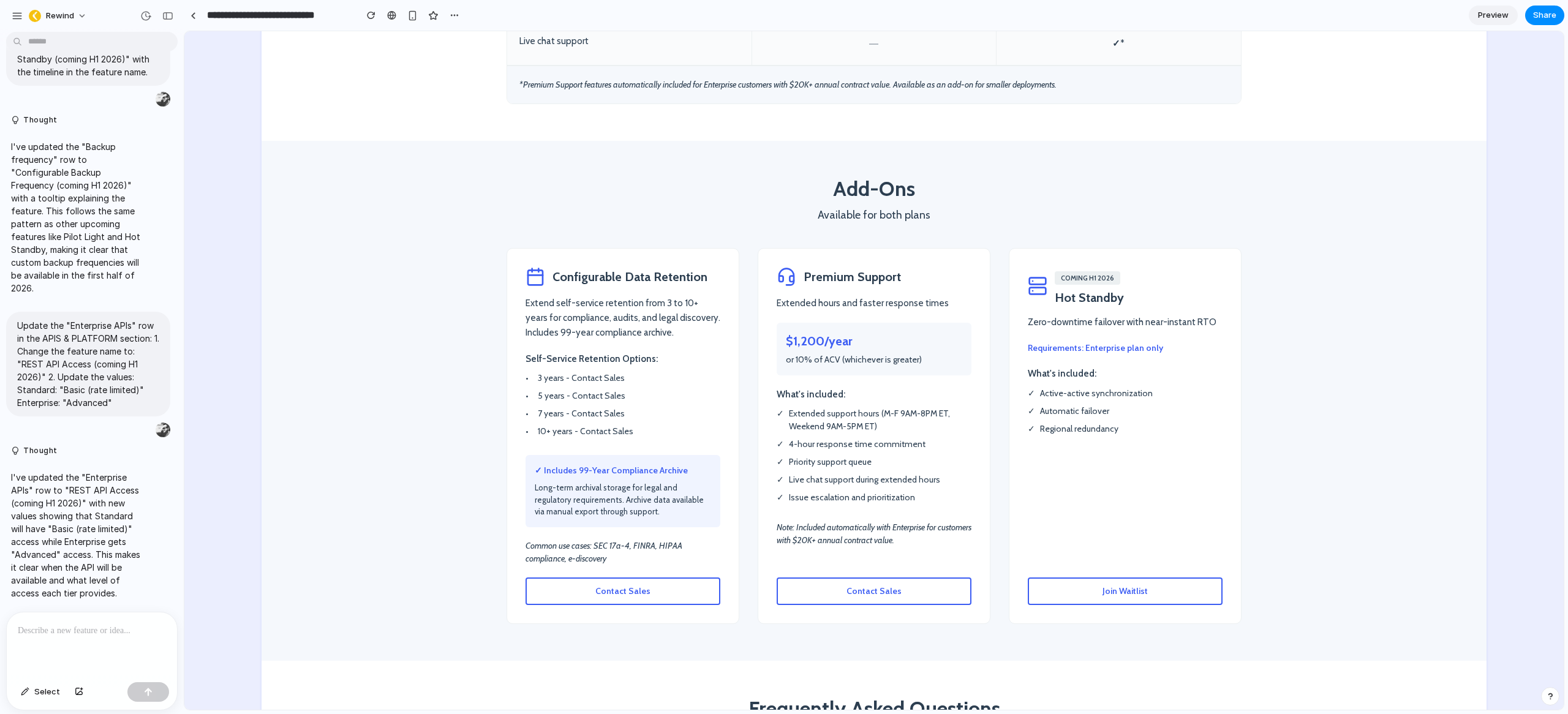
scroll to position [1955, 0]
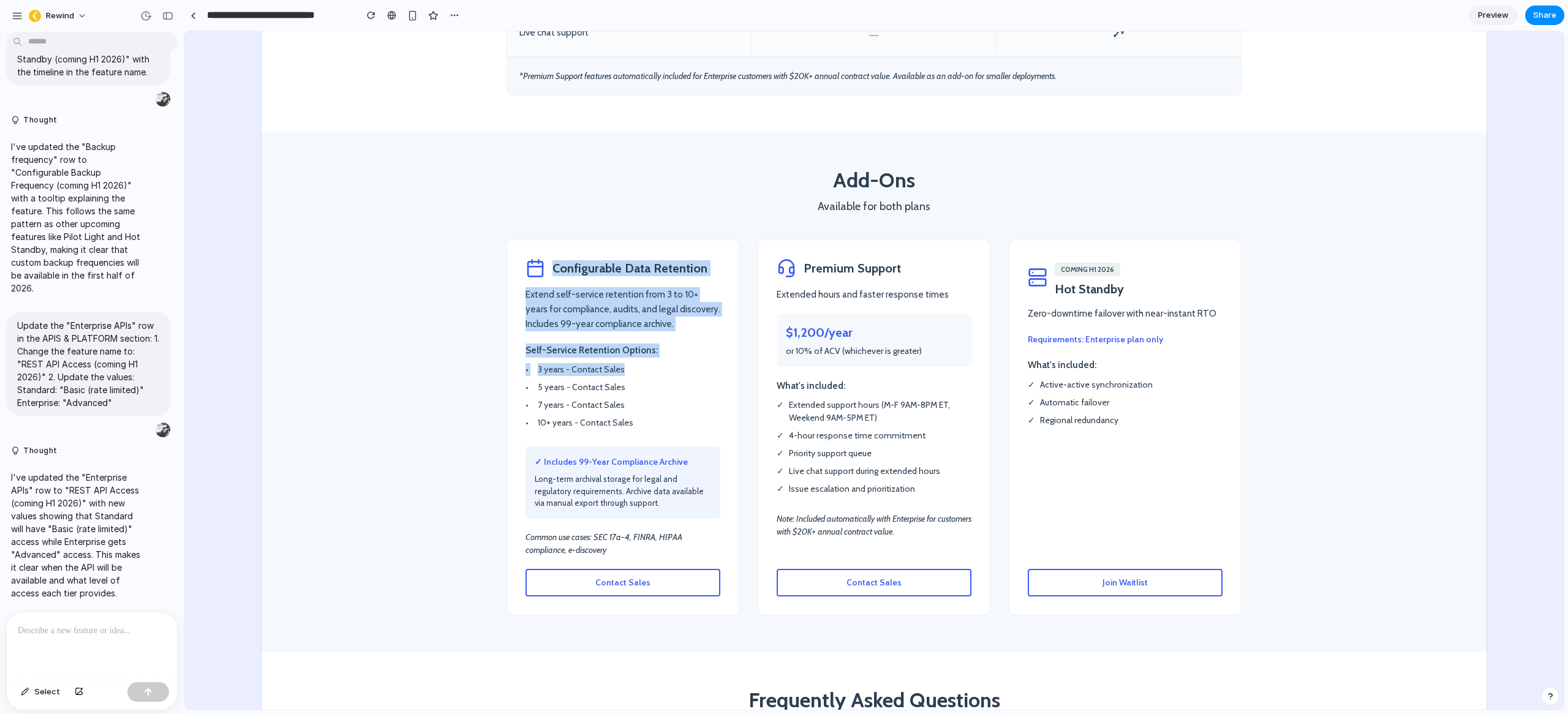
drag, startPoint x: 547, startPoint y: 238, endPoint x: 681, endPoint y: 335, distance: 165.4
click at [681, 337] on div "Configurable Data Retention Extend self-service retention from 3 to 10+ years f…" at bounding box center [622, 427] width 232 height 376
click at [681, 363] on li "• 3 years - Contact Sales" at bounding box center [623, 370] width 195 height 13
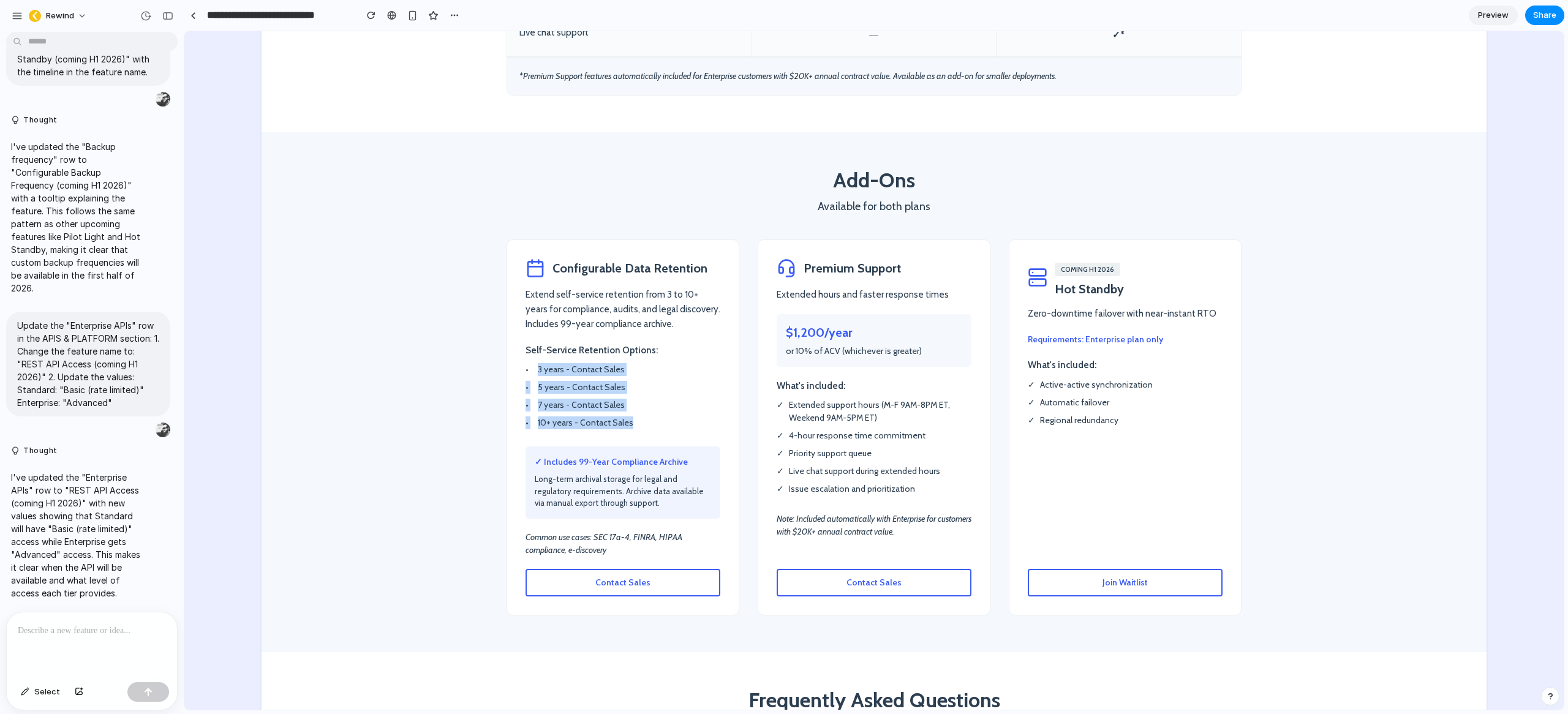
drag, startPoint x: 530, startPoint y: 338, endPoint x: 642, endPoint y: 406, distance: 131.0
click at [642, 406] on div "Self-Service Retention Options: • 3 years - Contact Sales • 5 years - Contact S…" at bounding box center [623, 389] width 195 height 91
click at [639, 416] on li "• 10+ years - Contact Sales" at bounding box center [623, 422] width 195 height 13
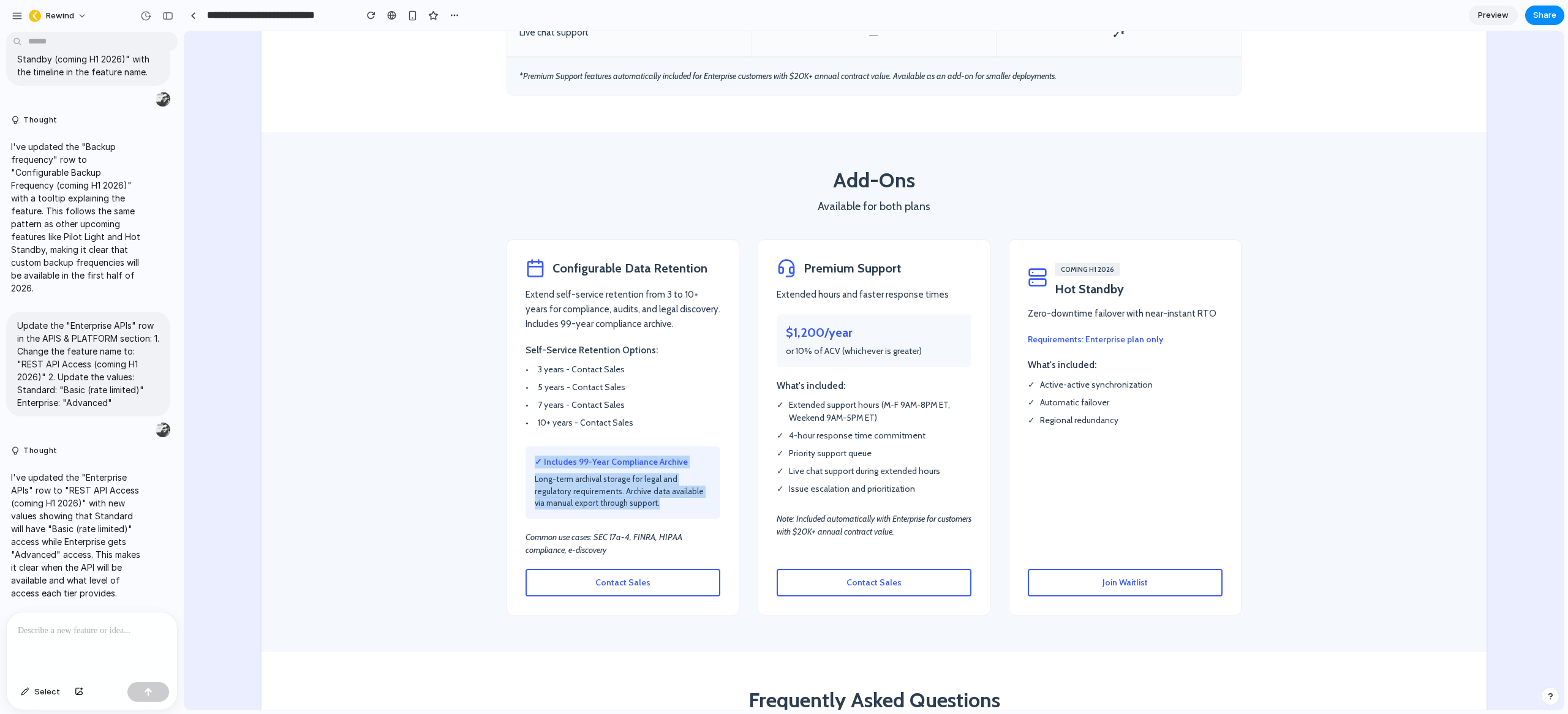
drag, startPoint x: 536, startPoint y: 428, endPoint x: 685, endPoint y: 487, distance: 160.3
click at [685, 487] on div "✓ Includes 99-Year Compliance Archive Long-term archival storage for legal and …" at bounding box center [623, 482] width 195 height 72
click at [666, 483] on div "✓ Includes 99-Year Compliance Archive Long-term archival storage for legal and …" at bounding box center [623, 482] width 195 height 72
click at [622, 474] on p "Long-term archival storage for legal and regulatory requirements. Archive data …" at bounding box center [622, 491] width 177 height 36
drag, startPoint x: 1052, startPoint y: 258, endPoint x: 1165, endPoint y: 268, distance: 113.4
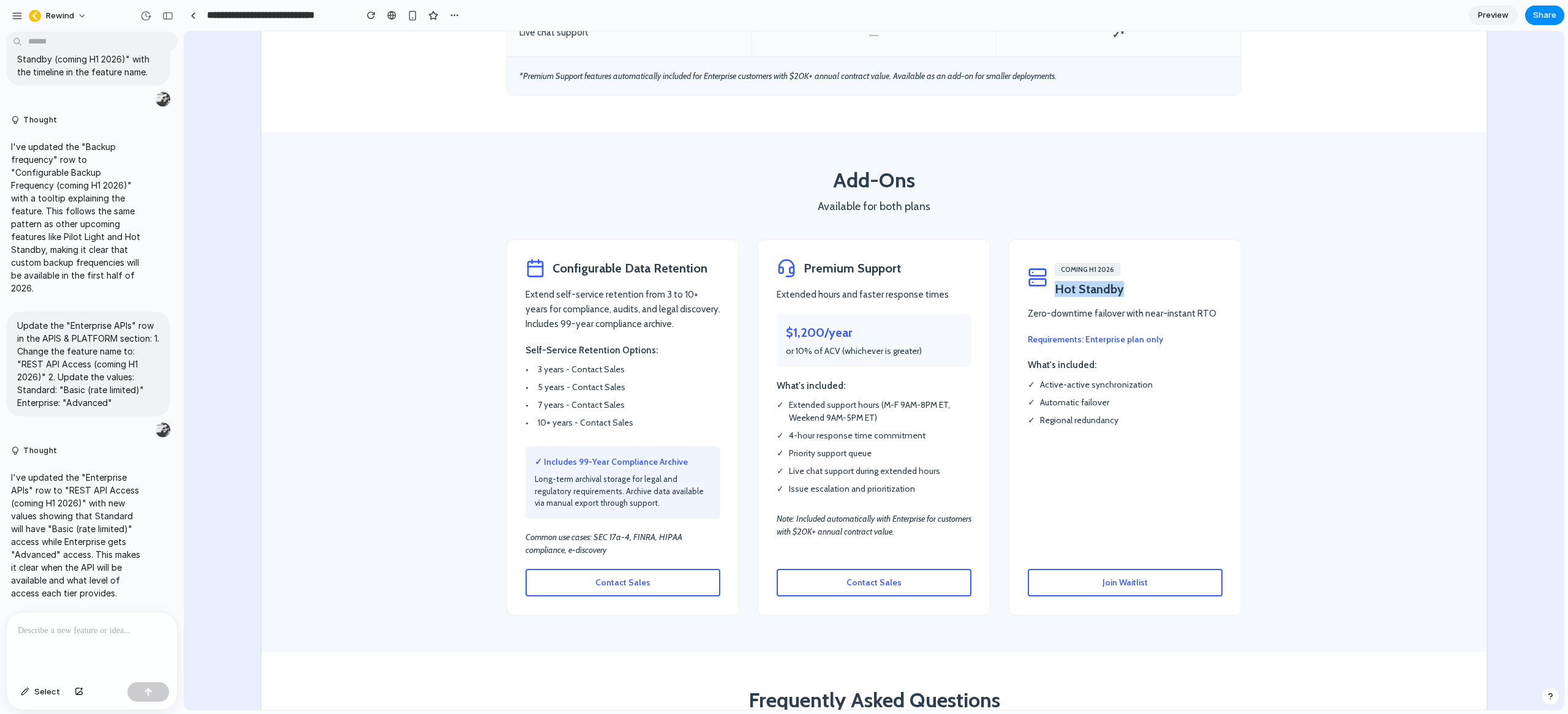
click at [1165, 268] on div "COMING H1 2026 Hot Standby" at bounding box center [1125, 278] width 195 height 39
drag, startPoint x: 1110, startPoint y: 252, endPoint x: 1082, endPoint y: 238, distance: 31.3
click at [1109, 259] on div "COMING H1 2026 Hot Standby" at bounding box center [1089, 278] width 69 height 39
drag, startPoint x: 1024, startPoint y: 314, endPoint x: 1159, endPoint y: 316, distance: 135.0
click at [1159, 333] on p "Requirements: Enterprise plan only" at bounding box center [1125, 339] width 195 height 13
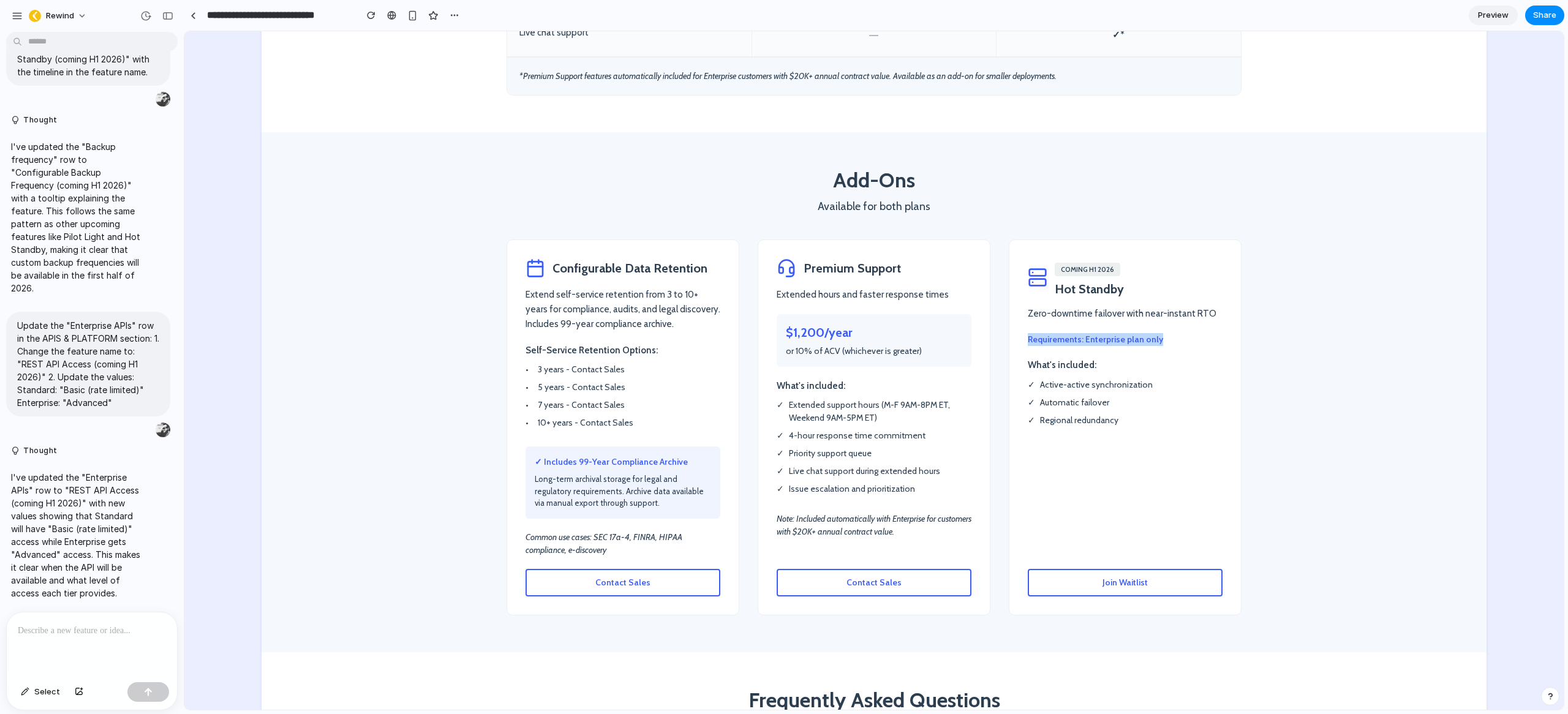
click at [1131, 577] on span "Join Waitlist" at bounding box center [1125, 582] width 46 height 11
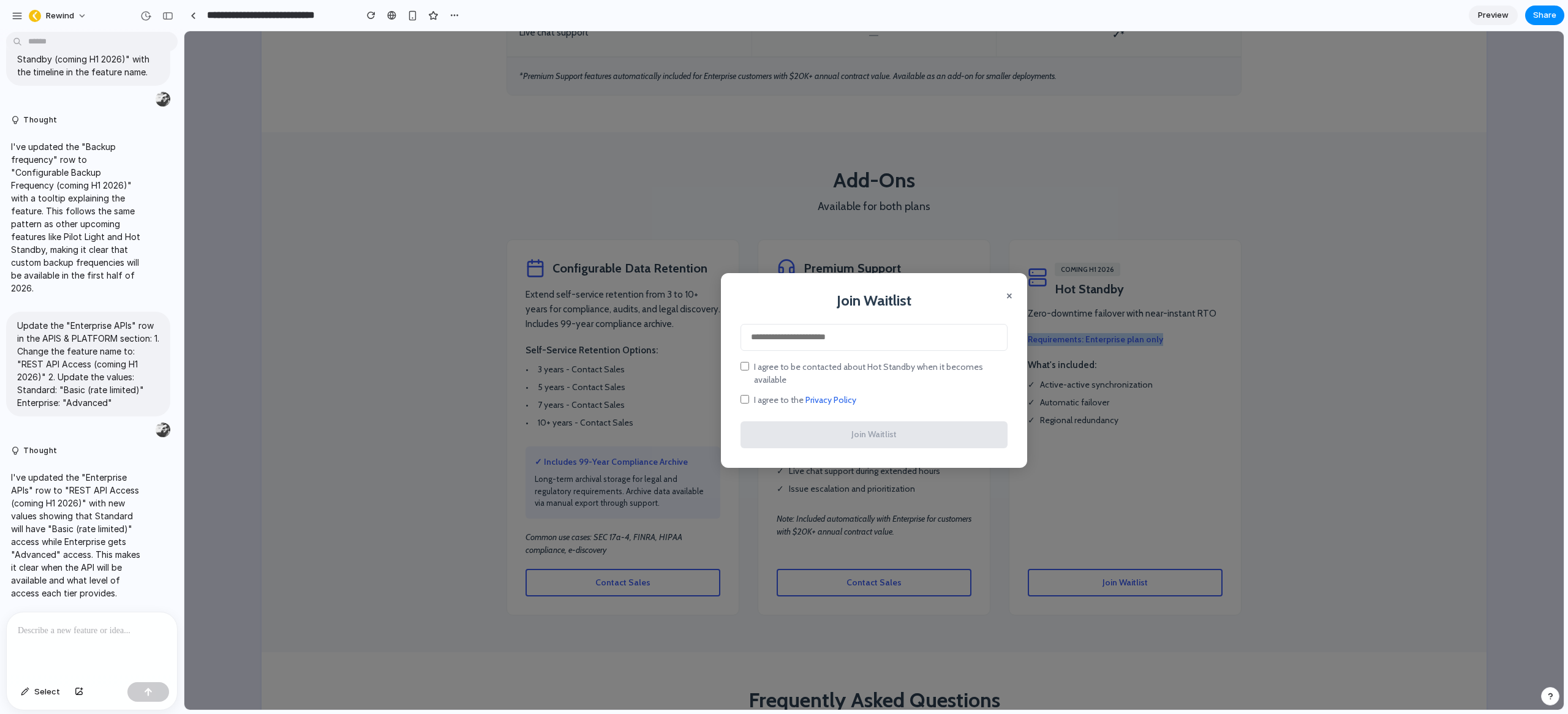
click at [1006, 302] on button "×" at bounding box center [1010, 295] width 6 height 14
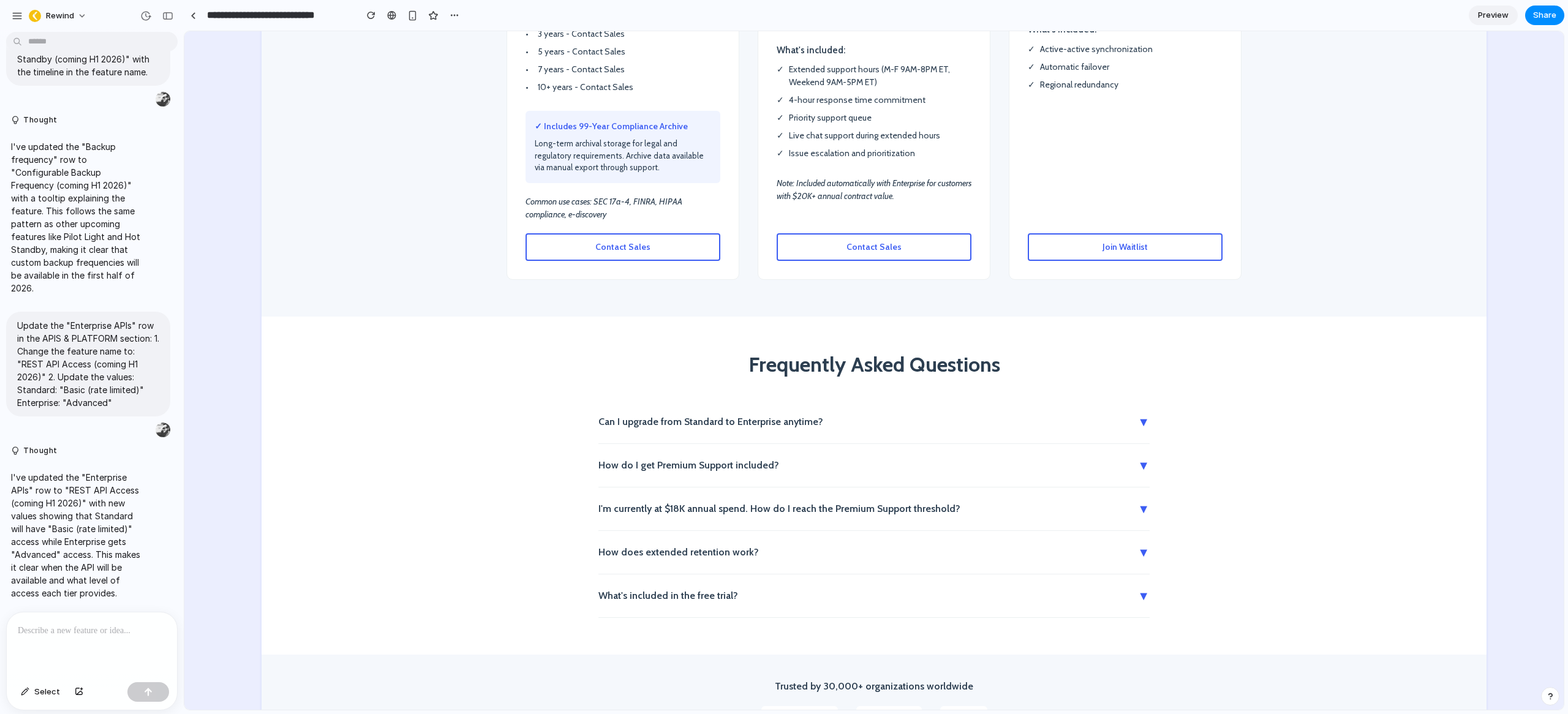
scroll to position [2330, 0]
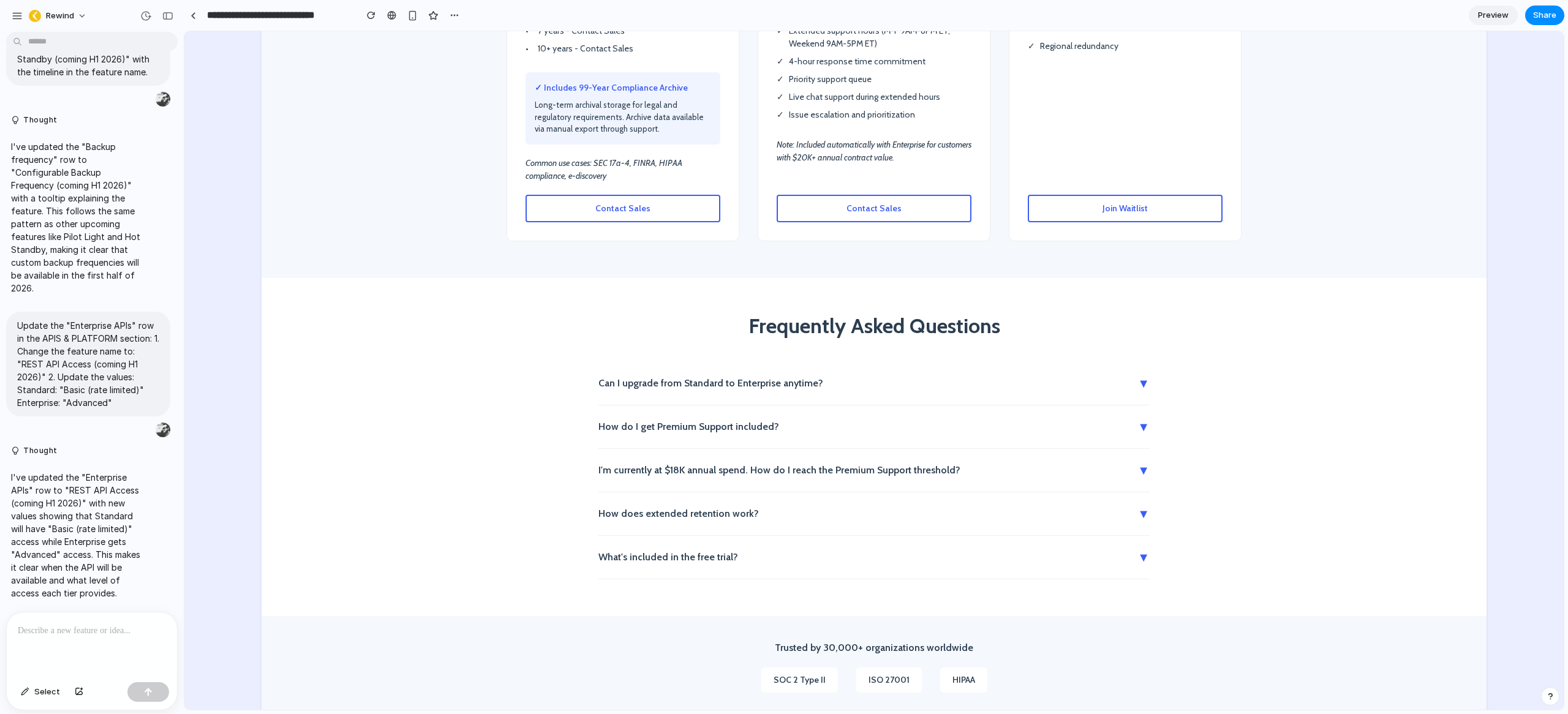
click at [1217, 355] on section "Frequently Asked Questions Can I upgrade from Standard to Enterprise anytime? ▼…" at bounding box center [874, 446] width 1225 height 338
click at [1102, 362] on button "Can I upgrade from Standard to Enterprise anytime? ▼" at bounding box center [874, 383] width 551 height 43
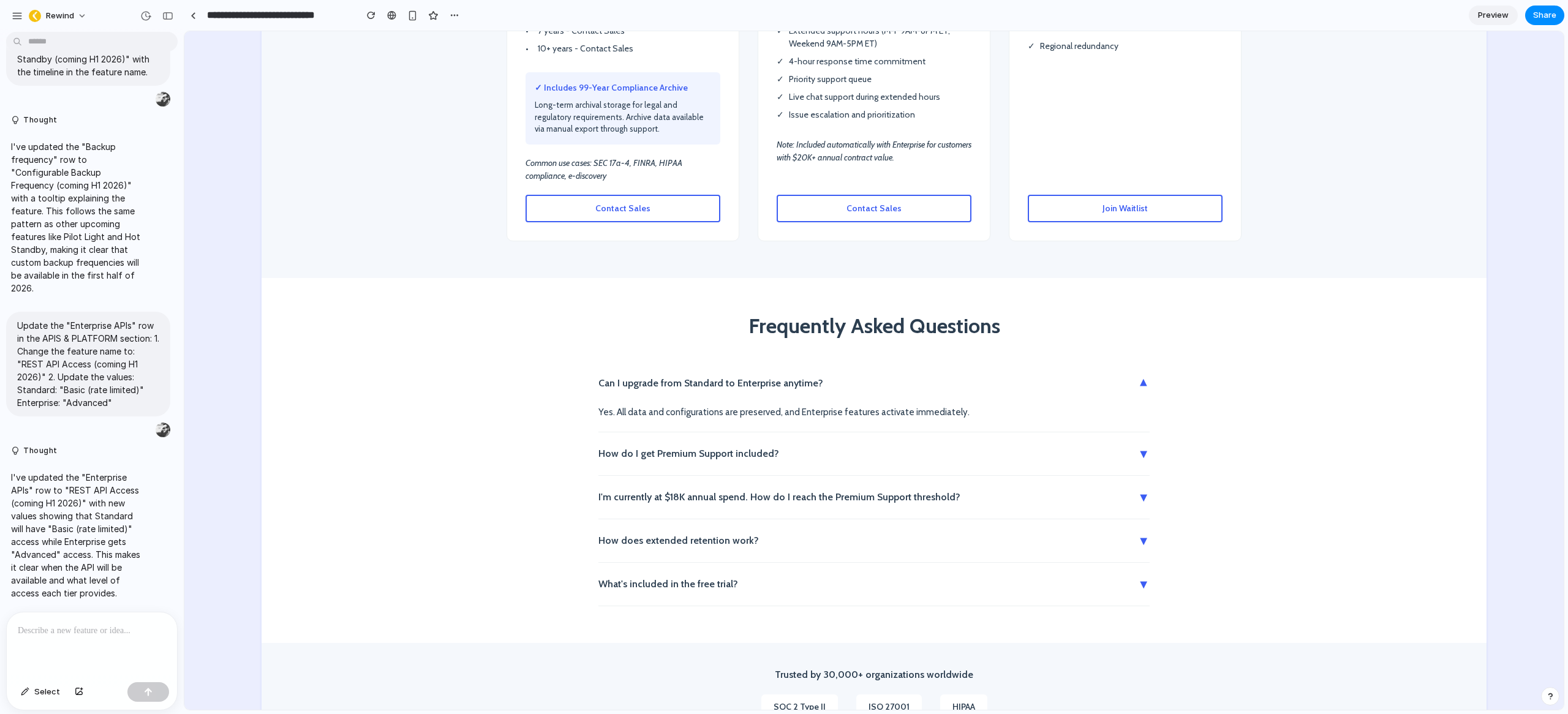
click at [1005, 432] on button "How do I get Premium Support included? ▼" at bounding box center [874, 454] width 551 height 43
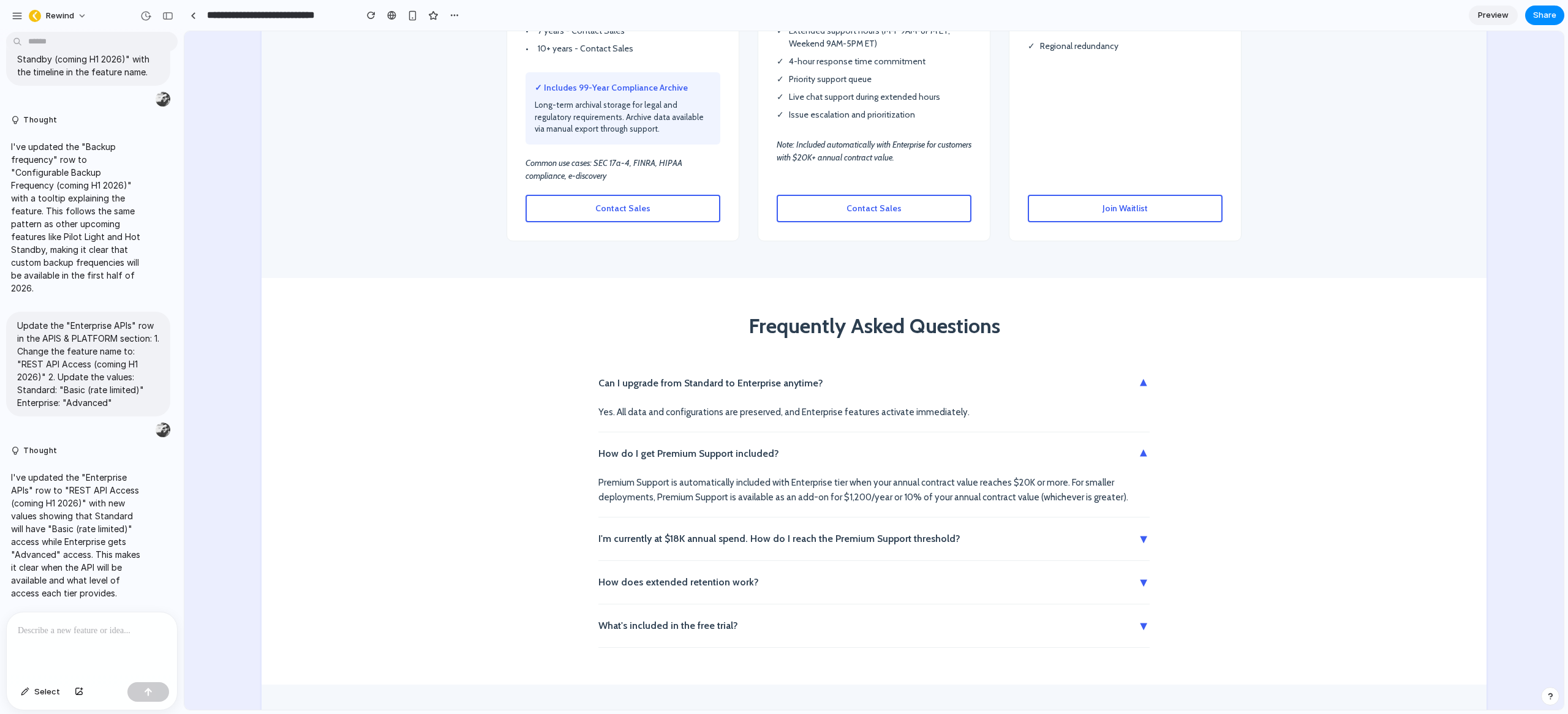
click at [893, 520] on button "I'm currently at $18K annual spend. How do I reach the Premium Support threshol…" at bounding box center [874, 539] width 551 height 43
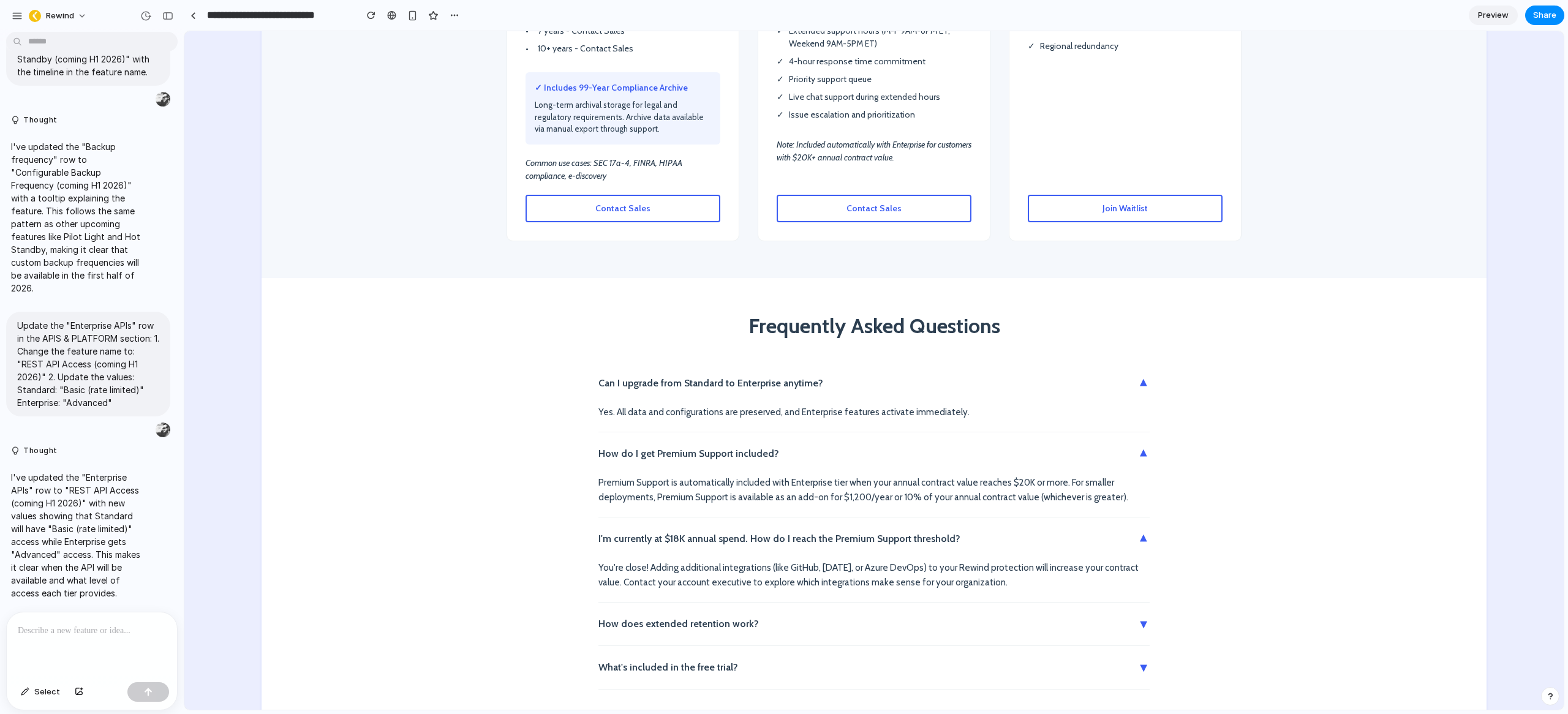
click at [860, 603] on button "How does extended retention work? ▼" at bounding box center [874, 625] width 551 height 43
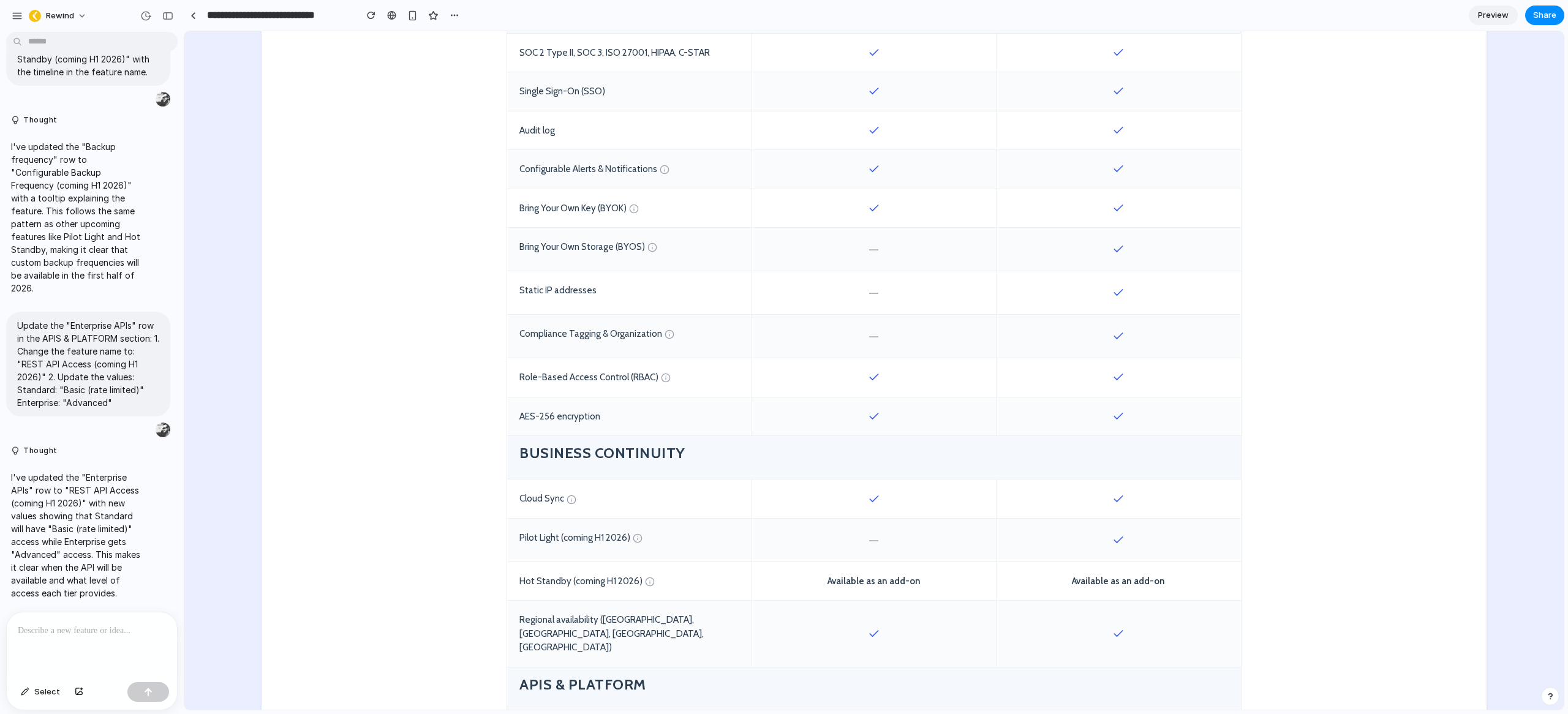
scroll to position [1194, 0]
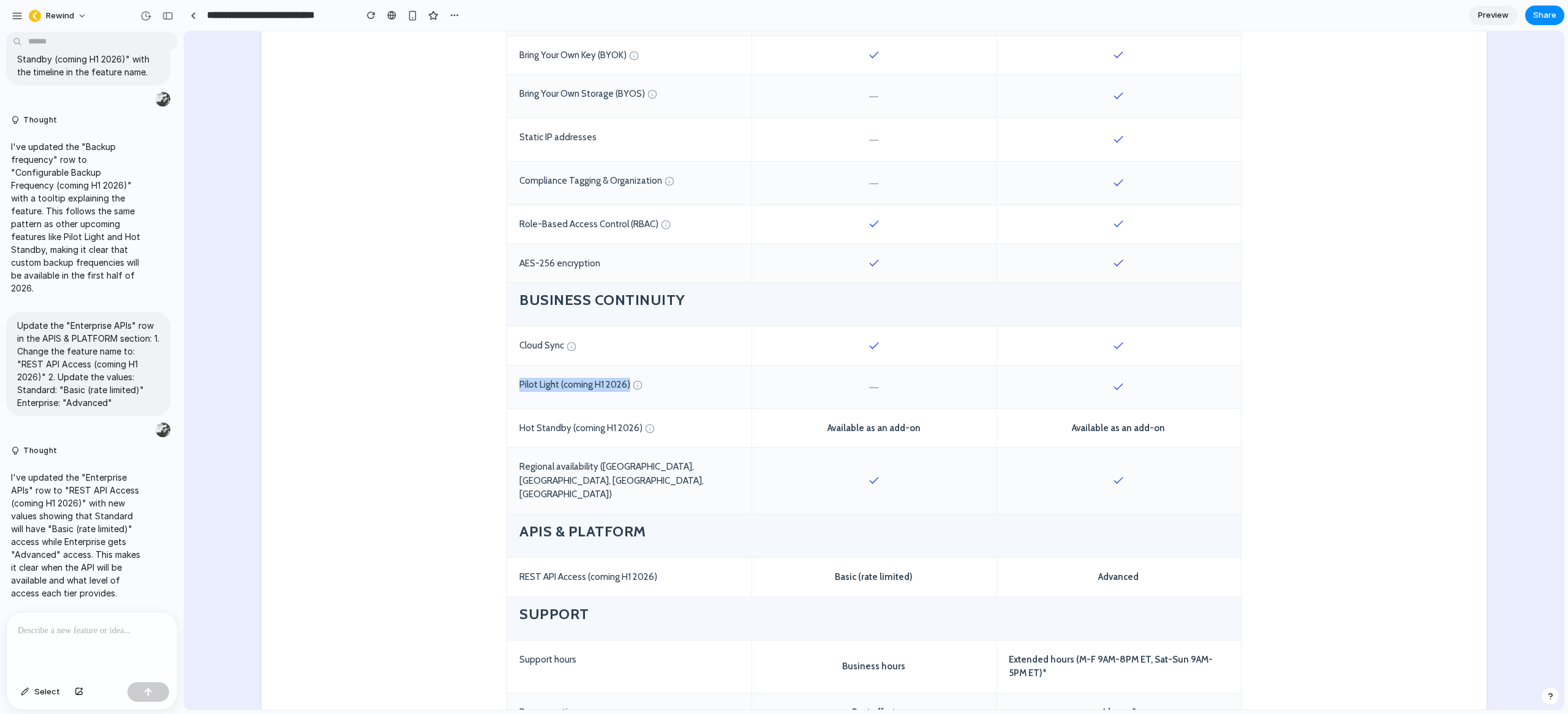
drag, startPoint x: 624, startPoint y: 385, endPoint x: 515, endPoint y: 385, distance: 109.0
click at [515, 385] on div "Pilot Light (coming H1 2026)" at bounding box center [629, 387] width 244 height 43
click at [514, 385] on div "Pilot Light (coming H1 2026)" at bounding box center [629, 387] width 244 height 43
click at [109, 632] on p at bounding box center [92, 631] width 149 height 14
click at [593, 383] on div "Pilot Light (coming H1 2026)" at bounding box center [629, 387] width 244 height 43
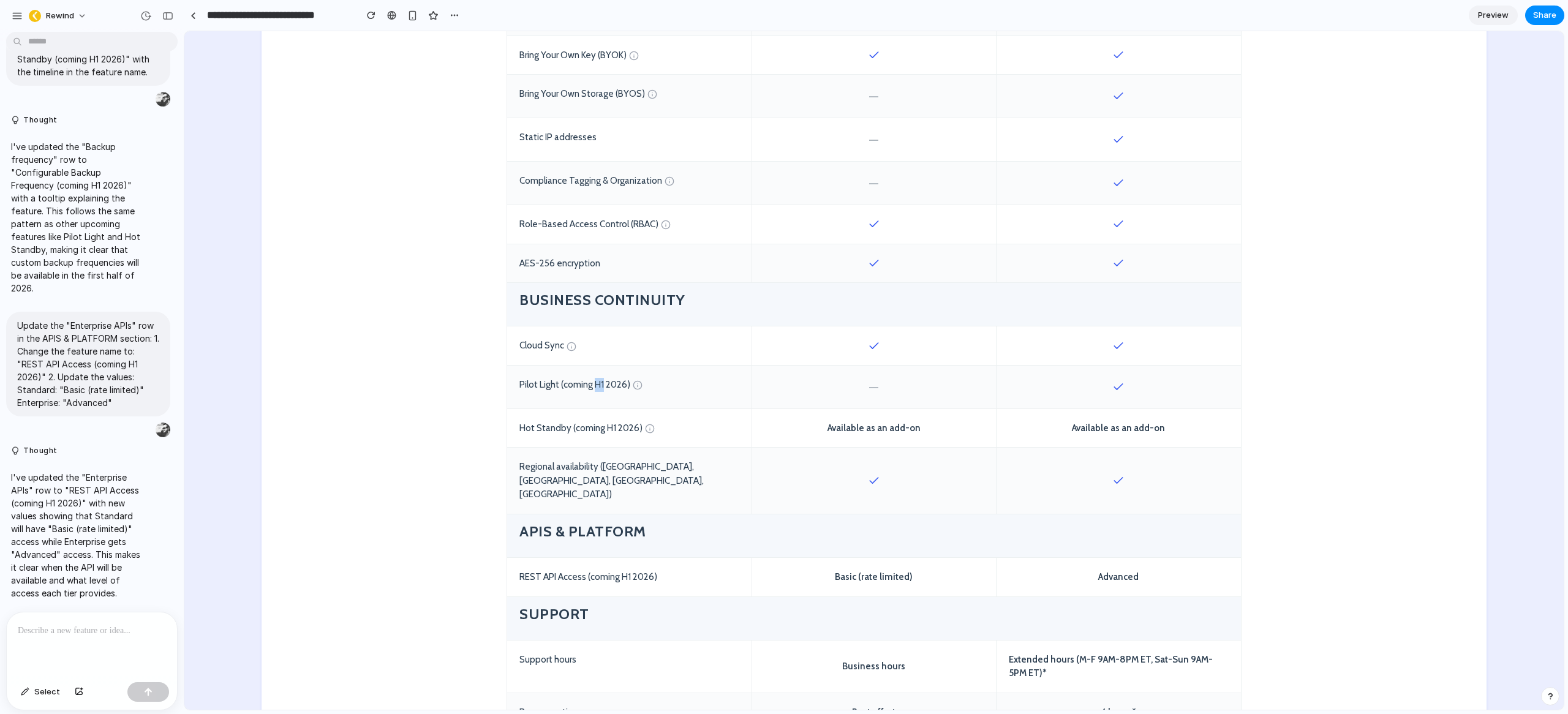
click at [593, 383] on div "Pilot Light (coming H1 2026)" at bounding box center [629, 387] width 244 height 43
copy div "Pilot Light (coming H1 2026)"
click at [81, 631] on p at bounding box center [92, 631] width 149 height 14
paste div
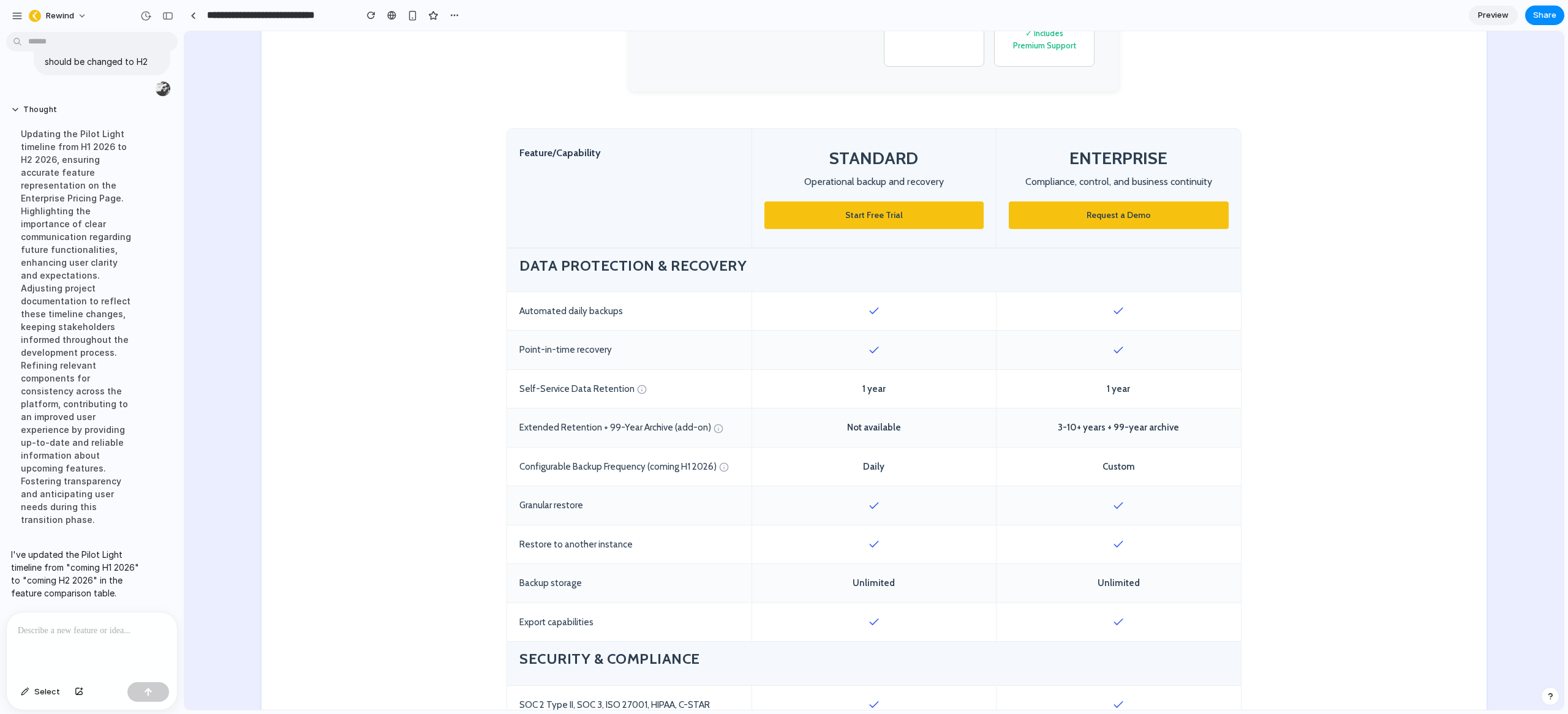
scroll to position [0, 0]
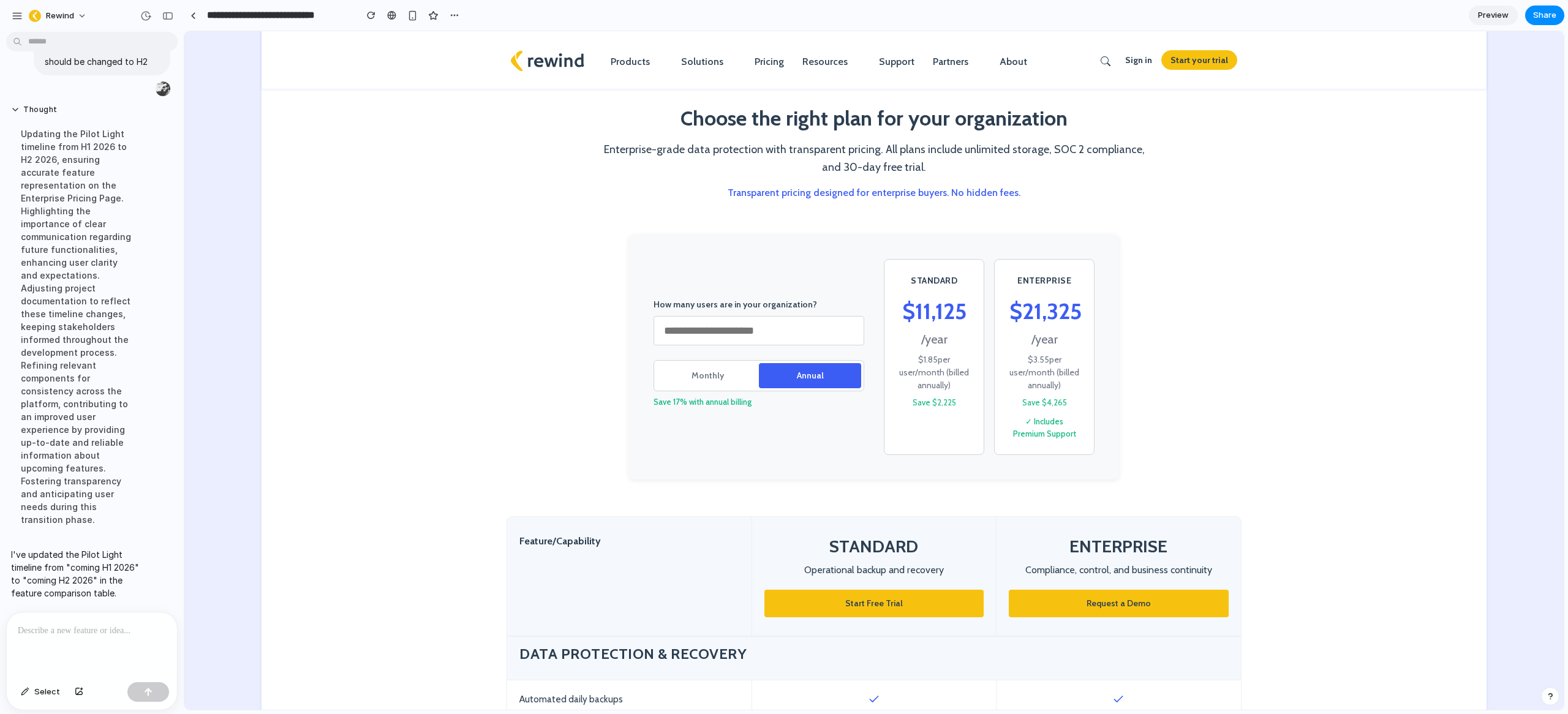
click at [695, 330] on input "***" at bounding box center [759, 331] width 211 height 30
click at [708, 373] on button "Monthly" at bounding box center [708, 375] width 102 height 25
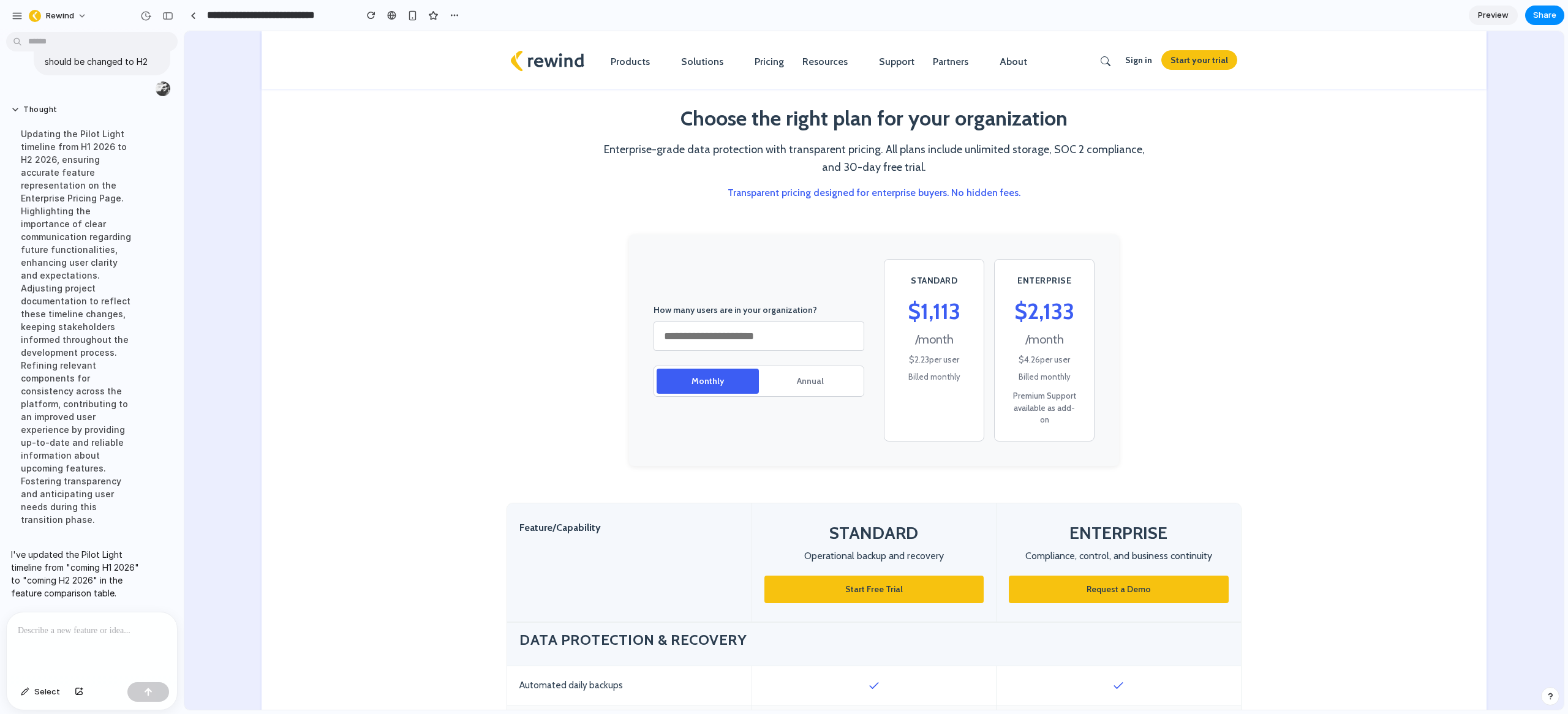
click at [782, 373] on button "Annual" at bounding box center [810, 381] width 102 height 25
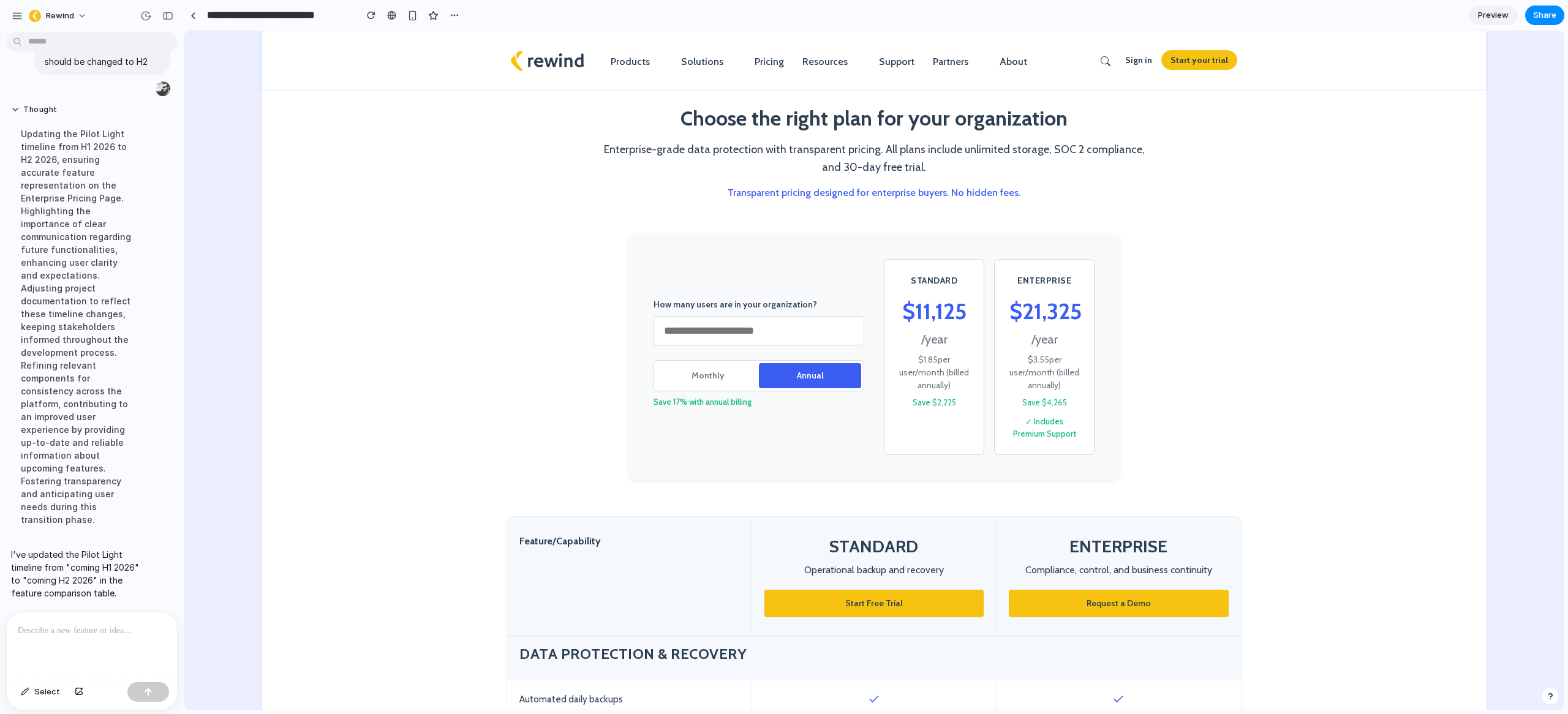
click at [708, 374] on button "Monthly" at bounding box center [708, 375] width 102 height 25
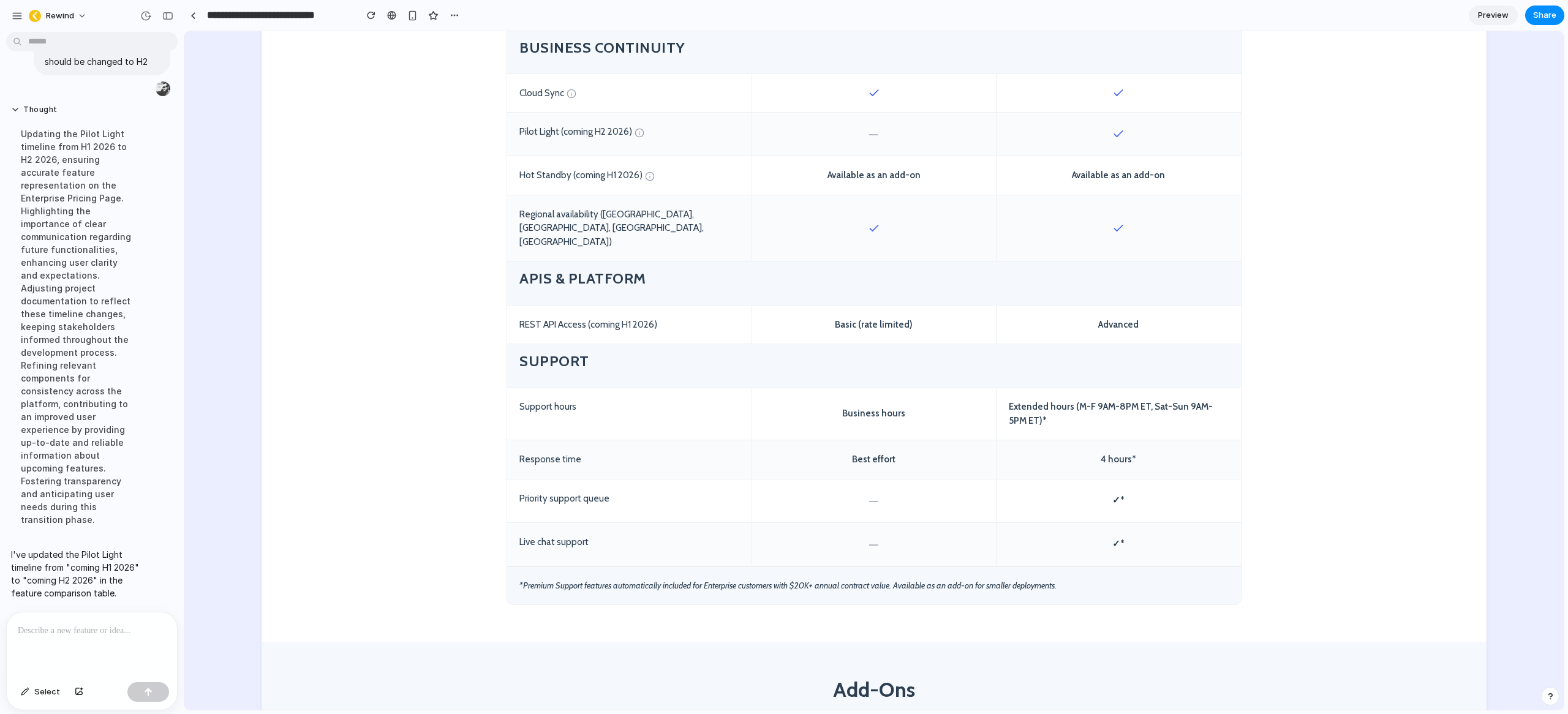
scroll to position [1191, 0]
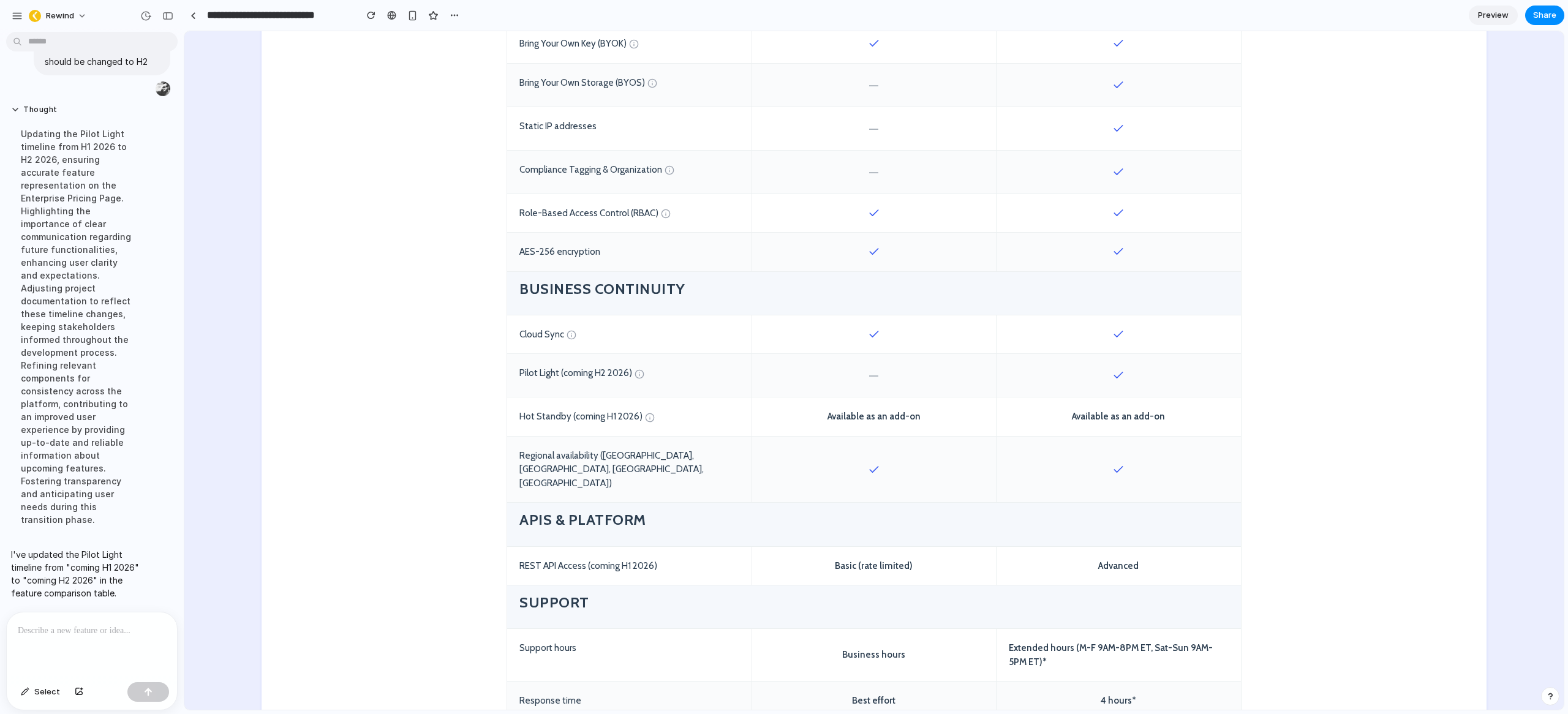
click at [69, 624] on p at bounding box center [89, 631] width 143 height 14
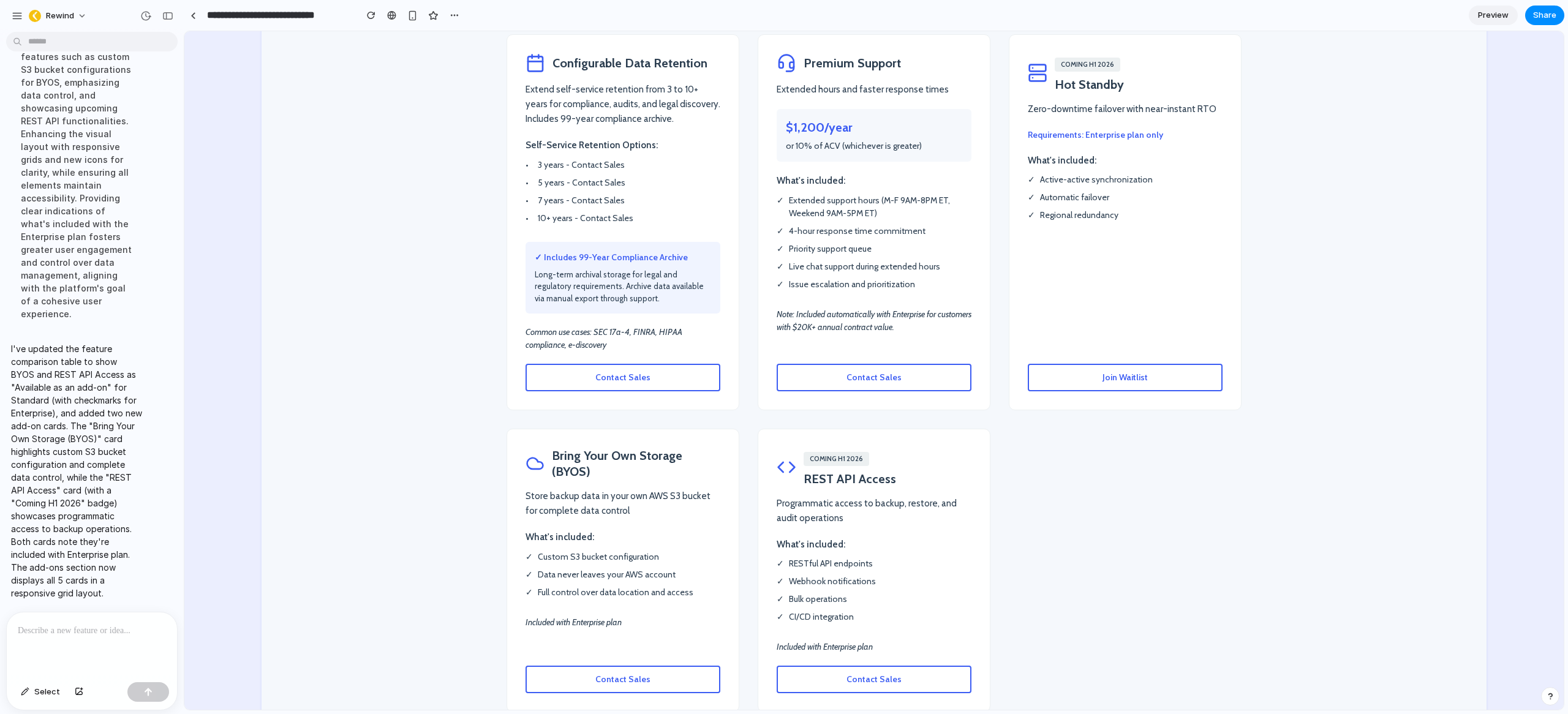
scroll to position [2171, 0]
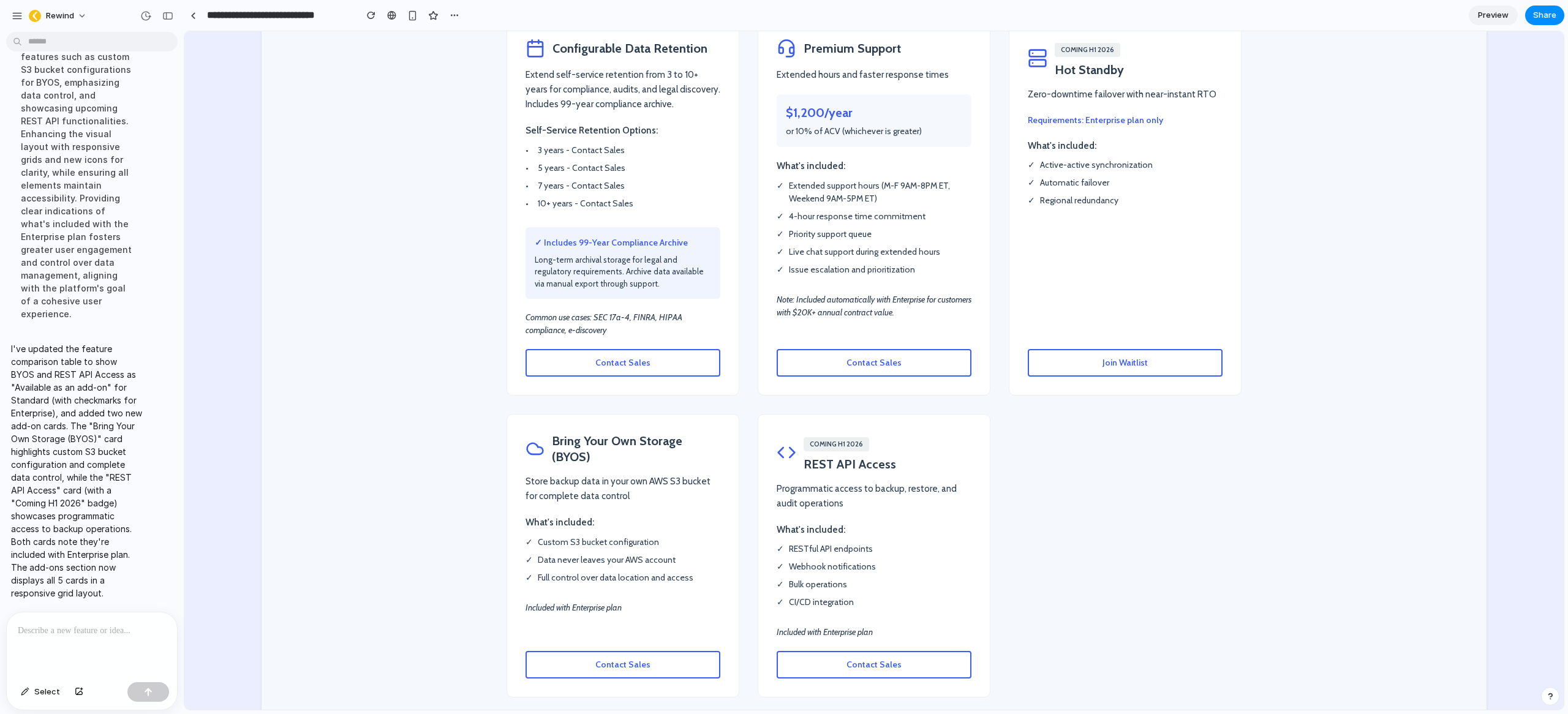
click at [82, 632] on p at bounding box center [89, 631] width 143 height 14
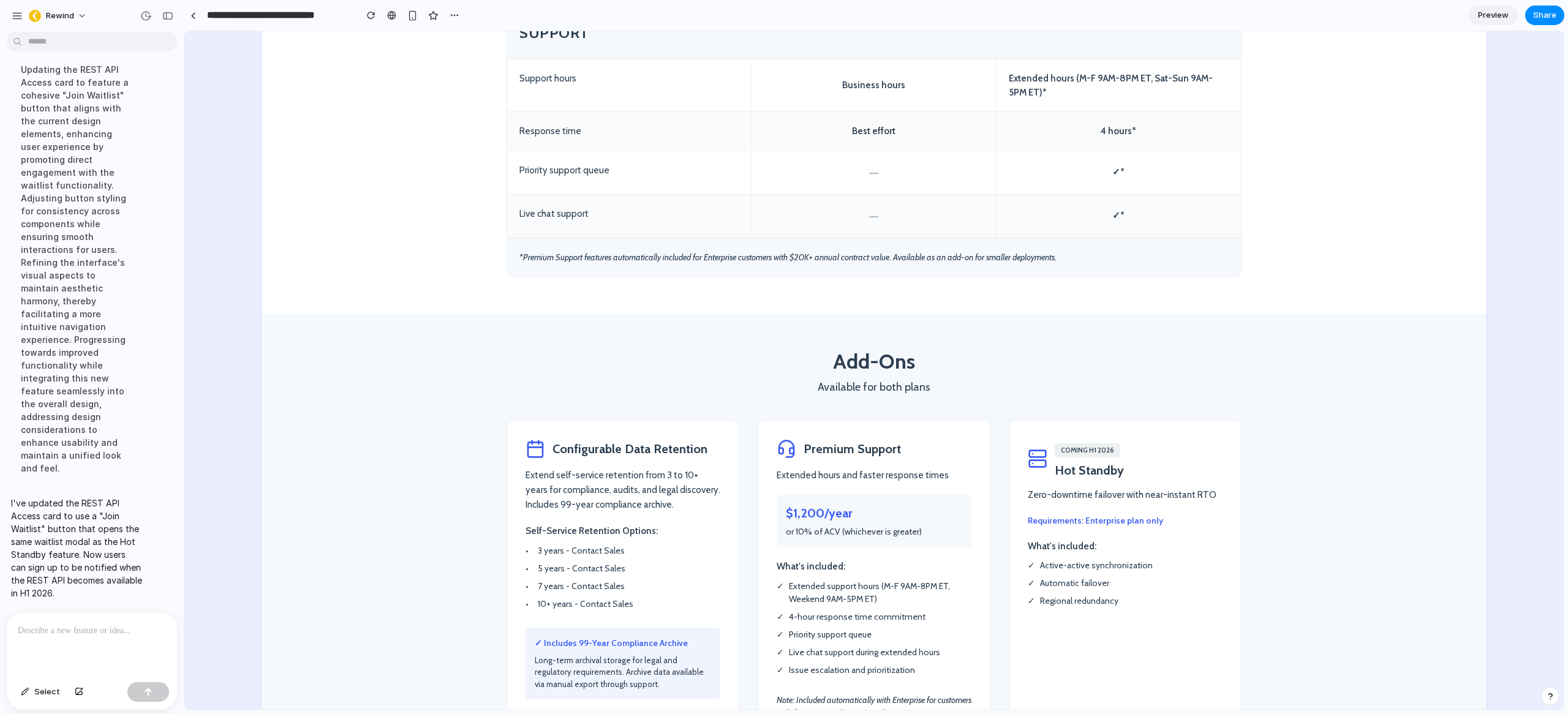
scroll to position [2296, 0]
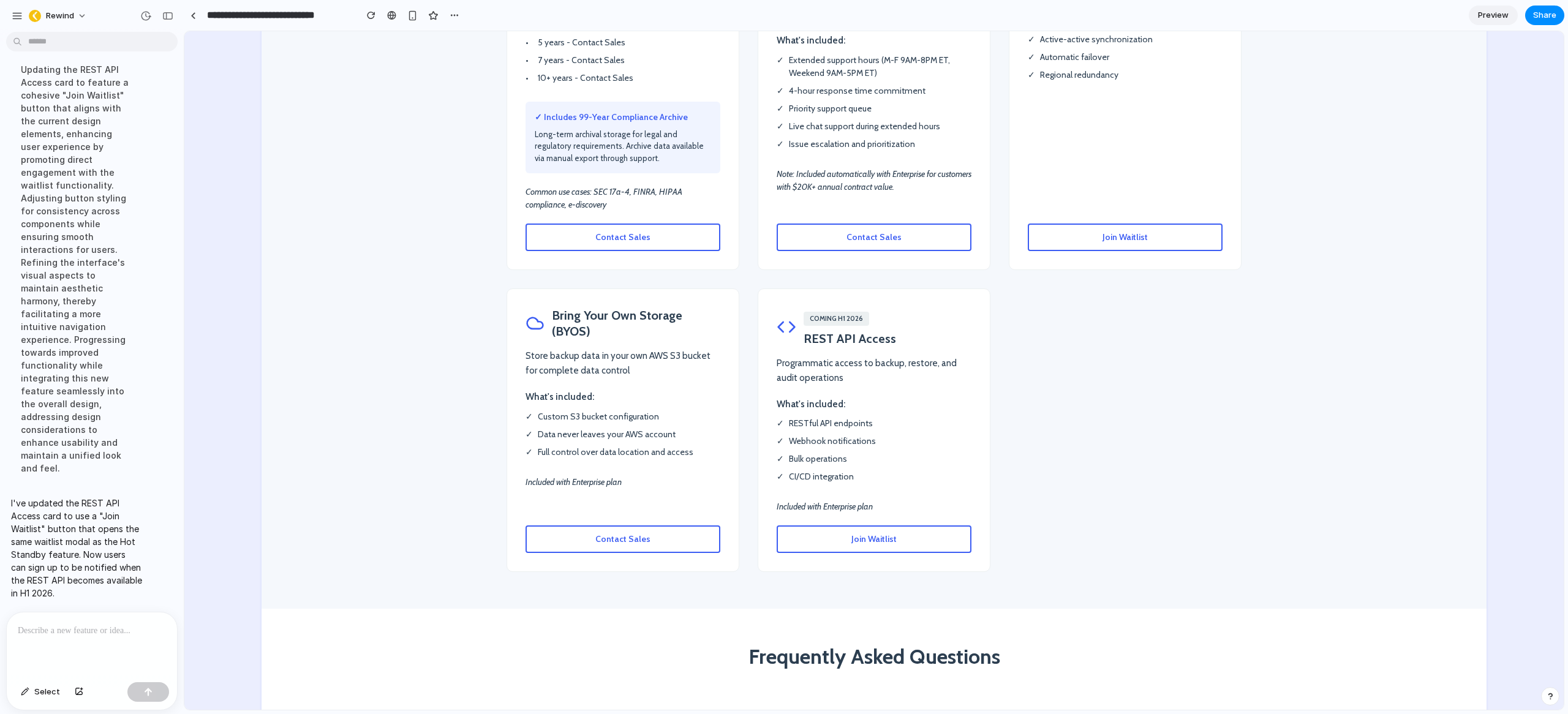
click at [827, 526] on button "Join Waitlist" at bounding box center [874, 539] width 195 height 28
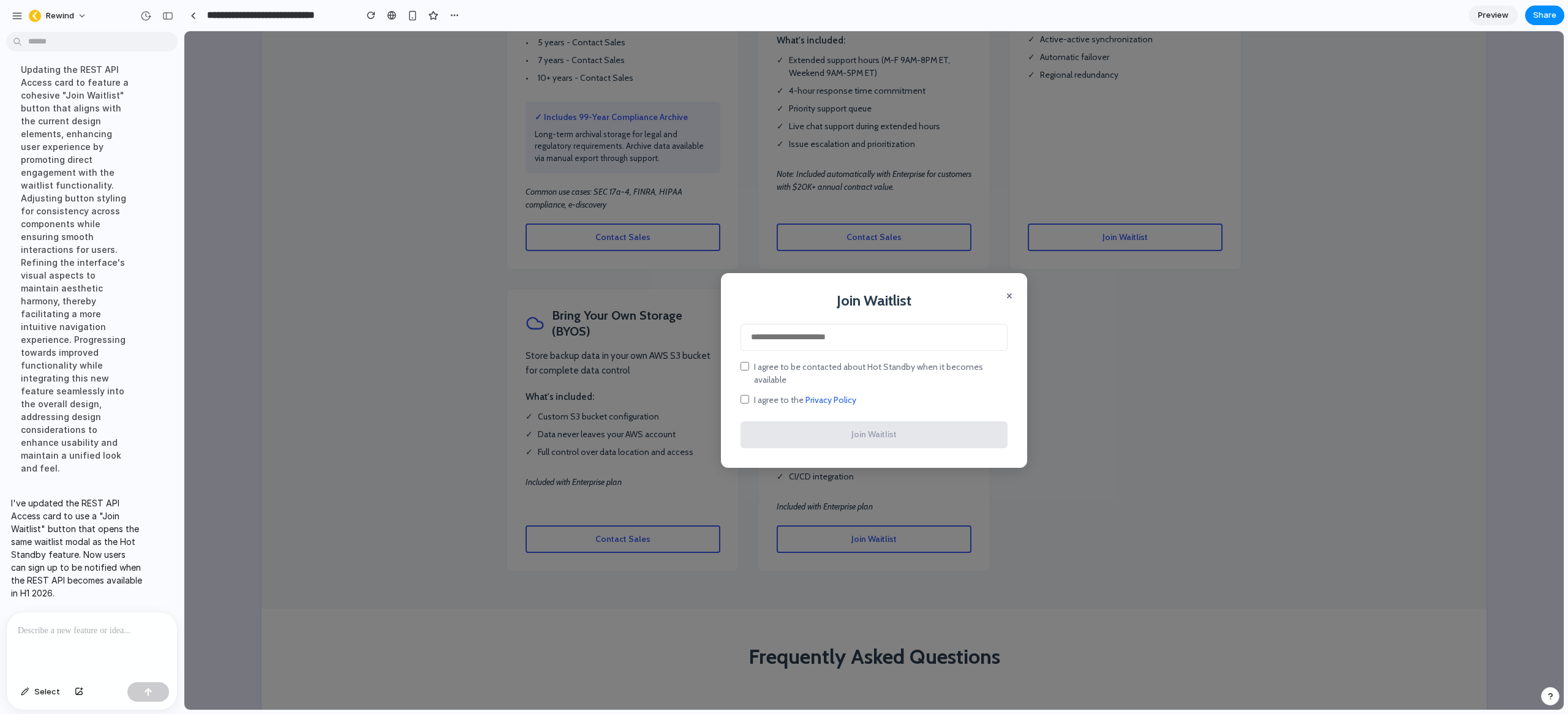
click at [1006, 303] on button "×" at bounding box center [1010, 295] width 6 height 14
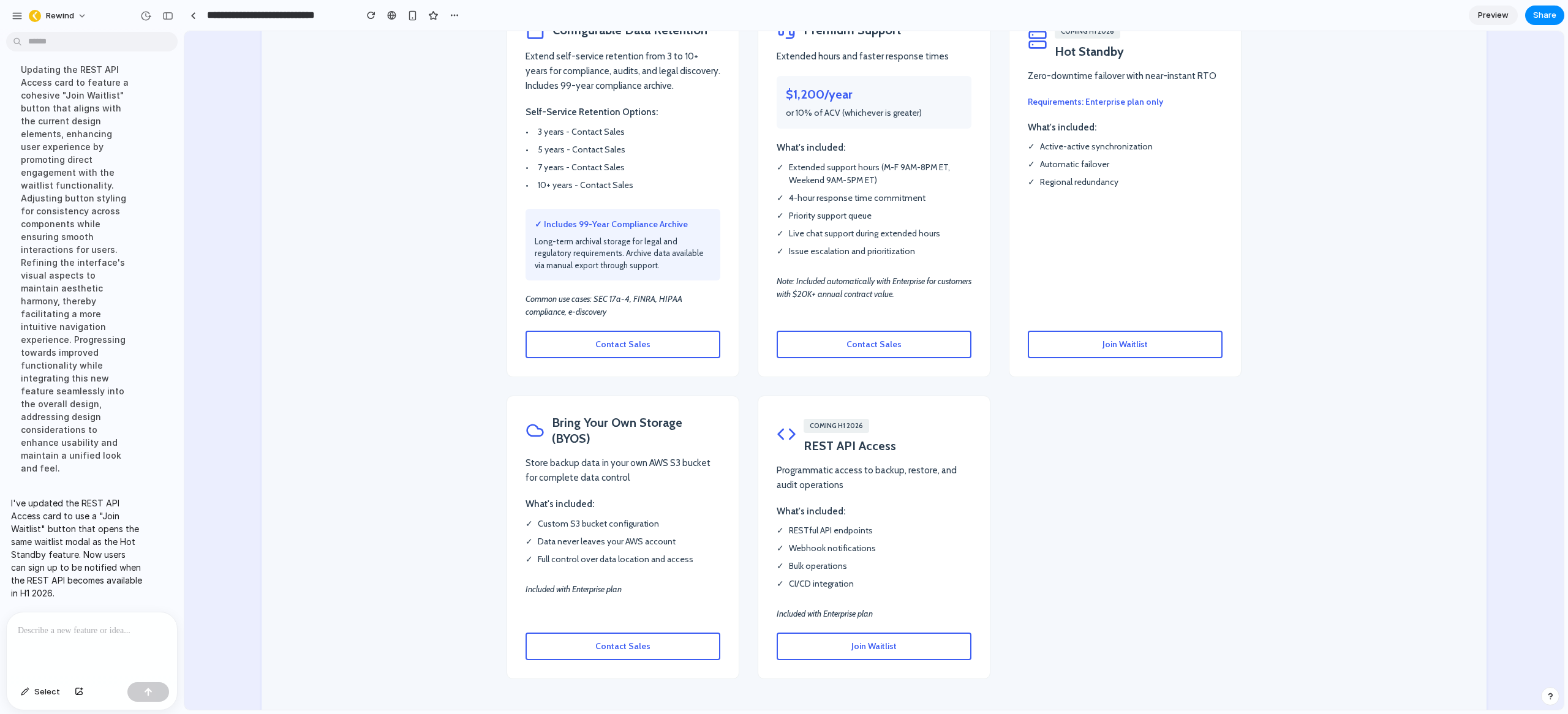
scroll to position [2218, 0]
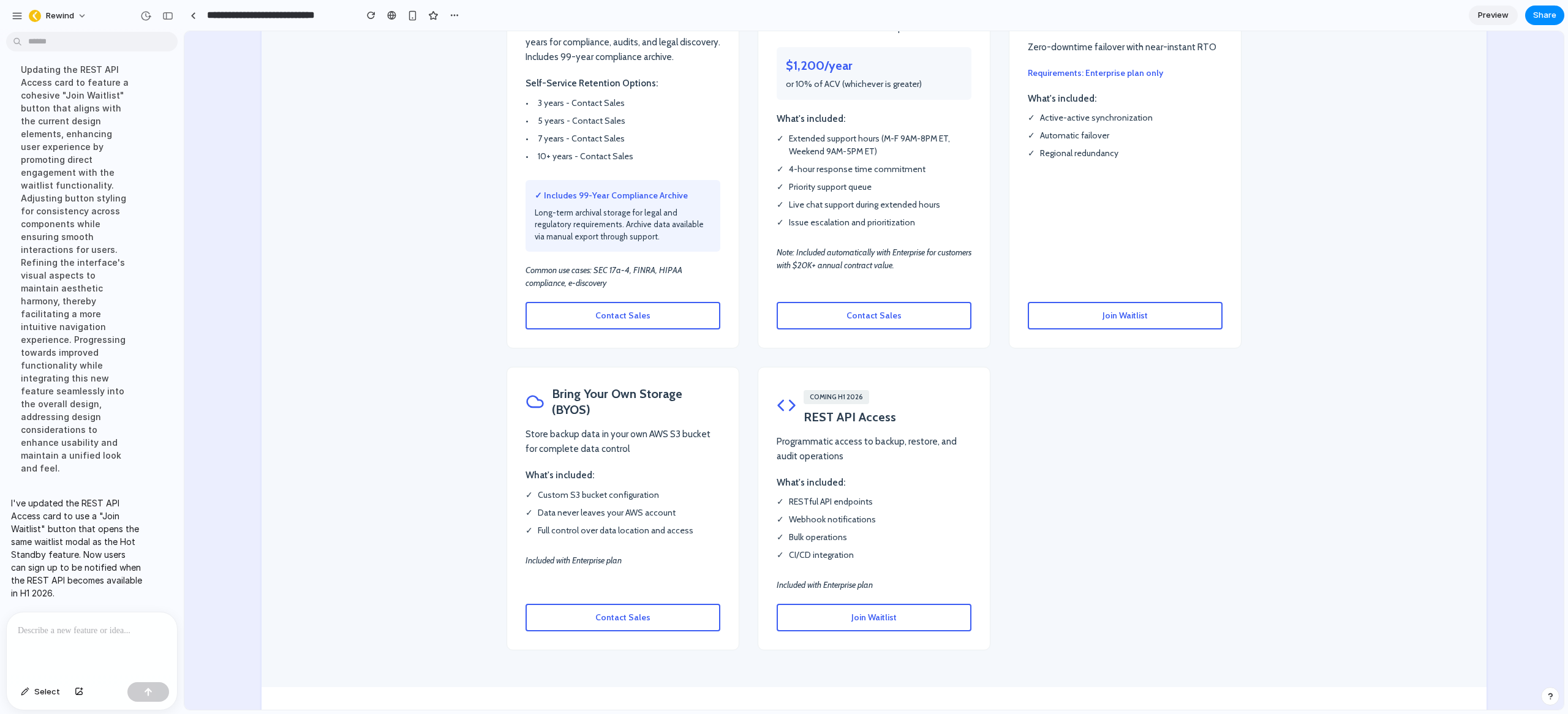
click at [832, 579] on p "Included with Enterprise plan" at bounding box center [874, 585] width 195 height 13
click at [833, 579] on p "Included with Enterprise plan" at bounding box center [874, 585] width 195 height 13
copy p "Included with Enterprise plan"
click at [49, 629] on p at bounding box center [89, 631] width 143 height 14
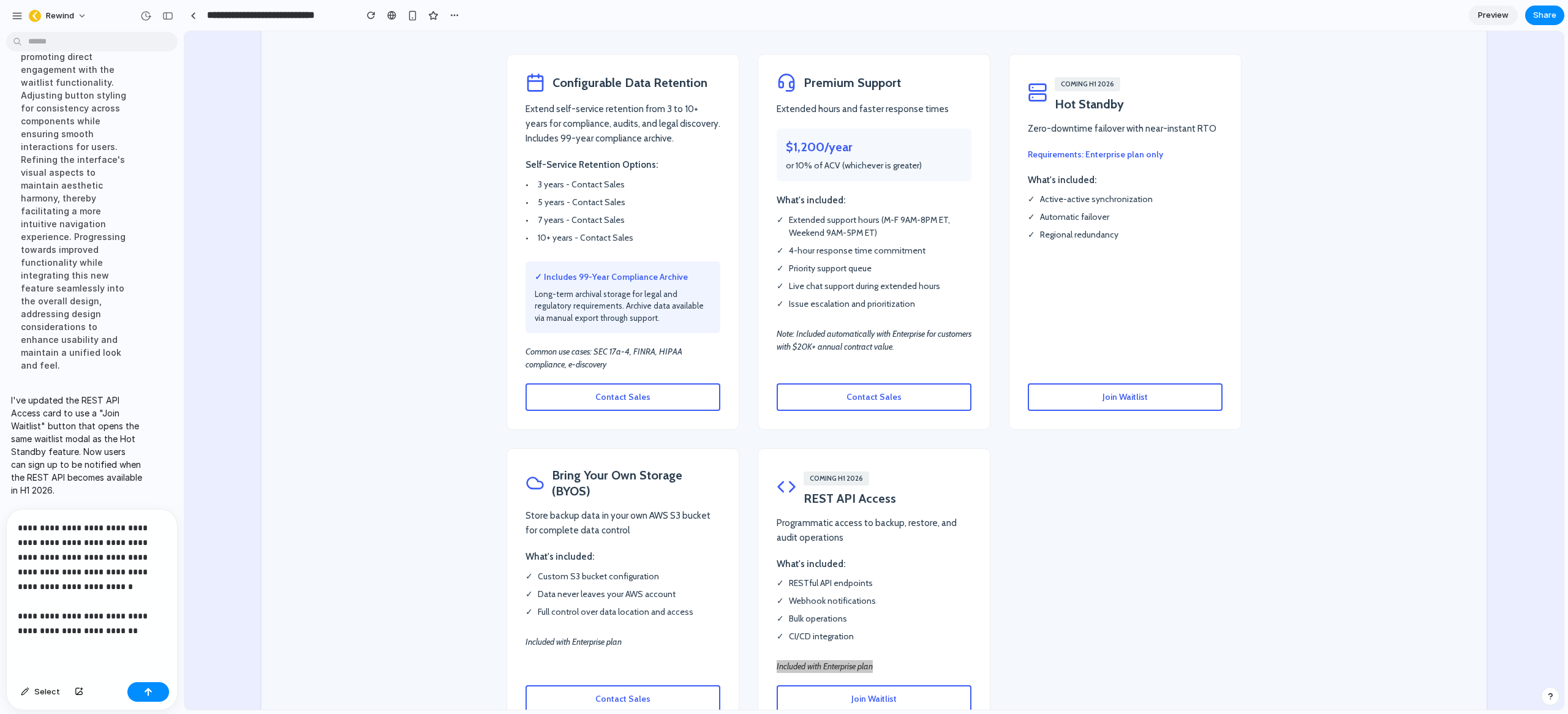
scroll to position [2112, 0]
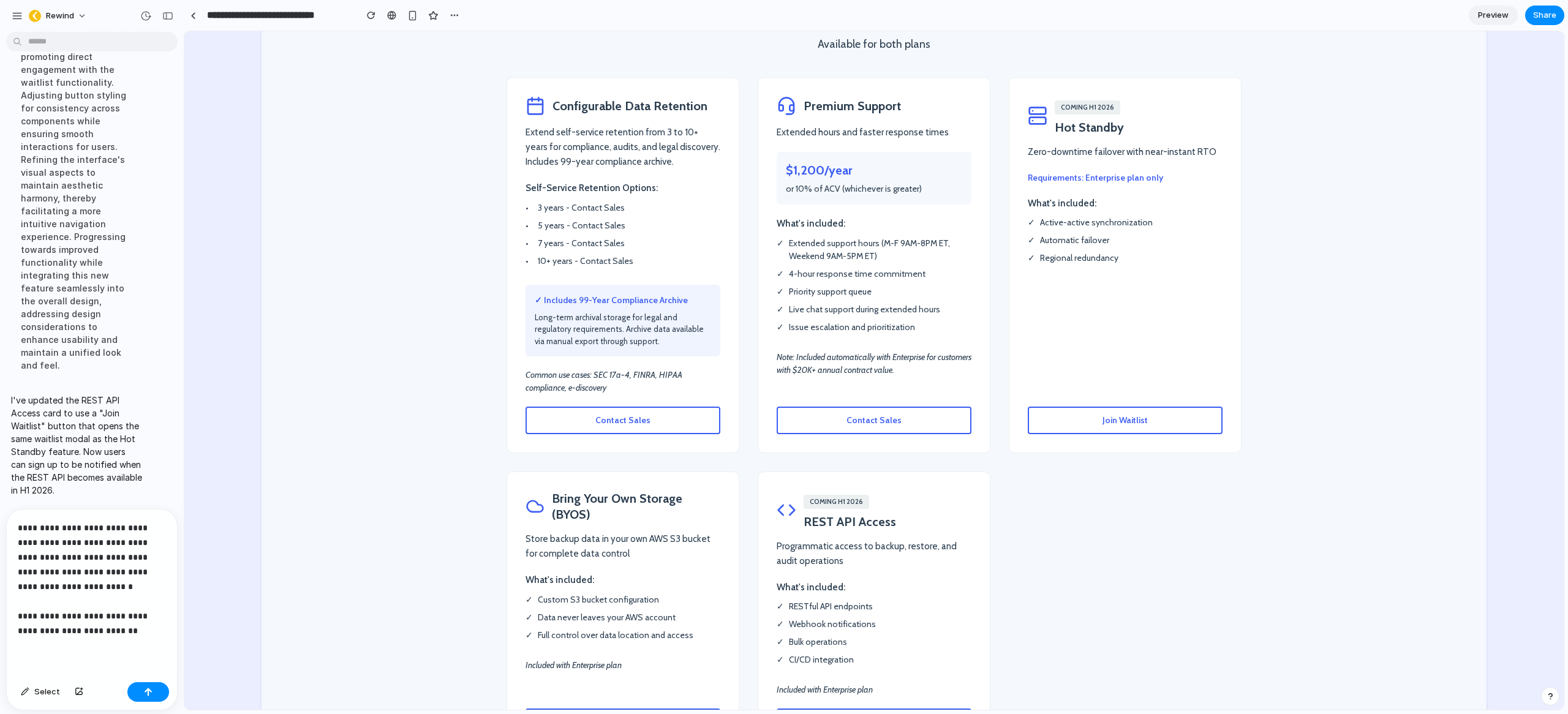
click at [1117, 172] on p "Requirements: Enterprise plan only" at bounding box center [1125, 178] width 195 height 13
click at [1164, 216] on li "✓ Active-active synchronization" at bounding box center [1125, 223] width 195 height 13
click at [1074, 172] on p "Requirements: Enterprise plan only" at bounding box center [1125, 178] width 195 height 13
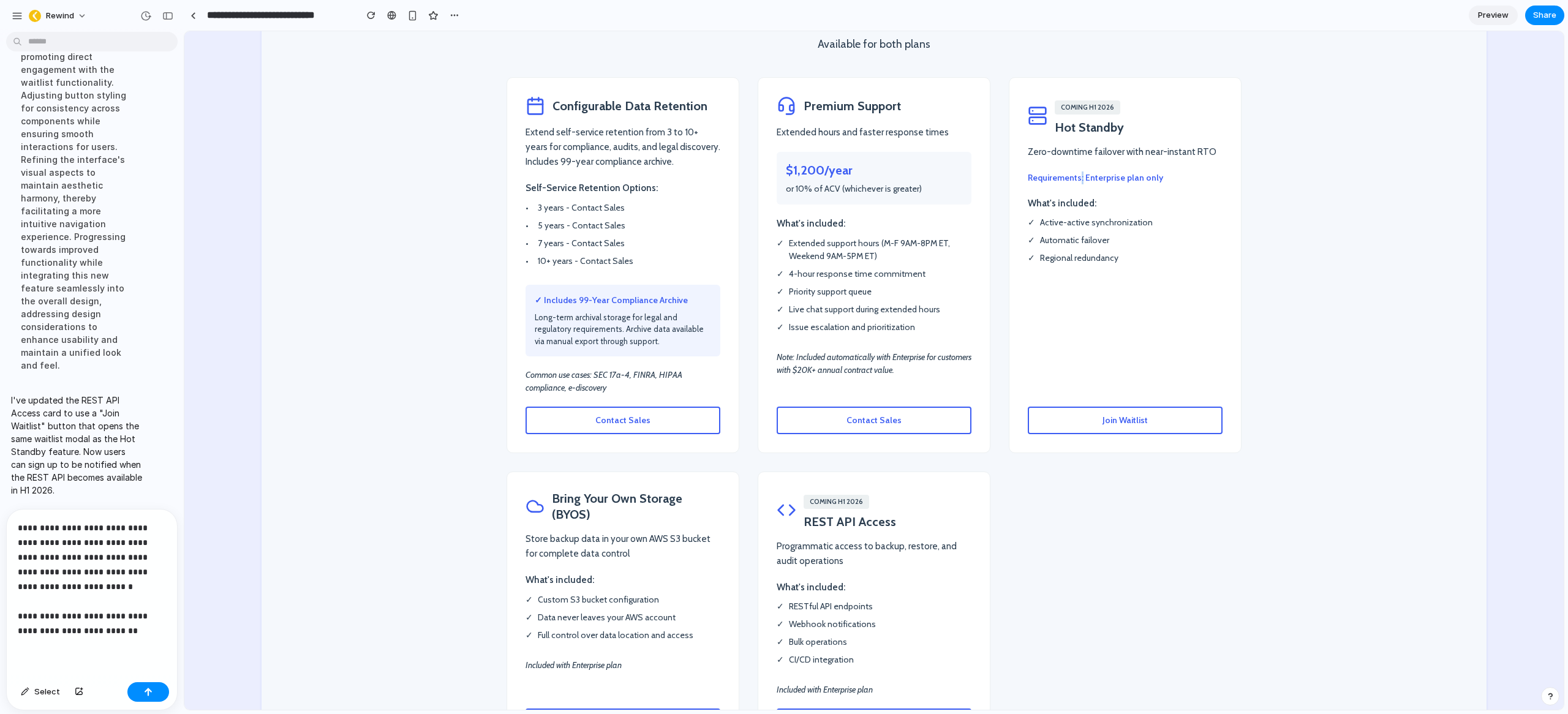
click at [1074, 172] on p "Requirements: Enterprise plan only" at bounding box center [1125, 178] width 195 height 13
copy p "Requirements: Enterprise plan only"
click at [133, 625] on p "**********" at bounding box center [89, 579] width 143 height 117
drag, startPoint x: 136, startPoint y: 627, endPoint x: 72, endPoint y: 613, distance: 65.5
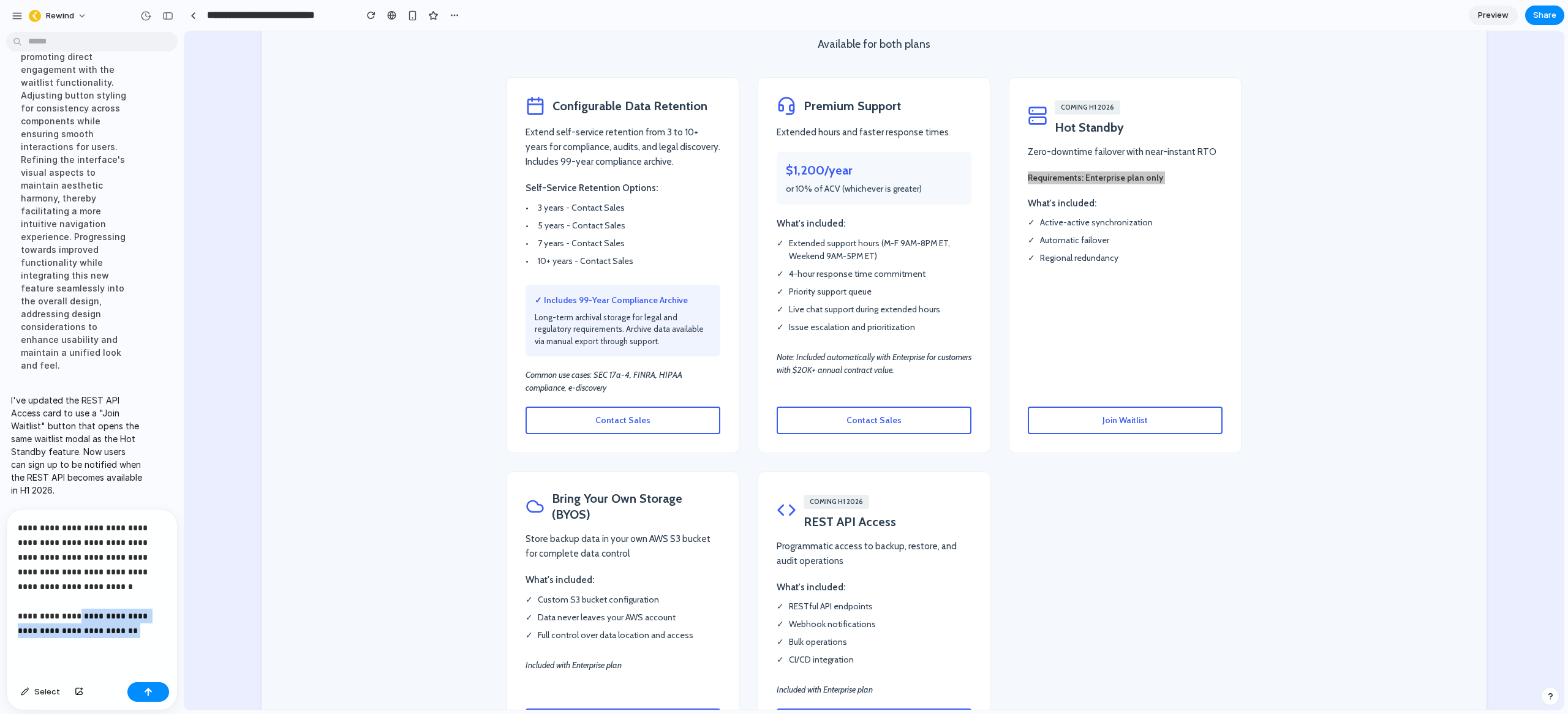
click at [72, 613] on p "**********" at bounding box center [89, 579] width 143 height 117
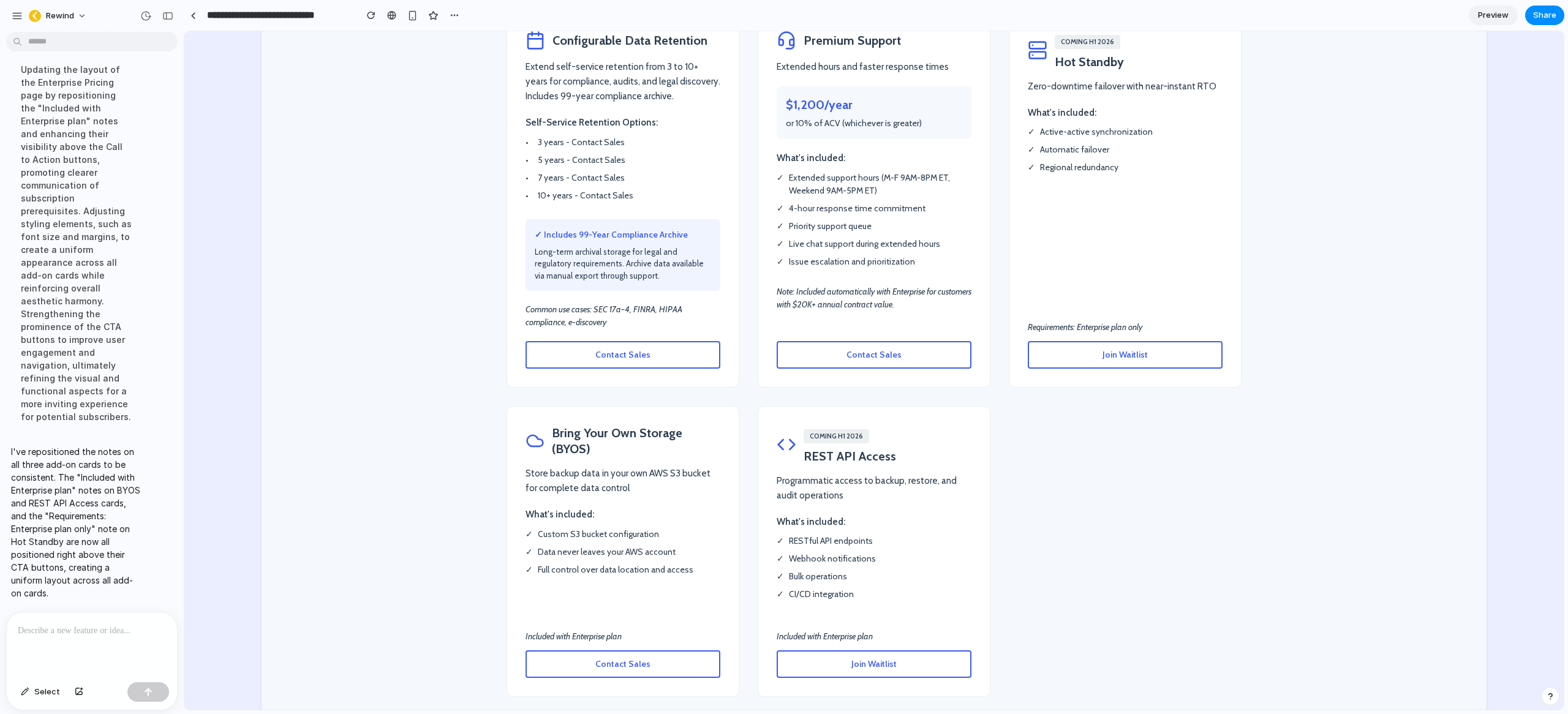
scroll to position [2212, 0]
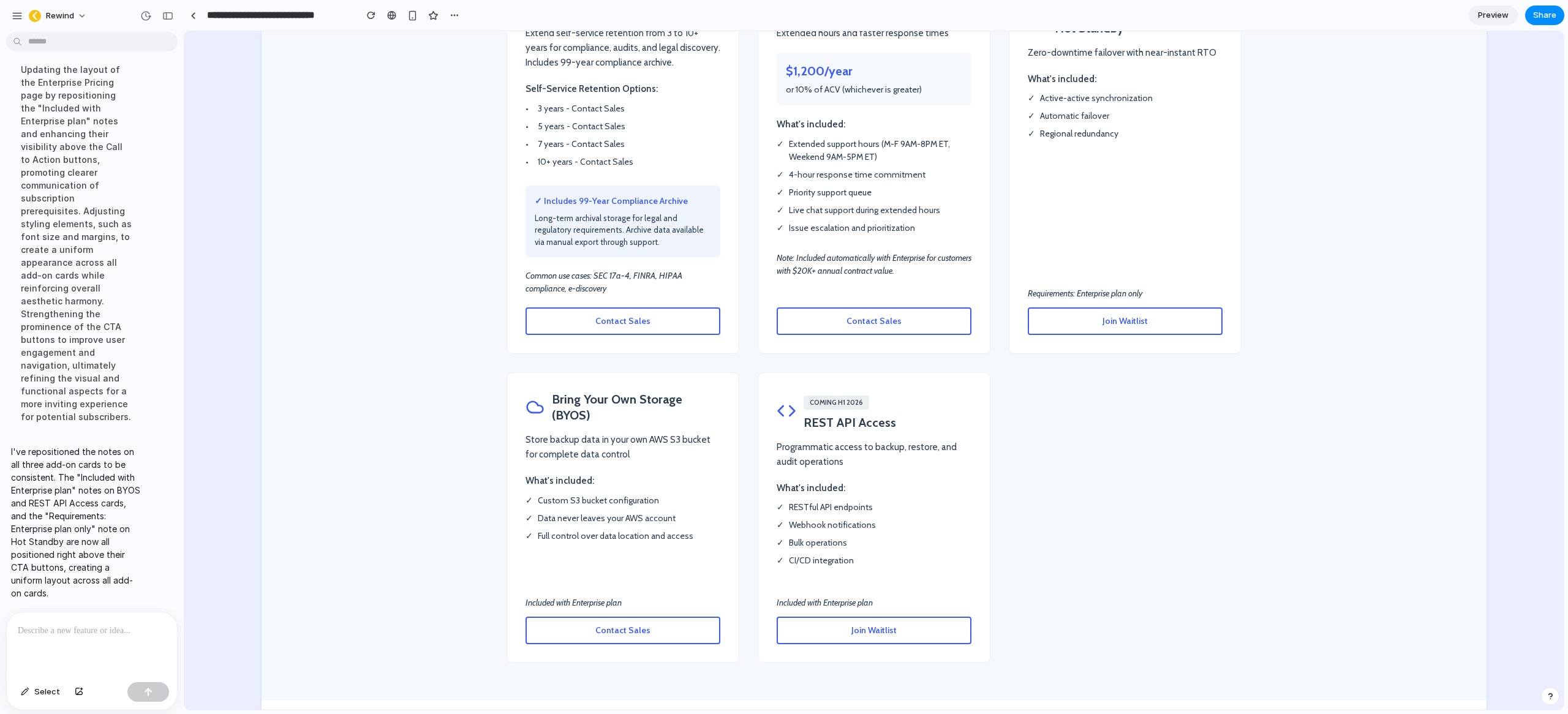
click at [627, 625] on span "Contact Sales" at bounding box center [622, 630] width 55 height 11
click at [641, 315] on span "Contact Sales" at bounding box center [622, 321] width 55 height 11
click at [837, 307] on button "Contact Sales" at bounding box center [874, 321] width 195 height 28
click at [679, 307] on button "Contact Sales" at bounding box center [623, 321] width 195 height 28
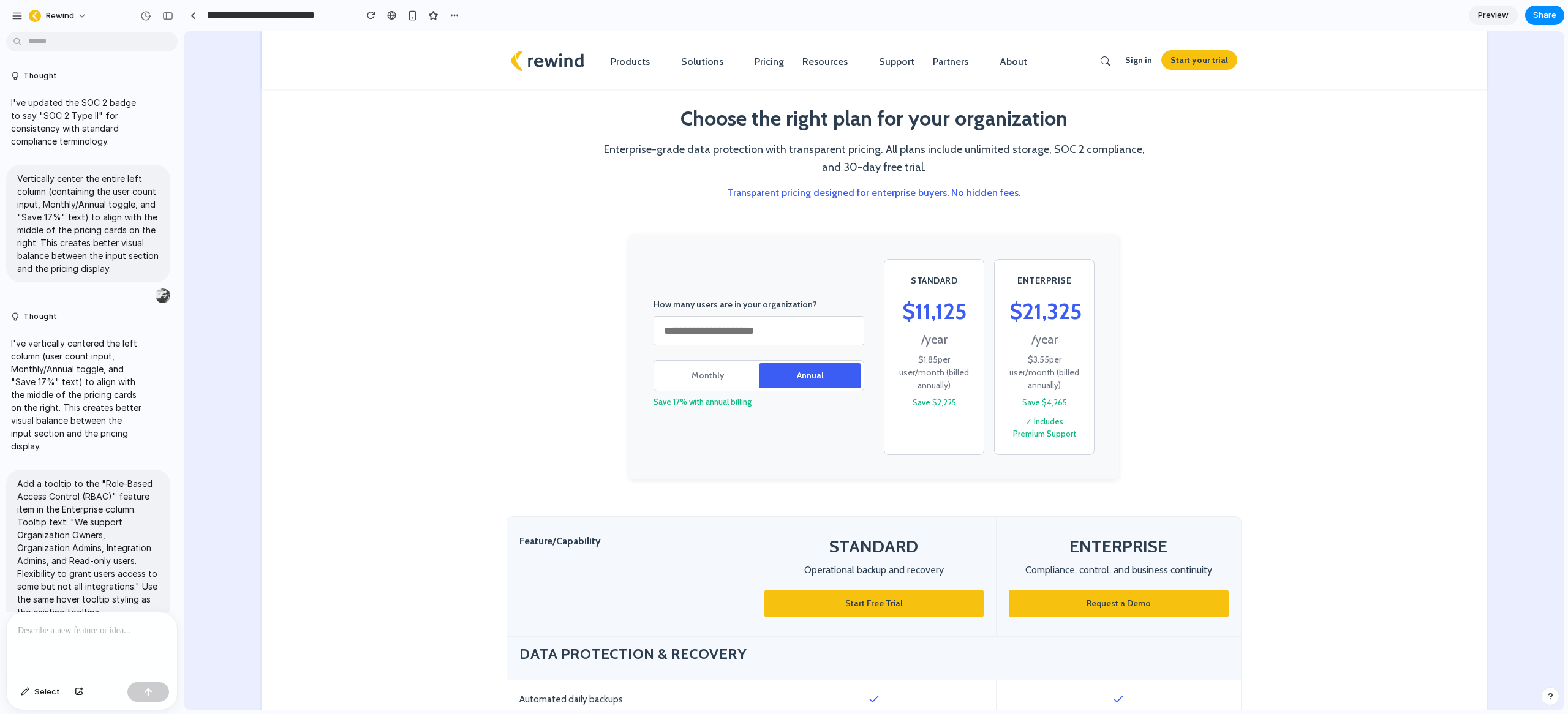
scroll to position [508, 0]
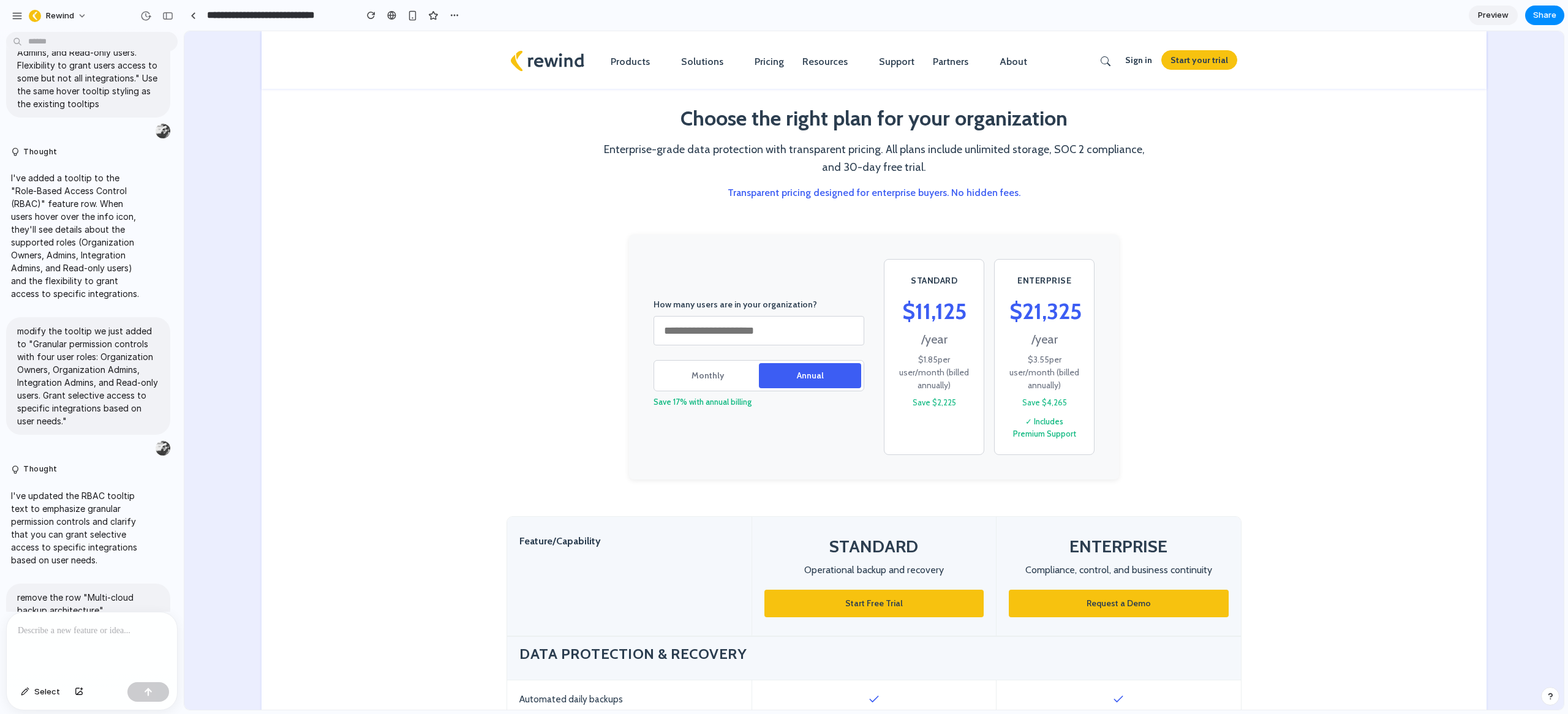
click at [1493, 18] on span "Preview" at bounding box center [1493, 15] width 30 height 12
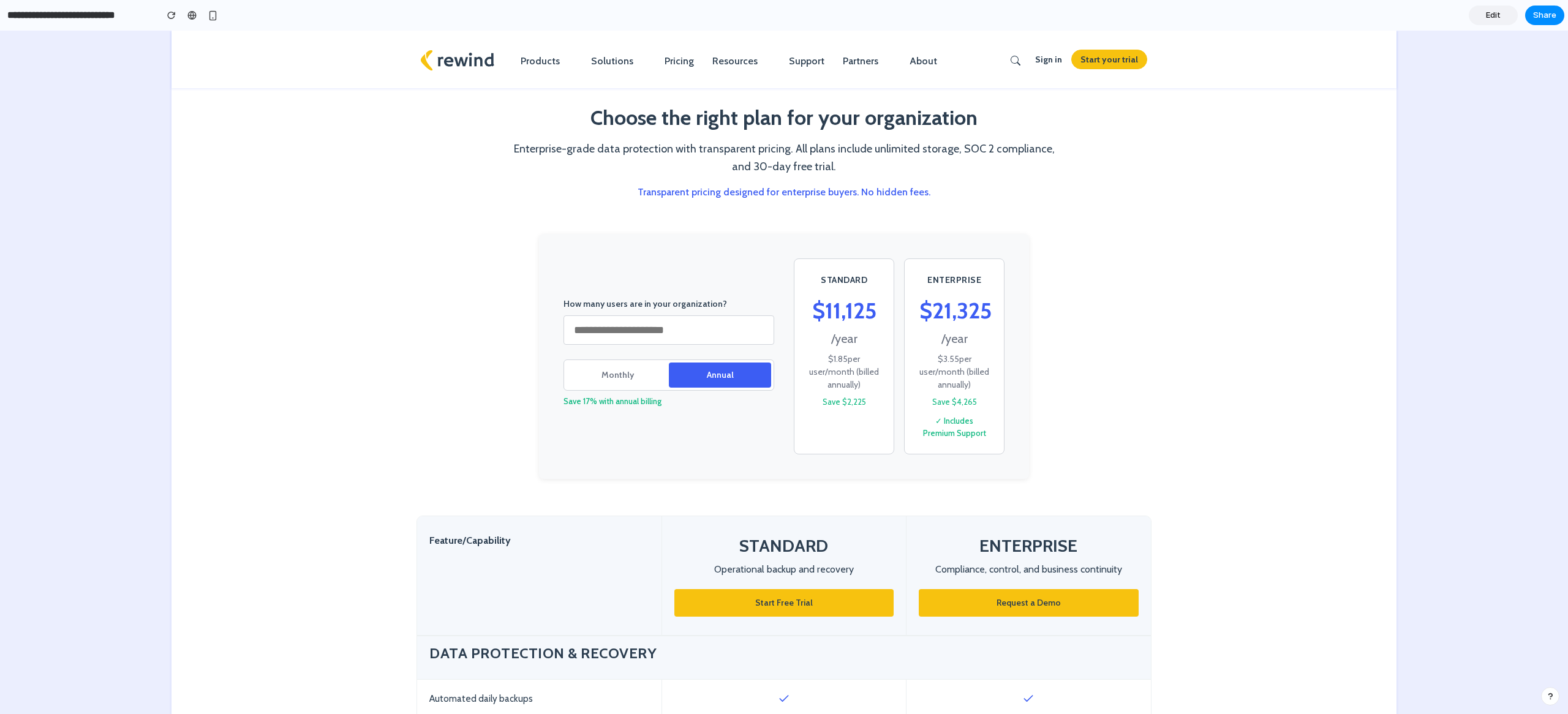
click at [1495, 14] on span "Edit" at bounding box center [1493, 15] width 14 height 12
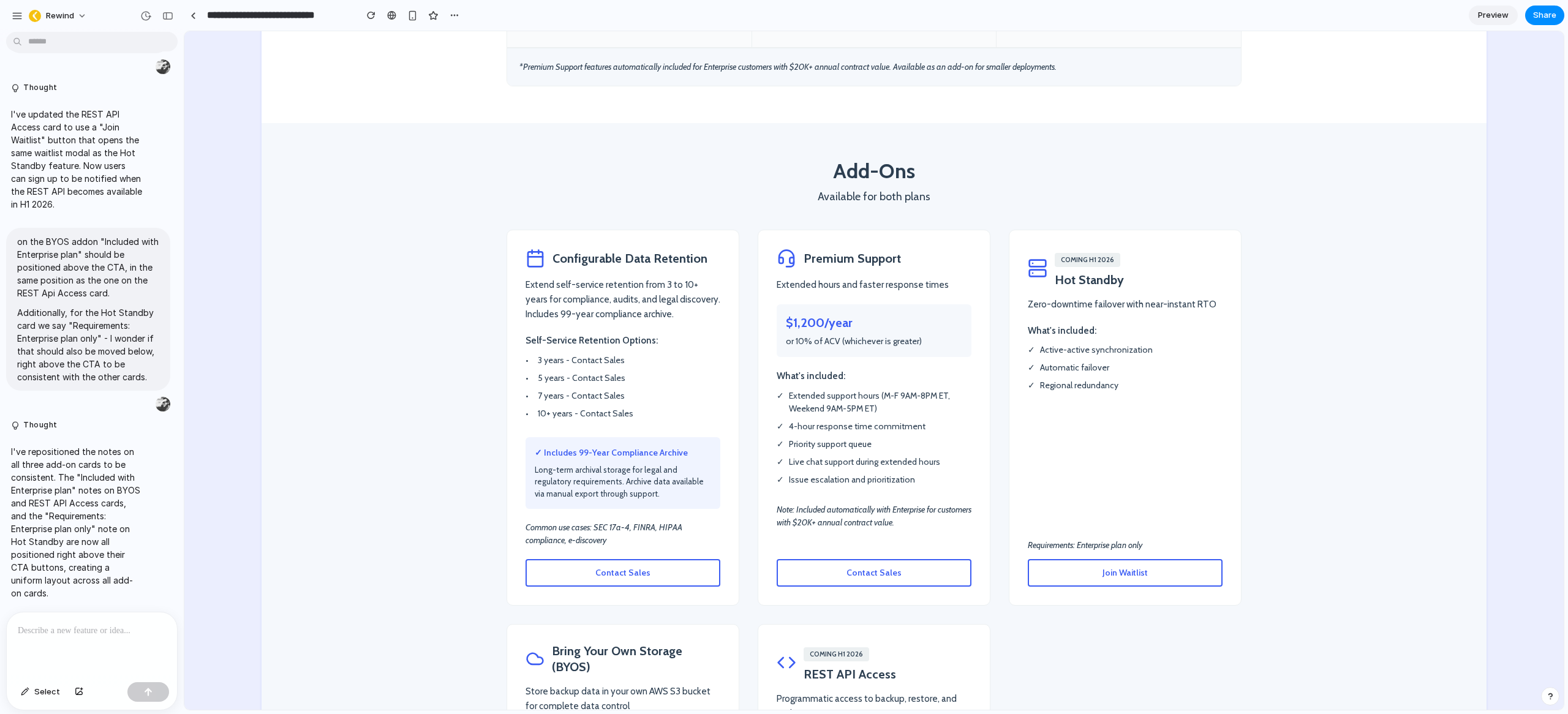
scroll to position [6217, 0]
